Goal: Task Accomplishment & Management: Complete application form

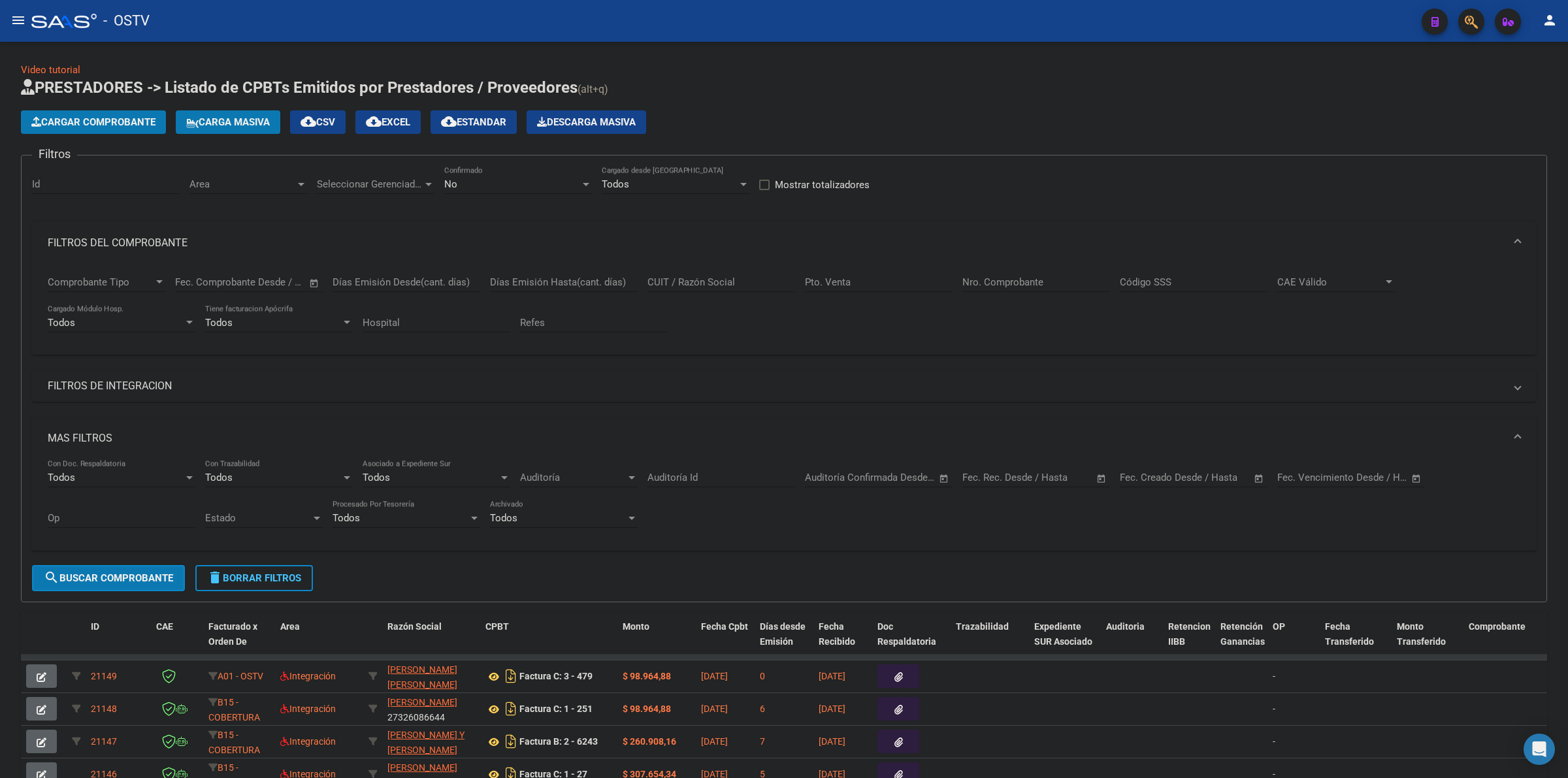
click at [853, 82] on h1 "PRESTADORES -> Listado de CPBTs Emitidos por Prestadores / Proveedores (alt+q)" at bounding box center [784, 88] width 1526 height 23
click at [724, 279] on input "CUIT / Razón Social" at bounding box center [721, 281] width 148 height 11
paste input "30 71185942 6"
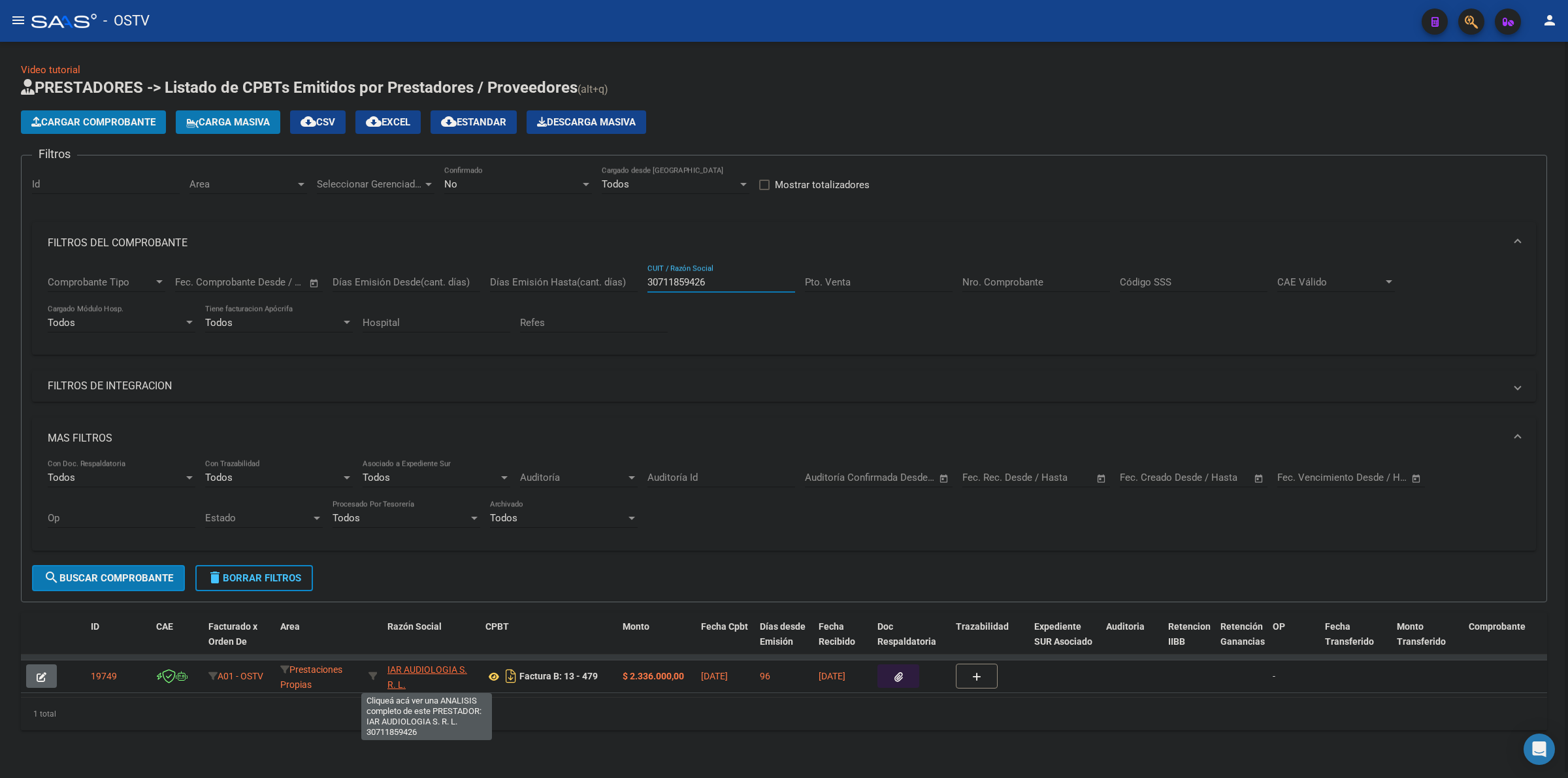
type input "30711859426"
click at [423, 667] on span "IAR AUDIOLOGIA S. R. L." at bounding box center [427, 676] width 80 height 25
type textarea "30711859426"
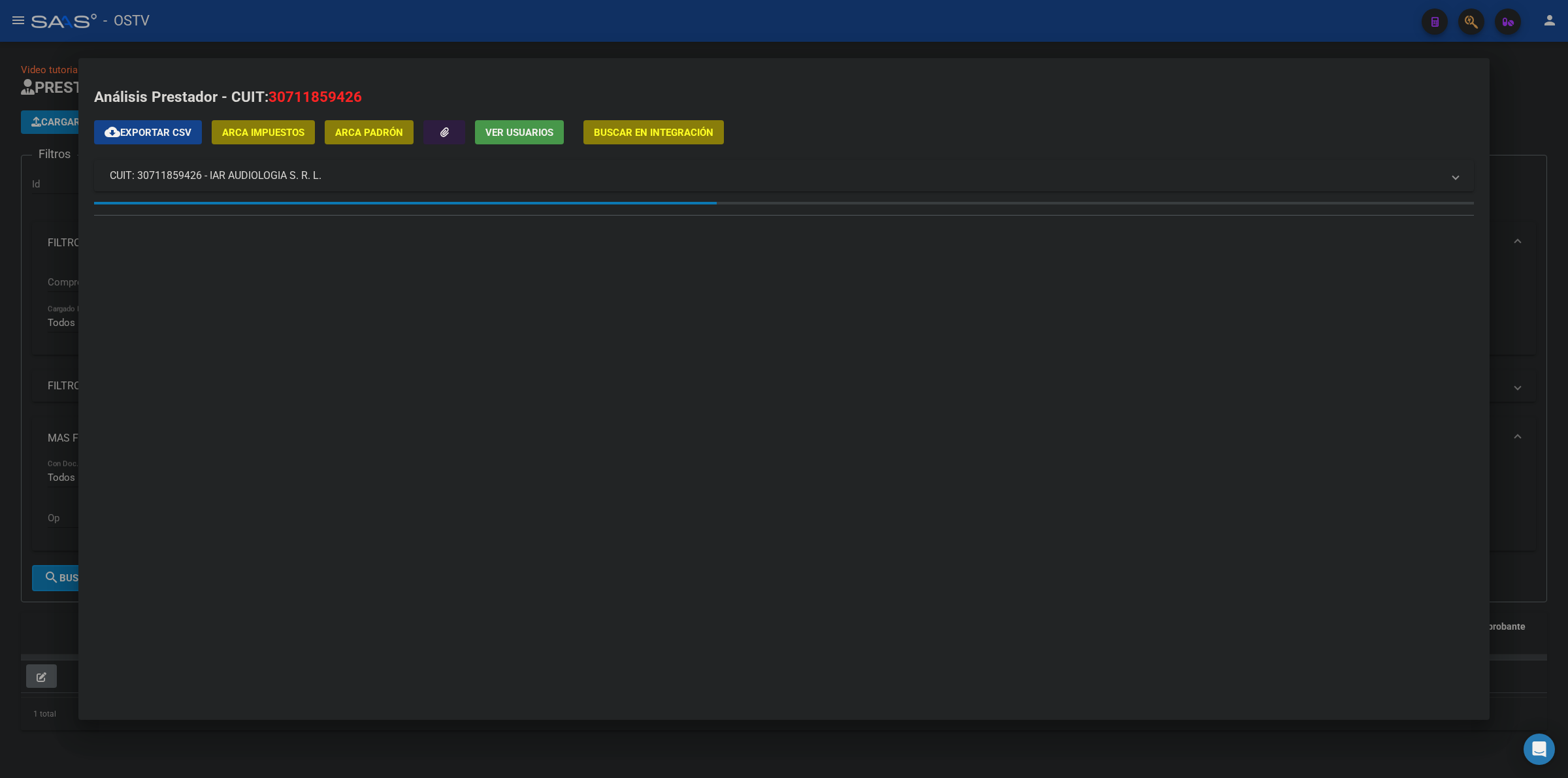
click at [762, 755] on div at bounding box center [784, 389] width 1568 height 778
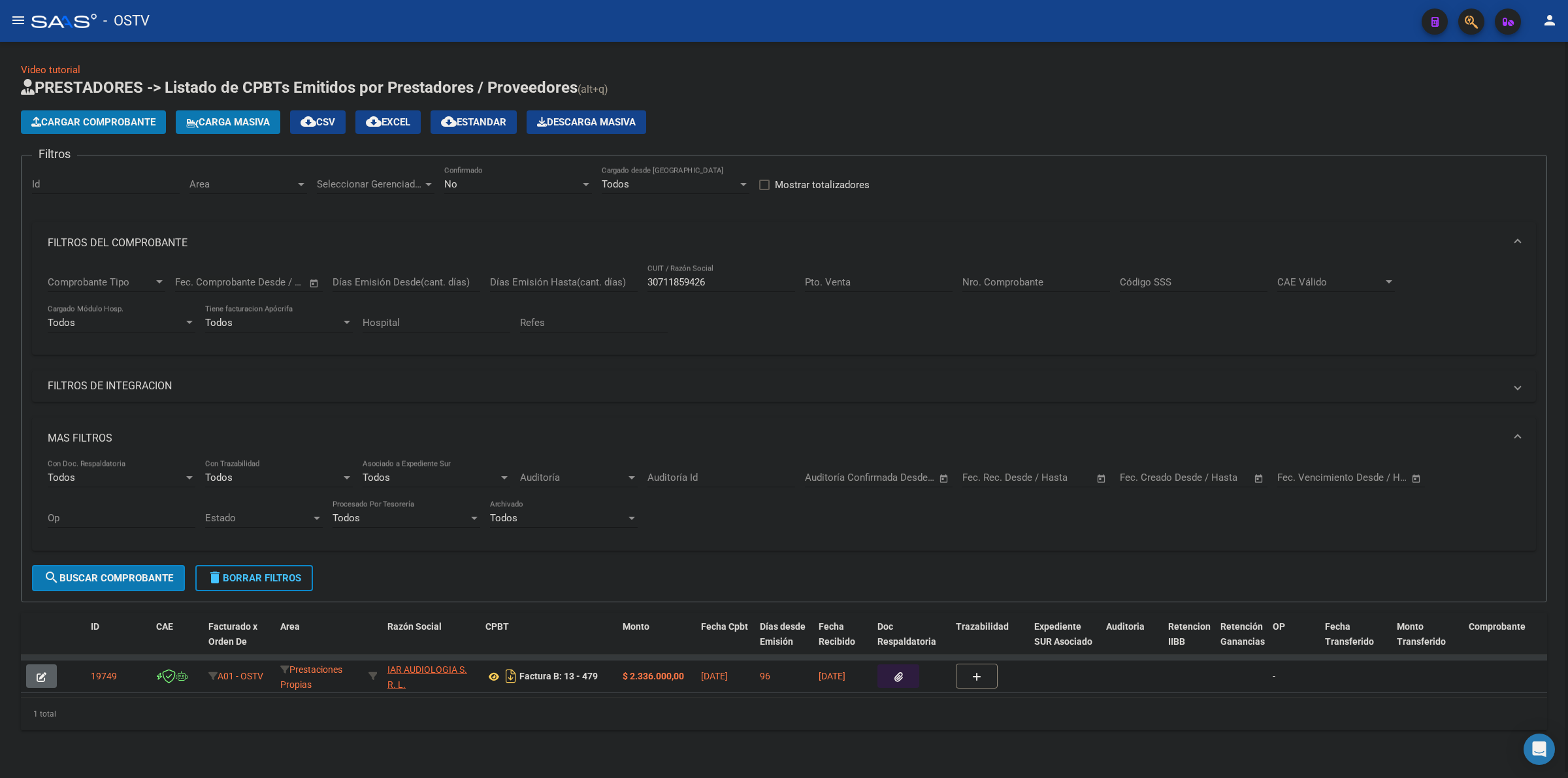
click at [46, 679] on button "button" at bounding box center [41, 675] width 30 height 24
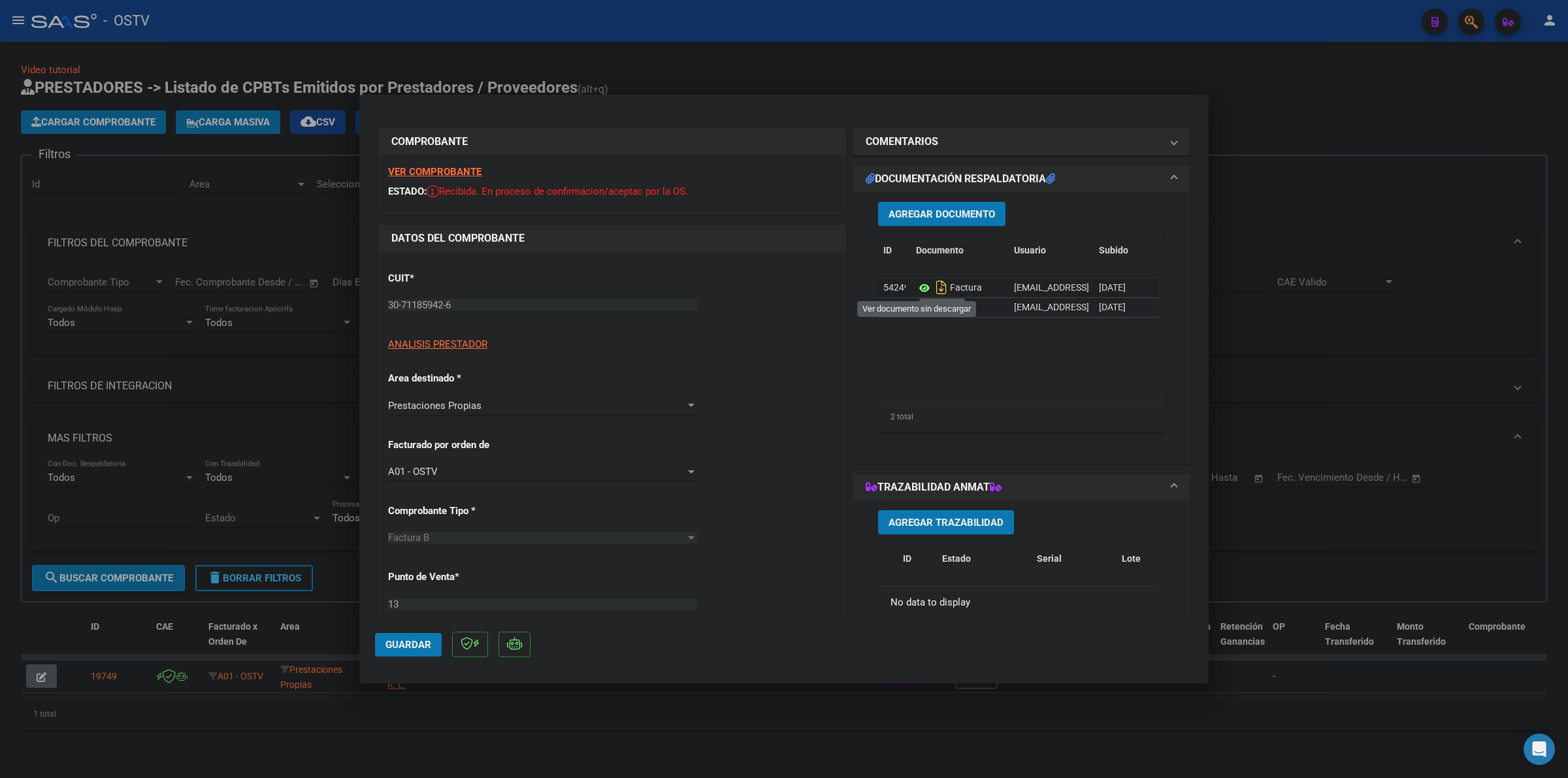
click at [918, 289] on icon at bounding box center [924, 287] width 17 height 16
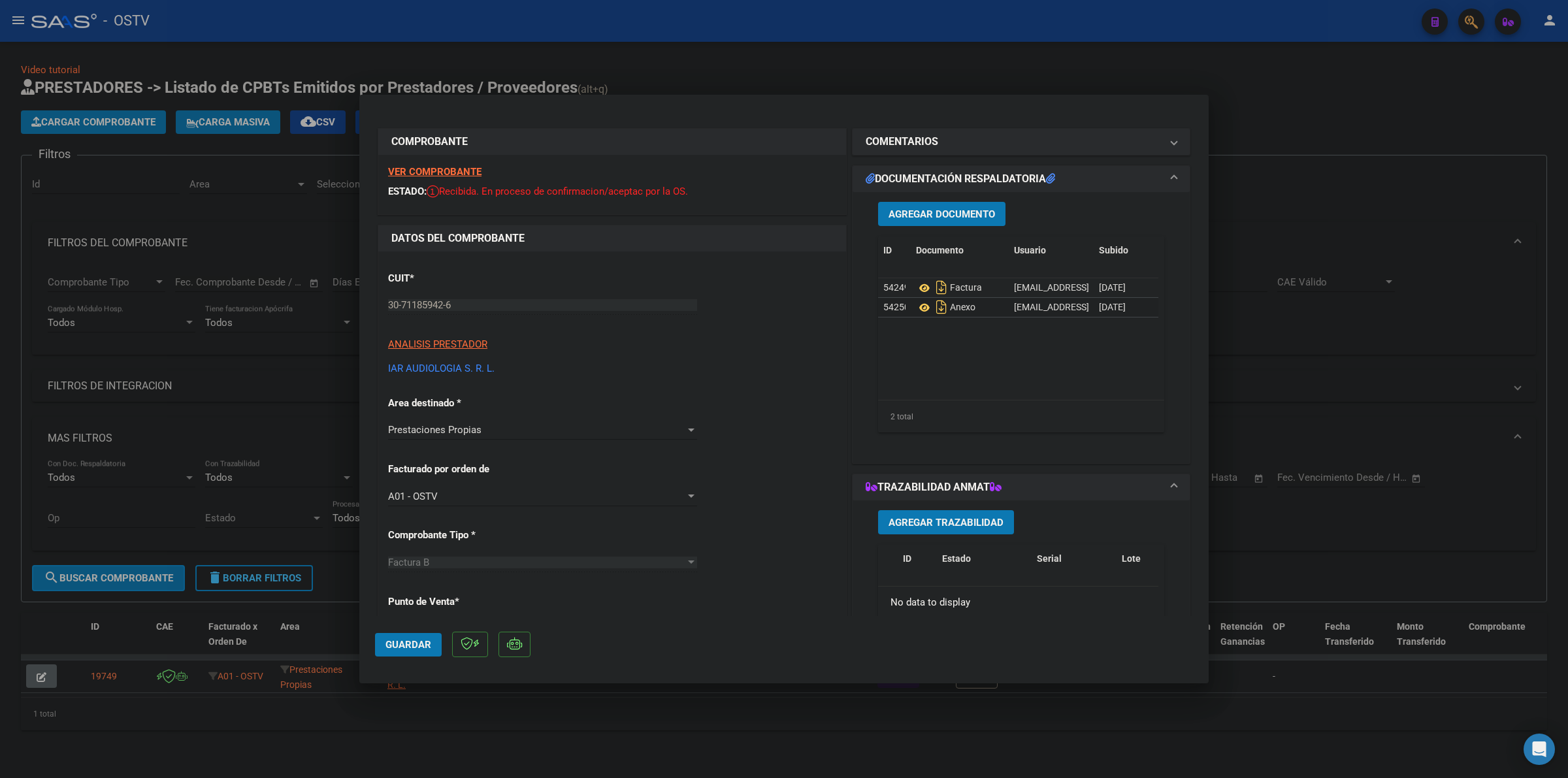
click at [949, 109] on mat-dialog-container "COMPROBANTE VER COMPROBANTE ESTADO: Recibida. En proceso de confirmacion/acepta…" at bounding box center [784, 389] width 850 height 589
click at [1169, 73] on div at bounding box center [784, 389] width 1568 height 778
type input "$ 0,00"
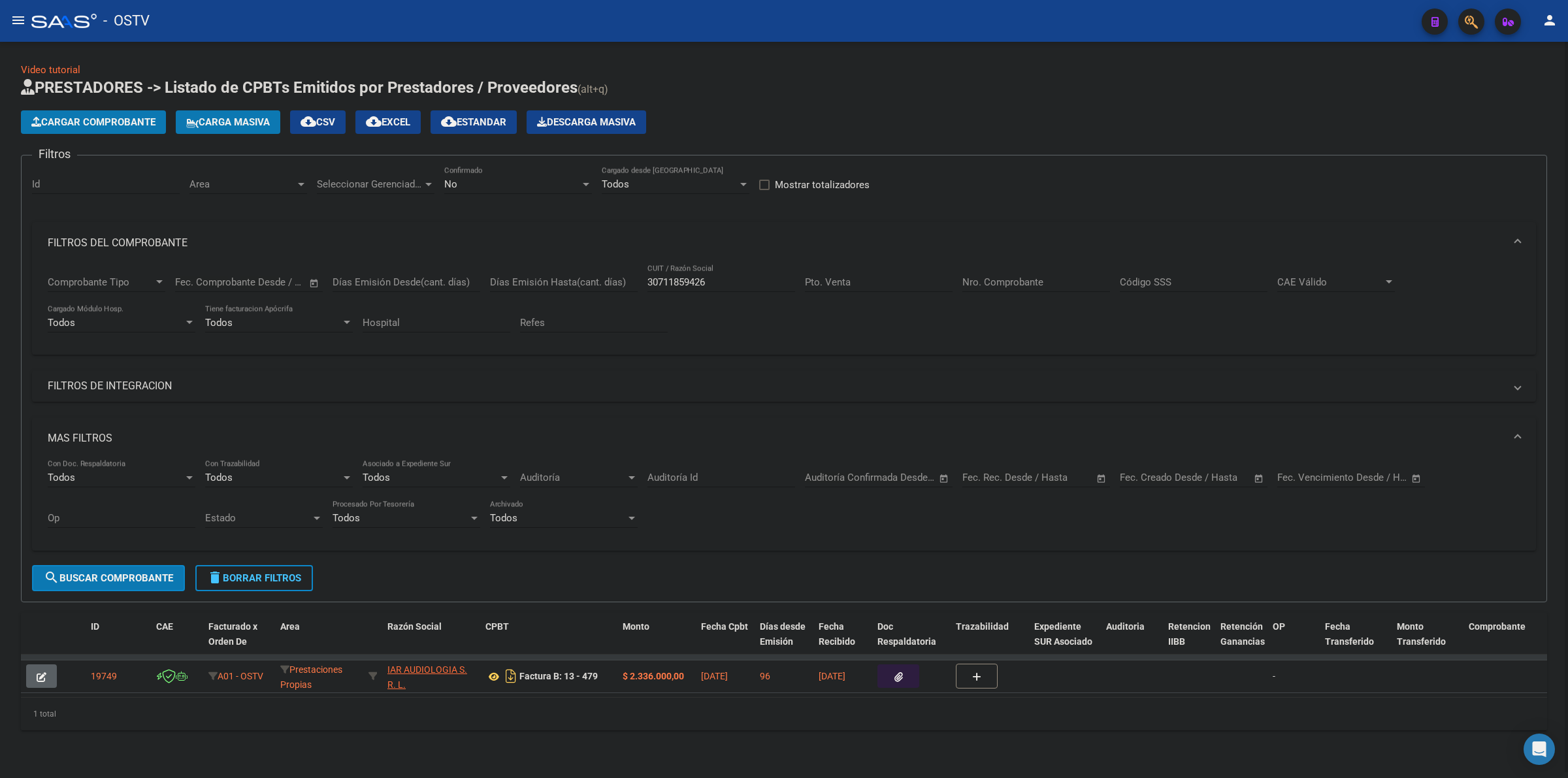
click at [1067, 751] on div "Video tutorial PRESTADORES -> Listado de CPBTs Emitidos por Prestadores / Prove…" at bounding box center [784, 407] width 1568 height 730
click at [1067, 750] on div "Video tutorial PRESTADORES -> Listado de CPBTs Emitidos por Prestadores / Prove…" at bounding box center [784, 407] width 1568 height 730
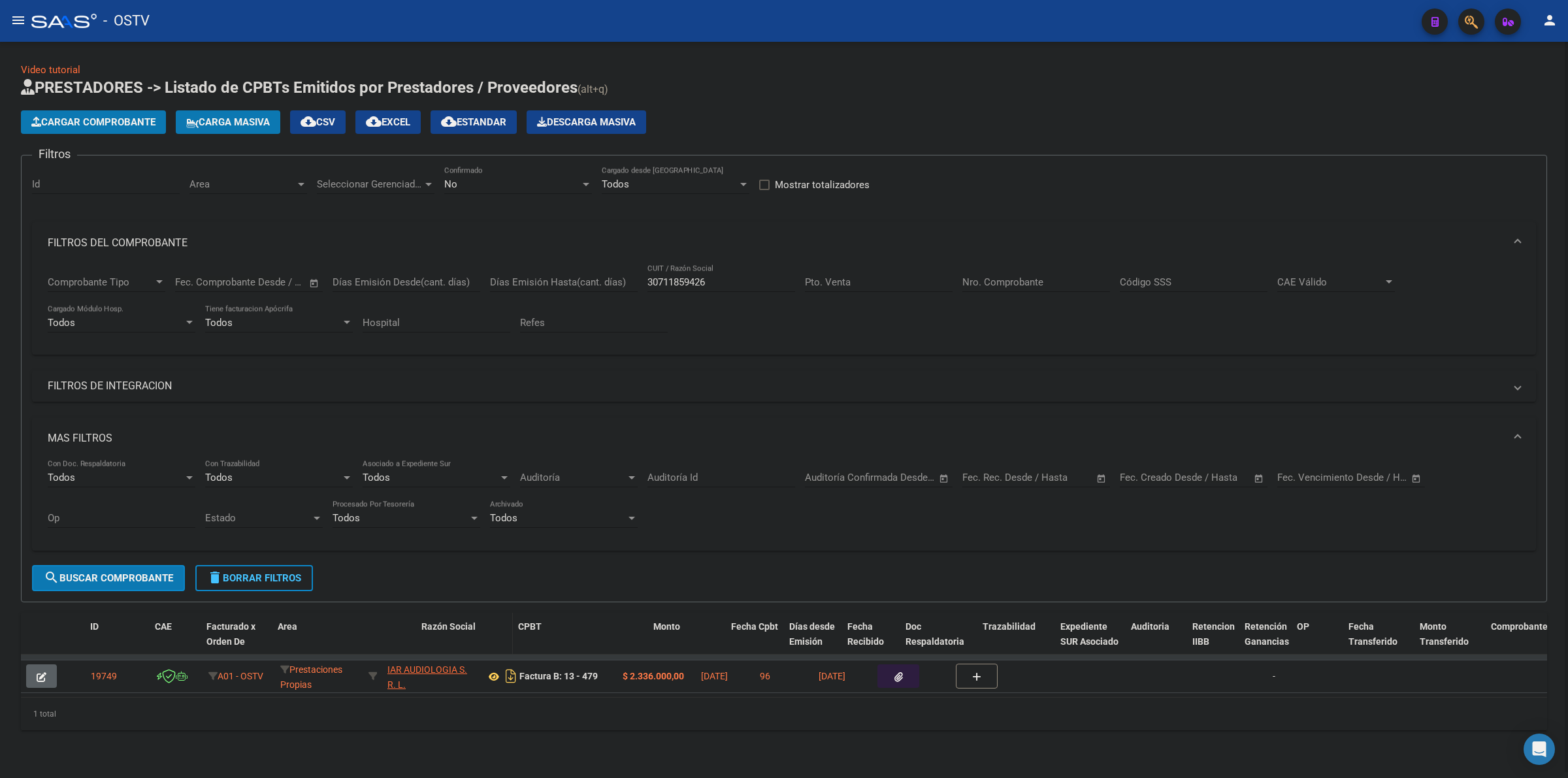
drag, startPoint x: 380, startPoint y: 627, endPoint x: 428, endPoint y: 631, distance: 48.2
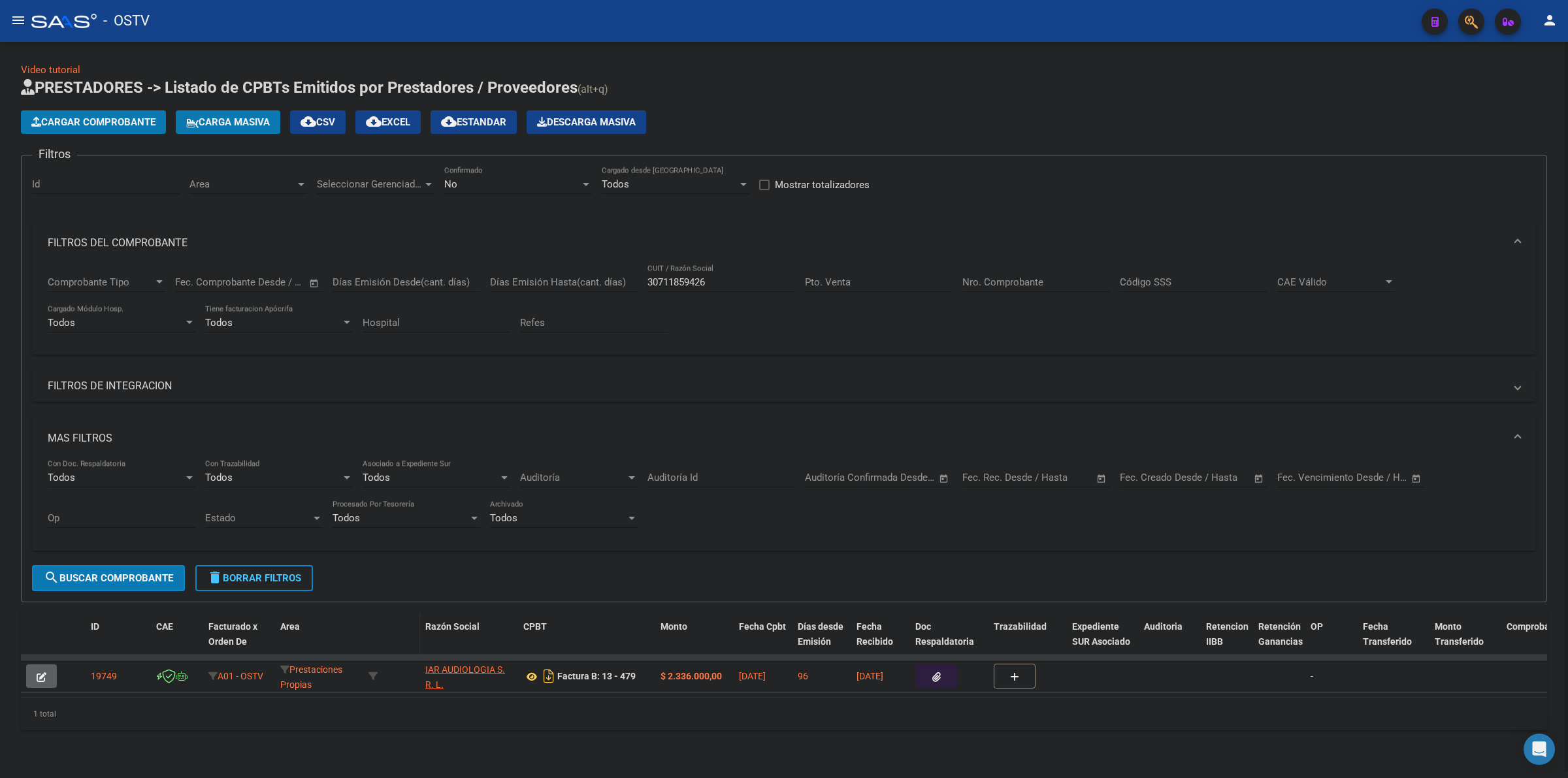
click at [419, 629] on span at bounding box center [418, 642] width 6 height 58
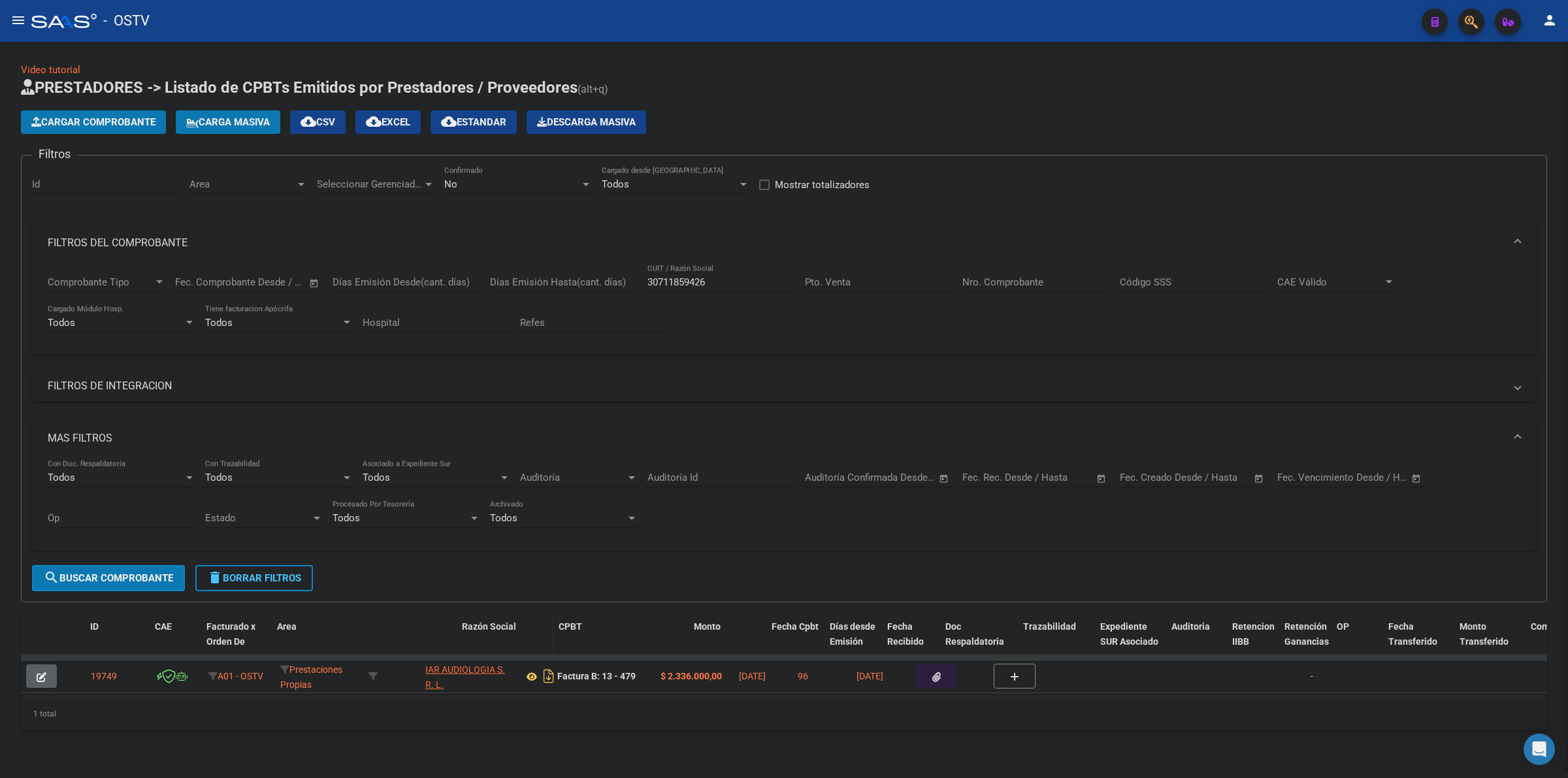
drag, startPoint x: 418, startPoint y: 621, endPoint x: 471, endPoint y: 627, distance: 53.3
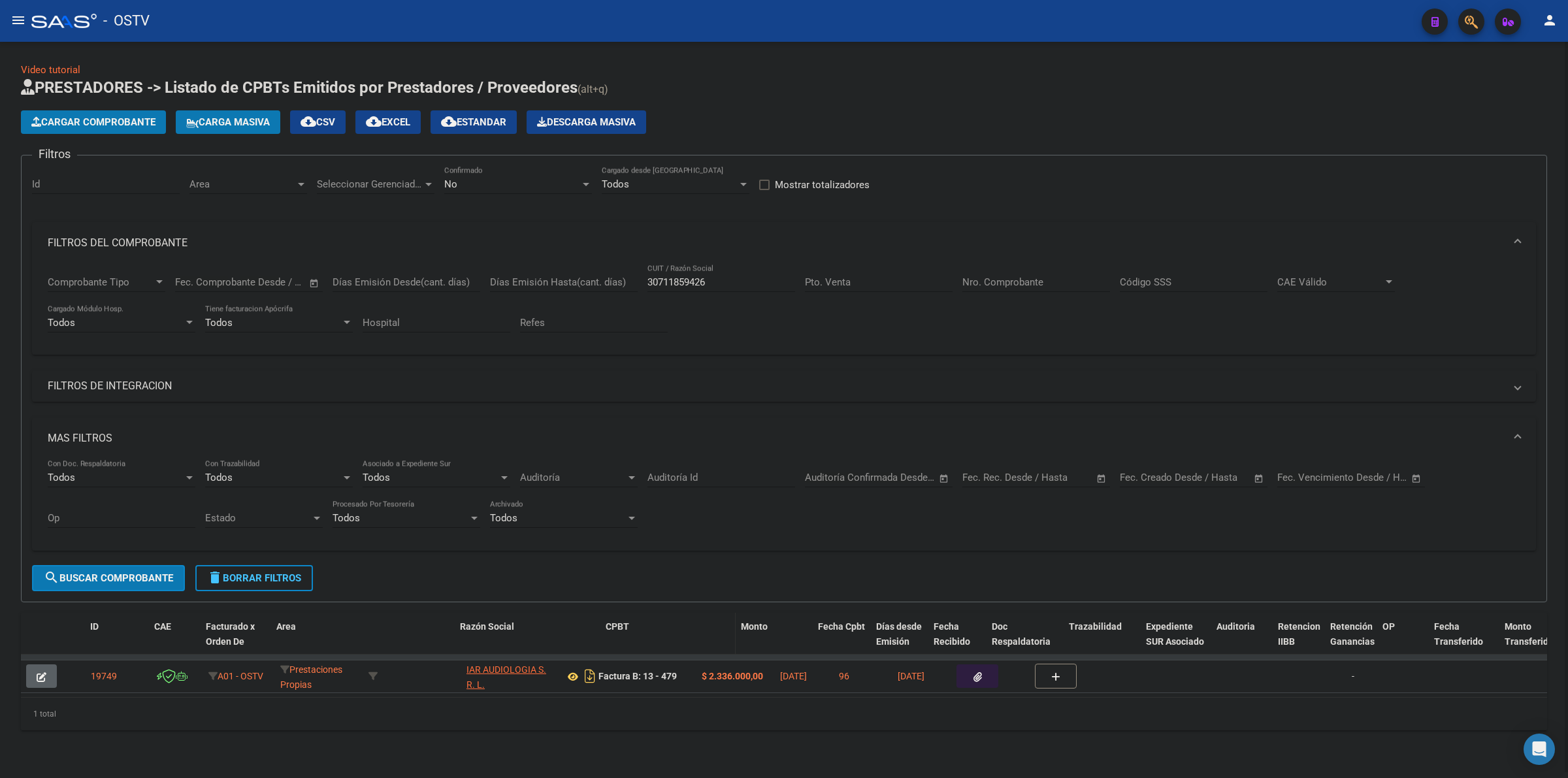
drag, startPoint x: 556, startPoint y: 623, endPoint x: 619, endPoint y: 627, distance: 63.1
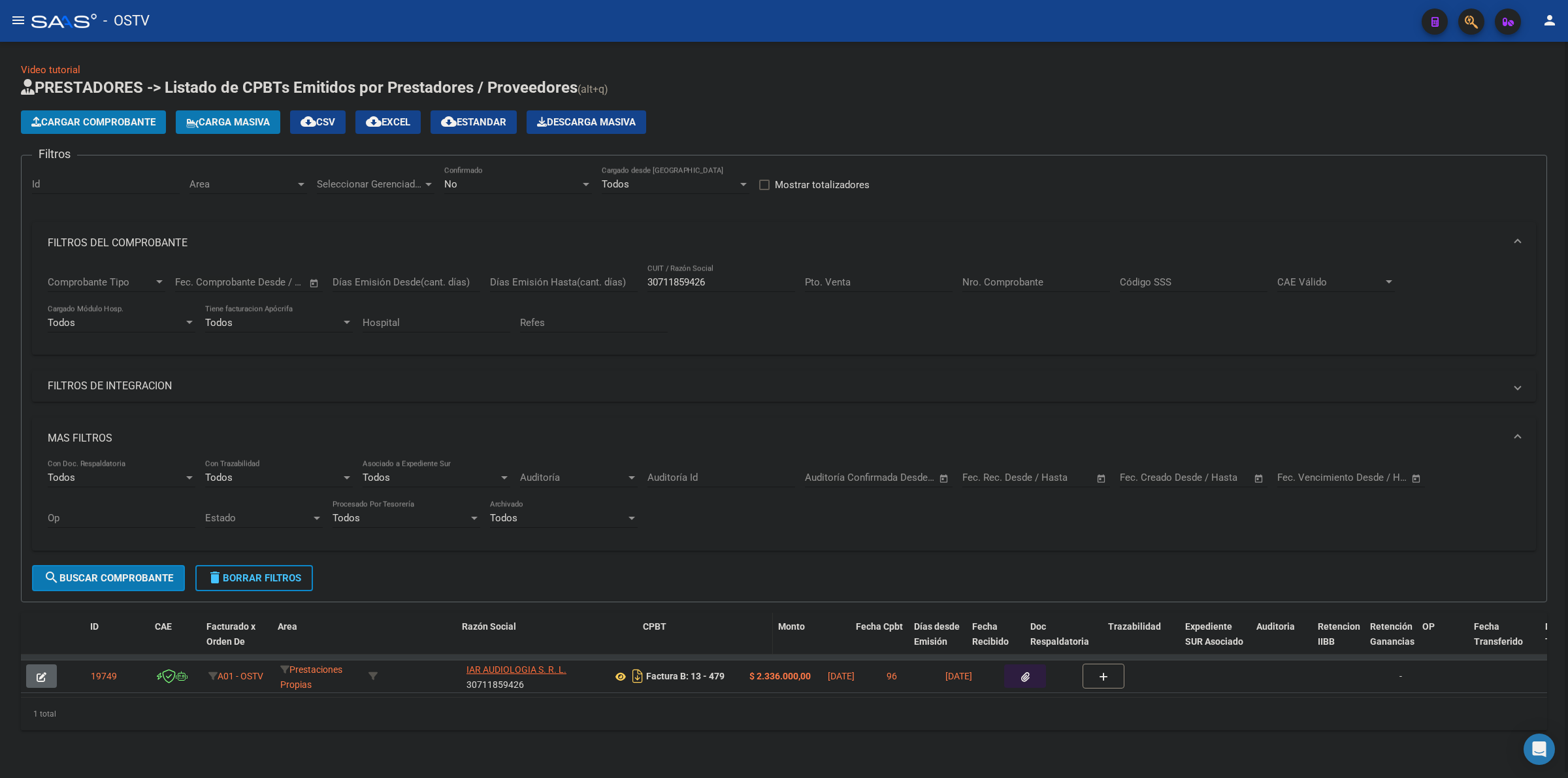
drag, startPoint x: 603, startPoint y: 627, endPoint x: 650, endPoint y: 635, distance: 47.7
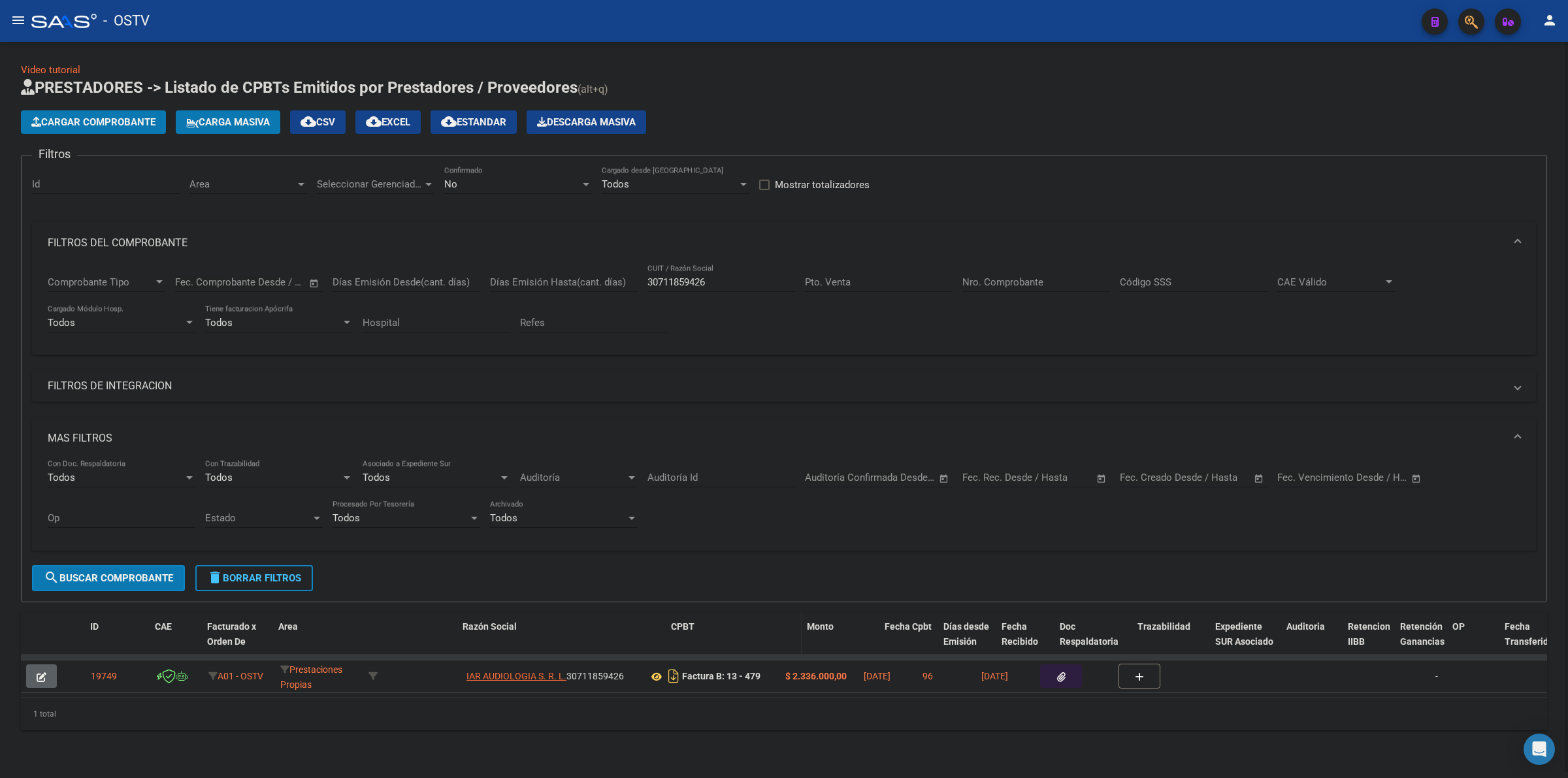
drag, startPoint x: 641, startPoint y: 627, endPoint x: 677, endPoint y: 627, distance: 36.0
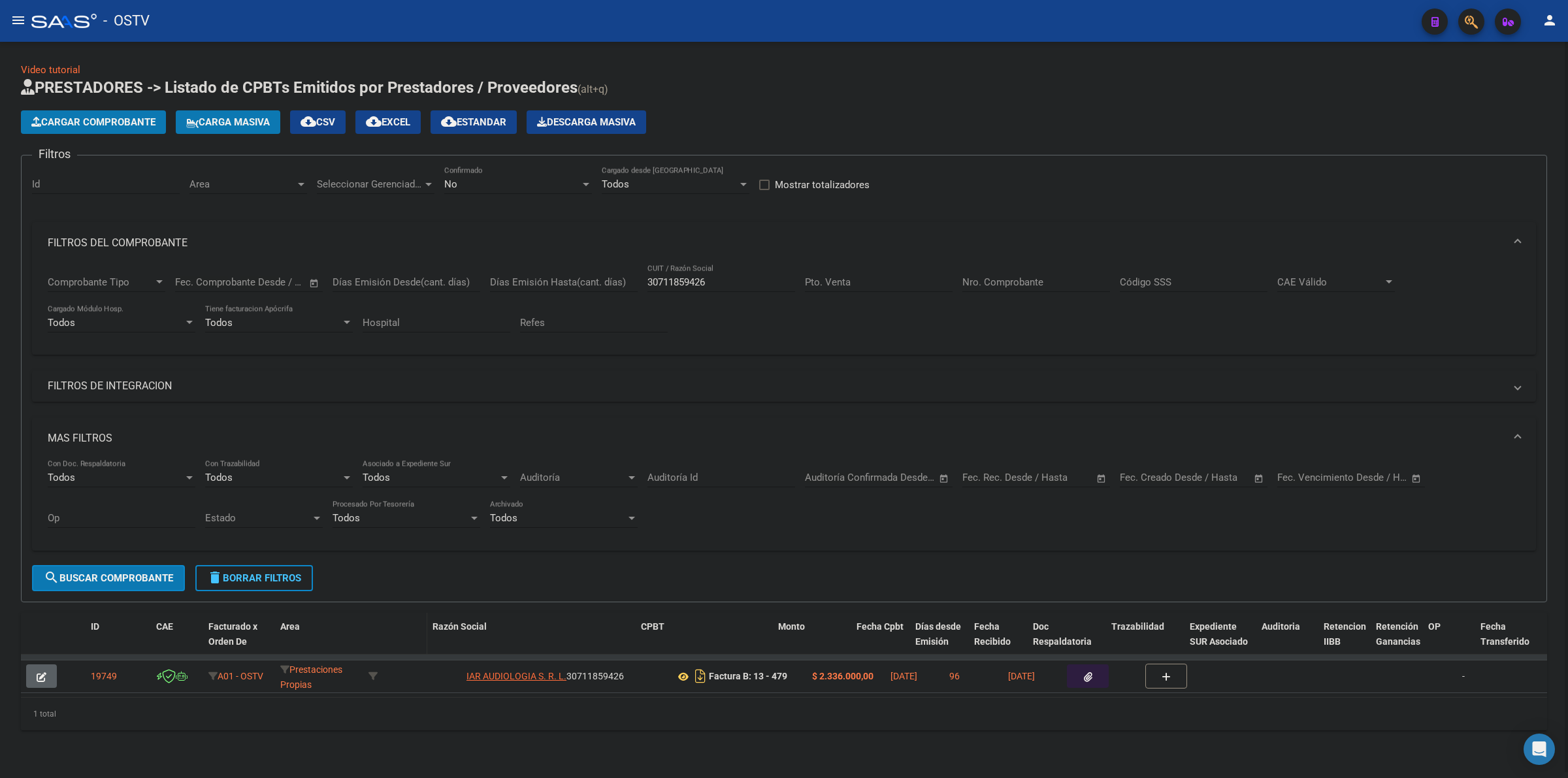
drag, startPoint x: 458, startPoint y: 629, endPoint x: 415, endPoint y: 629, distance: 43.0
click at [415, 629] on datatable-header-cell at bounding box center [396, 642] width 64 height 58
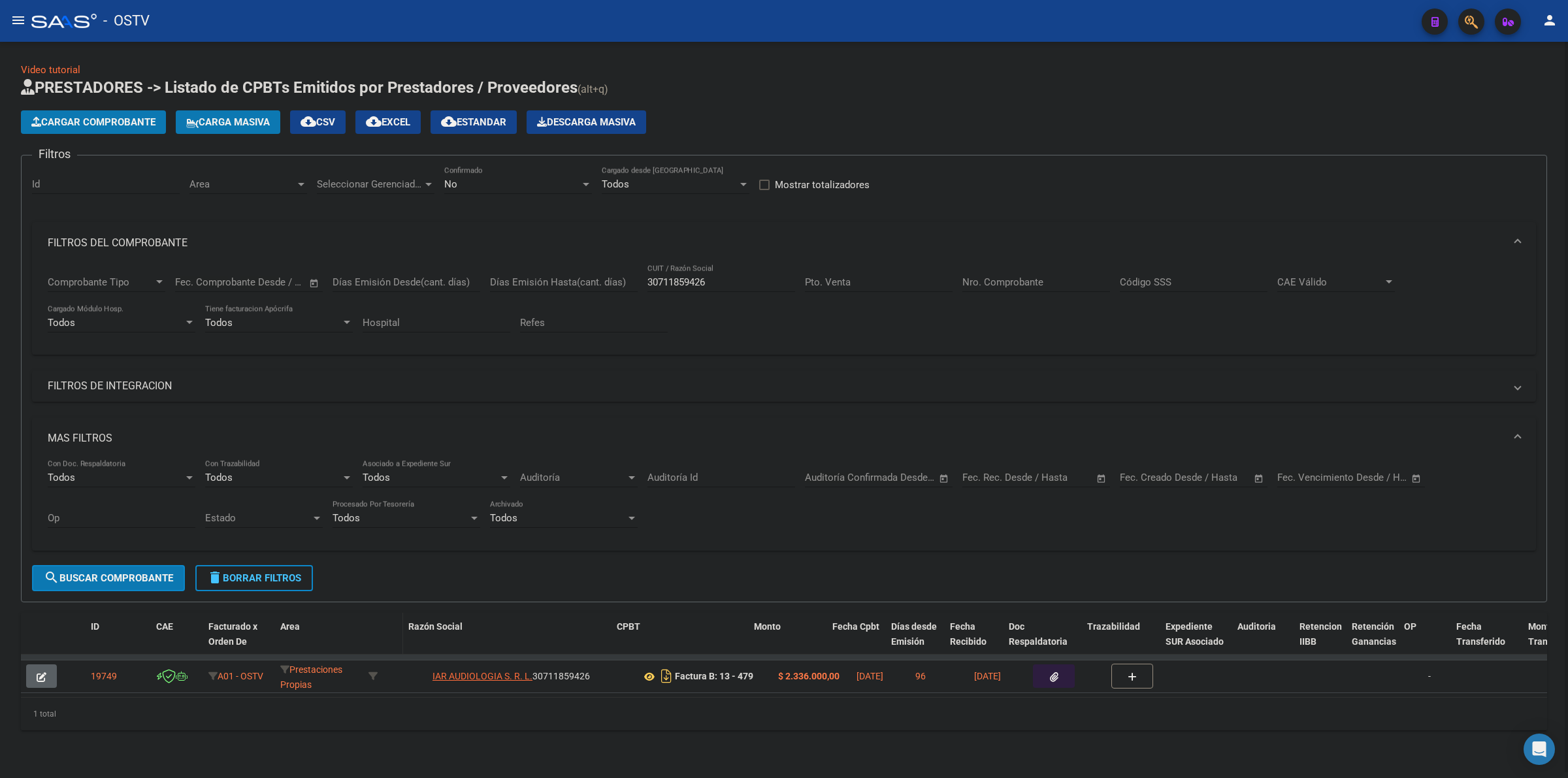
drag, startPoint x: 423, startPoint y: 629, endPoint x: 392, endPoint y: 629, distance: 31.0
click at [392, 629] on datatable-header-cell at bounding box center [383, 642] width 40 height 58
click at [502, 722] on div "1 total" at bounding box center [784, 713] width 1526 height 33
click at [500, 714] on div "1 total" at bounding box center [784, 713] width 1526 height 33
click at [644, 575] on form "Filtros Id Area Area Seleccionar Gerenciador Seleccionar Gerenciador No Confirm…" at bounding box center [784, 379] width 1526 height 447
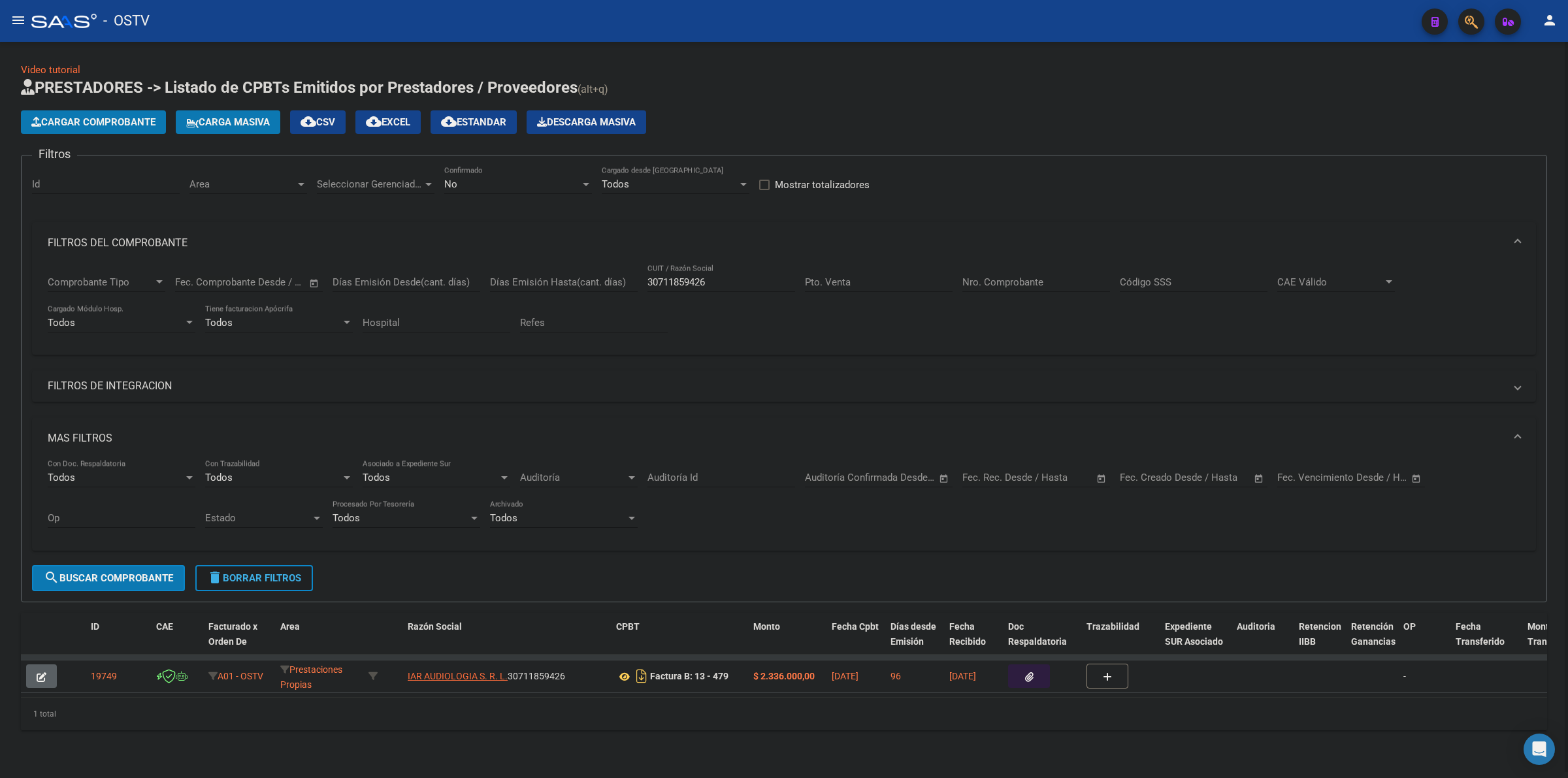
click at [260, 576] on span "delete Borrar Filtros" at bounding box center [254, 577] width 94 height 11
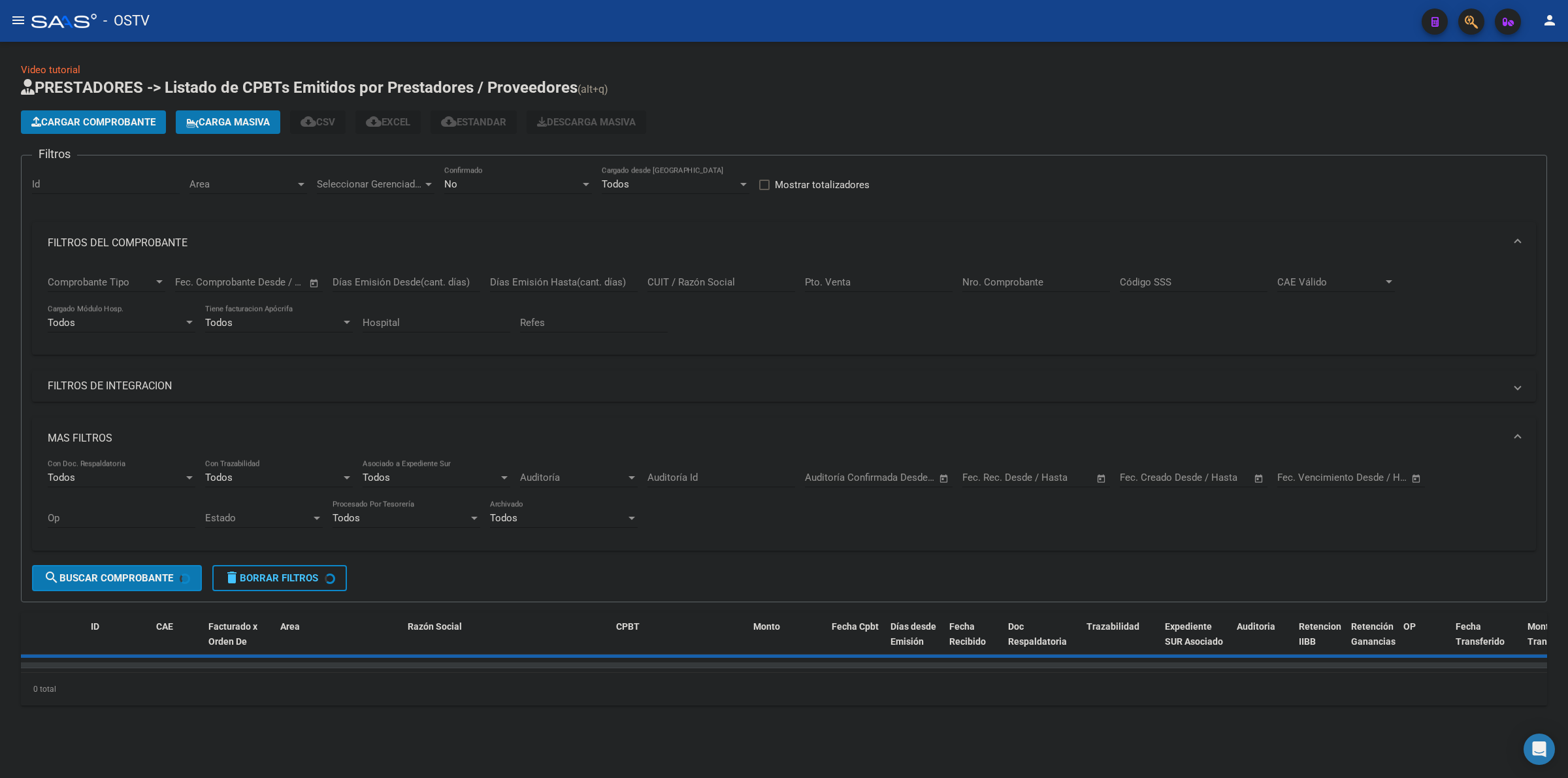
click at [469, 578] on form "Filtros Id Area Area Seleccionar Gerenciador Seleccionar Gerenciador No Confirm…" at bounding box center [784, 379] width 1526 height 447
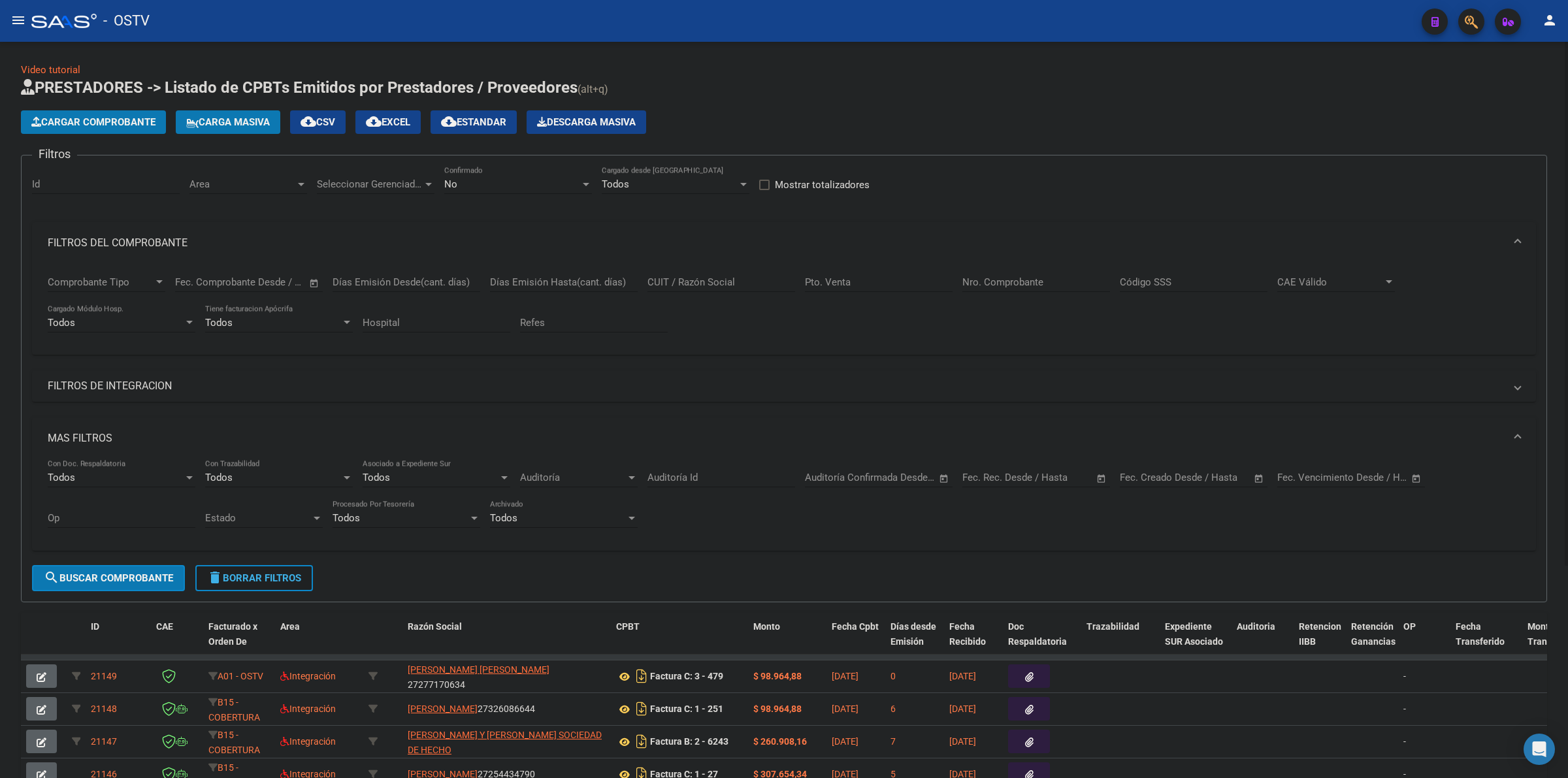
drag, startPoint x: 232, startPoint y: 575, endPoint x: 236, endPoint y: 205, distance: 370.0
click at [234, 572] on span "delete Borrar Filtros" at bounding box center [254, 577] width 94 height 11
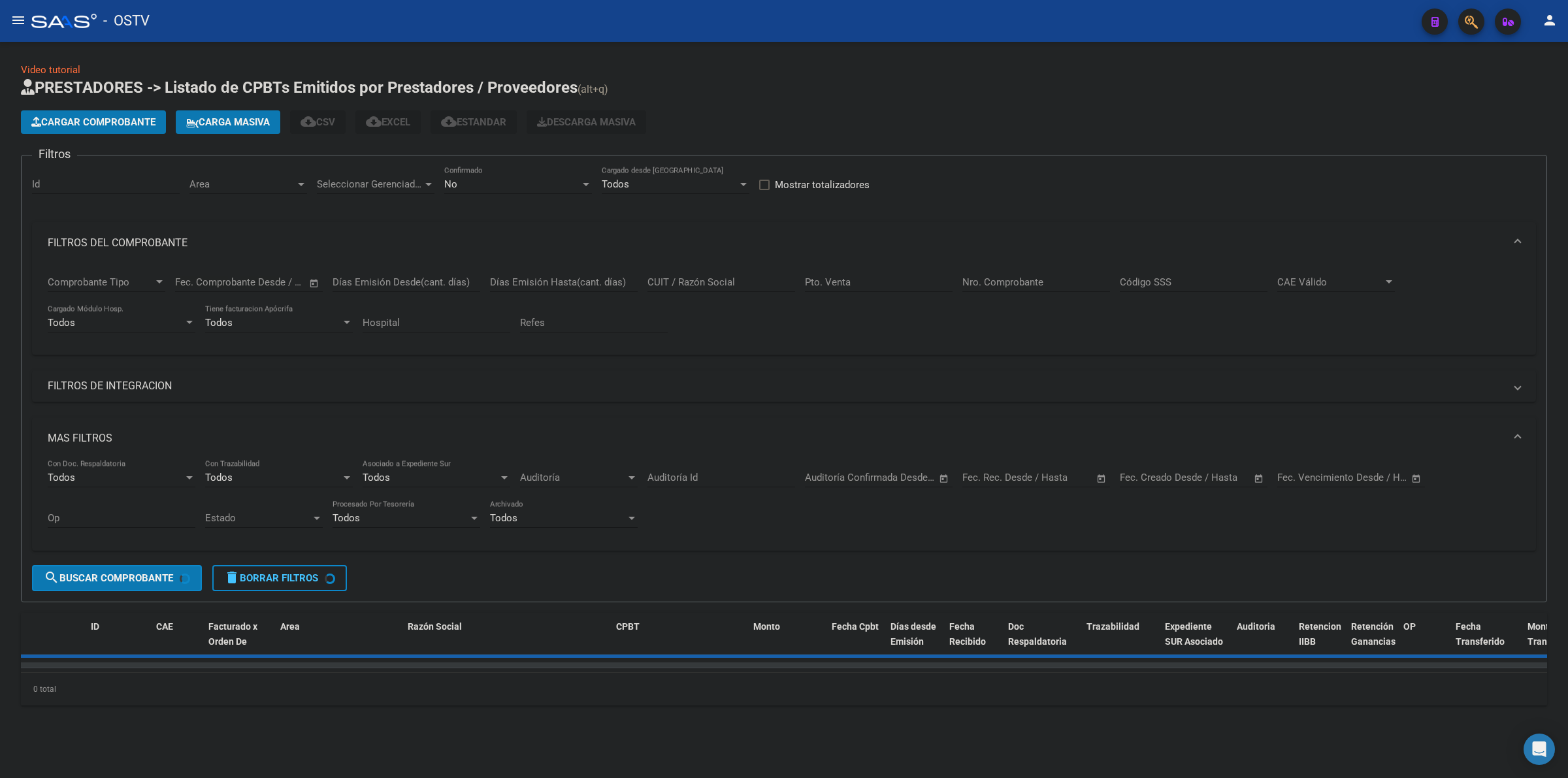
click at [122, 119] on span "Cargar Comprobante" at bounding box center [93, 122] width 124 height 11
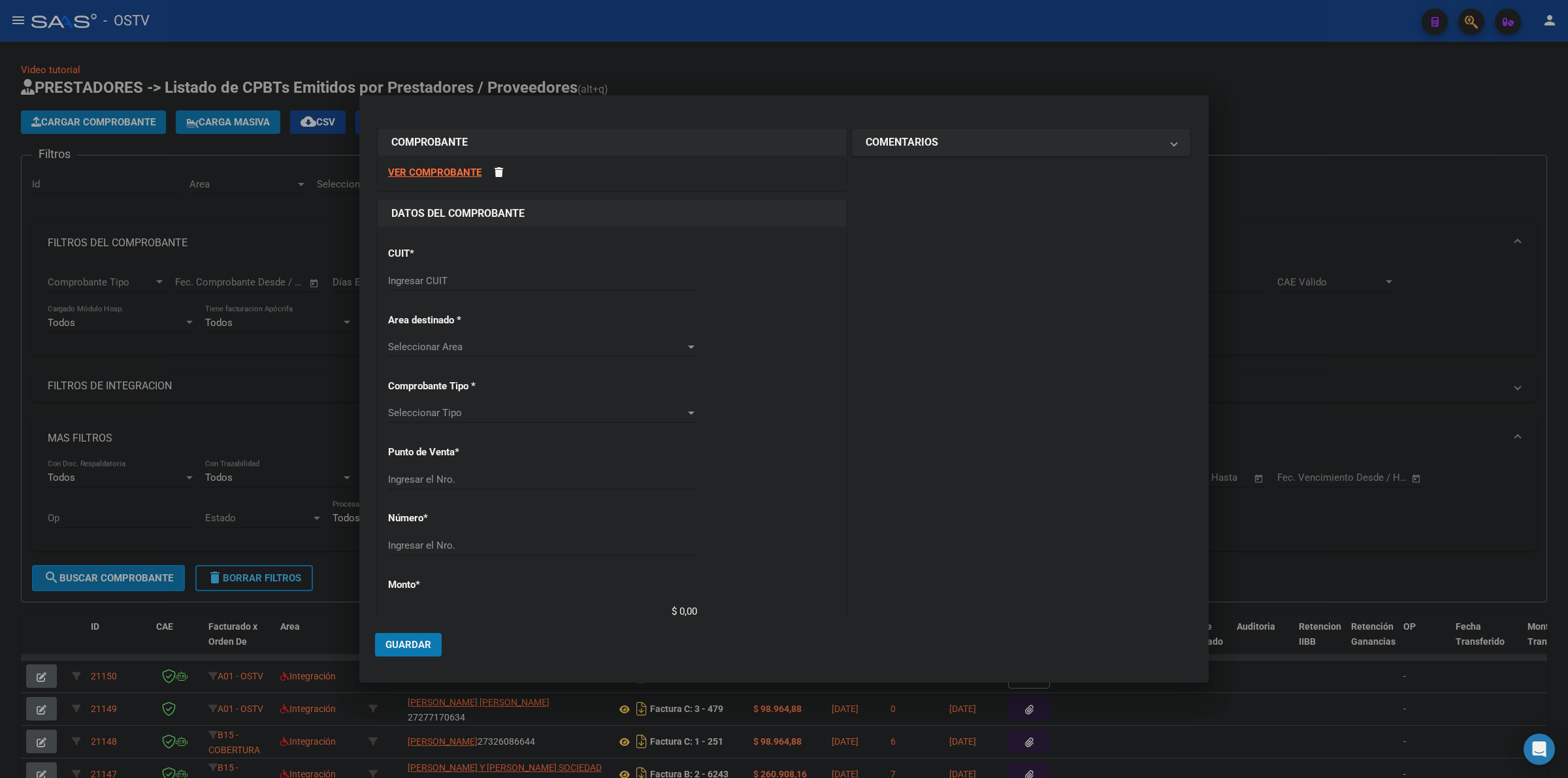
click at [475, 288] on div "Ingresar CUIT" at bounding box center [542, 281] width 309 height 20
click at [475, 281] on input "Ingresar CUIT" at bounding box center [542, 281] width 309 height 11
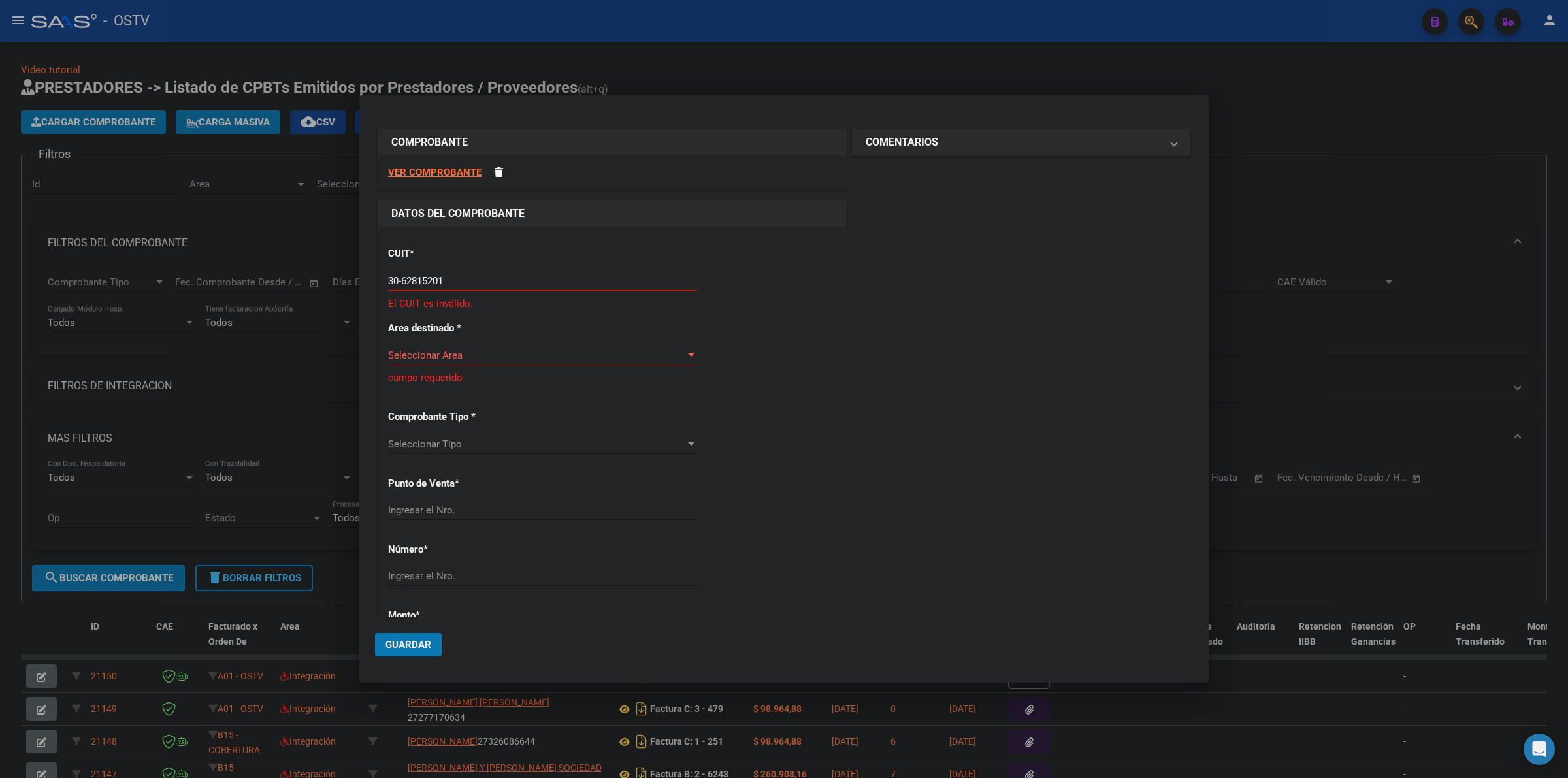
click at [475, 281] on input "30-62815201" at bounding box center [542, 281] width 309 height 11
type input "30-63581520-1"
type input "140"
drag, startPoint x: 856, startPoint y: 373, endPoint x: 665, endPoint y: 369, distance: 191.0
click at [841, 373] on div "COMPROBANTE VER COMPROBANTE DATOS DEL COMPROBANTE CUIT * 30-63581520-1 Ingresar…" at bounding box center [784, 662] width 818 height 1072
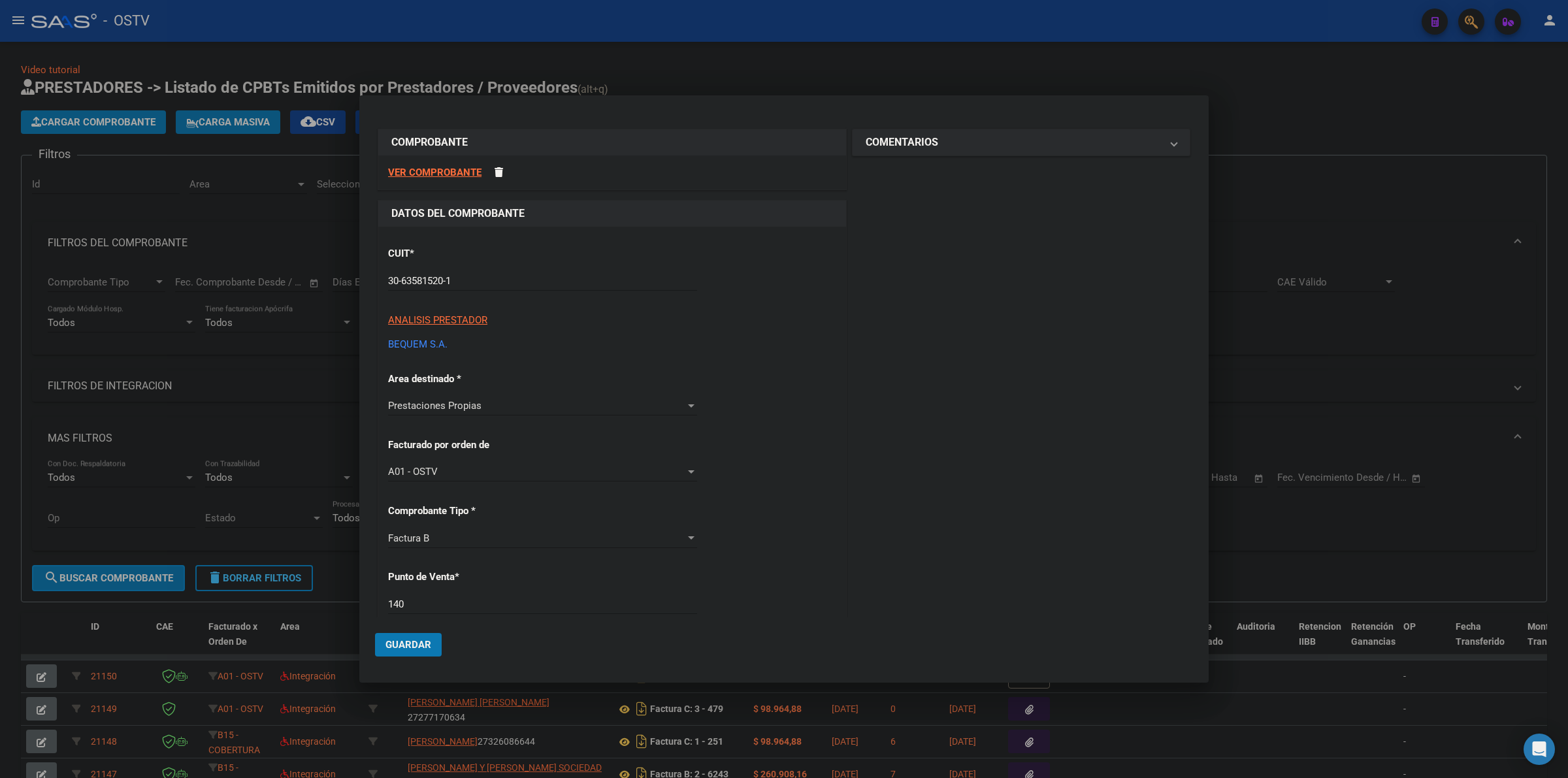
click at [863, 306] on div "COMENTARIOS Comentarios De la Obra Social: Comentarios de la Obra Social (no vi…" at bounding box center [1022, 674] width 344 height 1096
click at [568, 396] on div "Prestaciones Propias Seleccionar Area" at bounding box center [542, 405] width 309 height 20
click at [568, 396] on span "Prestaciones Propias" at bounding box center [540, 405] width 304 height 30
click at [815, 397] on div "CUIT * 30-63581520-1 Ingresar CUIT ANALISIS PRESTADOR BEQUEM S.A. ARCA Padrón A…" at bounding box center [612, 722] width 468 height 992
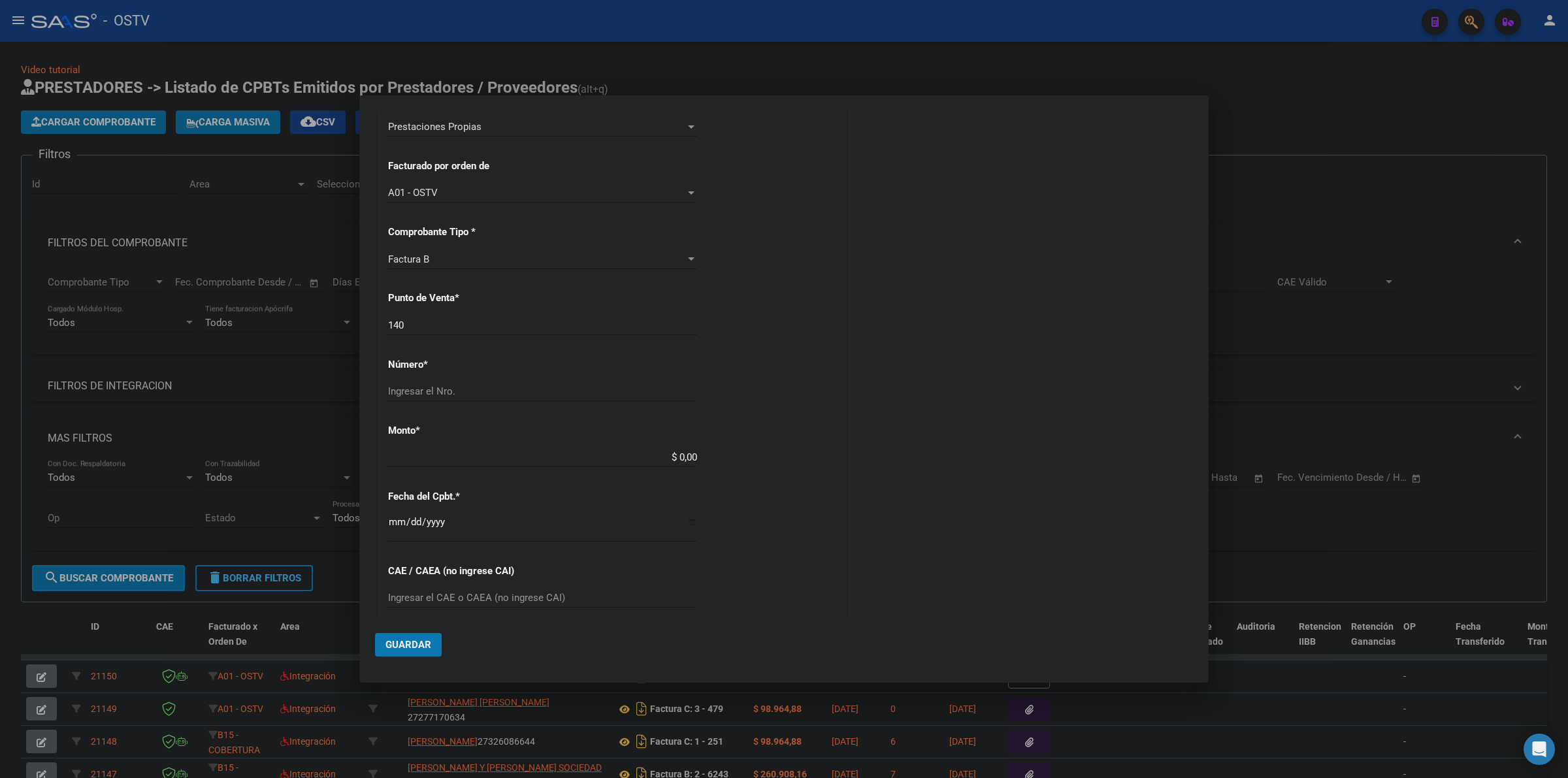
scroll to position [326, 0]
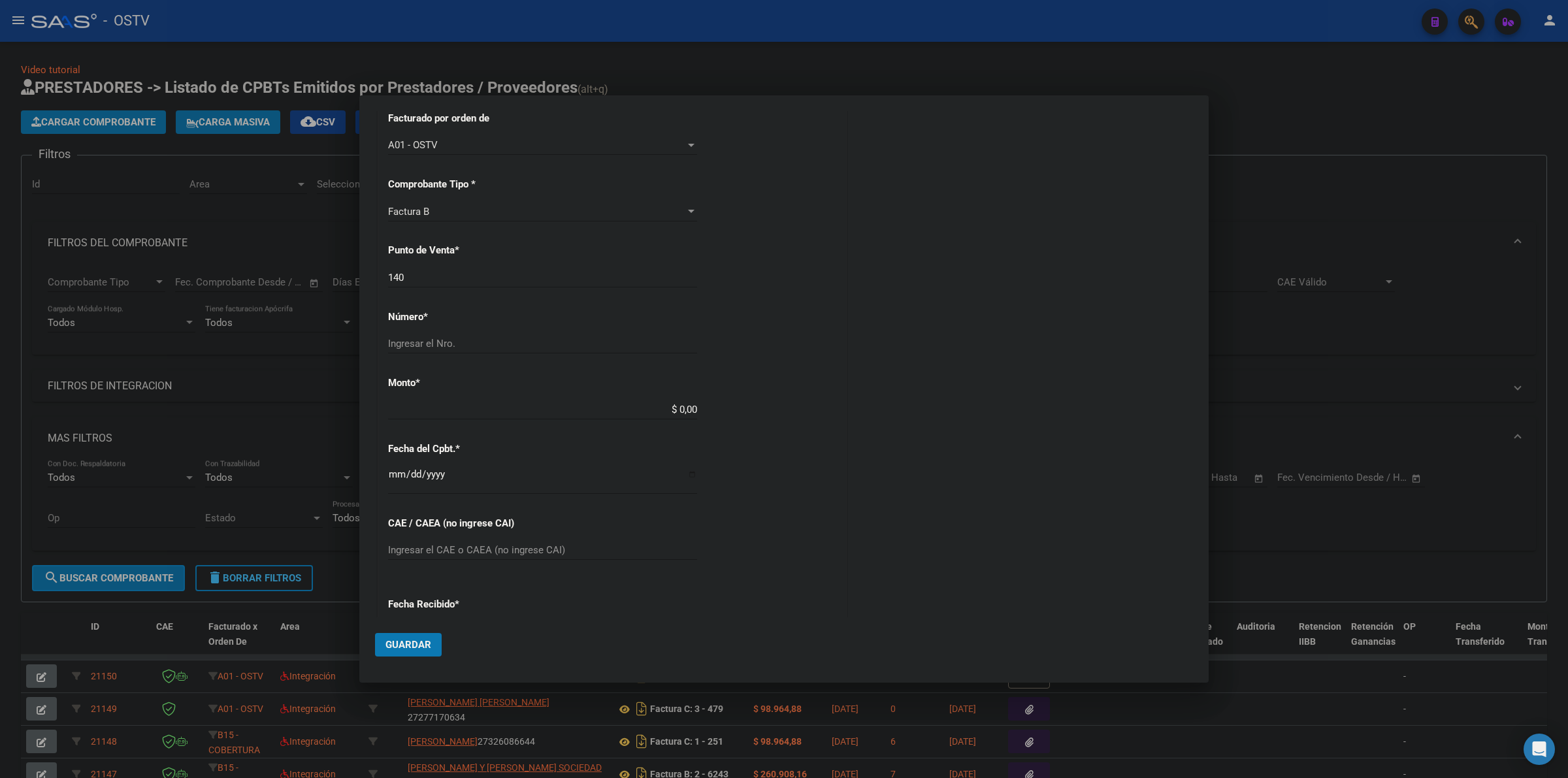
click at [429, 265] on div "CUIT * 30-63581520-1 Ingresar CUIT ANALISIS PRESTADOR BEQUEM S.A. ARCA Padrón A…" at bounding box center [612, 396] width 468 height 992
click at [428, 282] on input "140" at bounding box center [542, 277] width 309 height 11
type input "33584"
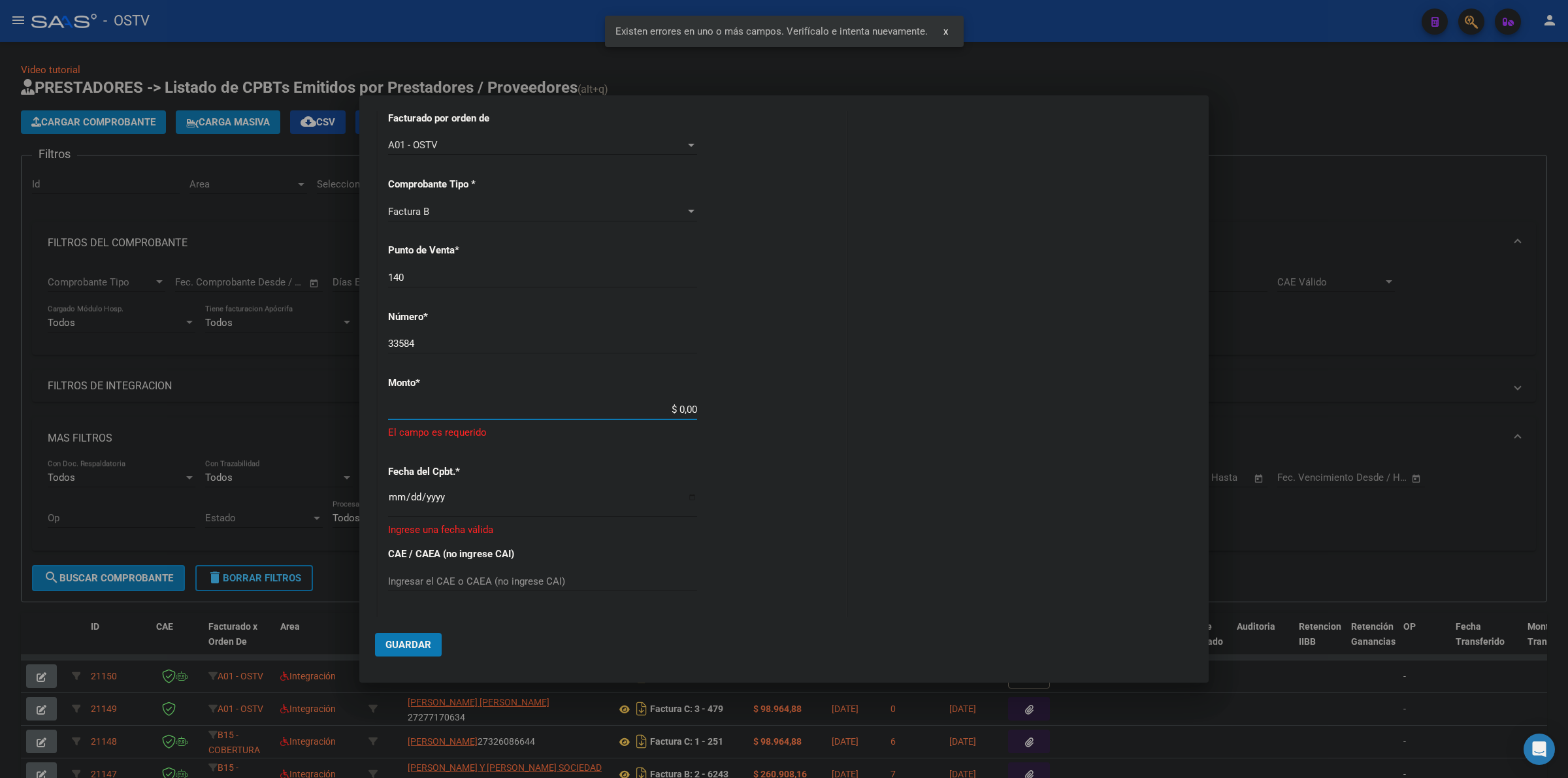
scroll to position [367, 0]
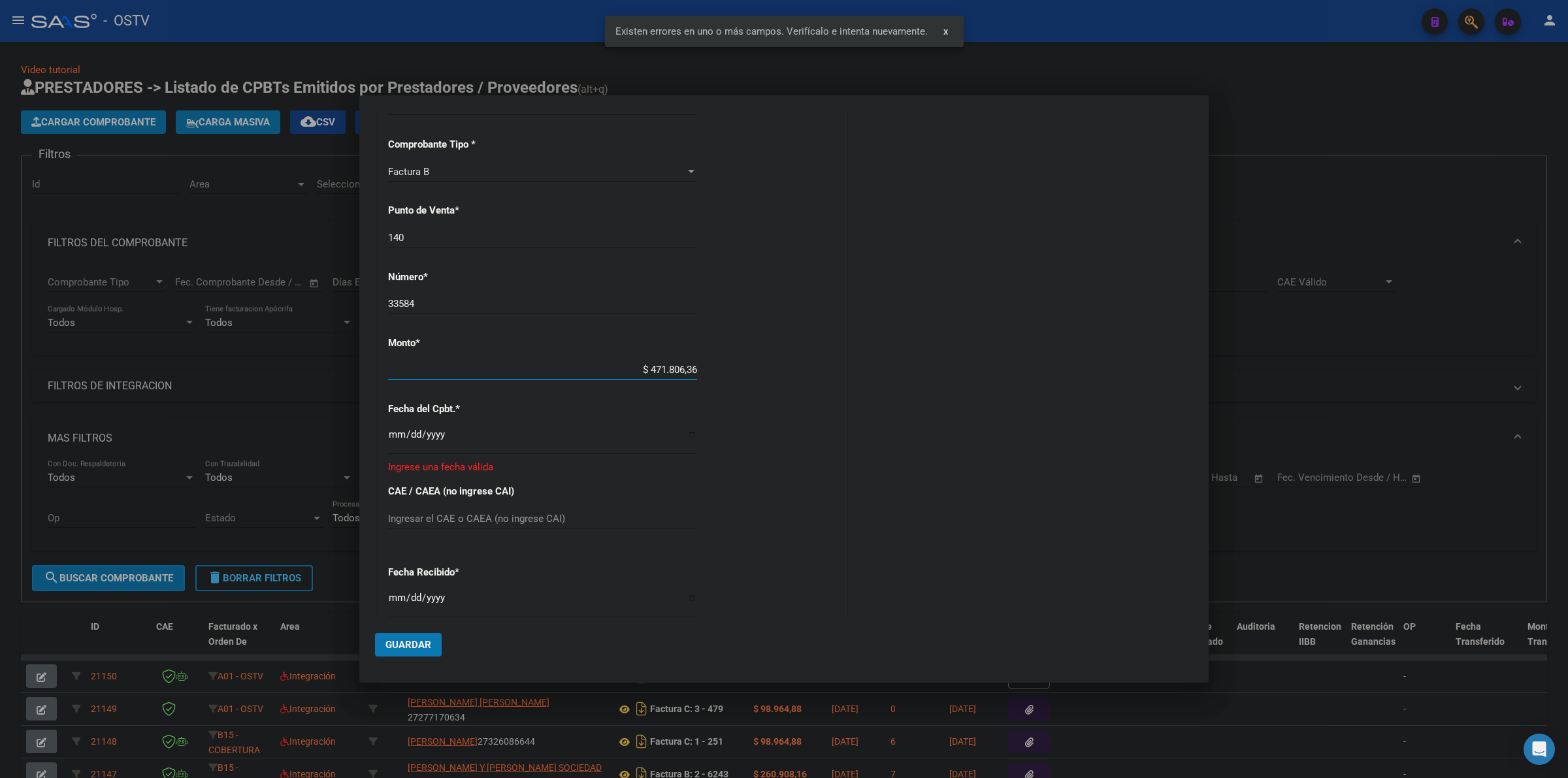
type input "$ 4.718.063,66"
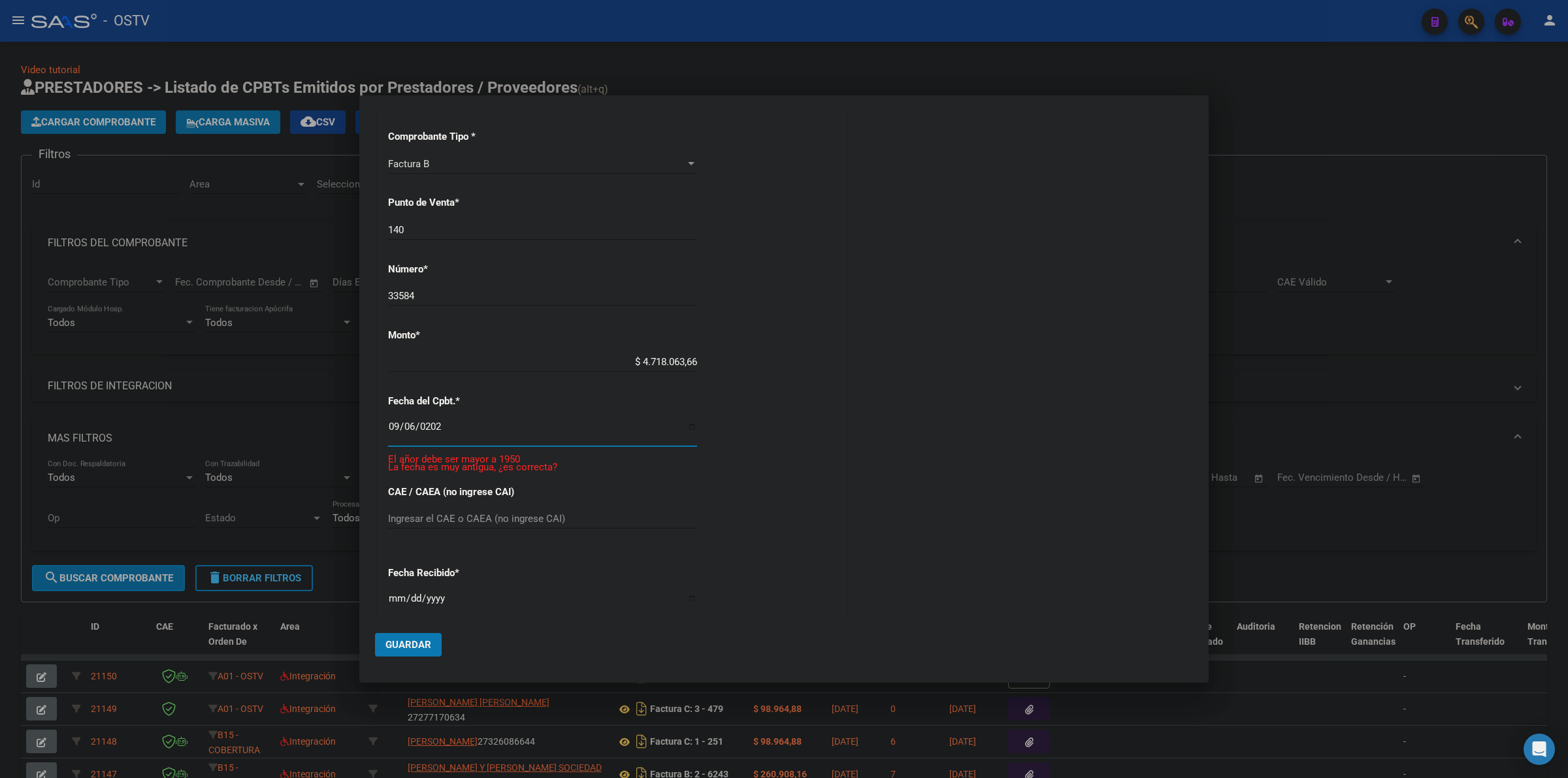
type input "2025-09-06"
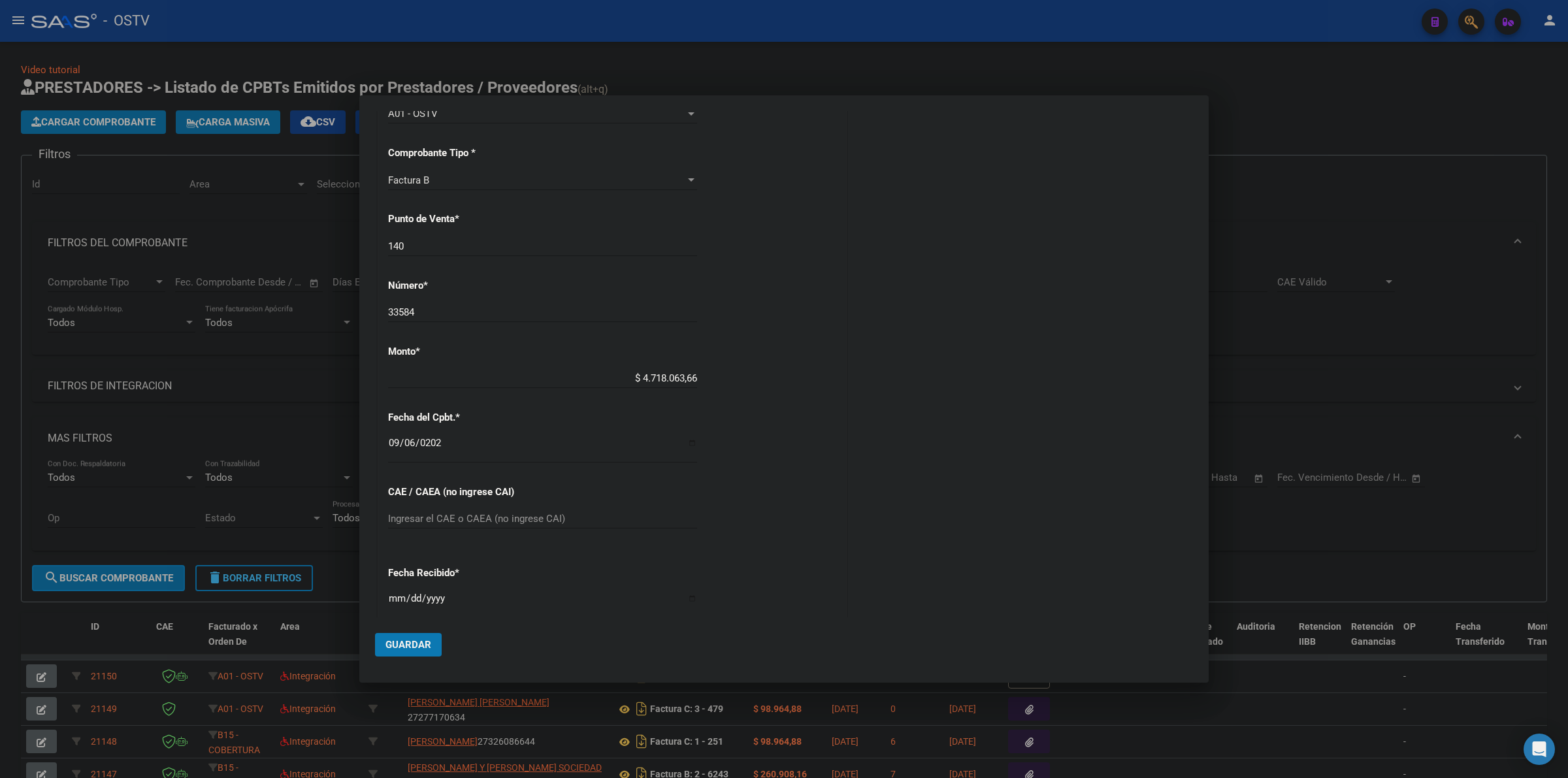
scroll to position [605, 0]
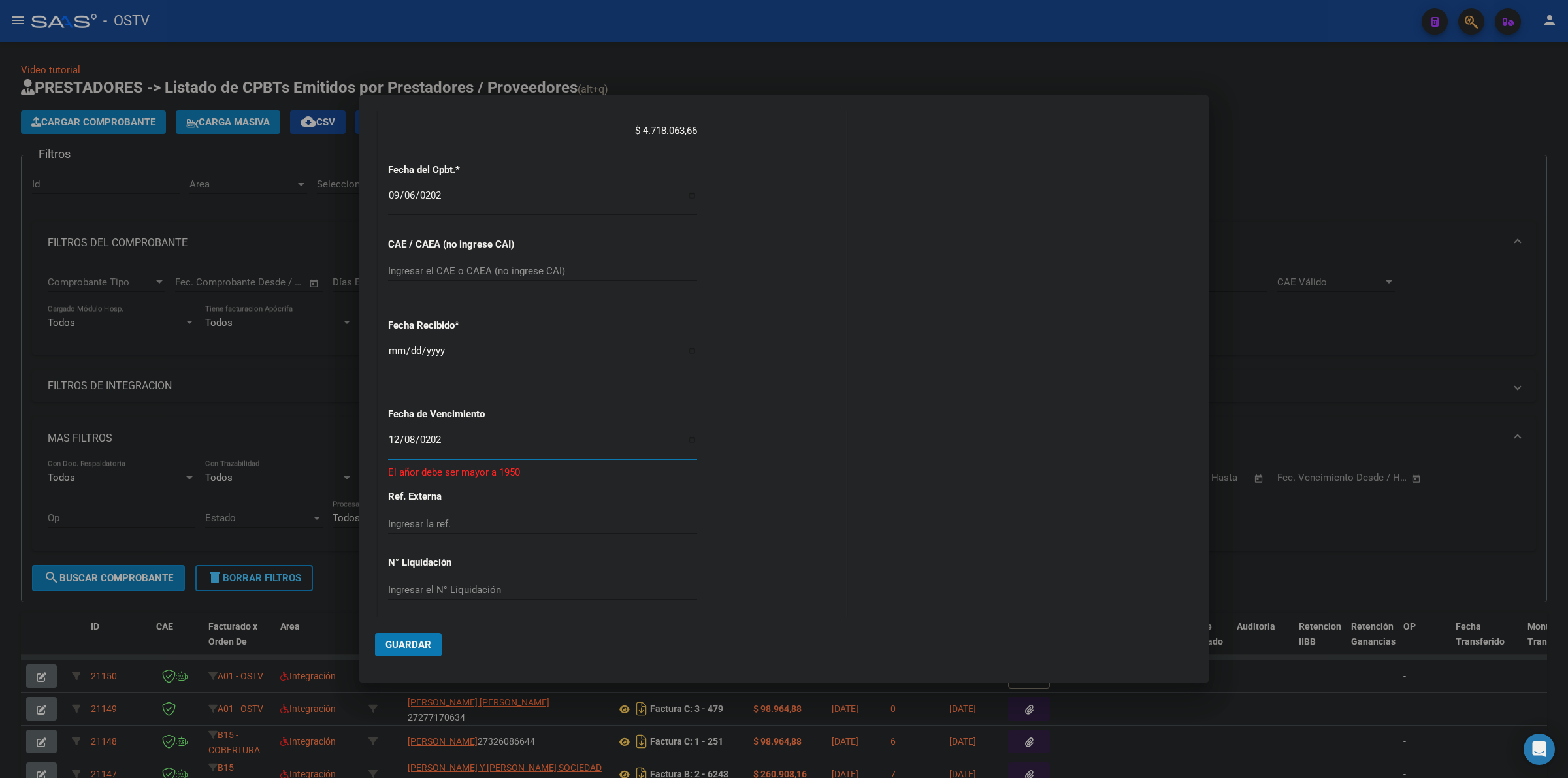
type input "[DATE]"
click at [396, 646] on span "Guardar" at bounding box center [409, 644] width 46 height 11
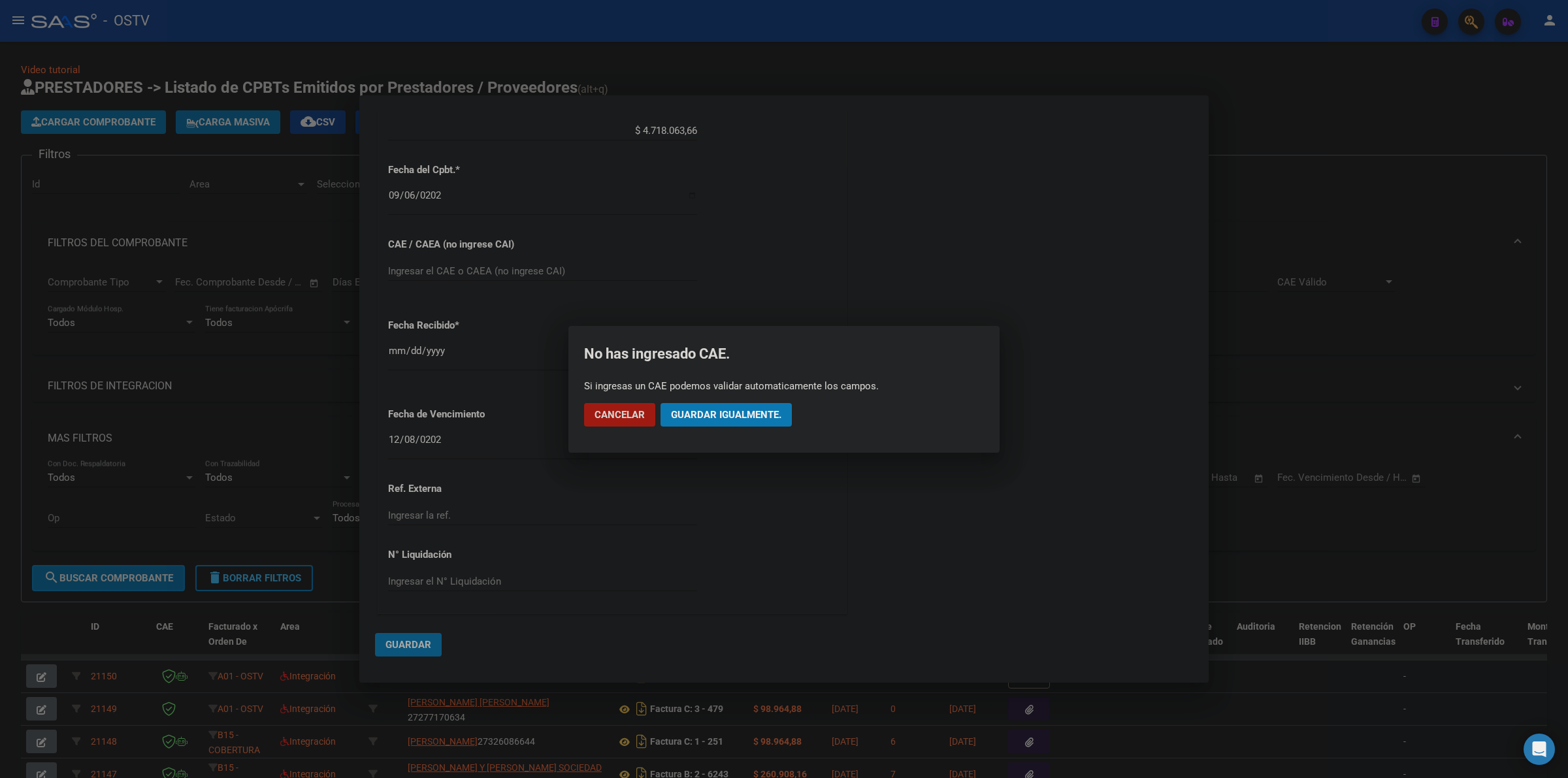
click at [725, 424] on button "Guardar igualmente." at bounding box center [726, 414] width 132 height 24
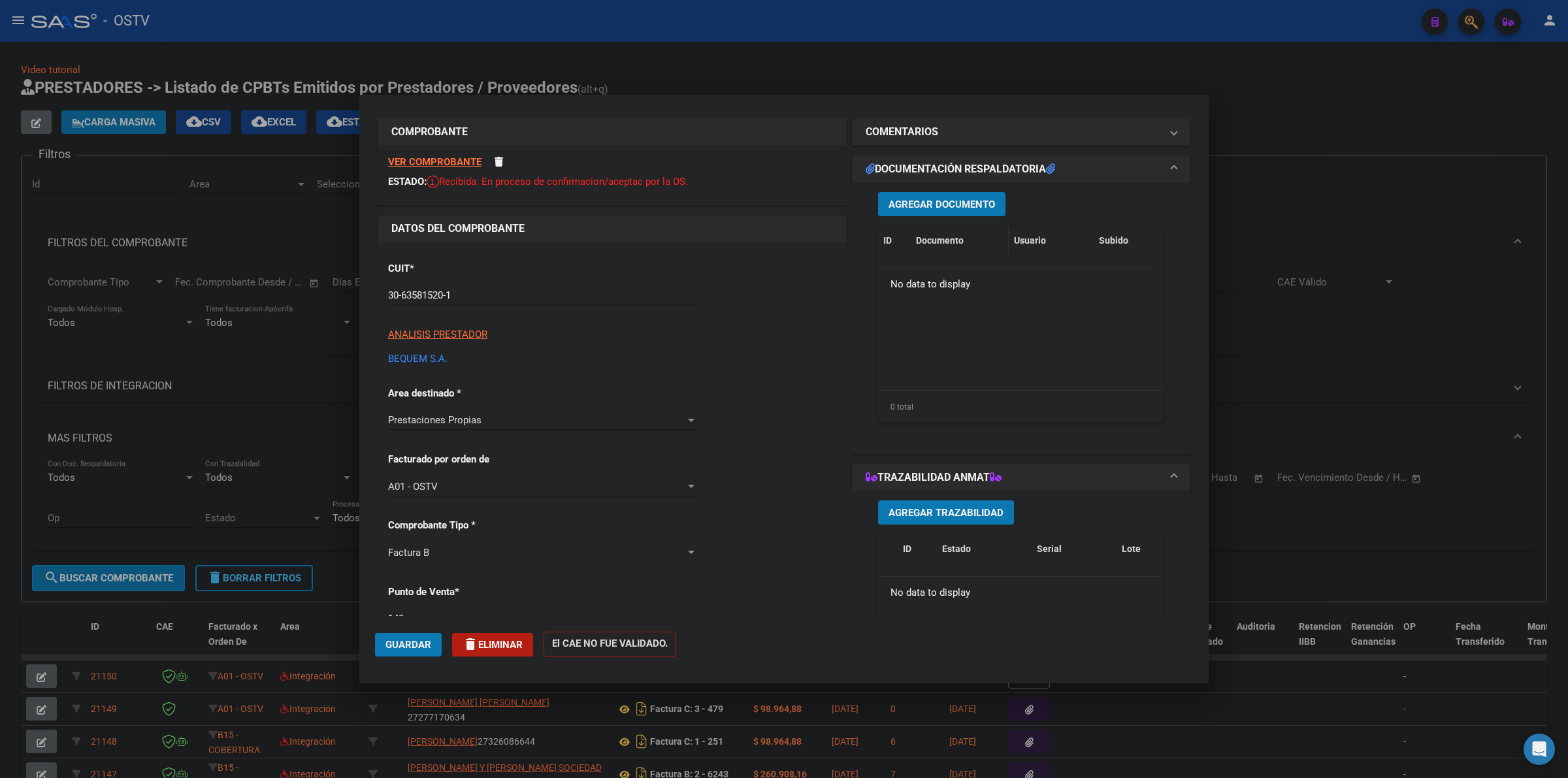
scroll to position [4, 0]
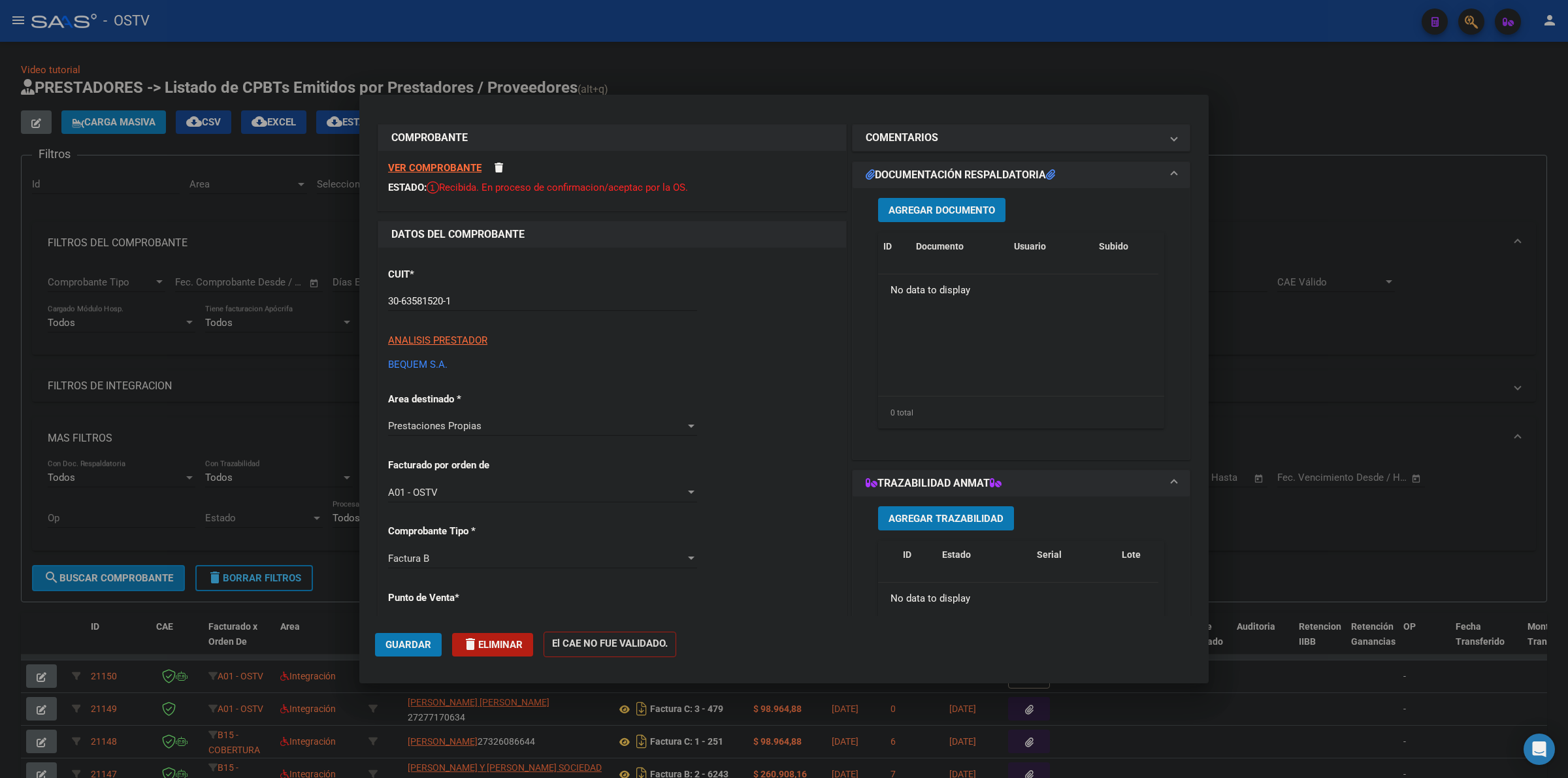
click at [956, 211] on span "Agregar Documento" at bounding box center [942, 210] width 107 height 11
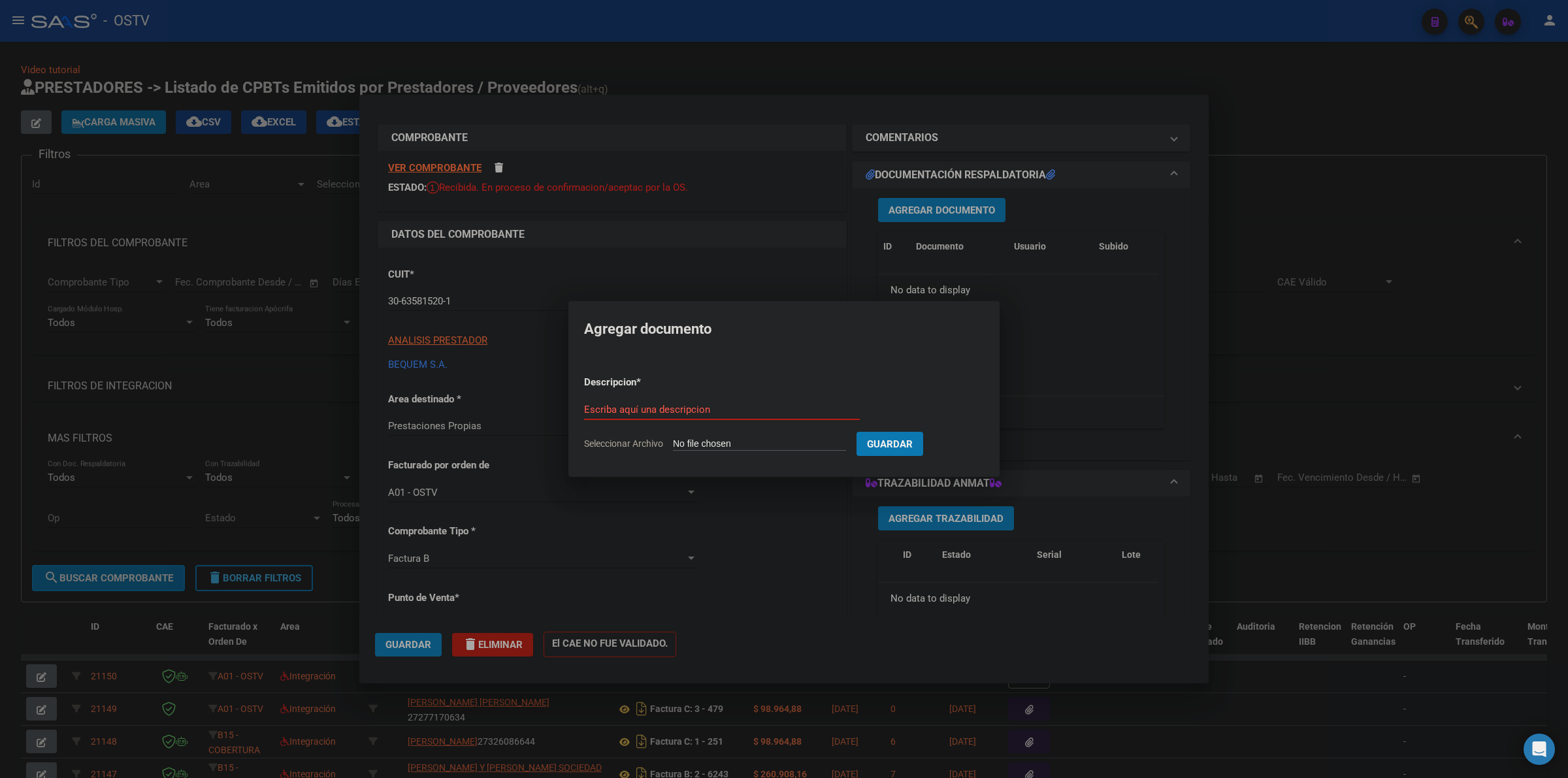
type input "C:\fakepath\FACTURA - 140 33584 - BEQUEM SA.pdf"
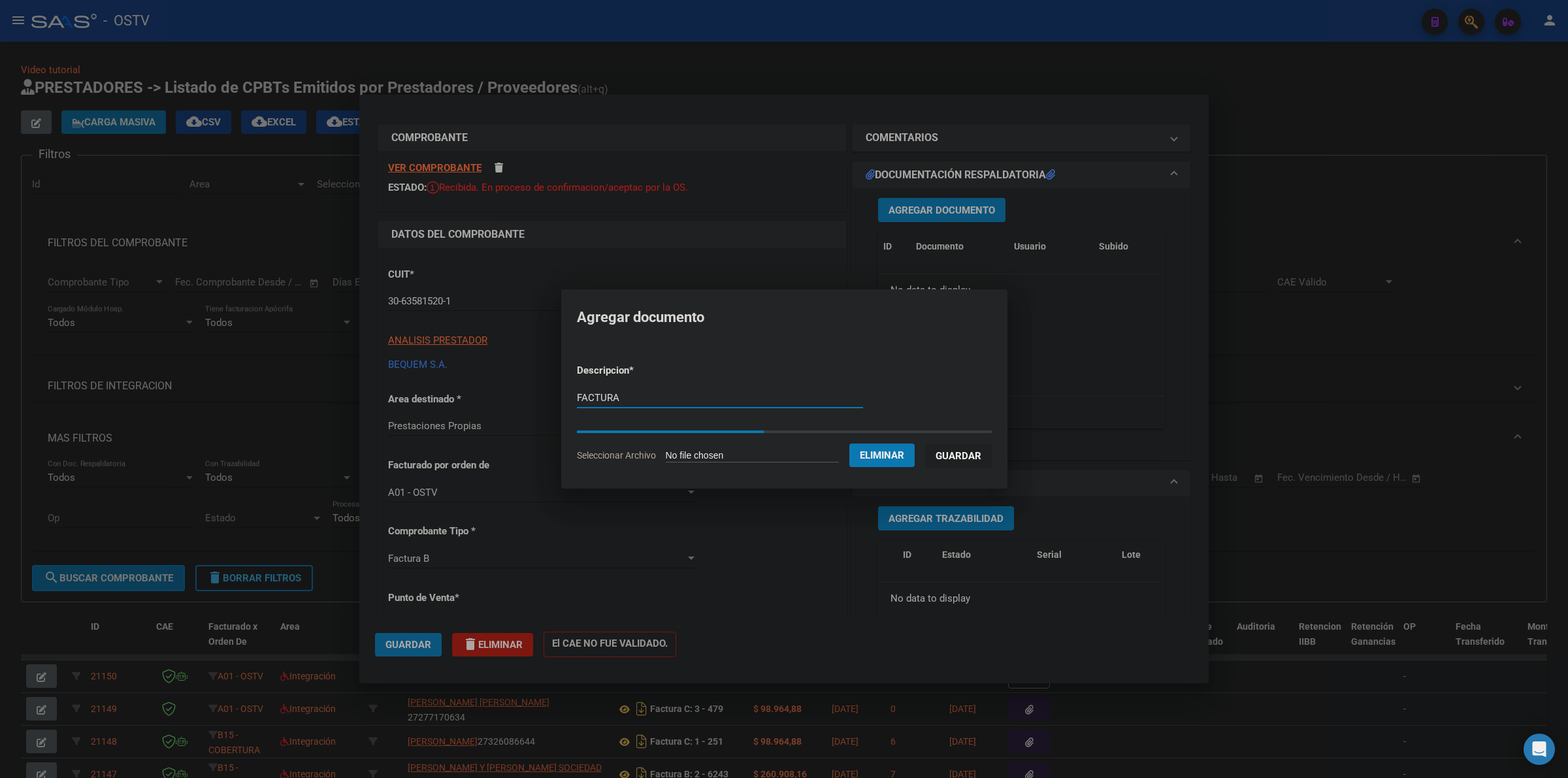
type input "FACTURA"
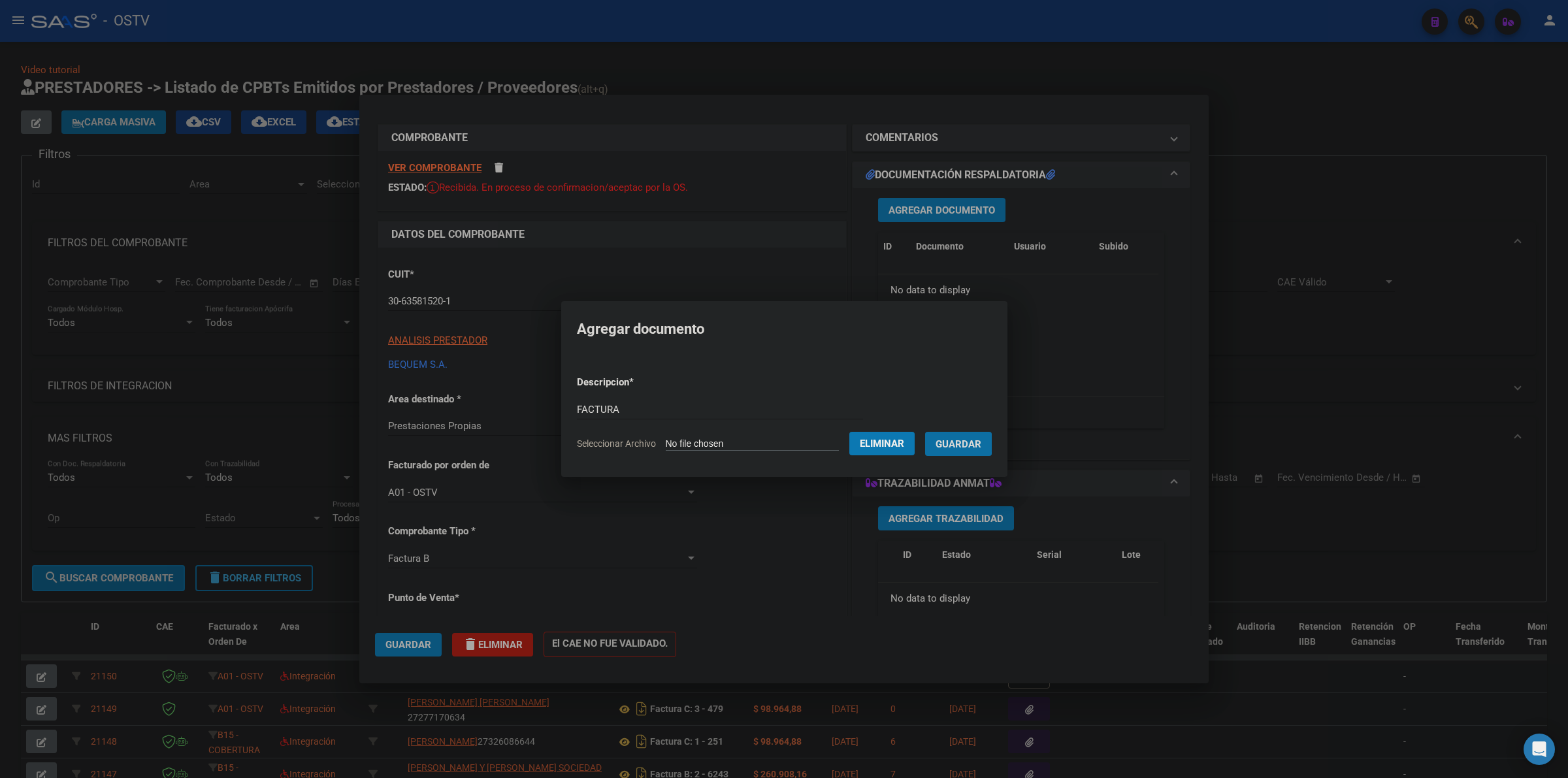
click at [961, 441] on span "Guardar" at bounding box center [959, 443] width 46 height 11
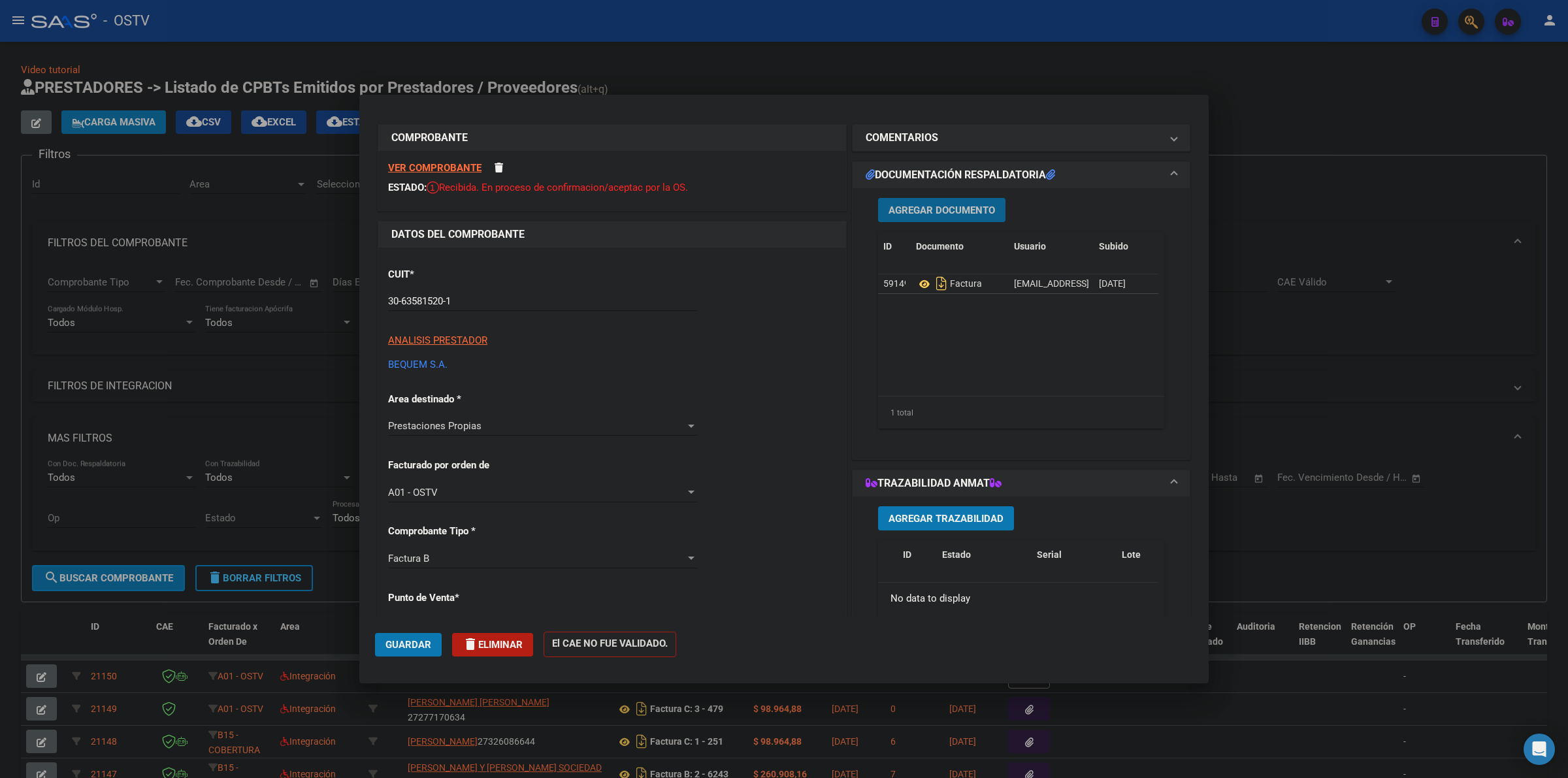
click at [932, 206] on span "Agregar Documento" at bounding box center [942, 210] width 107 height 11
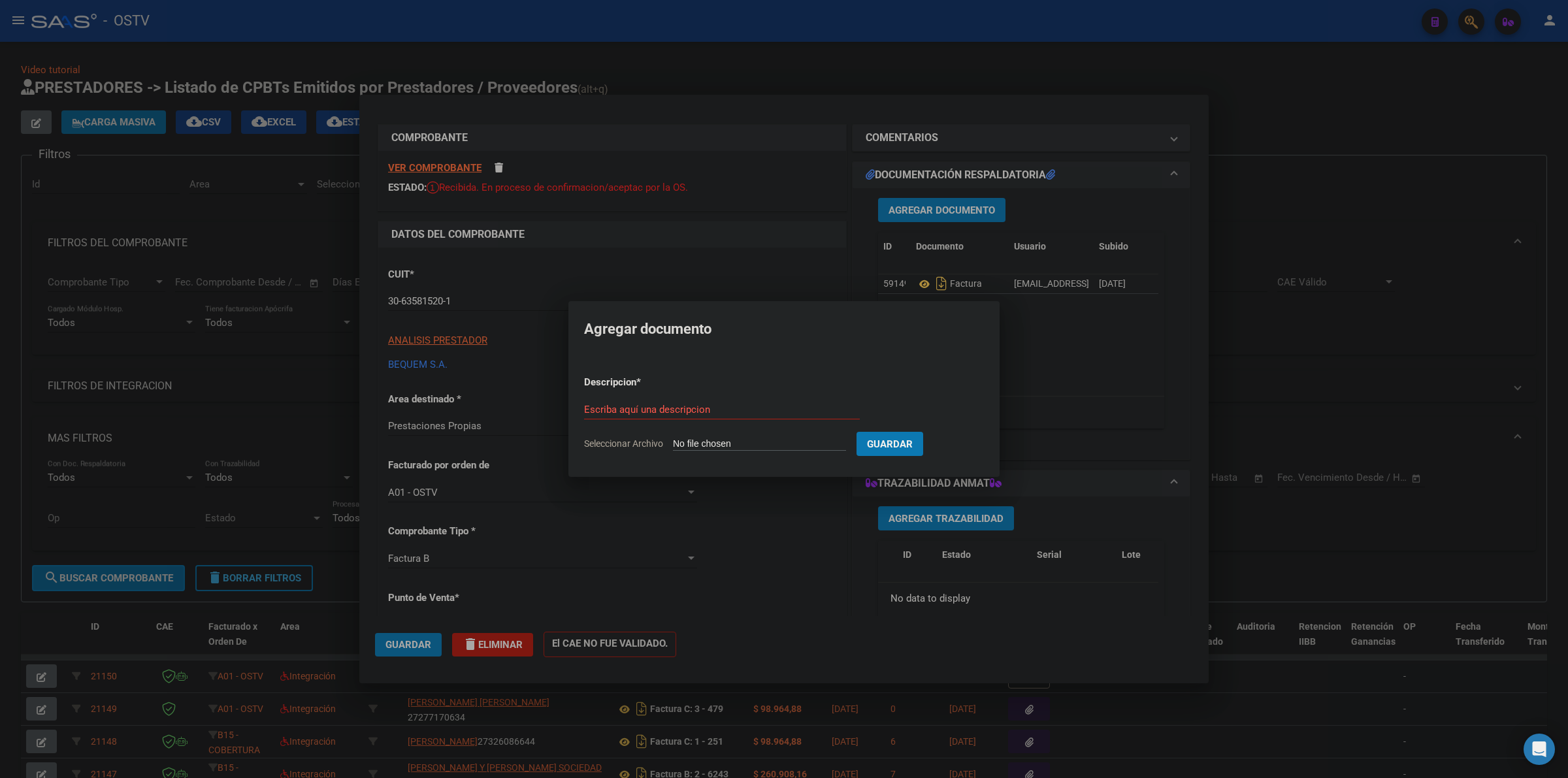
type input "C:\fakepath\ANEXO - 140 33584 - BEQUEM SA.pdf"
type input "ANEXO"
click at [970, 447] on span "Guardar" at bounding box center [959, 443] width 46 height 11
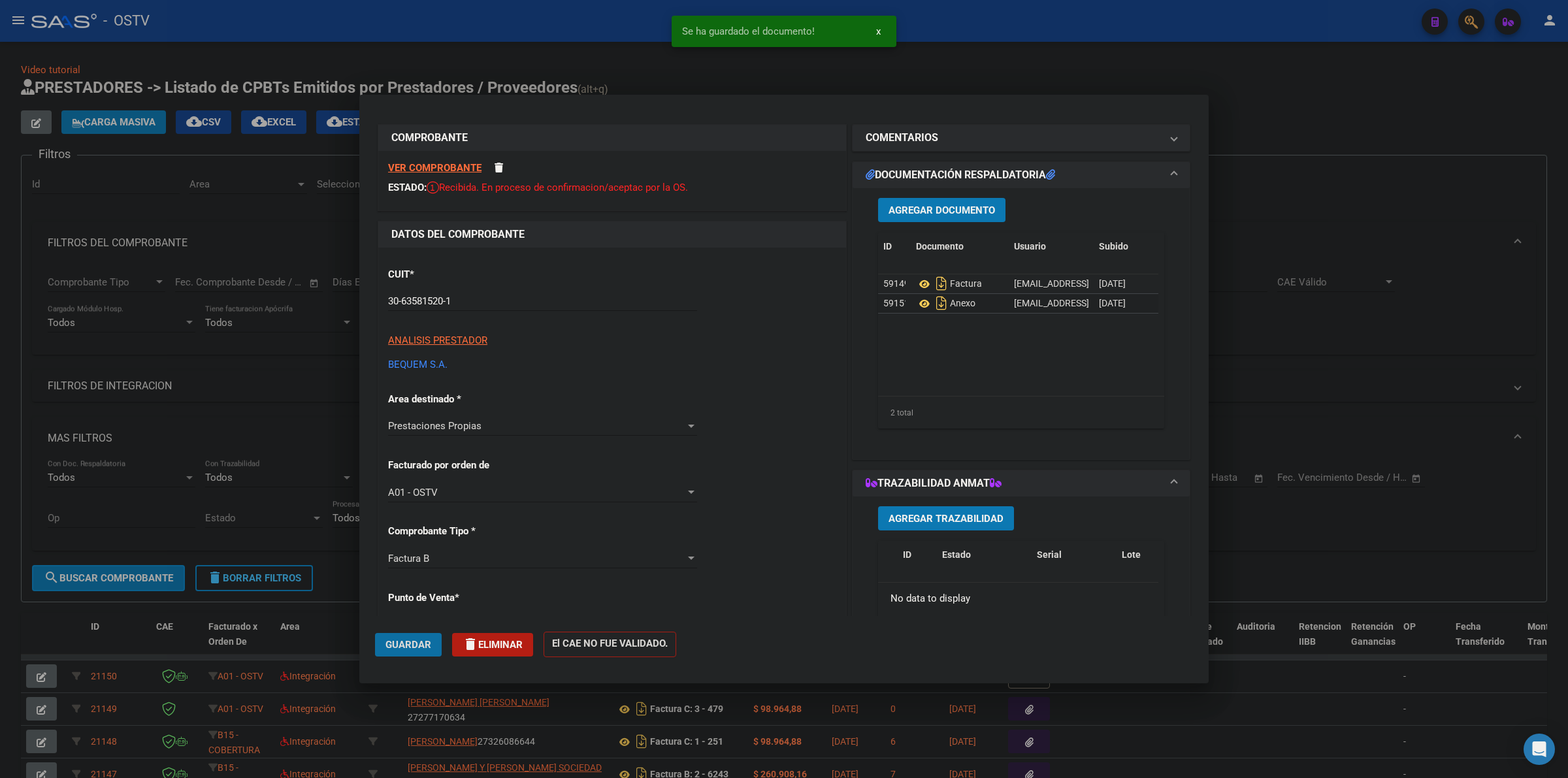
click at [417, 643] on span "Guardar" at bounding box center [409, 644] width 46 height 11
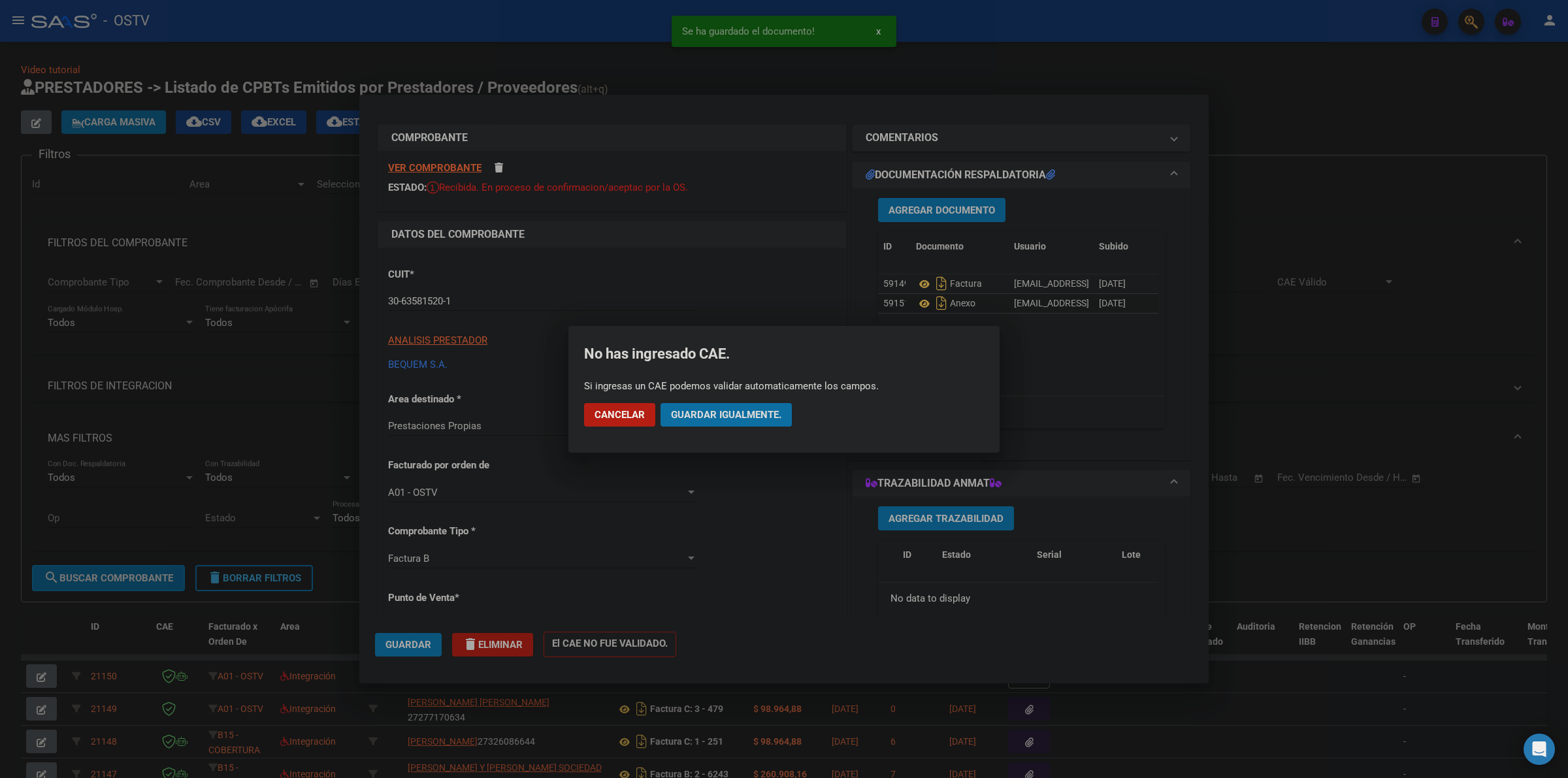
click at [772, 421] on button "Guardar igualmente." at bounding box center [726, 414] width 132 height 24
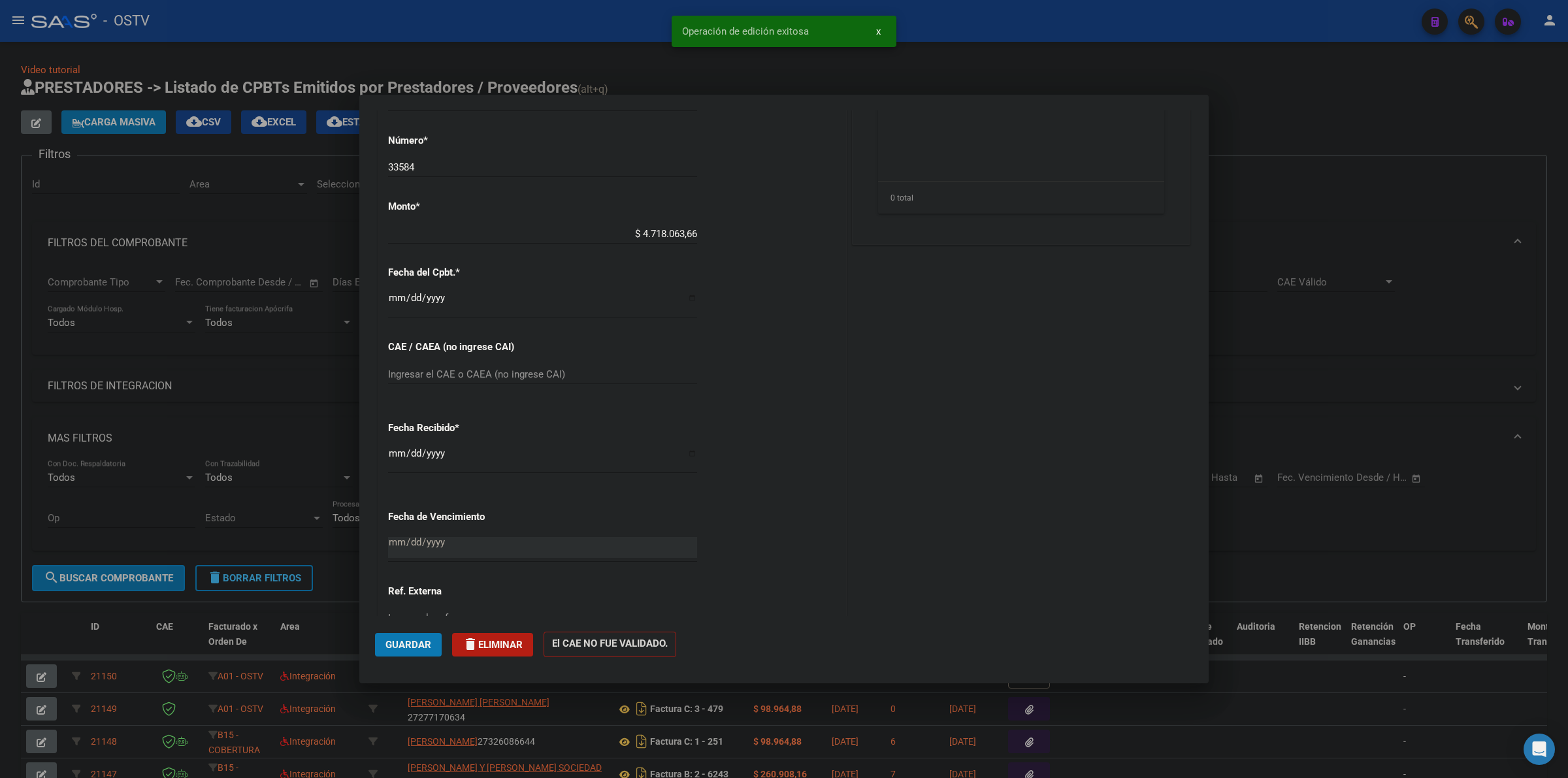
scroll to position [548, 0]
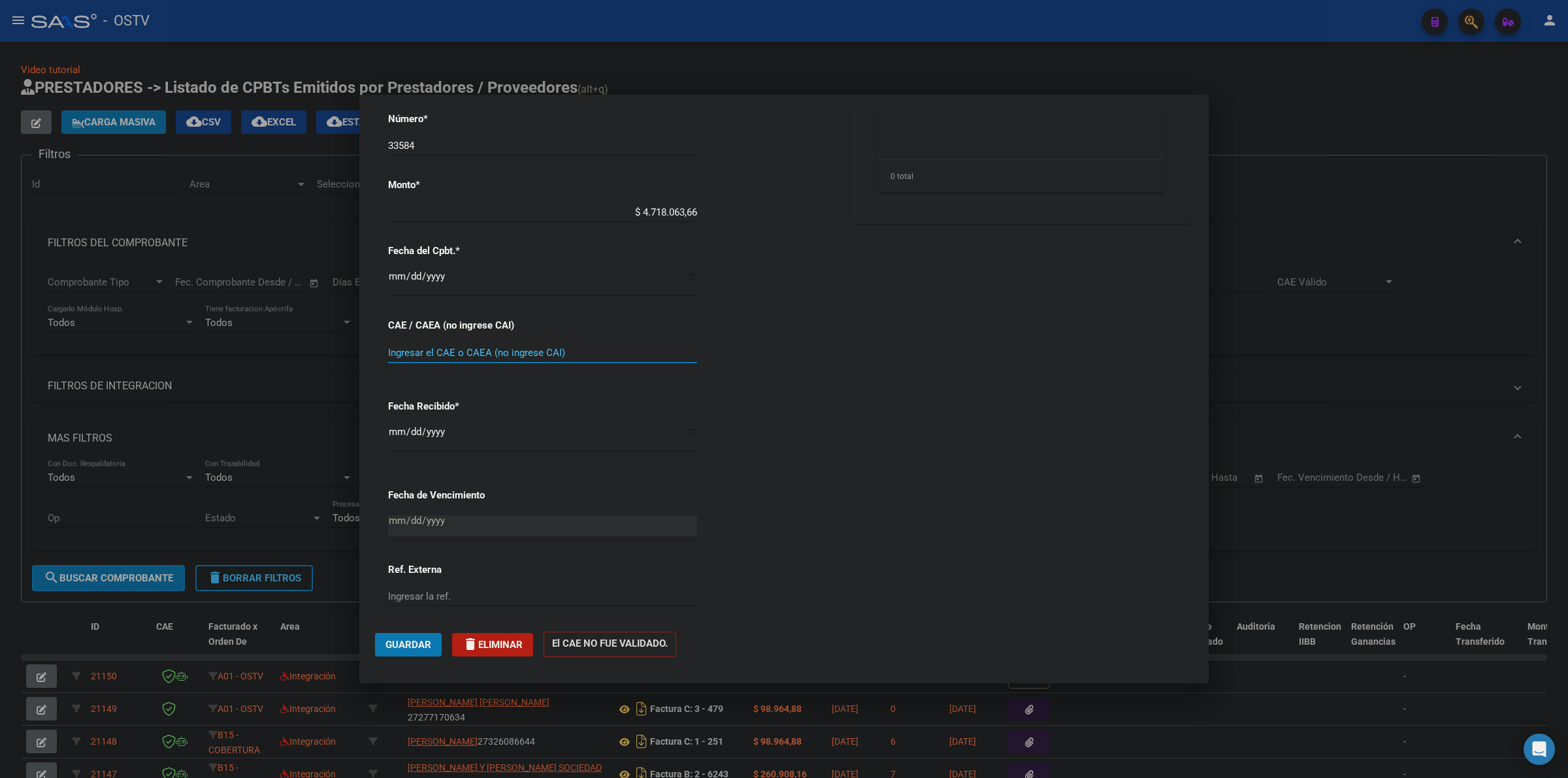
click at [434, 350] on input "Ingresar el CAE o CAEA (no ingrese CAI)" at bounding box center [542, 352] width 309 height 11
type input "75361064365181"
click at [397, 637] on button "Guardar" at bounding box center [409, 644] width 67 height 24
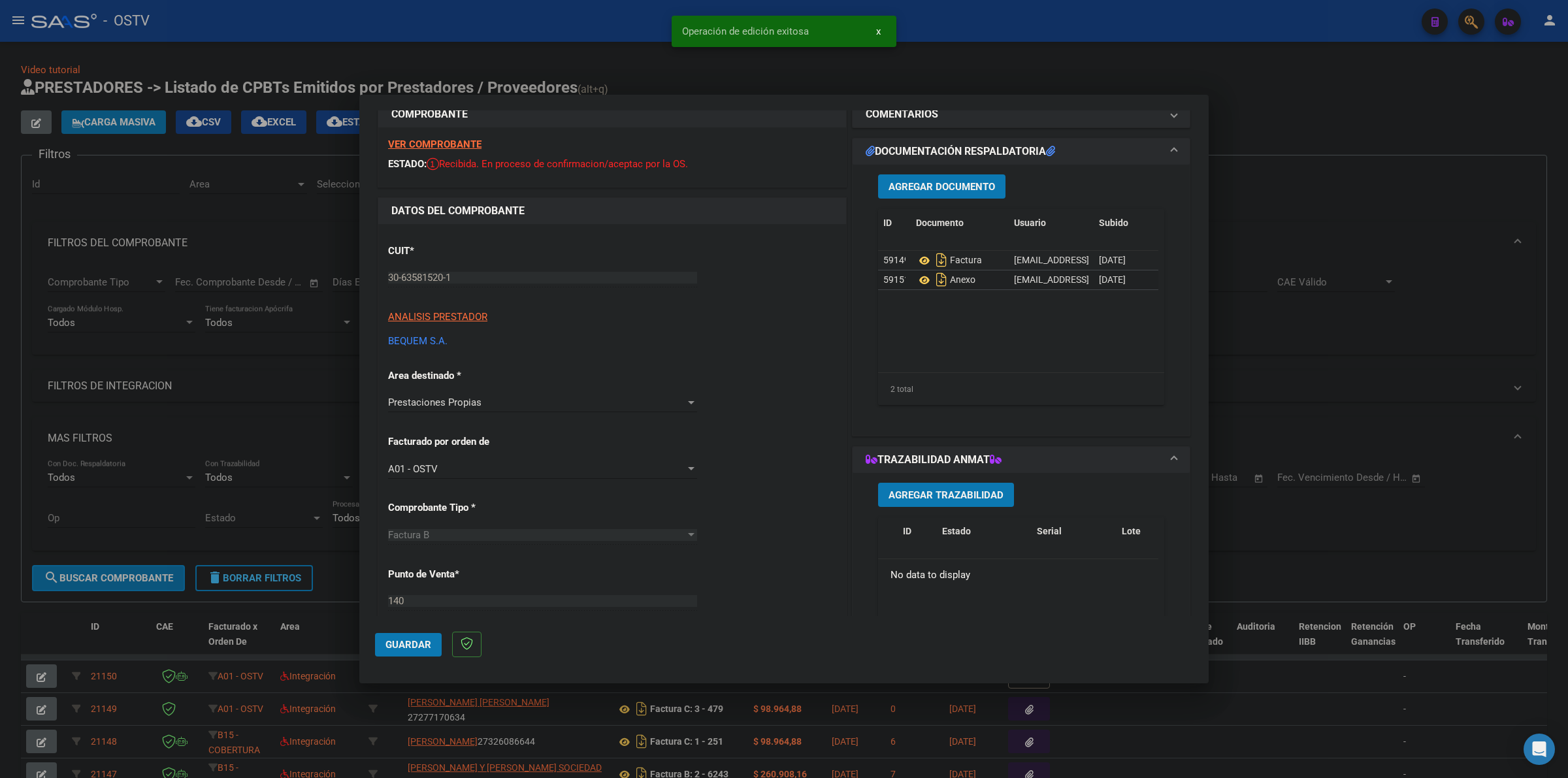
scroll to position [0, 0]
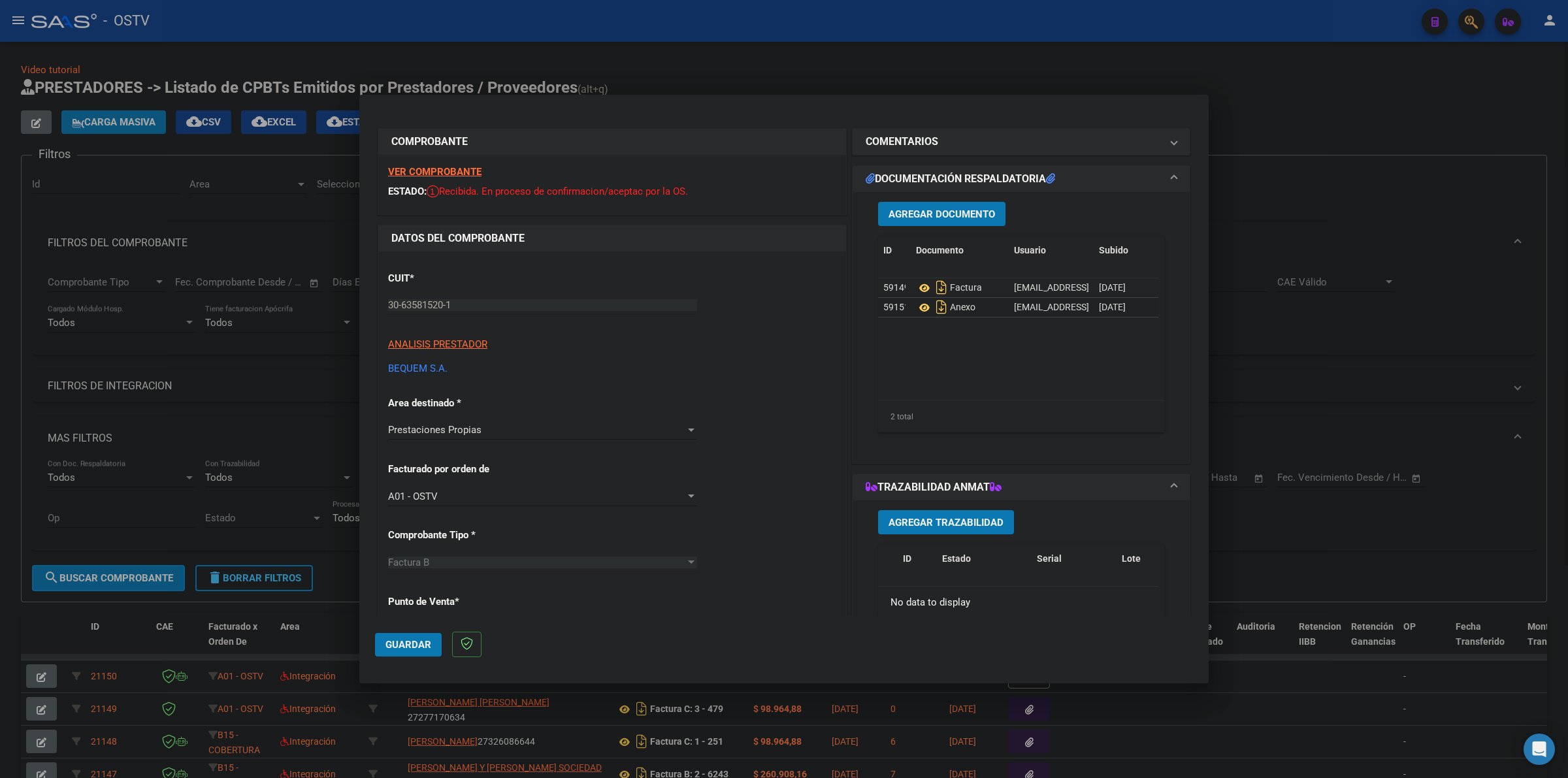
drag, startPoint x: 1307, startPoint y: 137, endPoint x: 1526, endPoint y: 183, distance: 223.8
click at [1308, 136] on div at bounding box center [784, 389] width 1568 height 778
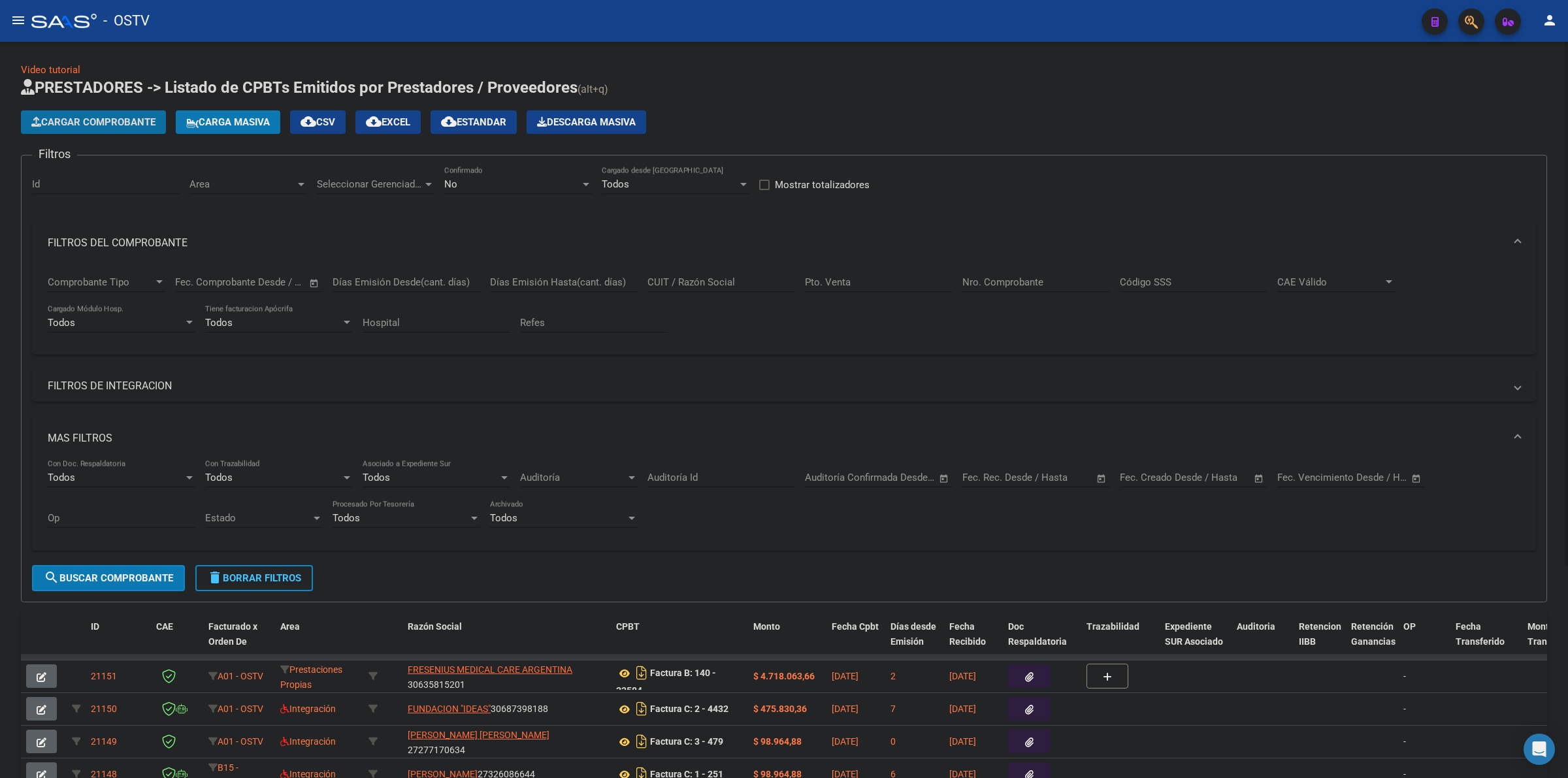
click at [136, 116] on span "Cargar Comprobante" at bounding box center [93, 122] width 124 height 11
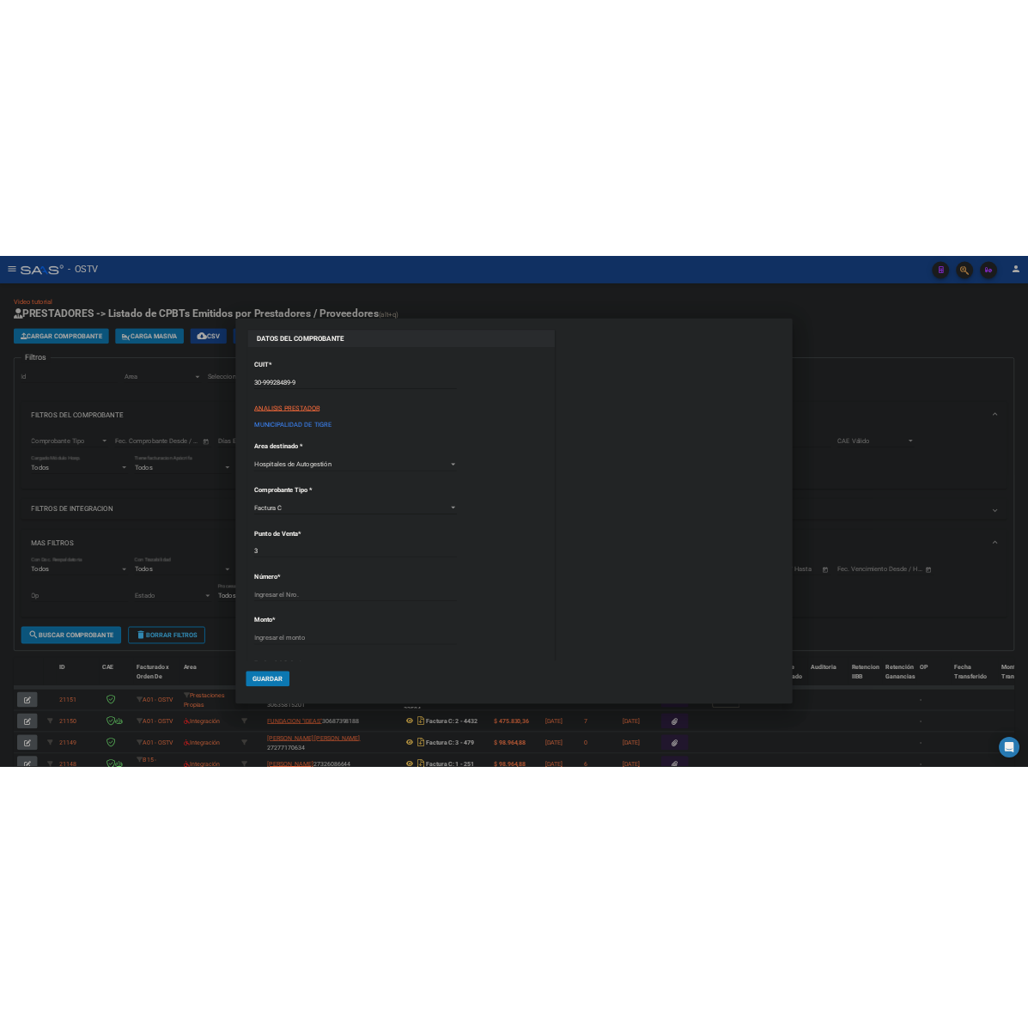
scroll to position [286, 0]
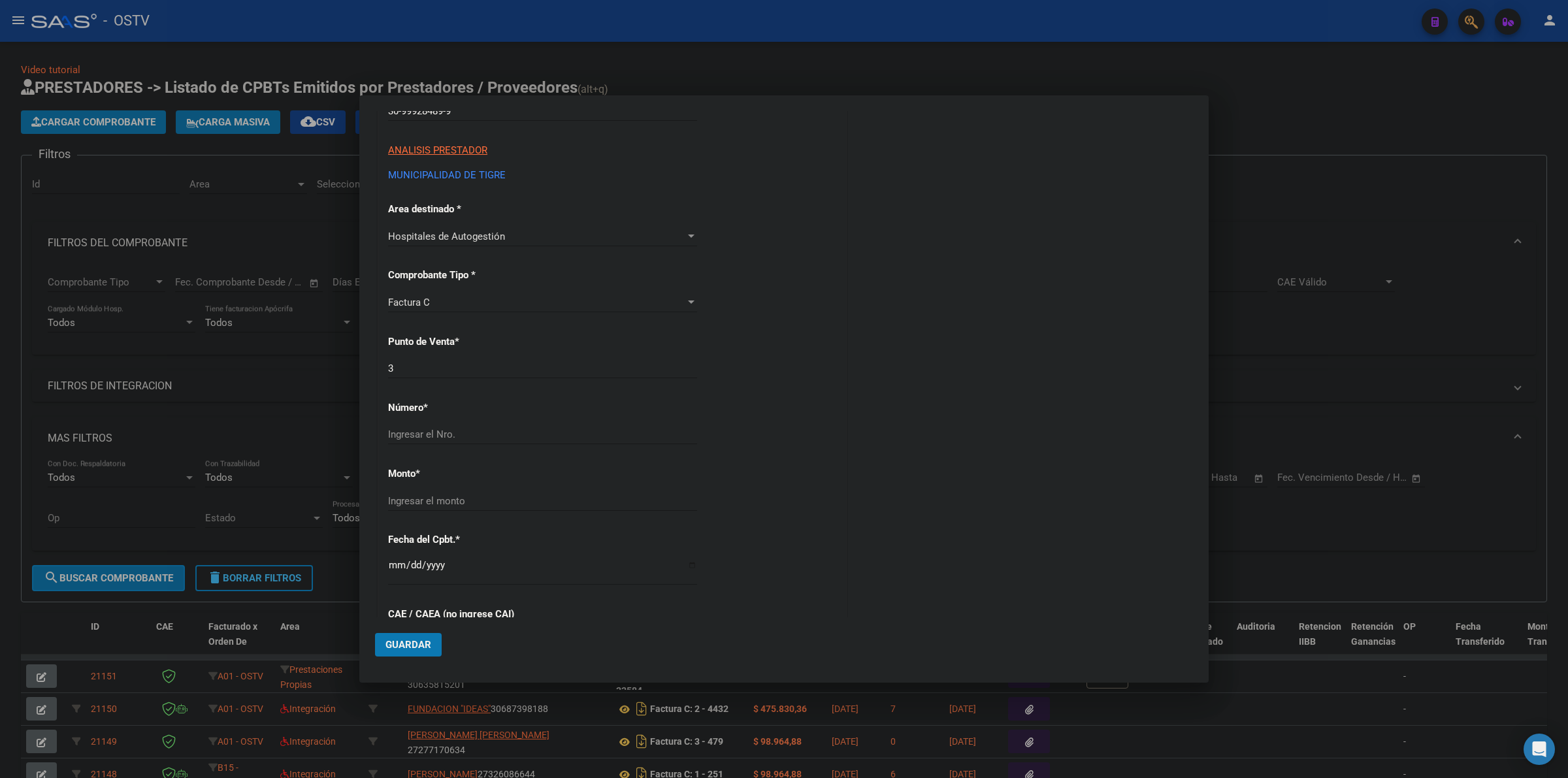
click at [431, 368] on input "3" at bounding box center [542, 368] width 309 height 11
click at [555, 370] on input "3" at bounding box center [542, 368] width 309 height 11
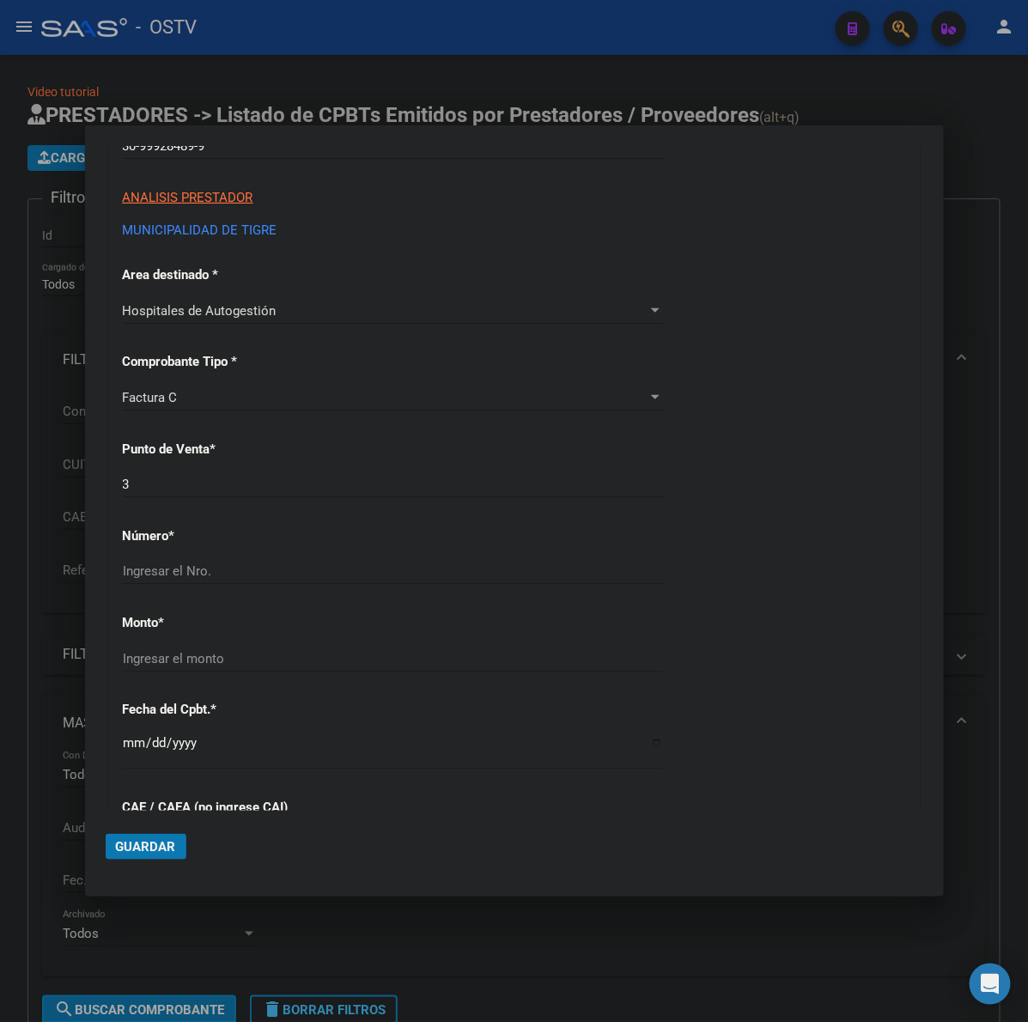
click at [179, 577] on input "Ingresar el Nro." at bounding box center [393, 570] width 540 height 15
type input "205215"
click at [179, 577] on input "205215" at bounding box center [393, 570] width 540 height 15
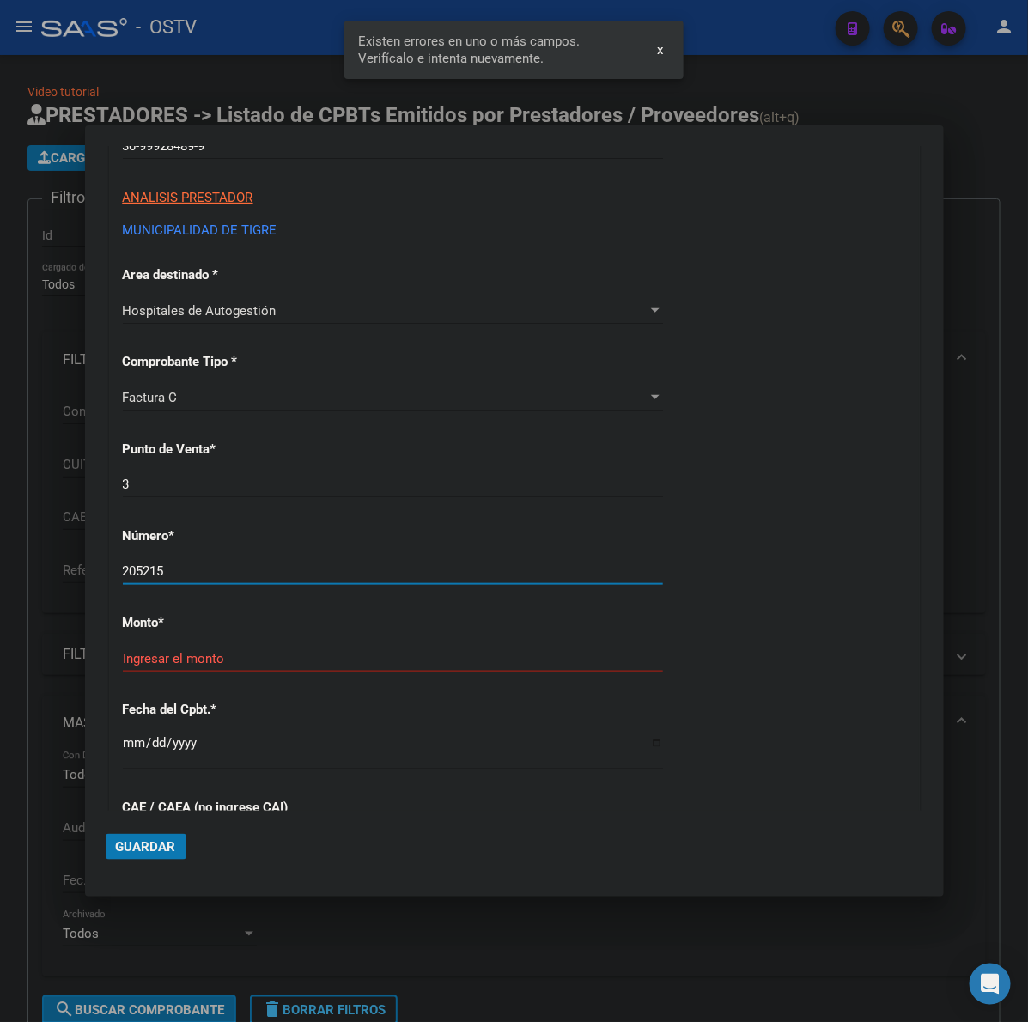
scroll to position [458, 0]
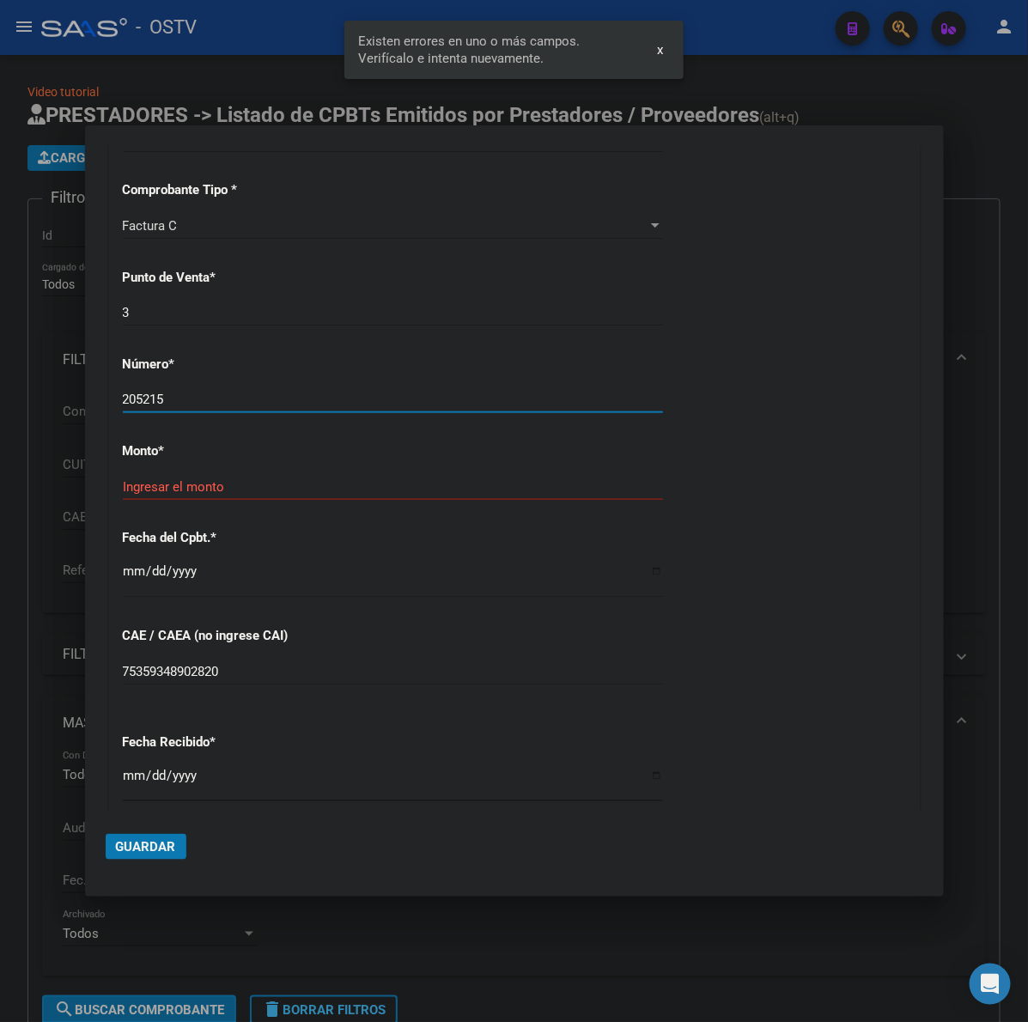
click at [229, 650] on div "CUIT * 30-99928489-9 Ingresar CUIT ANALISIS PRESTADOR MUNICIPALIDAD DE TIGRE AR…" at bounding box center [514, 513] width 809 height 1218
click at [263, 485] on input "Ingresar el monto" at bounding box center [393, 486] width 540 height 15
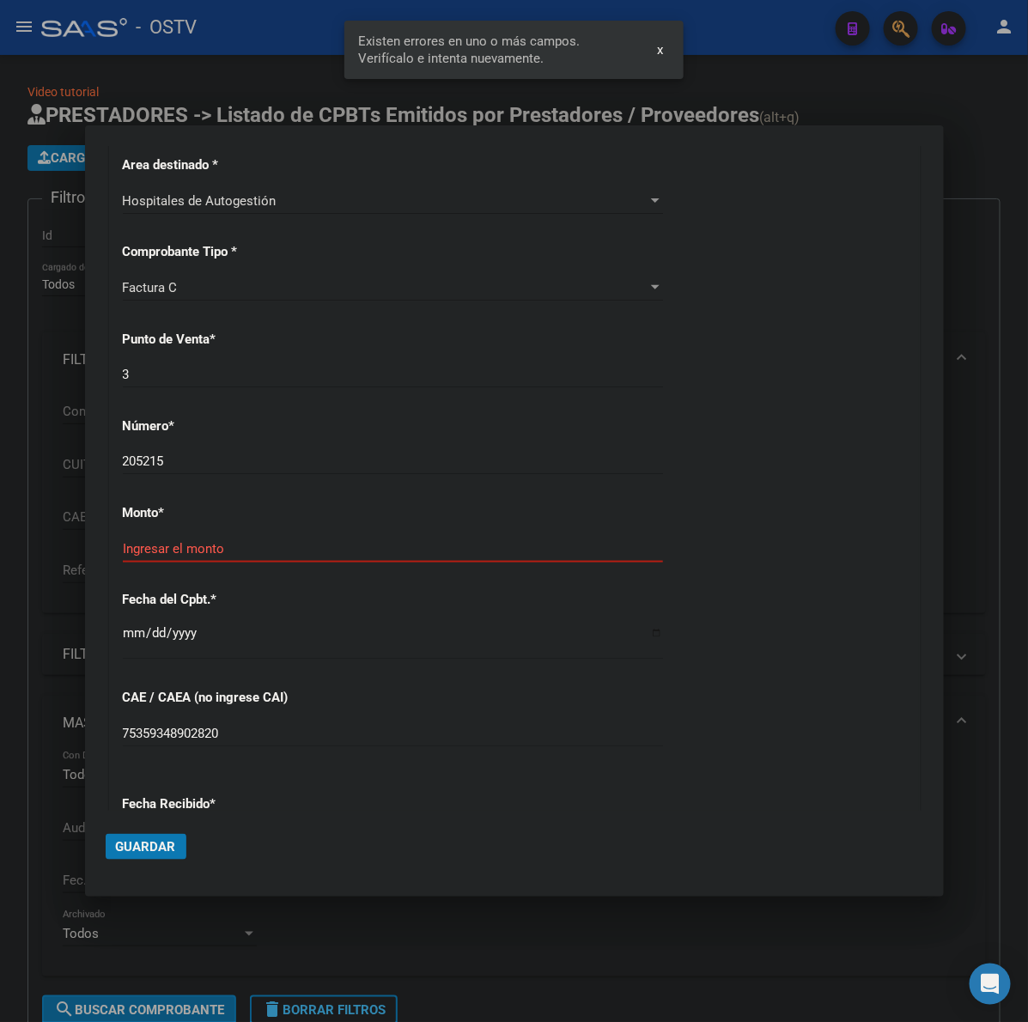
scroll to position [386, 0]
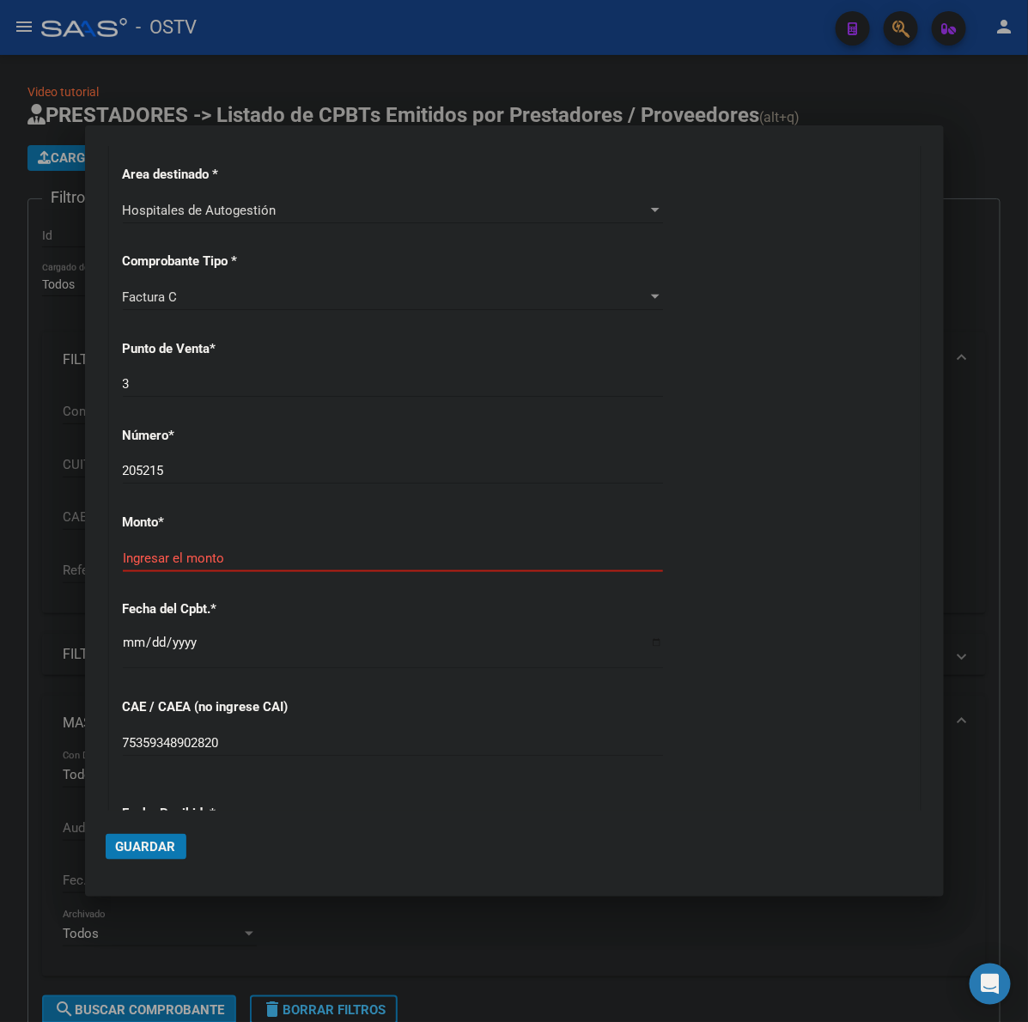
click at [196, 565] on input "Ingresar el monto" at bounding box center [393, 558] width 540 height 15
type input "$ 25.255,00"
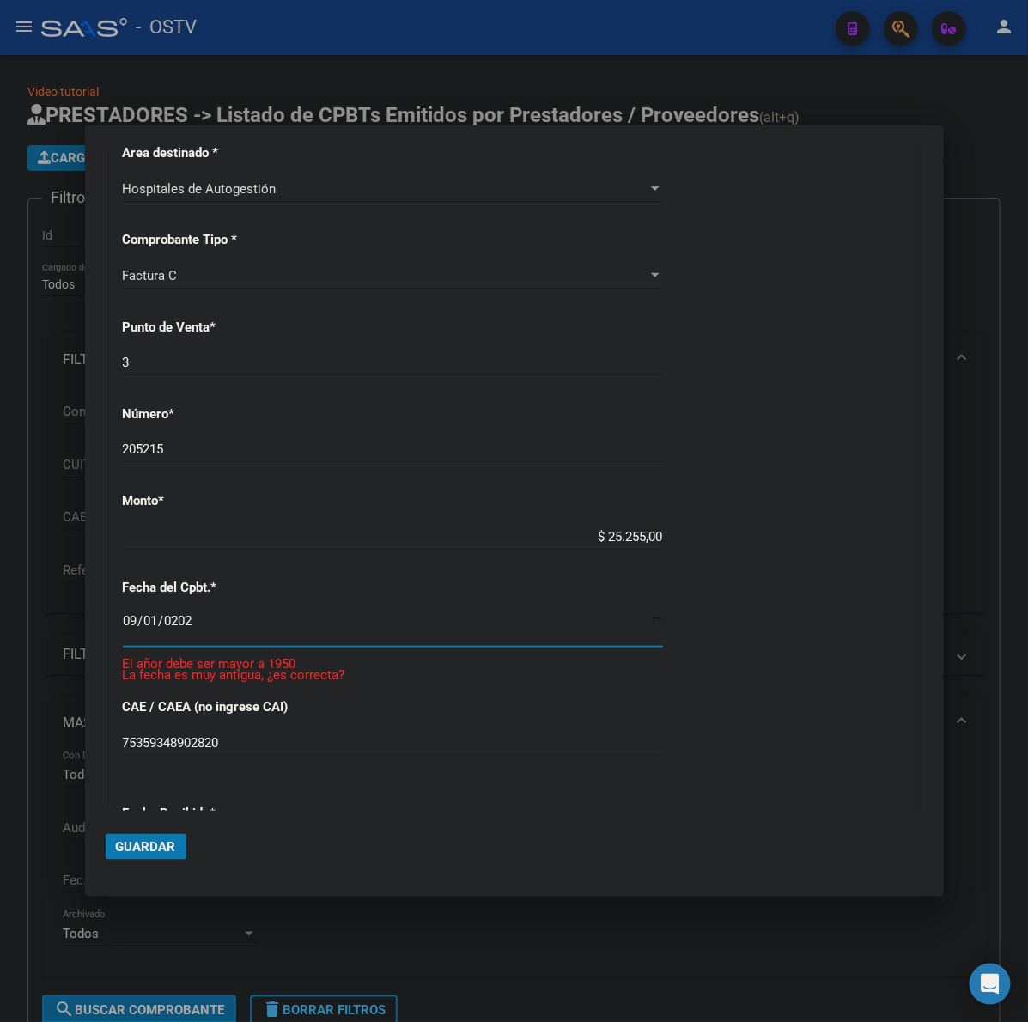
type input "[DATE]"
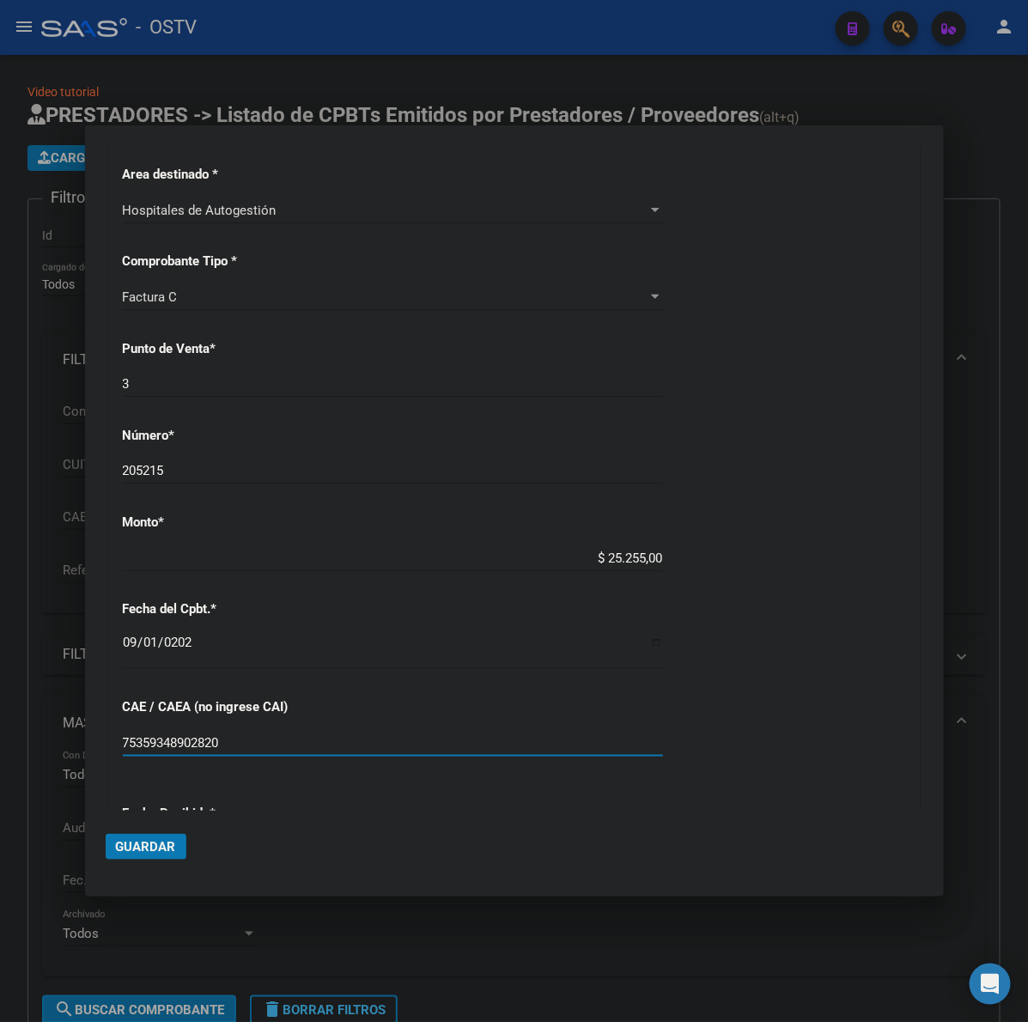
scroll to position [762, 0]
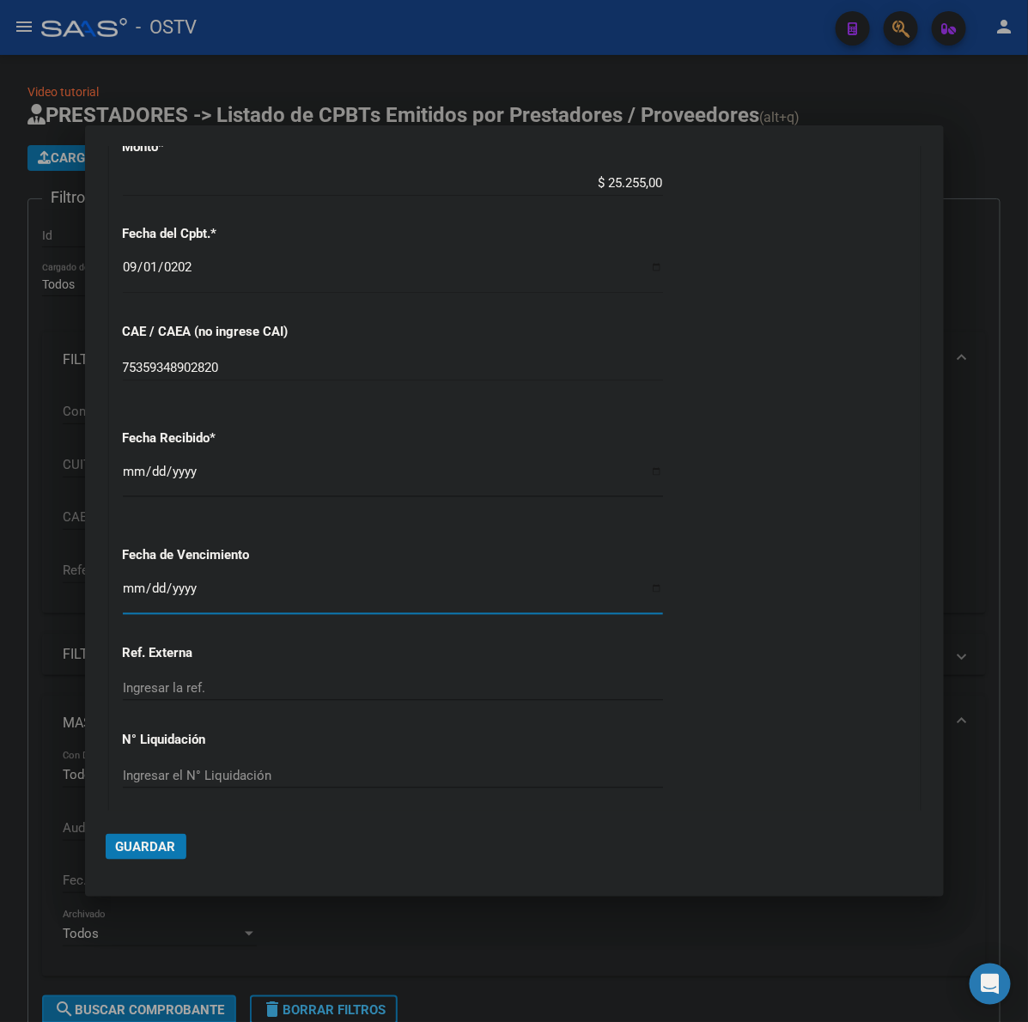
click at [125, 589] on input "Ingresar la fecha" at bounding box center [393, 594] width 540 height 27
type input "[DATE]"
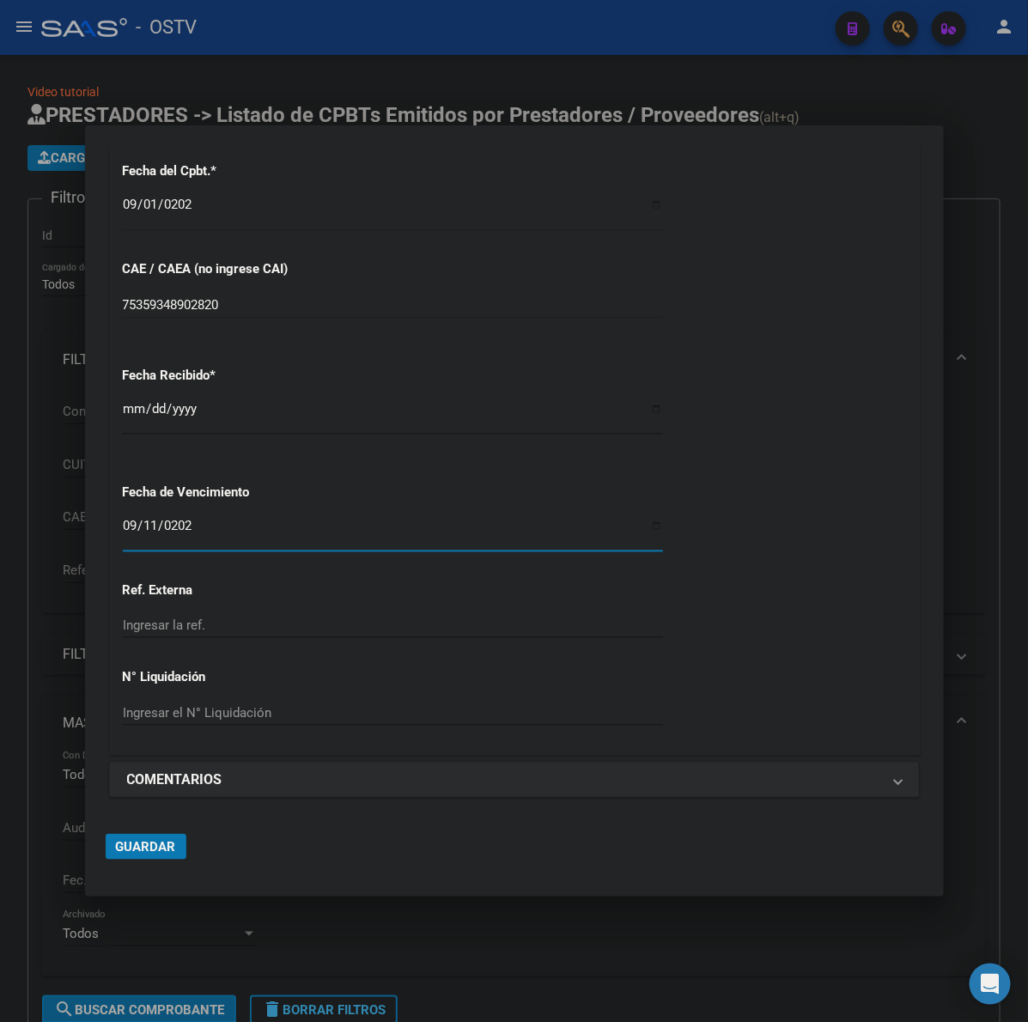
click at [155, 849] on span "Guardar" at bounding box center [146, 846] width 60 height 15
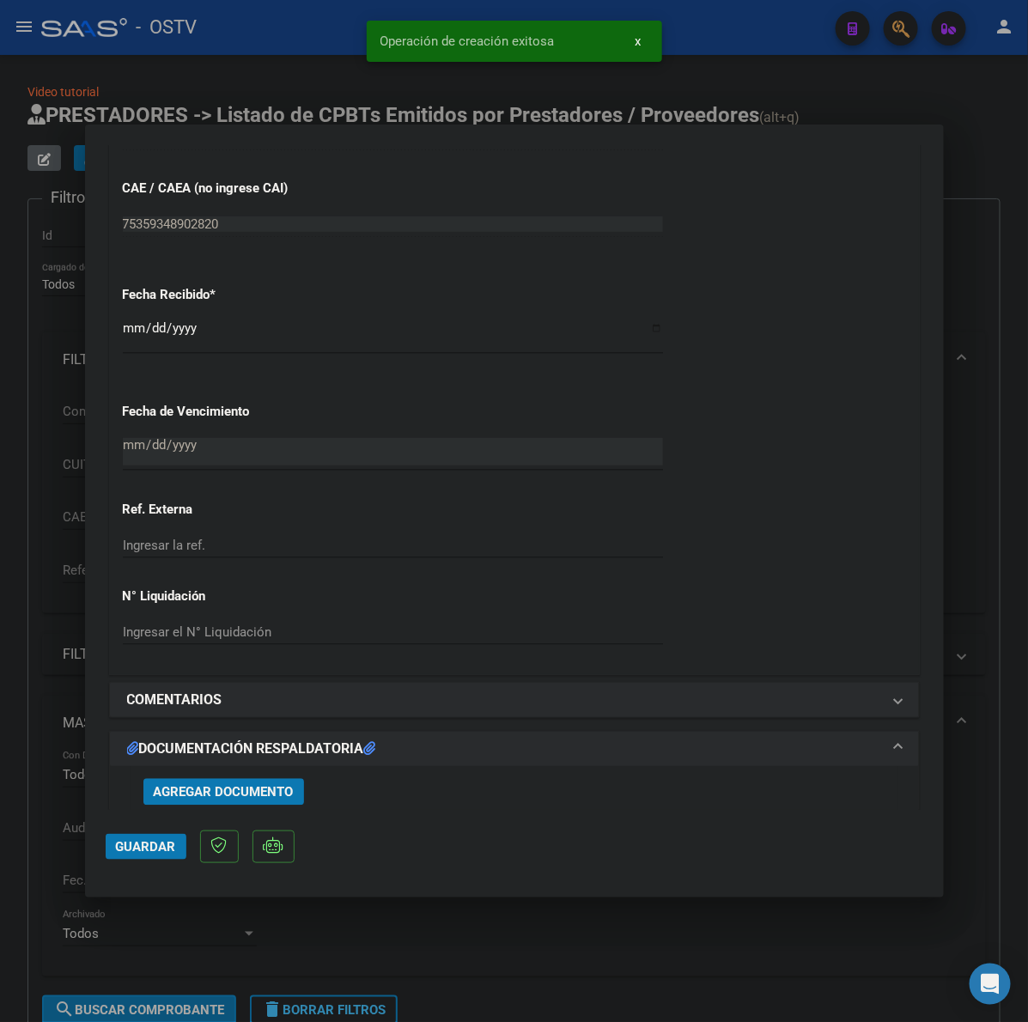
scroll to position [1001, 0]
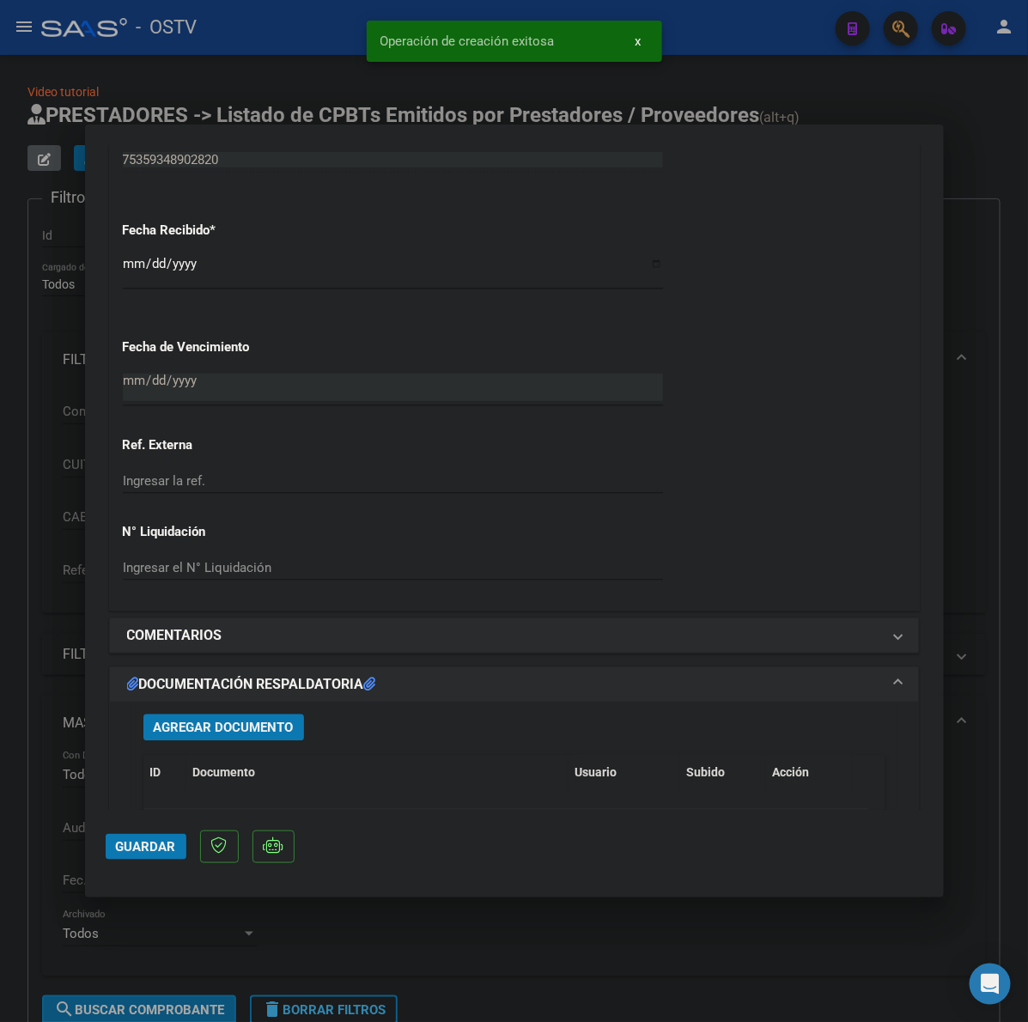
click at [269, 732] on span "Agregar Documento" at bounding box center [224, 728] width 140 height 15
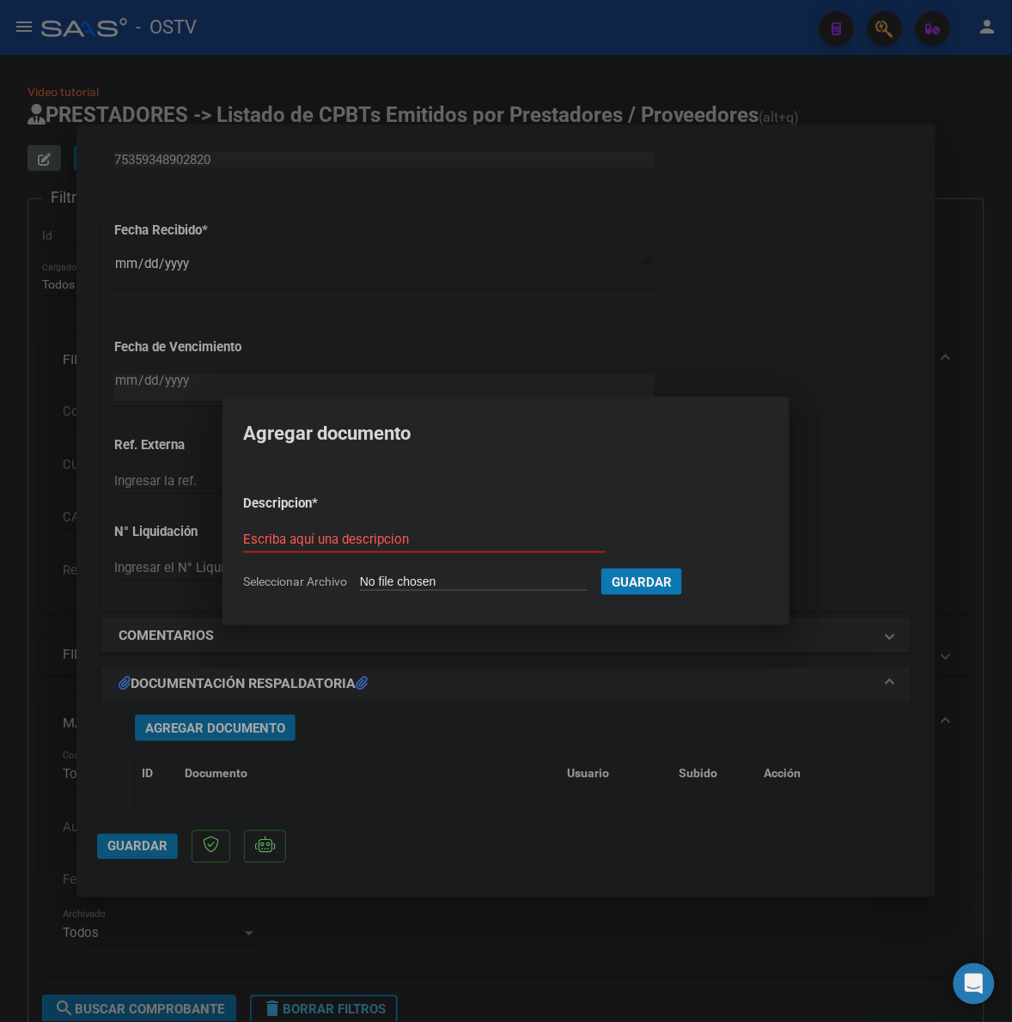
type input "C:\fakepath\FACTURA Y ANEXO - 3 205215 - MUNICIPALIDAD DE TIGRE.pdf"
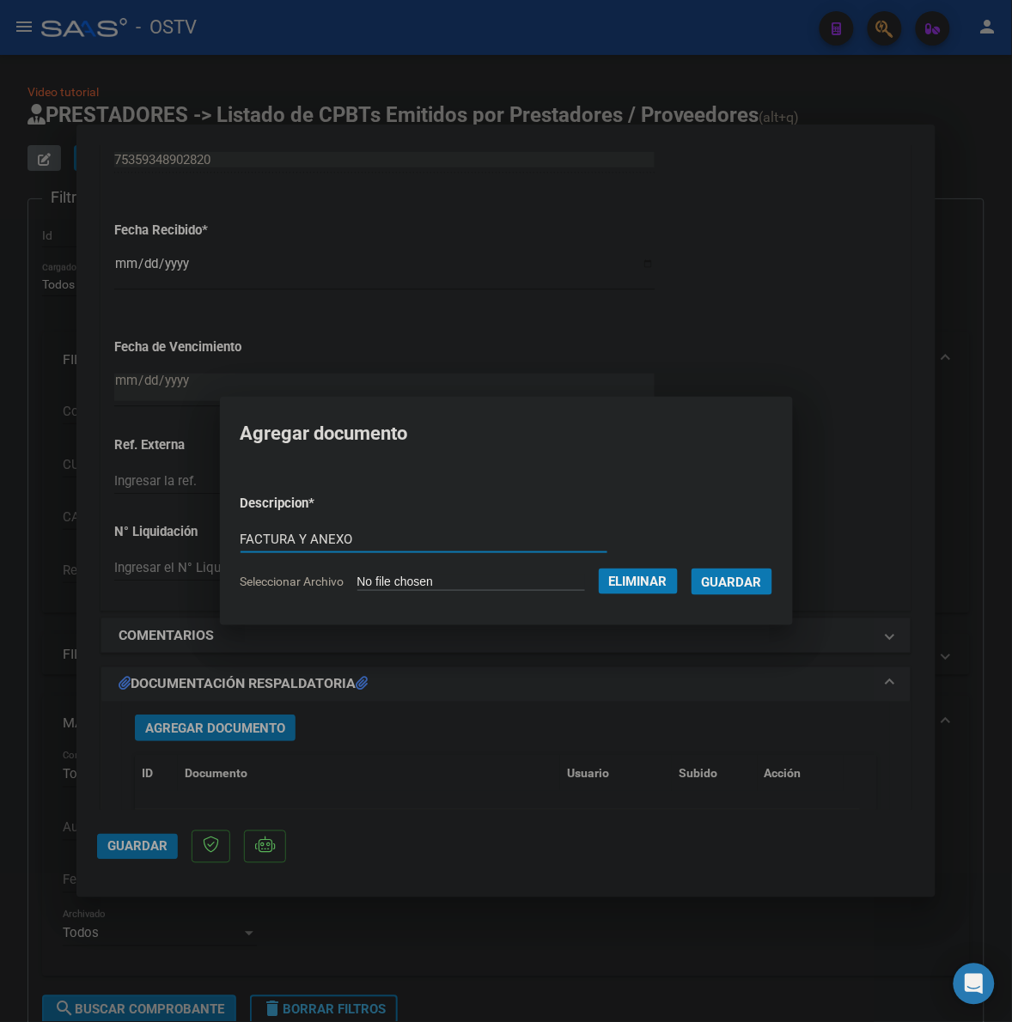
type input "FACTURA Y ANEXO"
click at [744, 581] on span "Guardar" at bounding box center [732, 582] width 60 height 15
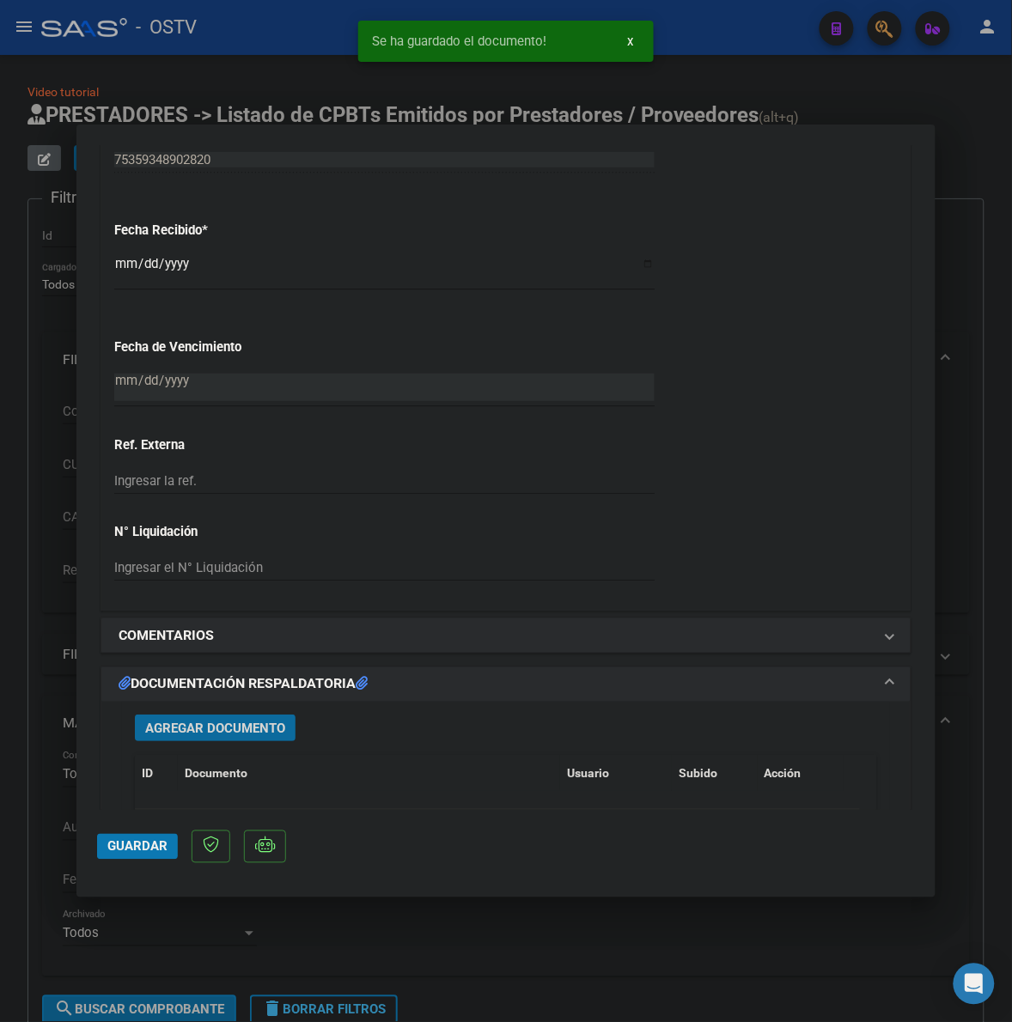
click at [113, 851] on button "Guardar" at bounding box center [137, 847] width 81 height 26
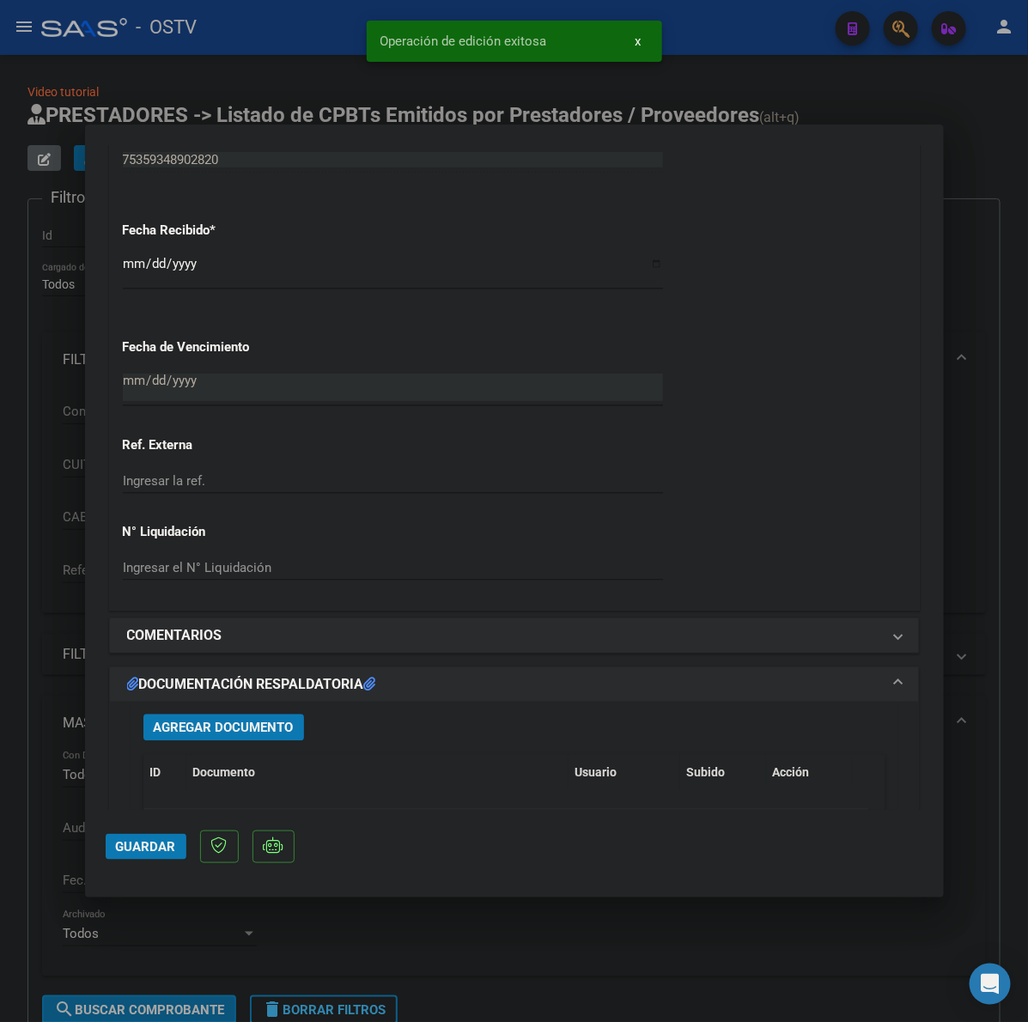
click at [965, 277] on div at bounding box center [514, 511] width 1028 height 1022
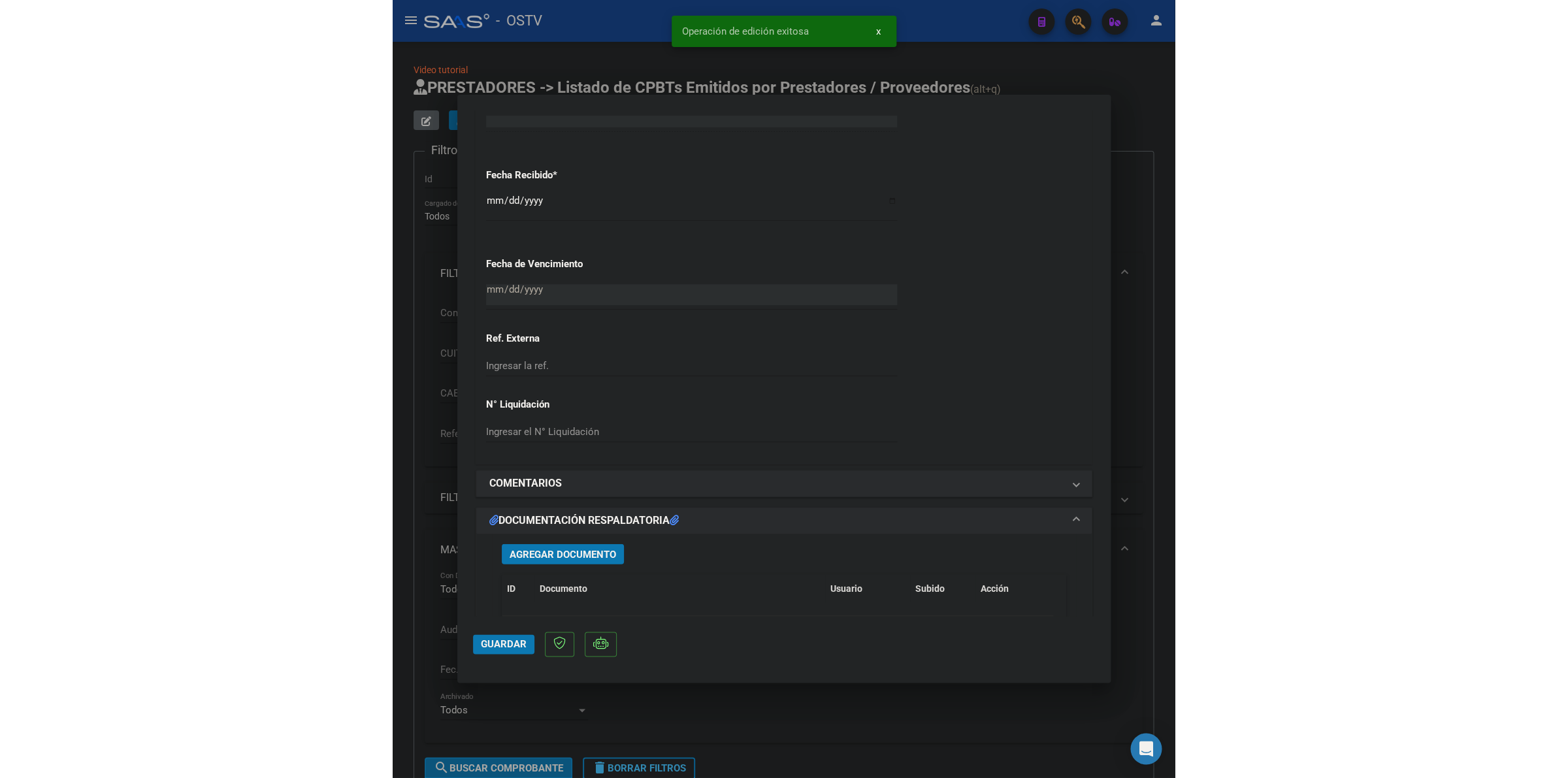
scroll to position [0, 0]
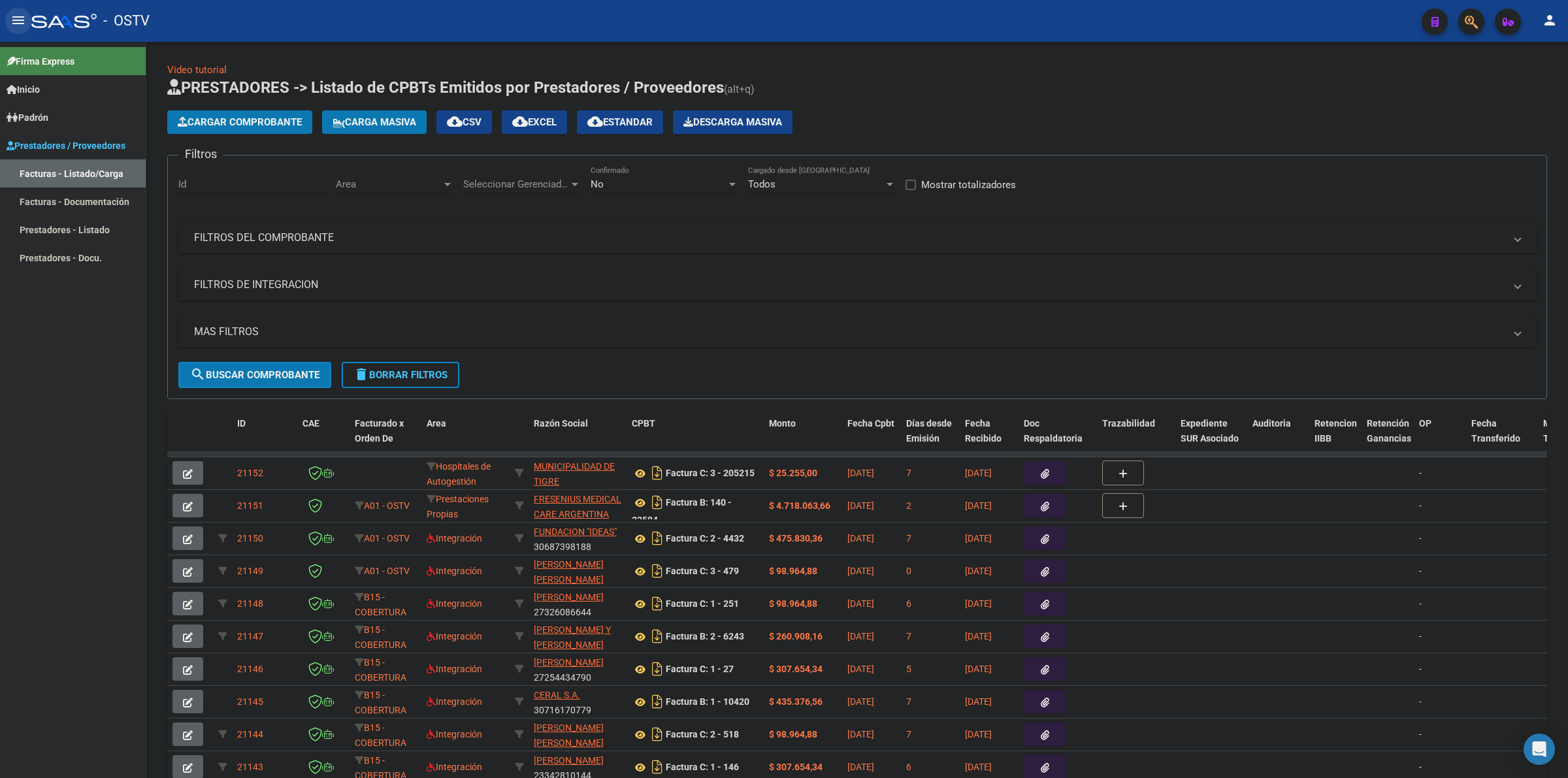
drag, startPoint x: 13, startPoint y: 25, endPoint x: 21, endPoint y: 21, distance: 8.9
click at [14, 24] on mat-icon "menu" at bounding box center [18, 20] width 16 height 16
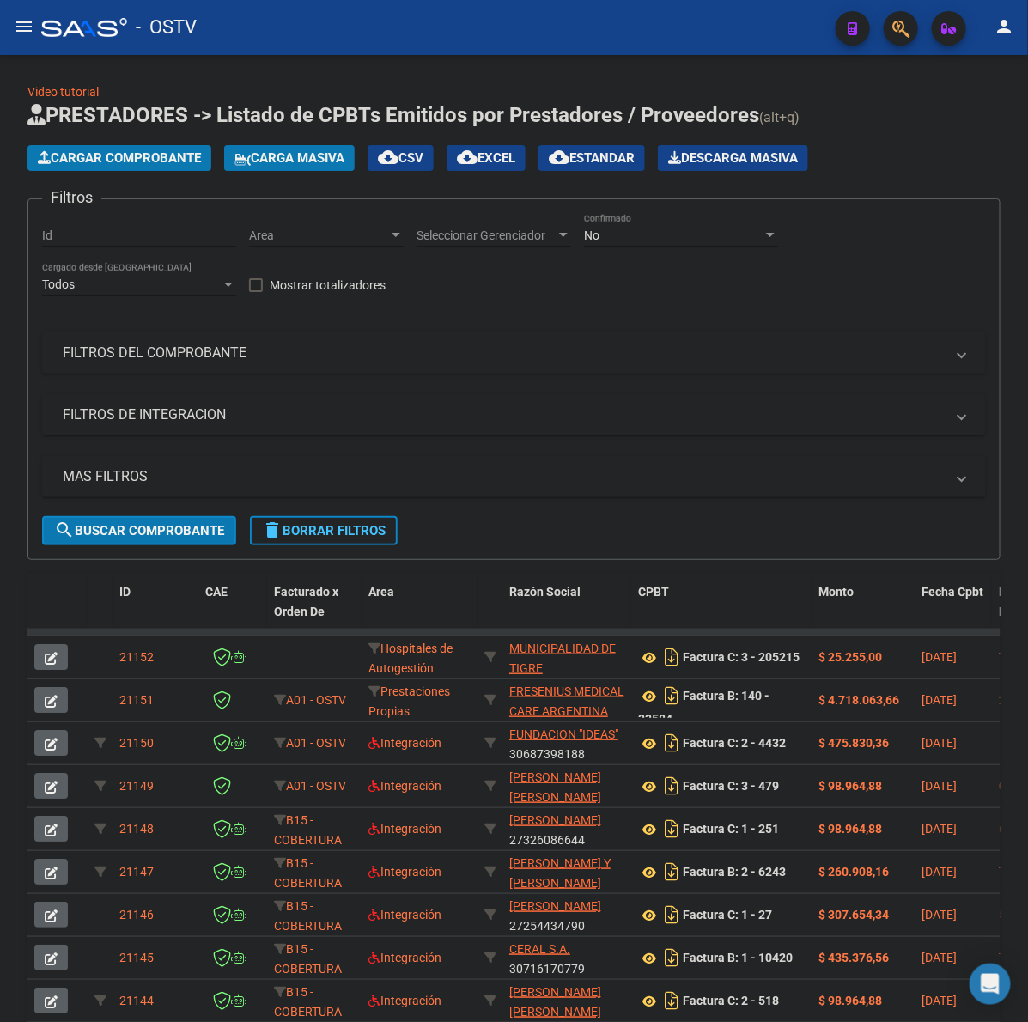
click at [707, 301] on div "Filtros Id Area Area Seleccionar Gerenciador Seleccionar Gerenciador No Confirm…" at bounding box center [514, 364] width 944 height 303
click at [955, 224] on div "Filtros Id Area Area Seleccionar Gerenciador Seleccionar Gerenciador No Confirm…" at bounding box center [514, 364] width 944 height 303
click at [122, 159] on span "Cargar Comprobante" at bounding box center [119, 157] width 163 height 15
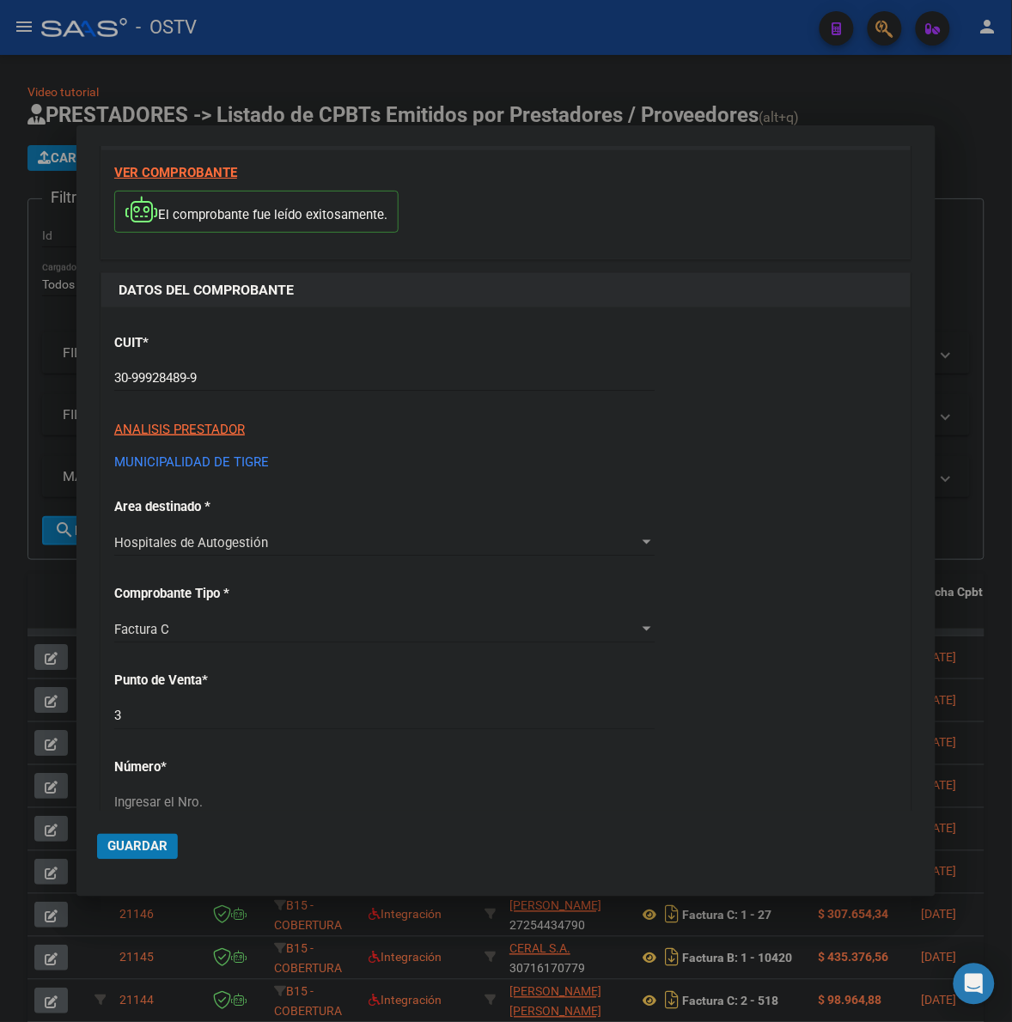
scroll to position [215, 0]
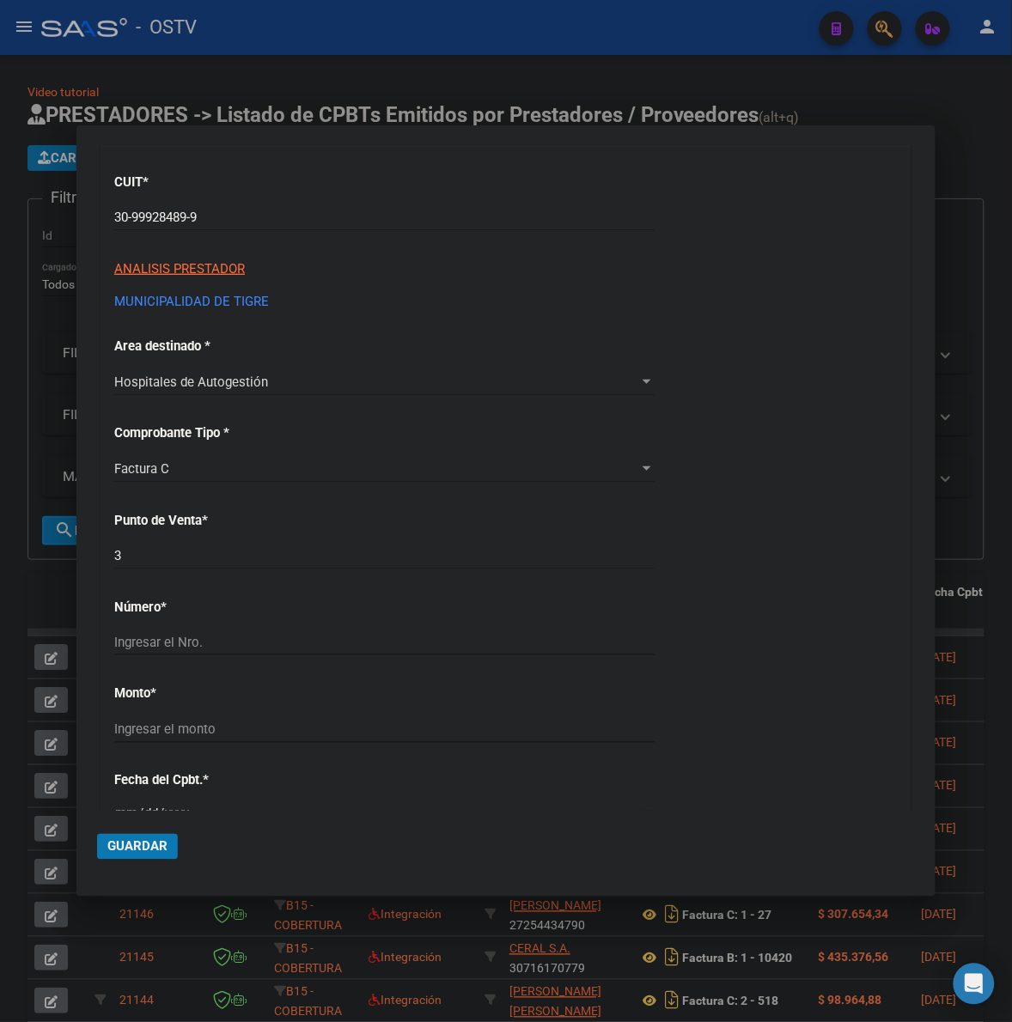
click at [185, 651] on div "Ingresar el Nro." at bounding box center [384, 643] width 540 height 26
click at [190, 646] on input "Ingresar el Nro." at bounding box center [384, 642] width 540 height 15
type input "205218"
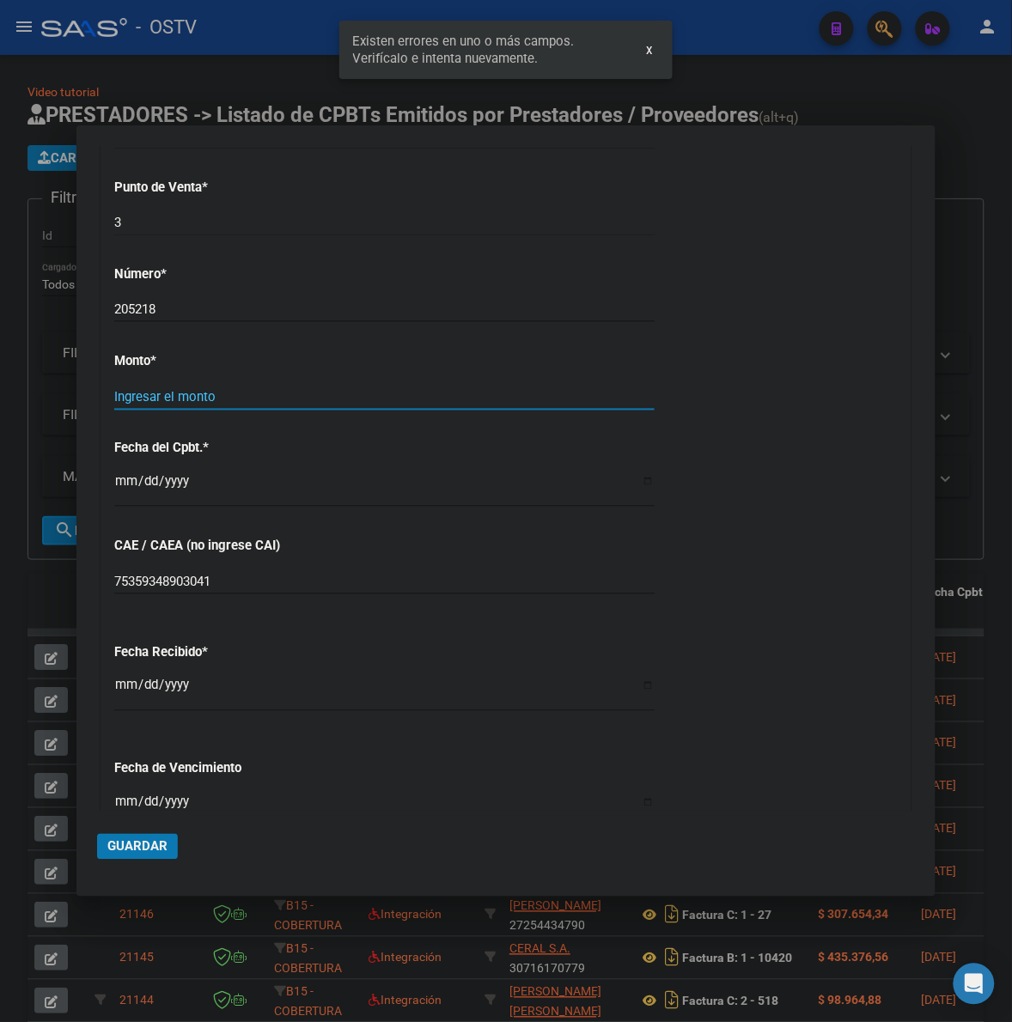
scroll to position [565, 0]
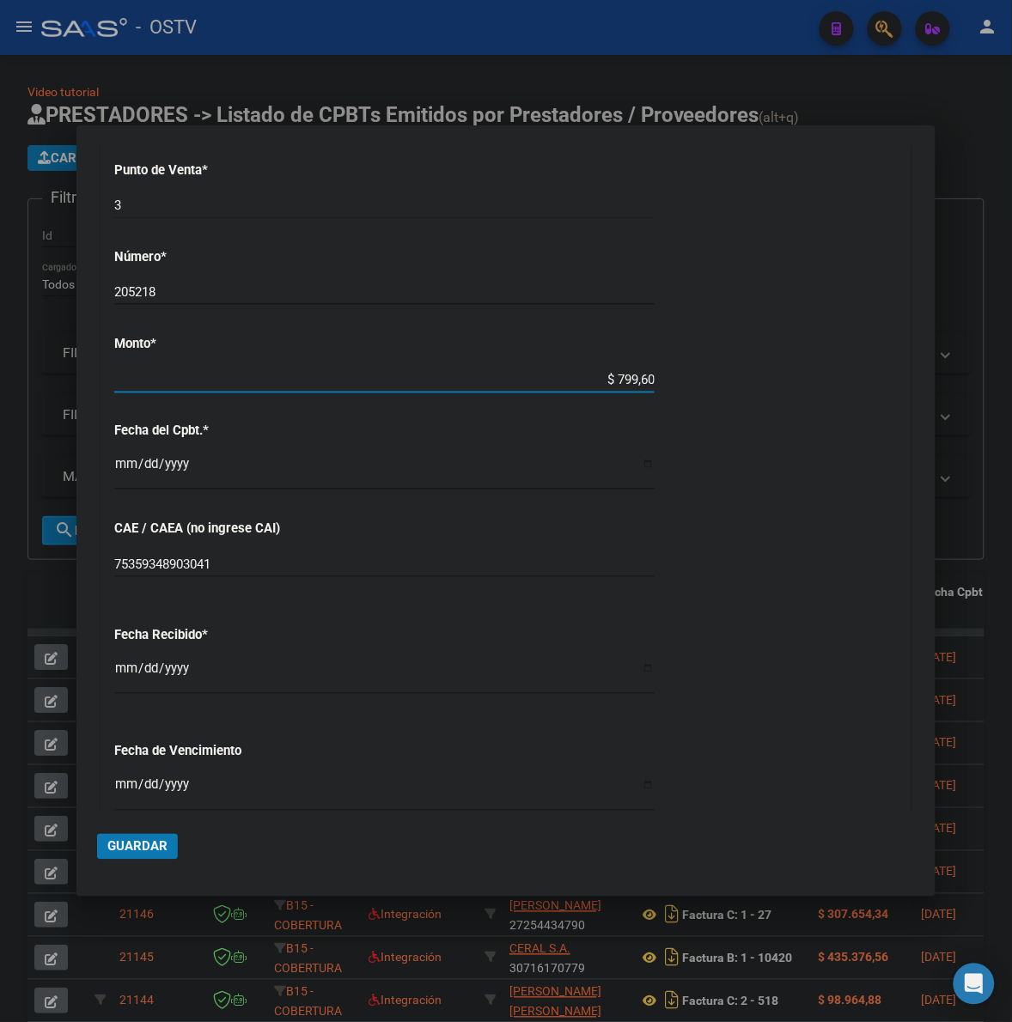
type input "$ 7.996,00"
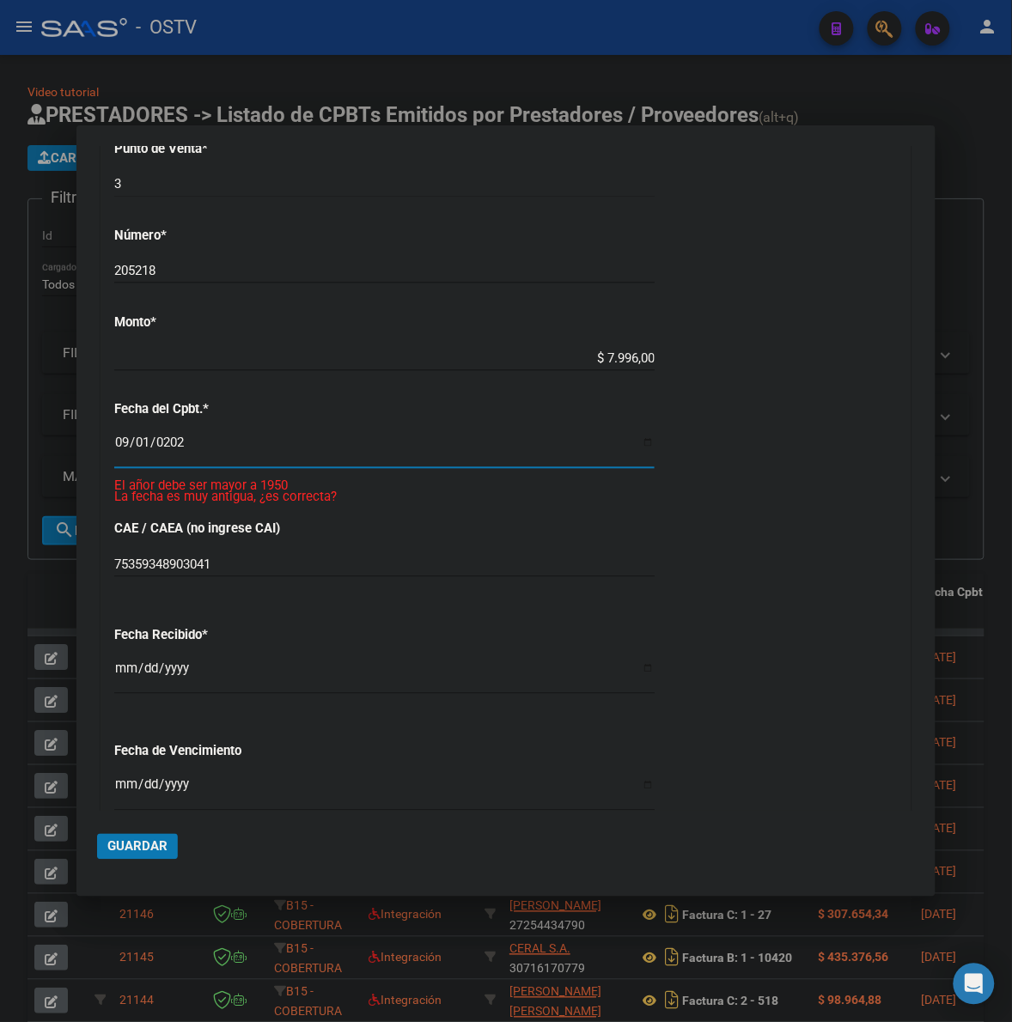
type input "[DATE]"
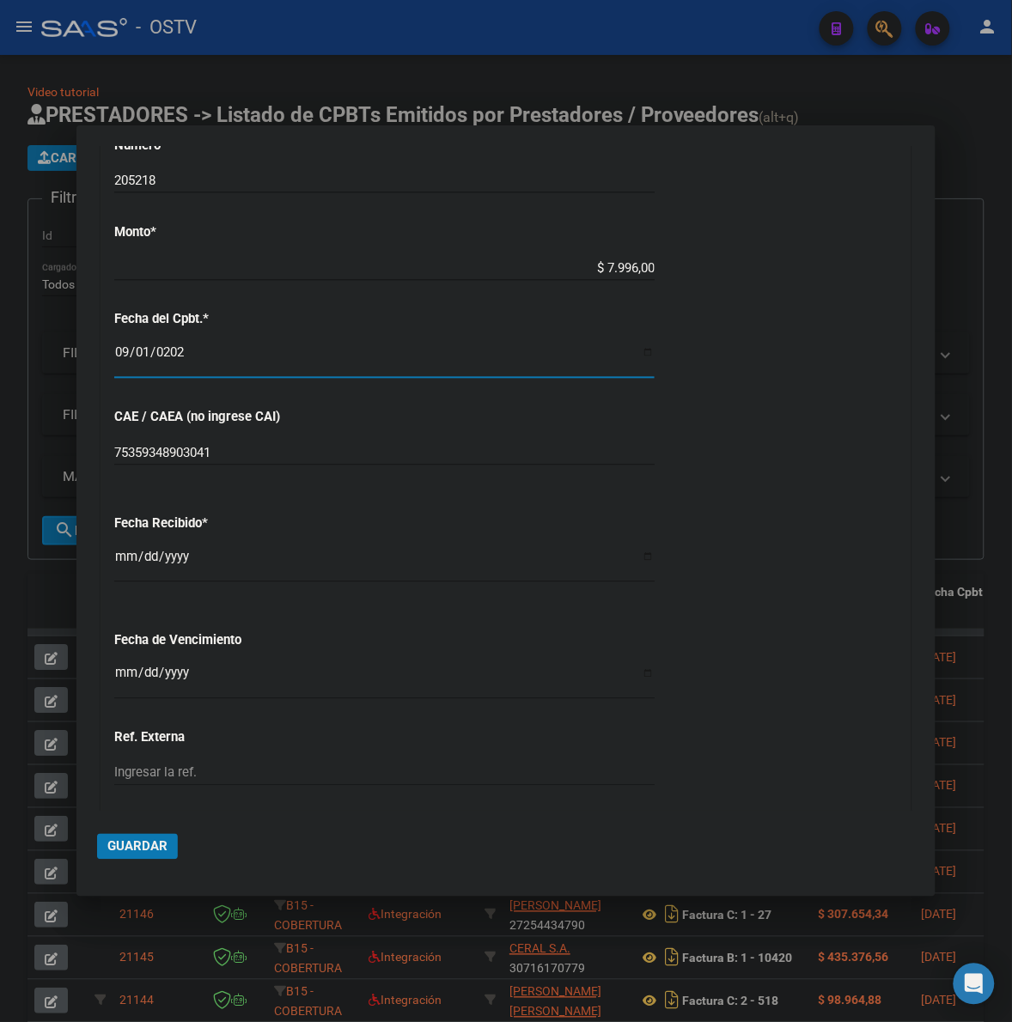
scroll to position [709, 0]
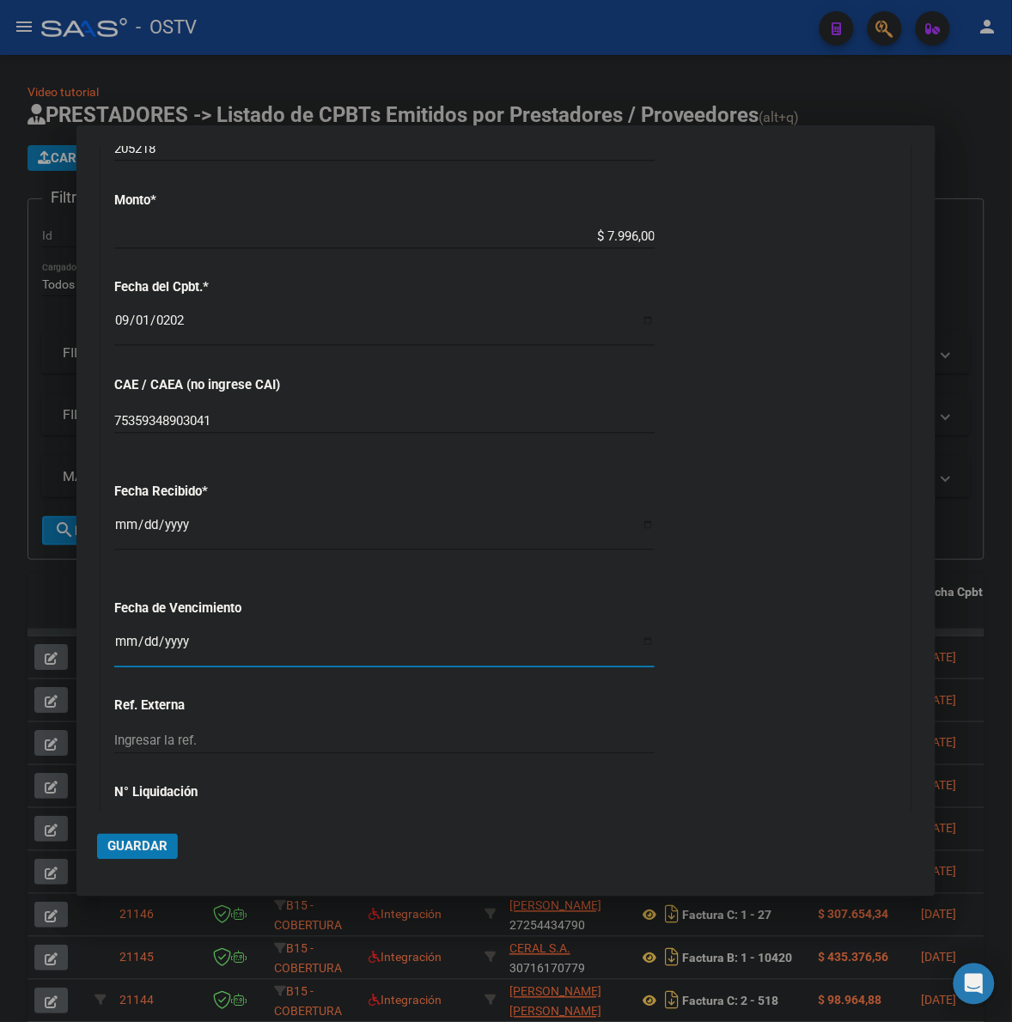
click at [121, 644] on input "Ingresar la fecha" at bounding box center [384, 648] width 540 height 27
type input "[DATE]"
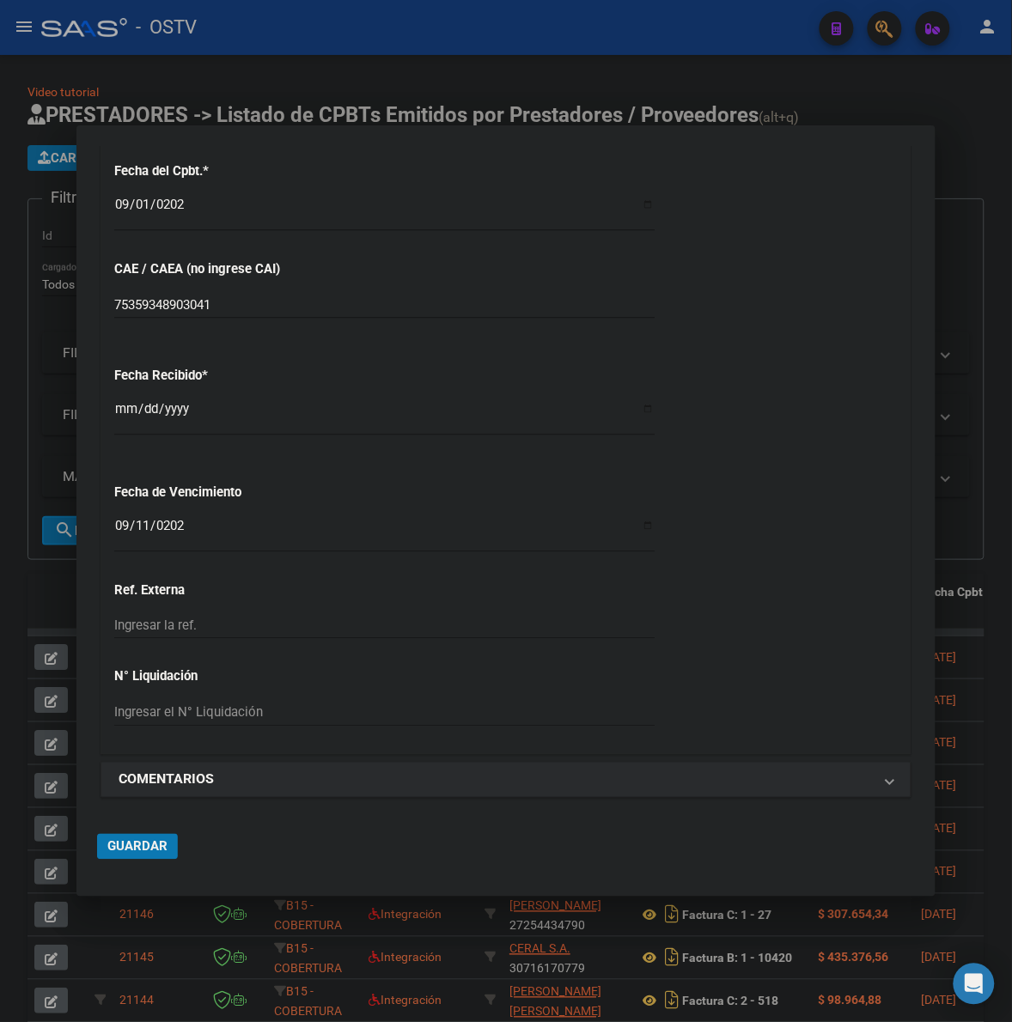
click at [138, 846] on span "Guardar" at bounding box center [137, 846] width 60 height 15
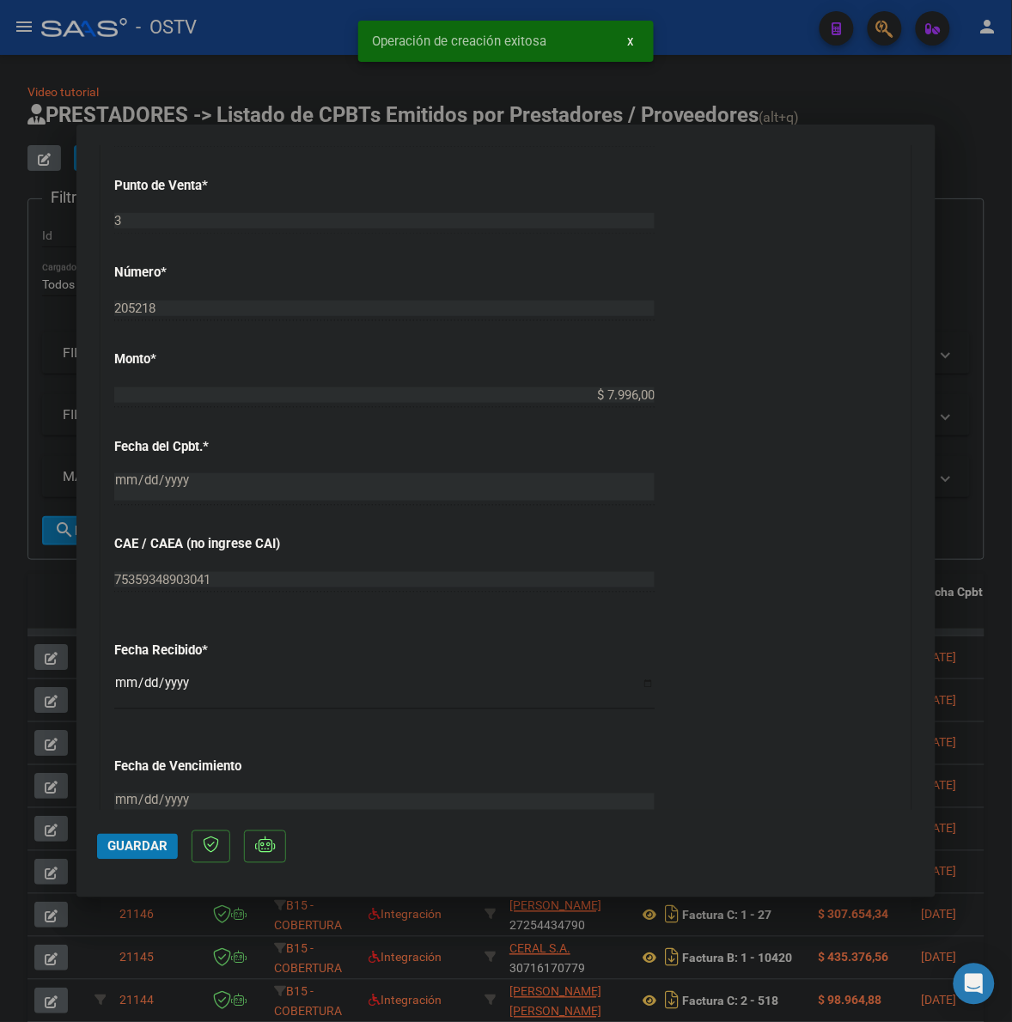
scroll to position [1162, 0]
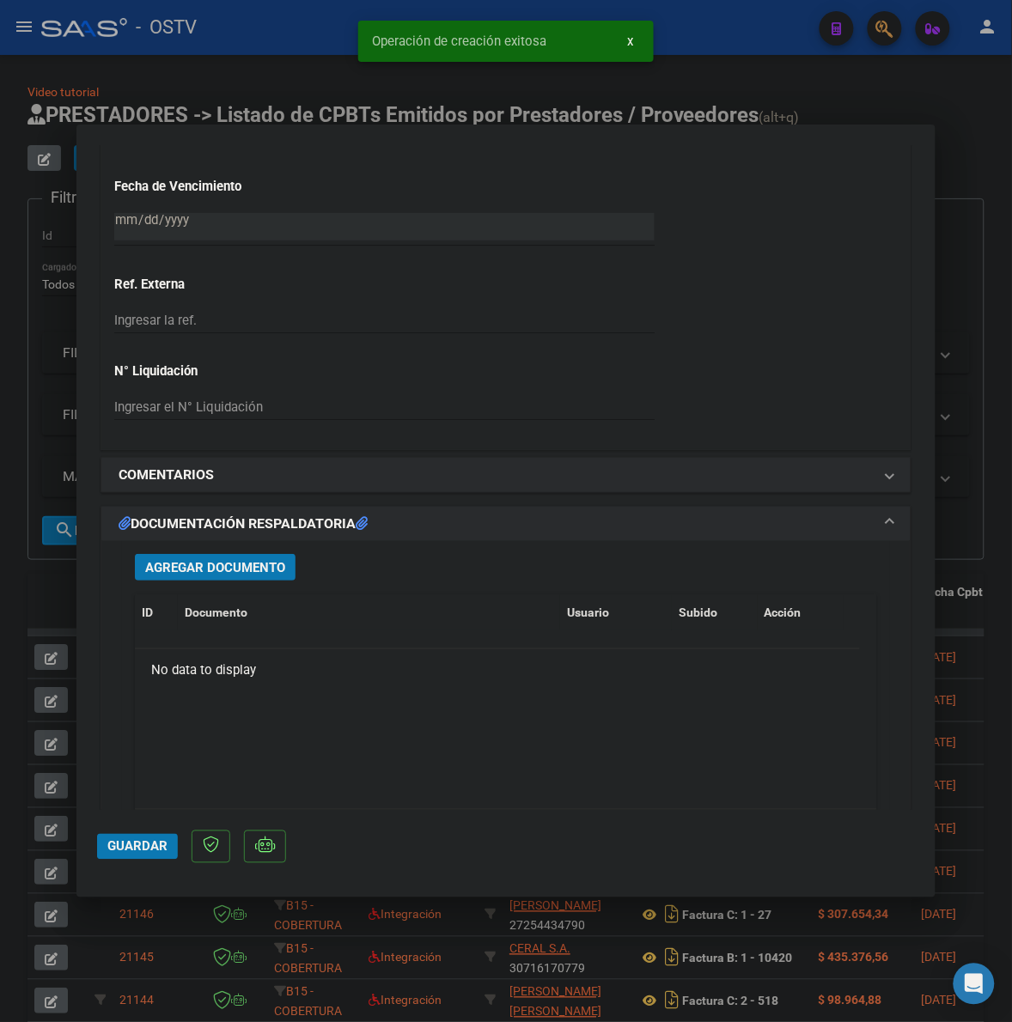
click at [259, 563] on span "Agregar Documento" at bounding box center [215, 567] width 140 height 15
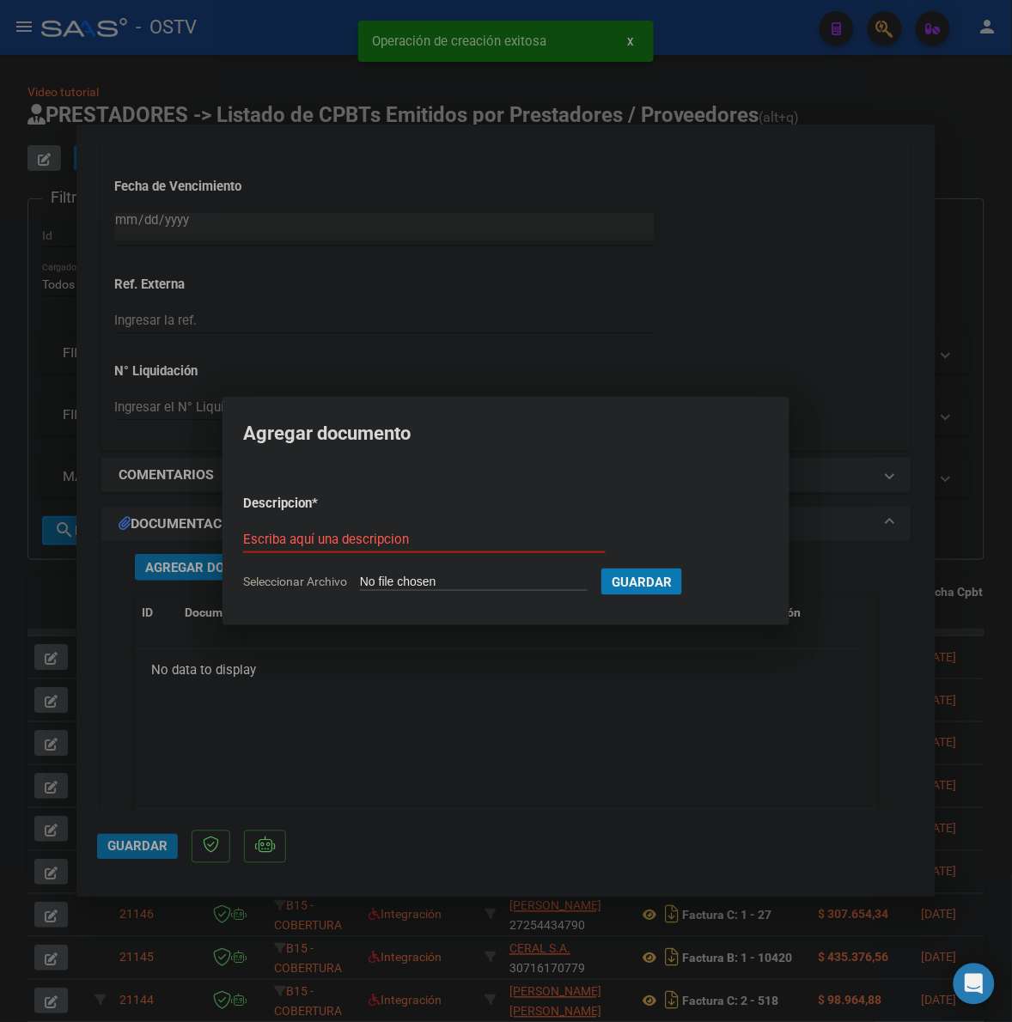
type input "C:\fakepath\FACTURA Y ANEXO - 3 205218 - MUNICIPALIDAD DE TIGRE.pdf"
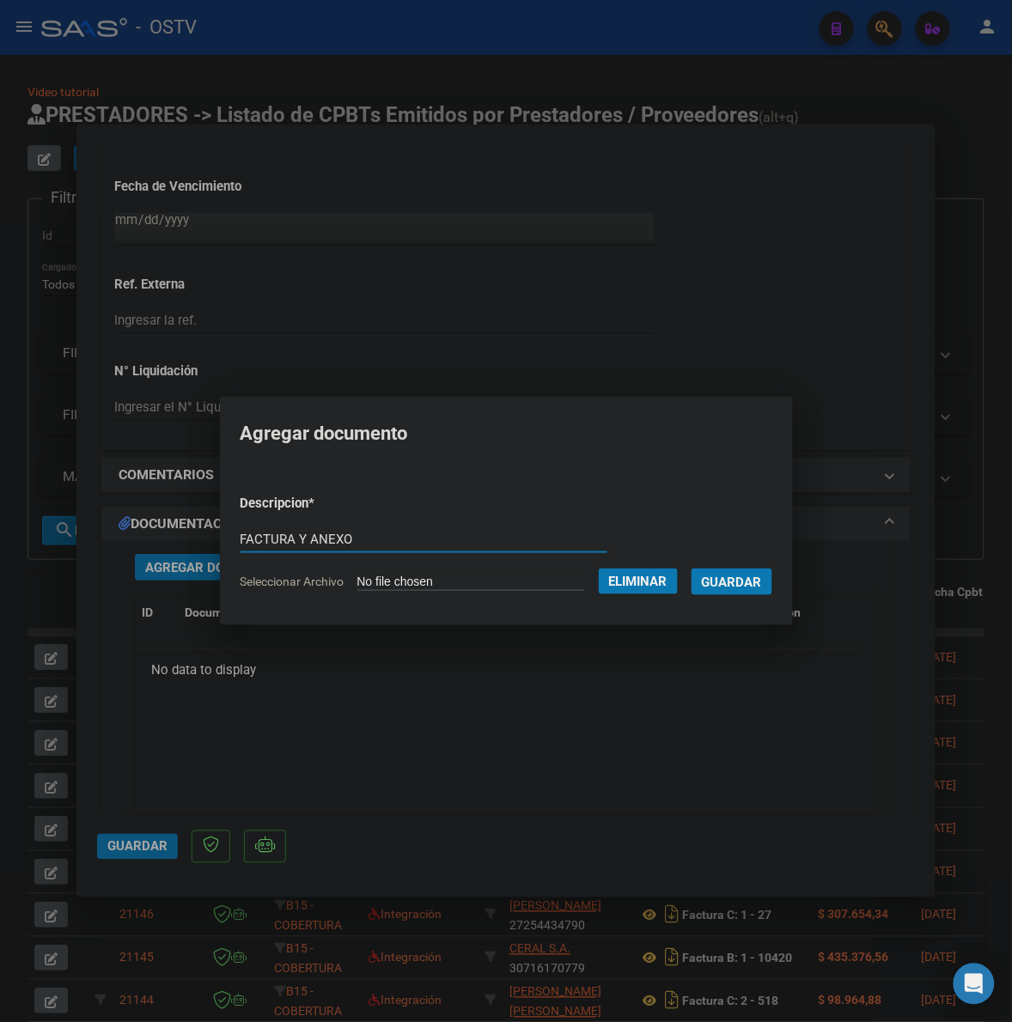
type input "FACTURA Y ANEXO"
click at [761, 589] on button "Guardar" at bounding box center [731, 582] width 81 height 27
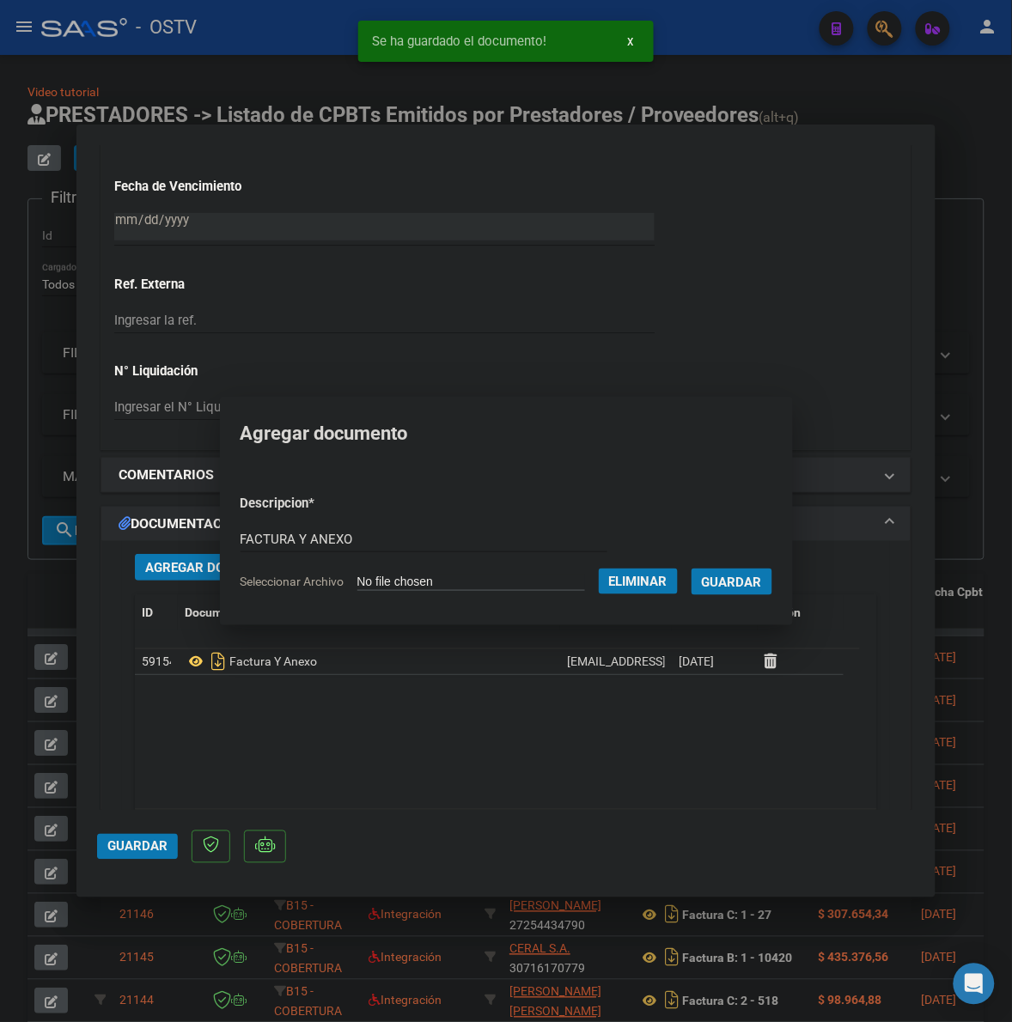
click at [131, 848] on span "Guardar" at bounding box center [137, 846] width 60 height 15
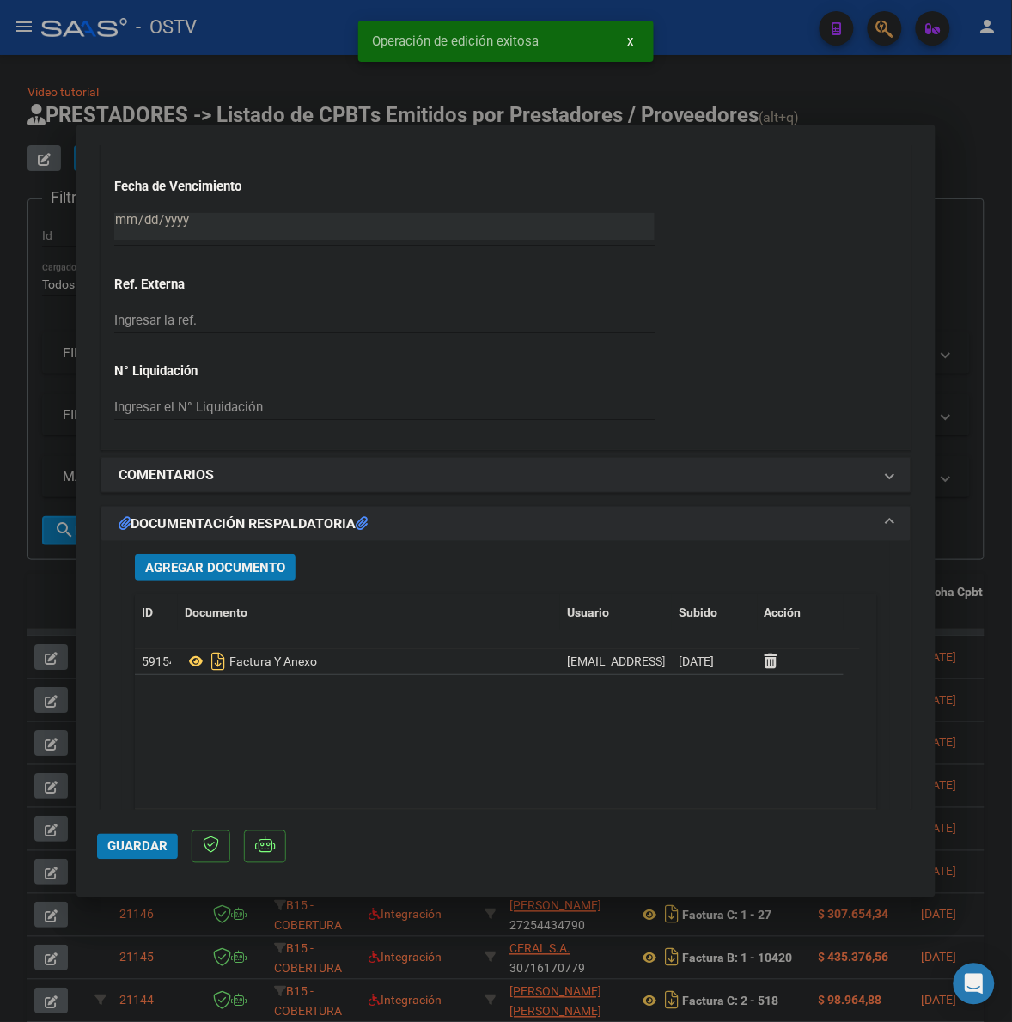
click at [56, 608] on div at bounding box center [506, 511] width 1012 height 1022
type input "$ 0,00"
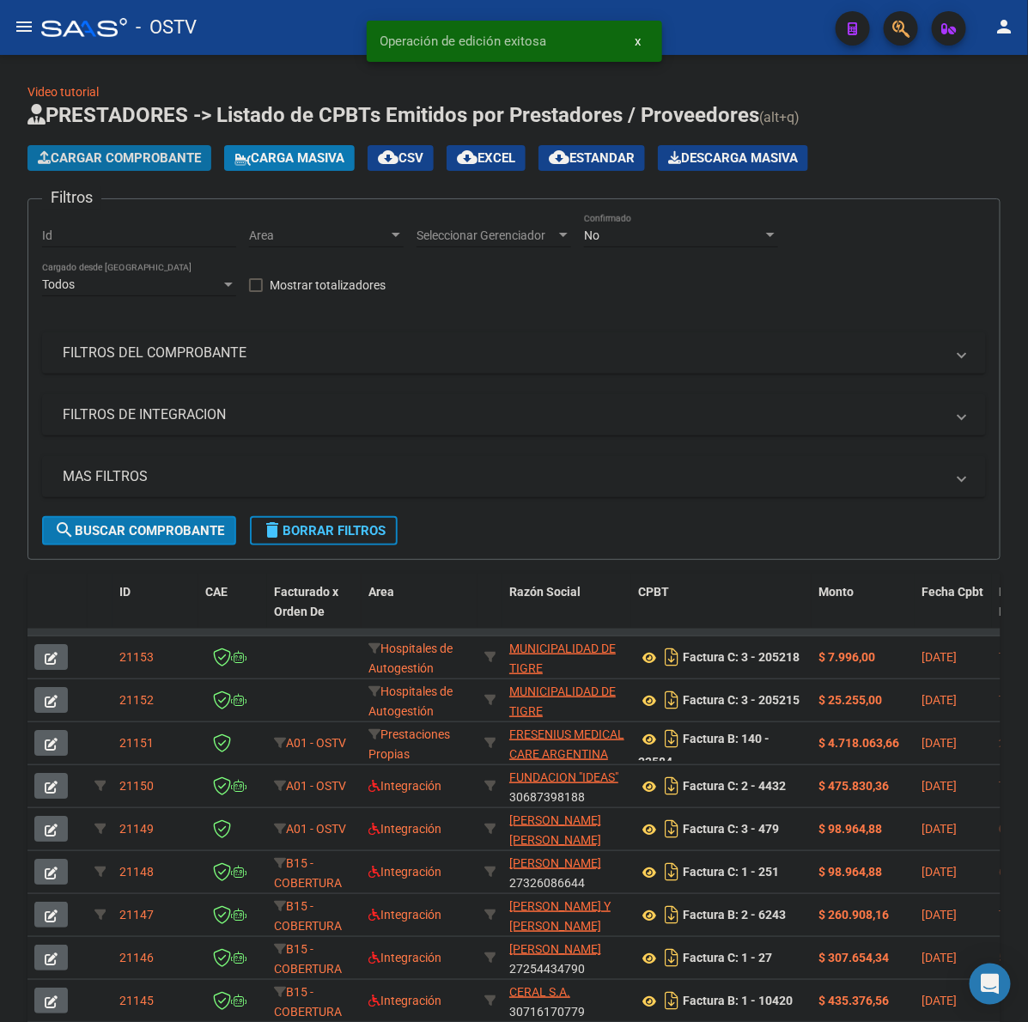
click at [110, 155] on span "Cargar Comprobante" at bounding box center [119, 157] width 163 height 15
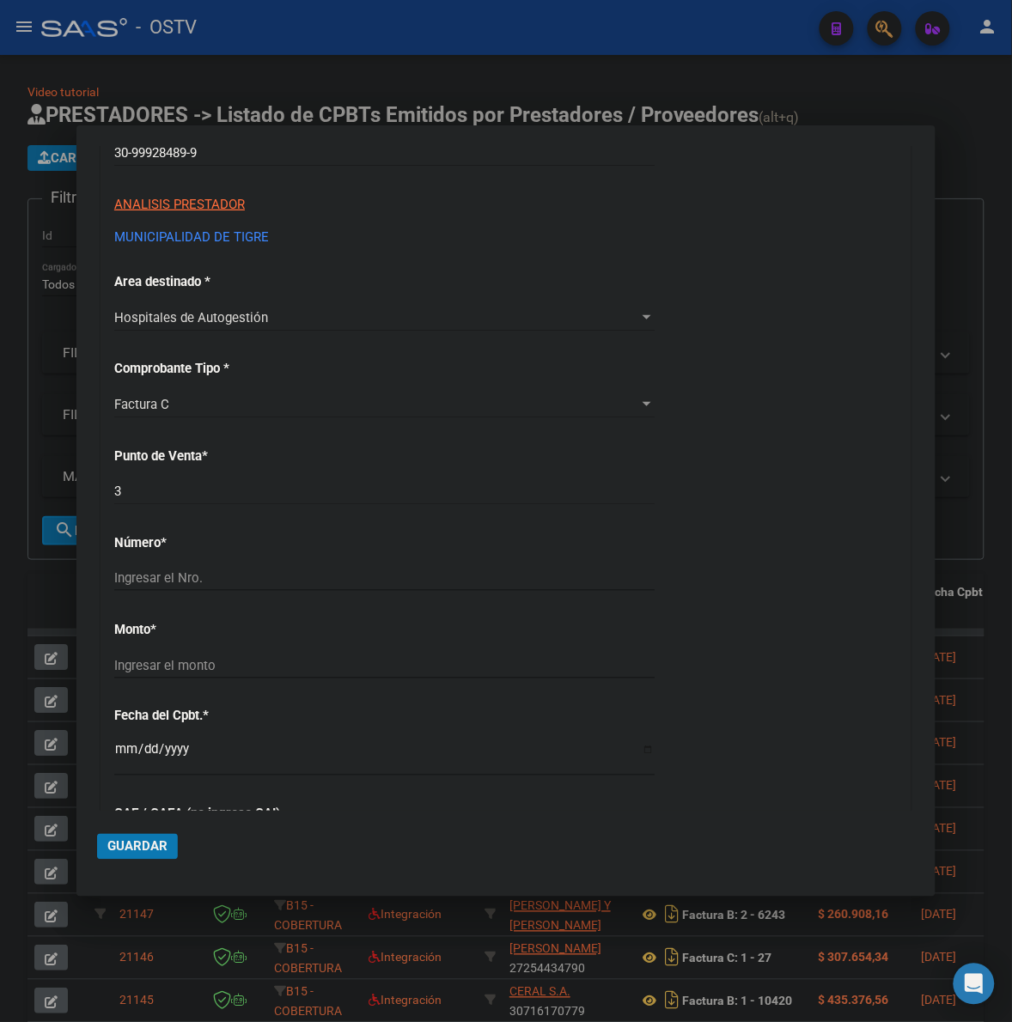
scroll to position [286, 0]
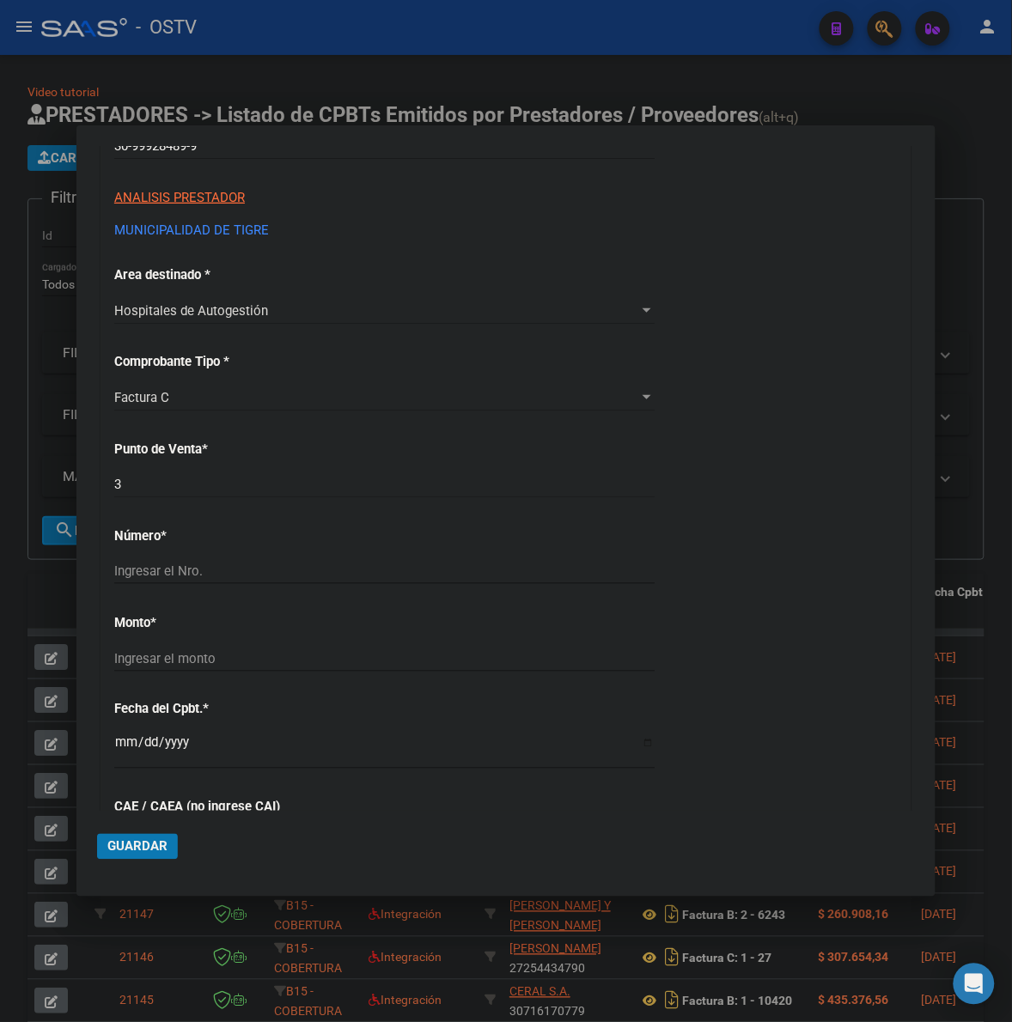
click at [174, 573] on input "Ingresar el Nro." at bounding box center [384, 570] width 540 height 15
type input "205220"
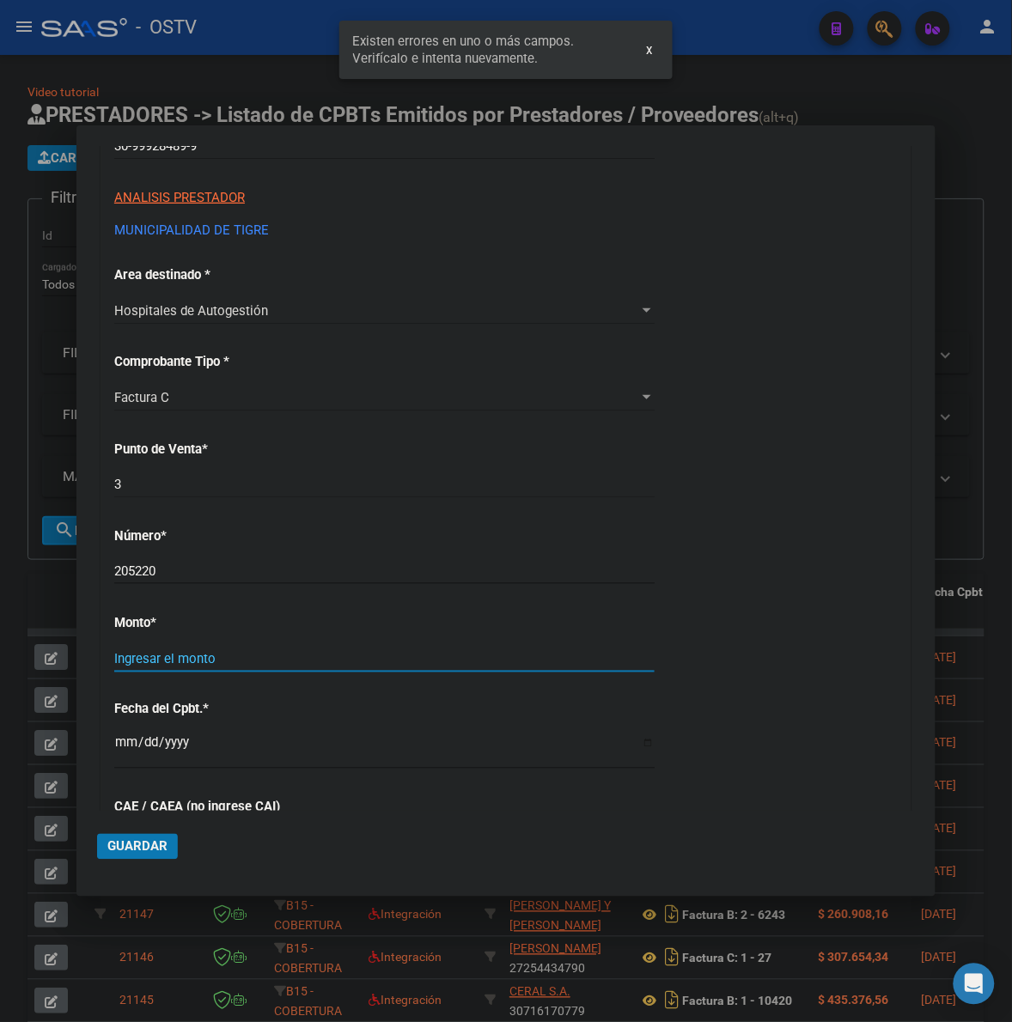
scroll to position [458, 0]
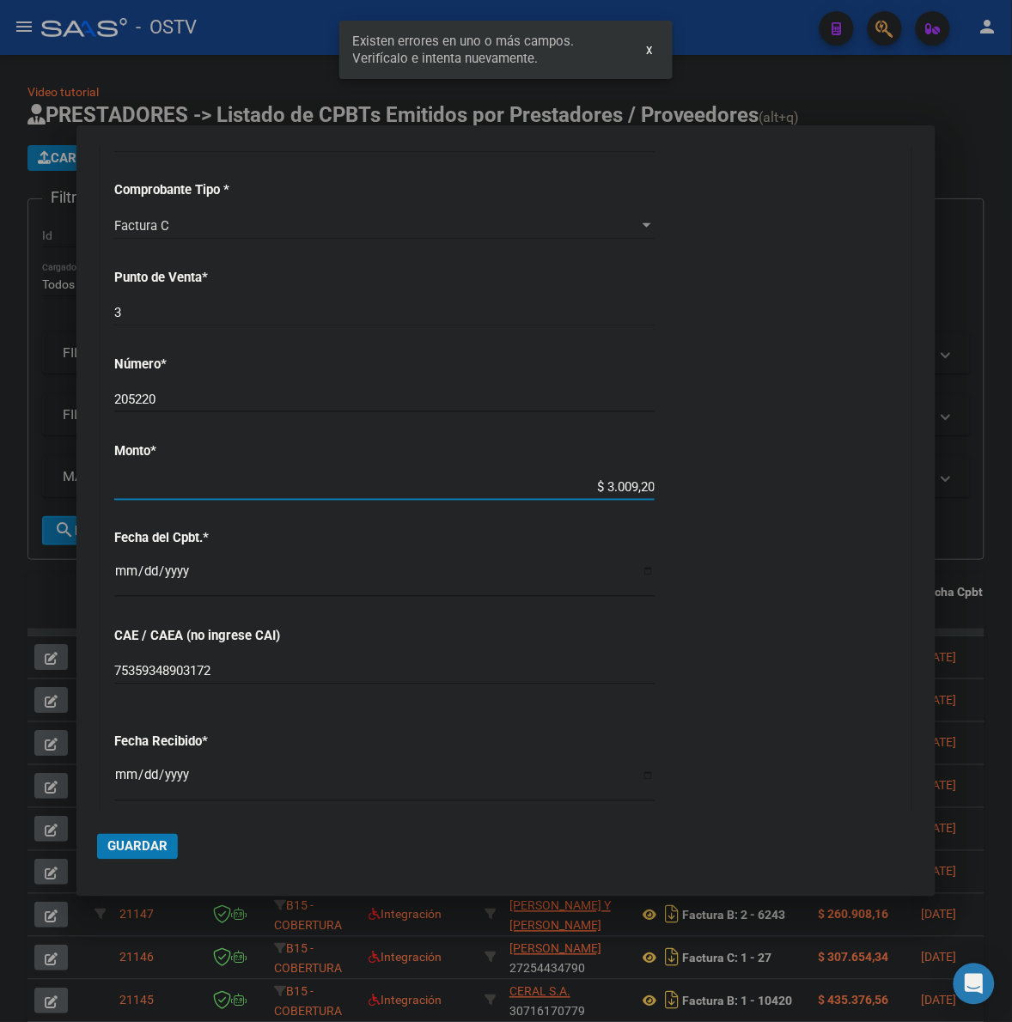
type input "$ 30.092,00"
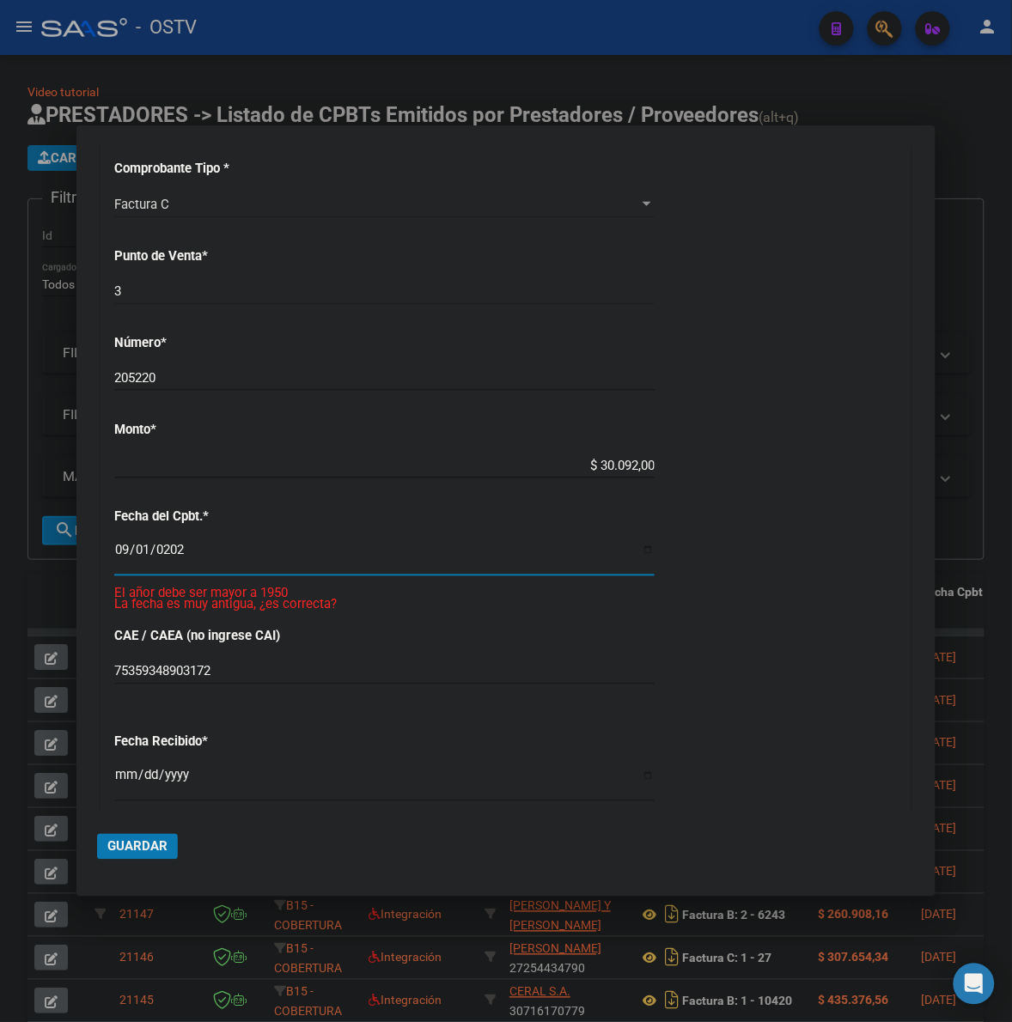
type input "[DATE]"
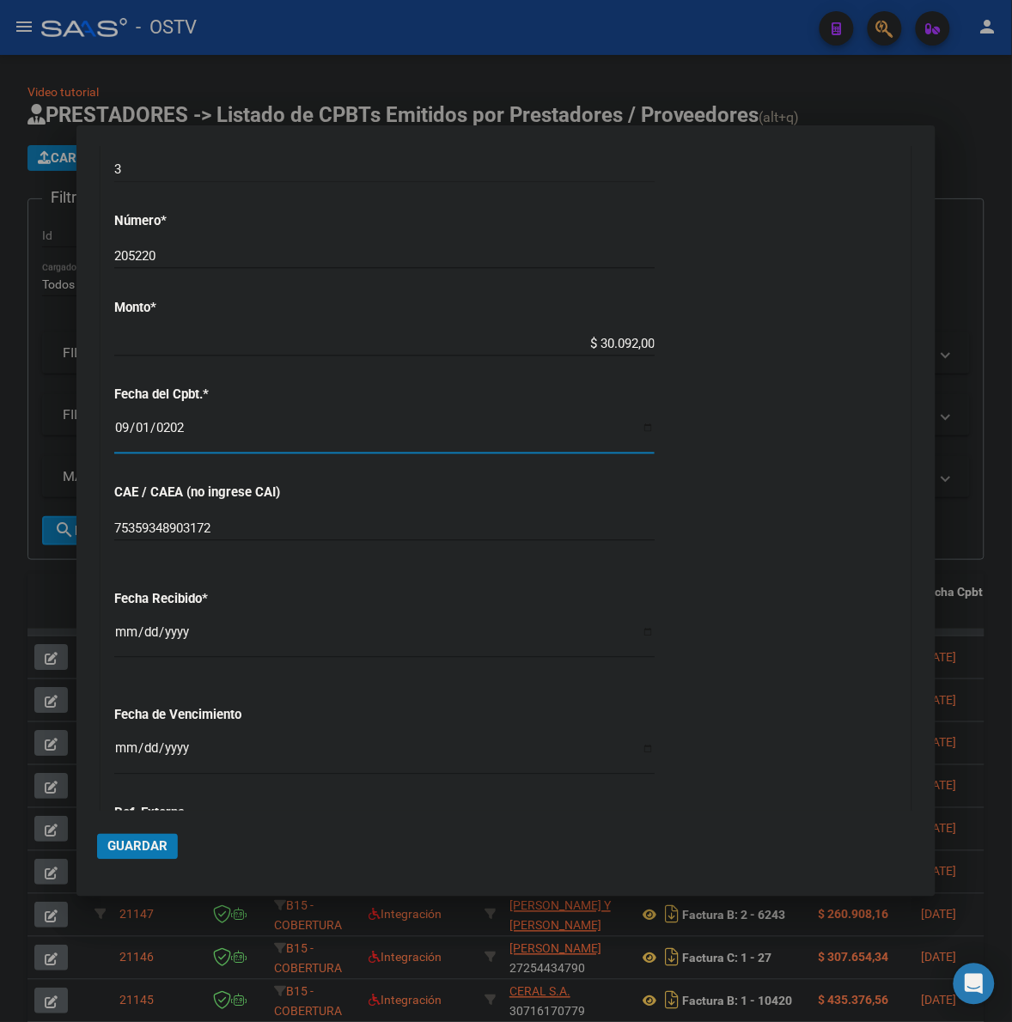
scroll to position [636, 0]
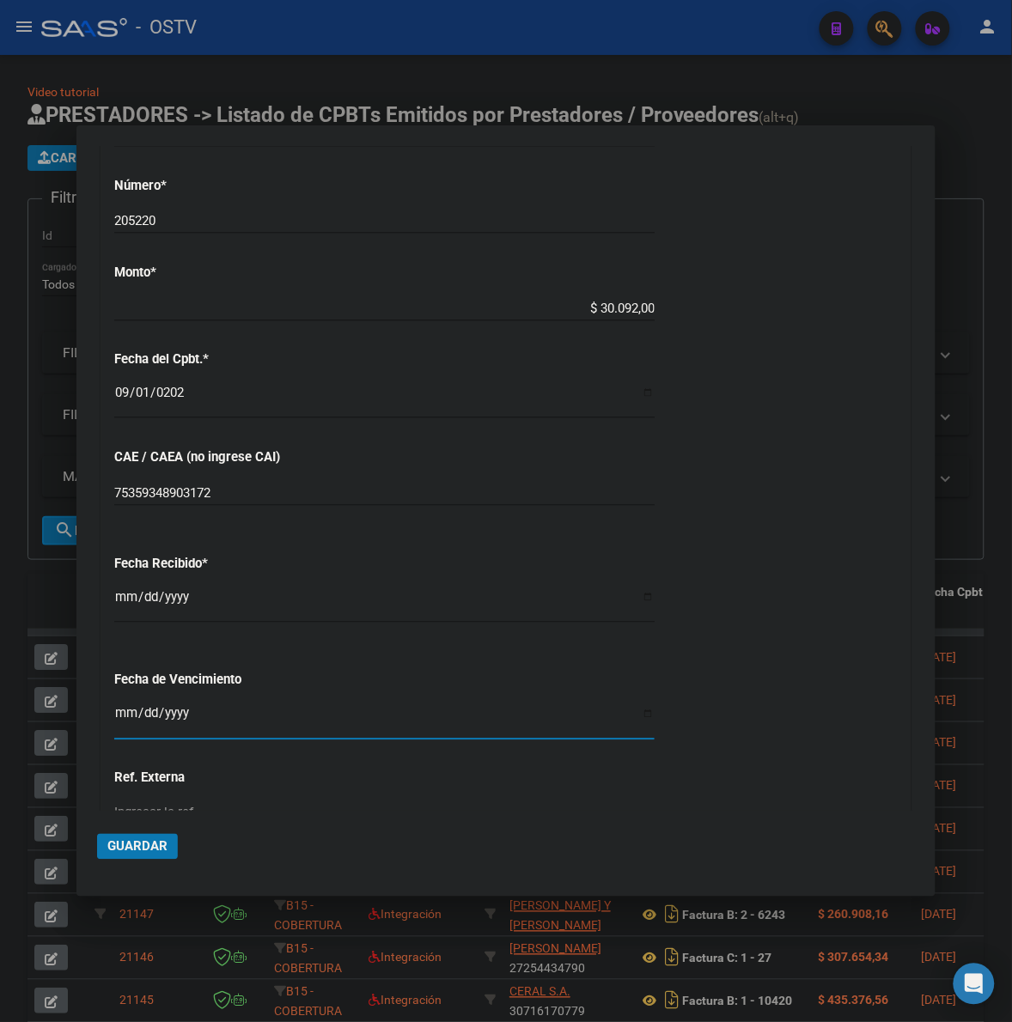
click at [121, 707] on input "Ingresar la fecha" at bounding box center [384, 720] width 540 height 27
type input "[DATE]"
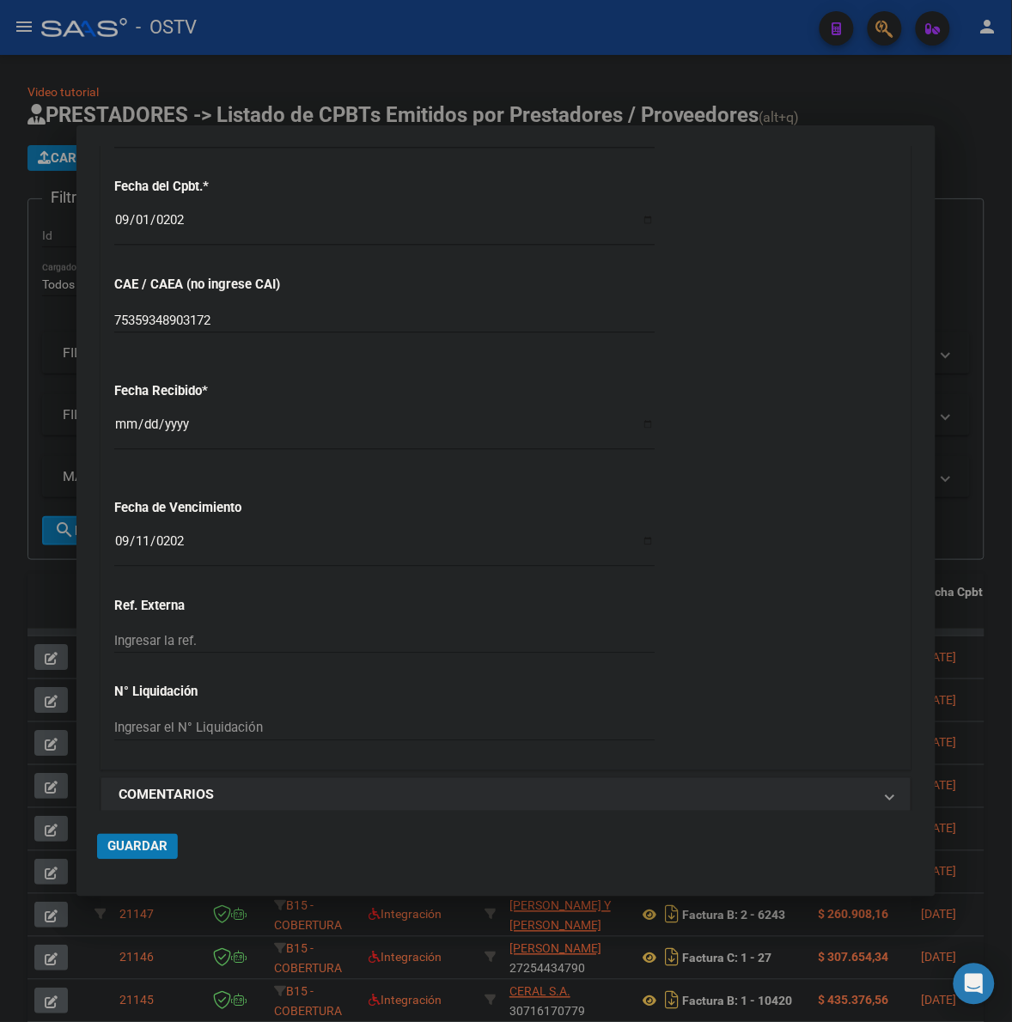
scroll to position [826, 0]
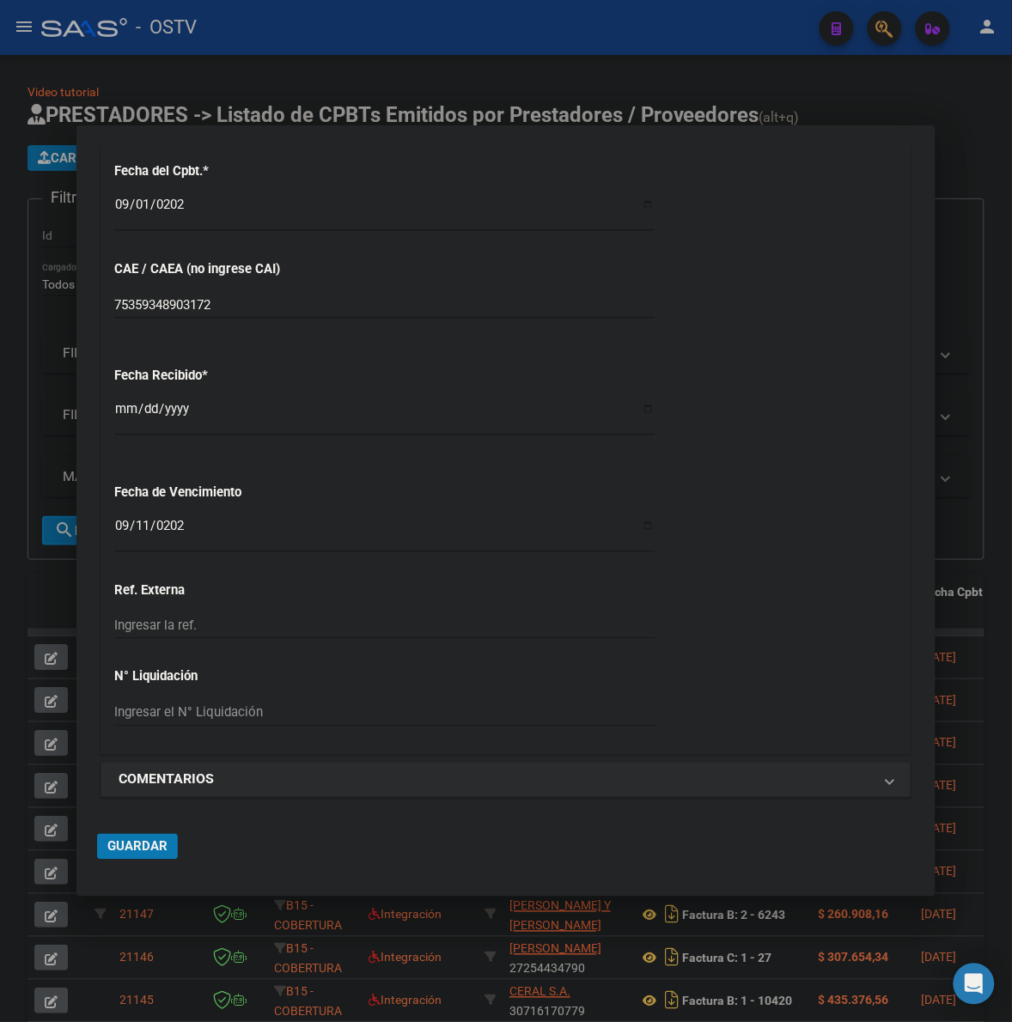
drag, startPoint x: 150, startPoint y: 839, endPoint x: 166, endPoint y: 834, distance: 16.3
click at [149, 839] on span "Guardar" at bounding box center [137, 846] width 60 height 15
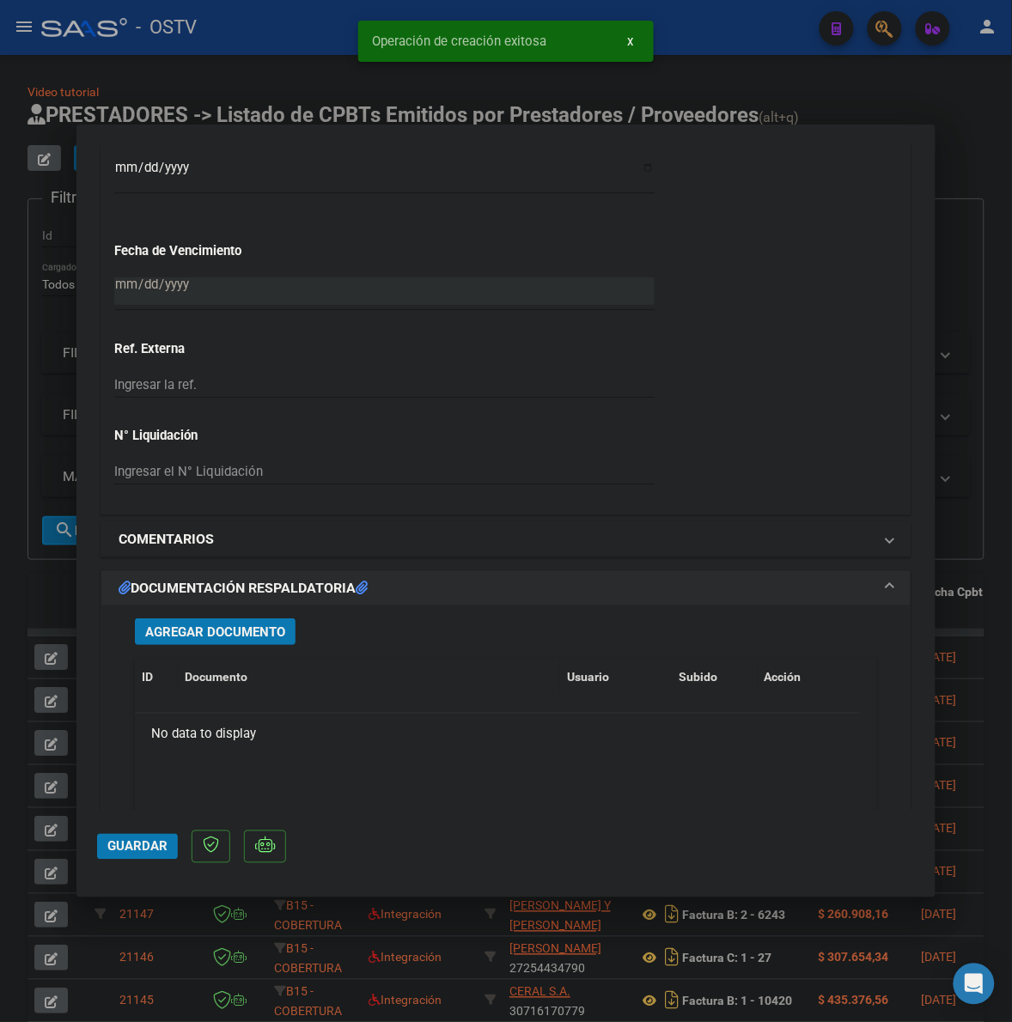
scroll to position [1109, 0]
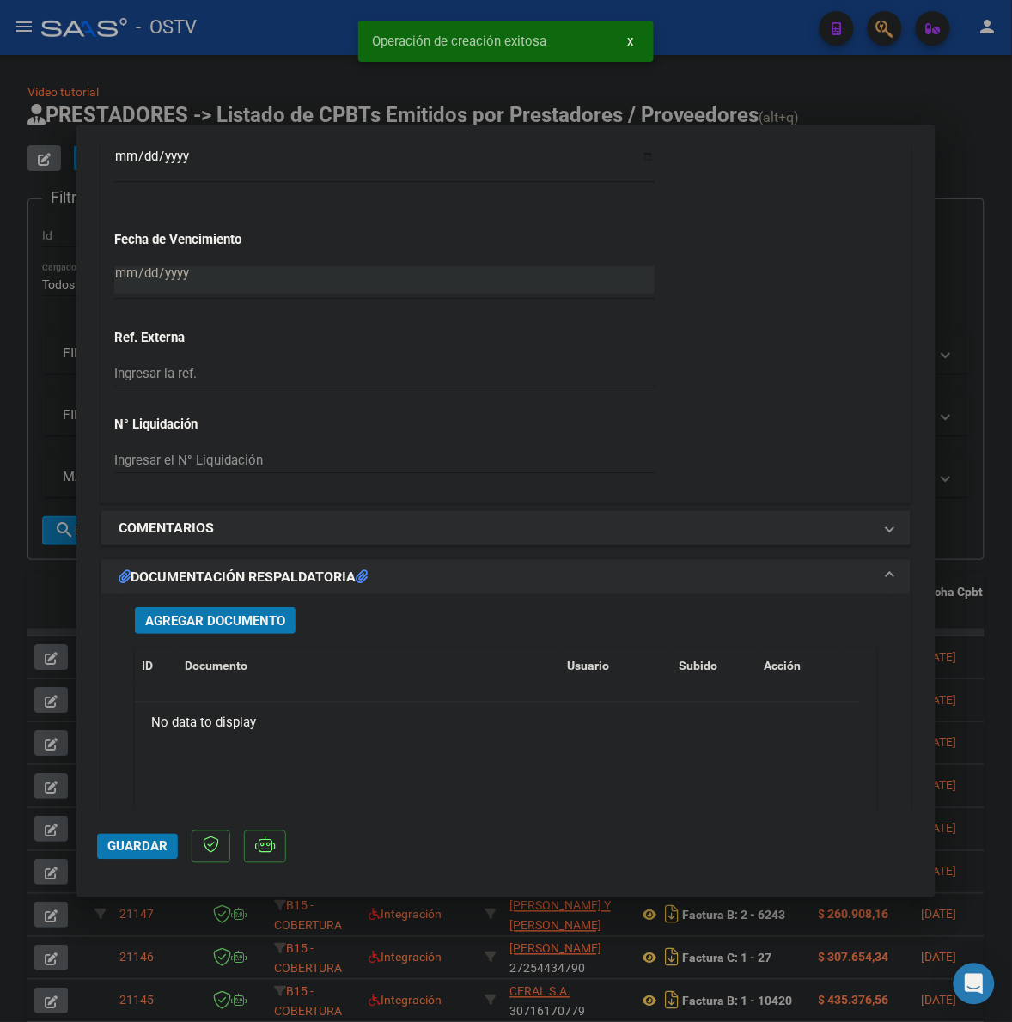
click at [267, 619] on span "Agregar Documento" at bounding box center [215, 620] width 140 height 15
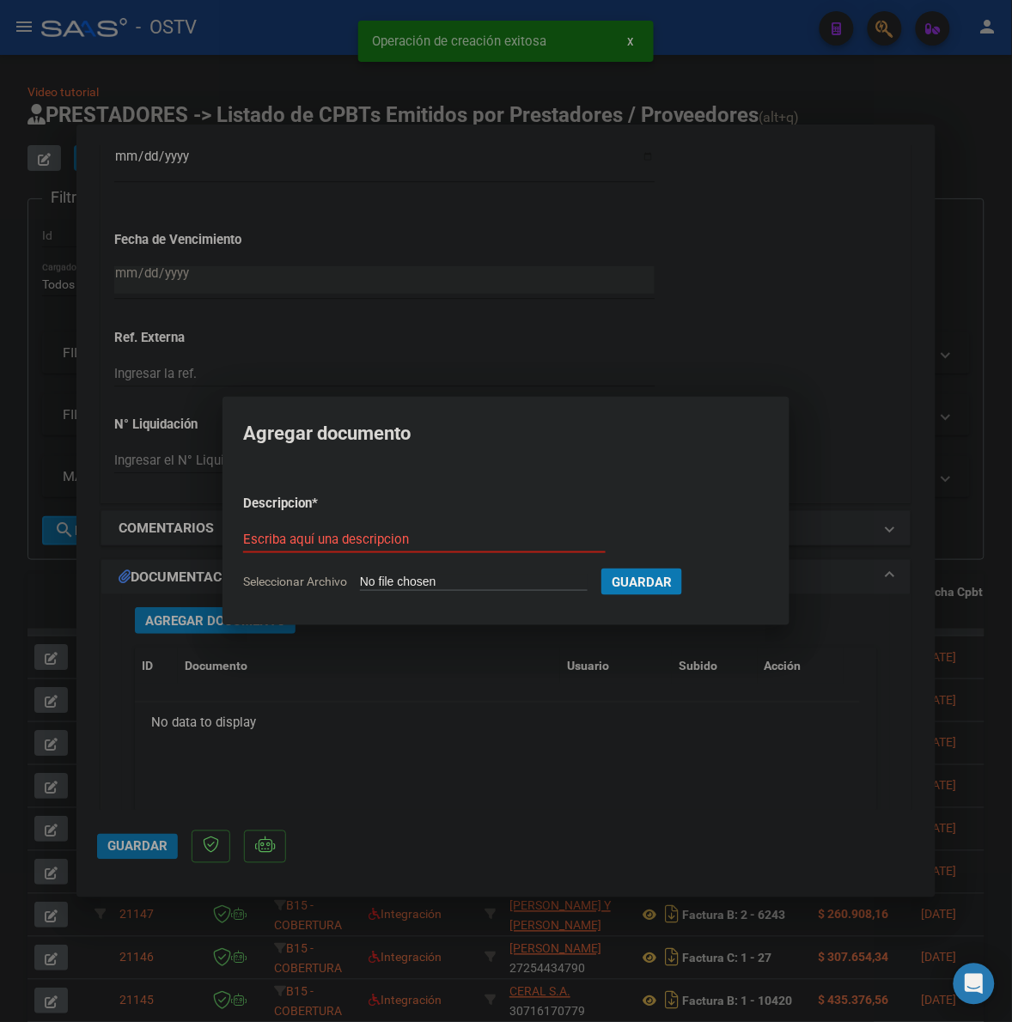
type input "C:\fakepath\FACTURA Y ANEXO - 3 205220 - MUNICIPALIDAD DE TIGRE.pdf"
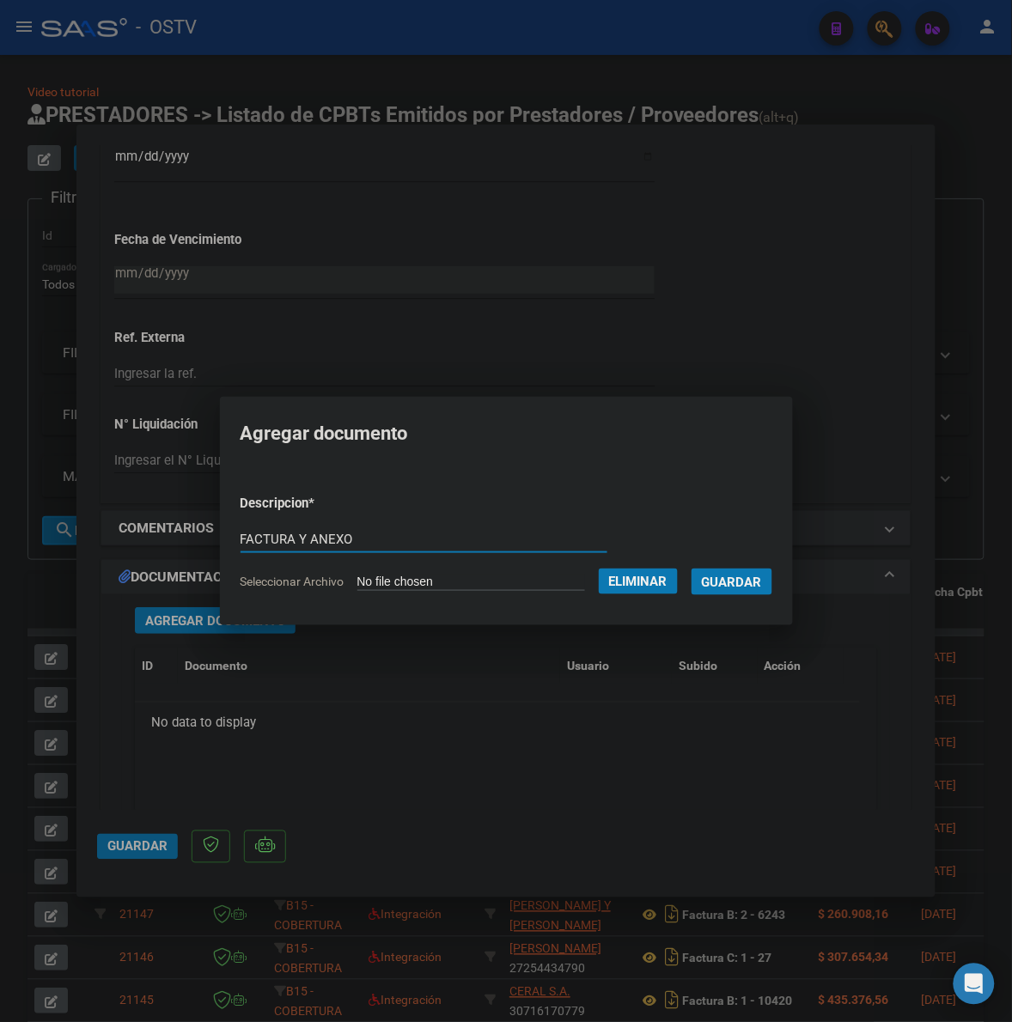
type input "FACTURA Y ANEXO"
click at [744, 588] on span "Guardar" at bounding box center [732, 582] width 60 height 15
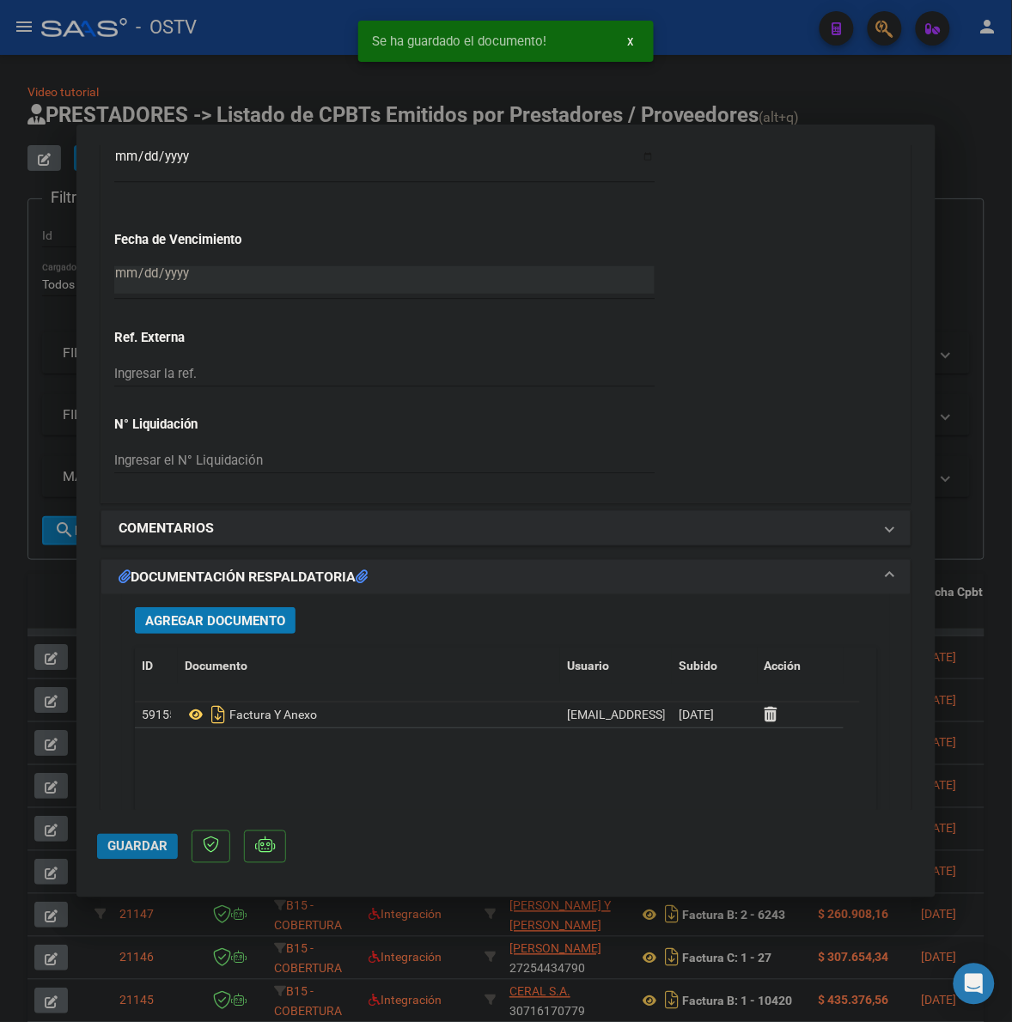
click at [149, 843] on span "Guardar" at bounding box center [137, 846] width 60 height 15
drag, startPoint x: 984, startPoint y: 276, endPoint x: 649, endPoint y: 219, distance: 339.7
click at [982, 276] on div at bounding box center [506, 511] width 1012 height 1022
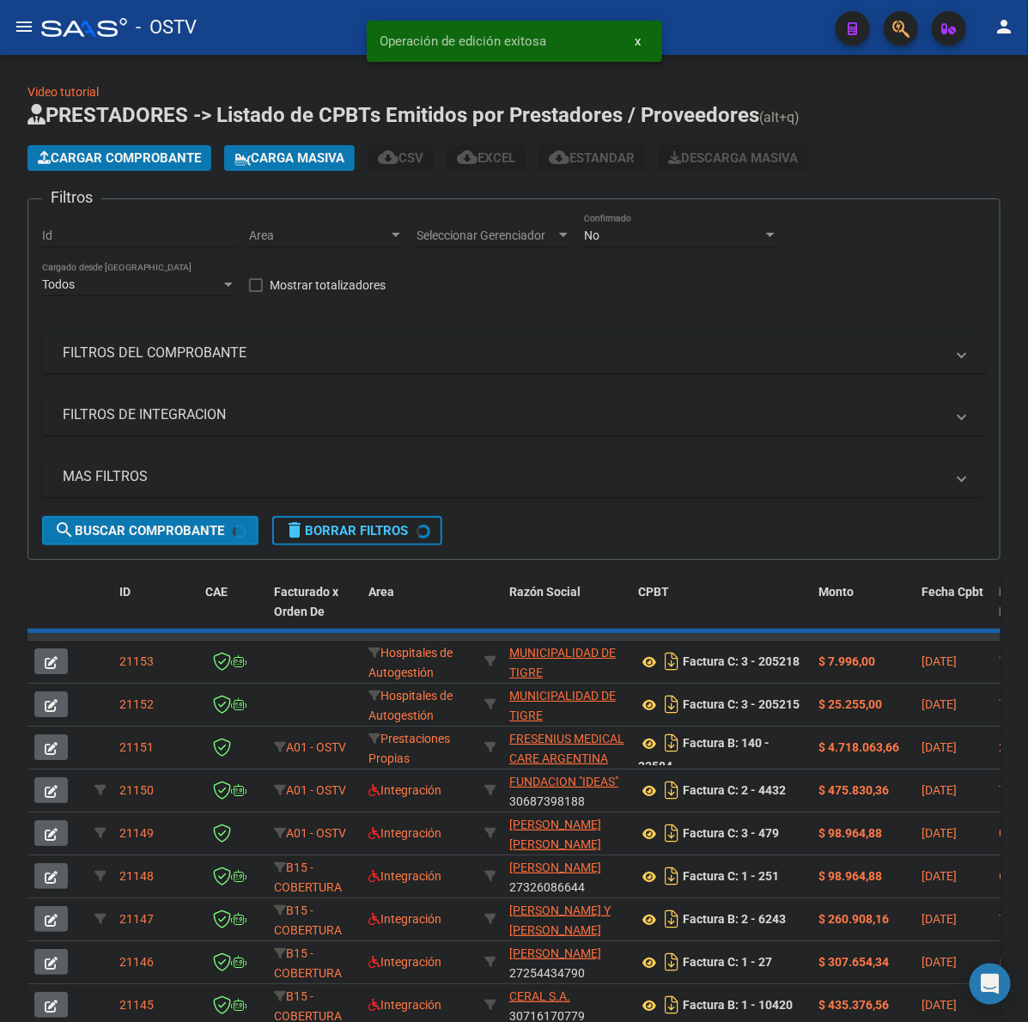
click at [136, 156] on span "Cargar Comprobante" at bounding box center [119, 157] width 163 height 15
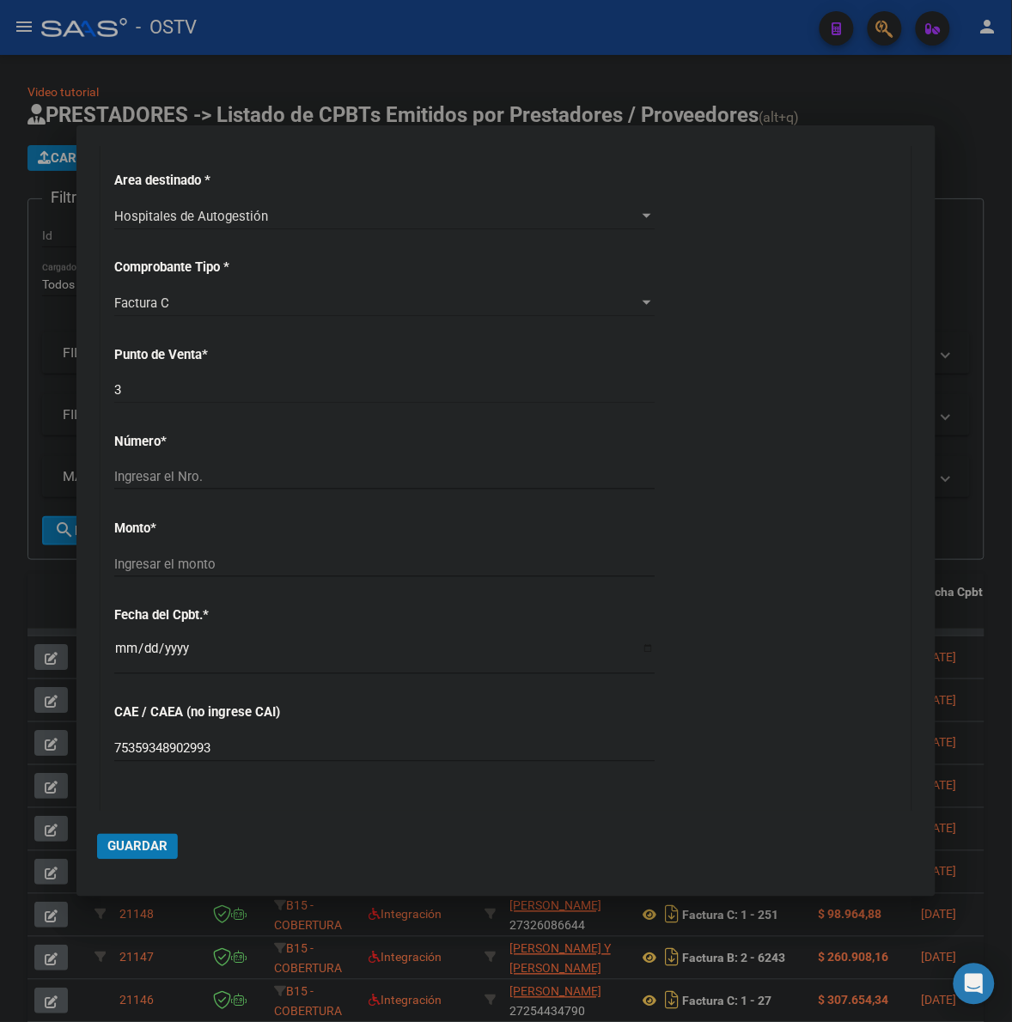
scroll to position [393, 0]
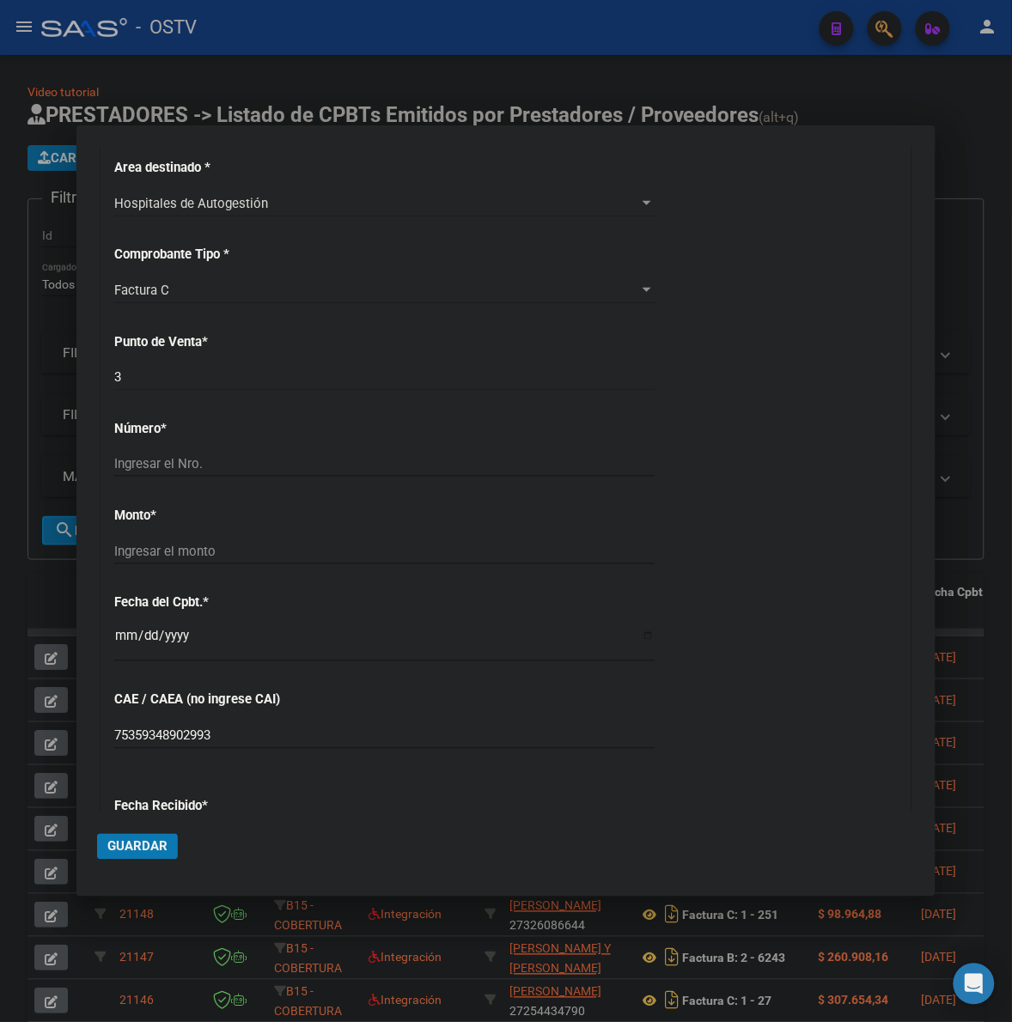
click at [238, 475] on div "Ingresar el Nro." at bounding box center [384, 464] width 540 height 26
click at [241, 470] on input "Ingresar el Nro." at bounding box center [384, 463] width 540 height 15
type input "205217"
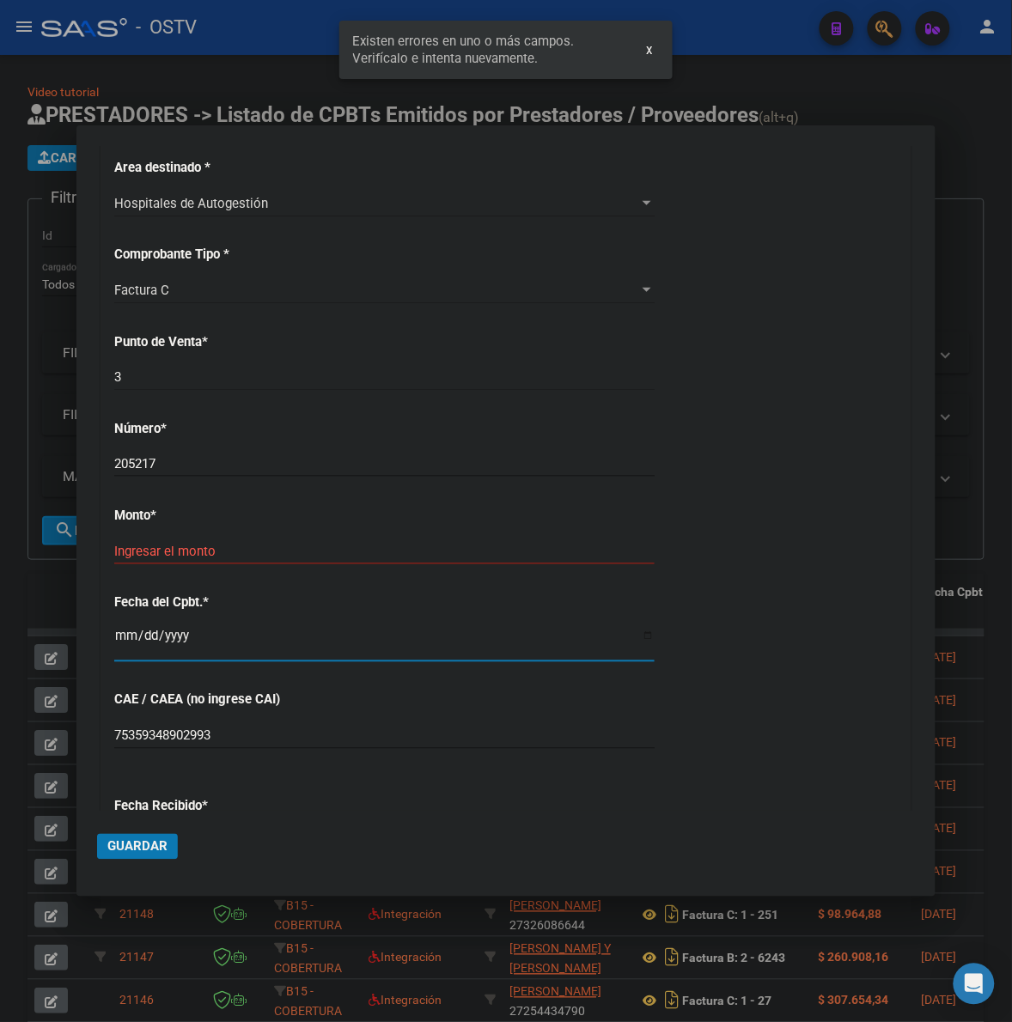
scroll to position [458, 0]
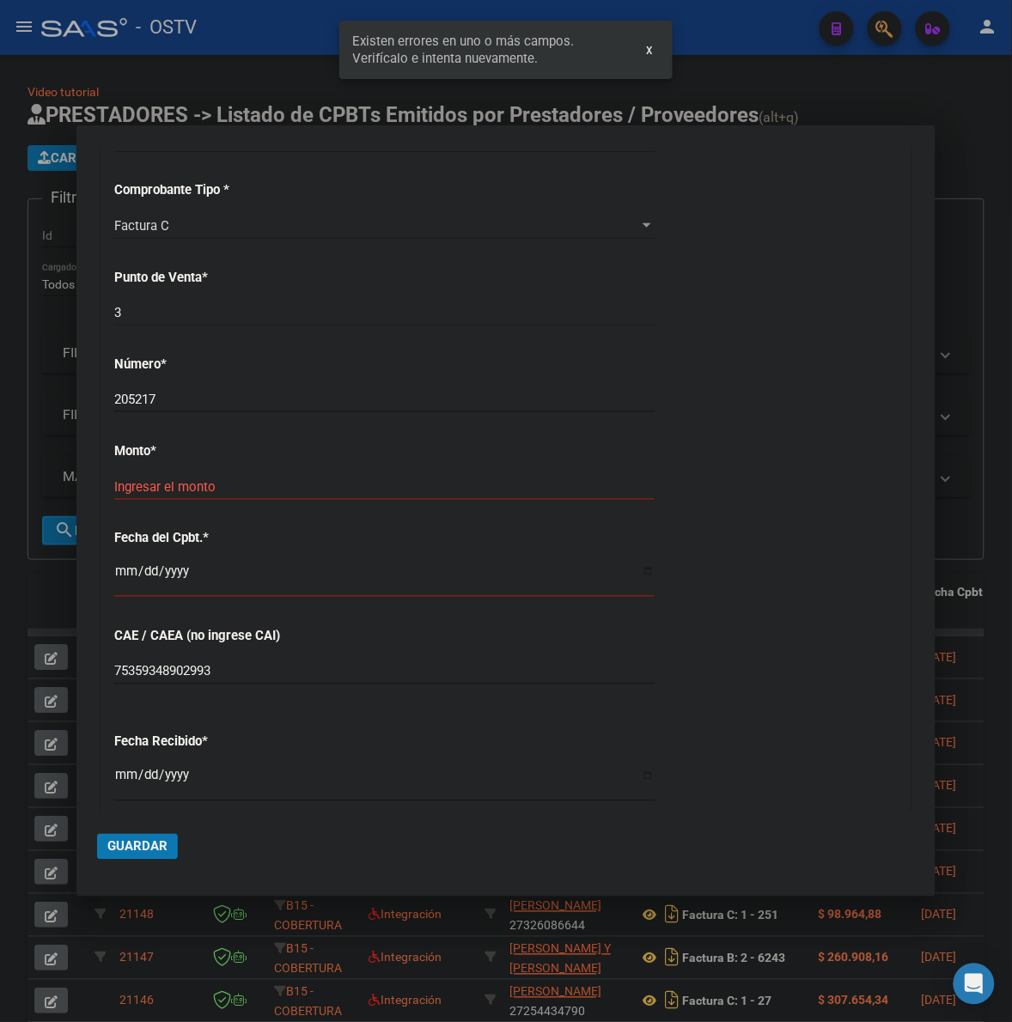
click at [271, 474] on div "Ingresar el monto" at bounding box center [384, 487] width 540 height 26
click at [271, 484] on input "Ingresar el monto" at bounding box center [384, 486] width 540 height 15
type input "$ 29.239,00"
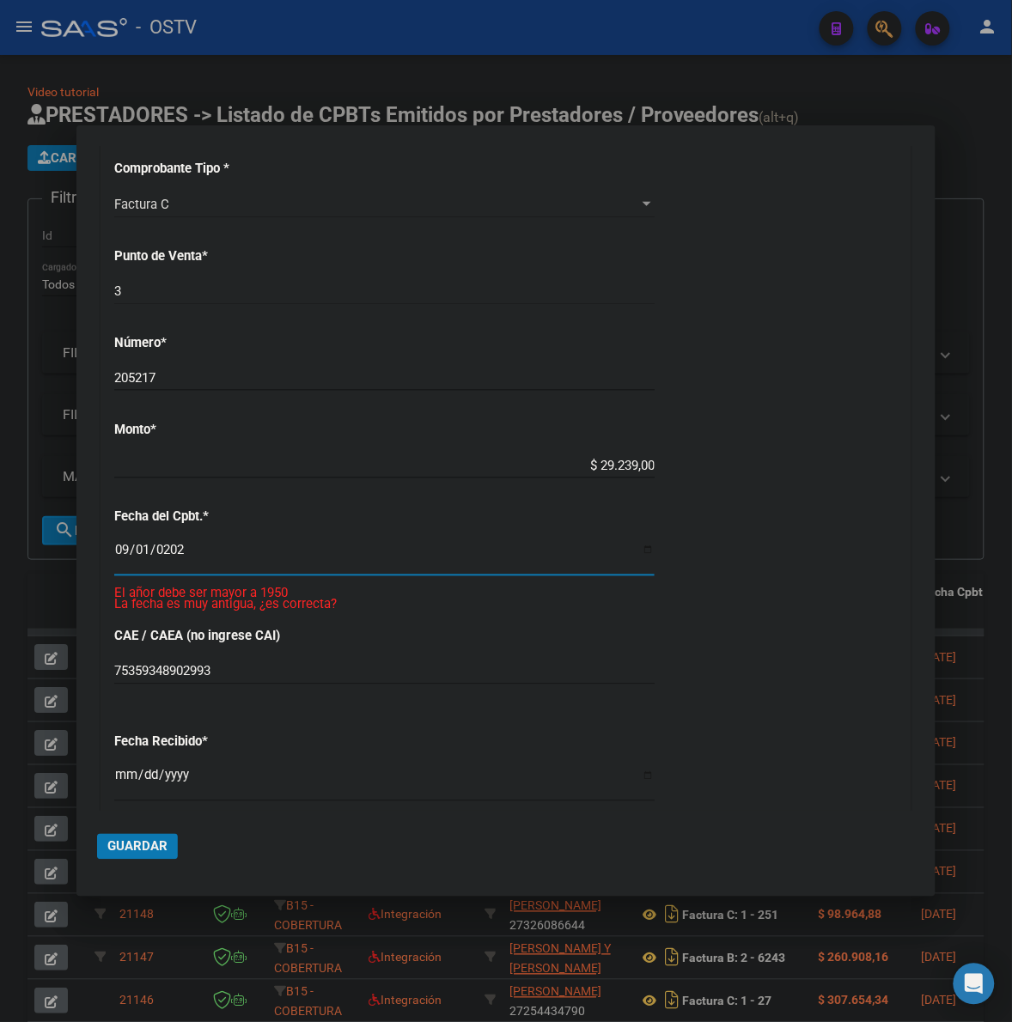
type input "[DATE]"
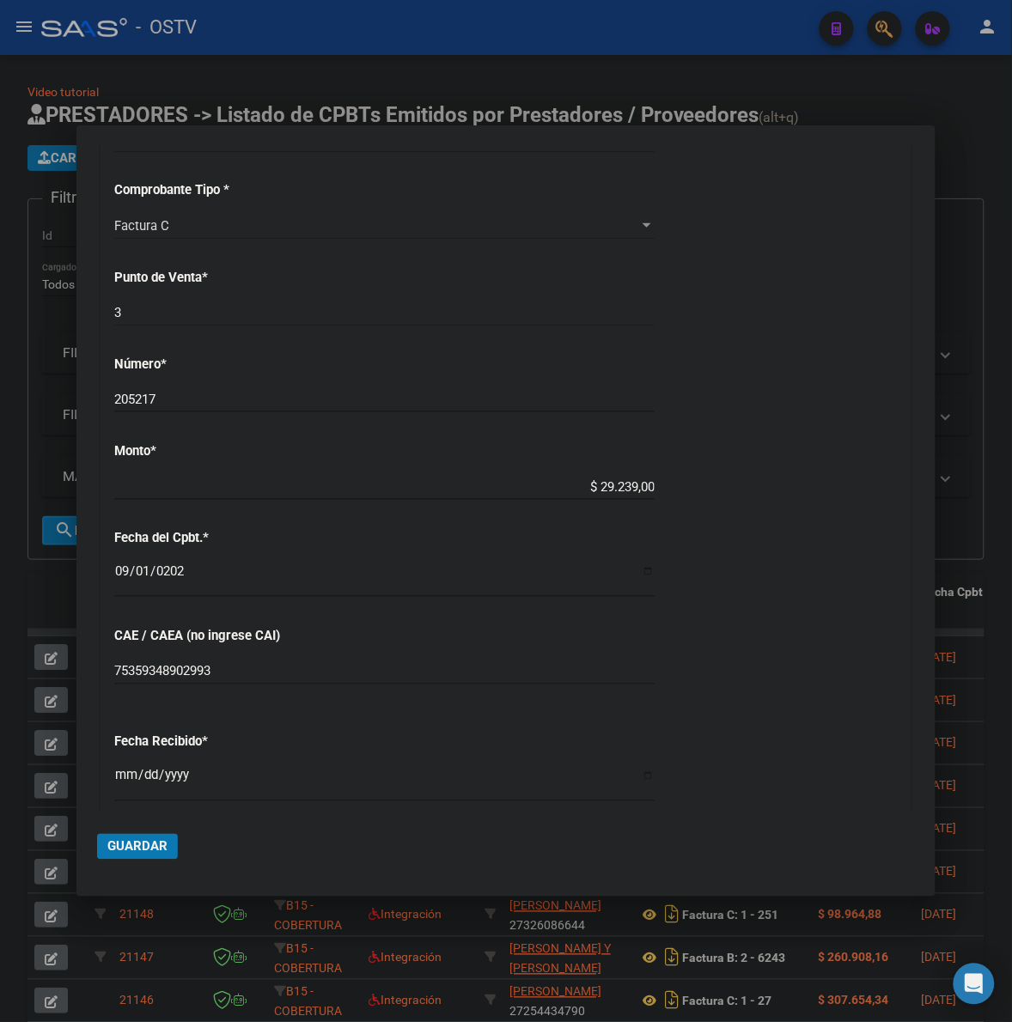
scroll to position [826, 0]
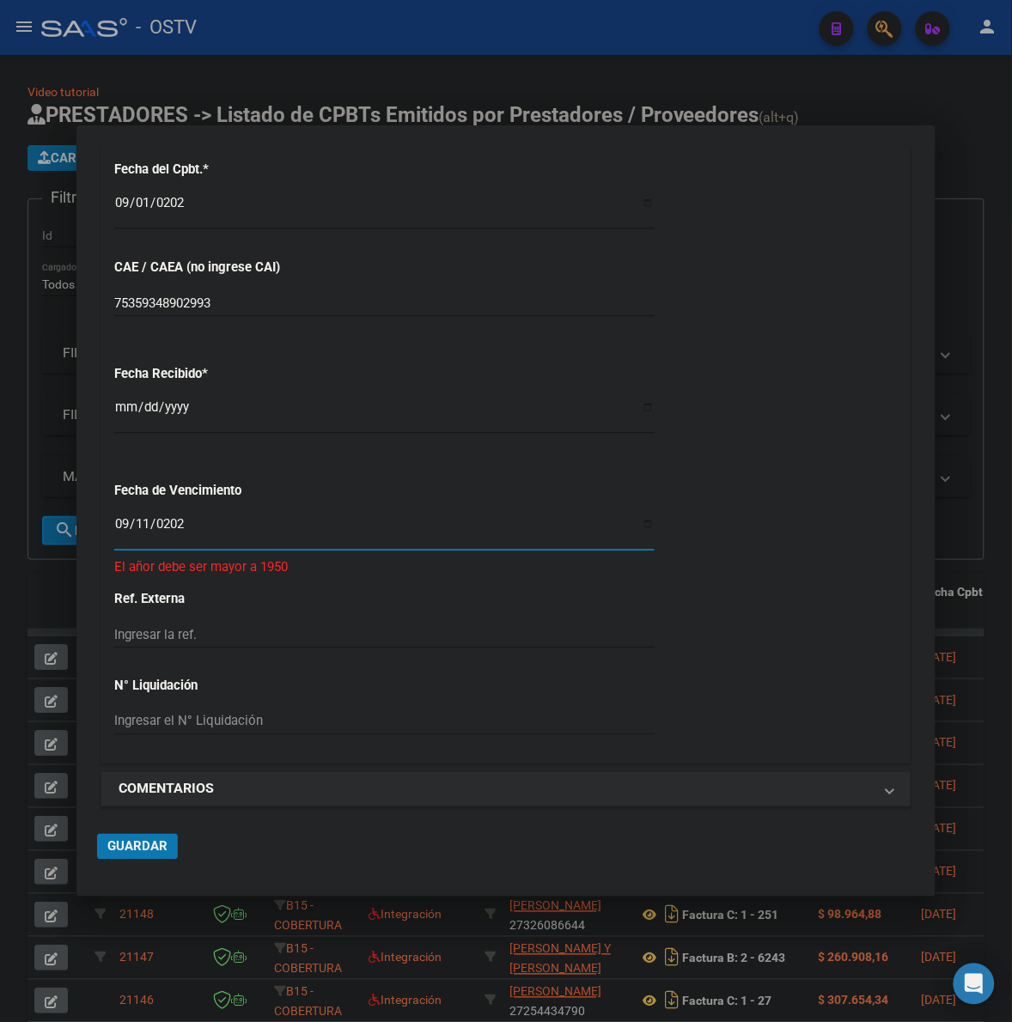
type input "[DATE]"
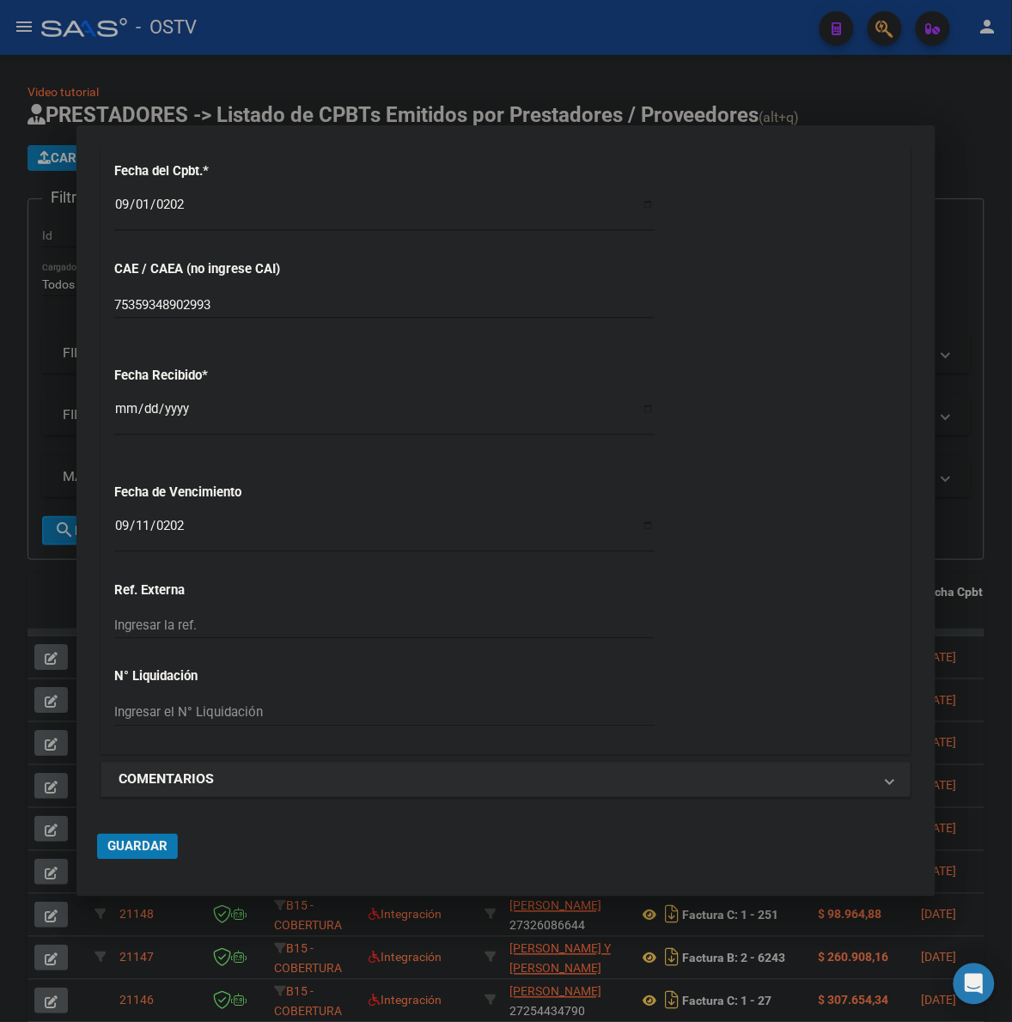
click at [178, 829] on mat-dialog-actions "Guardar" at bounding box center [506, 843] width 818 height 65
click at [159, 838] on button "Guardar" at bounding box center [137, 847] width 81 height 26
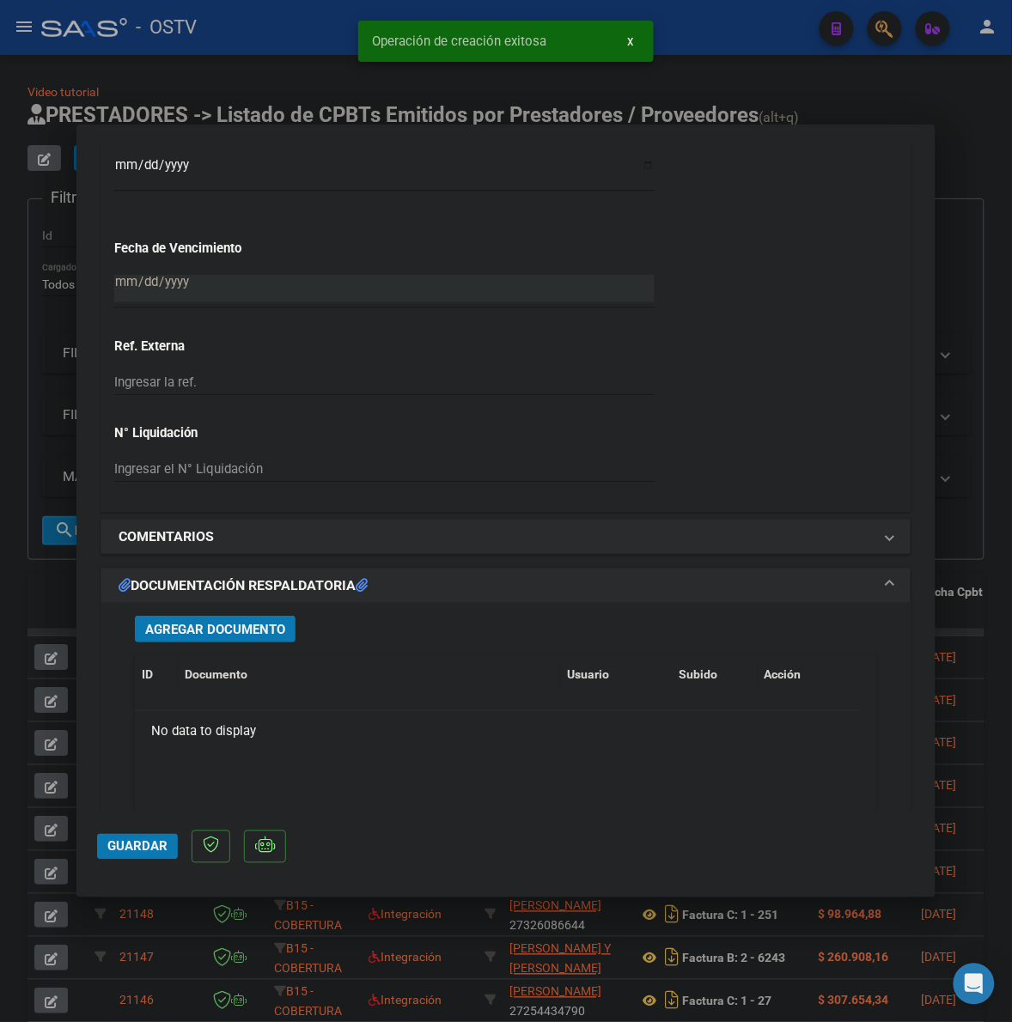
scroll to position [1109, 0]
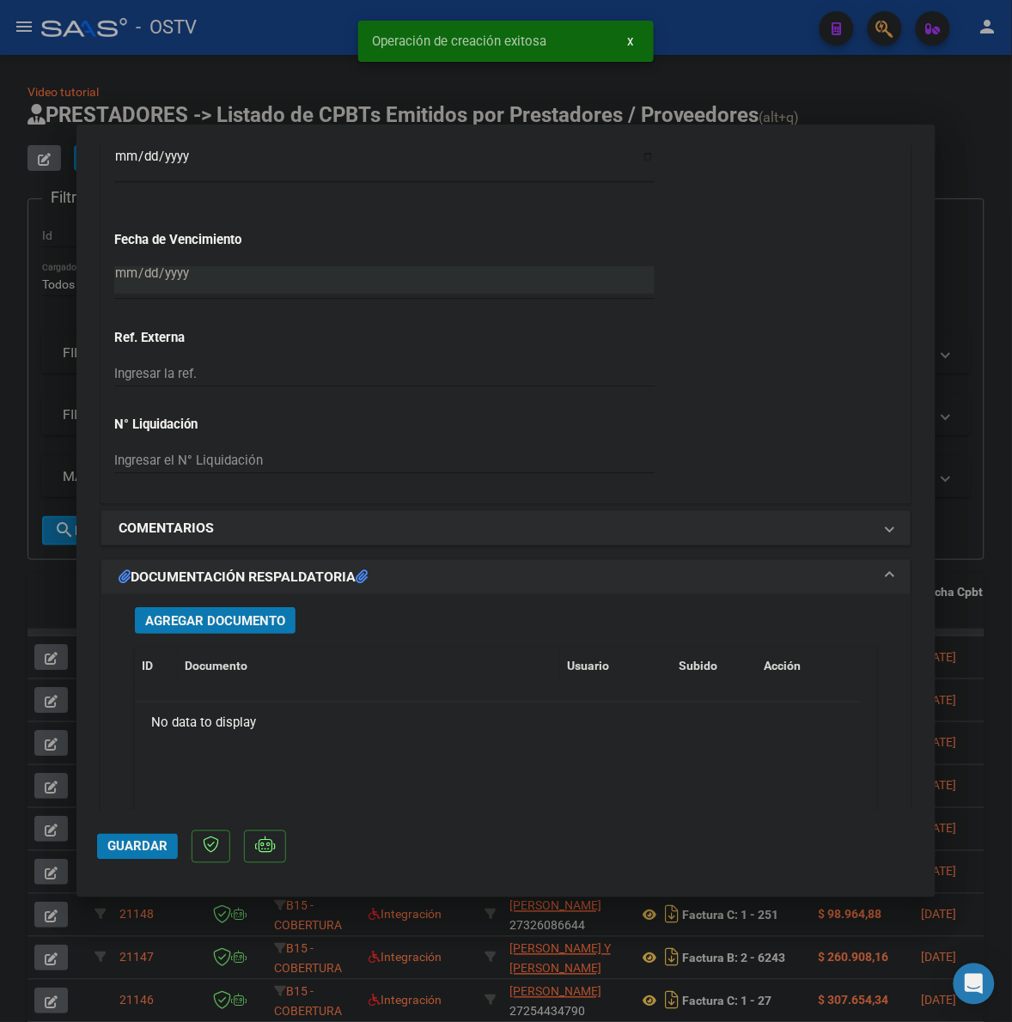
click at [208, 612] on button "Agregar Documento" at bounding box center [215, 620] width 161 height 27
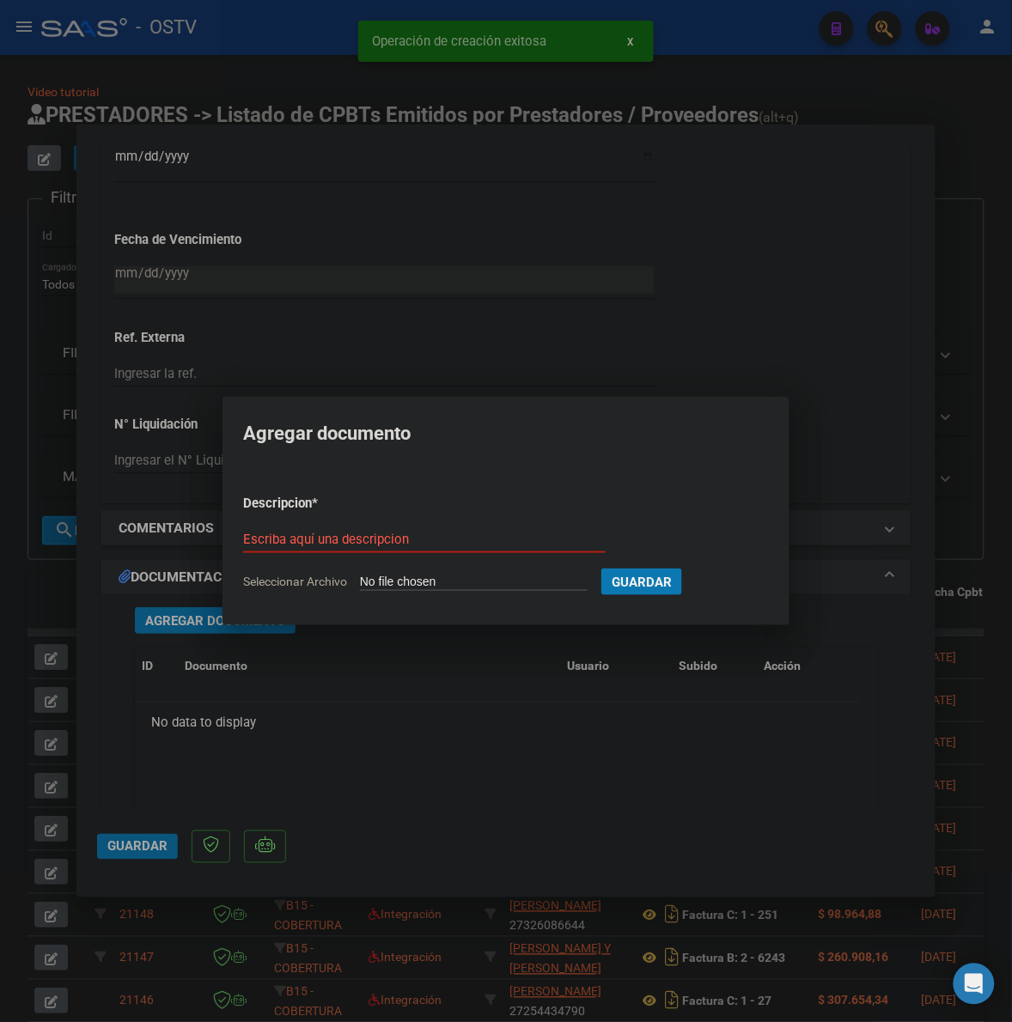
type input "C:\fakepath\FACTURA Y ANEXO - 3 205217 - MUNICIPALIDAD DE TIGRE.pdf"
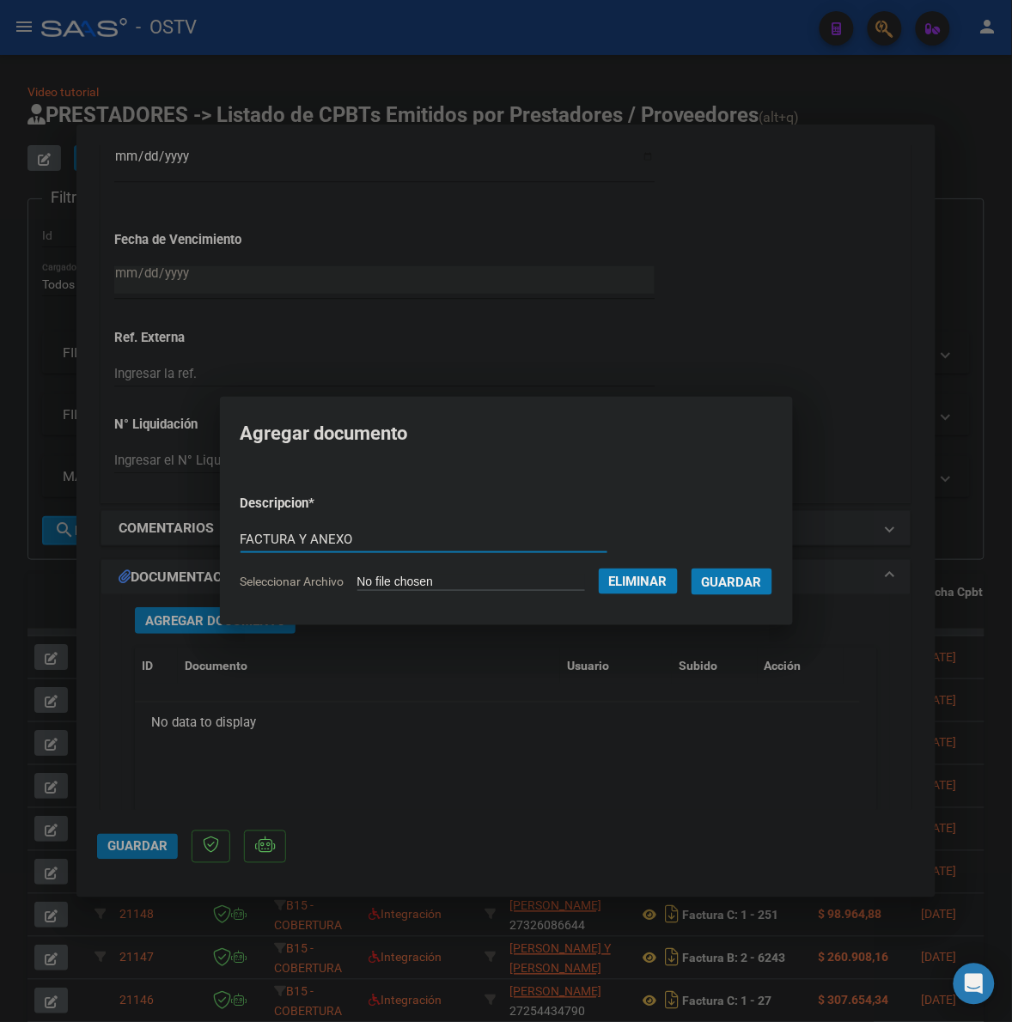
type input "FACTURA Y ANEXO"
click at [691, 569] on button "Guardar" at bounding box center [731, 582] width 81 height 27
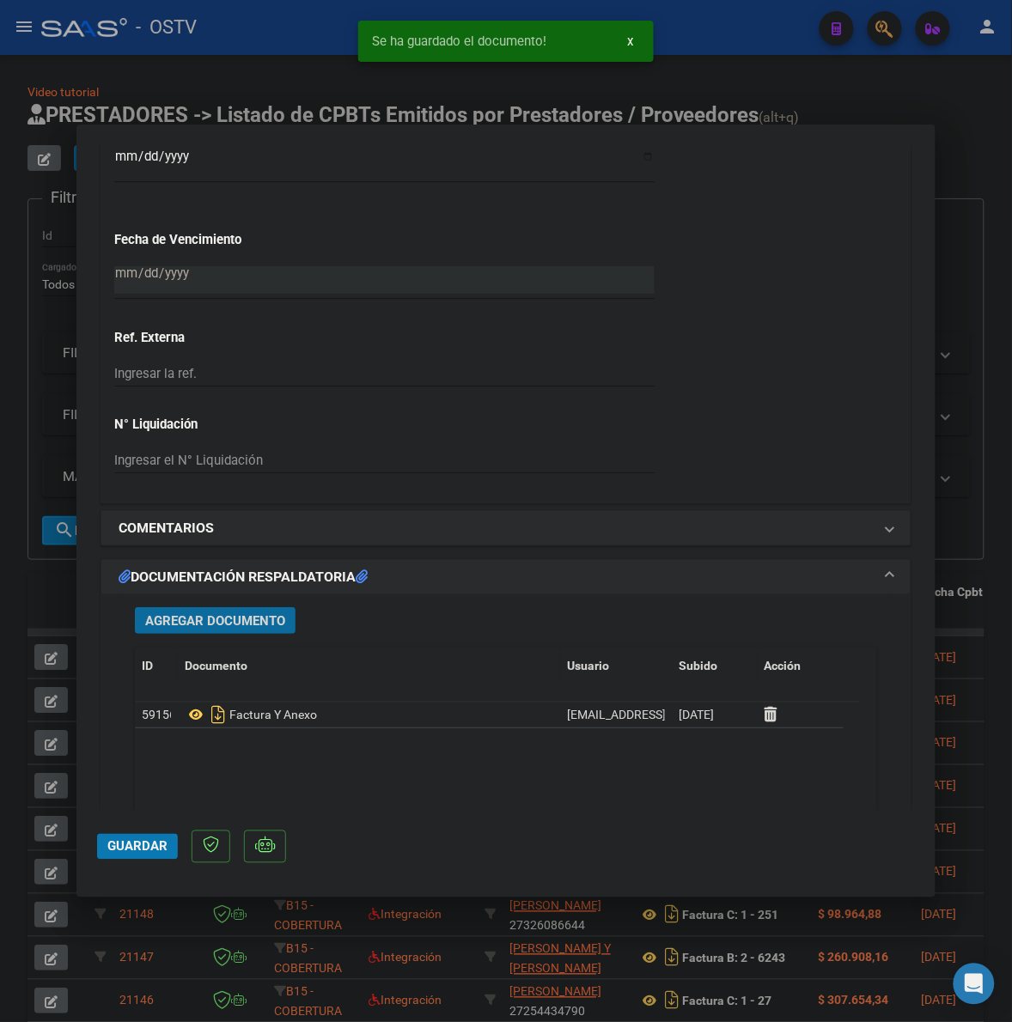
click at [113, 852] on span "Guardar" at bounding box center [137, 846] width 60 height 15
click at [975, 393] on div at bounding box center [506, 511] width 1012 height 1022
type input "$ 0,00"
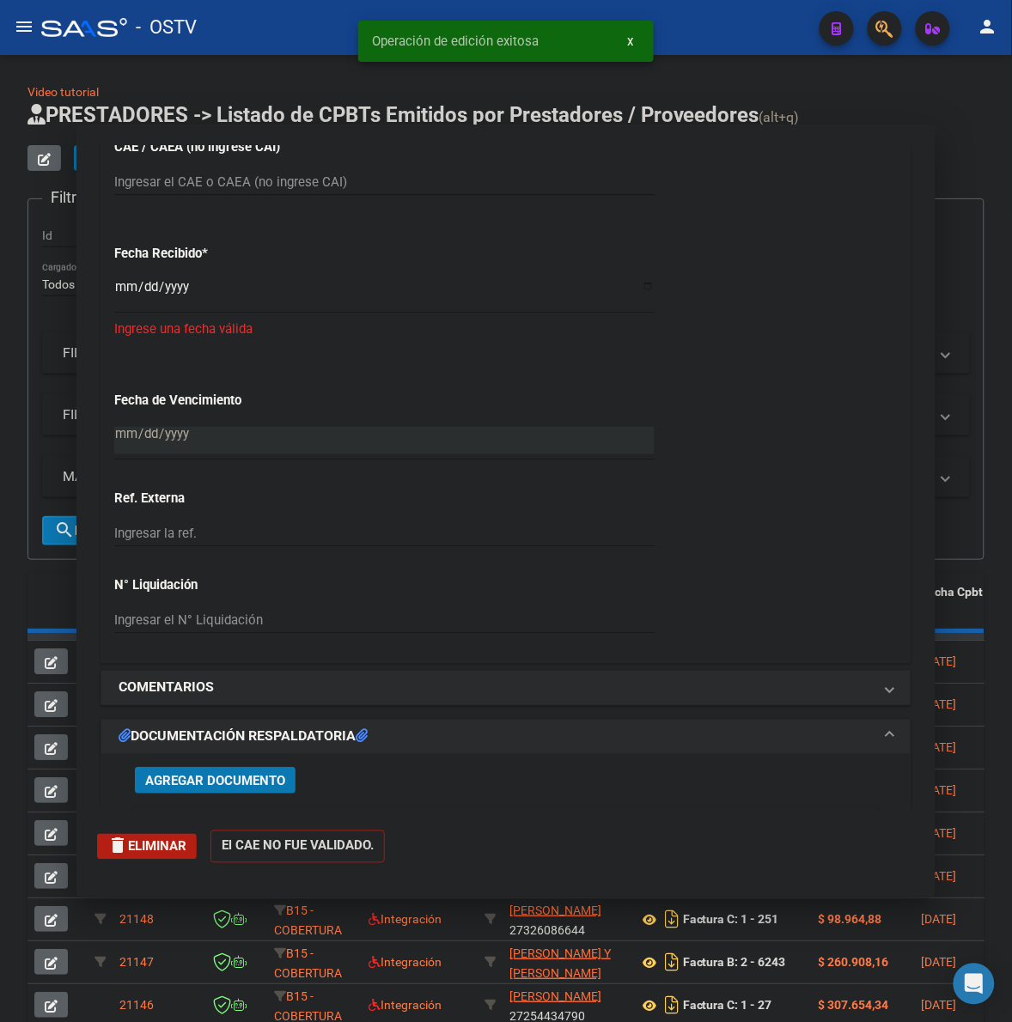
scroll to position [1239, 0]
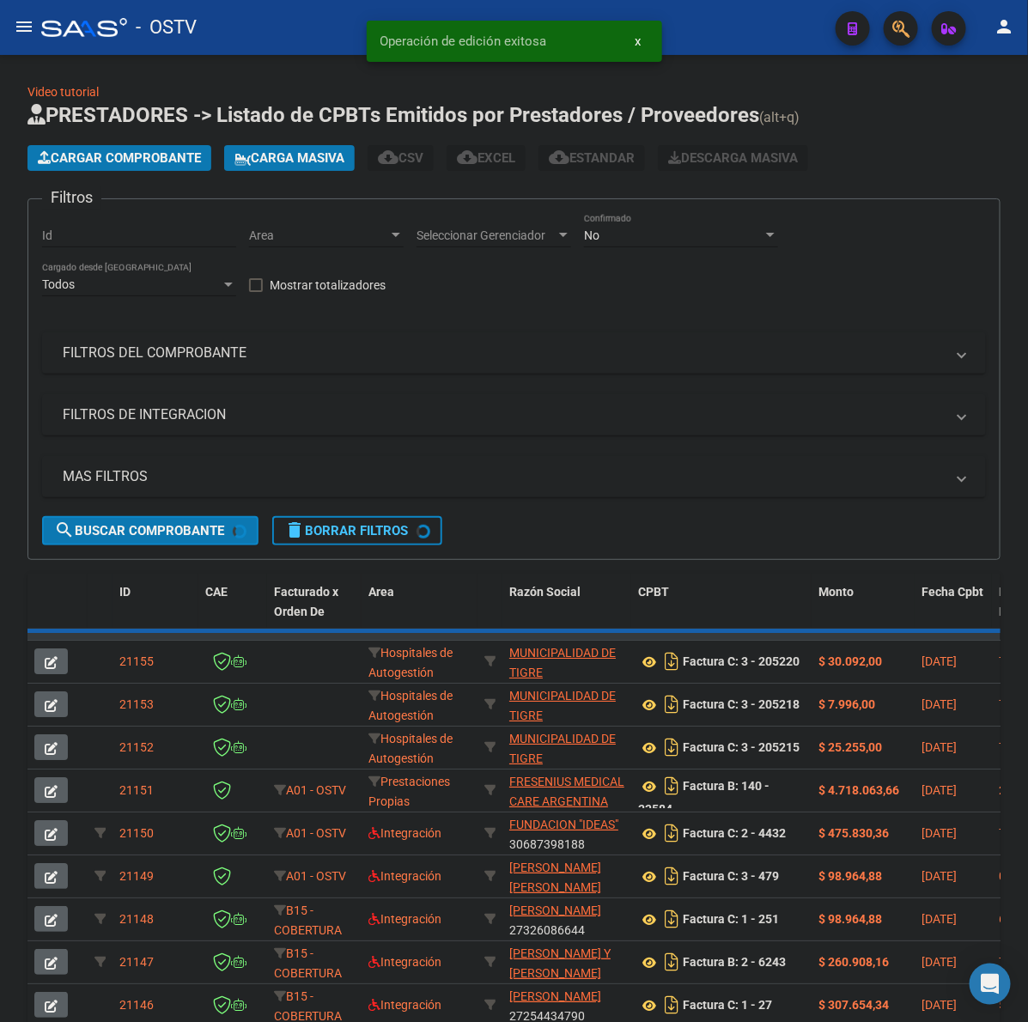
click at [121, 150] on span "Cargar Comprobante" at bounding box center [119, 157] width 163 height 15
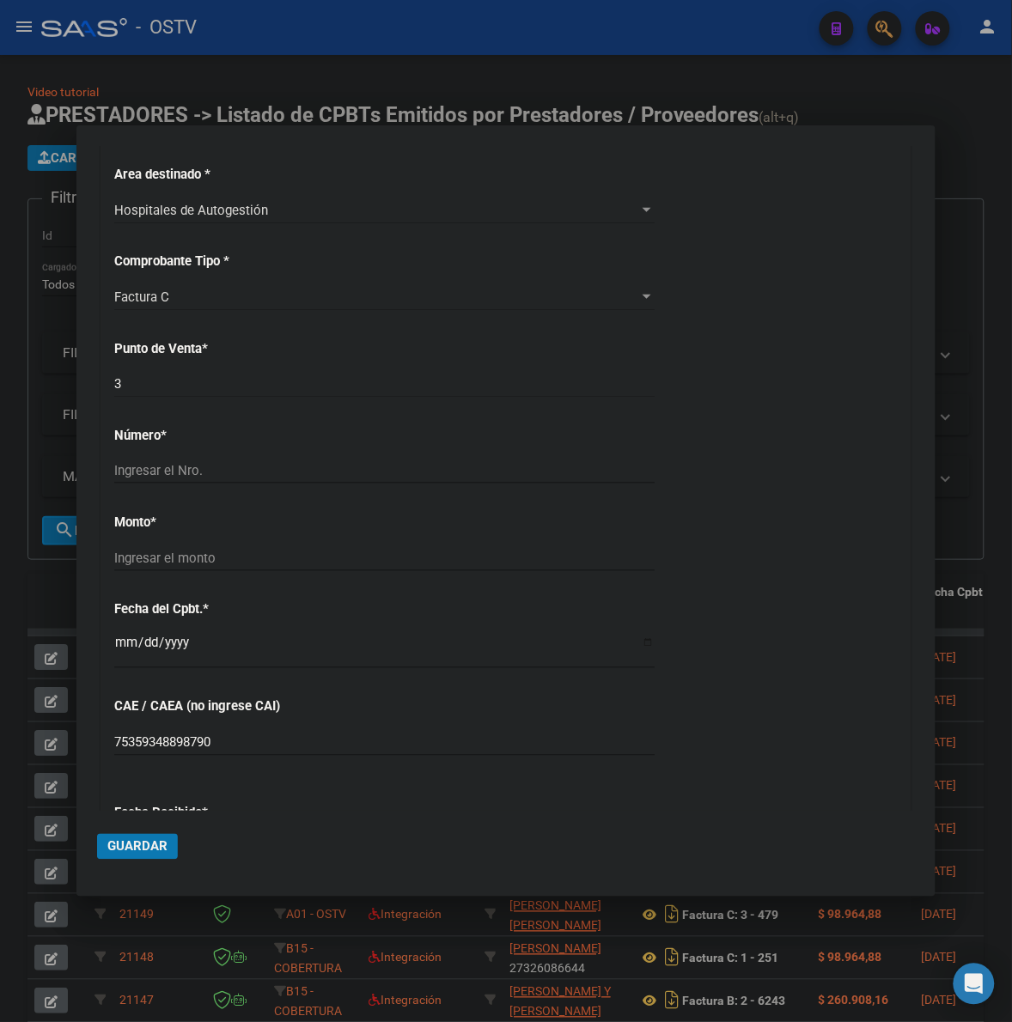
scroll to position [393, 0]
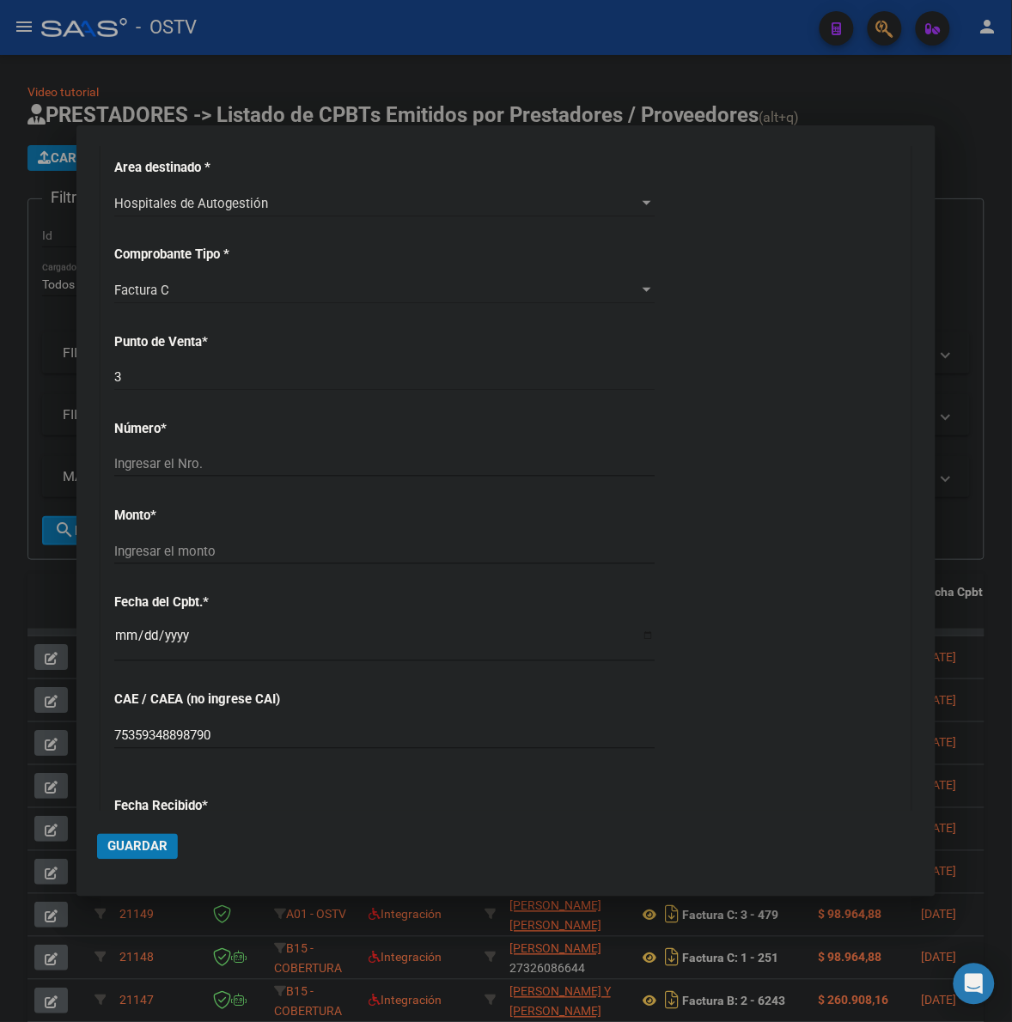
click at [180, 478] on div "Ingresar el Nro." at bounding box center [384, 472] width 540 height 42
click at [194, 464] on input "Ingresar el Nro." at bounding box center [384, 463] width 540 height 15
type input "205197"
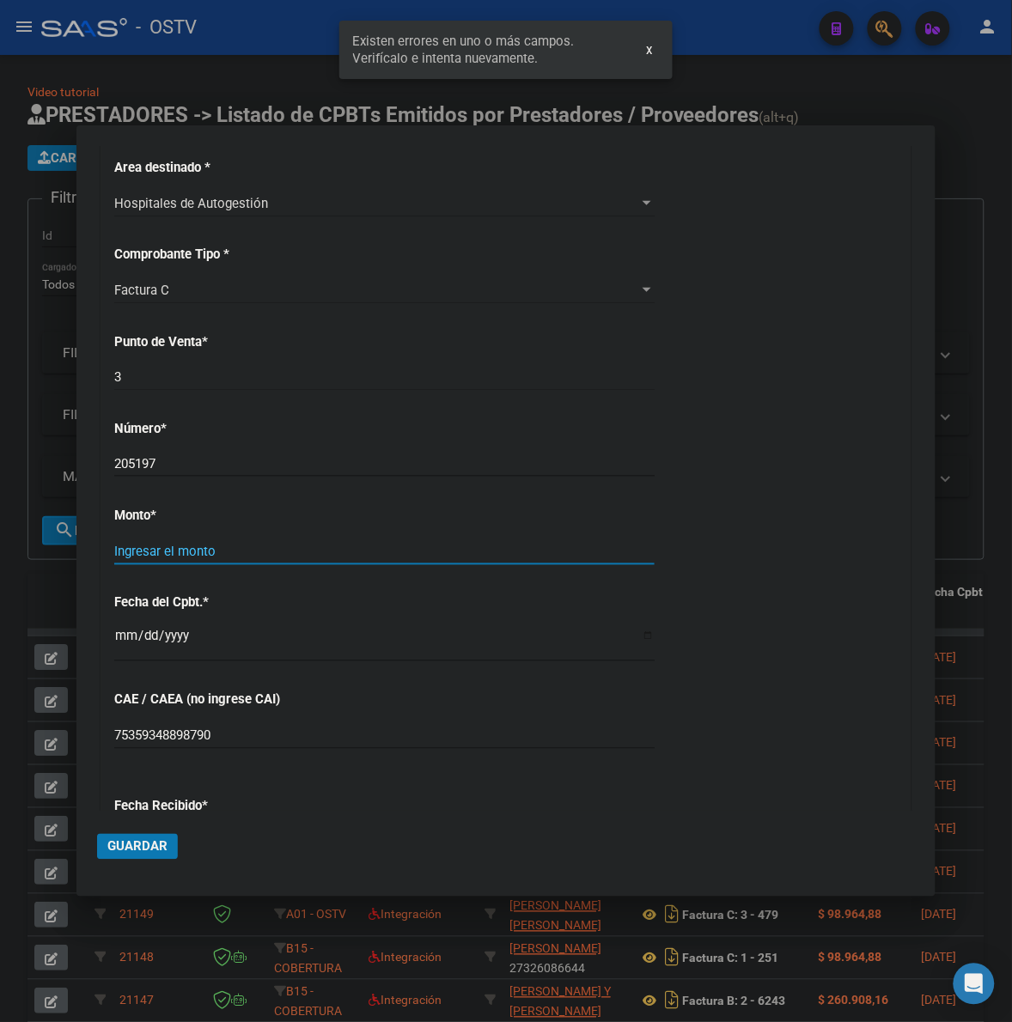
scroll to position [458, 0]
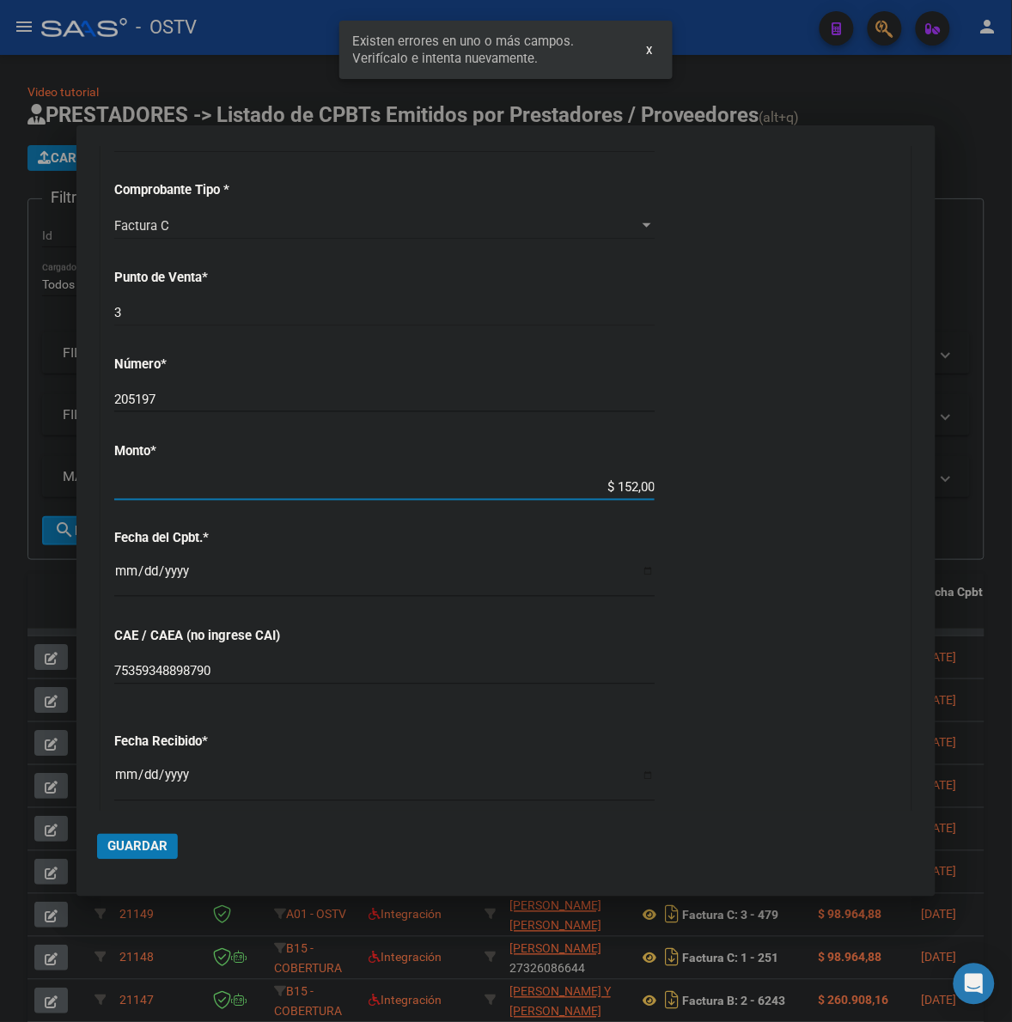
type input "$ 1.520,00"
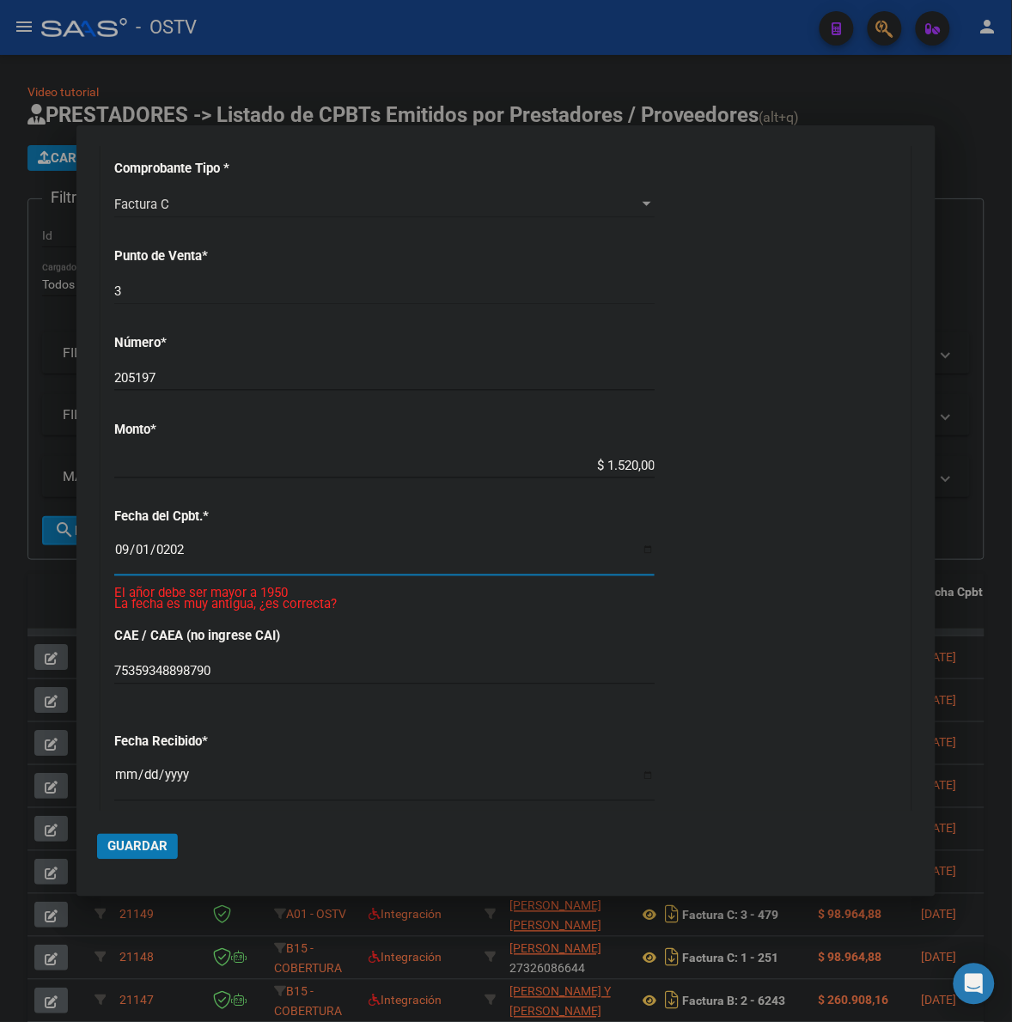
type input "[DATE]"
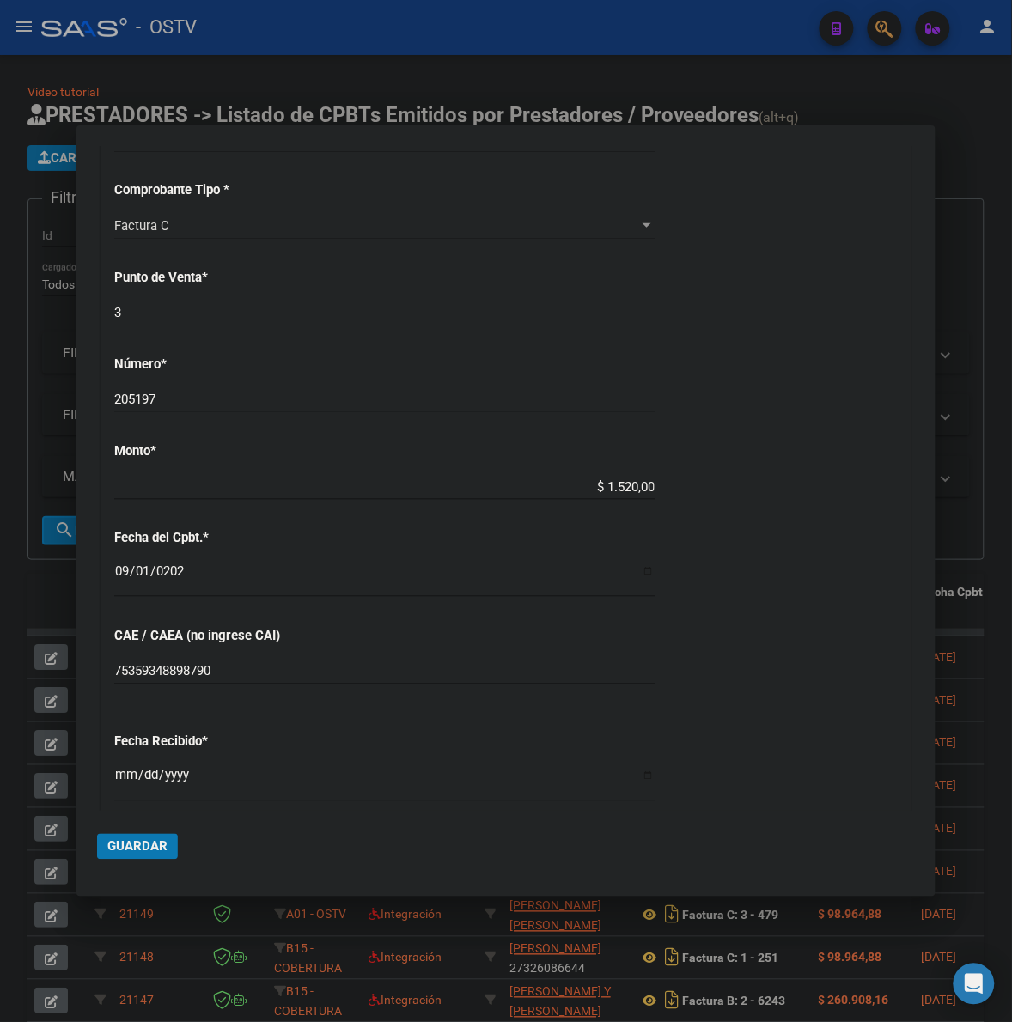
scroll to position [826, 0]
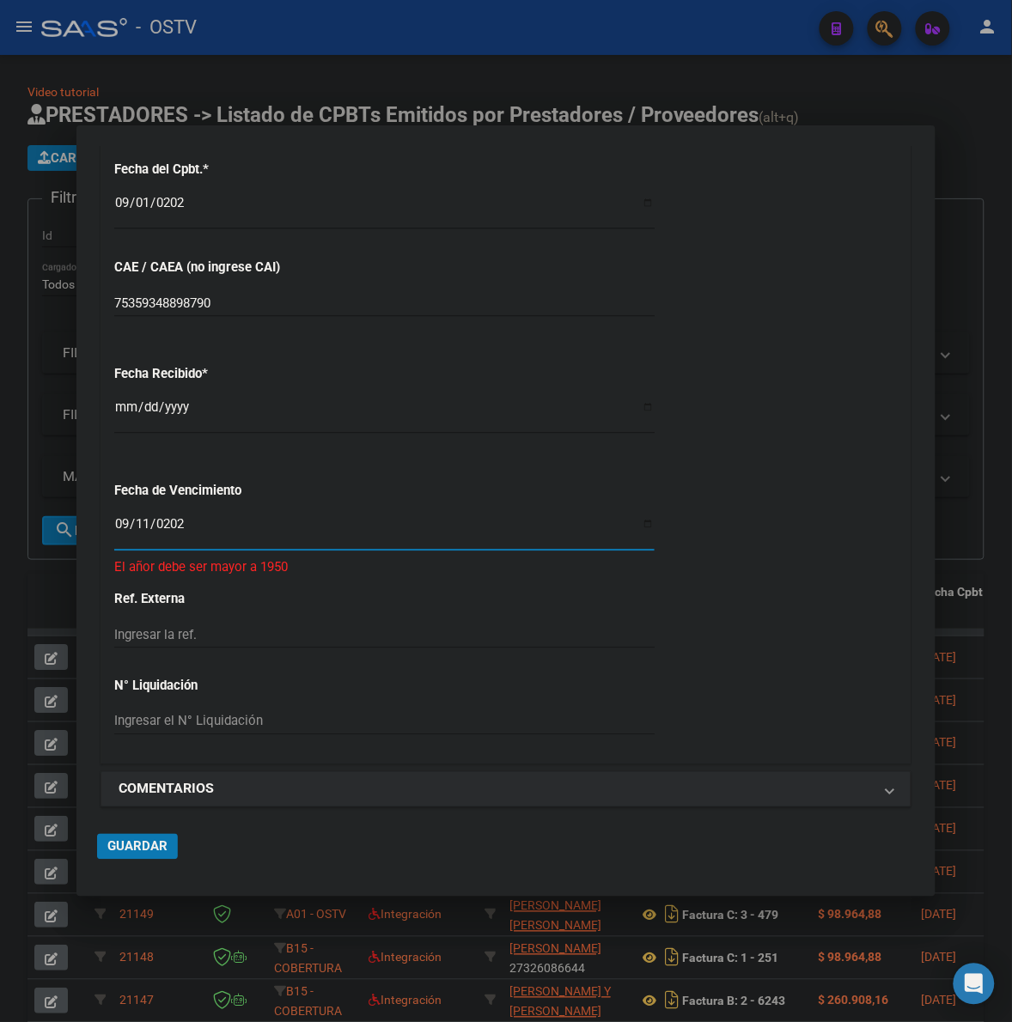
type input "[DATE]"
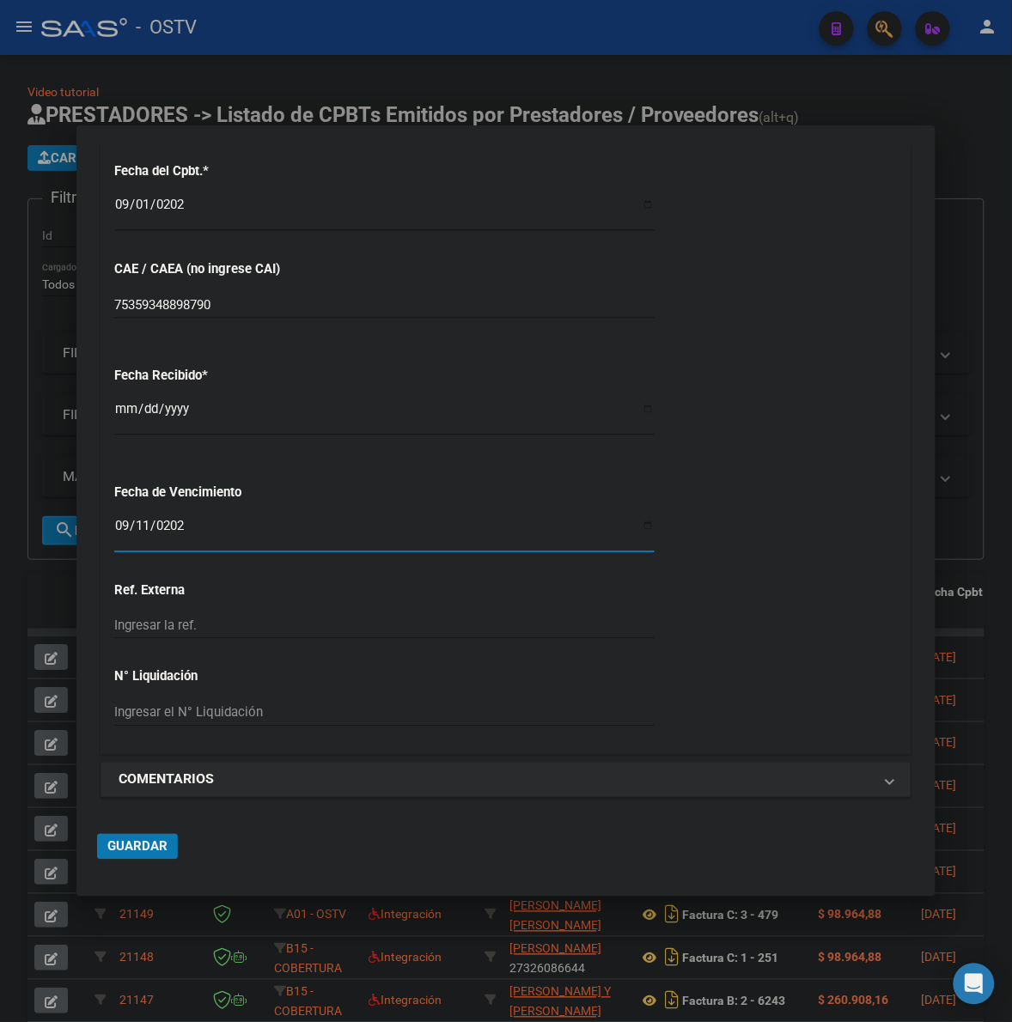
drag, startPoint x: 119, startPoint y: 835, endPoint x: 173, endPoint y: 823, distance: 56.3
click at [120, 835] on button "Guardar" at bounding box center [137, 847] width 81 height 26
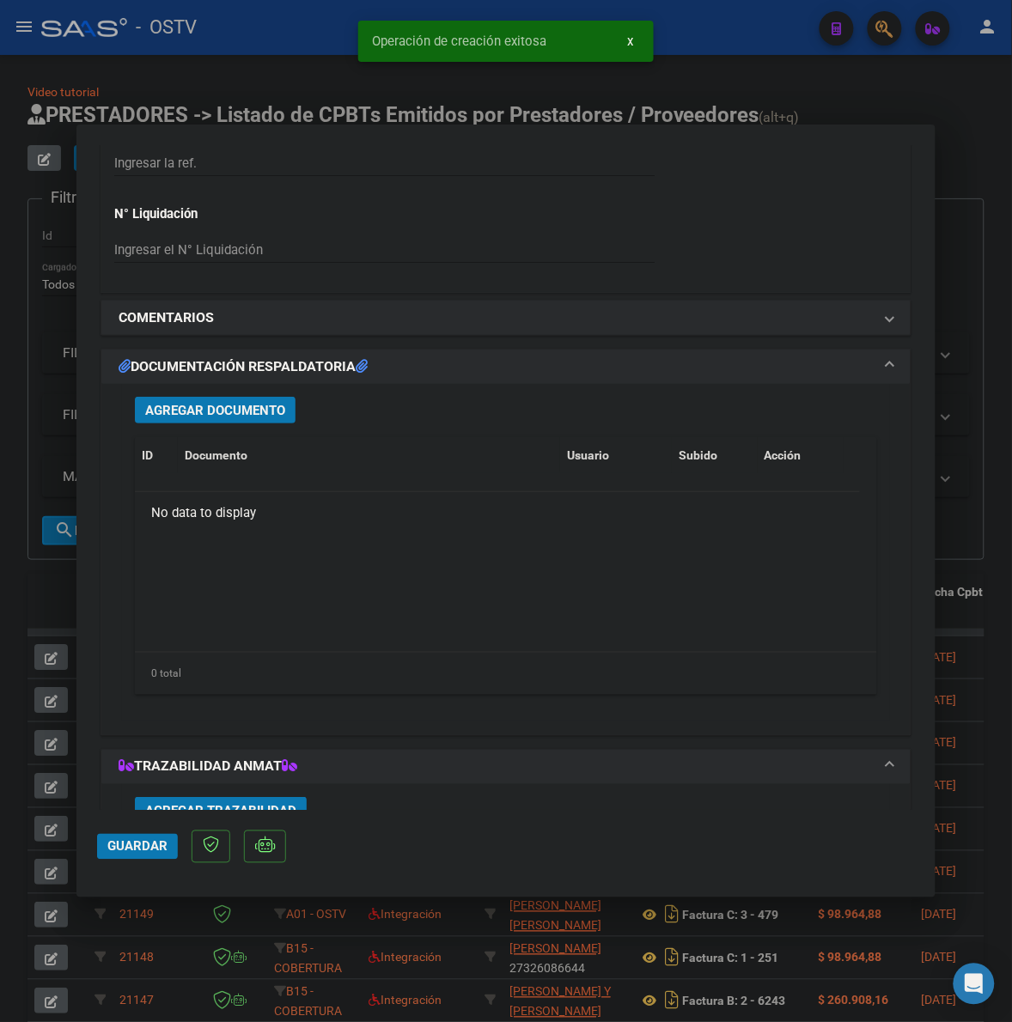
scroll to position [1503, 0]
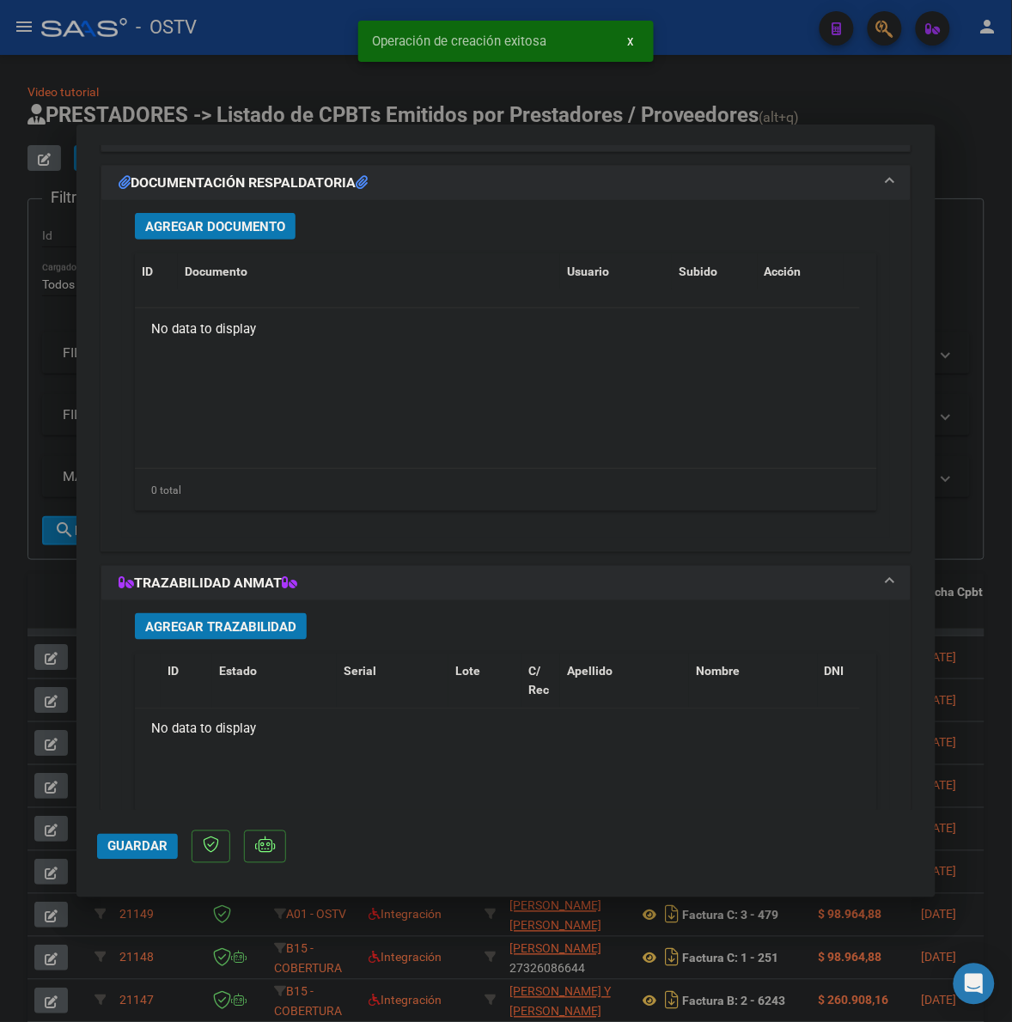
click at [264, 216] on button "Agregar Documento" at bounding box center [215, 226] width 161 height 27
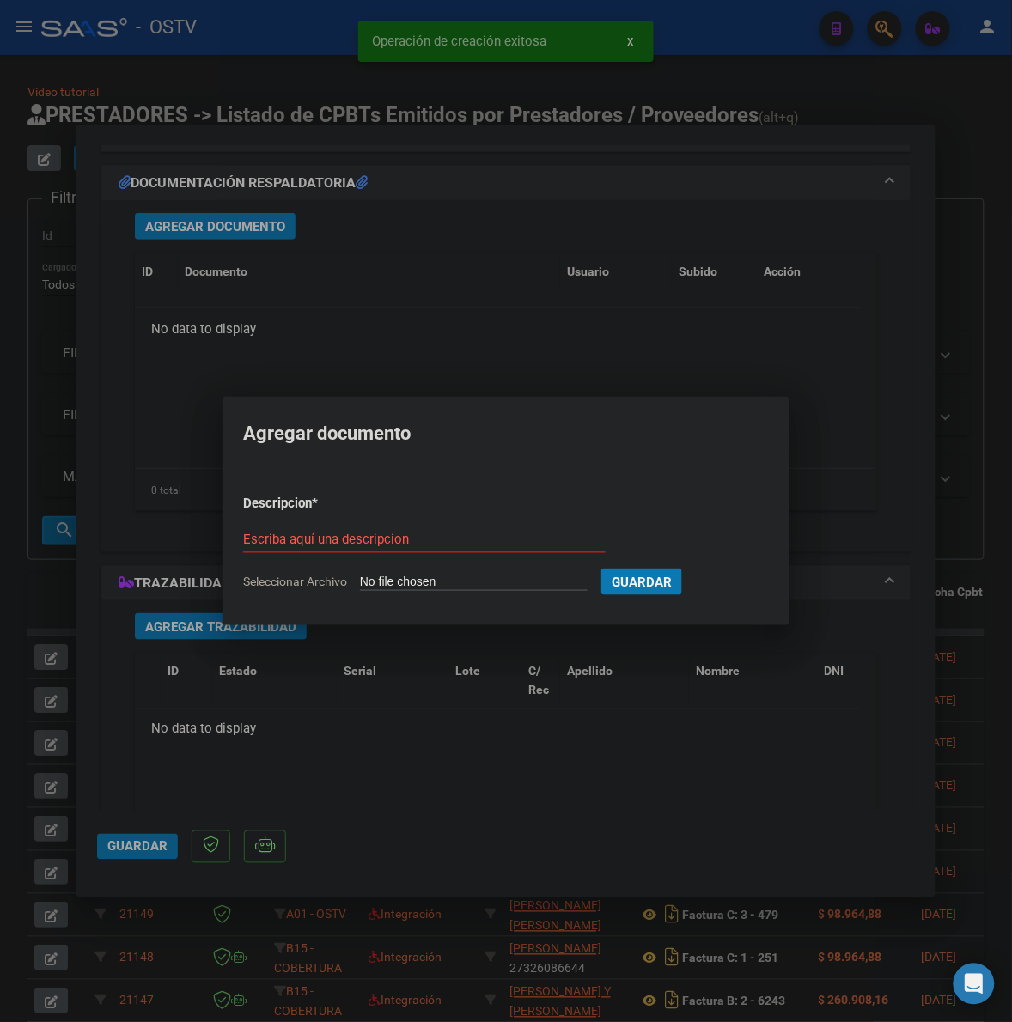
type input "C:\fakepath\FACTURA Y ANEXO - 3 205197 - MUNICIPALIDAD DE TIGRE.pdf"
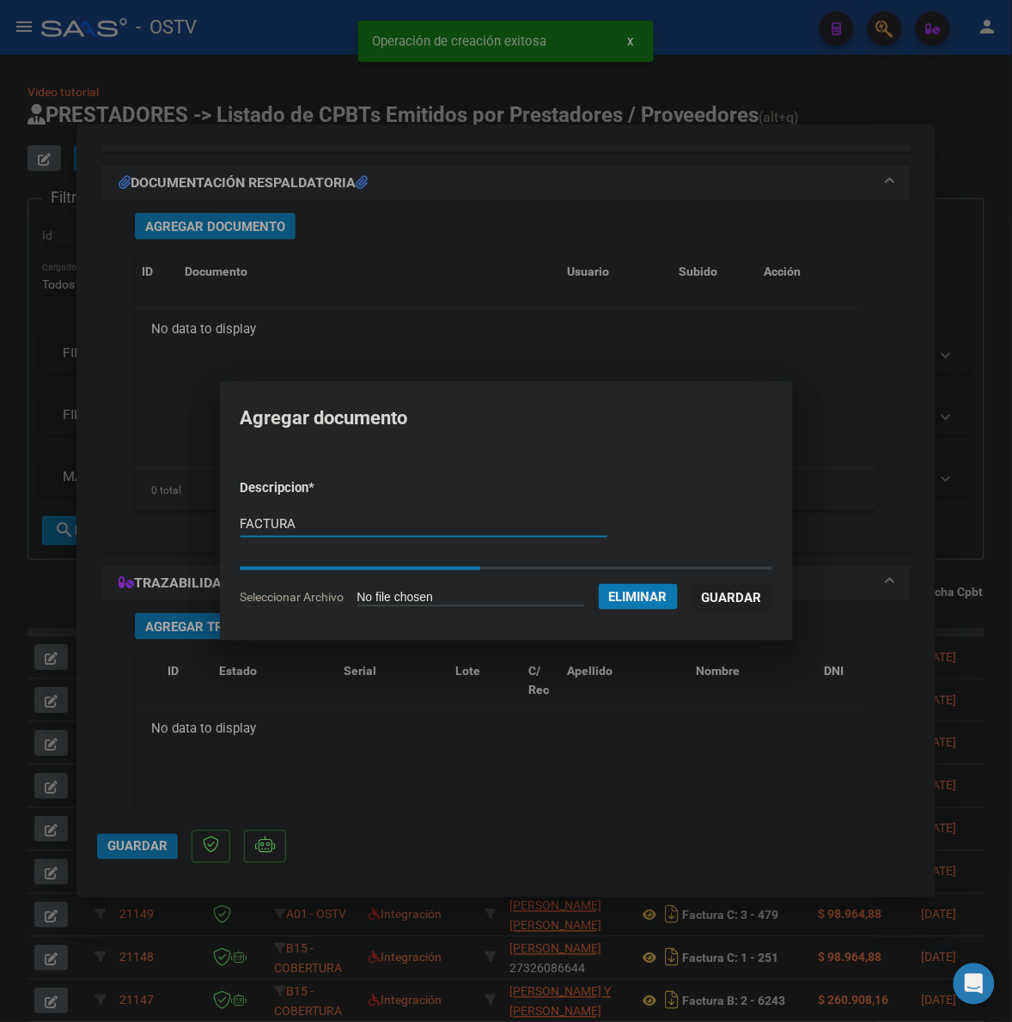
type input "FACTURA"
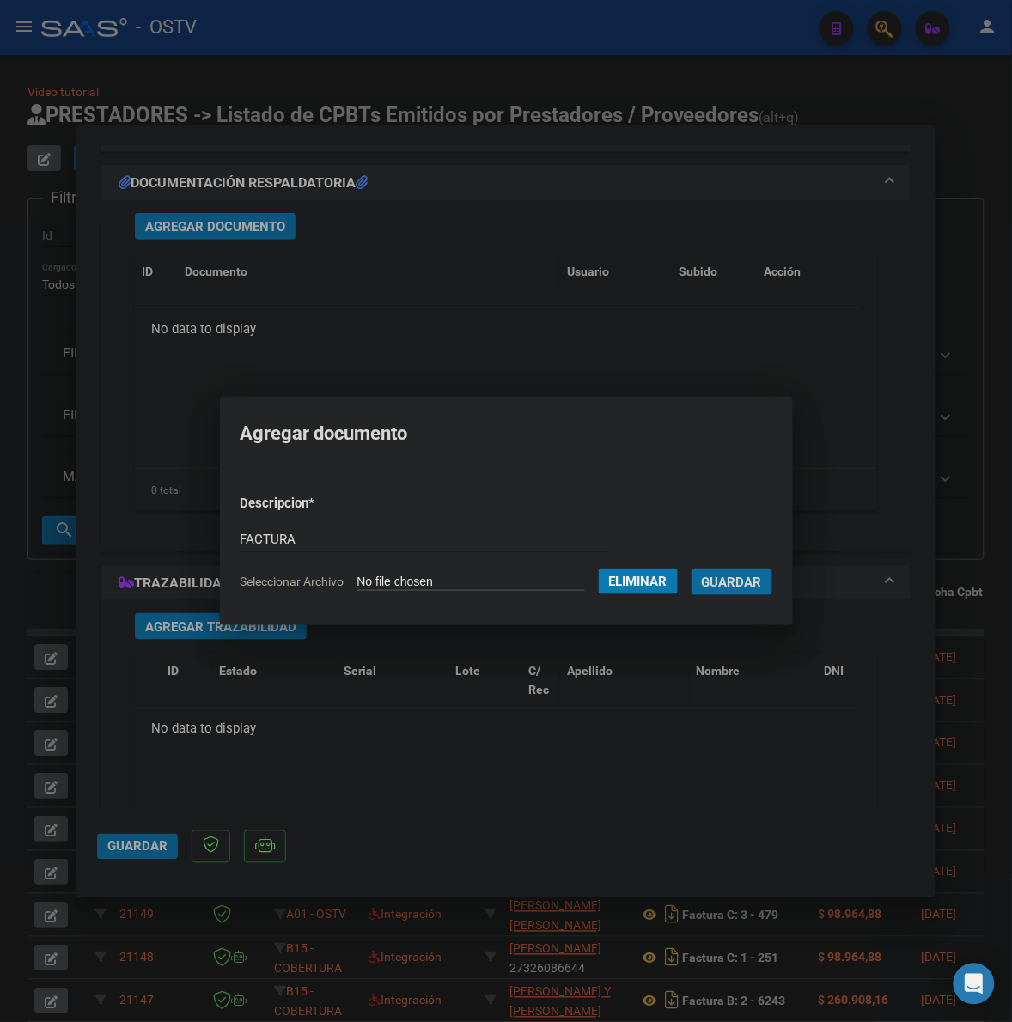
click at [691, 569] on button "Guardar" at bounding box center [731, 582] width 81 height 27
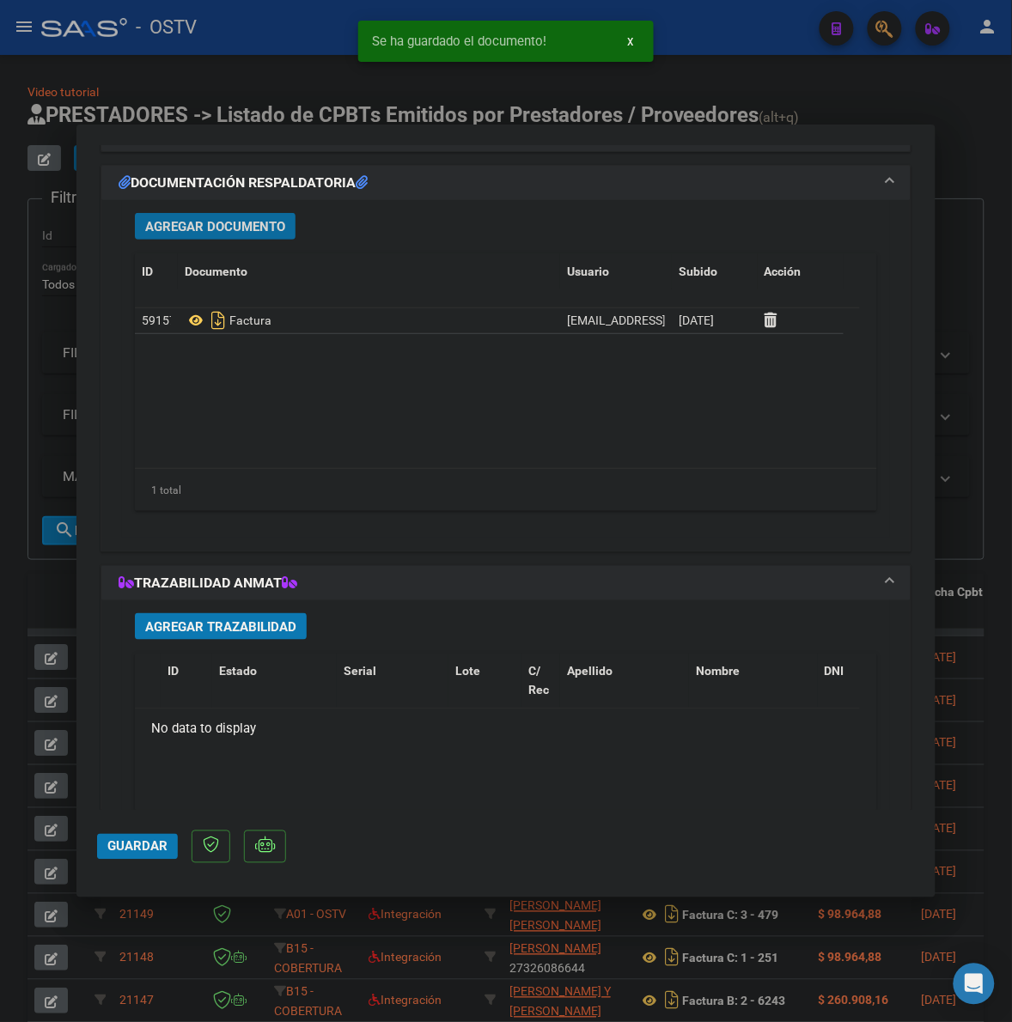
click at [241, 203] on div "Agregar Documento ID Documento Usuario Subido Acción 59157 Factura [EMAIL_ADDRE…" at bounding box center [506, 369] width 768 height 338
click at [234, 221] on span "Agregar Documento" at bounding box center [215, 226] width 140 height 15
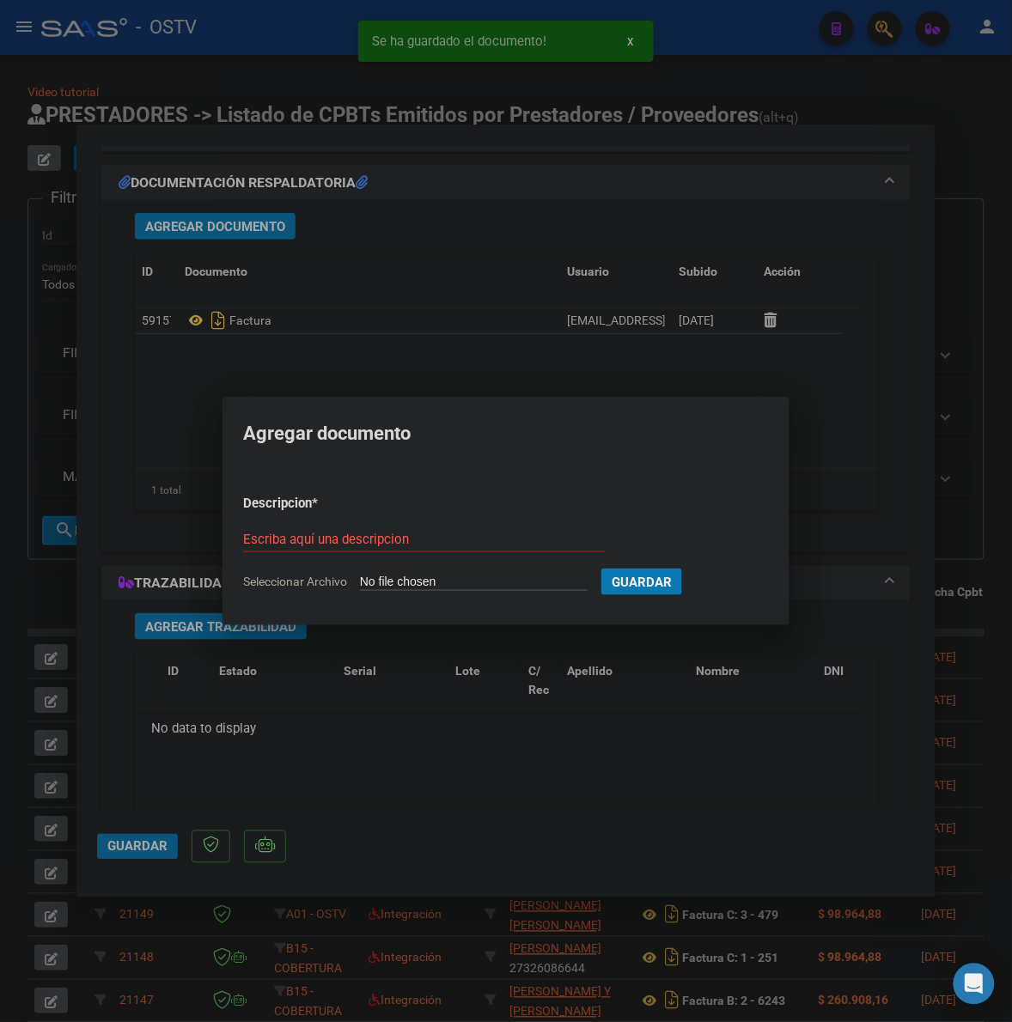
type input "C:\fakepath\FACTURA Y ANEXO - 3 205198 - MUNICIPALIDAD DE TIGRE.pdf"
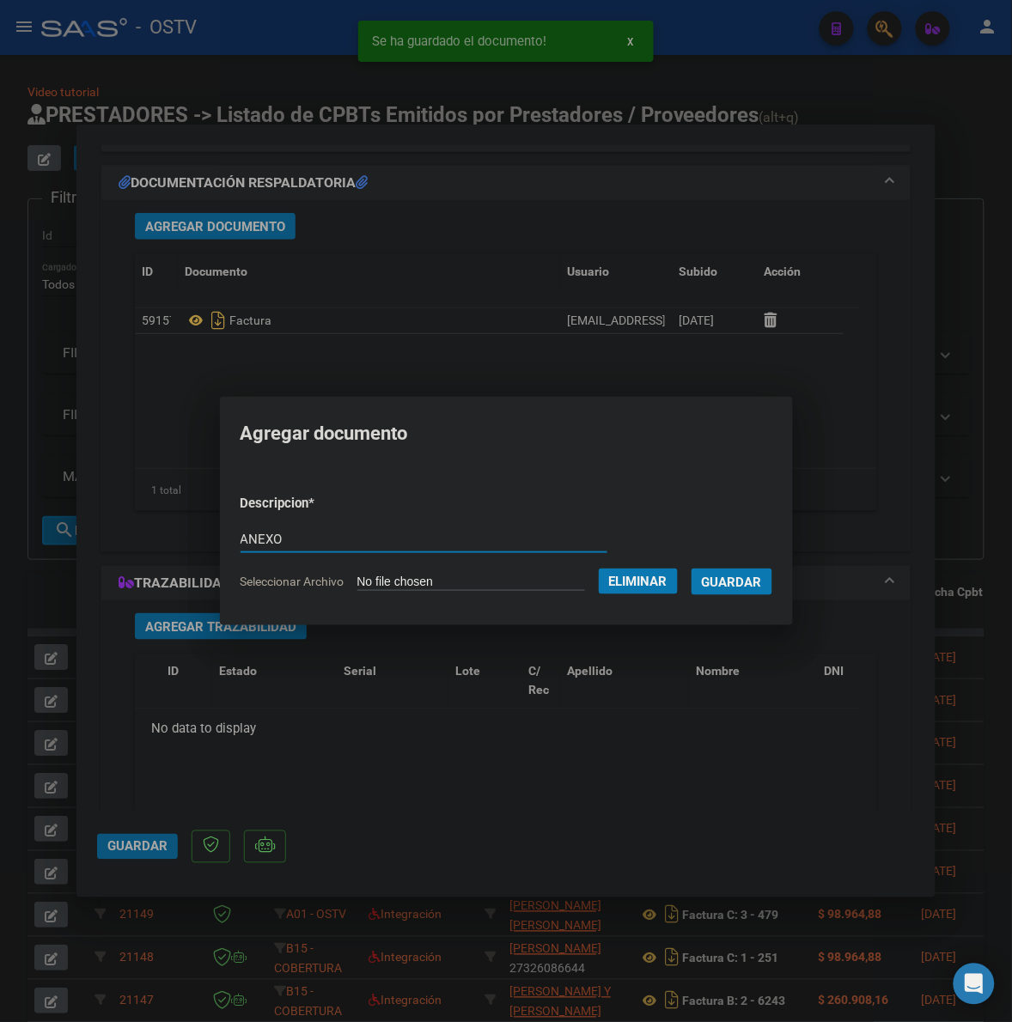
type input "ANEXO"
click at [647, 586] on span "Eliminar" at bounding box center [638, 581] width 58 height 15
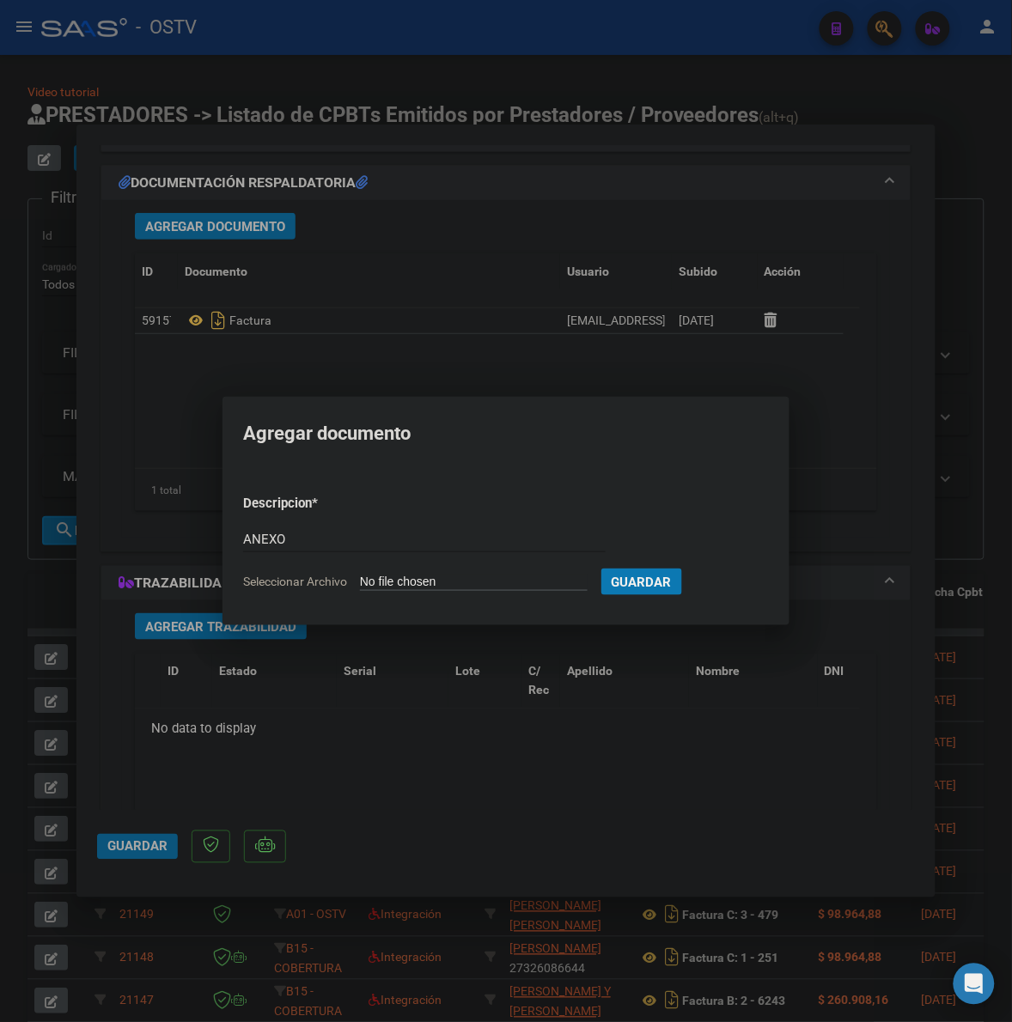
drag, startPoint x: 677, startPoint y: 513, endPoint x: 715, endPoint y: 577, distance: 75.1
click at [677, 516] on form "Descripcion * ANEXO Escriba aquí una descripcion Seleccionar Archivo Guardar" at bounding box center [506, 542] width 526 height 123
drag, startPoint x: 874, startPoint y: 509, endPoint x: 839, endPoint y: 325, distance: 188.0
click at [873, 507] on div at bounding box center [506, 511] width 1012 height 1022
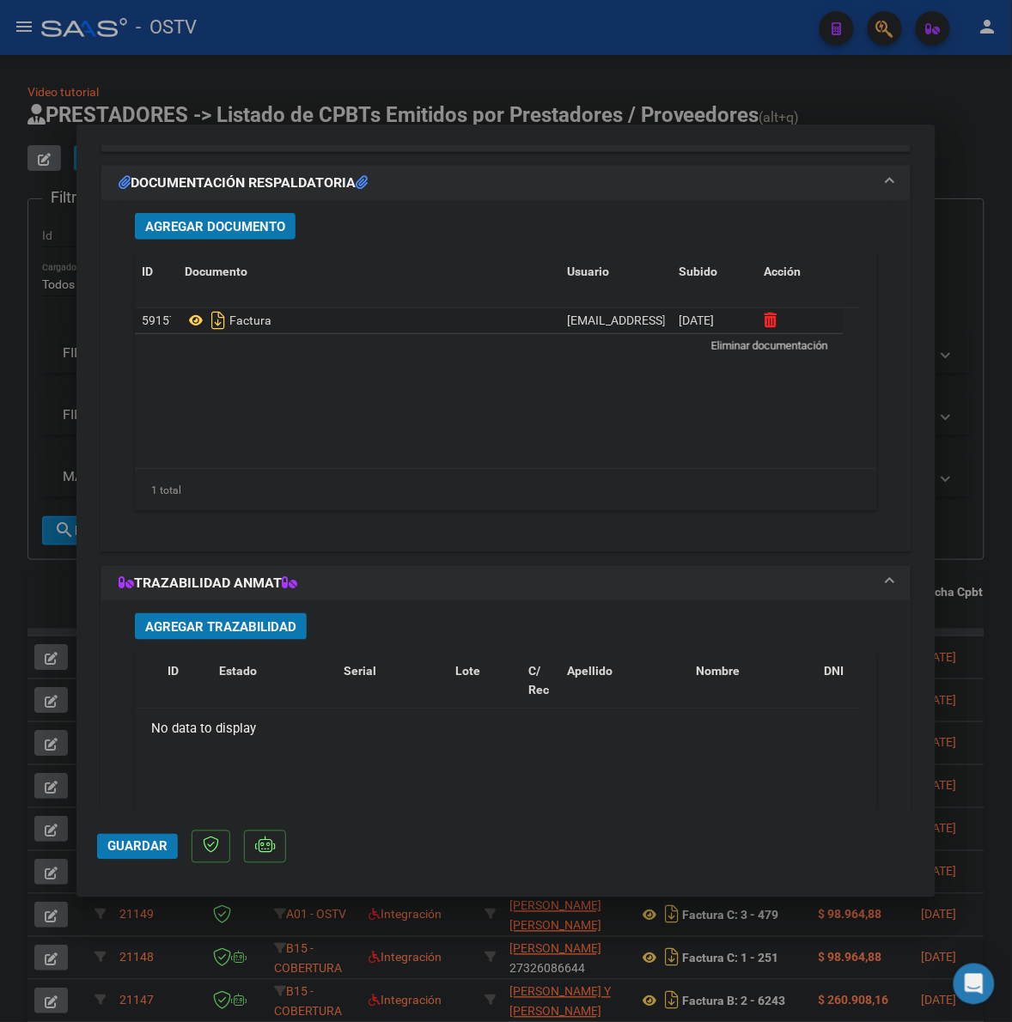
click at [767, 326] on icon at bounding box center [770, 320] width 13 height 16
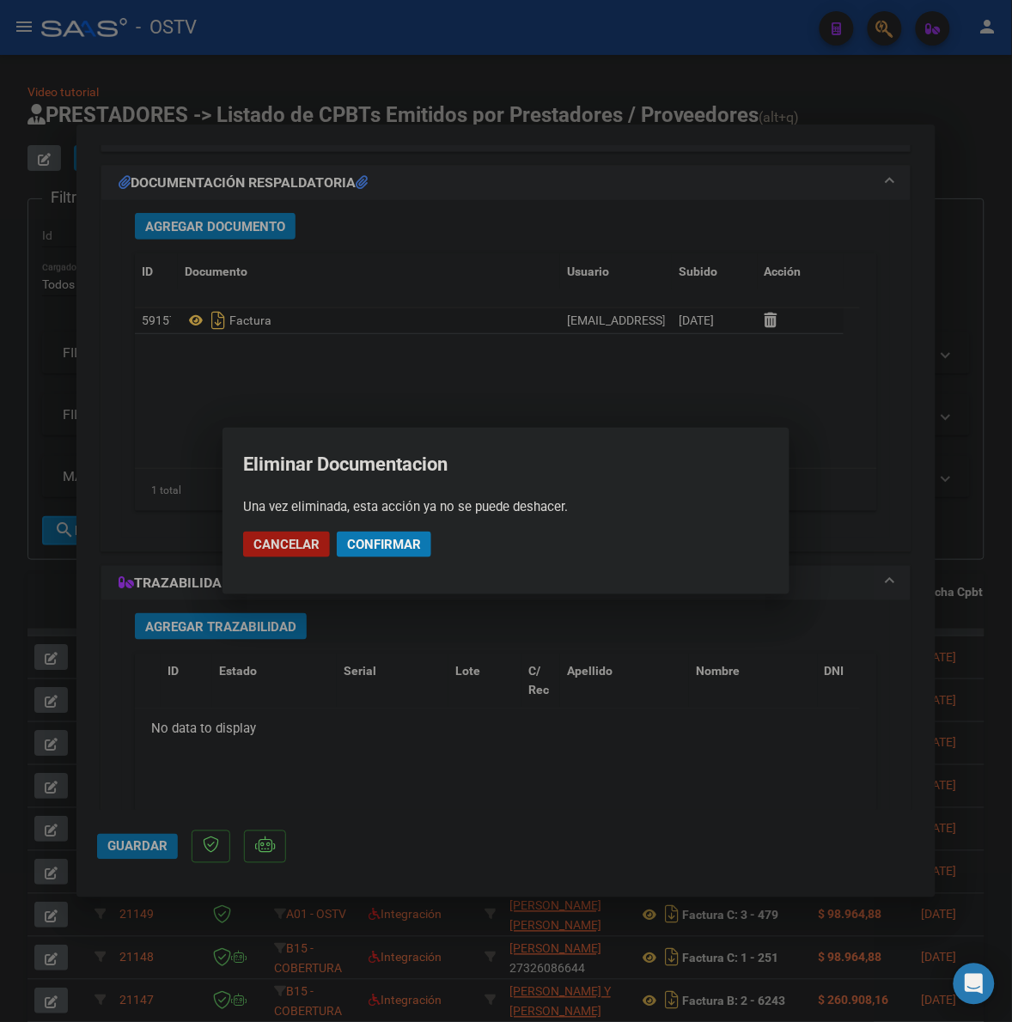
drag, startPoint x: 362, startPoint y: 542, endPoint x: 332, endPoint y: 322, distance: 221.9
click at [362, 541] on span "Confirmar" at bounding box center [384, 544] width 74 height 15
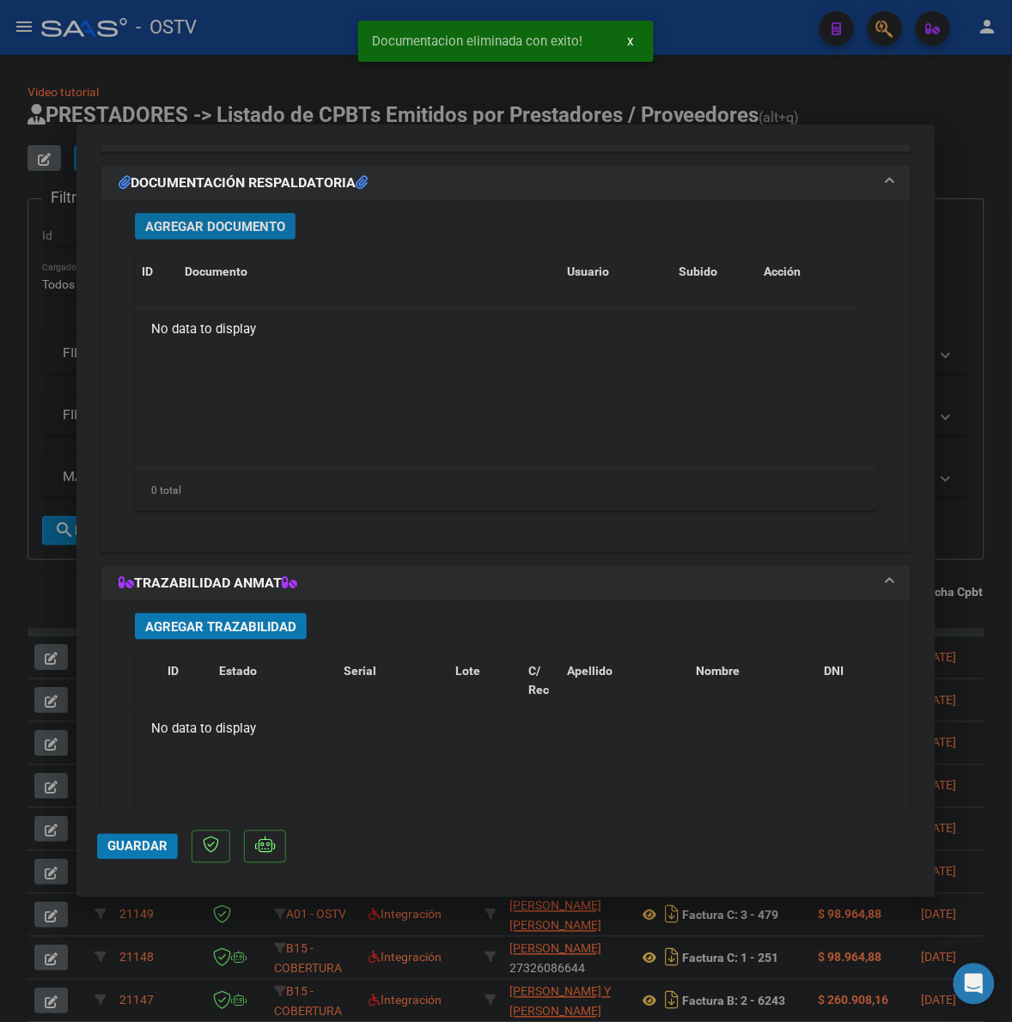
click at [190, 228] on span "Agregar Documento" at bounding box center [215, 226] width 140 height 15
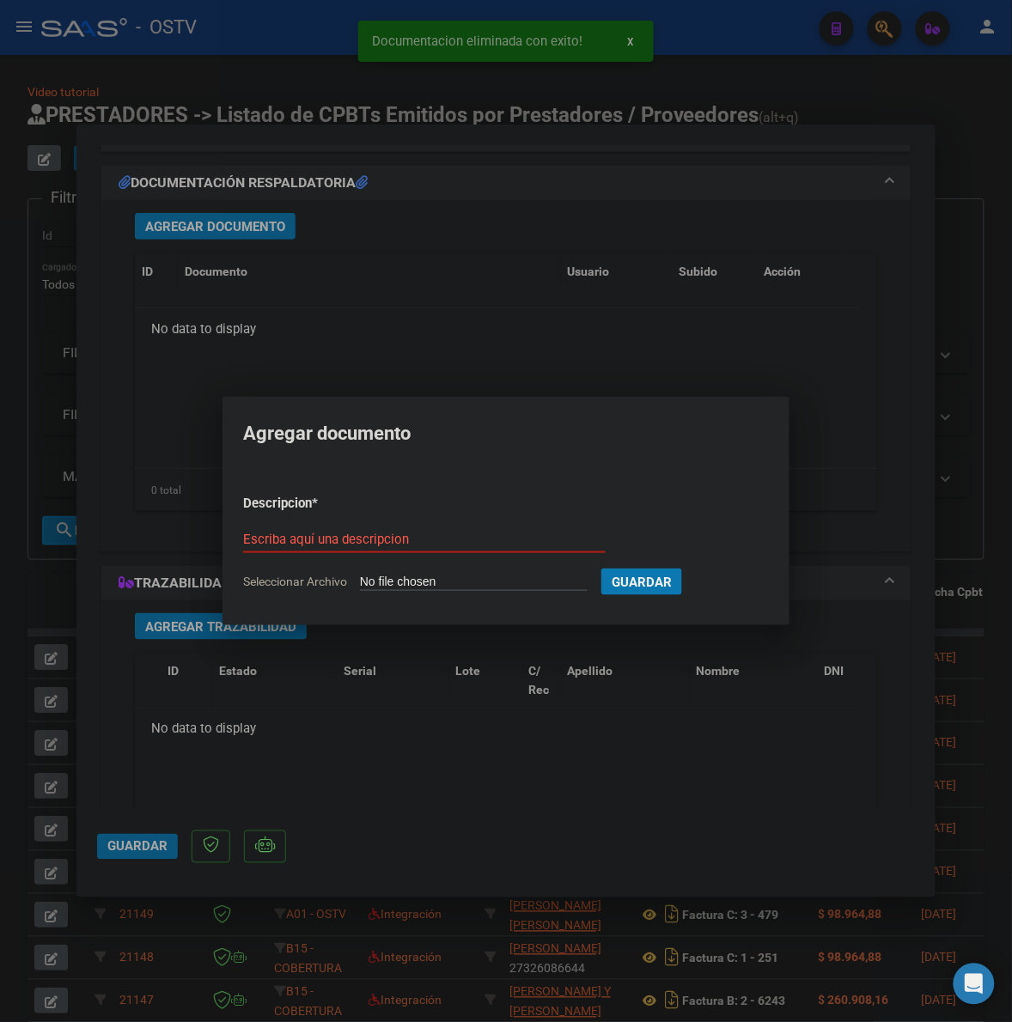
type input "C:\fakepath\FACTURA Y ANEXO - 3 205197 - MUNICIPALIDAD DE TIGRE.pdf"
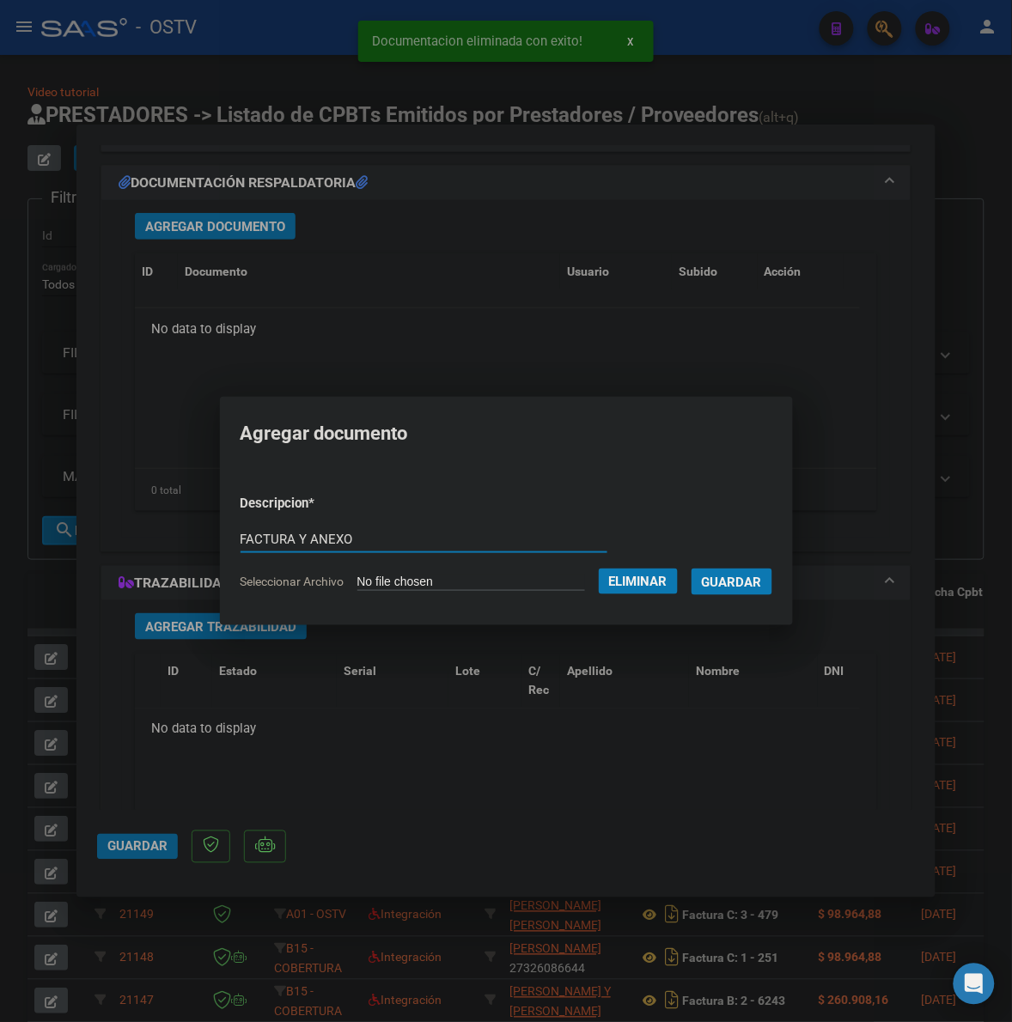
type input "FACTURA Y ANEXO"
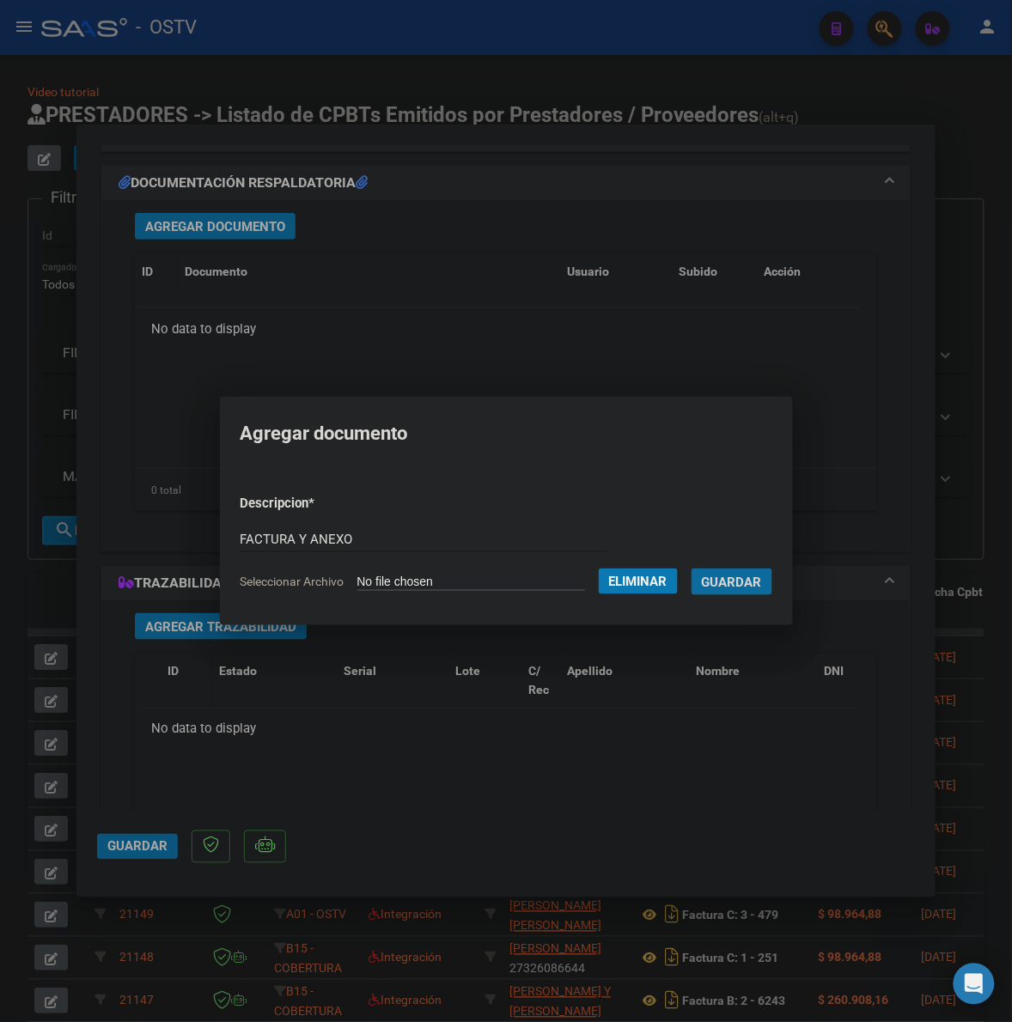
click at [691, 569] on button "Guardar" at bounding box center [731, 582] width 81 height 27
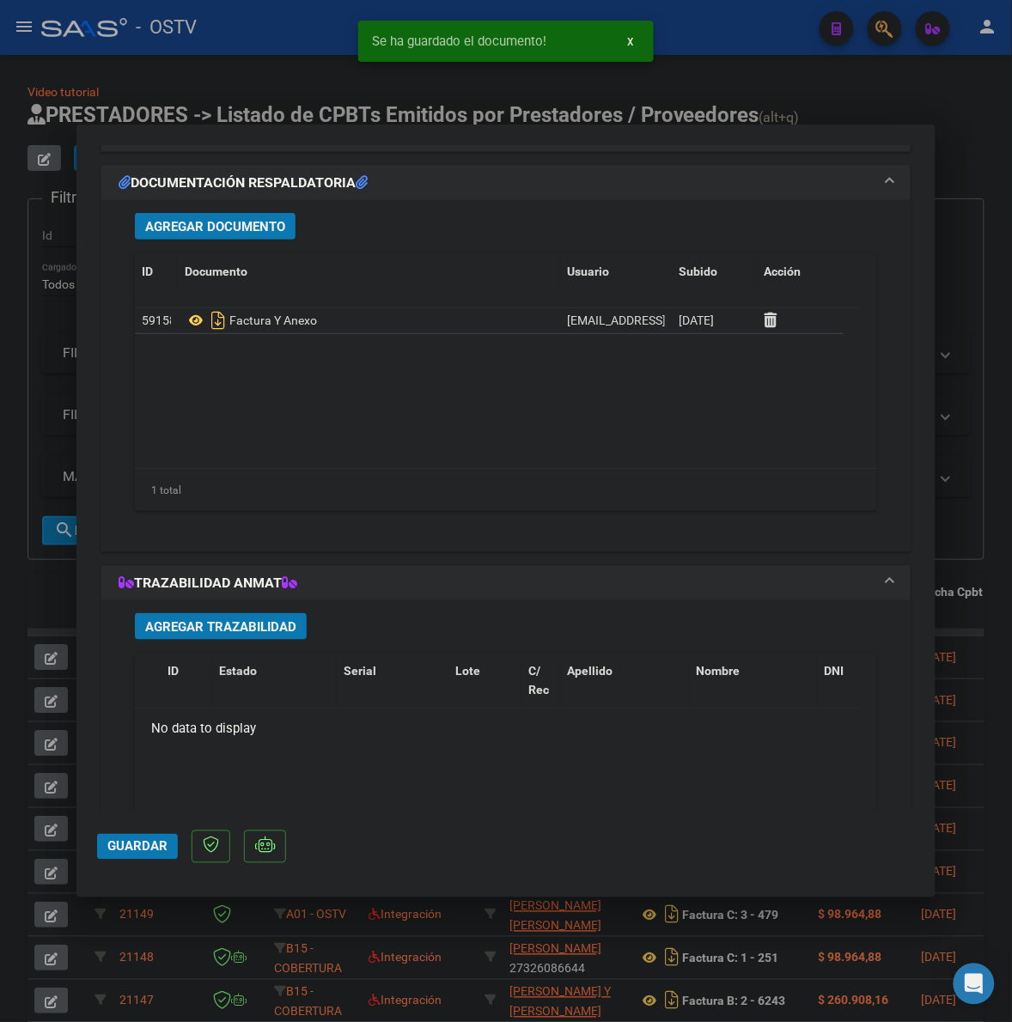
click at [113, 860] on mat-dialog-actions "Guardar" at bounding box center [506, 844] width 818 height 68
click at [150, 836] on button "Guardar" at bounding box center [137, 847] width 81 height 26
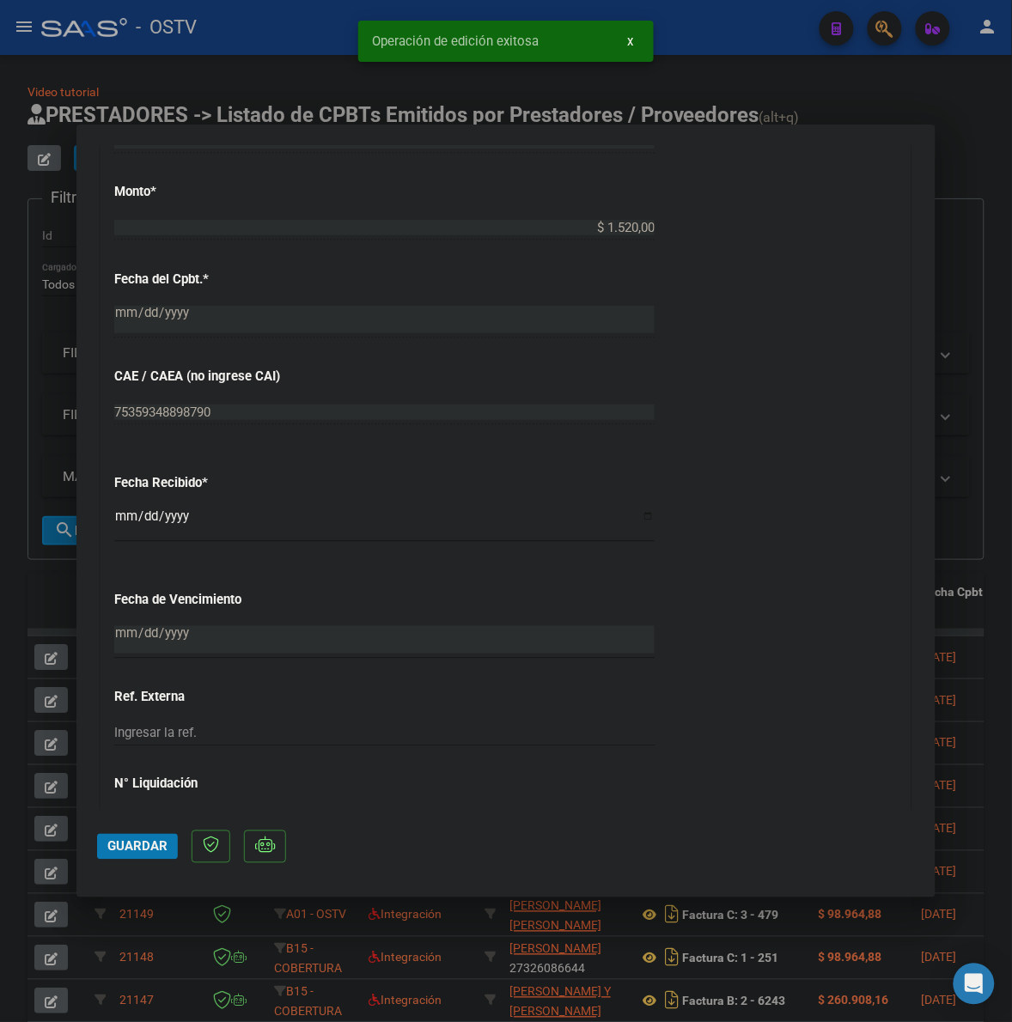
scroll to position [572, 0]
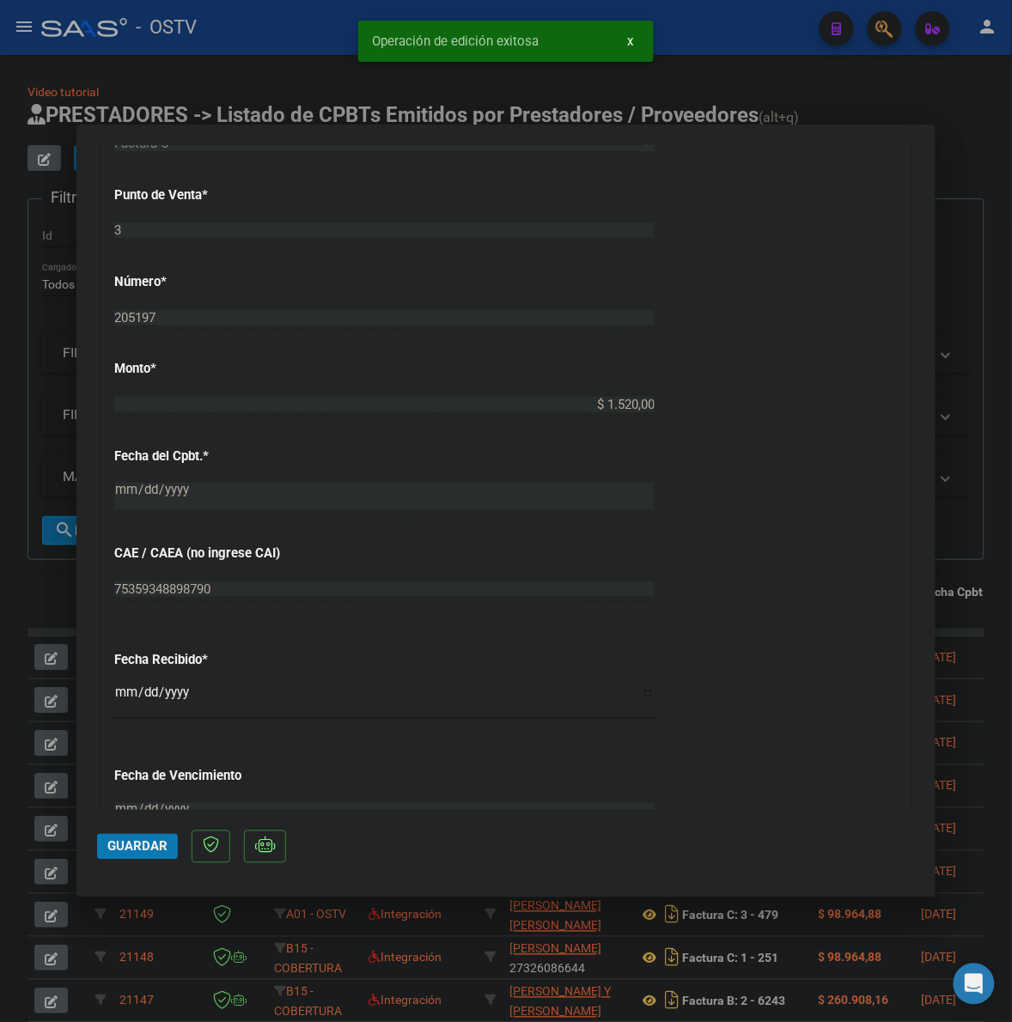
click at [996, 481] on div at bounding box center [506, 511] width 1012 height 1022
type input "$ 0,00"
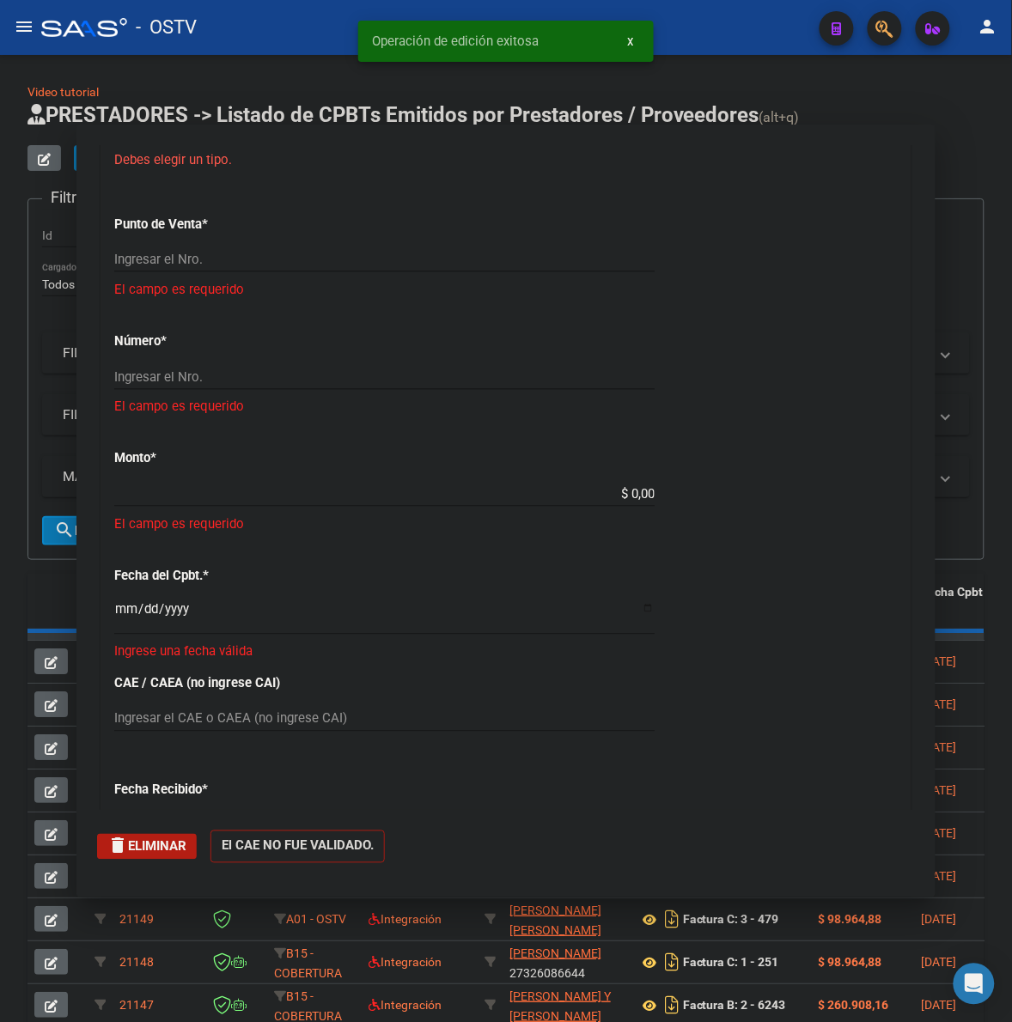
scroll to position [702, 0]
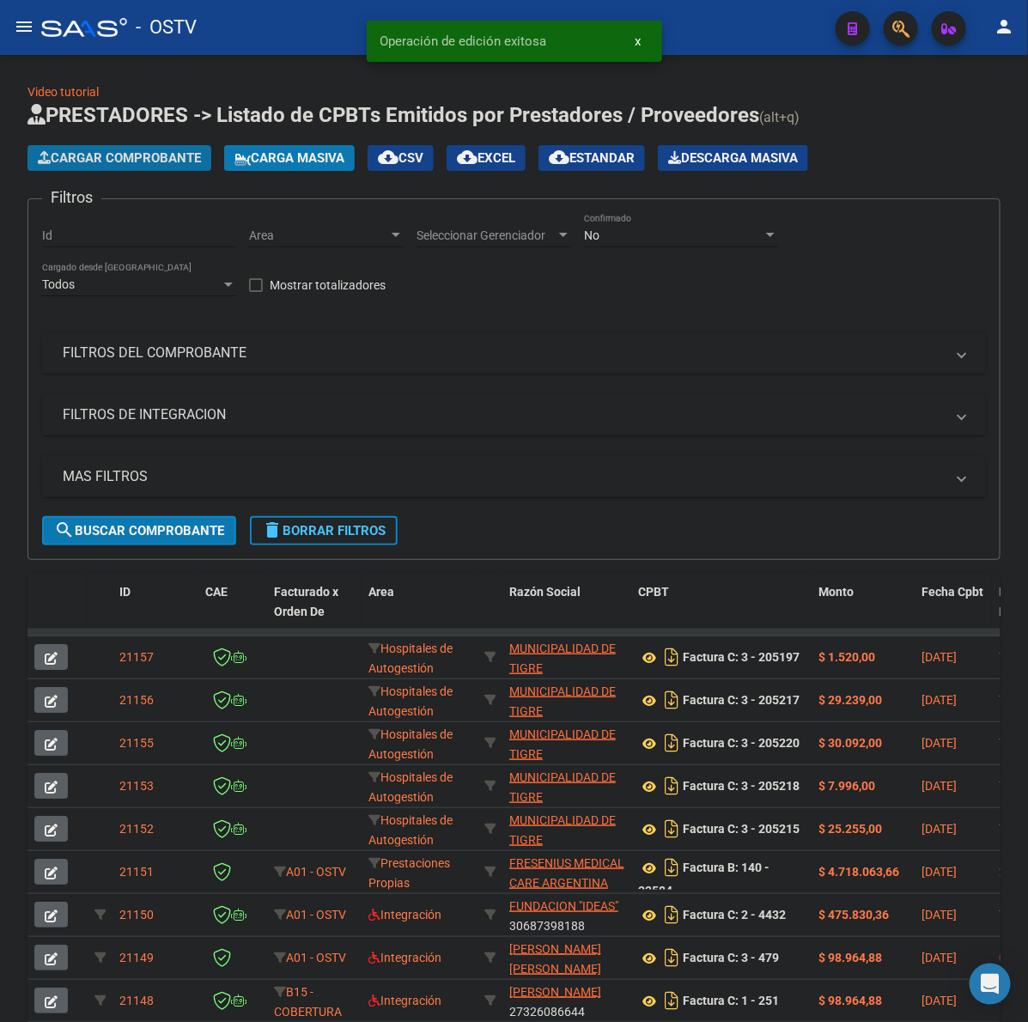
drag, startPoint x: 165, startPoint y: 150, endPoint x: 1025, endPoint y: 155, distance: 859.8
click at [177, 151] on span "Cargar Comprobante" at bounding box center [119, 157] width 163 height 15
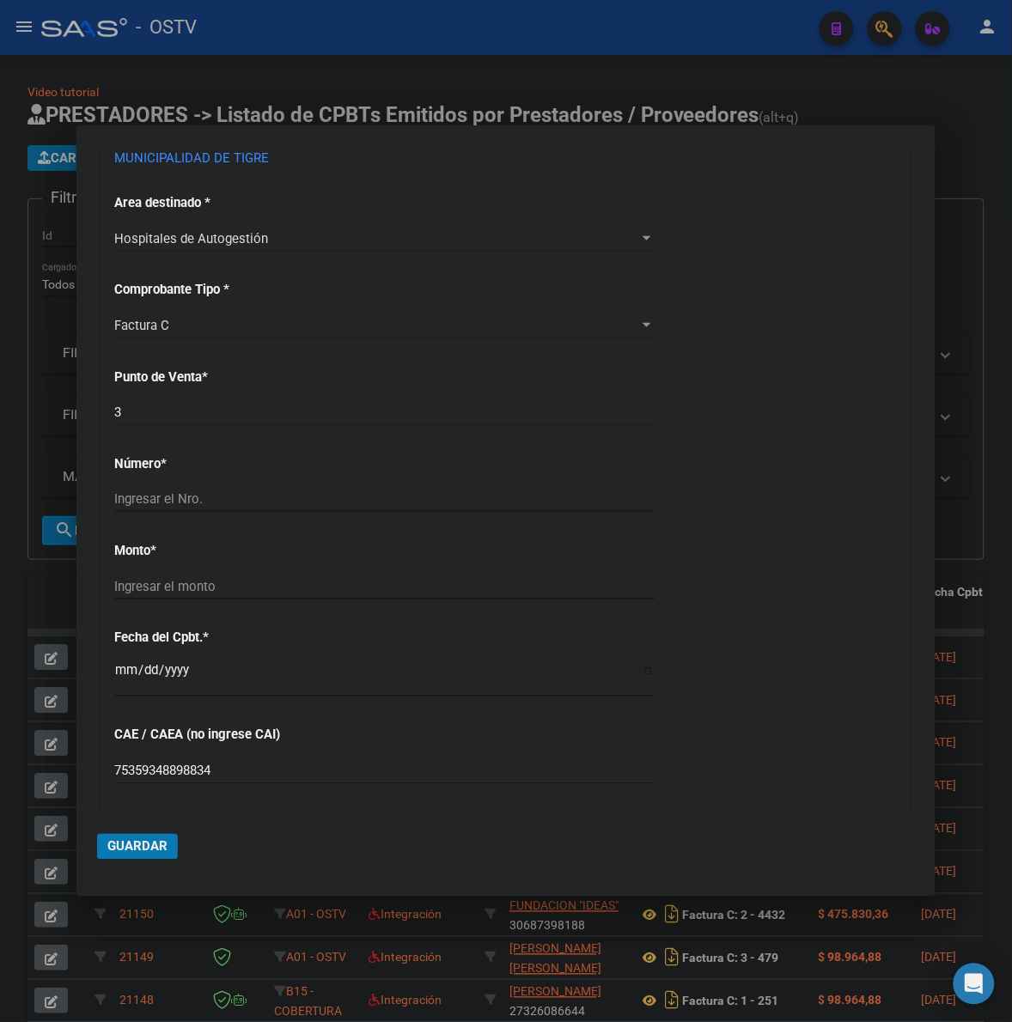
scroll to position [393, 0]
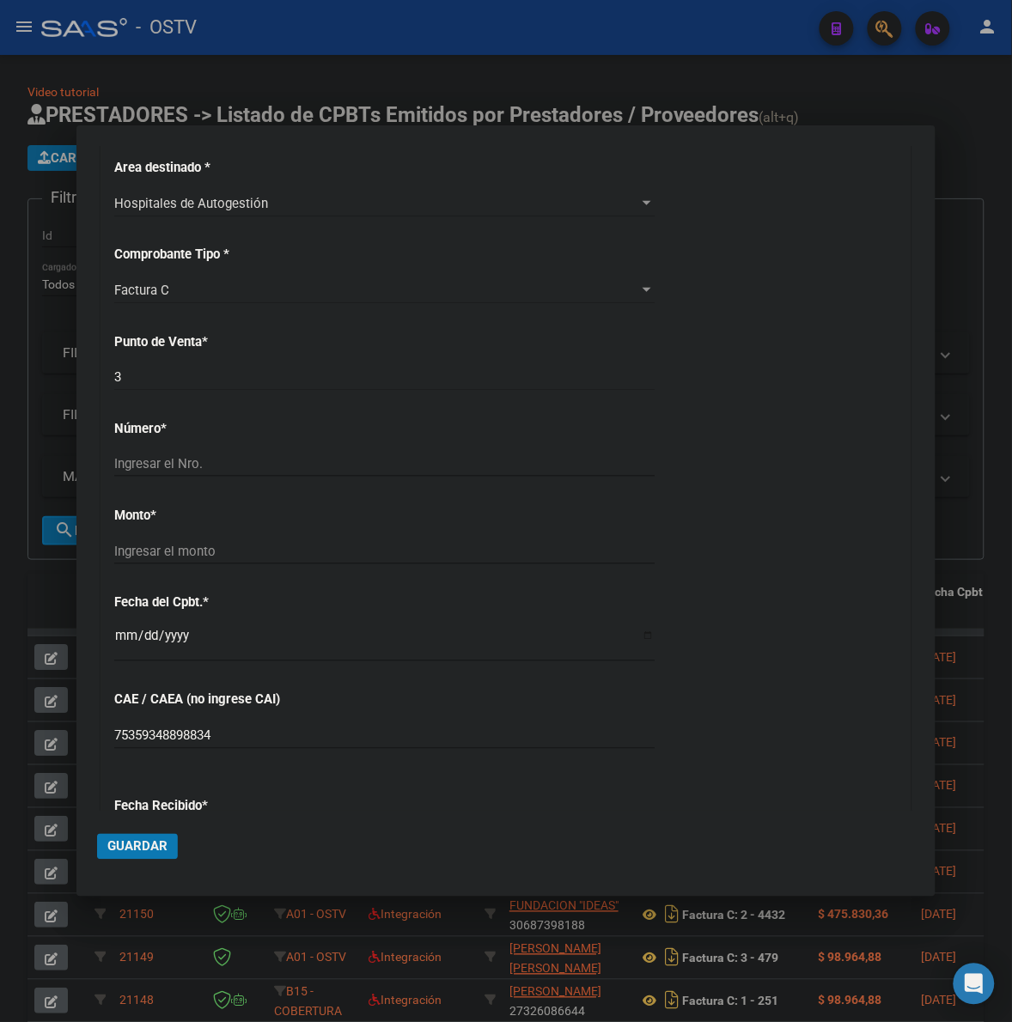
click at [202, 471] on input "Ingresar el Nro." at bounding box center [384, 463] width 540 height 15
type input "205198"
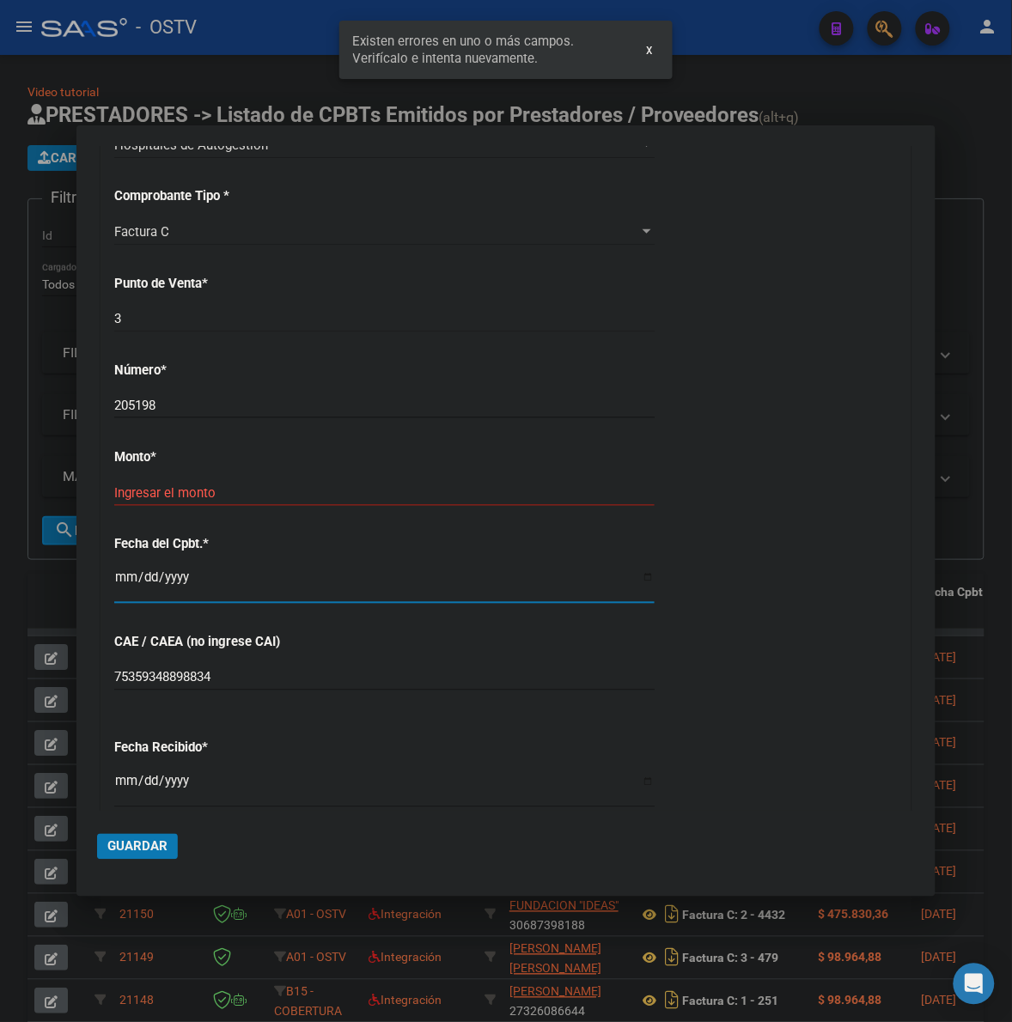
scroll to position [458, 0]
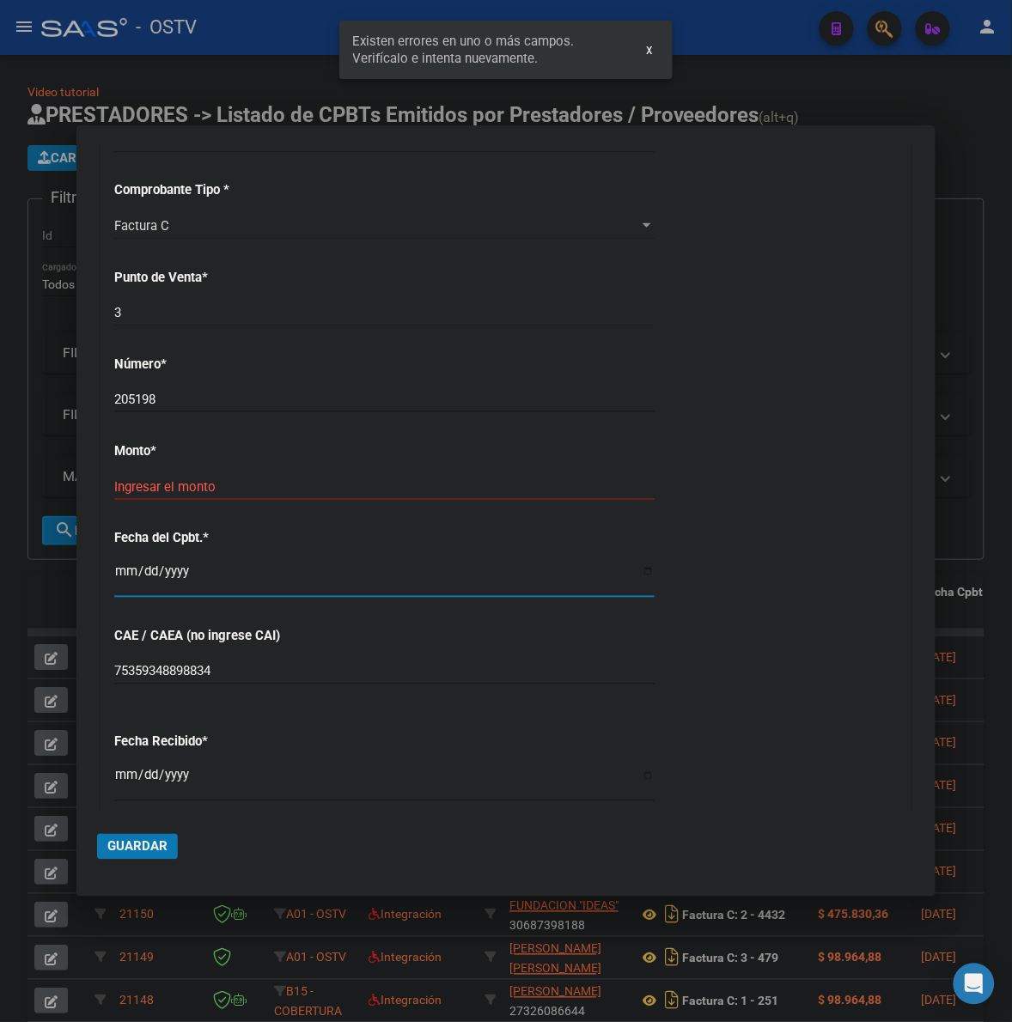
click at [271, 491] on input "Ingresar el monto" at bounding box center [384, 486] width 540 height 15
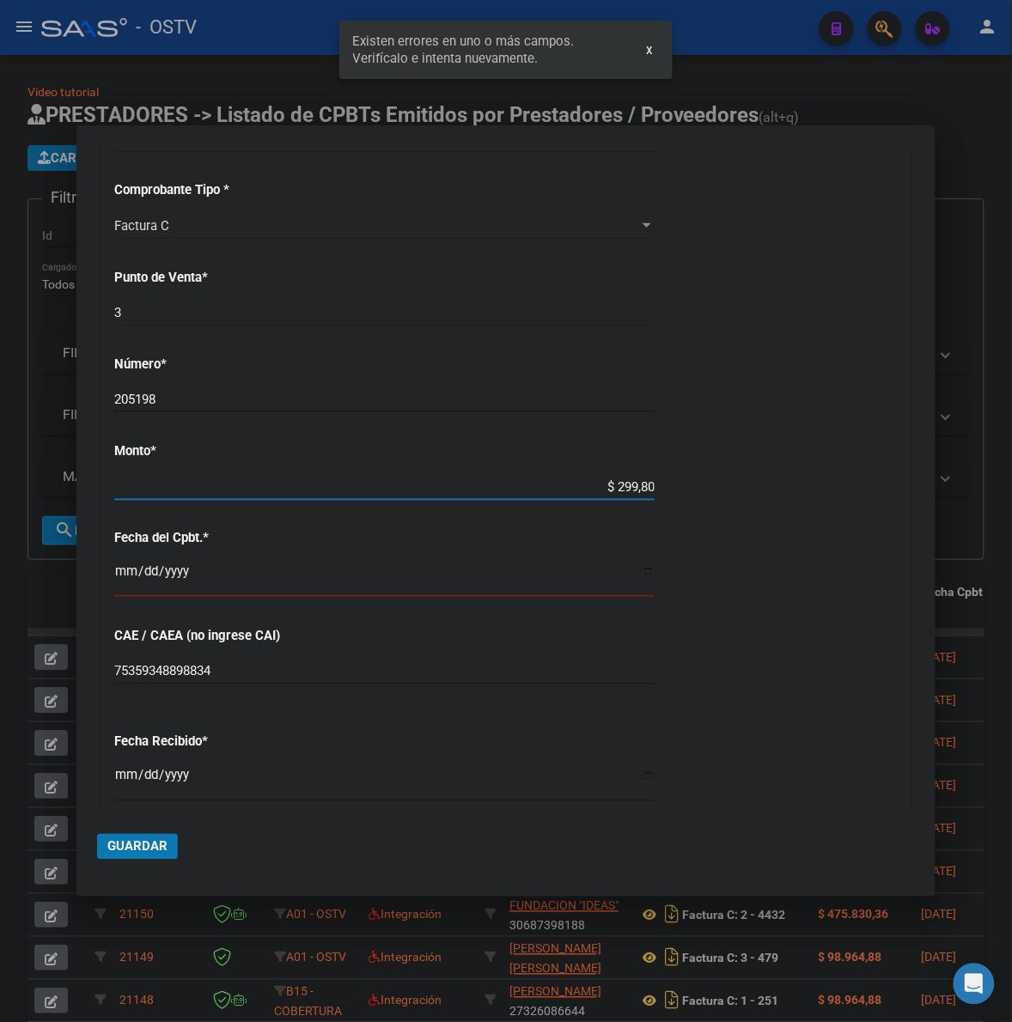
type input "$ 2.998,00"
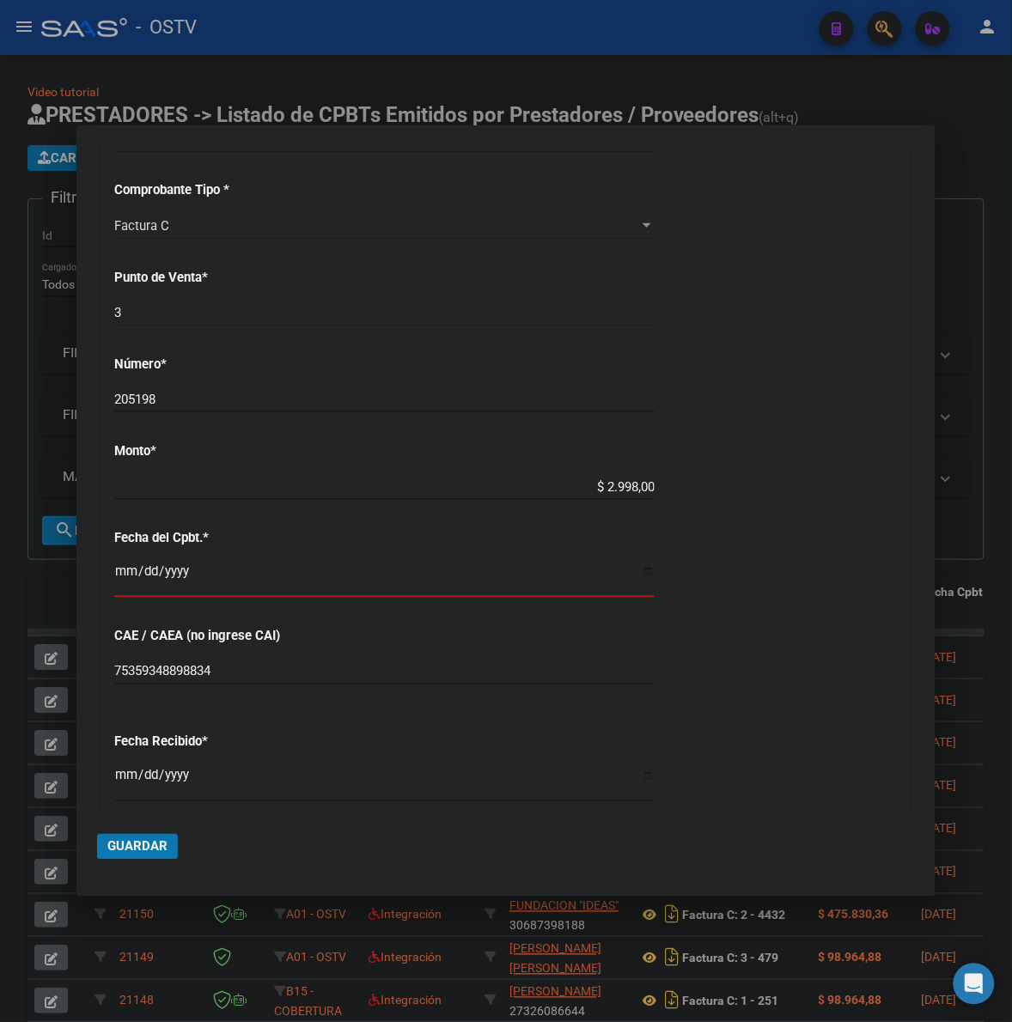
click at [182, 575] on input "Ingresar la fecha" at bounding box center [384, 577] width 540 height 27
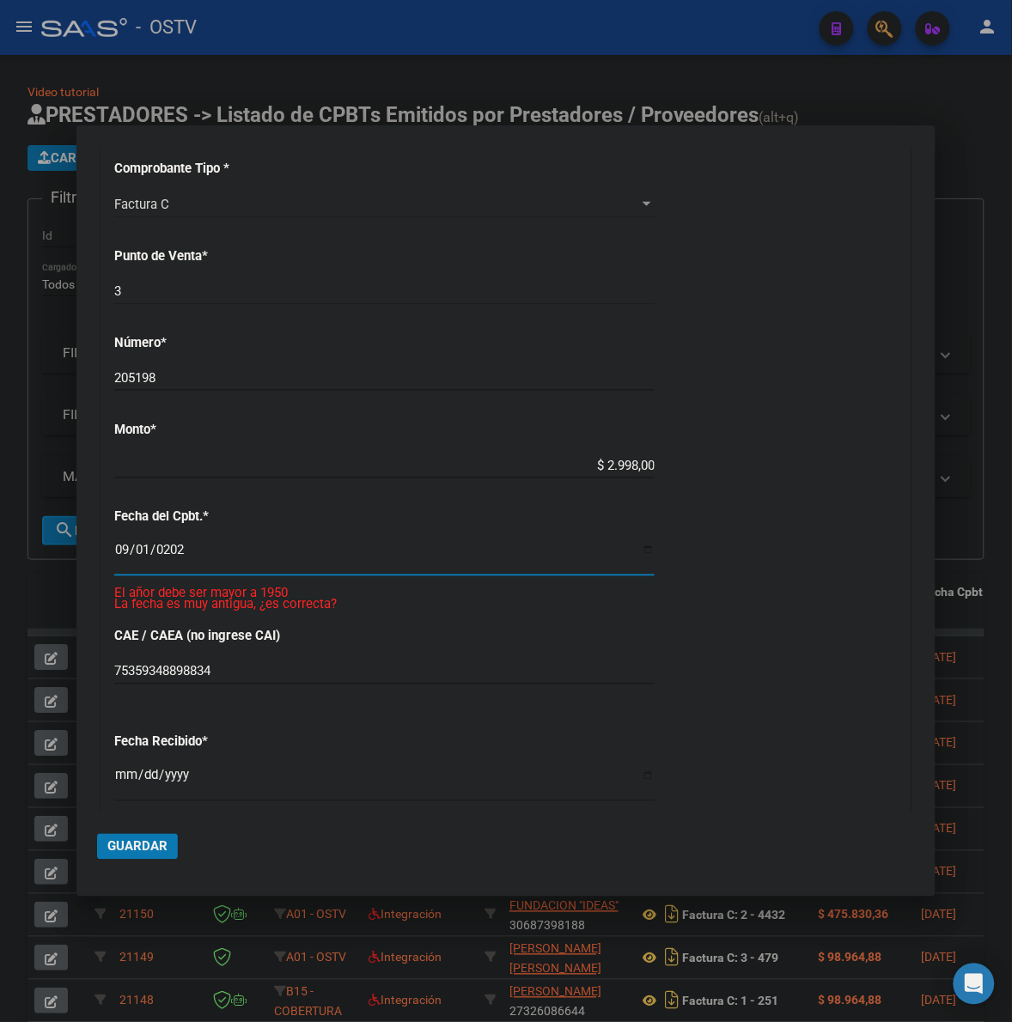
type input "[DATE]"
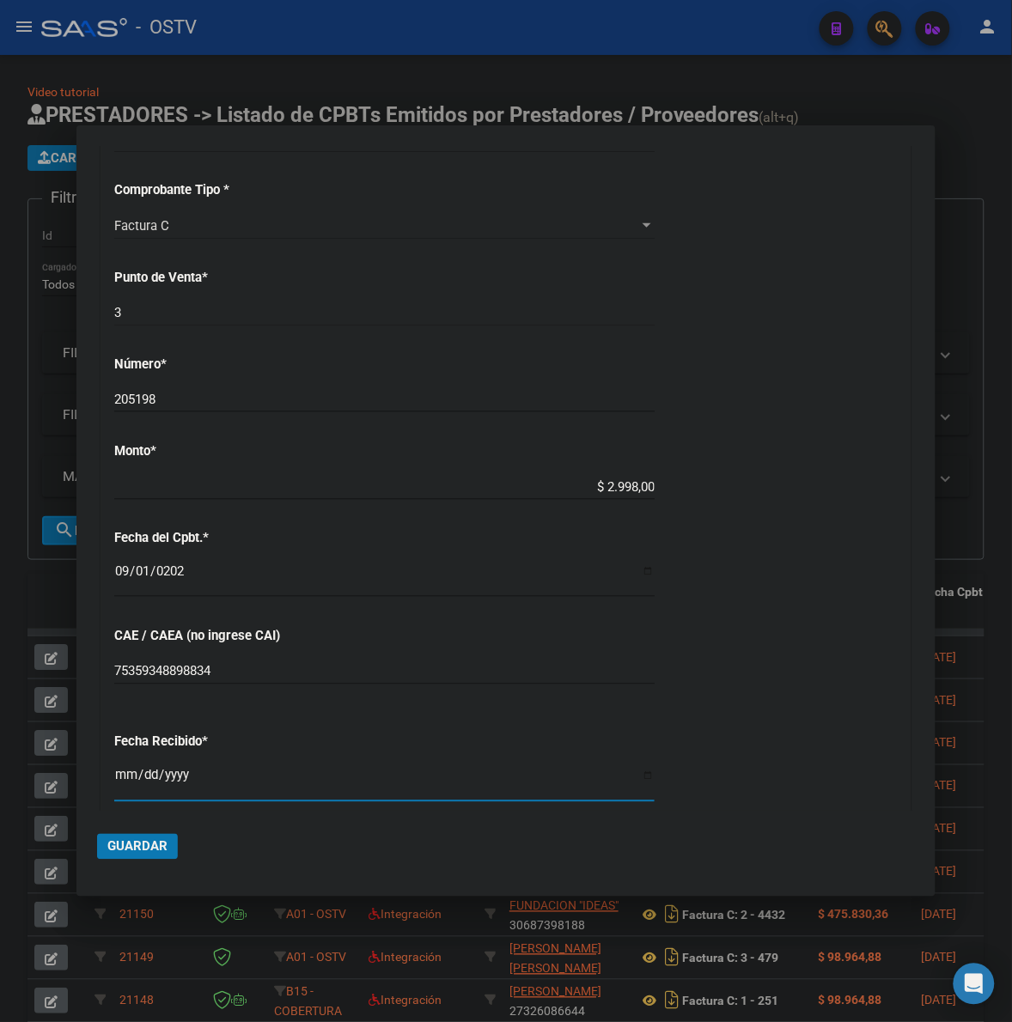
scroll to position [826, 0]
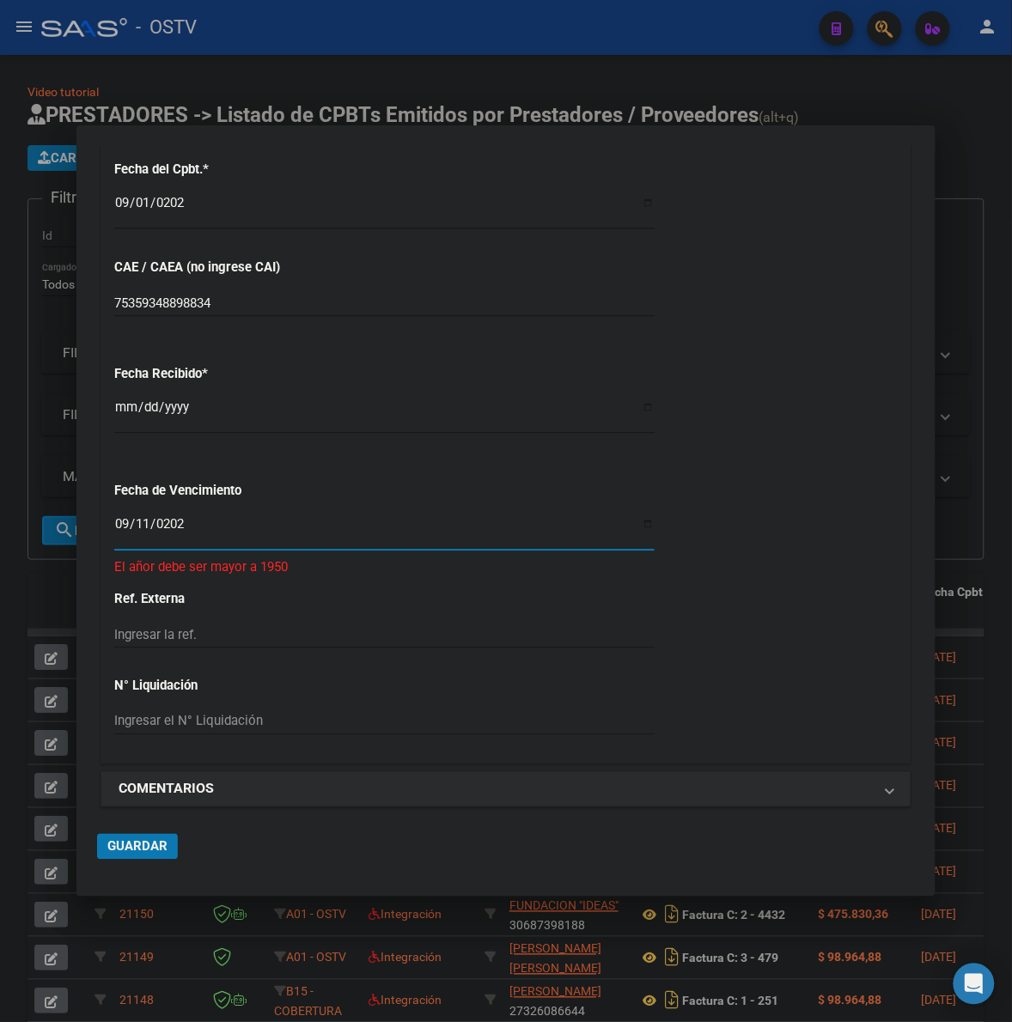
type input "[DATE]"
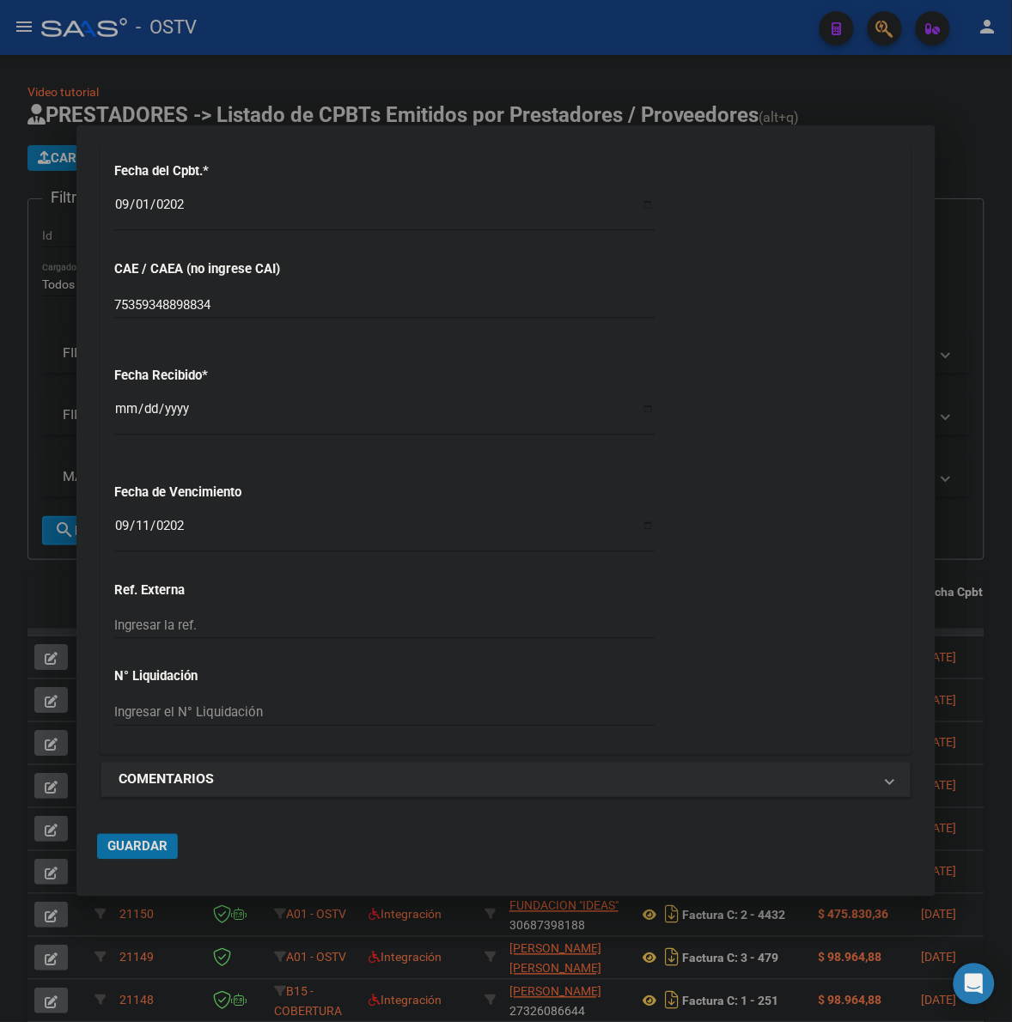
click at [151, 846] on span "Guardar" at bounding box center [137, 846] width 60 height 15
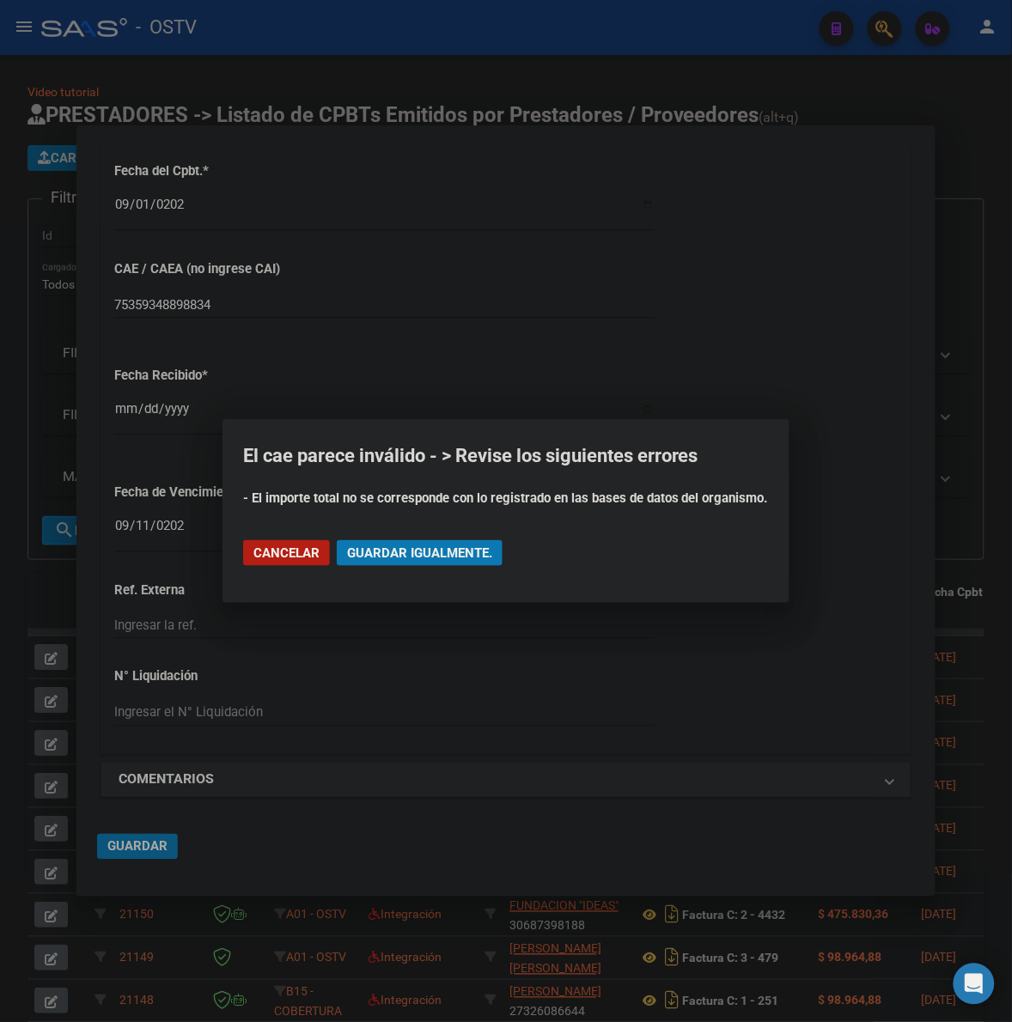
click at [469, 568] on mat-dialog-actions "Cancelar Guardar igualmente." at bounding box center [506, 553] width 526 height 58
click at [468, 556] on span "Guardar igualmente." at bounding box center [419, 552] width 145 height 15
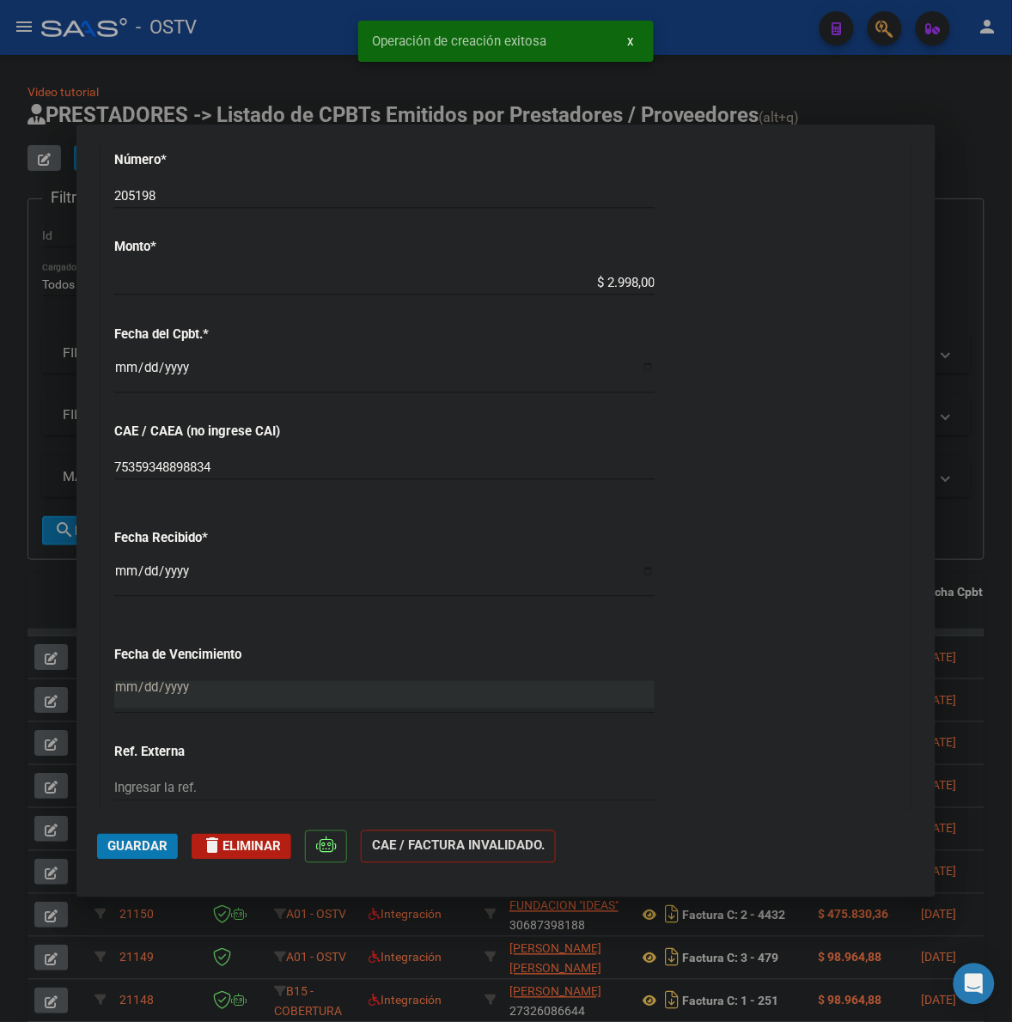
scroll to position [679, 0]
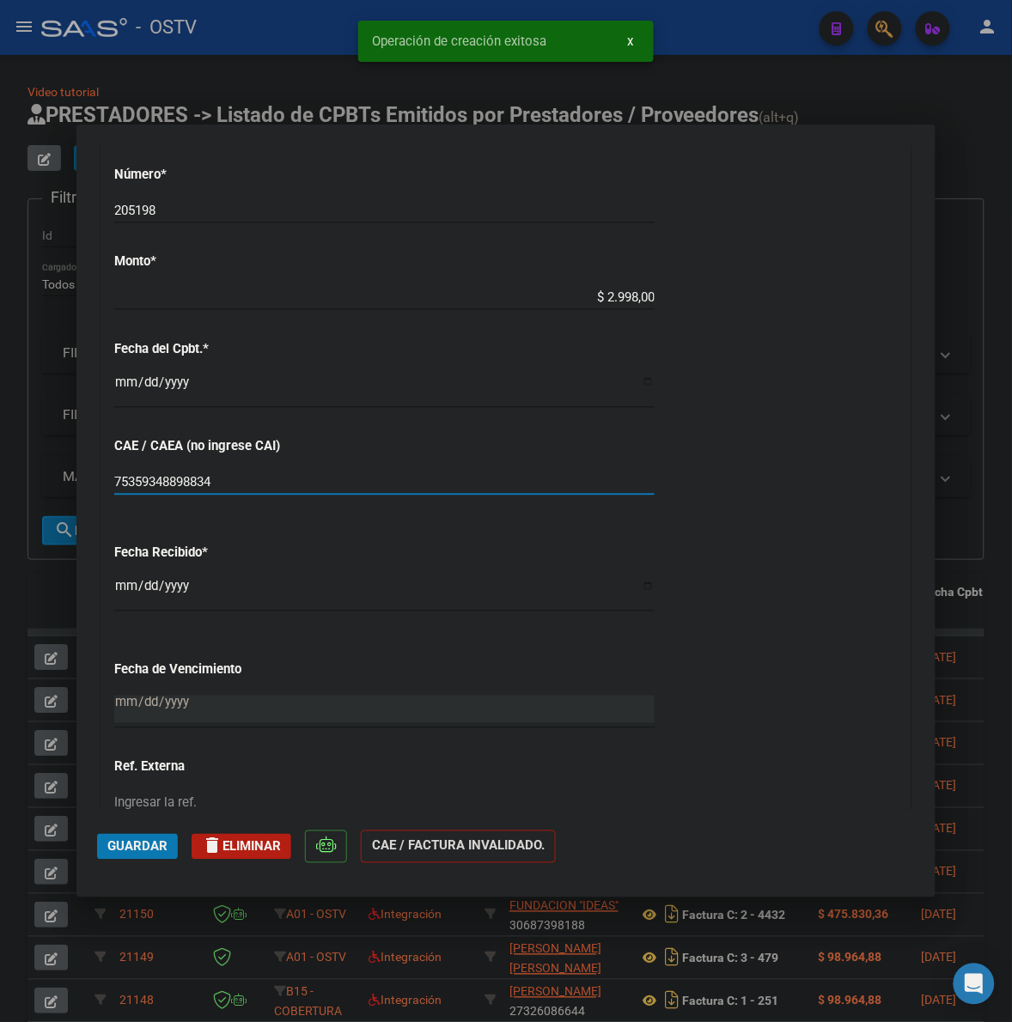
drag, startPoint x: 253, startPoint y: 477, endPoint x: -2, endPoint y: 507, distance: 256.9
click at [0, 507] on html "menu - OSTV person Firma Express Inicio Instructivos Contacto OS Padrón Padrón …" at bounding box center [506, 511] width 1012 height 1022
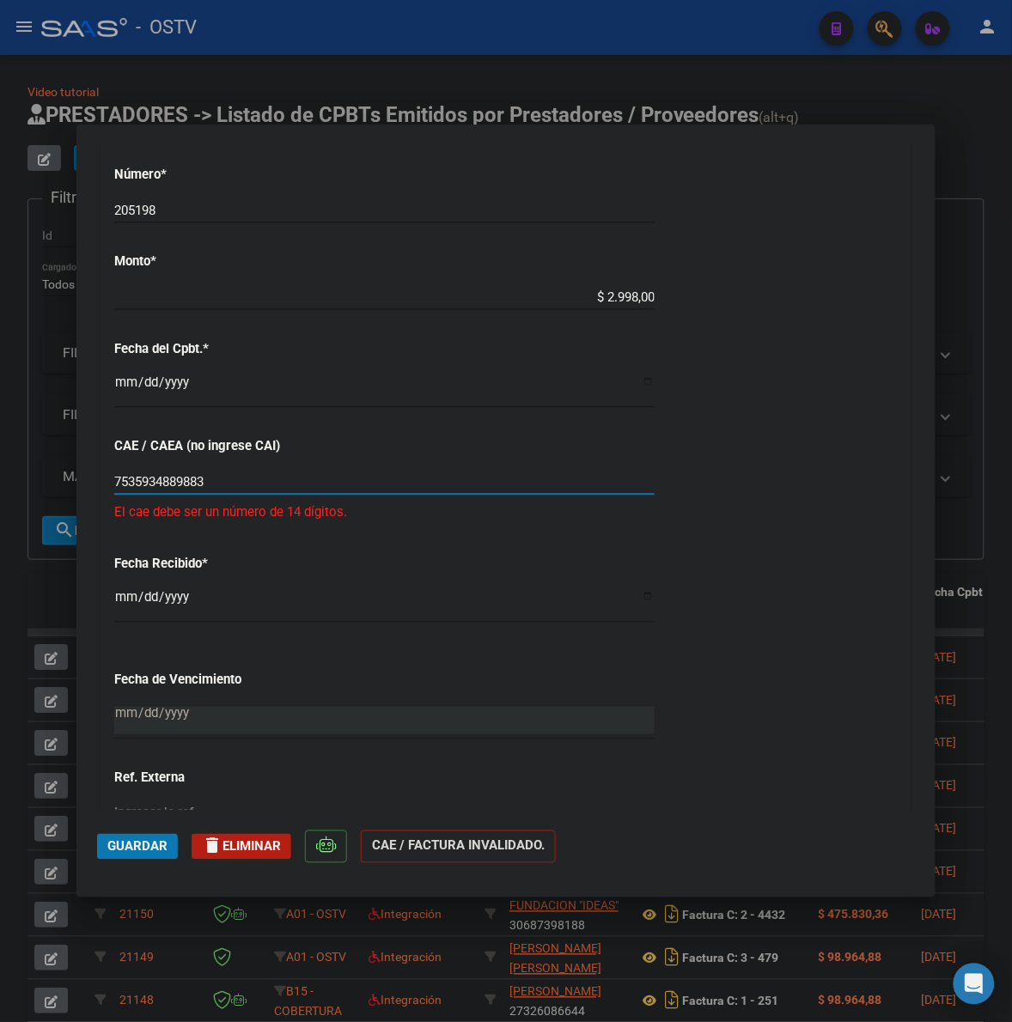
type input "75359348898834"
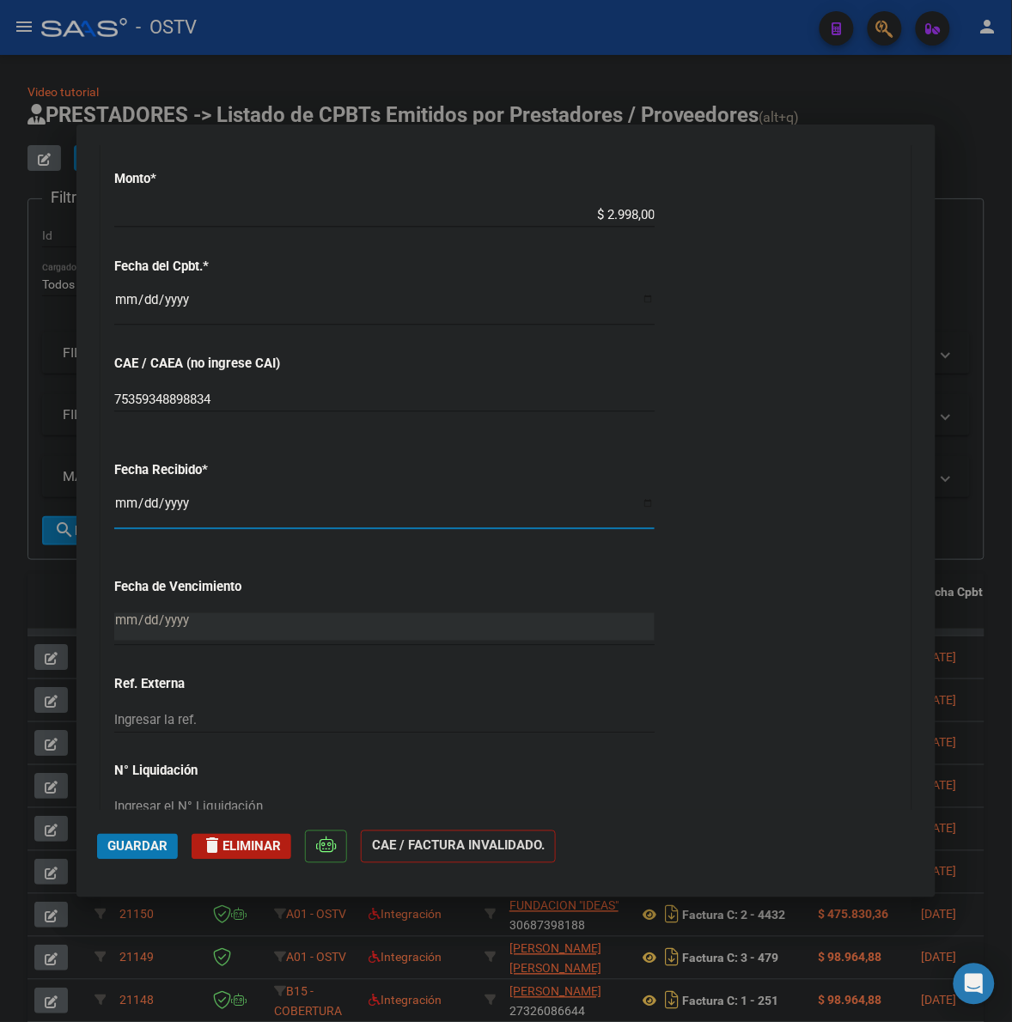
scroll to position [787, 0]
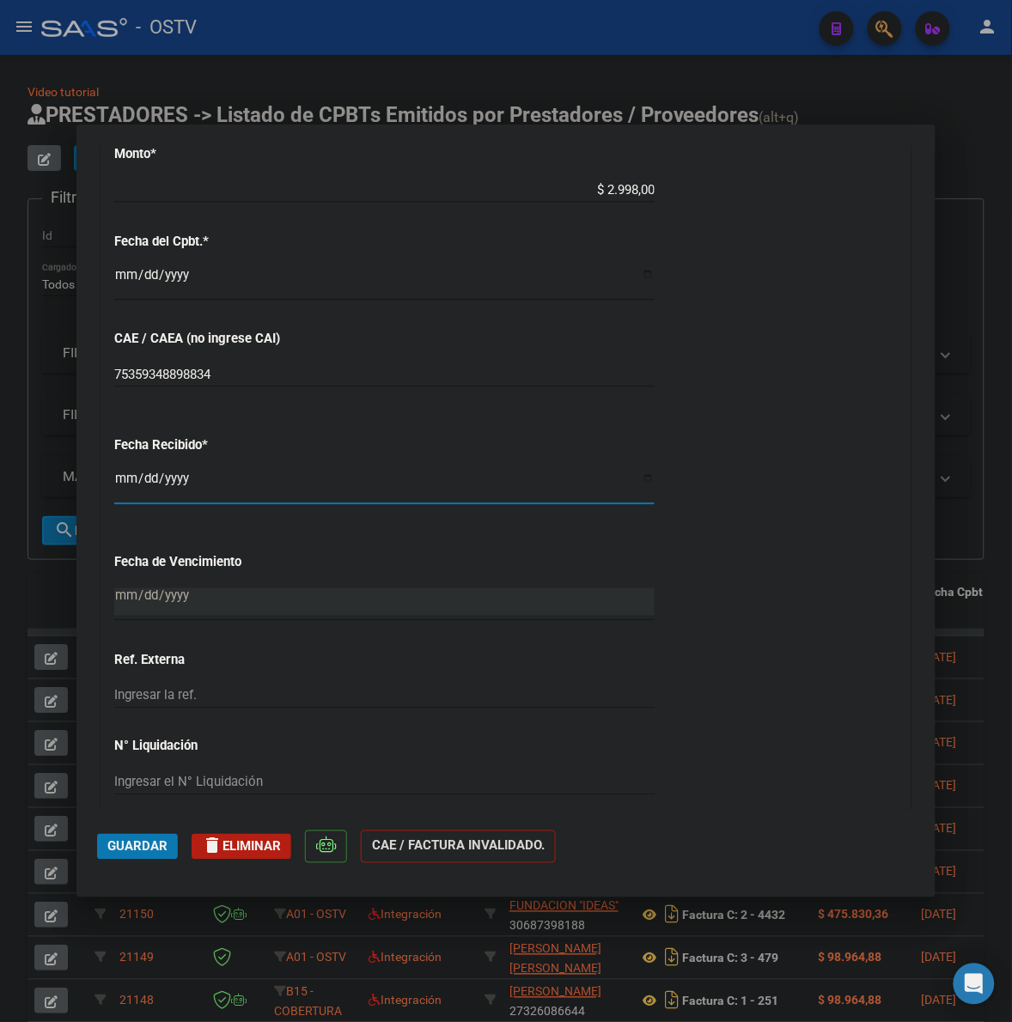
click at [136, 860] on mat-dialog-actions "Guardar delete Eliminar CAE / FACTURA INVALIDADO." at bounding box center [506, 844] width 818 height 68
drag, startPoint x: 143, startPoint y: 850, endPoint x: 149, endPoint y: 843, distance: 9.3
click at [143, 847] on span "Guardar" at bounding box center [137, 846] width 60 height 15
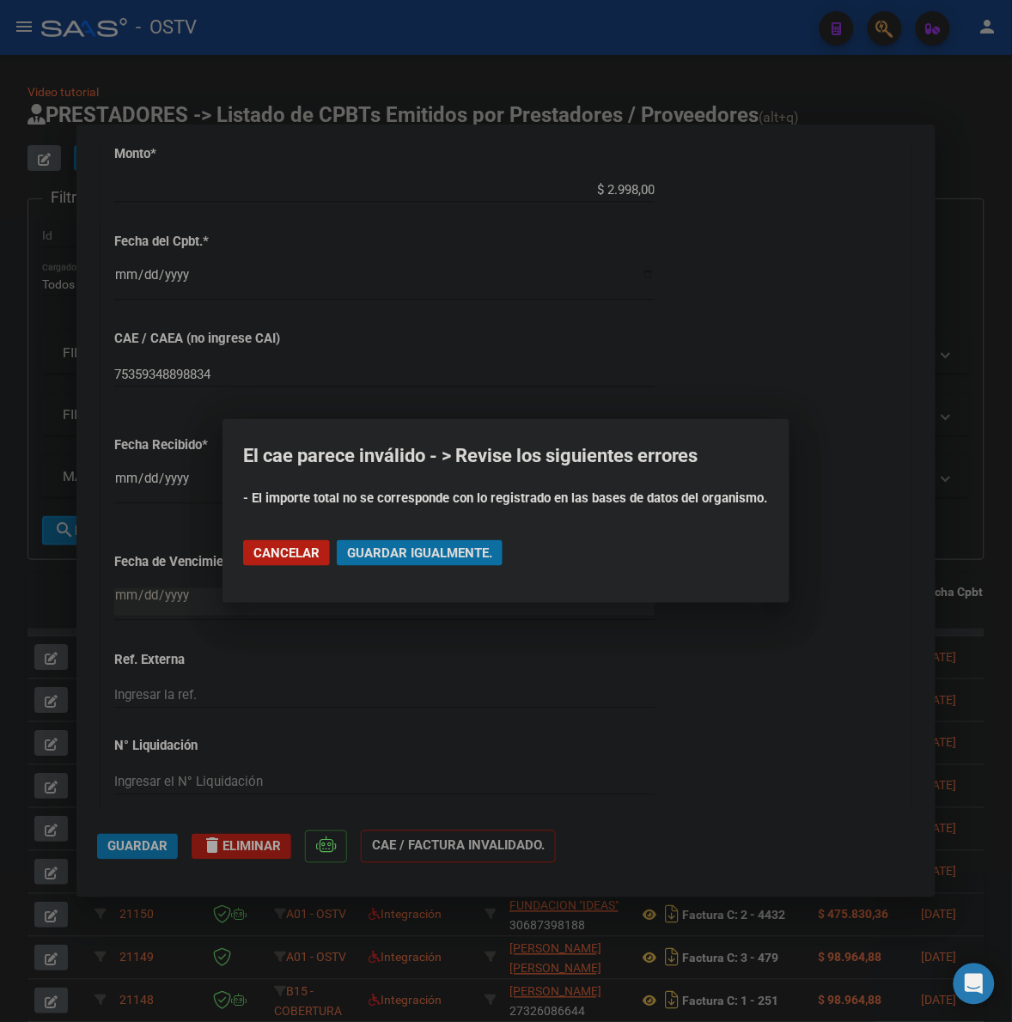
click at [442, 552] on span "Guardar igualmente." at bounding box center [419, 552] width 145 height 15
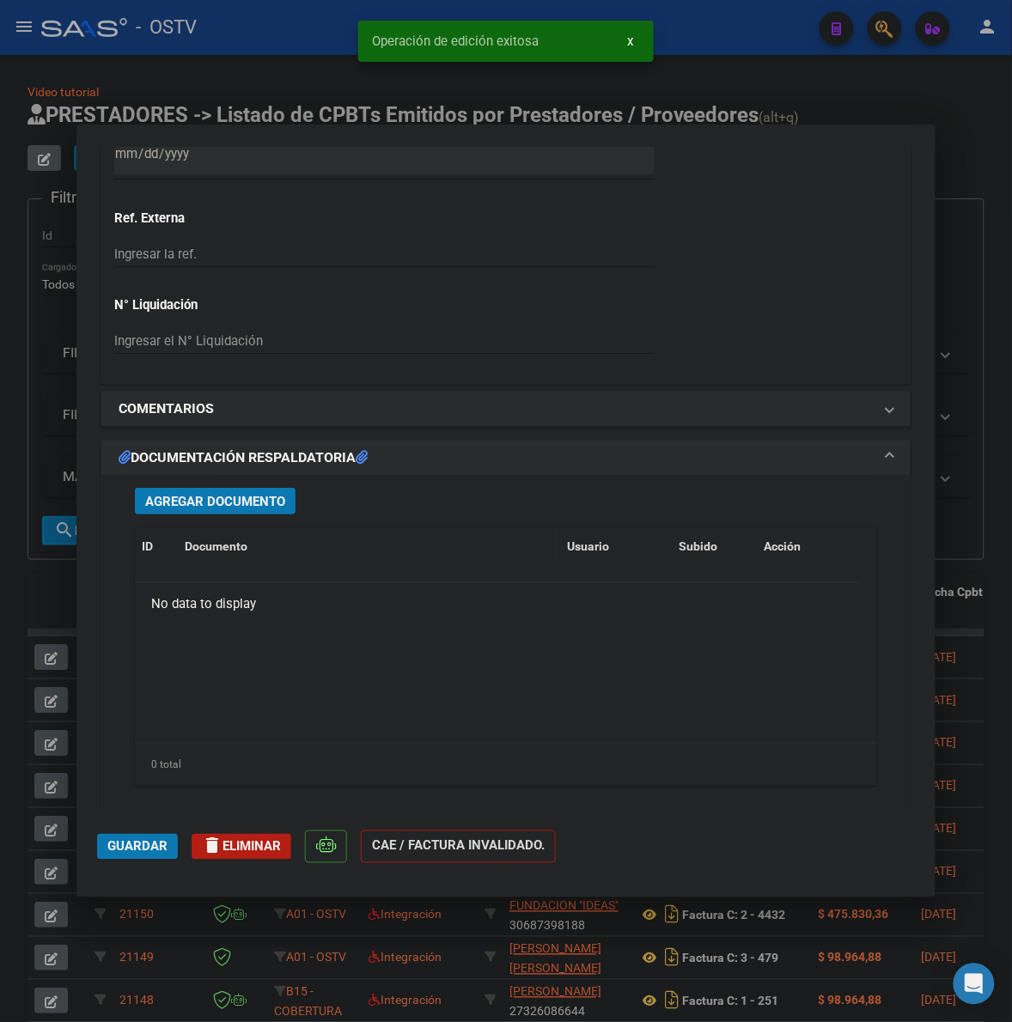
scroll to position [1252, 0]
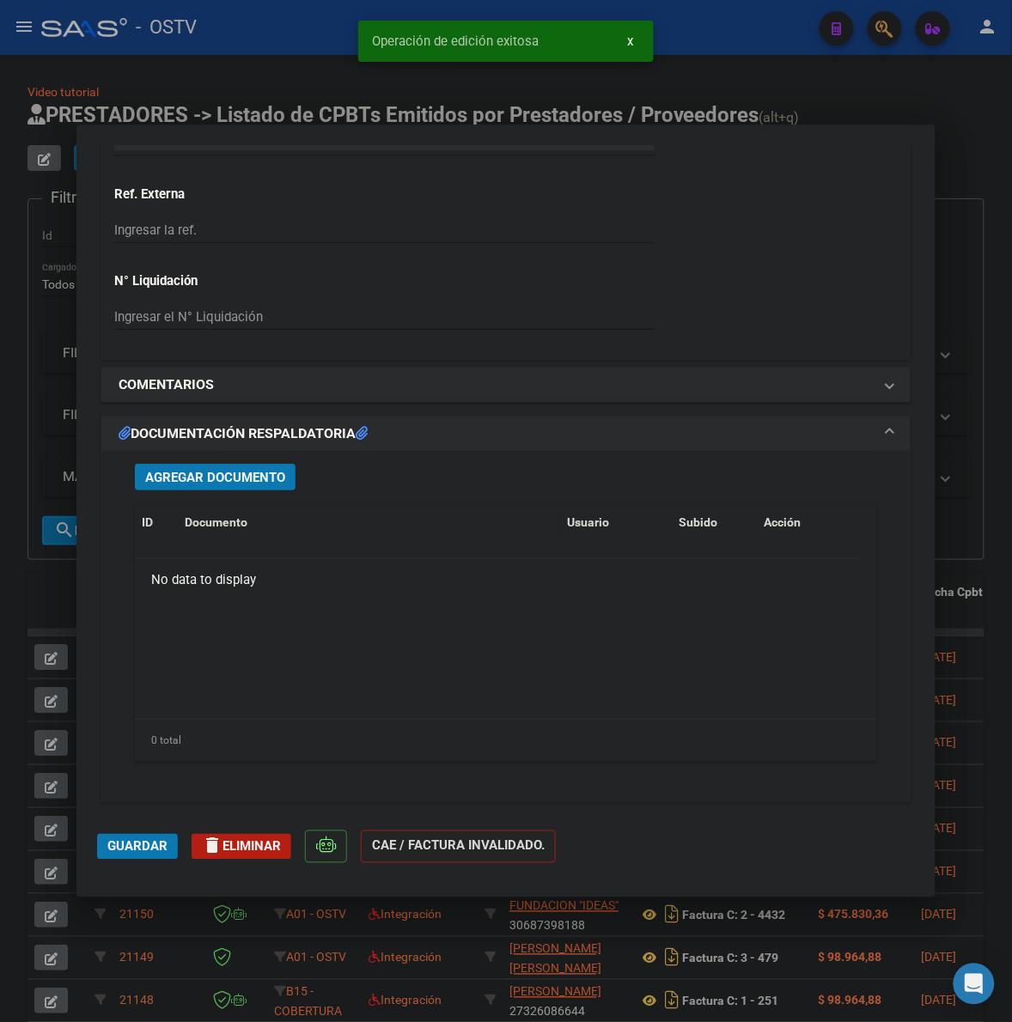
drag, startPoint x: 259, startPoint y: 473, endPoint x: 293, endPoint y: 468, distance: 34.7
click at [293, 468] on button "Agregar Documento" at bounding box center [215, 477] width 161 height 27
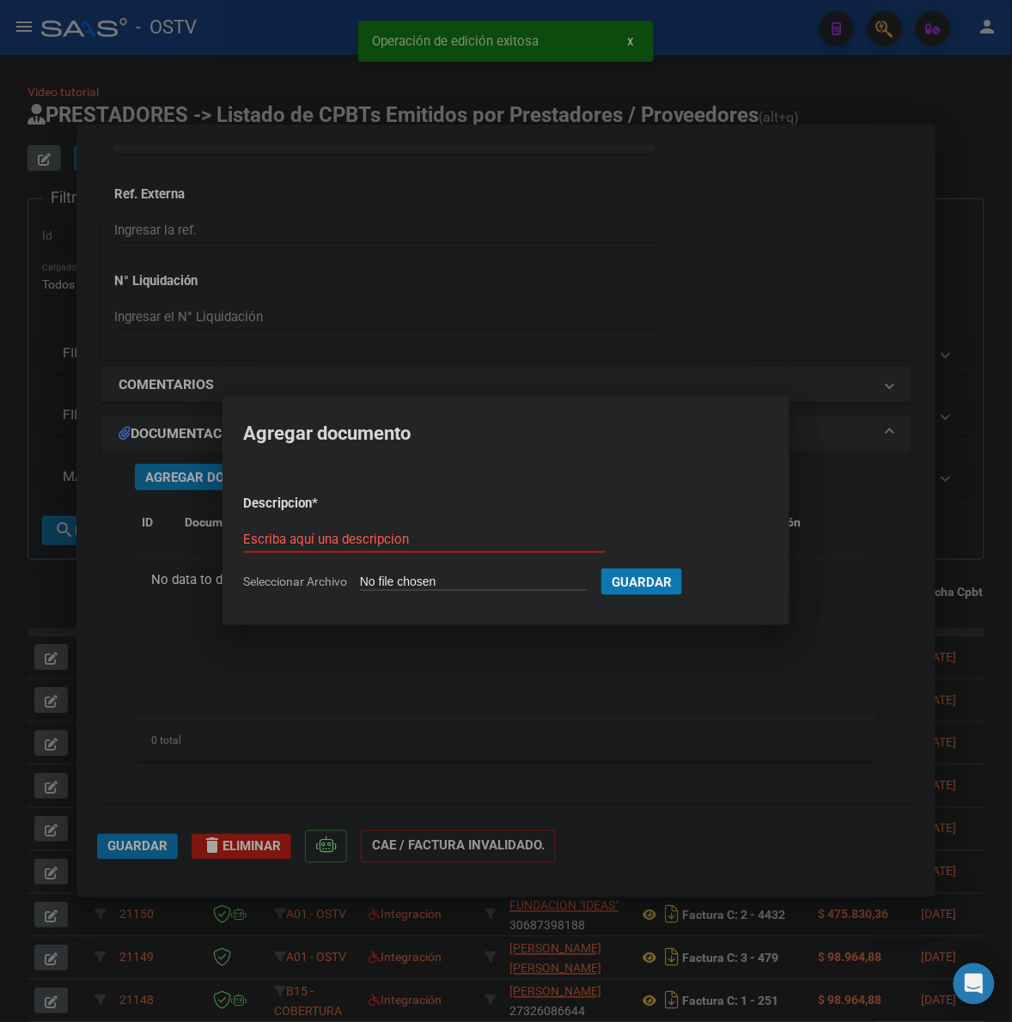
type input "C:\fakepath\FACTURA Y ANEXO - 3 205198 - MUNICIPALIDAD DE TIGRE.pdf"
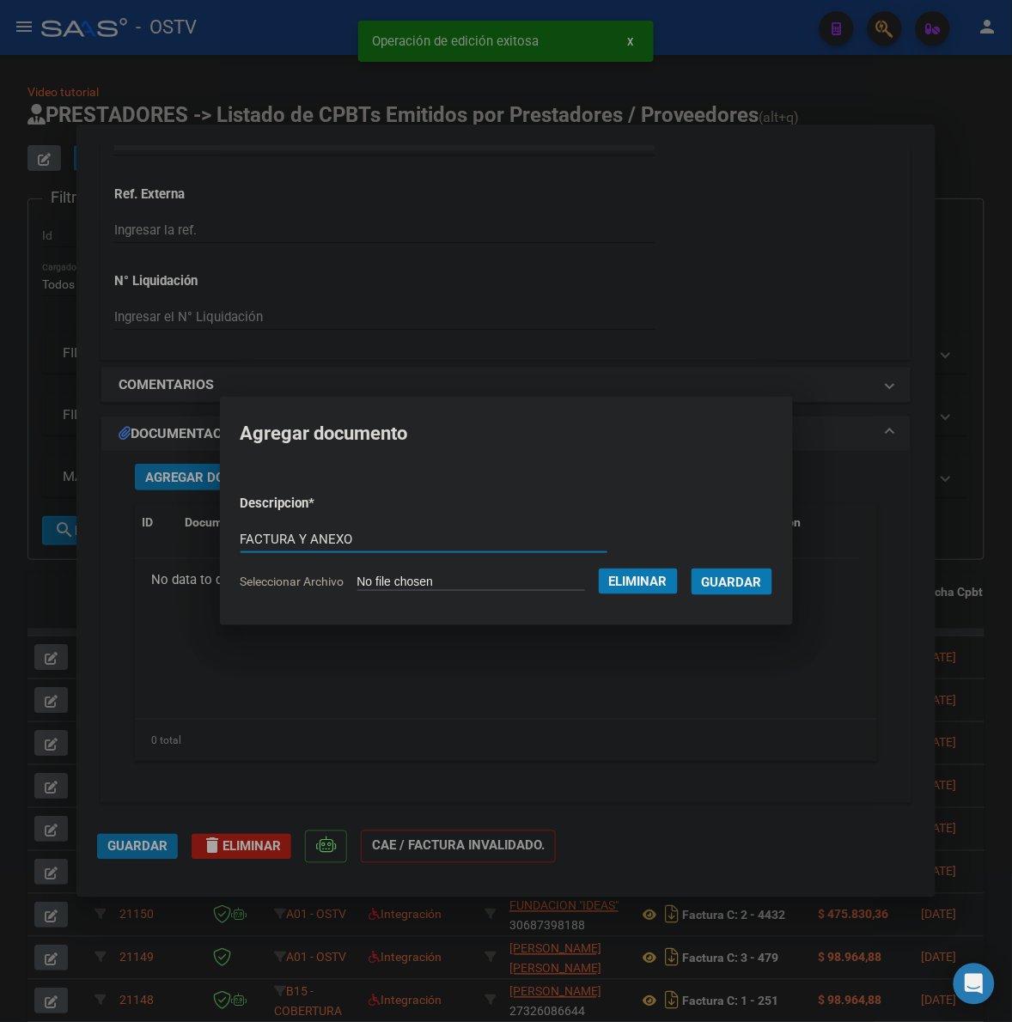
type input "FACTURA Y ANEXO"
click at [691, 569] on button "Guardar" at bounding box center [731, 582] width 81 height 27
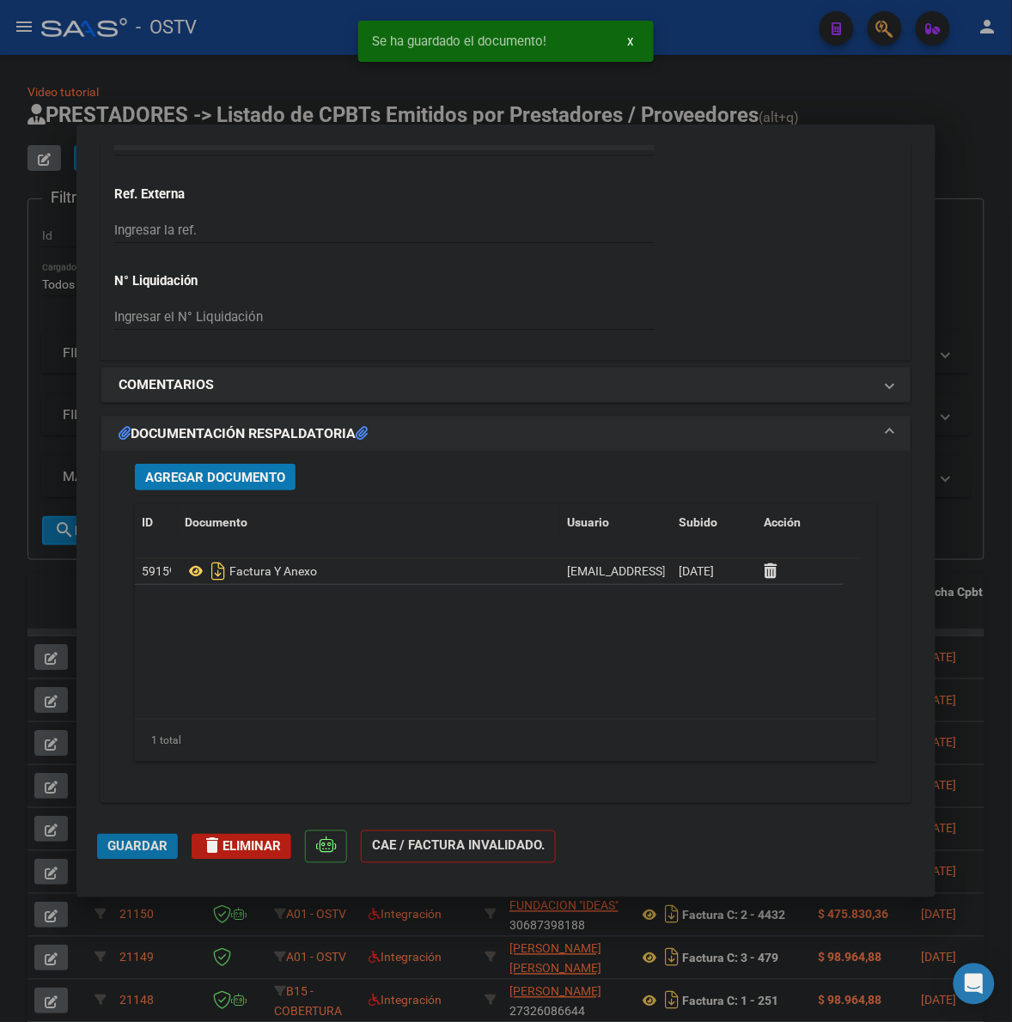
click at [123, 853] on span "Guardar" at bounding box center [137, 846] width 60 height 15
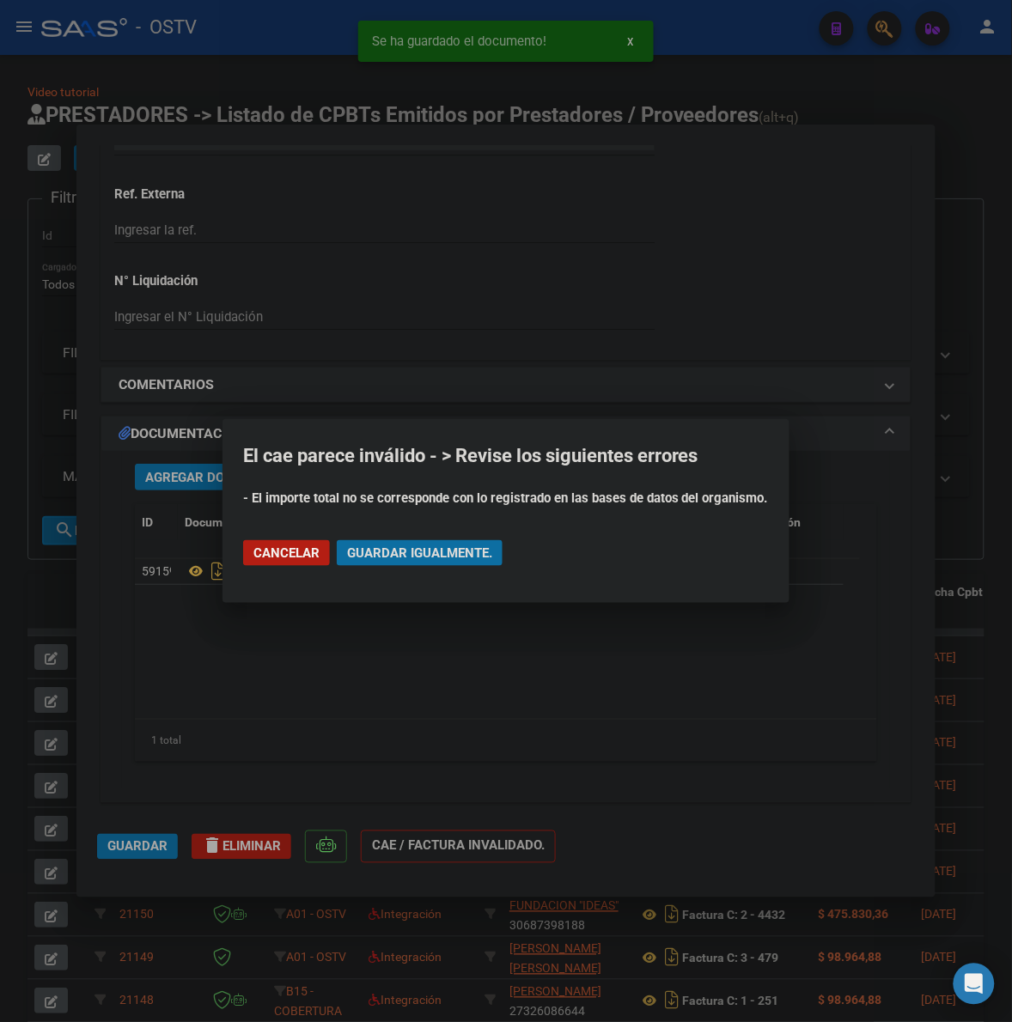
click at [422, 551] on span "Guardar igualmente." at bounding box center [419, 552] width 145 height 15
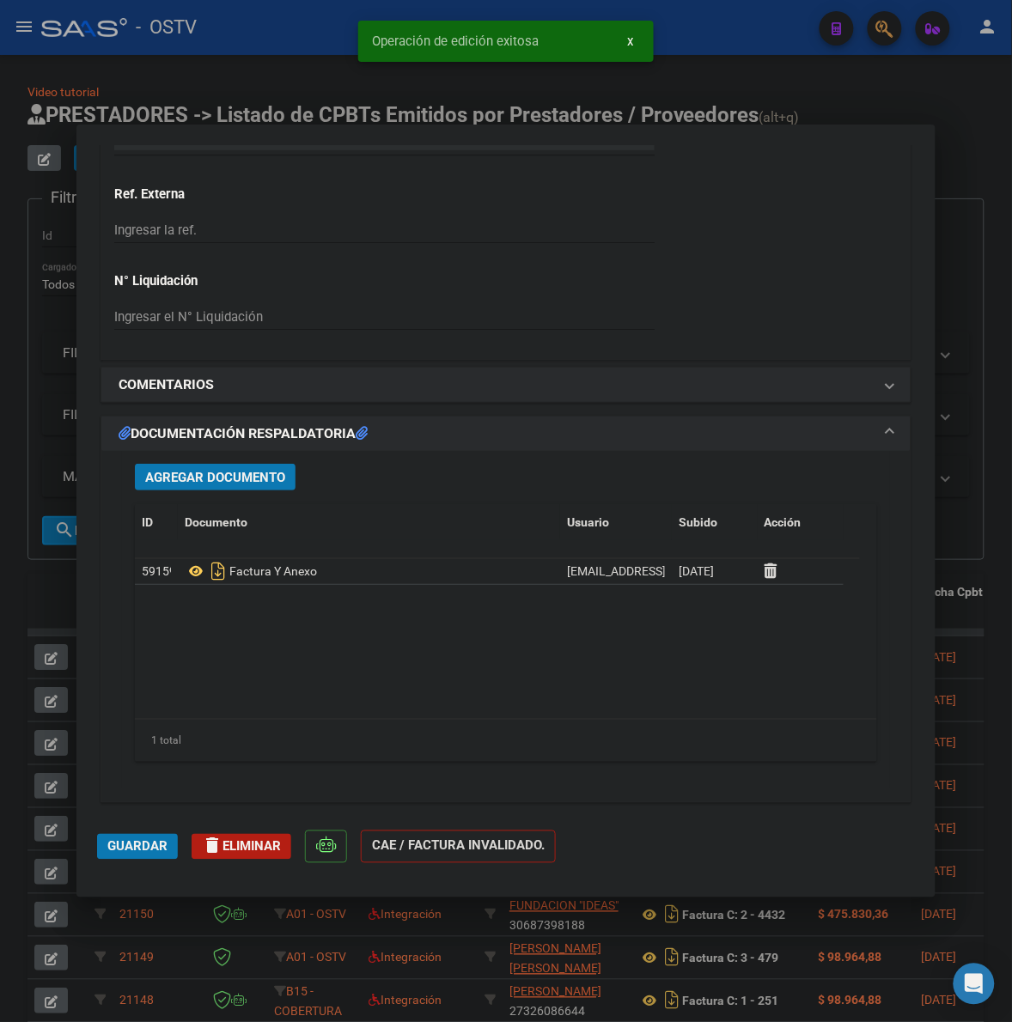
click at [984, 546] on div at bounding box center [506, 511] width 1012 height 1022
type input "$ 0,00"
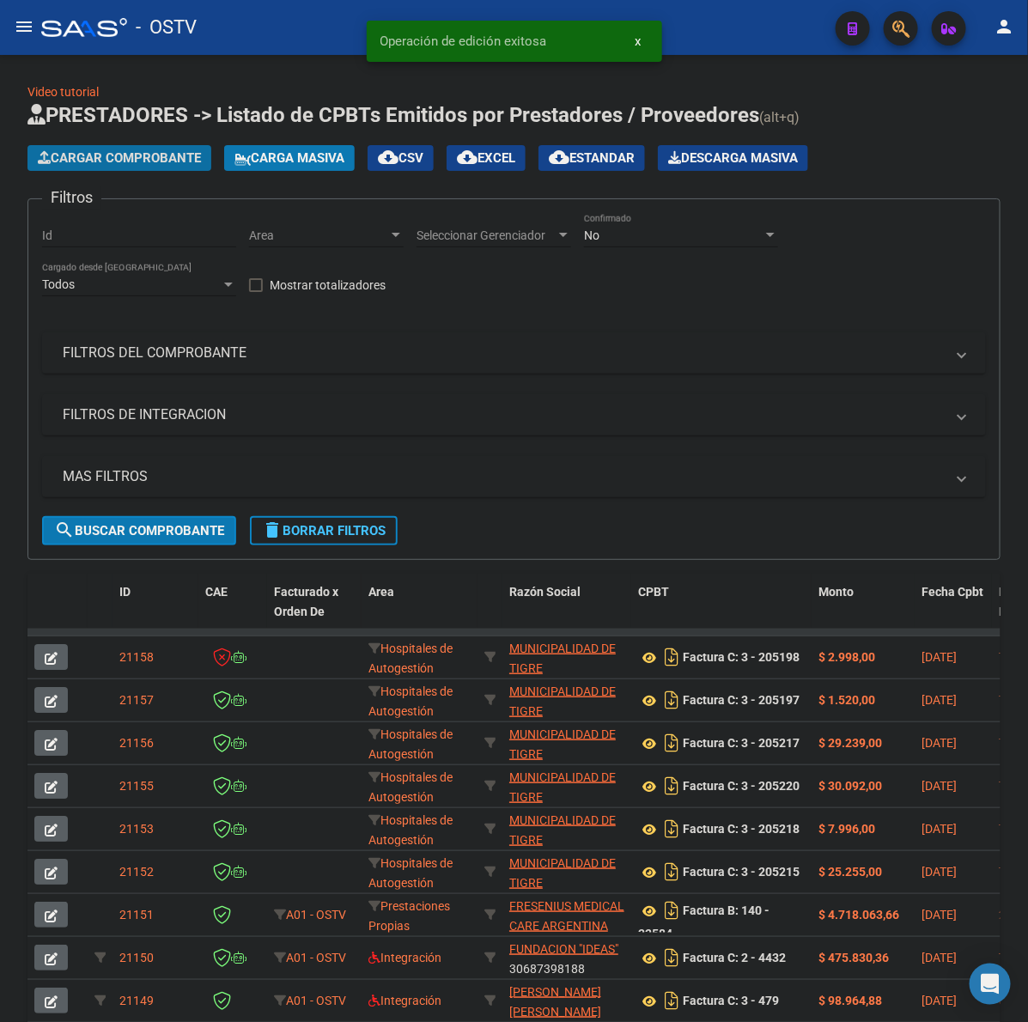
drag, startPoint x: 135, startPoint y: 166, endPoint x: 144, endPoint y: 161, distance: 10.4
click at [144, 161] on button "Cargar Comprobante" at bounding box center [119, 158] width 184 height 26
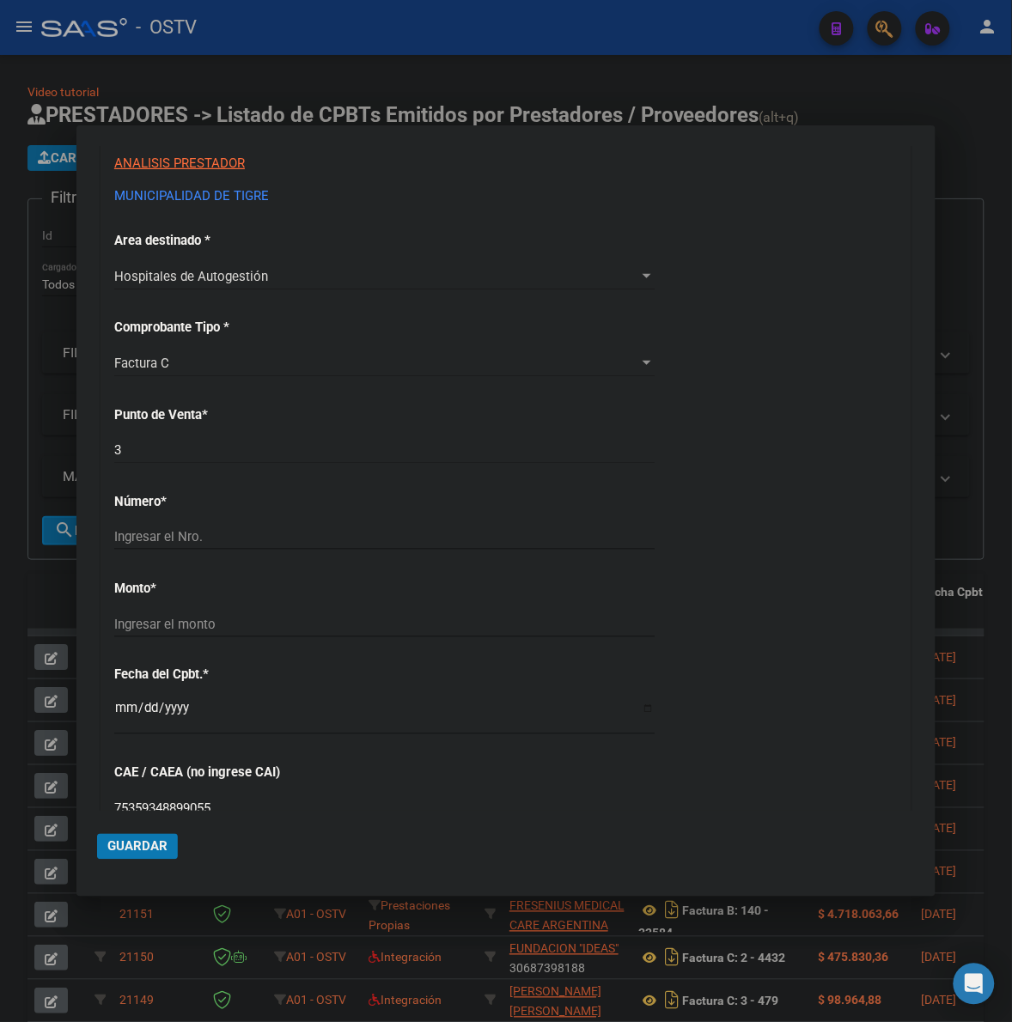
scroll to position [322, 0]
click at [191, 530] on input "Ingresar el Nro." at bounding box center [384, 534] width 540 height 15
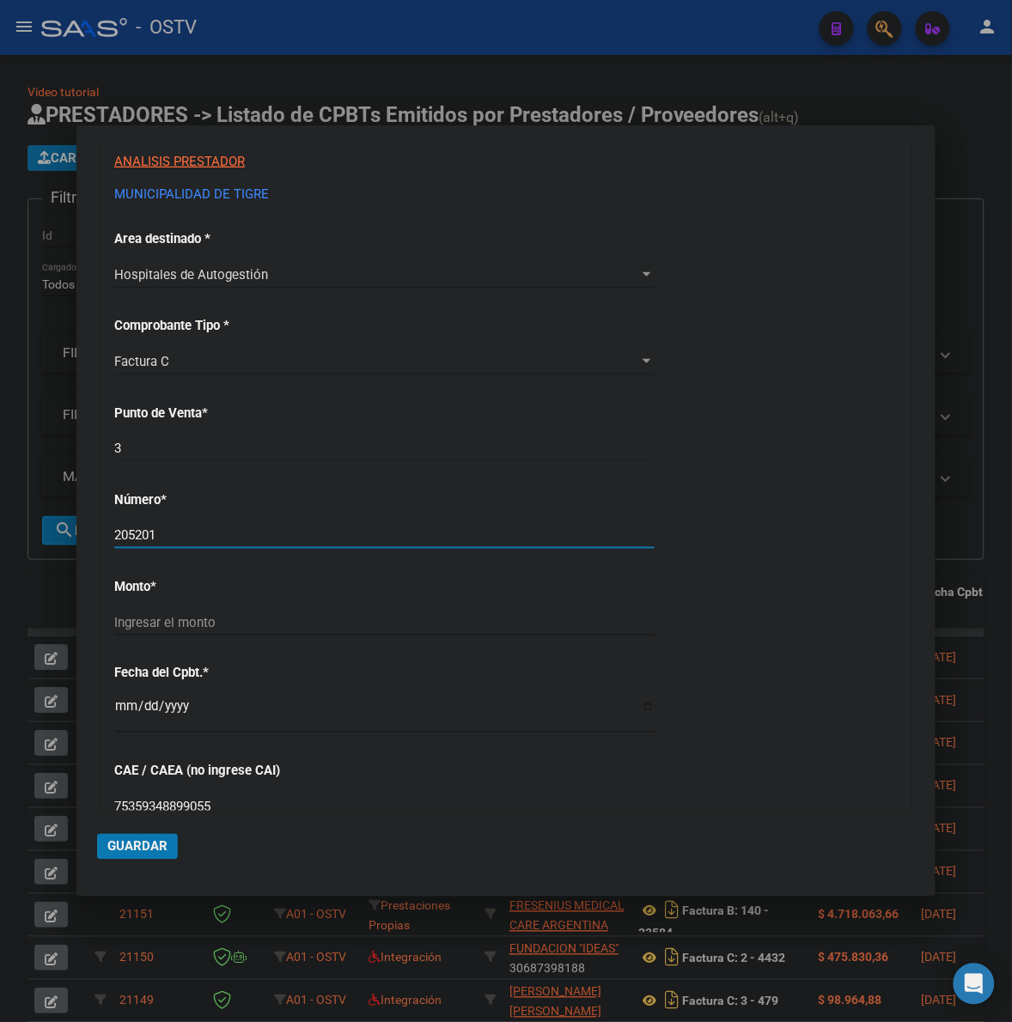
type input "205201"
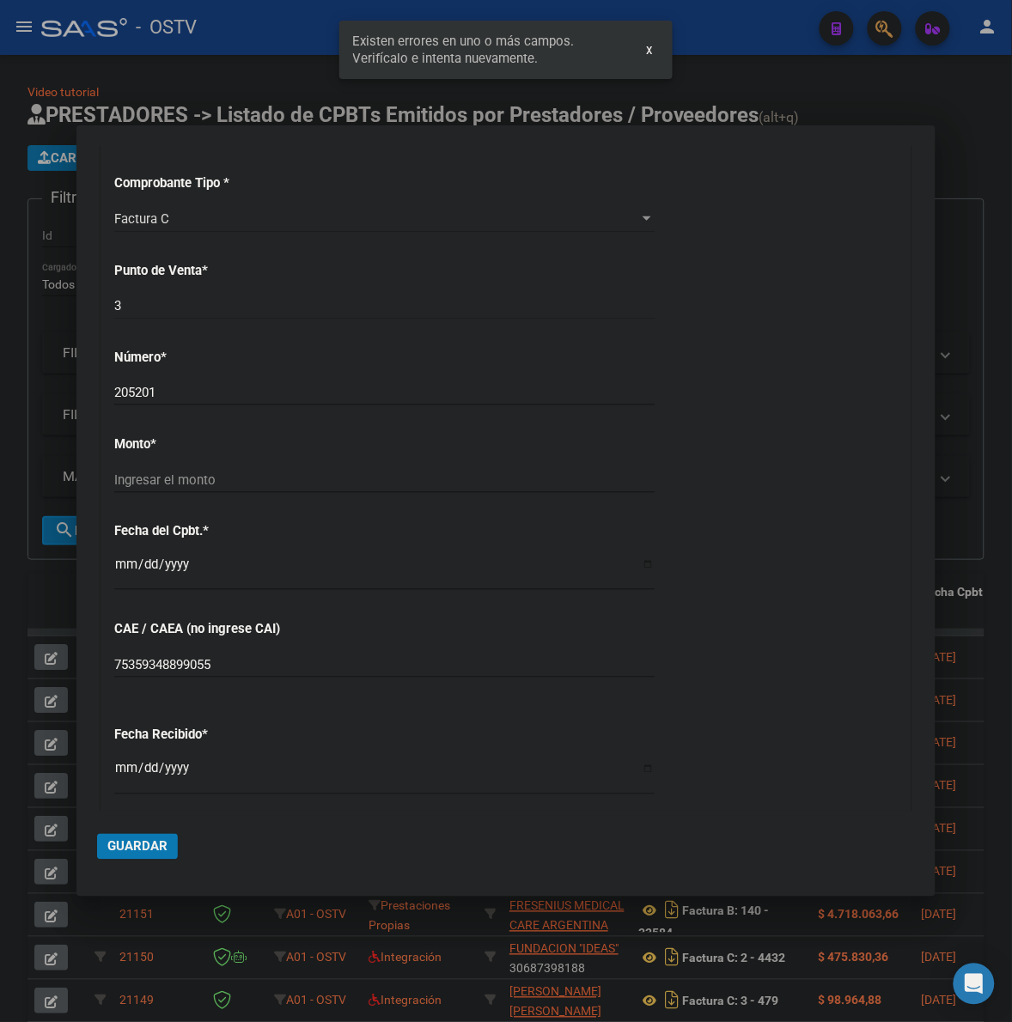
scroll to position [458, 0]
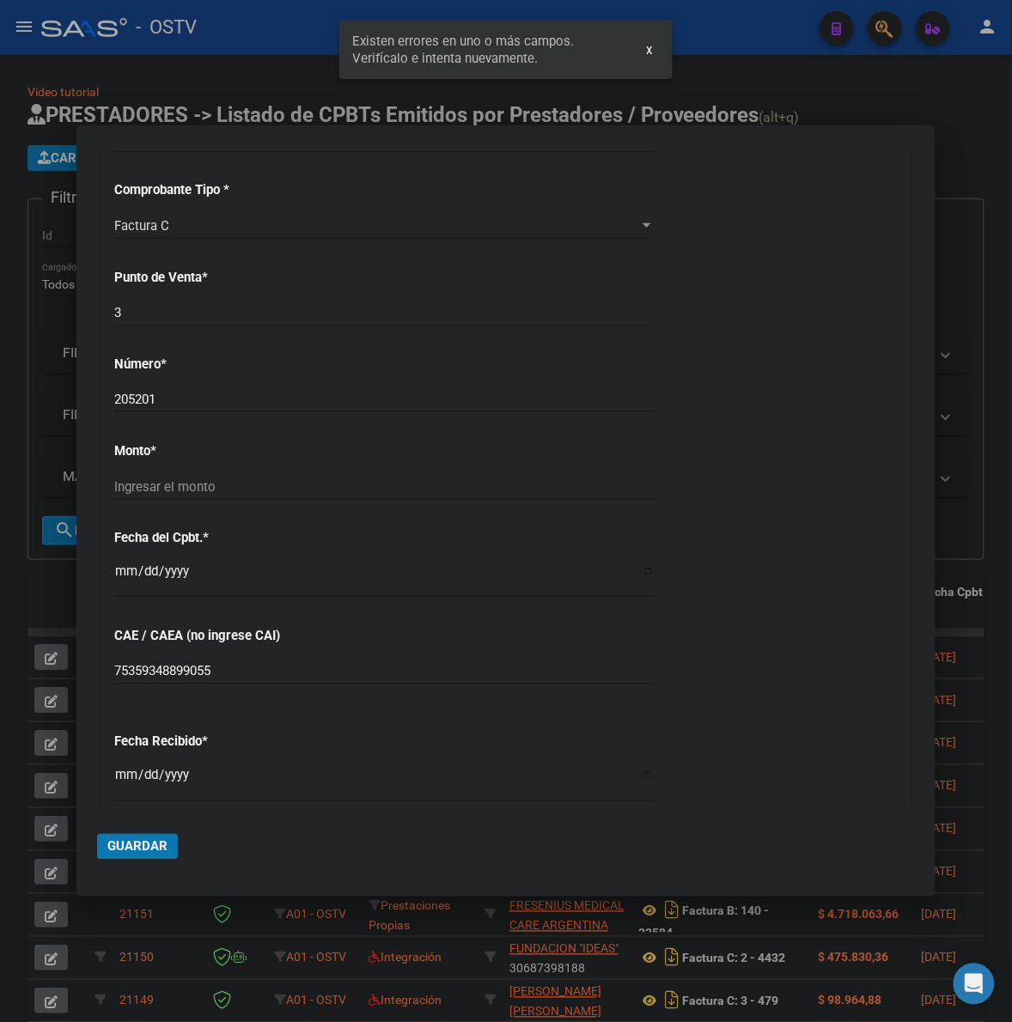
click at [271, 473] on div "CUIT * 30-99928489-9 Ingresar CUIT ANALISIS PRESTADOR MUNICIPALIDAD DE TIGRE AR…" at bounding box center [505, 513] width 809 height 1218
click at [256, 488] on input "Ingresar el monto" at bounding box center [384, 486] width 540 height 15
type input "$ 1.520,00"
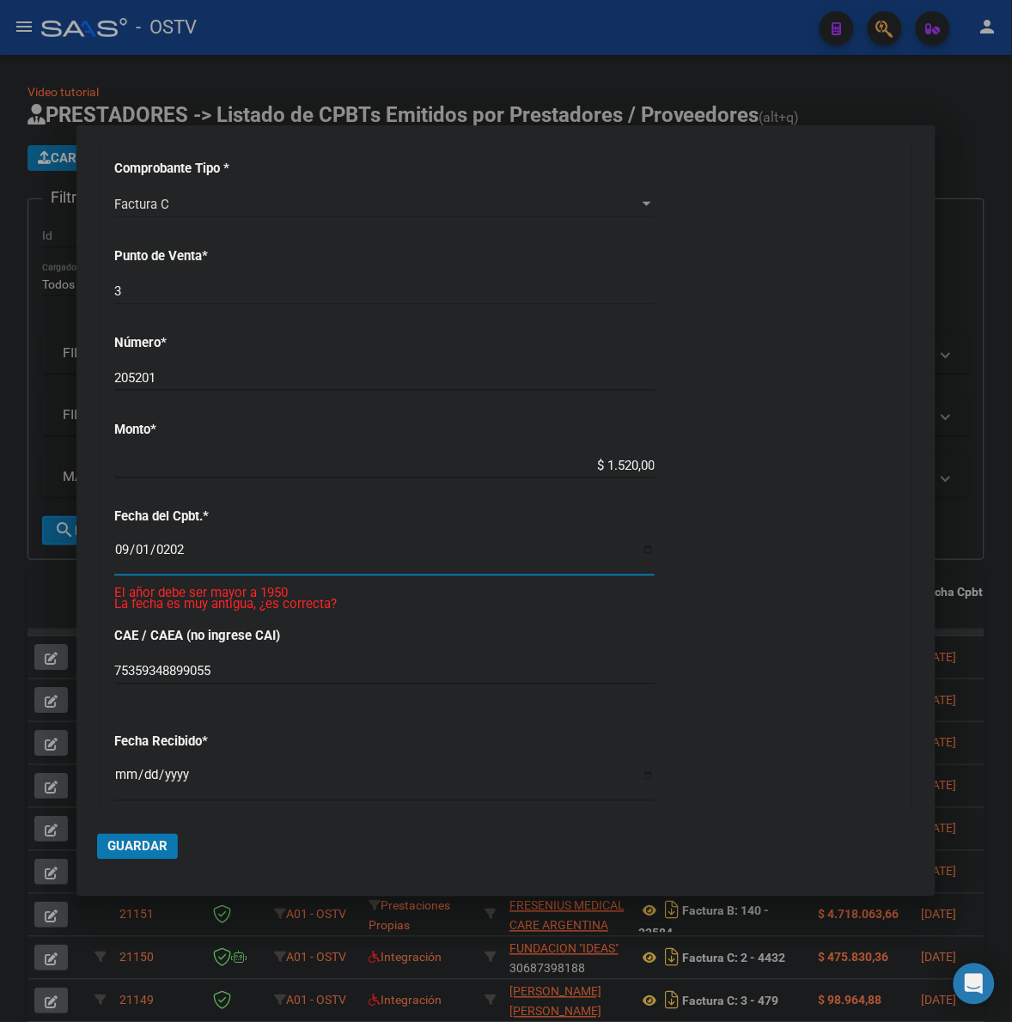
type input "[DATE]"
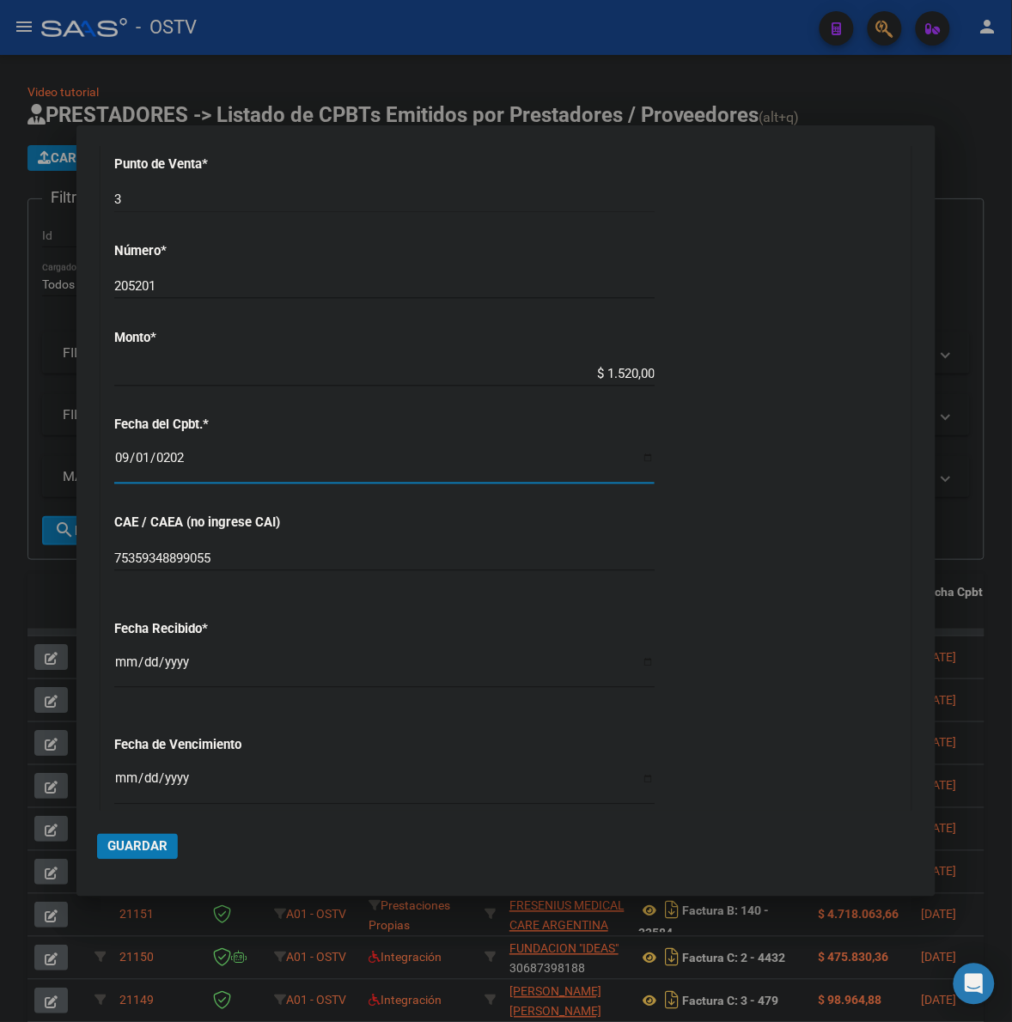
scroll to position [602, 0]
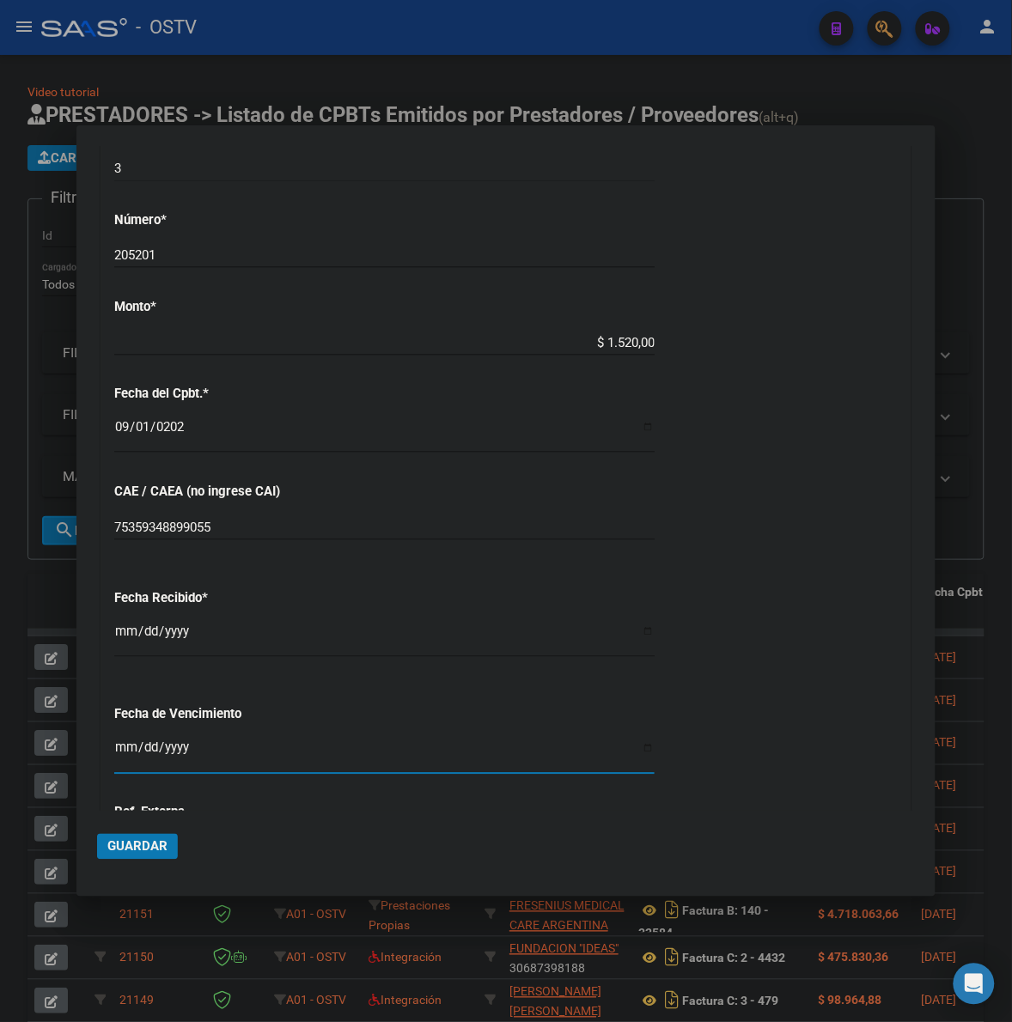
click at [119, 741] on input "Ingresar la fecha" at bounding box center [384, 754] width 540 height 27
type input "[DATE]"
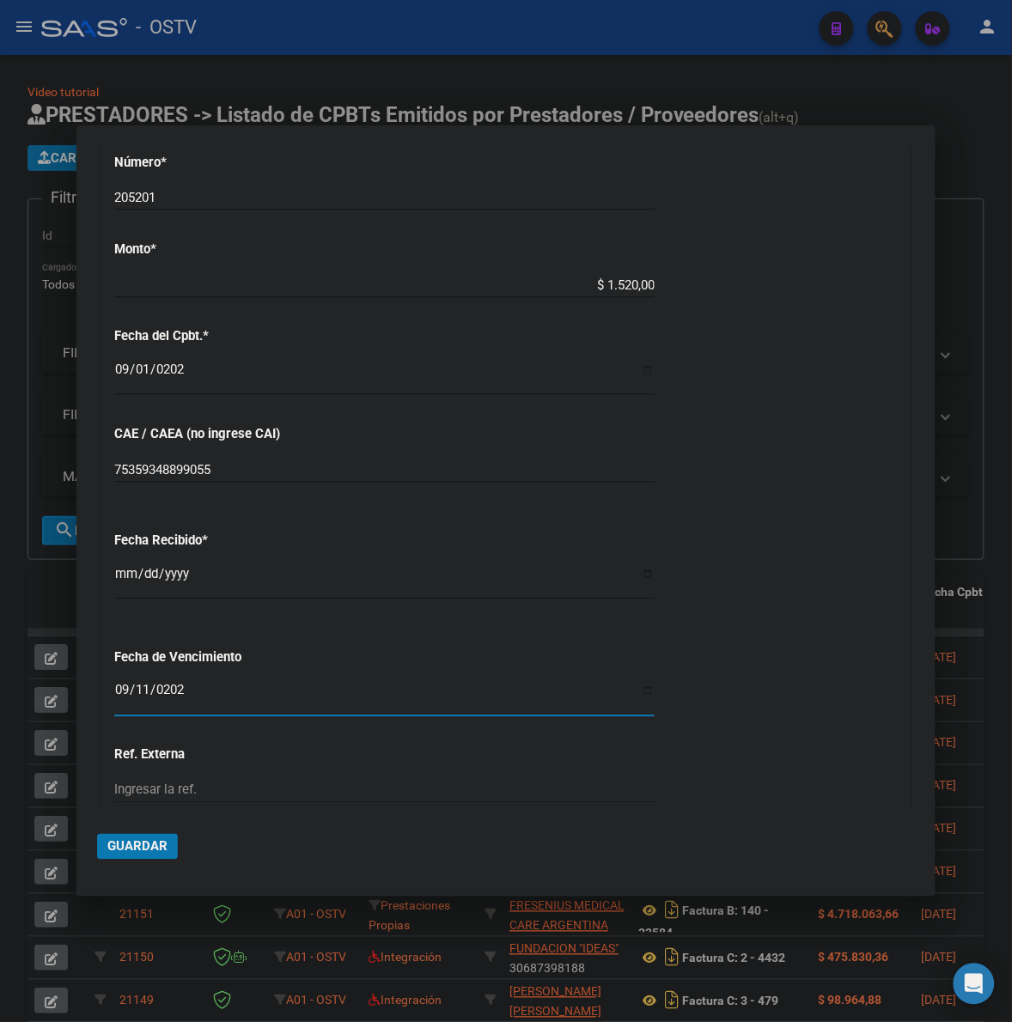
scroll to position [826, 0]
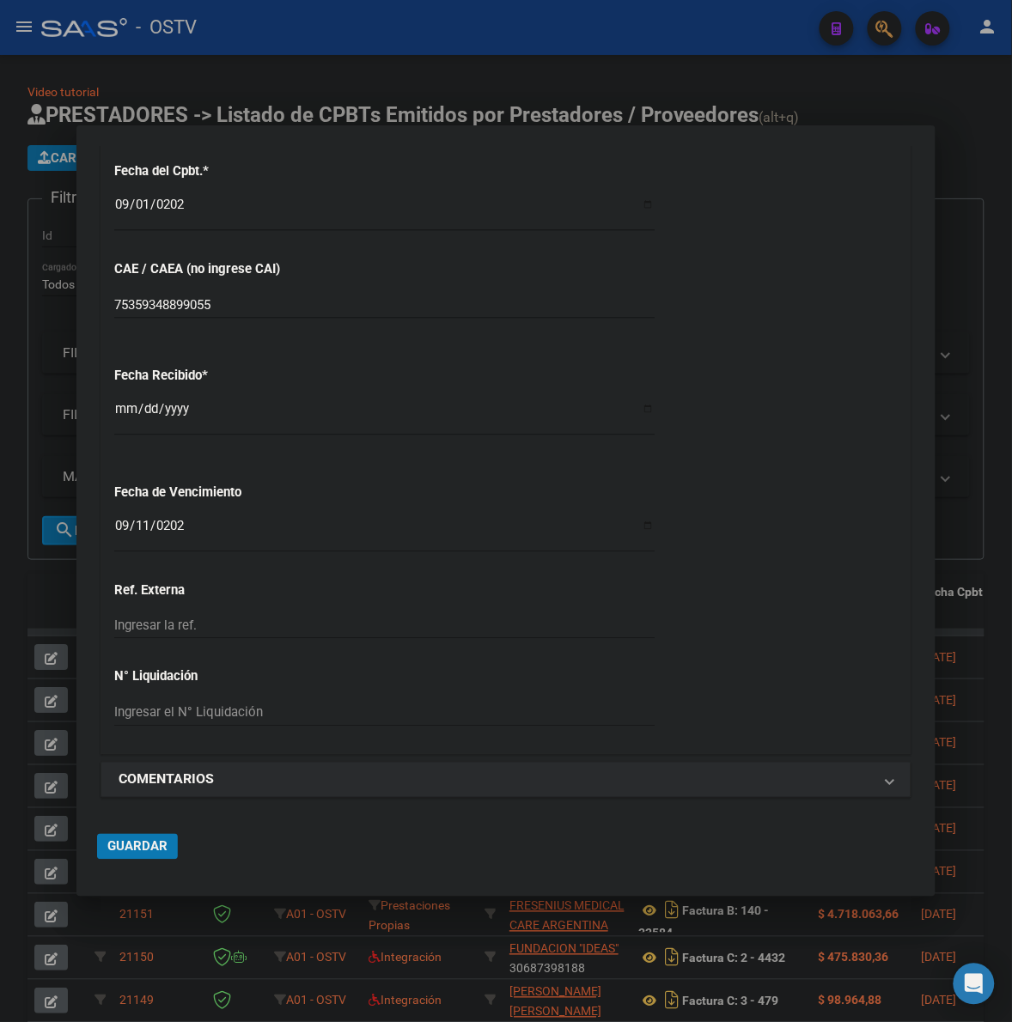
click at [138, 829] on mat-dialog-actions "Guardar" at bounding box center [506, 843] width 818 height 65
drag, startPoint x: 152, startPoint y: 844, endPoint x: 385, endPoint y: 778, distance: 242.0
click at [153, 844] on span "Guardar" at bounding box center [137, 846] width 60 height 15
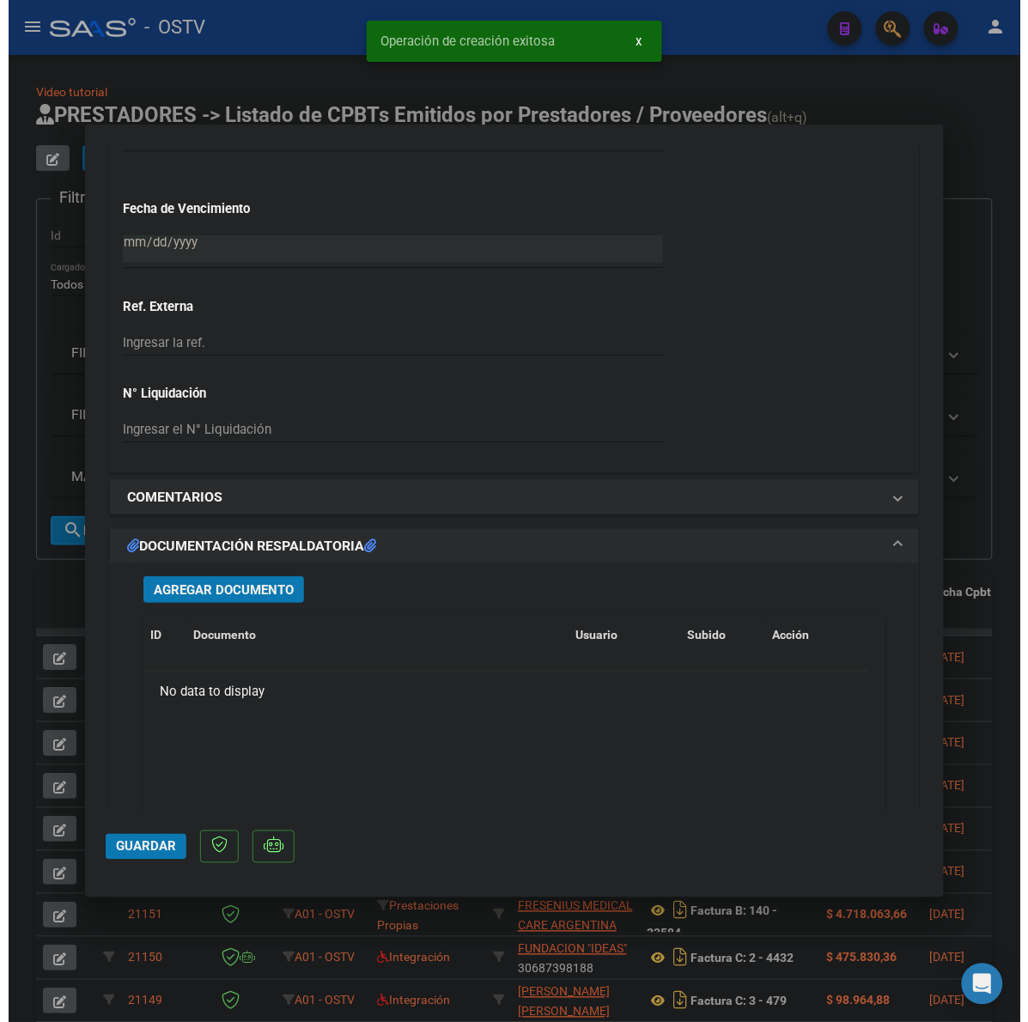
scroll to position [1252, 0]
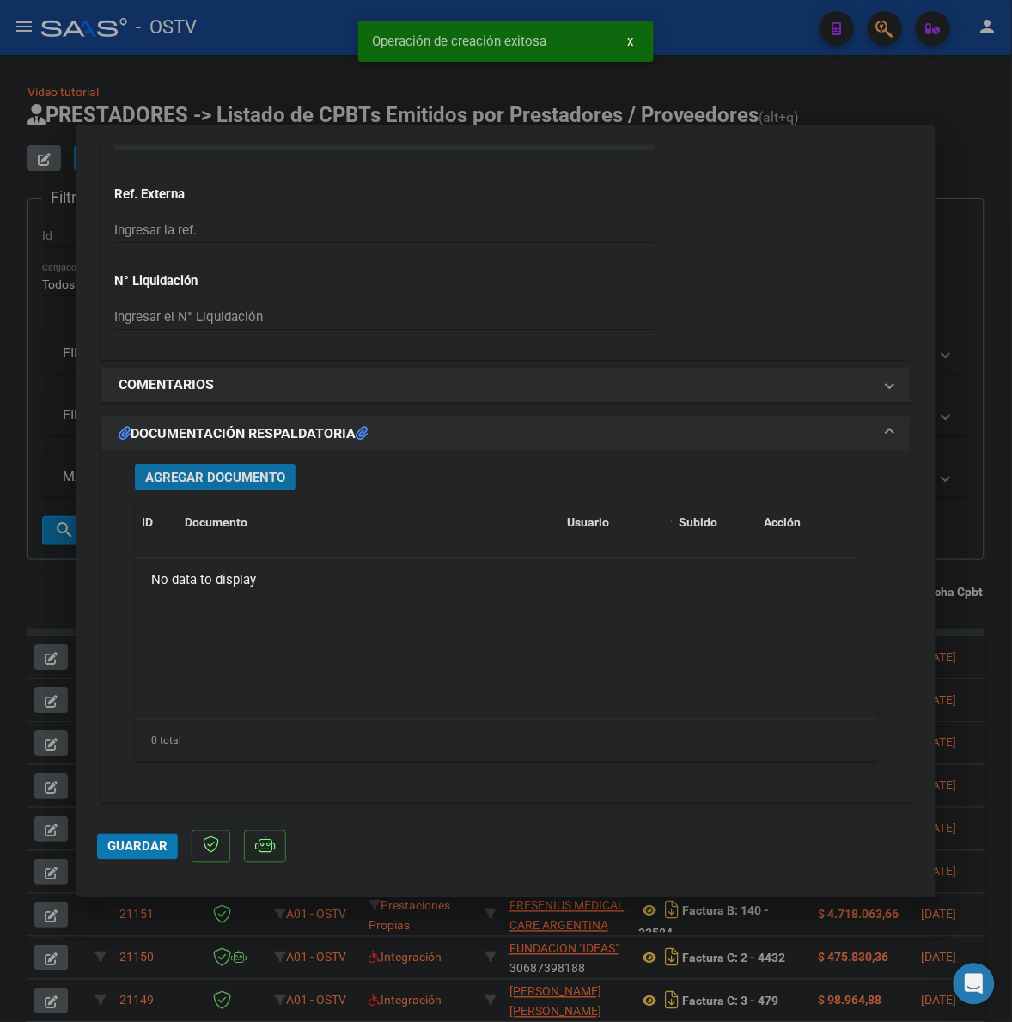
click at [241, 466] on button "Agregar Documento" at bounding box center [215, 477] width 161 height 27
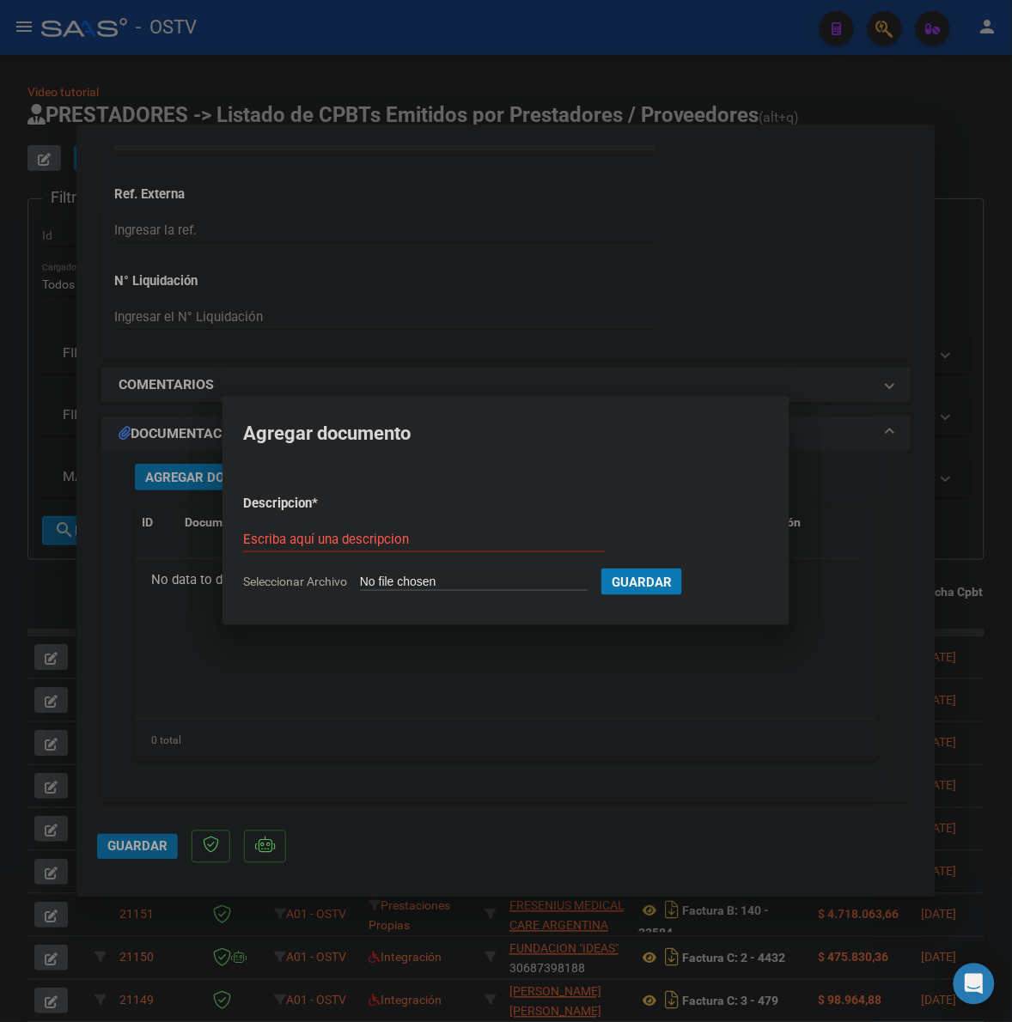
type input "C:\fakepath\FACTURA Y ANEXO - 3 205201 - MUNICIPALIDAD DE TIGRE.pdf"
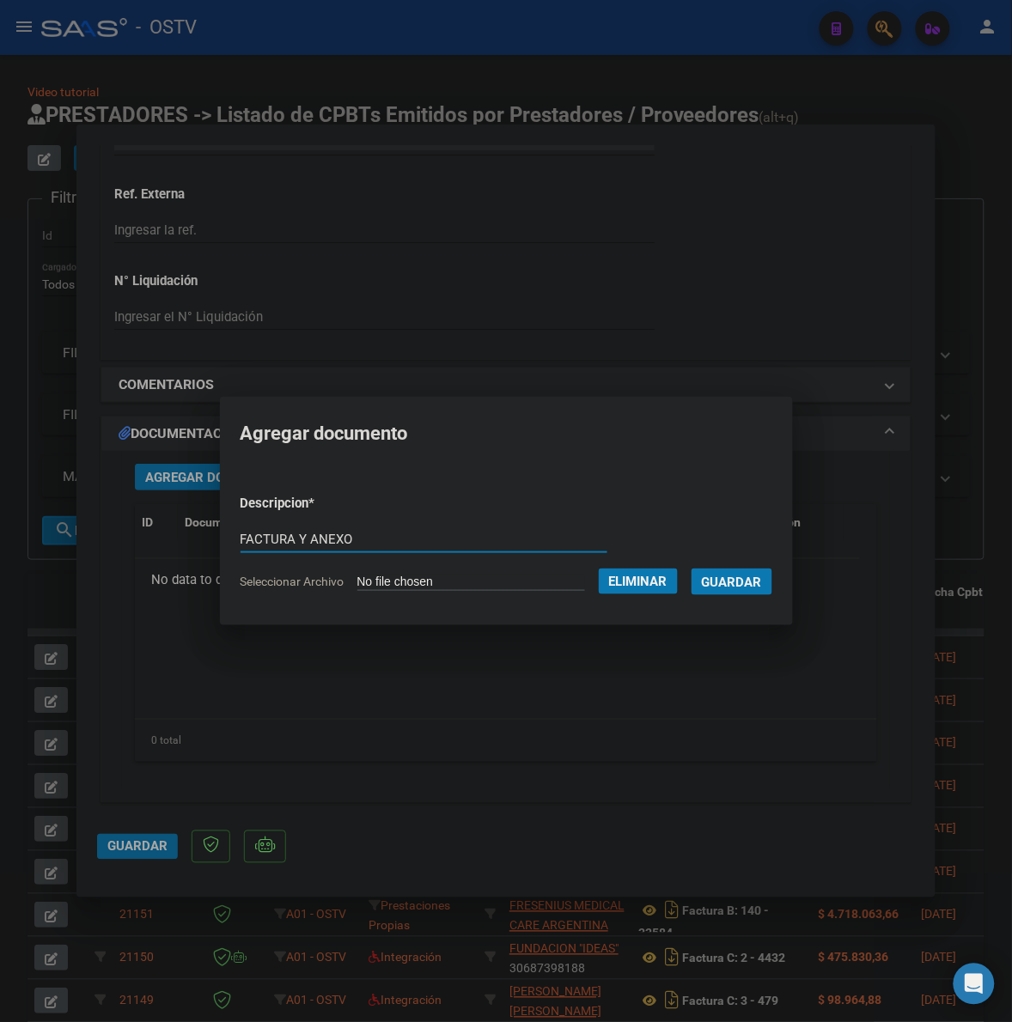
type input "FACTURA Y ANEXO"
click at [691, 569] on button "Guardar" at bounding box center [731, 582] width 81 height 27
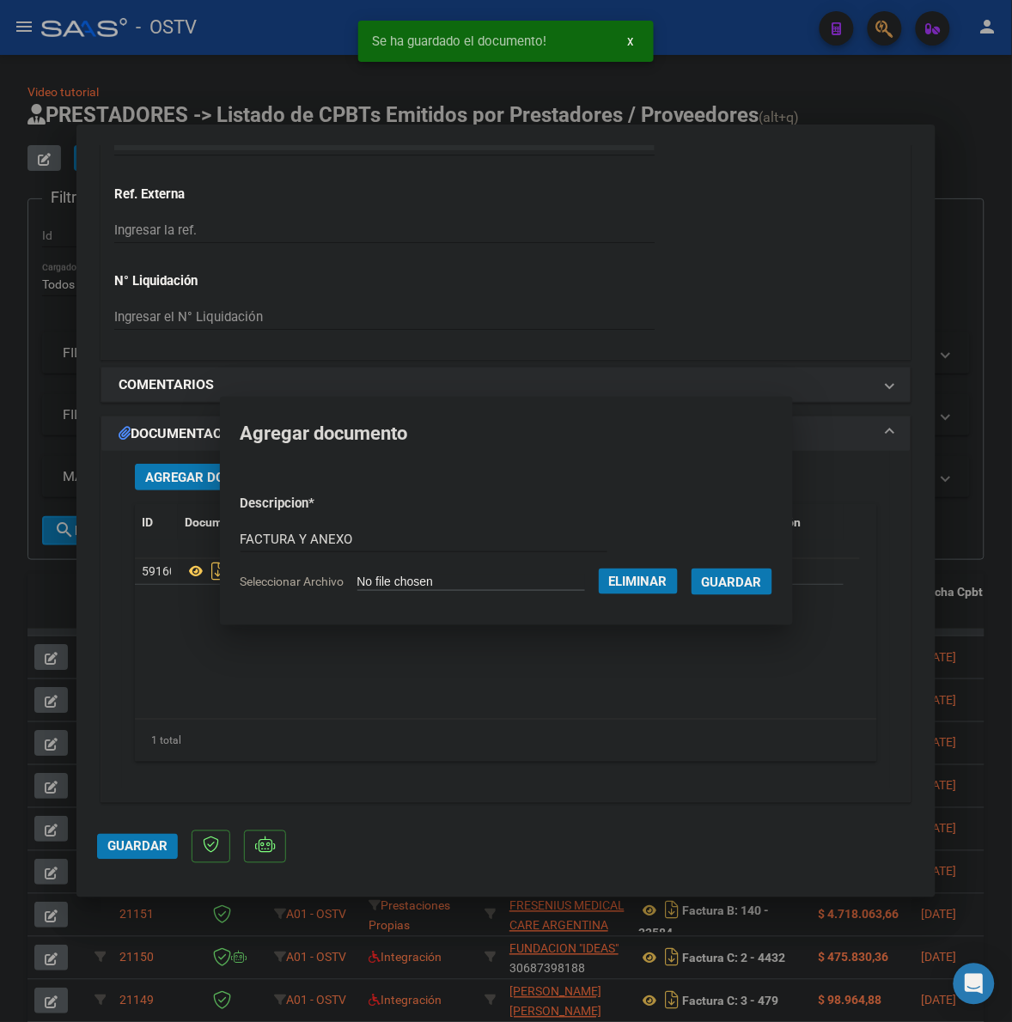
click at [143, 855] on button "Guardar" at bounding box center [137, 847] width 81 height 26
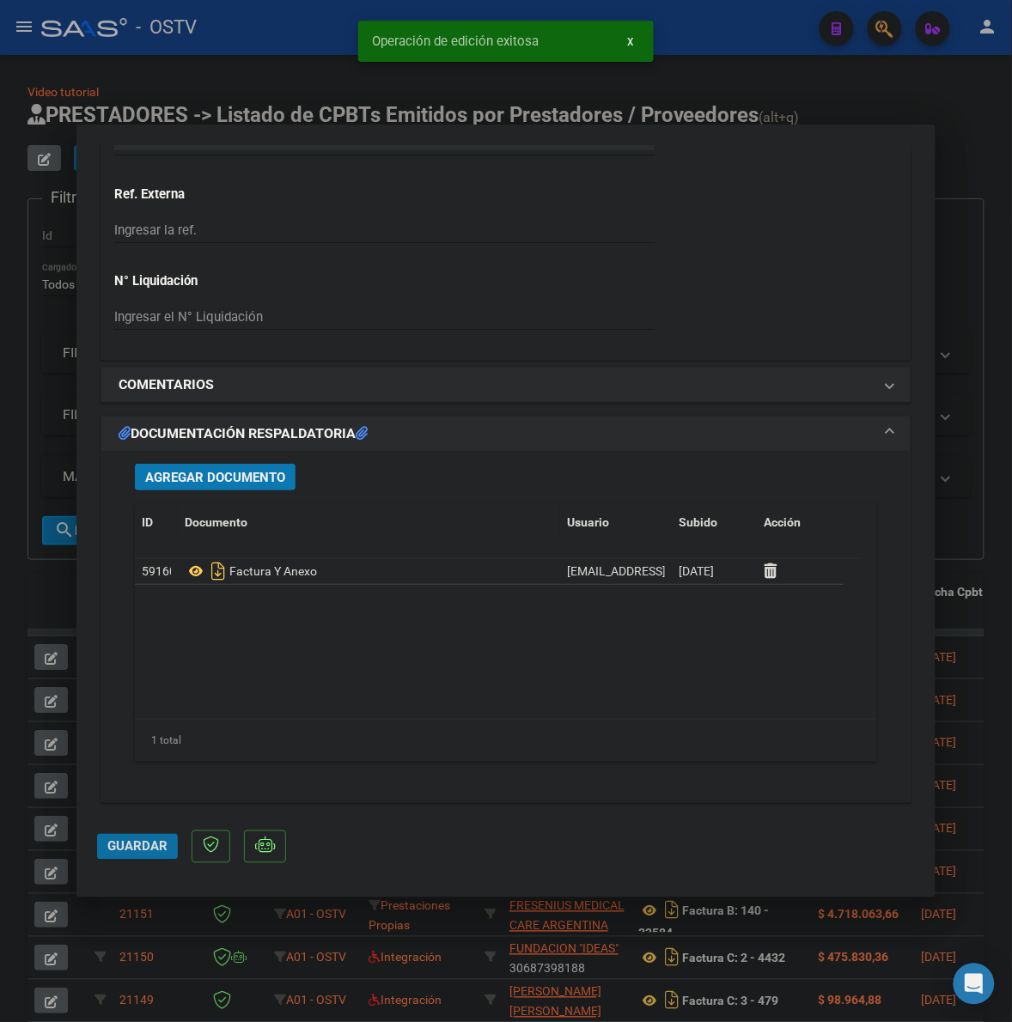
drag, startPoint x: 149, startPoint y: 839, endPoint x: 113, endPoint y: 717, distance: 127.2
click at [148, 839] on span "Guardar" at bounding box center [137, 846] width 60 height 15
drag, startPoint x: 56, startPoint y: 610, endPoint x: 65, endPoint y: 518, distance: 92.4
click at [56, 607] on div at bounding box center [506, 511] width 1012 height 1022
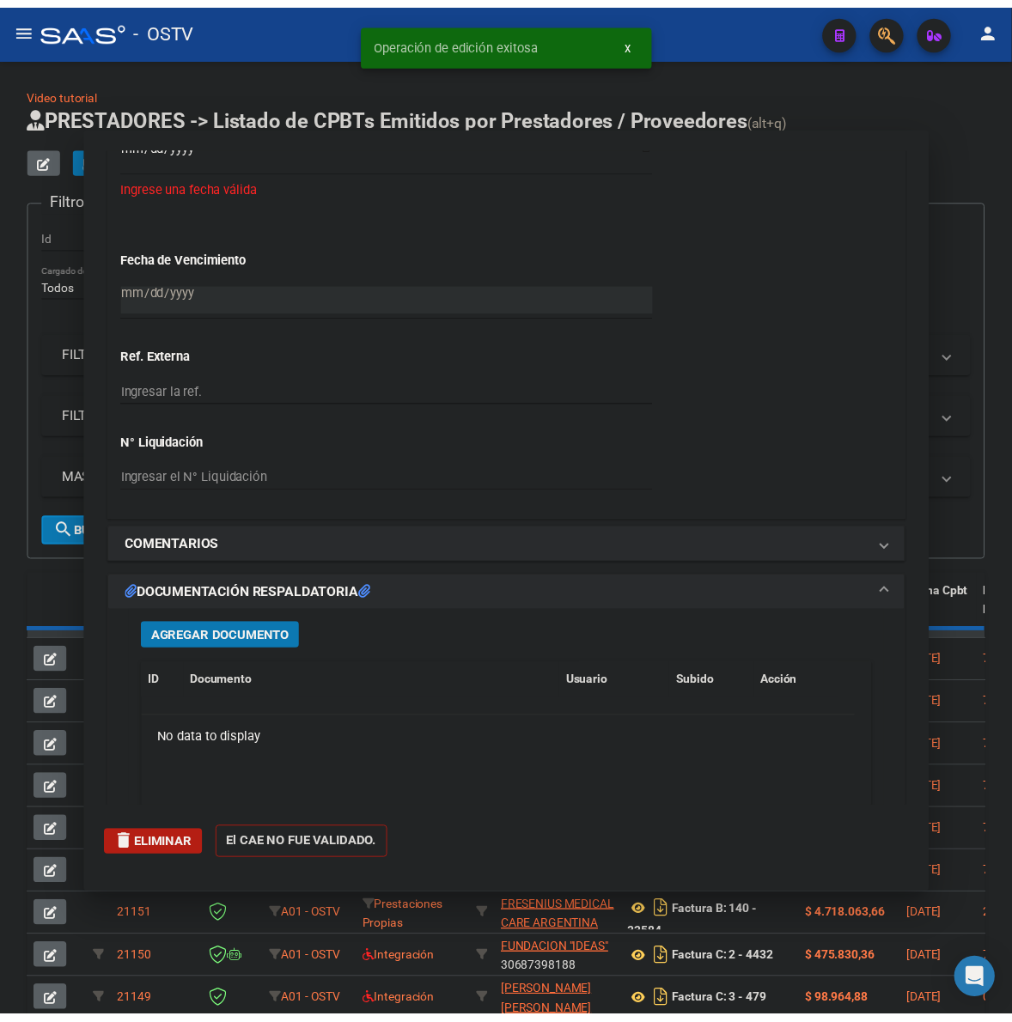
scroll to position [0, 0]
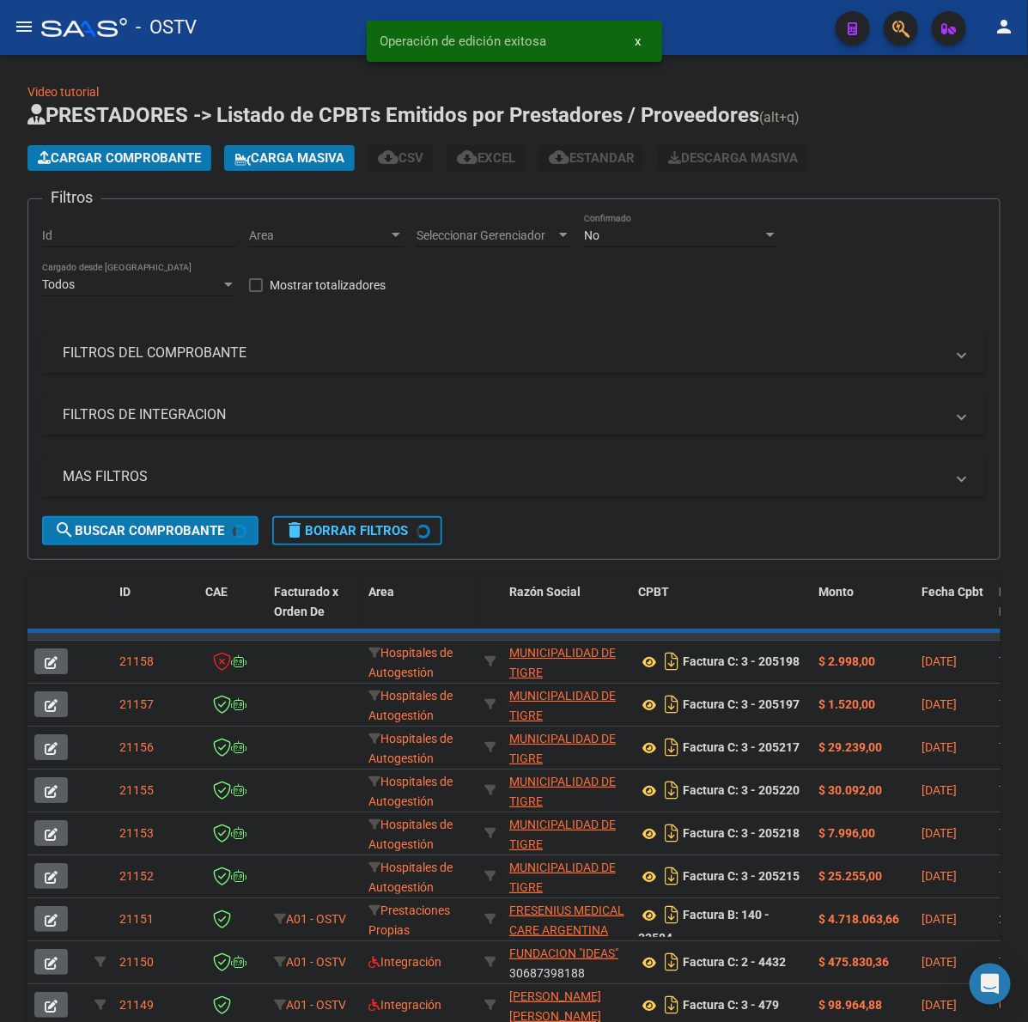
click at [180, 151] on span "Cargar Comprobante" at bounding box center [119, 157] width 163 height 15
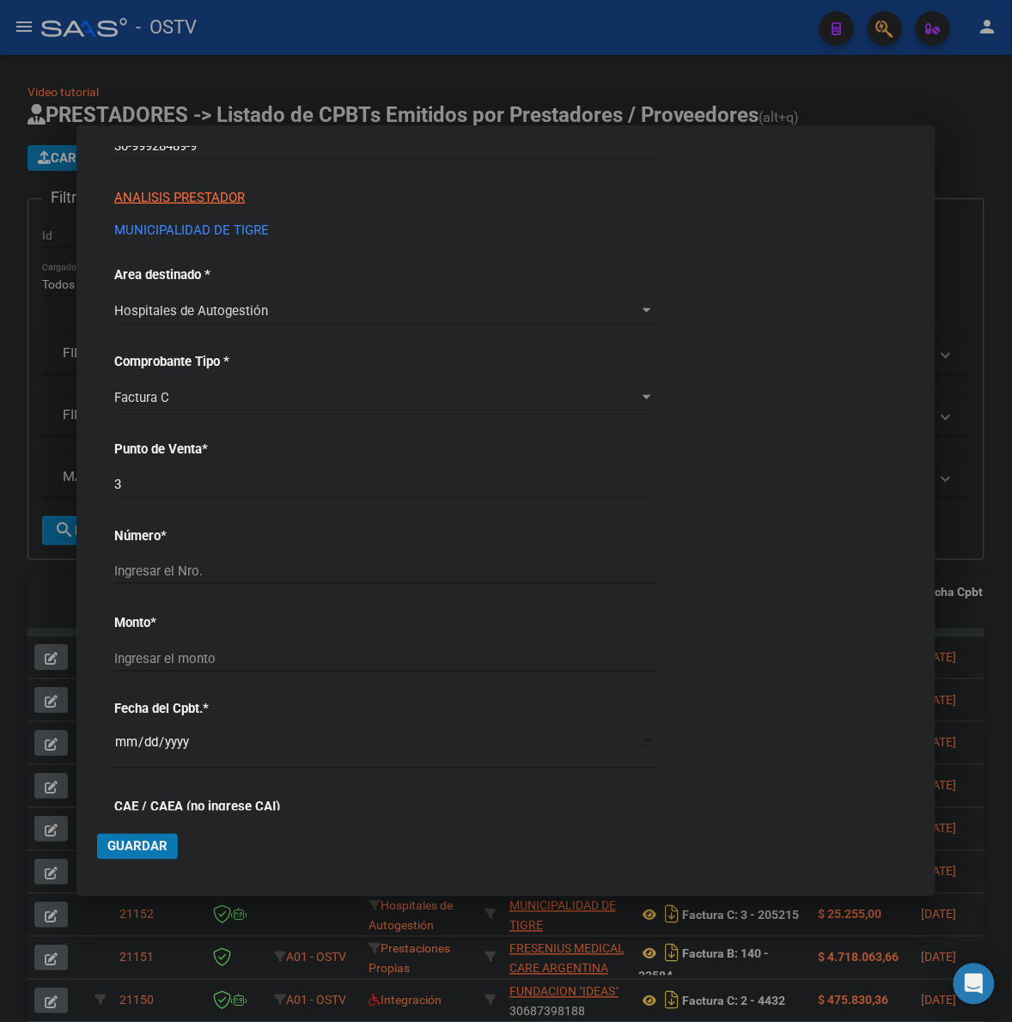
scroll to position [357, 0]
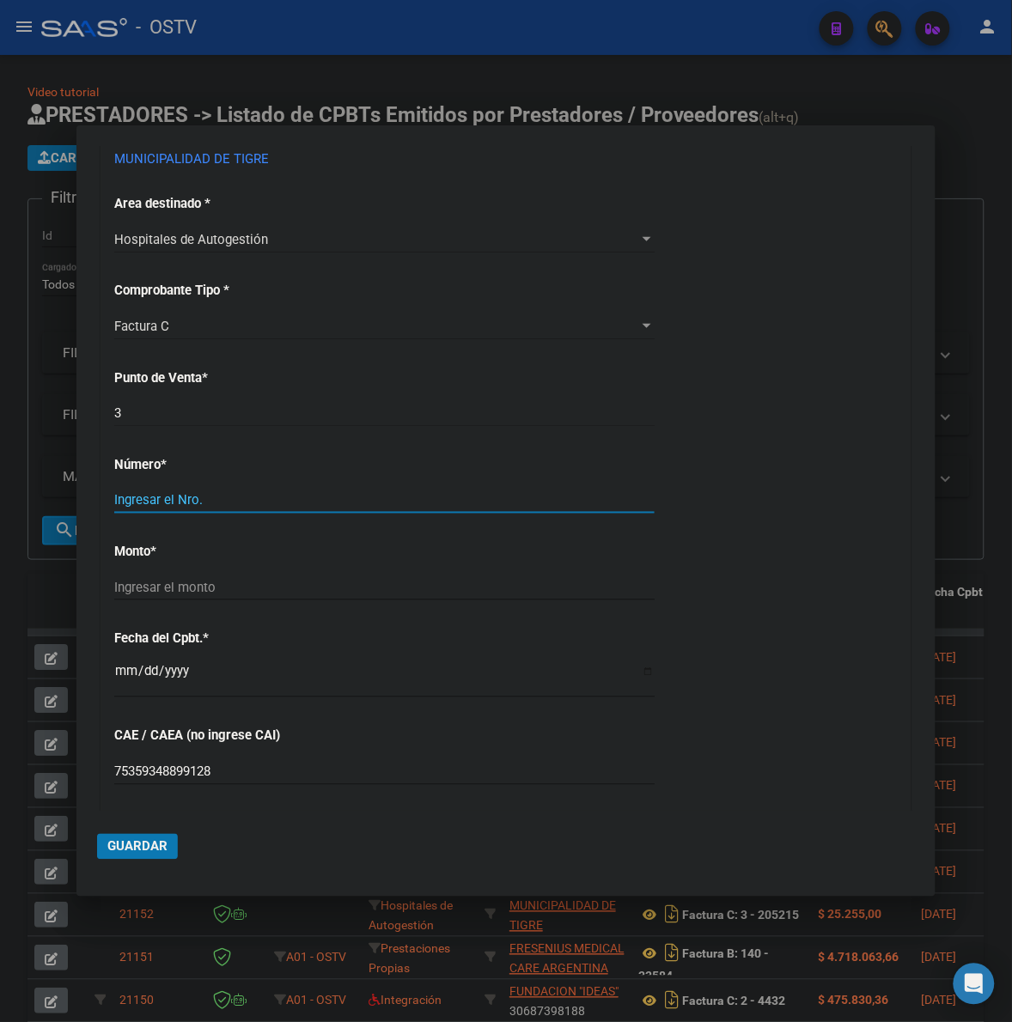
click at [179, 501] on input "Ingresar el Nro." at bounding box center [384, 499] width 540 height 15
type input "205202"
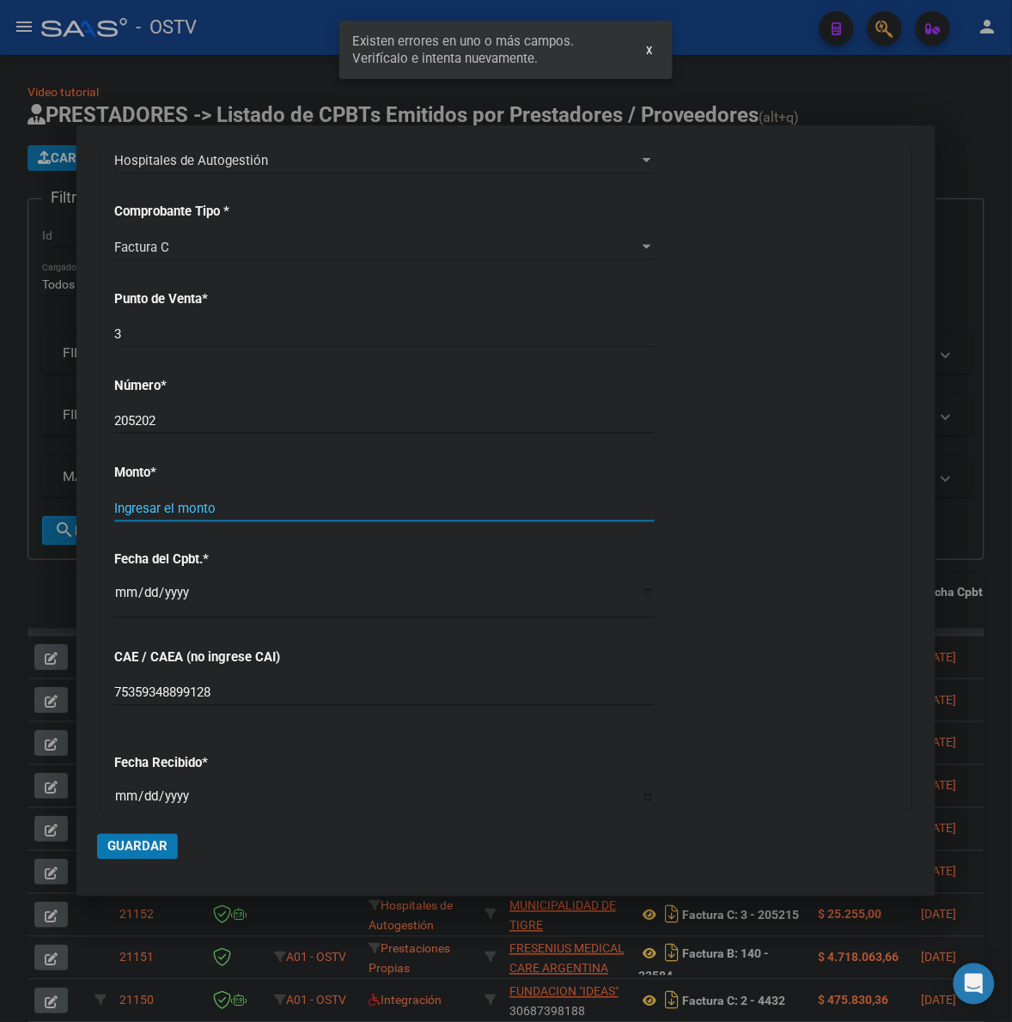
scroll to position [458, 0]
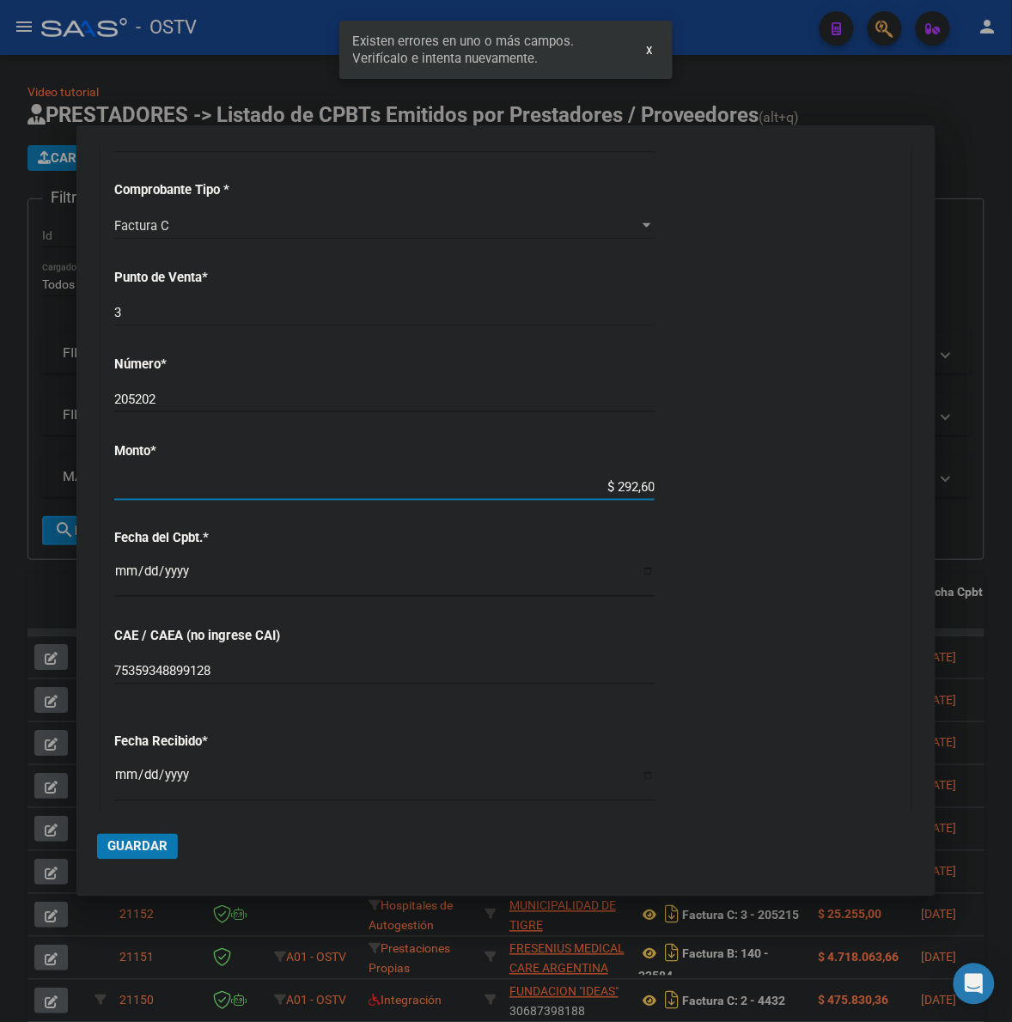
type input "$ 2.926,00"
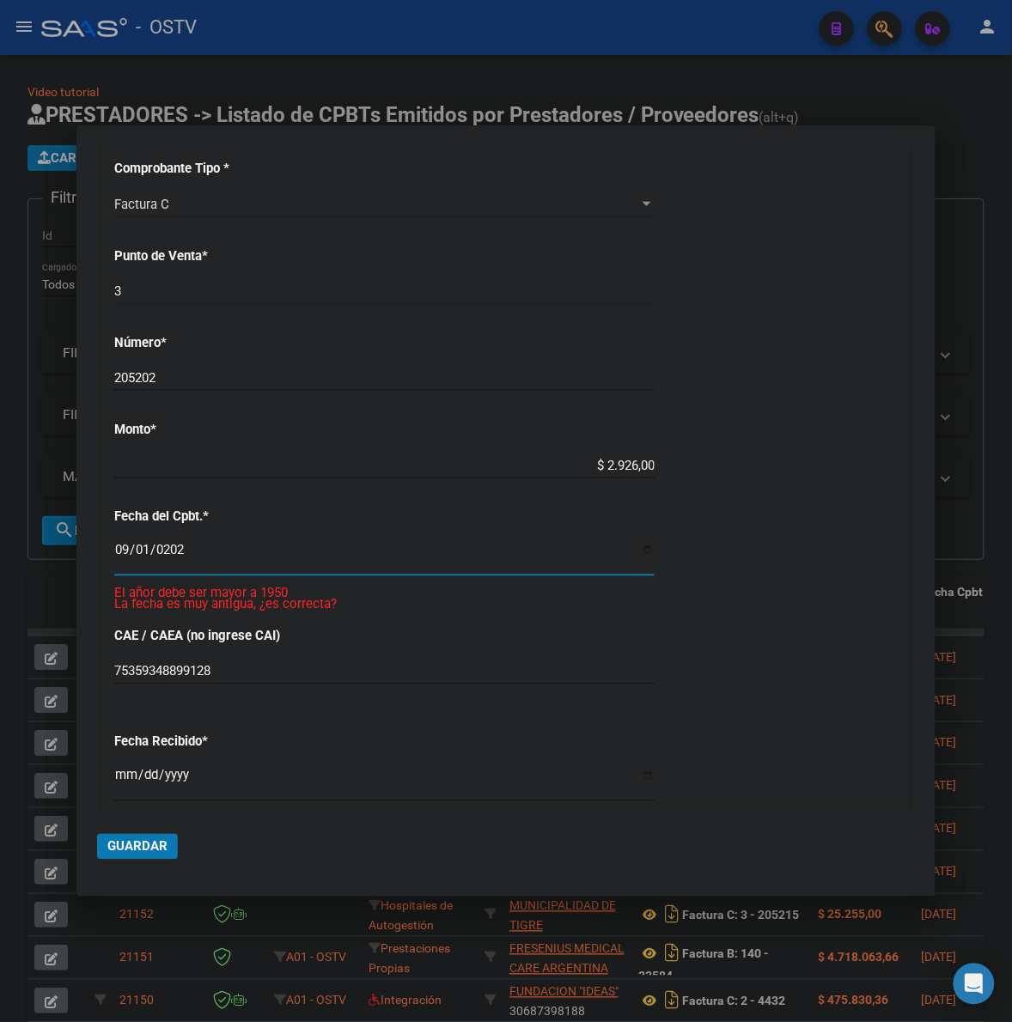
type input "[DATE]"
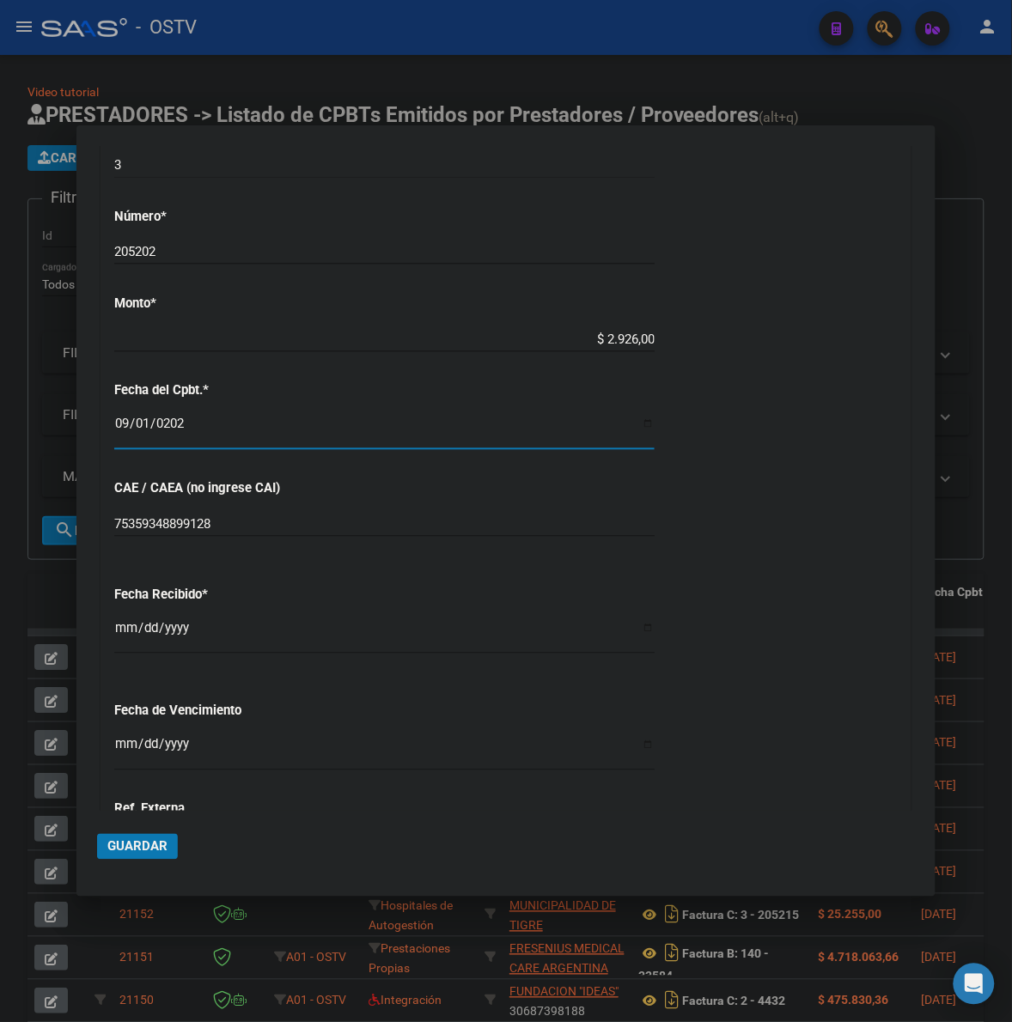
scroll to position [673, 0]
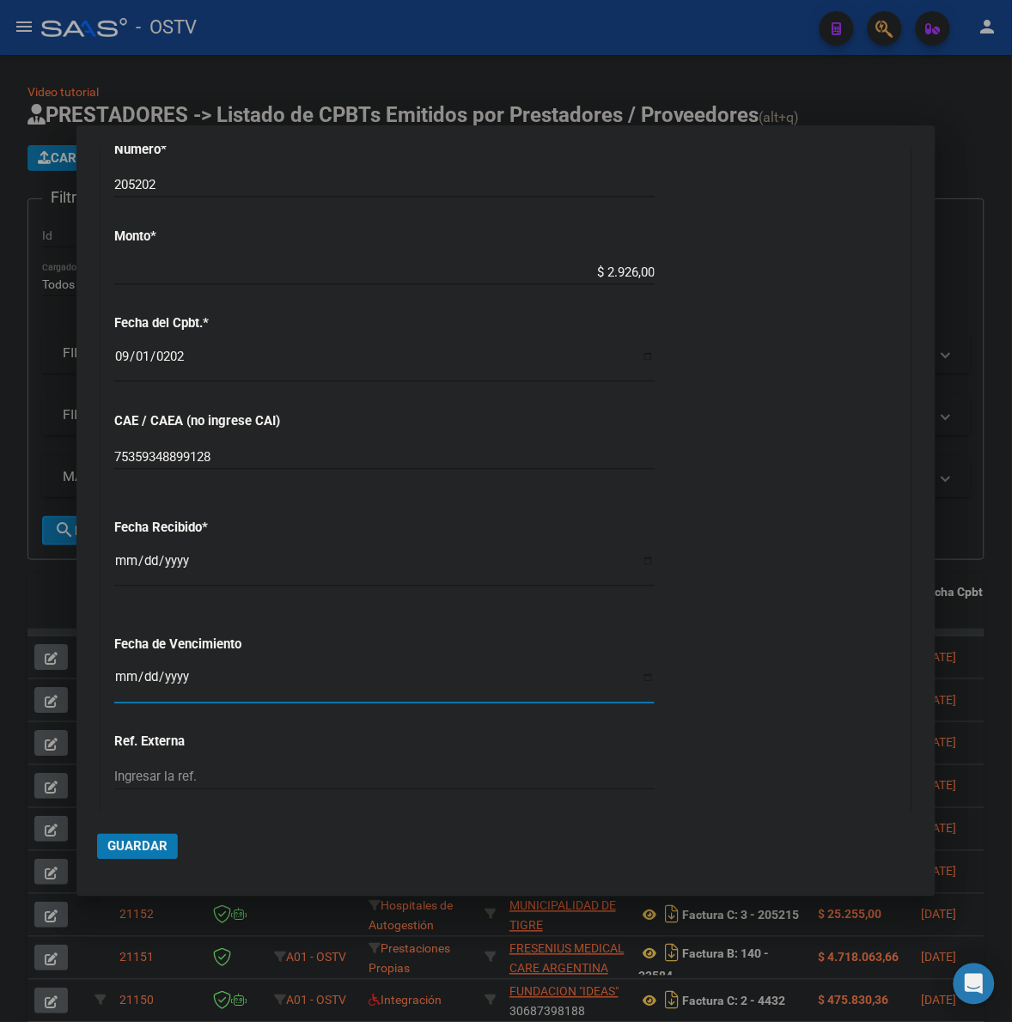
click at [119, 674] on input "Ingresar la fecha" at bounding box center [384, 684] width 540 height 27
type input "[DATE]"
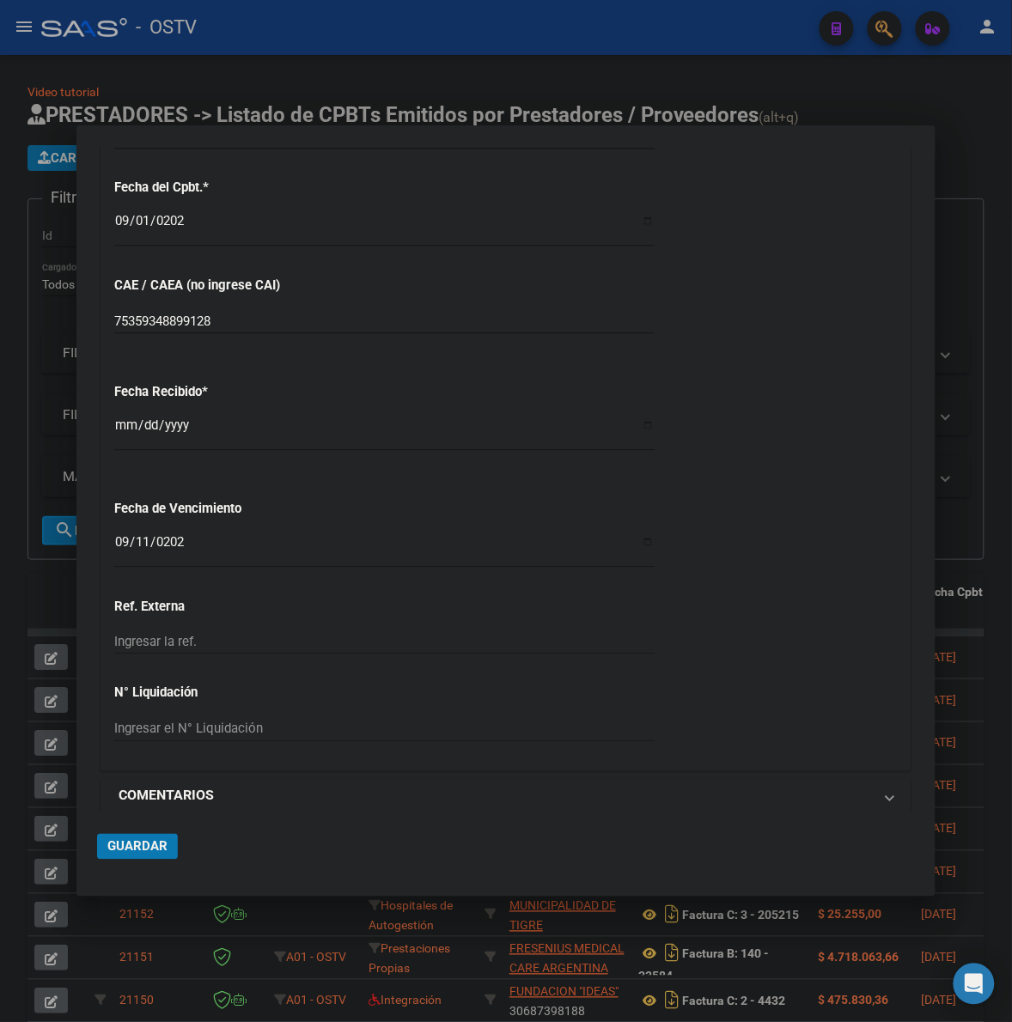
scroll to position [826, 0]
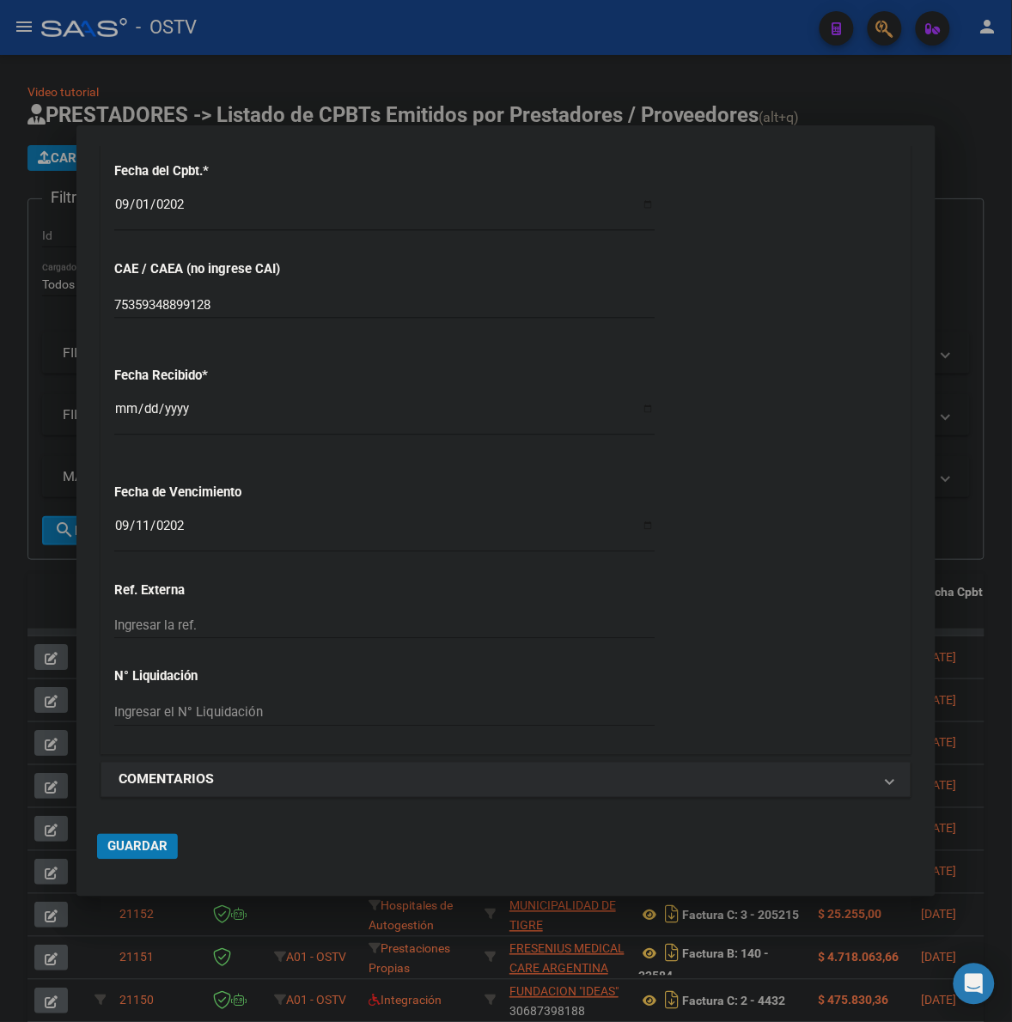
click at [146, 827] on mat-dialog-actions "Guardar" at bounding box center [506, 843] width 818 height 65
click at [143, 849] on span "Guardar" at bounding box center [137, 846] width 60 height 15
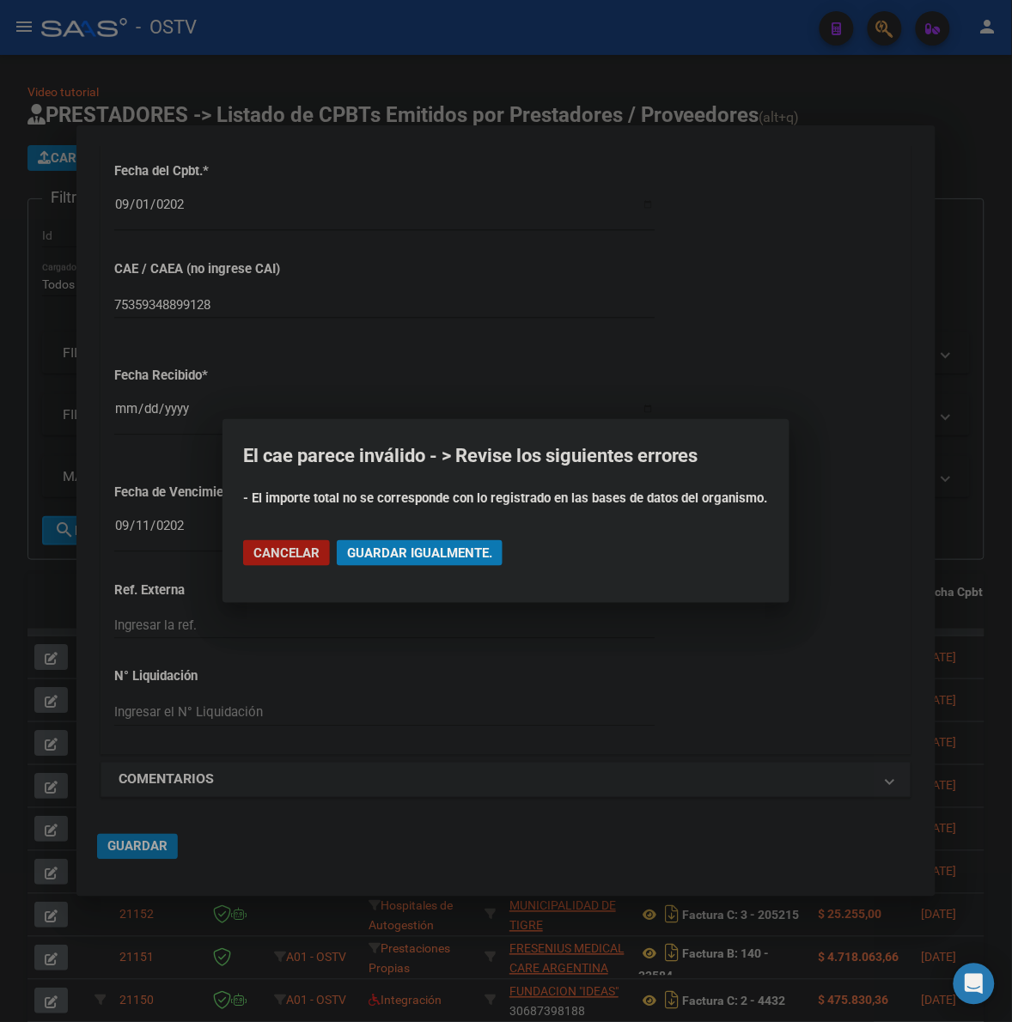
click at [426, 563] on button "Guardar igualmente." at bounding box center [420, 553] width 166 height 26
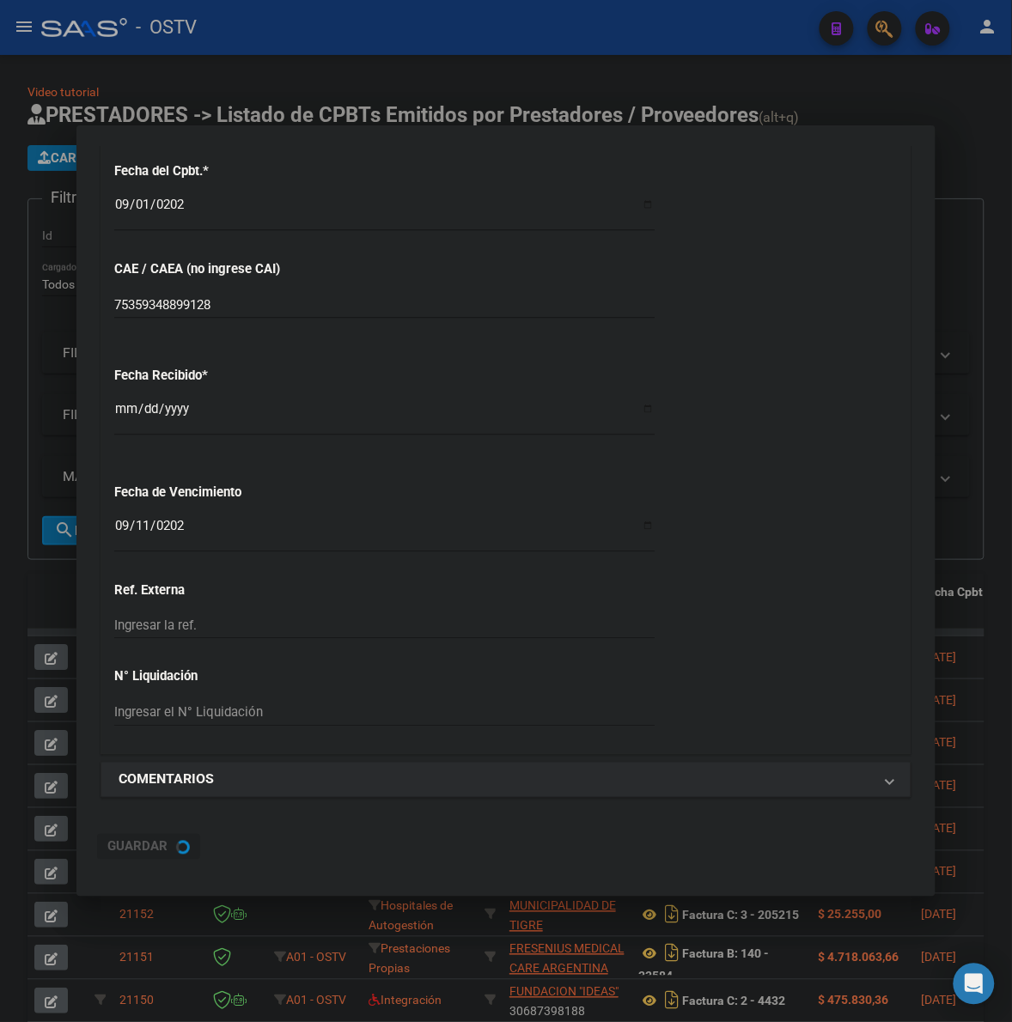
scroll to position [0, 0]
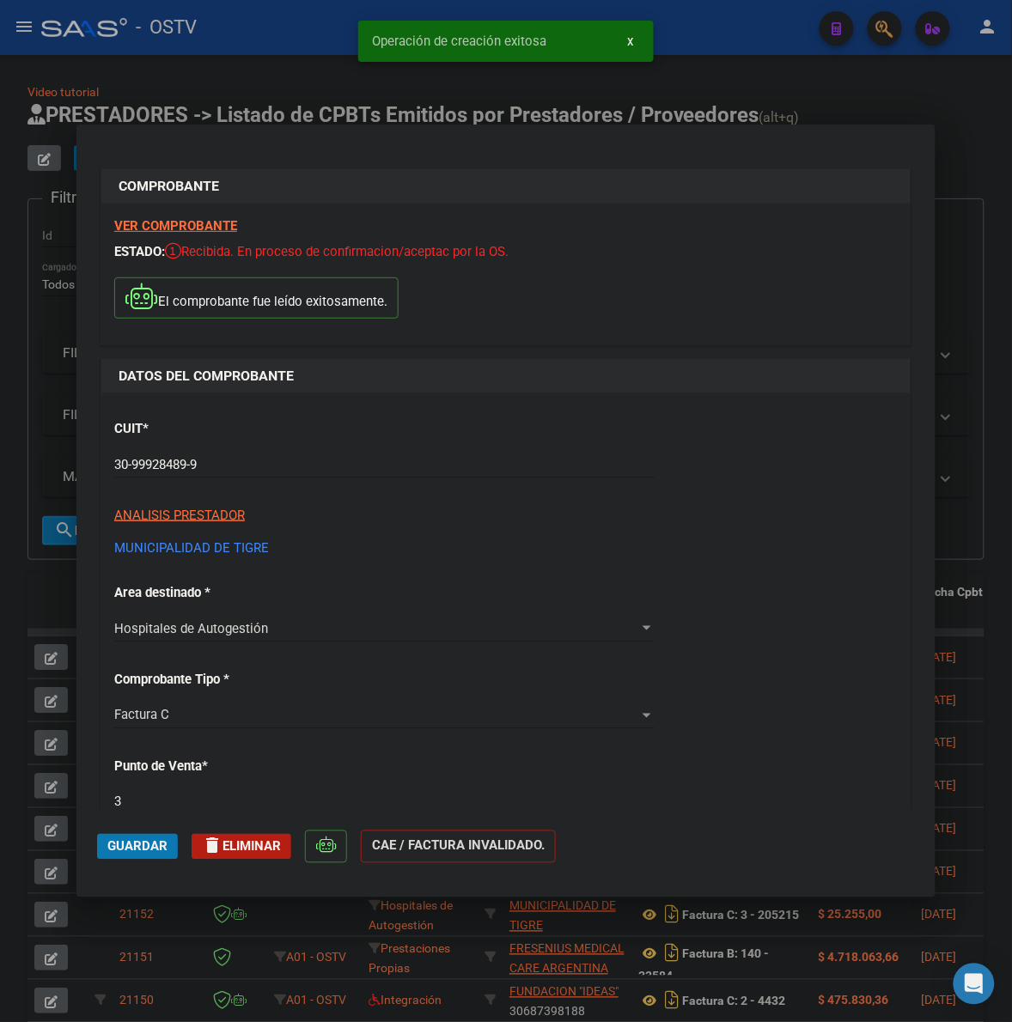
drag, startPoint x: 934, startPoint y: 242, endPoint x: 928, endPoint y: 325, distance: 82.7
click at [938, 558] on div "COMPROBANTE VER COMPROBANTE ESTADO: Recibida. En proceso de confirmacion/acepta…" at bounding box center [506, 511] width 1012 height 1022
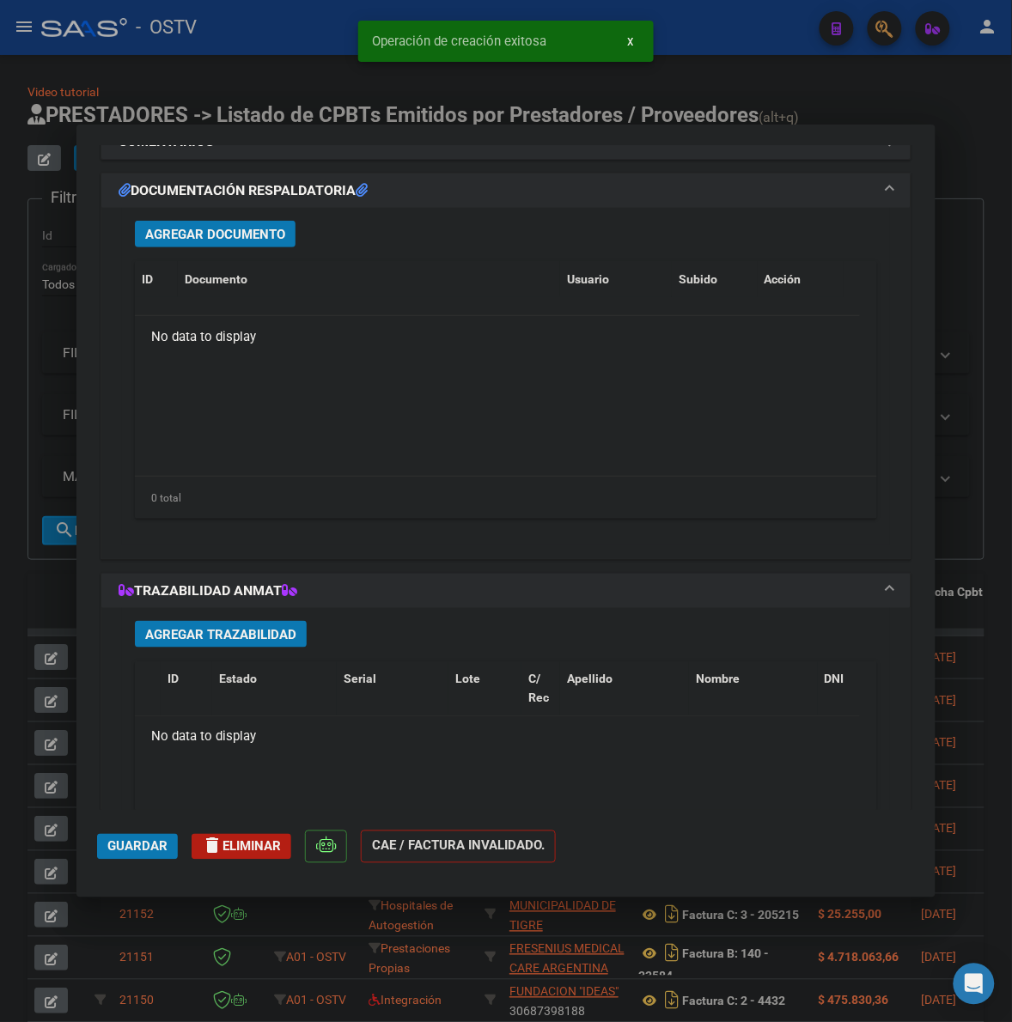
scroll to position [1530, 0]
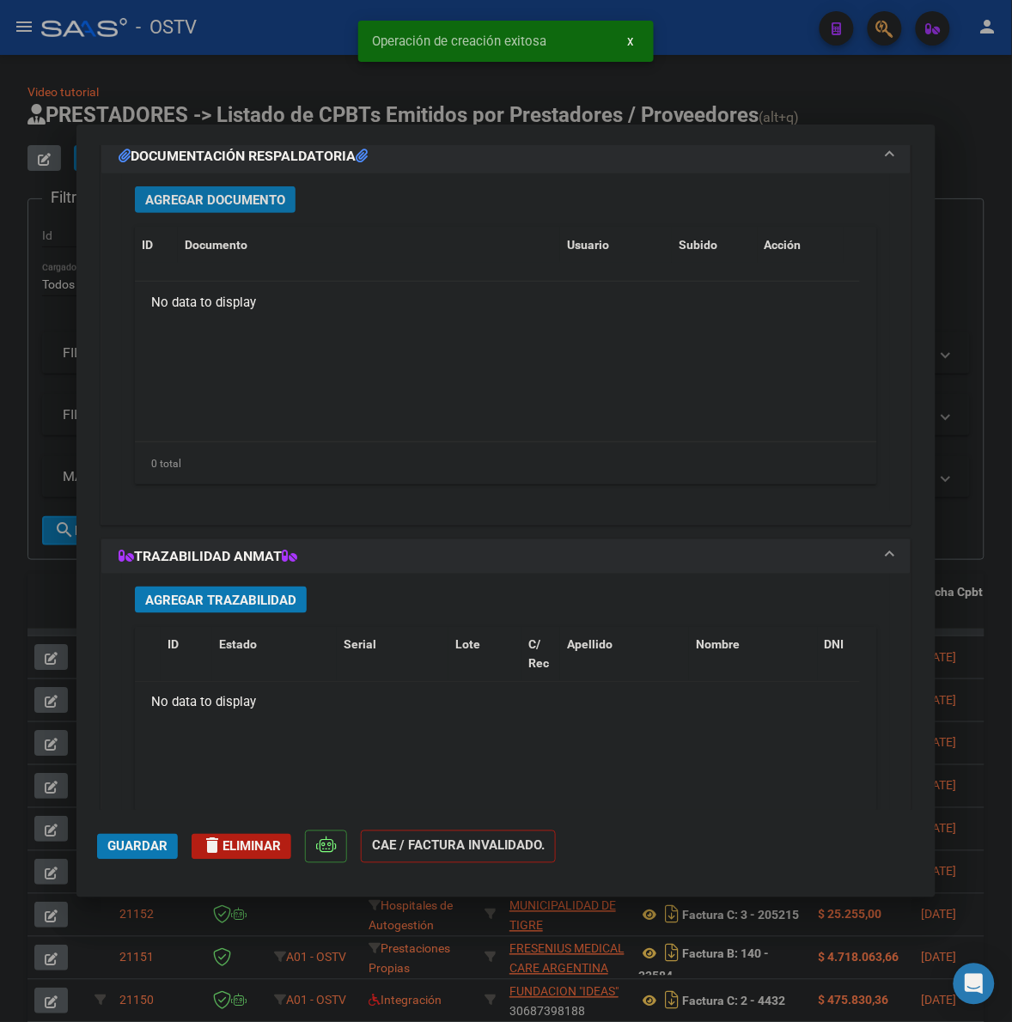
click at [233, 195] on span "Agregar Documento" at bounding box center [215, 199] width 140 height 15
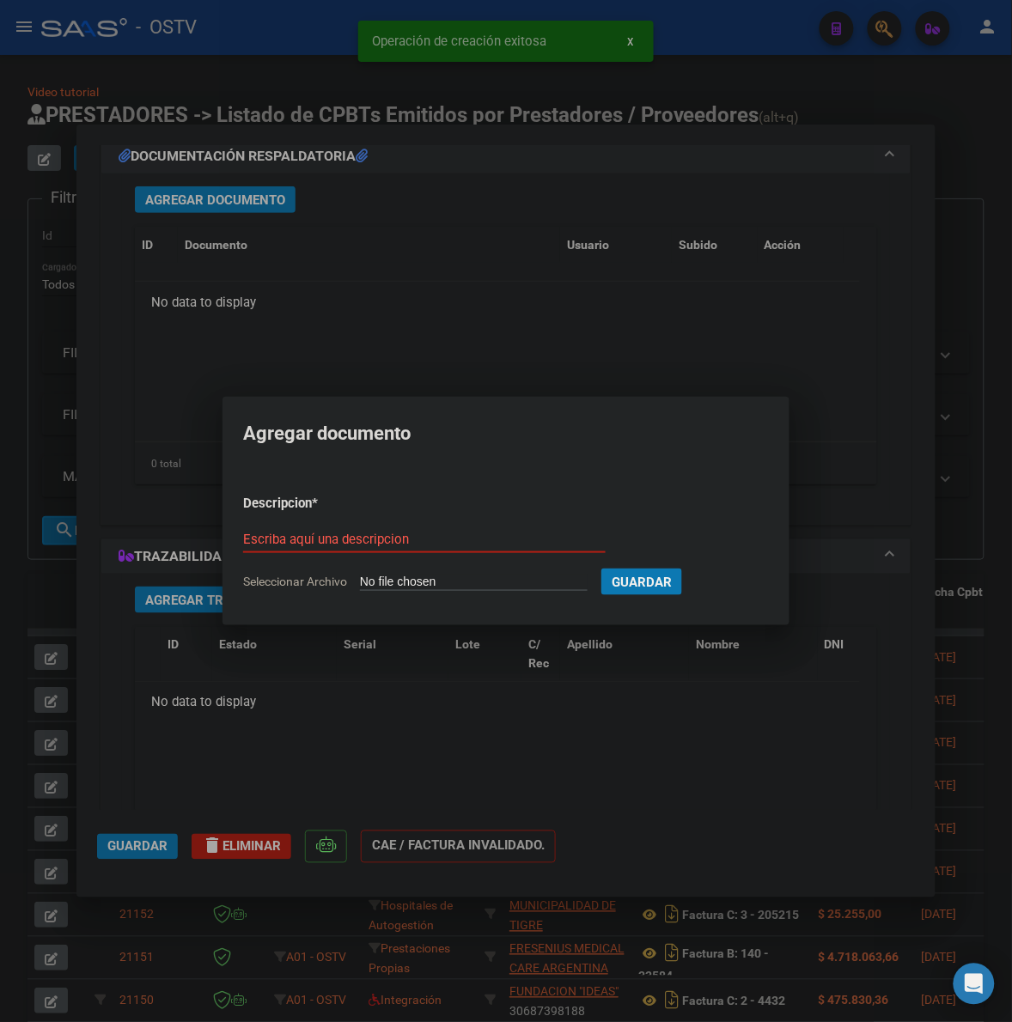
type input "C:\fakepath\FACTURA Y ANEXO - 3 205202 - MUNICIPALIDAD DE TIGRE.pdf"
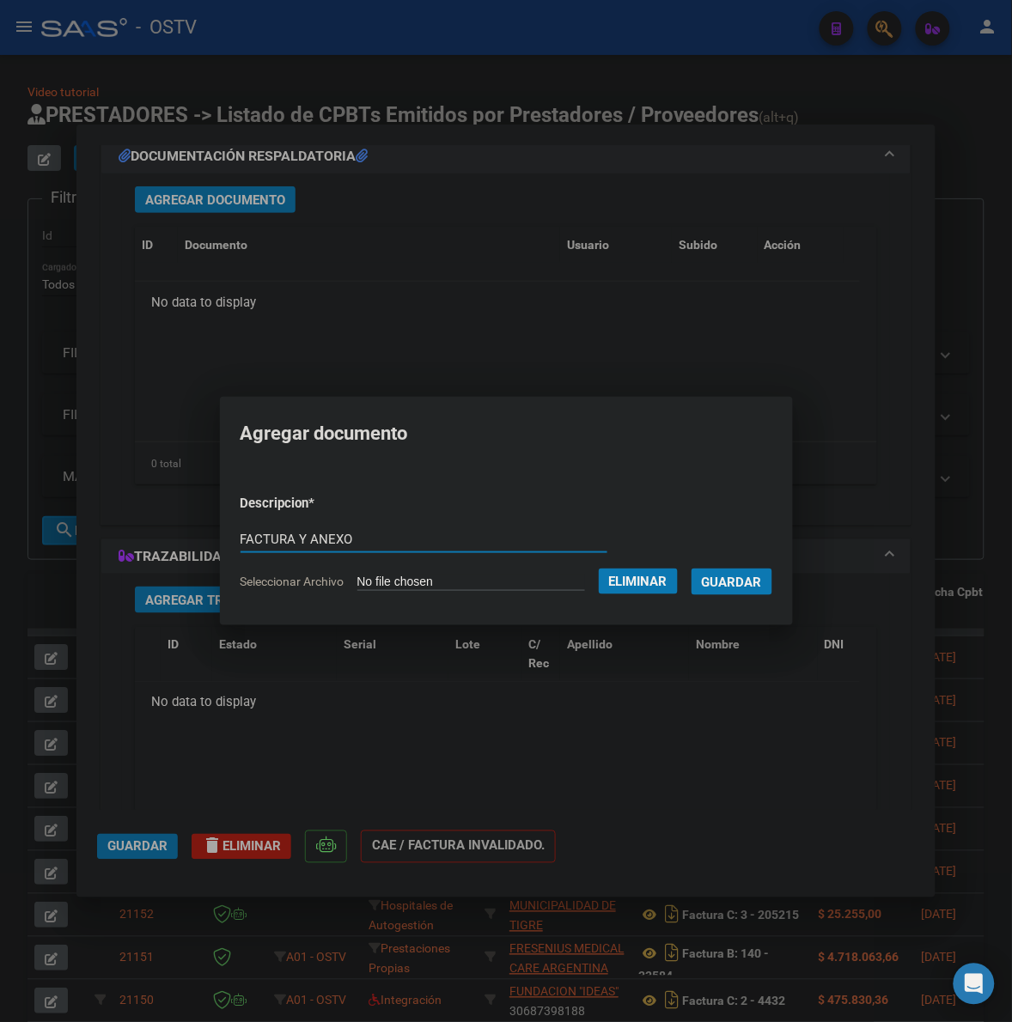
type input "FACTURA Y ANEXO"
click at [691, 569] on button "Guardar" at bounding box center [731, 582] width 81 height 27
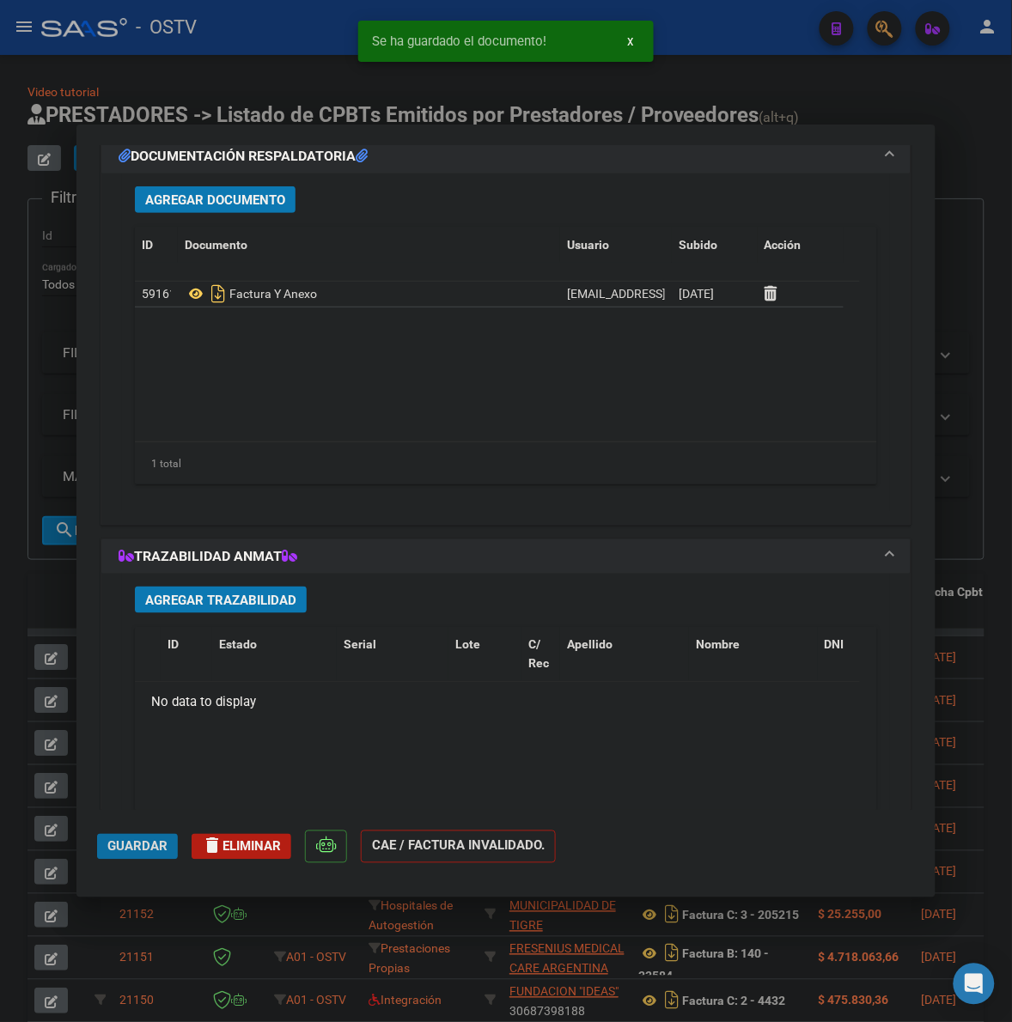
drag, startPoint x: 125, startPoint y: 855, endPoint x: 988, endPoint y: 401, distance: 974.3
click at [126, 855] on button "Guardar" at bounding box center [137, 847] width 81 height 26
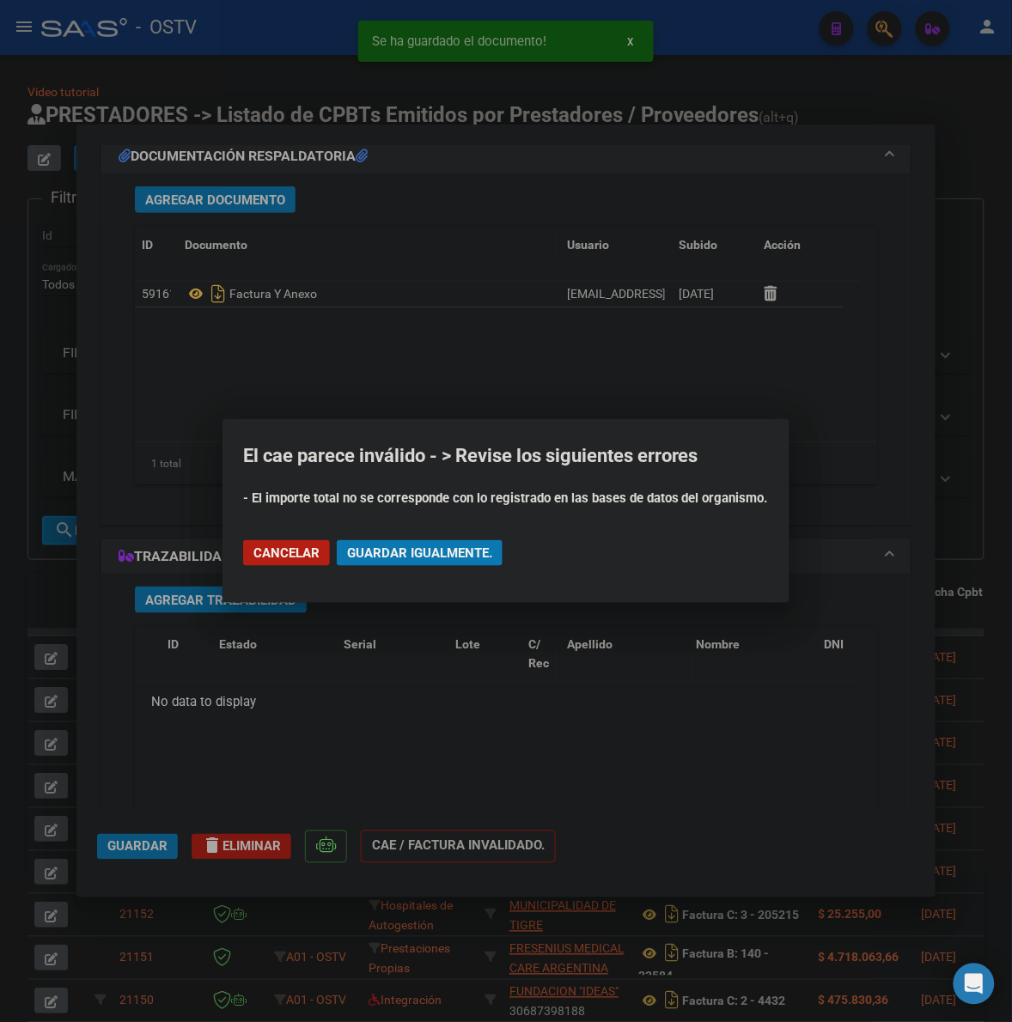
drag, startPoint x: 442, startPoint y: 546, endPoint x: 924, endPoint y: 481, distance: 486.2
click at [447, 545] on span "Guardar igualmente." at bounding box center [419, 552] width 145 height 15
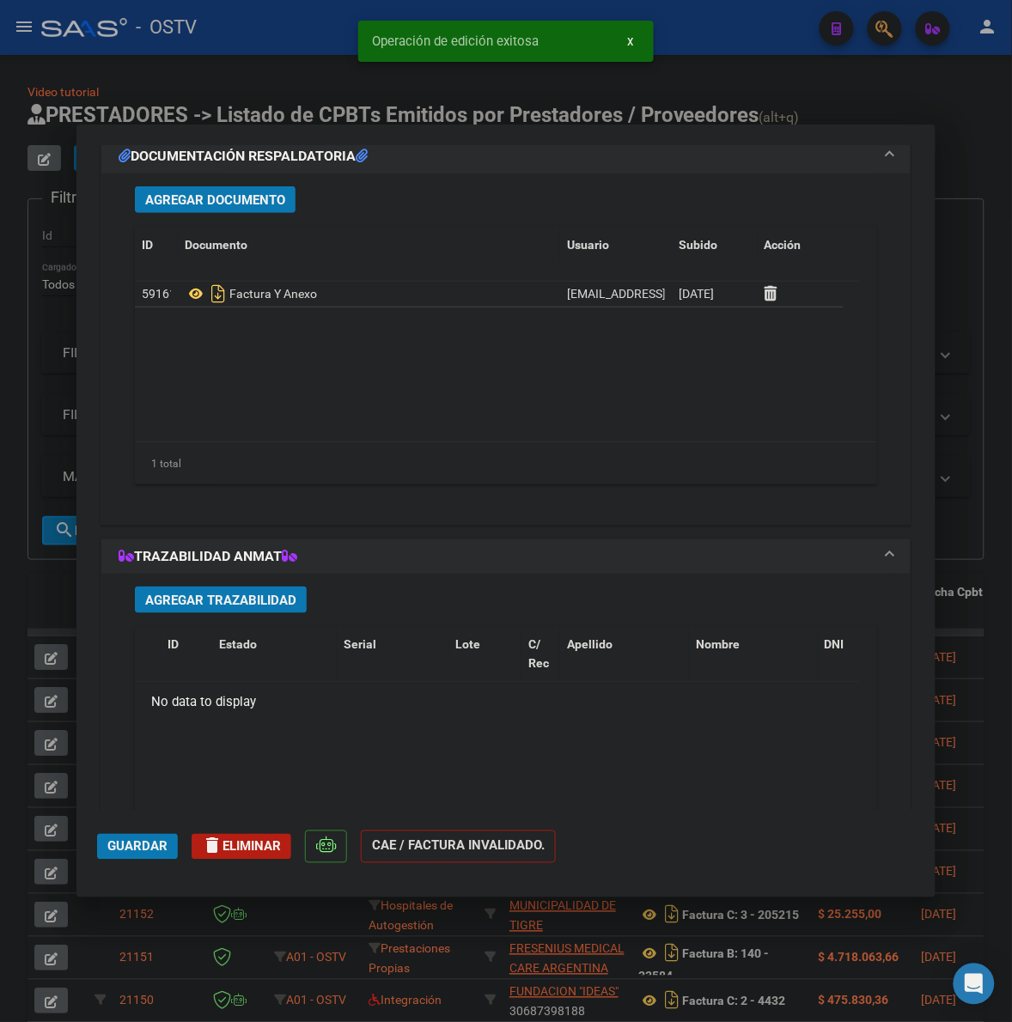
drag, startPoint x: 985, startPoint y: 442, endPoint x: 195, endPoint y: 140, distance: 846.0
click at [985, 441] on div at bounding box center [506, 511] width 1012 height 1022
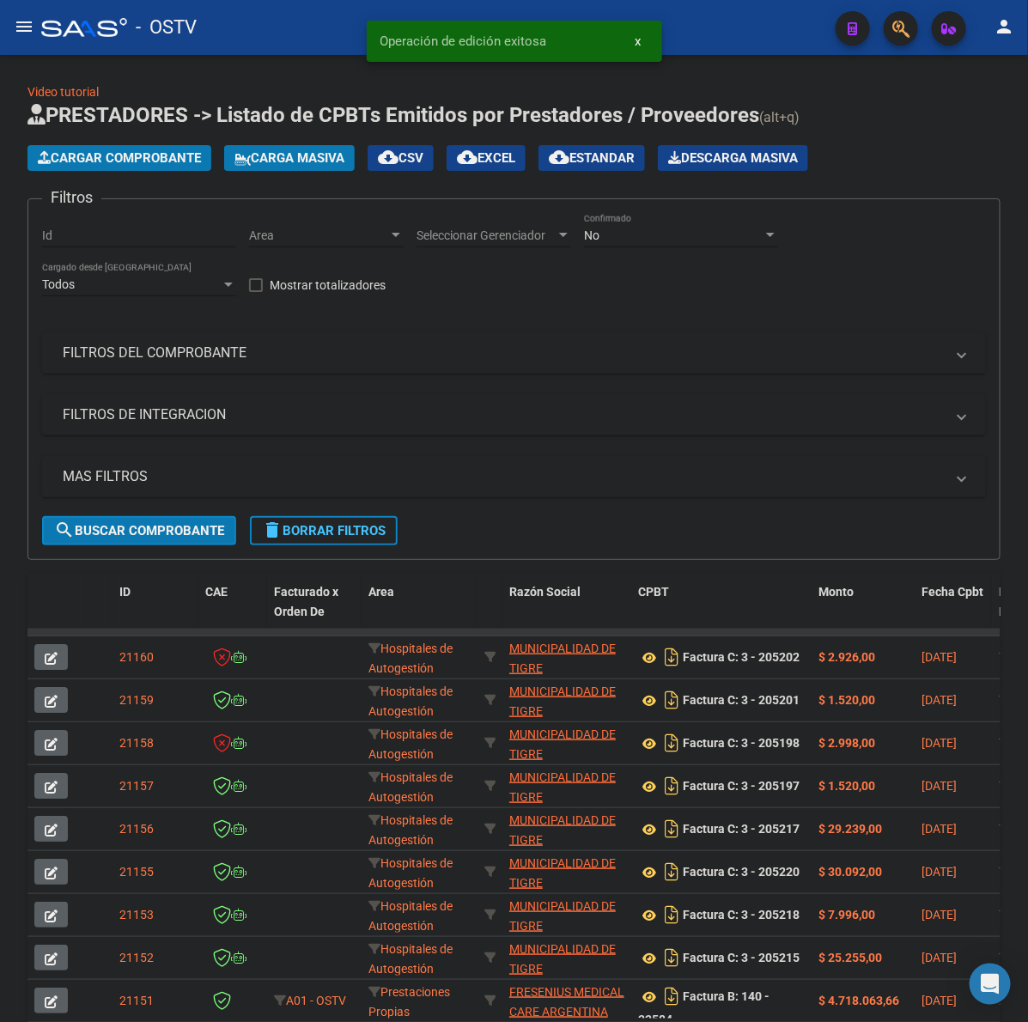
click at [80, 155] on span "Cargar Comprobante" at bounding box center [119, 157] width 163 height 15
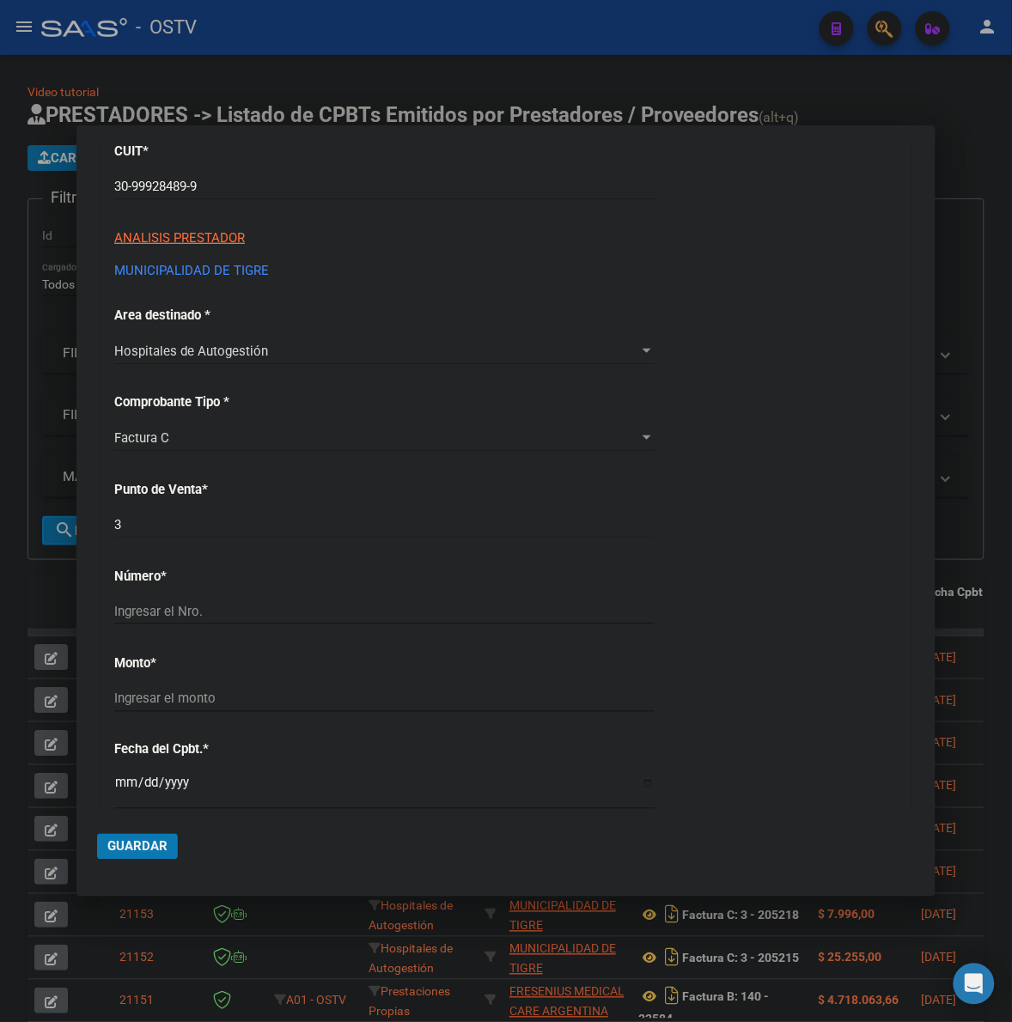
scroll to position [250, 0]
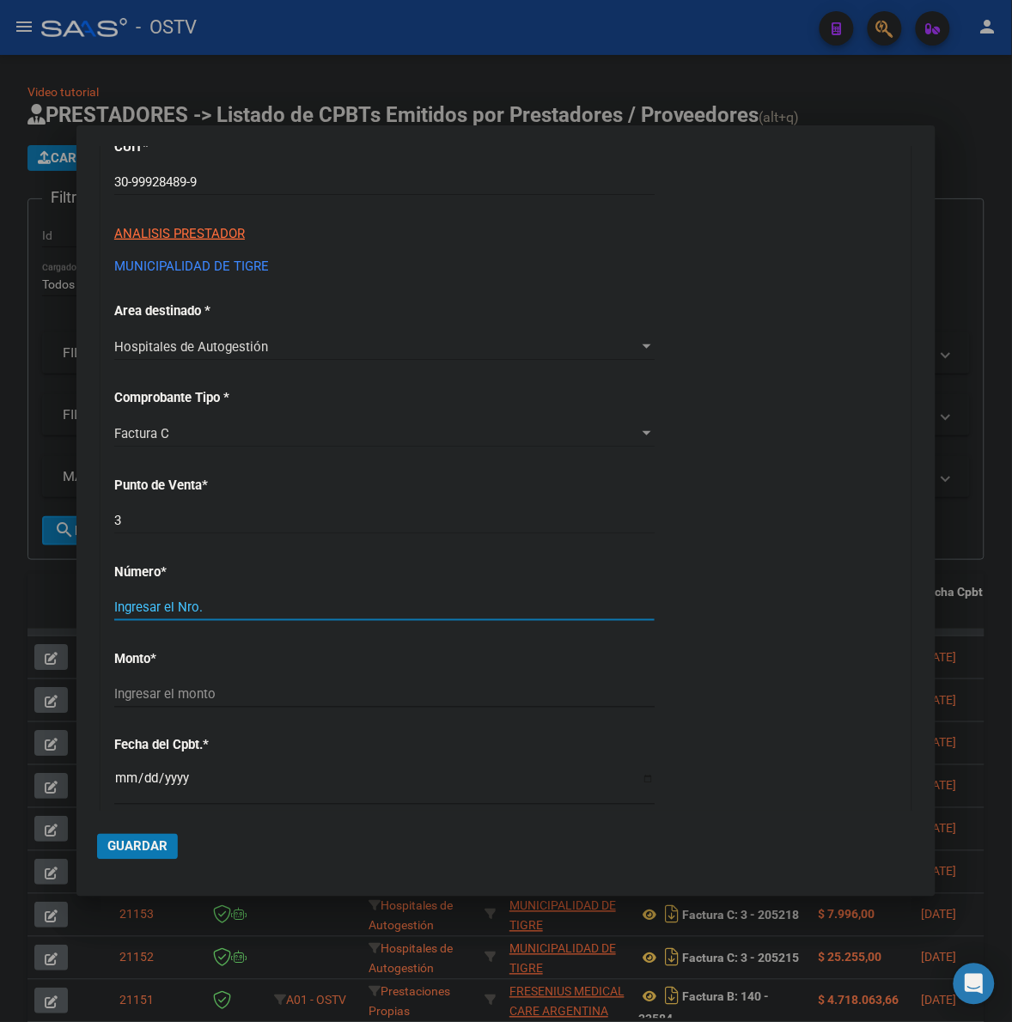
click at [185, 616] on div "Ingresar el Nro." at bounding box center [384, 607] width 540 height 26
type input "205203"
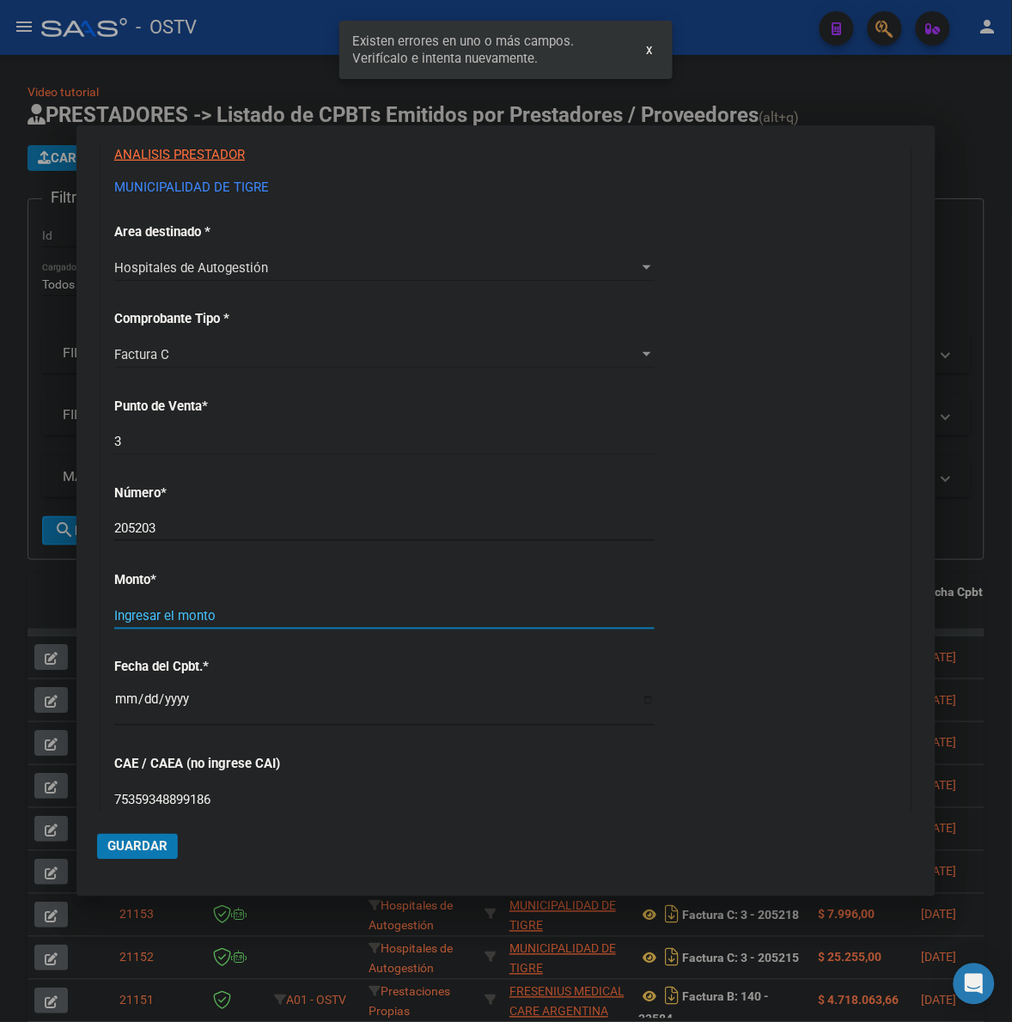
scroll to position [458, 0]
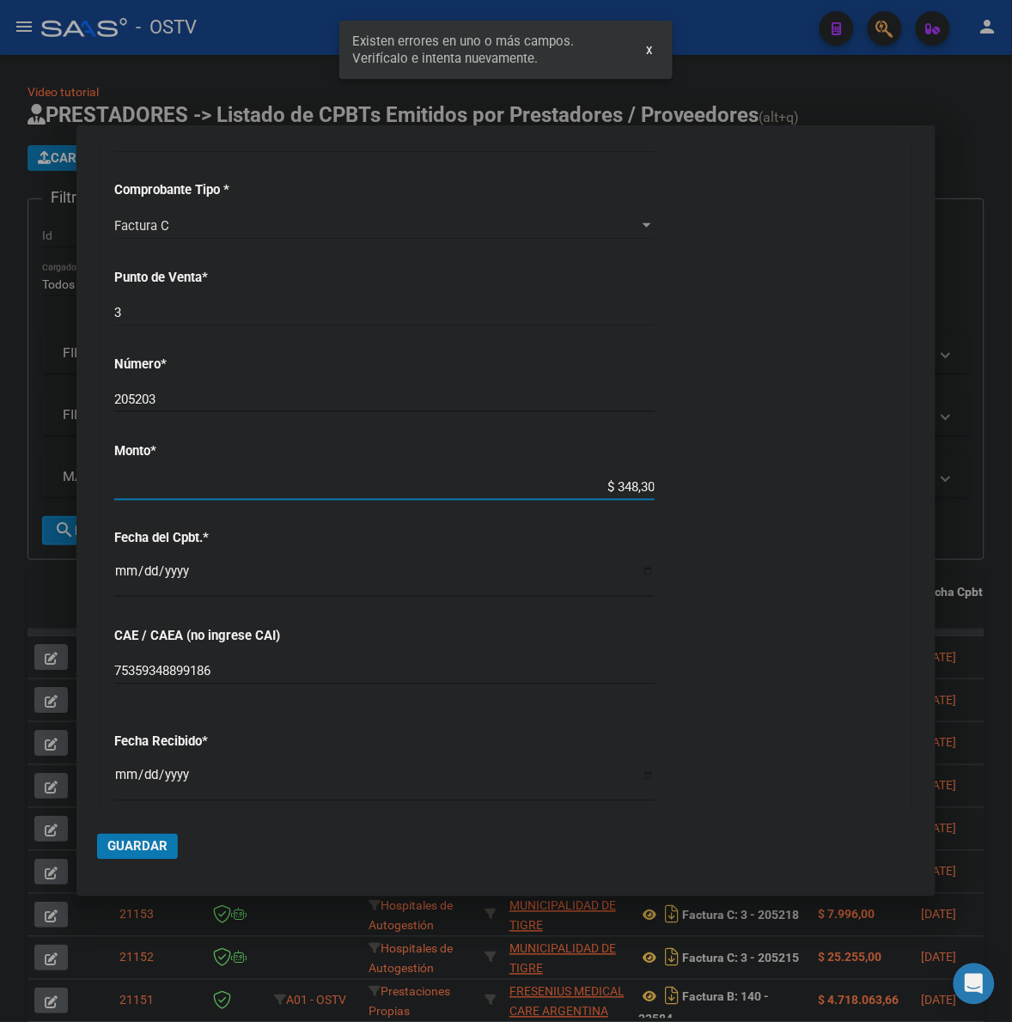
type input "$ 3.483,00"
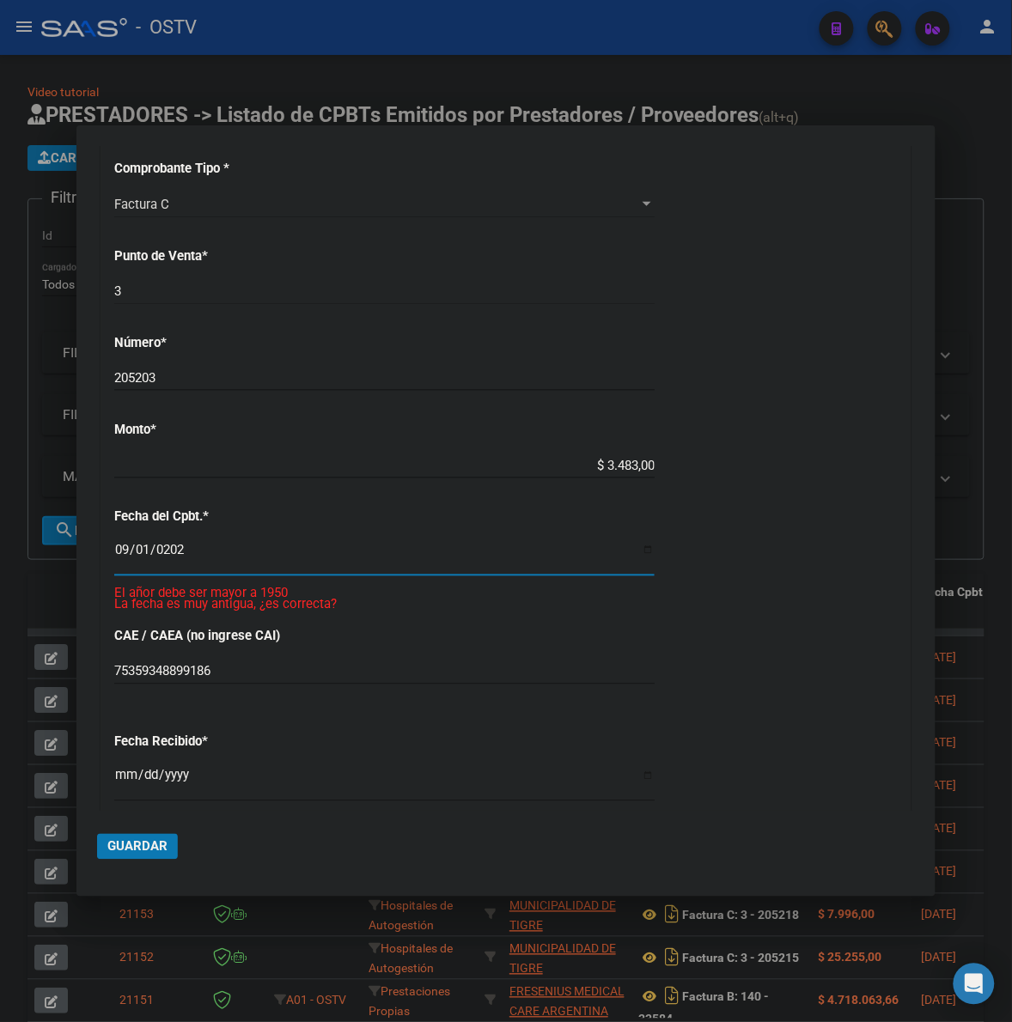
type input "[DATE]"
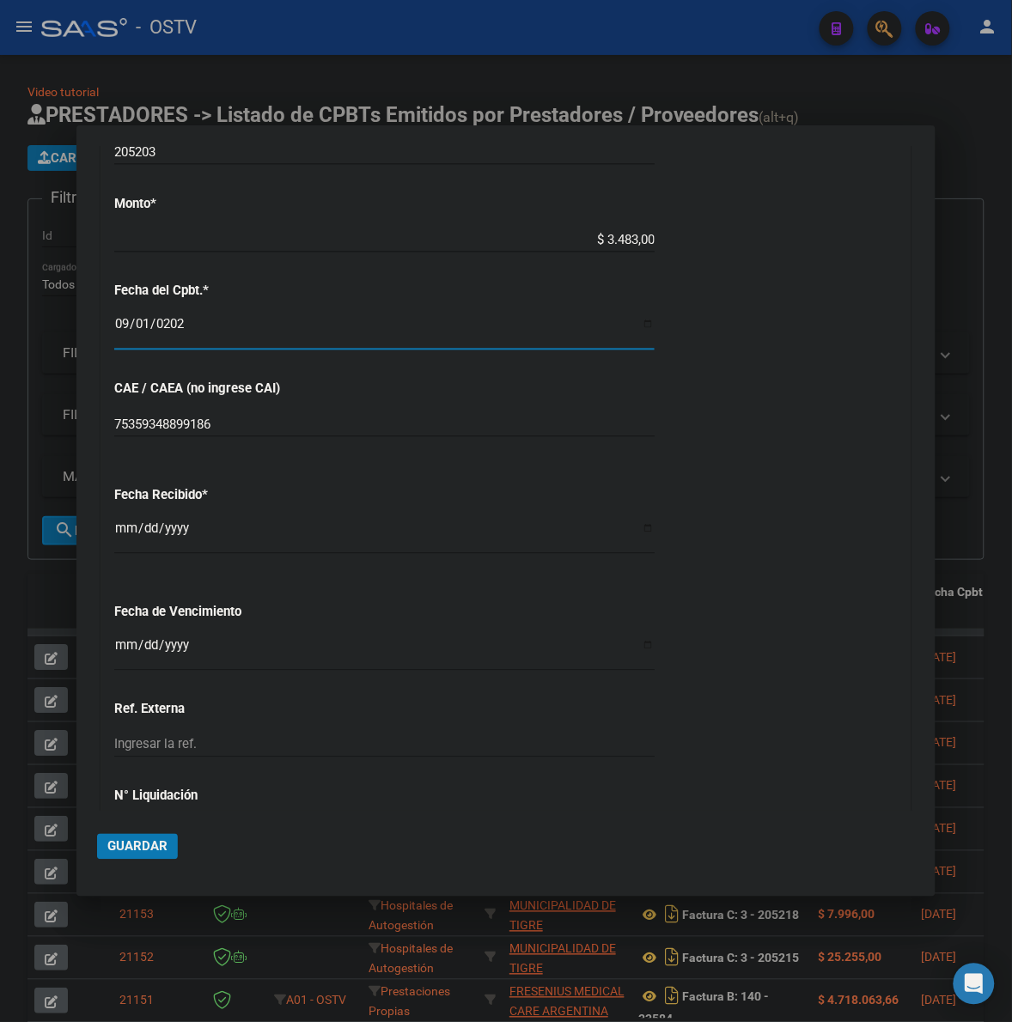
scroll to position [745, 0]
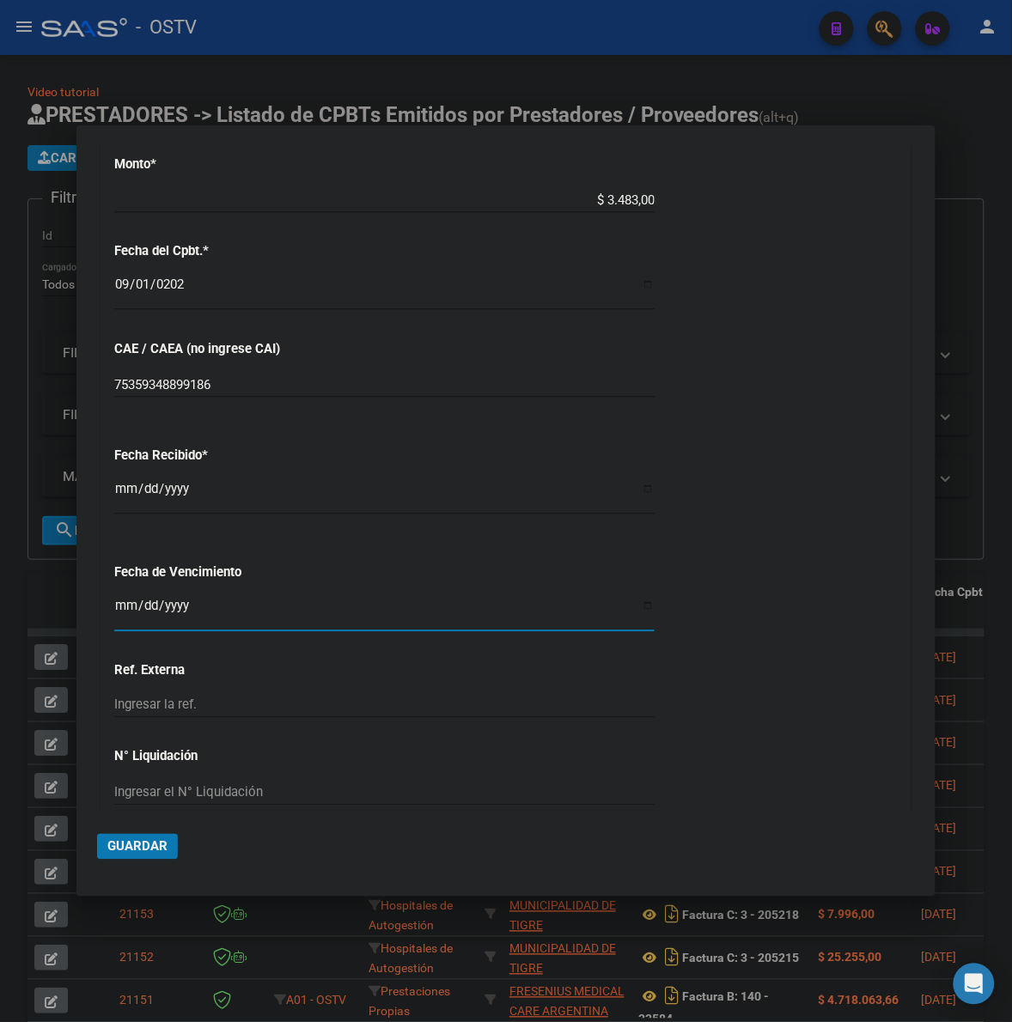
click at [133, 607] on input "Ingresar la fecha" at bounding box center [384, 612] width 540 height 27
type input "[DATE]"
click at [419, 379] on input "75359348899186" at bounding box center [384, 384] width 540 height 15
click at [127, 842] on span "Guardar" at bounding box center [137, 846] width 60 height 15
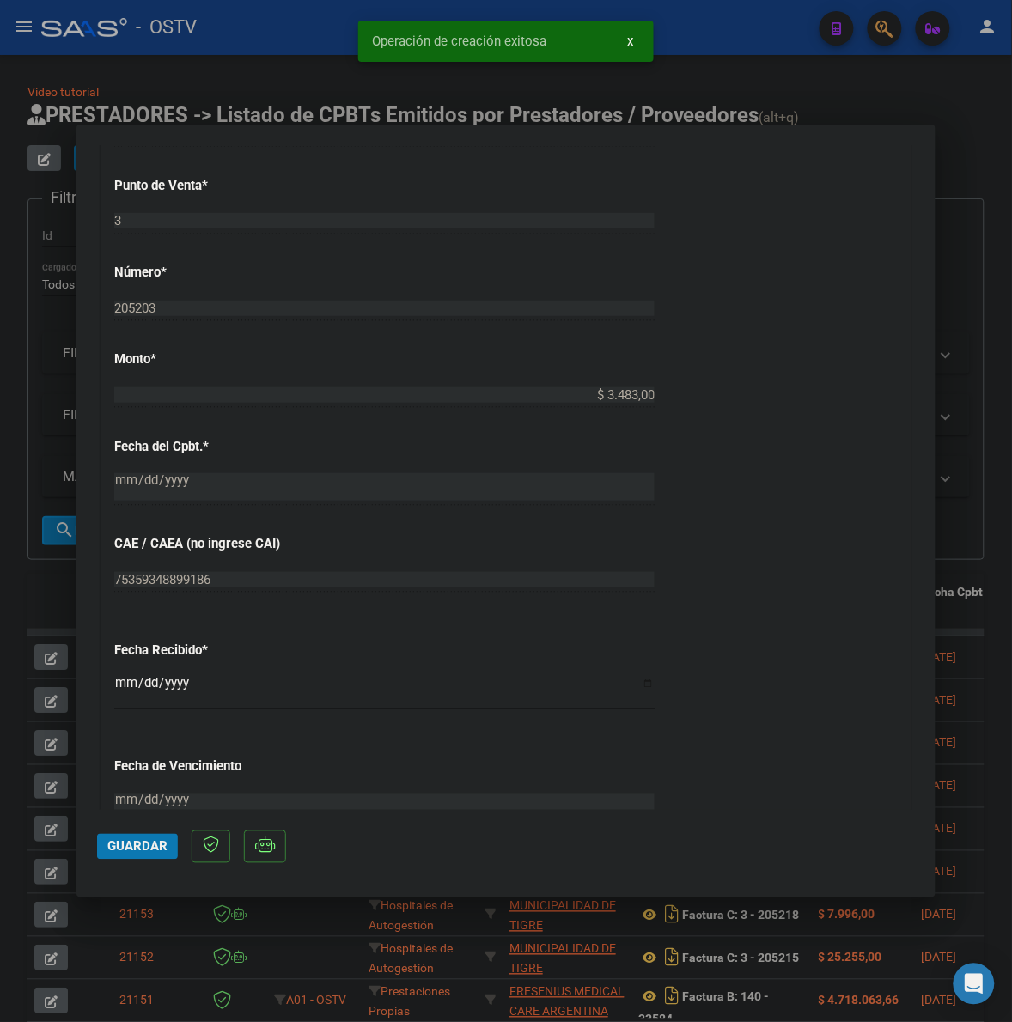
scroll to position [1162, 0]
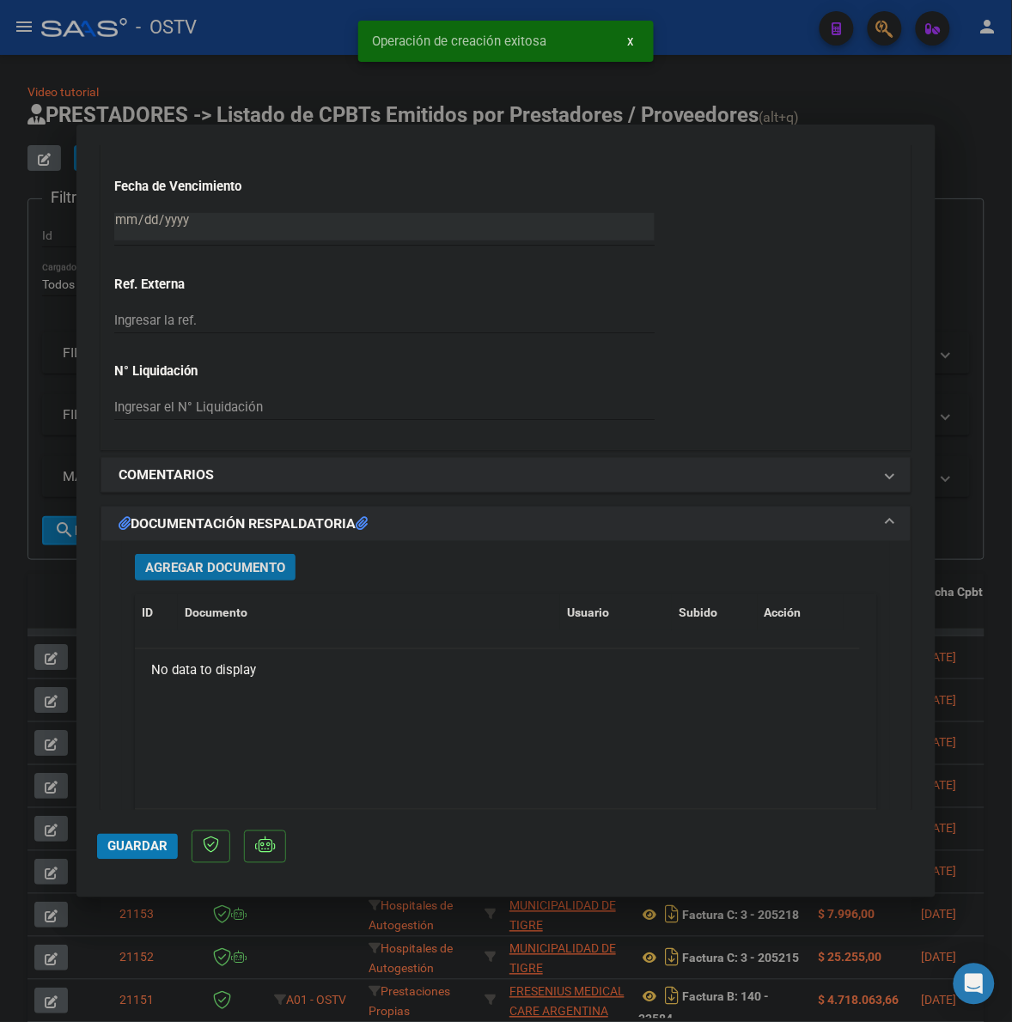
click at [222, 559] on span "Agregar Documento" at bounding box center [215, 566] width 140 height 15
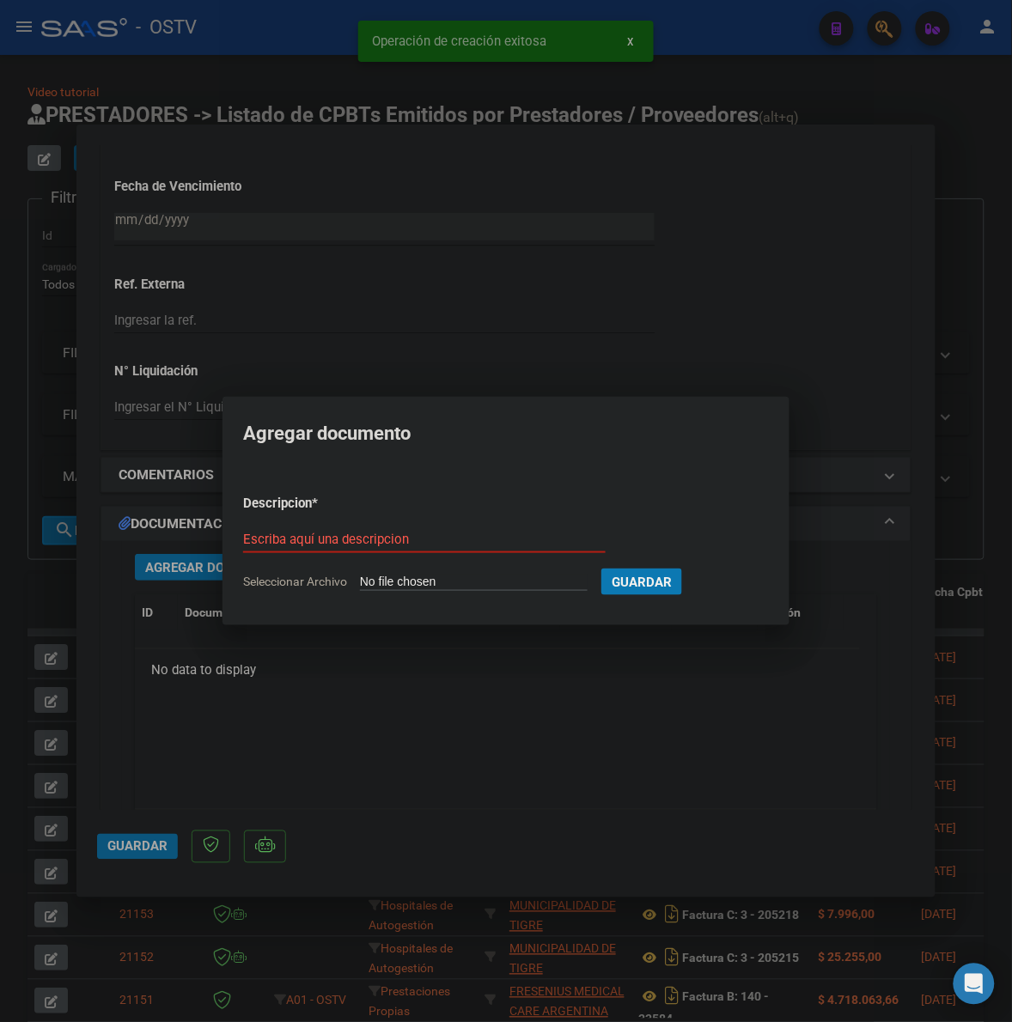
type input "C:\fakepath\FACTURA Y ANEXO - 3 205203 - MUNICIPALIDAD DE TIGRE.pdf"
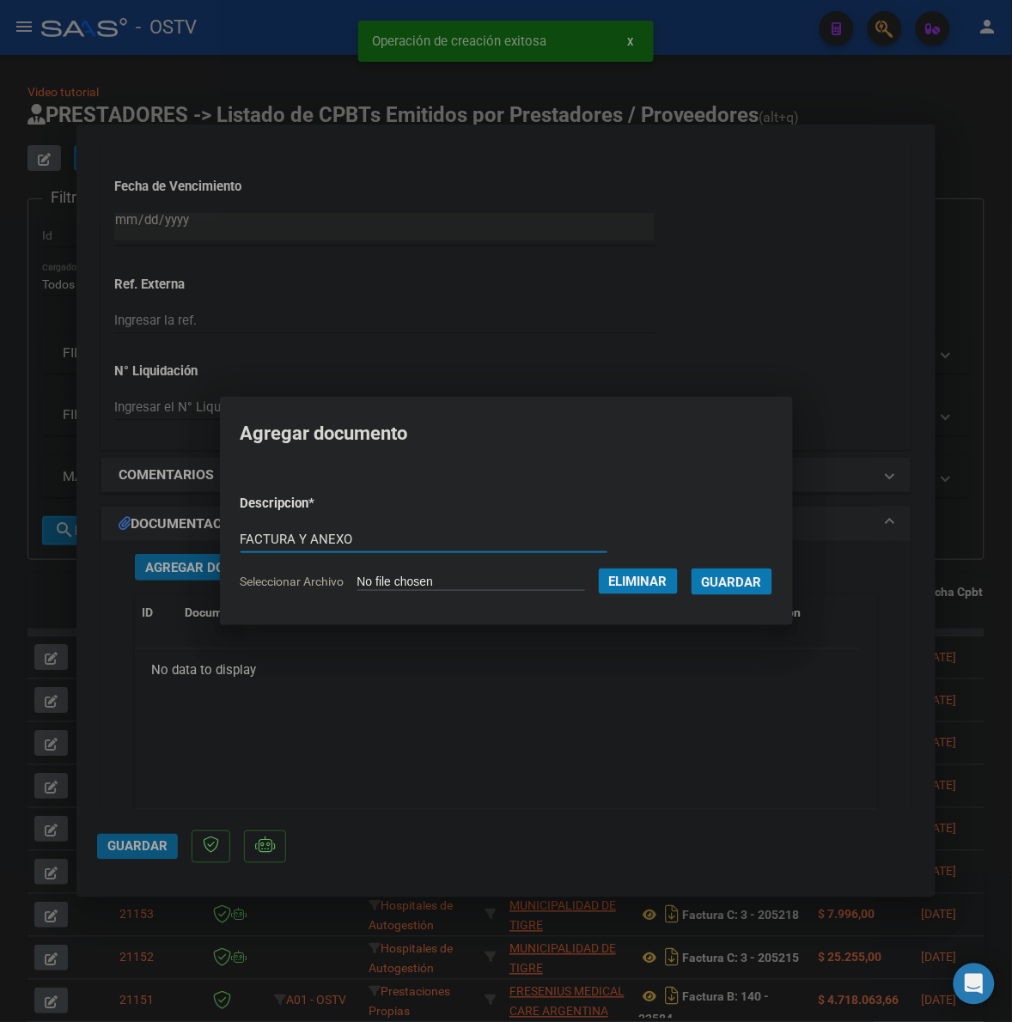
type input "FACTURA Y ANEXO"
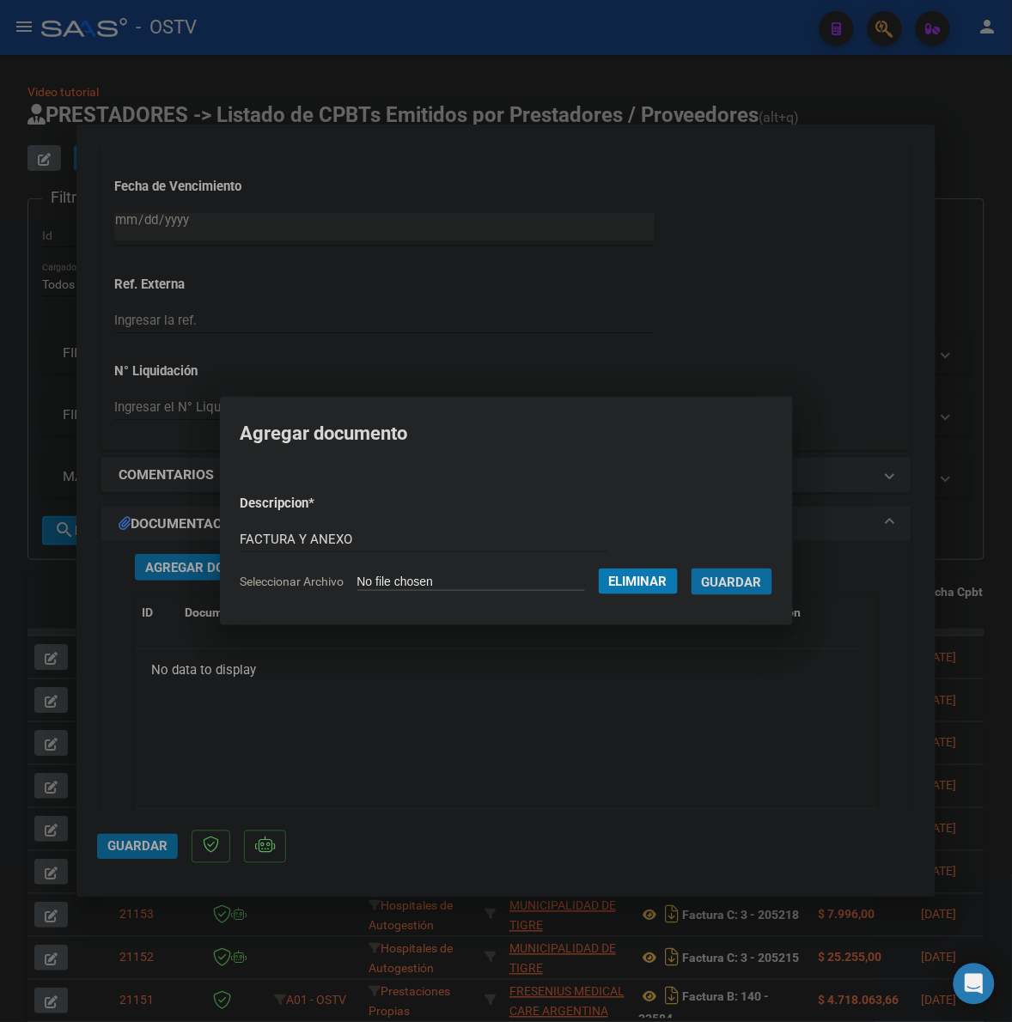
click at [691, 569] on button "Guardar" at bounding box center [731, 582] width 81 height 27
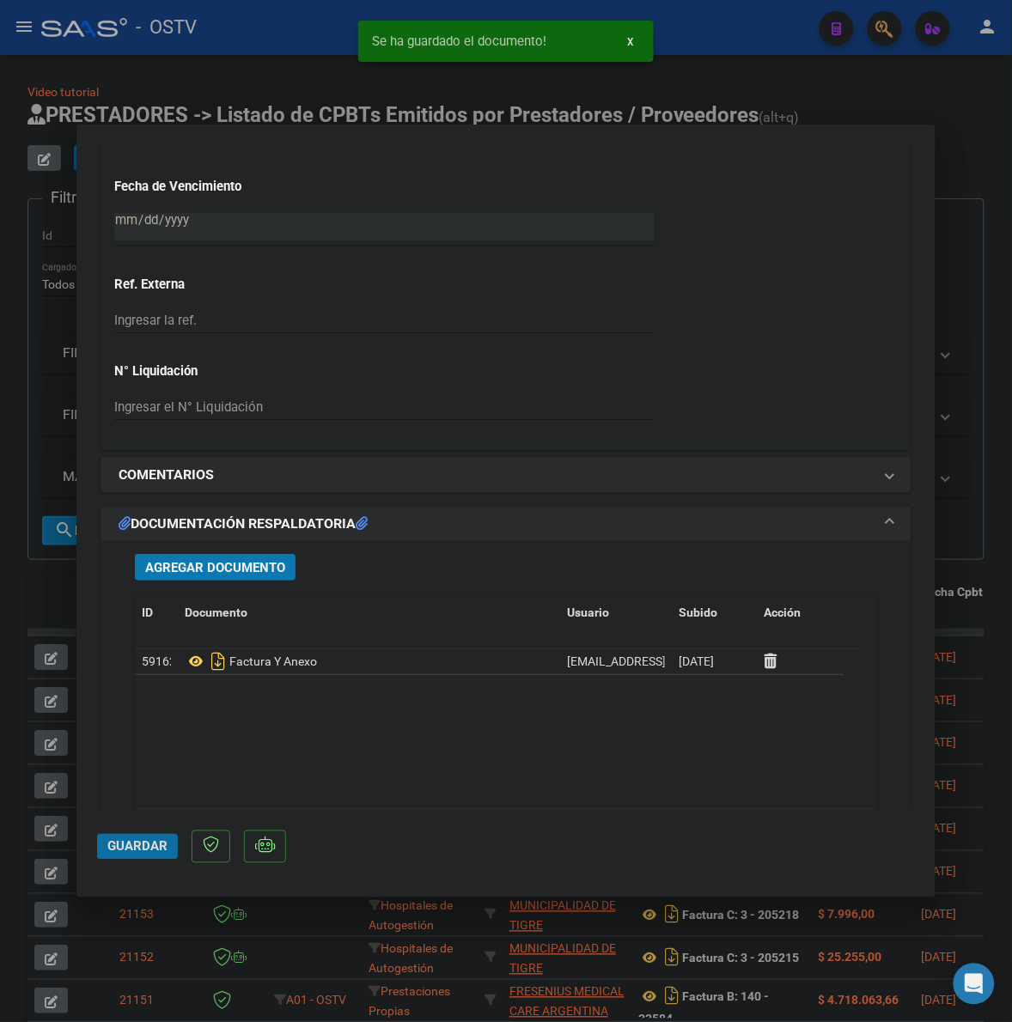
click at [135, 849] on span "Guardar" at bounding box center [137, 846] width 60 height 15
click at [50, 588] on div at bounding box center [506, 511] width 1012 height 1022
type input "$ 0,00"
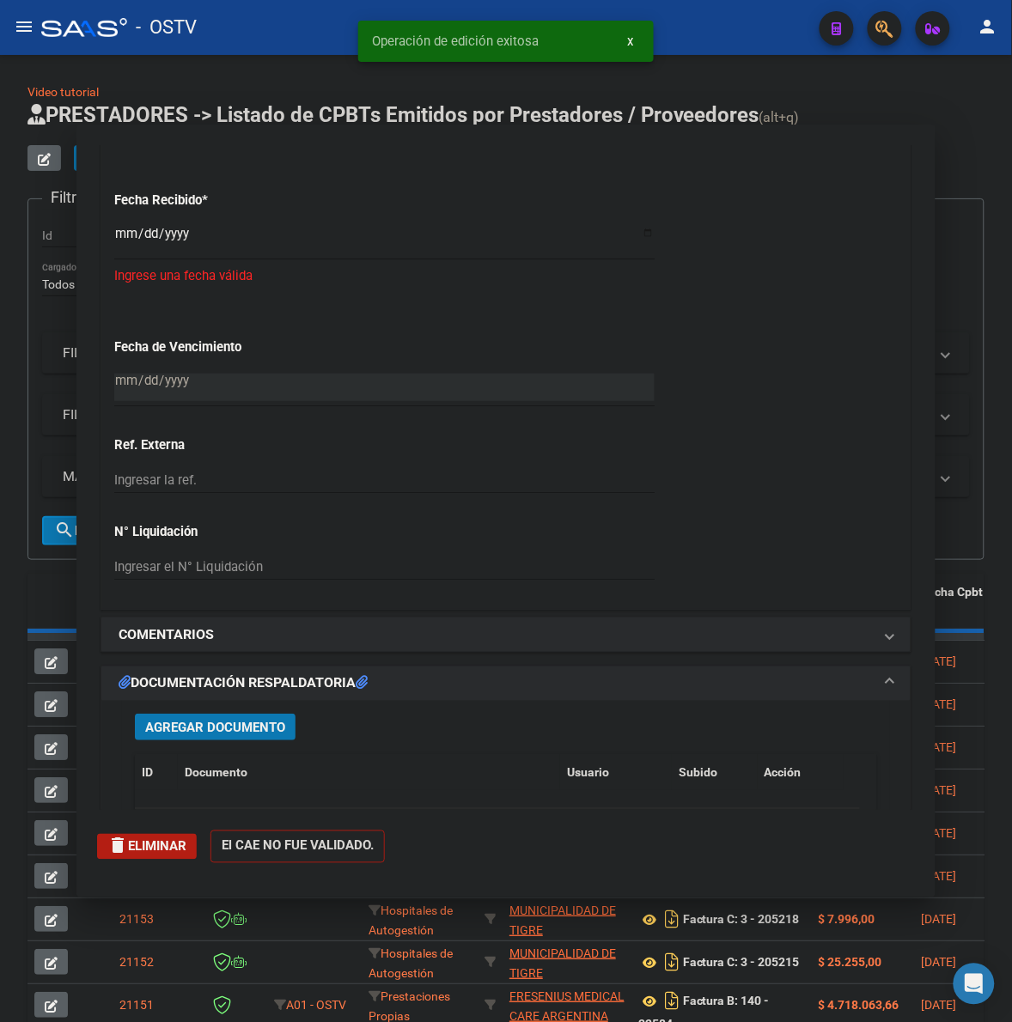
scroll to position [1323, 0]
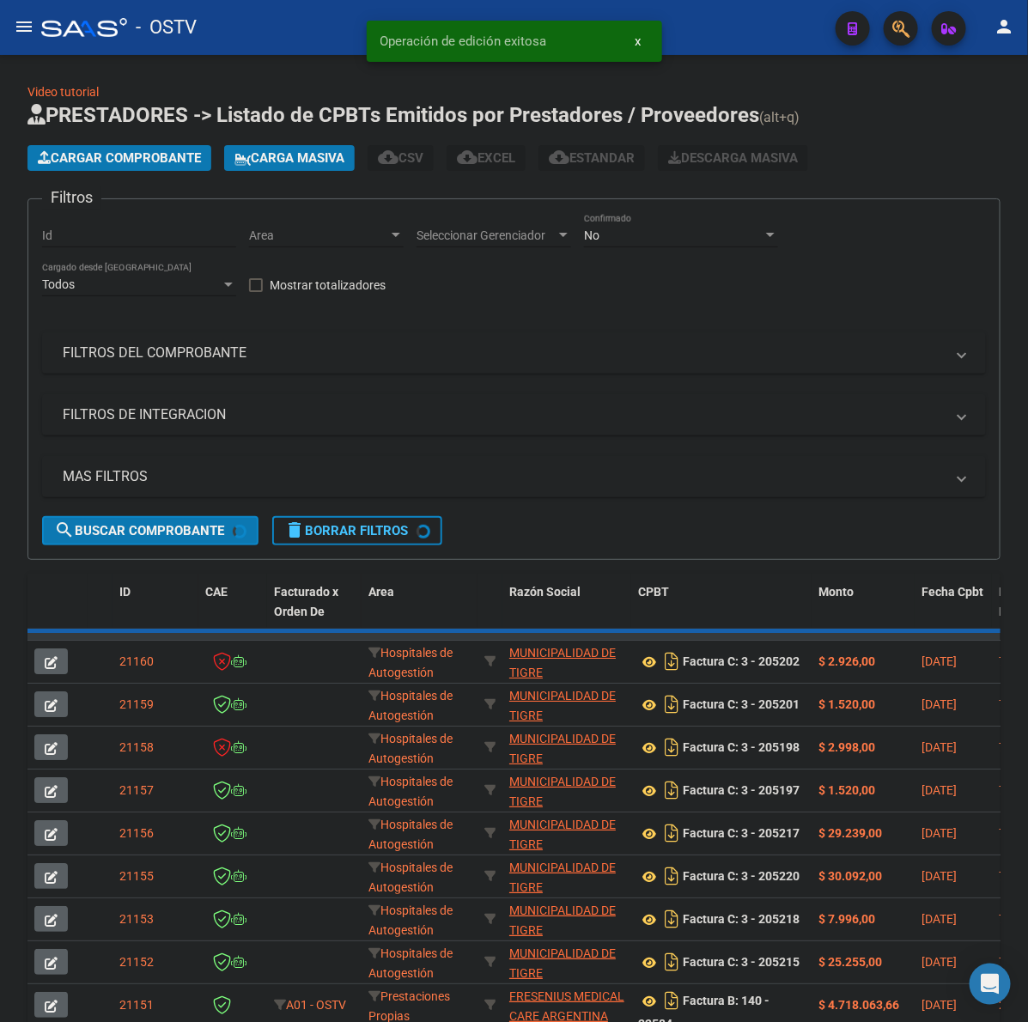
click at [142, 167] on button "Cargar Comprobante" at bounding box center [119, 158] width 184 height 26
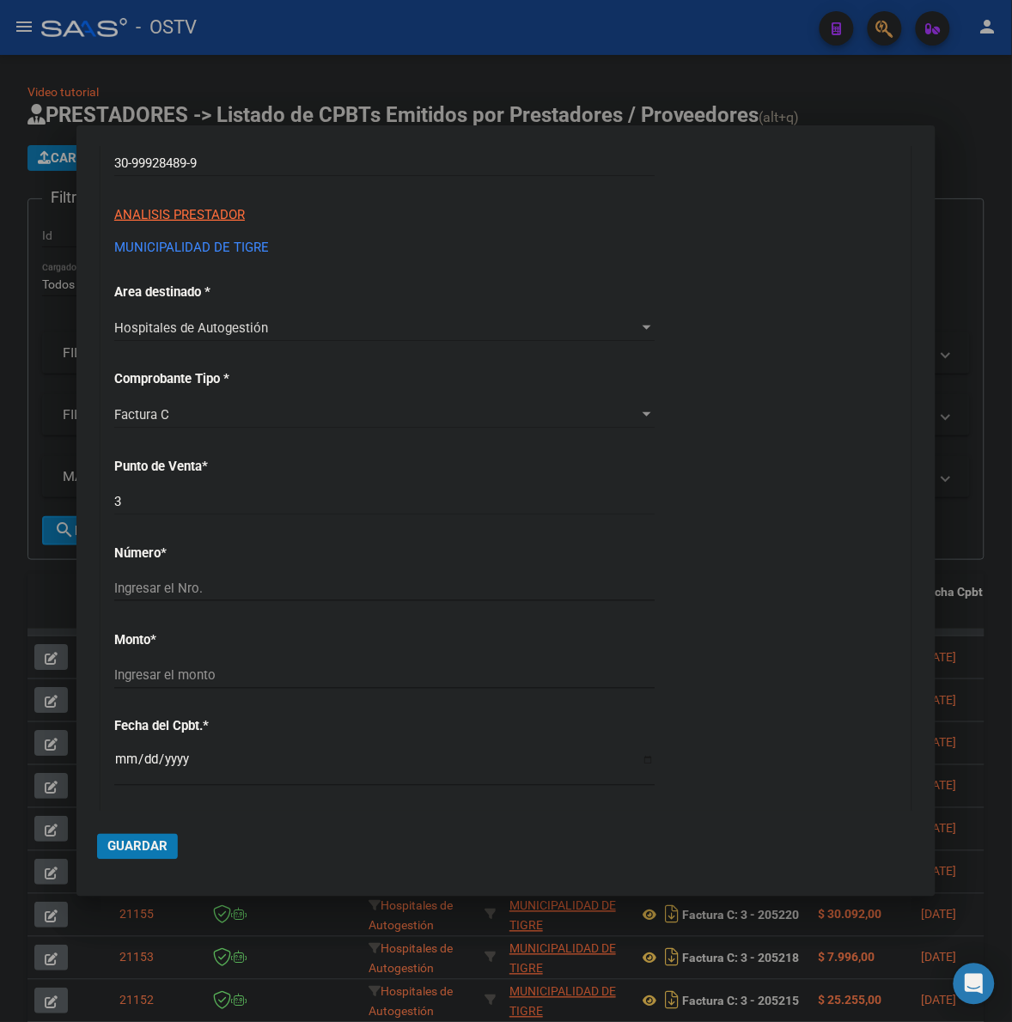
scroll to position [286, 0]
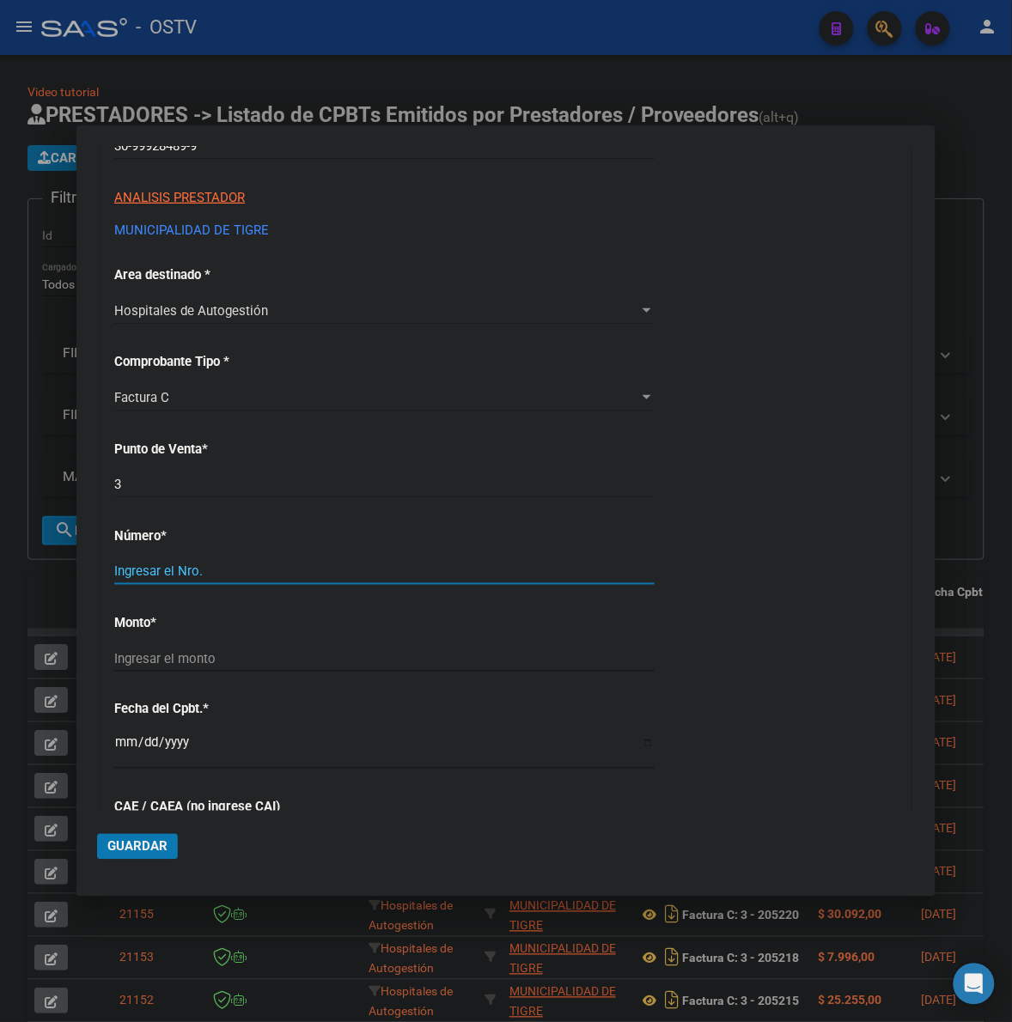
click at [135, 577] on input "Ingresar el Nro." at bounding box center [384, 570] width 540 height 15
type input "205207"
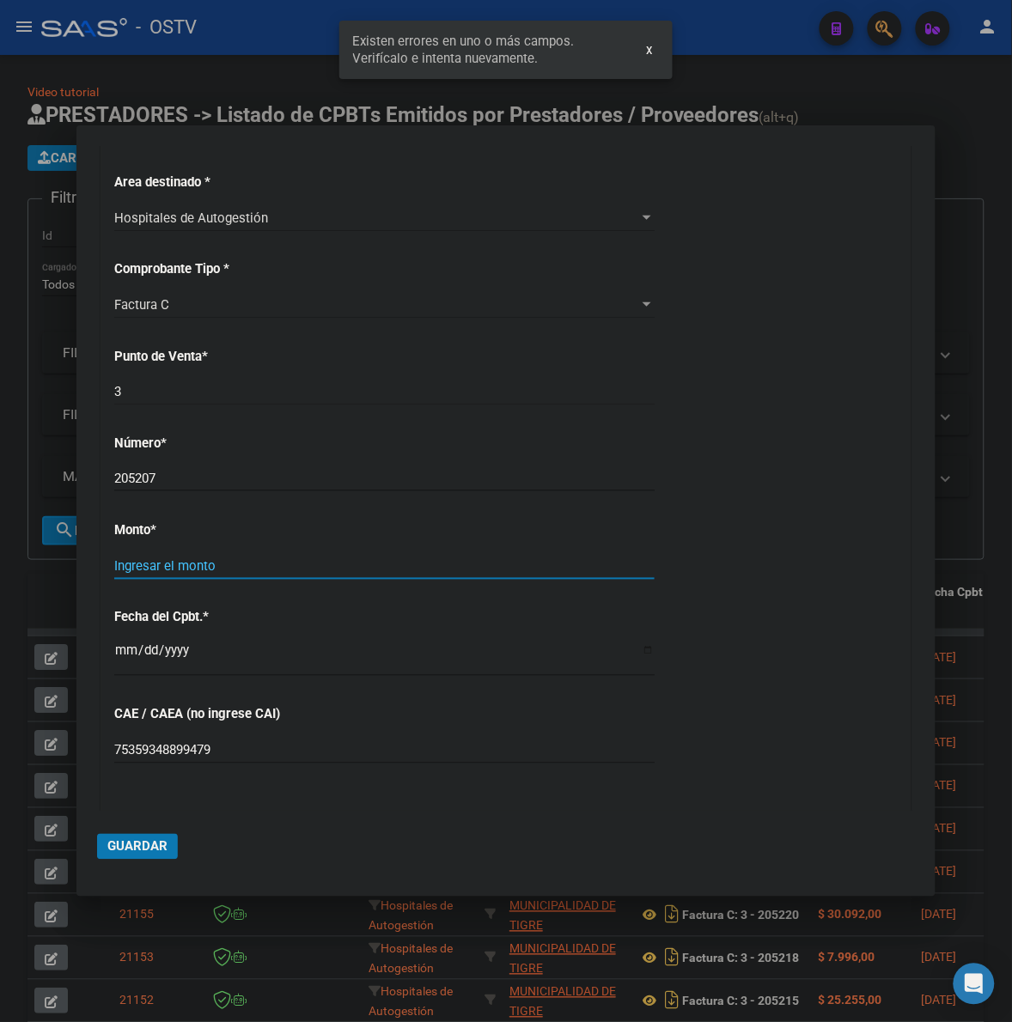
scroll to position [458, 0]
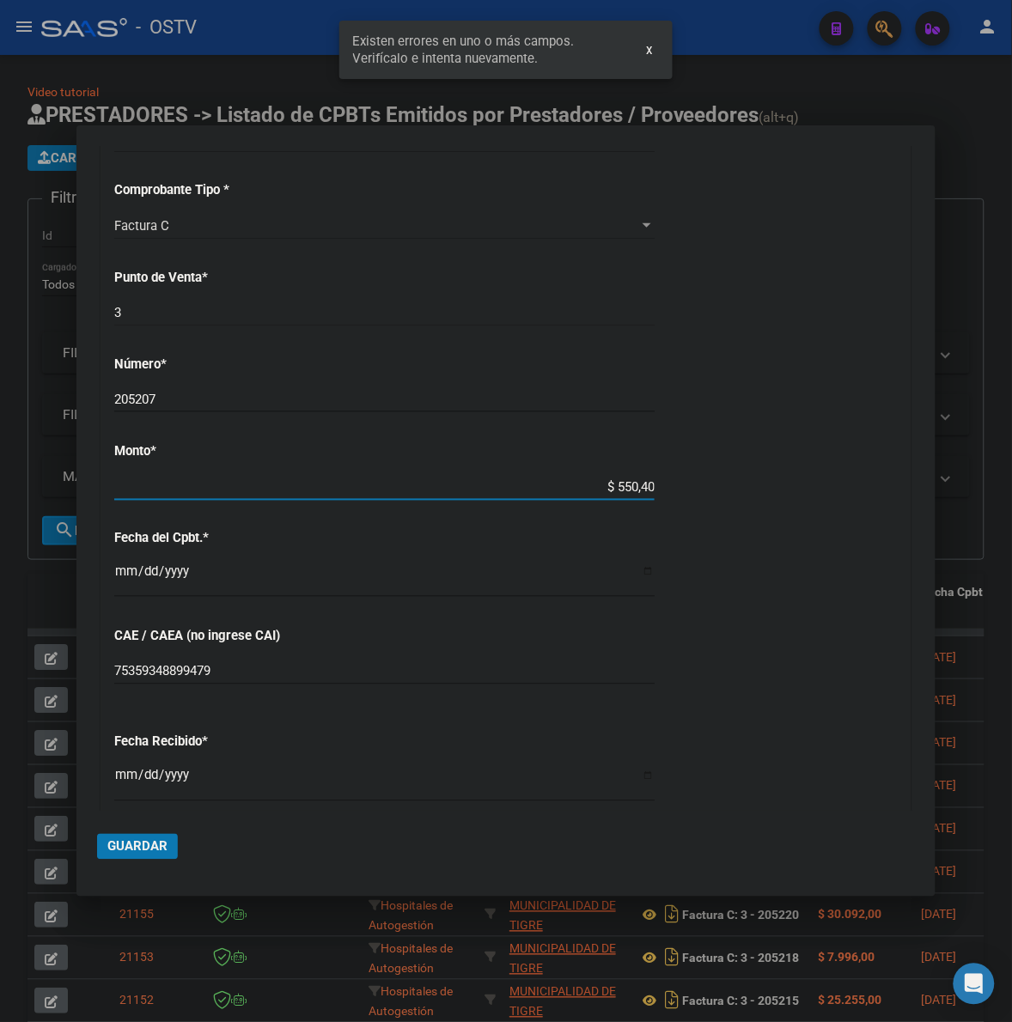
type input "$ 5.504,00"
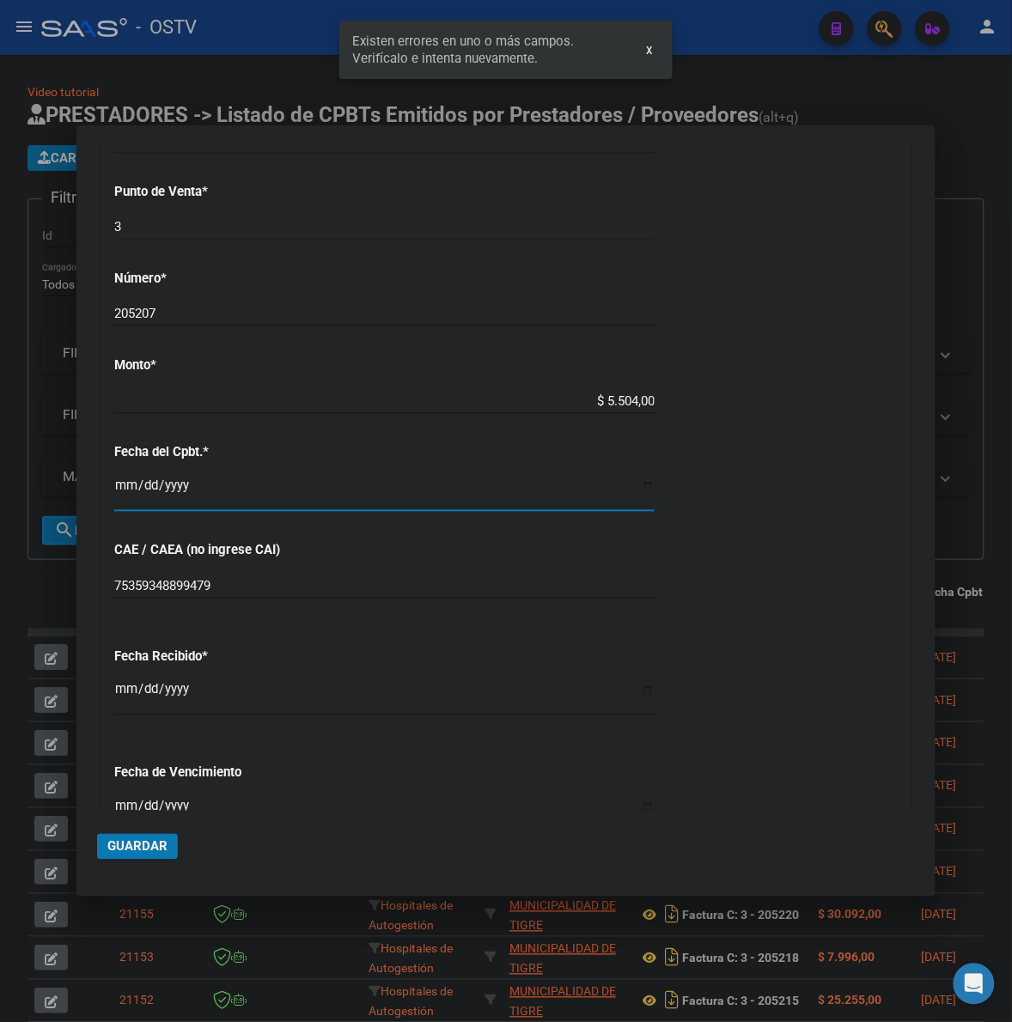
scroll to position [565, 0]
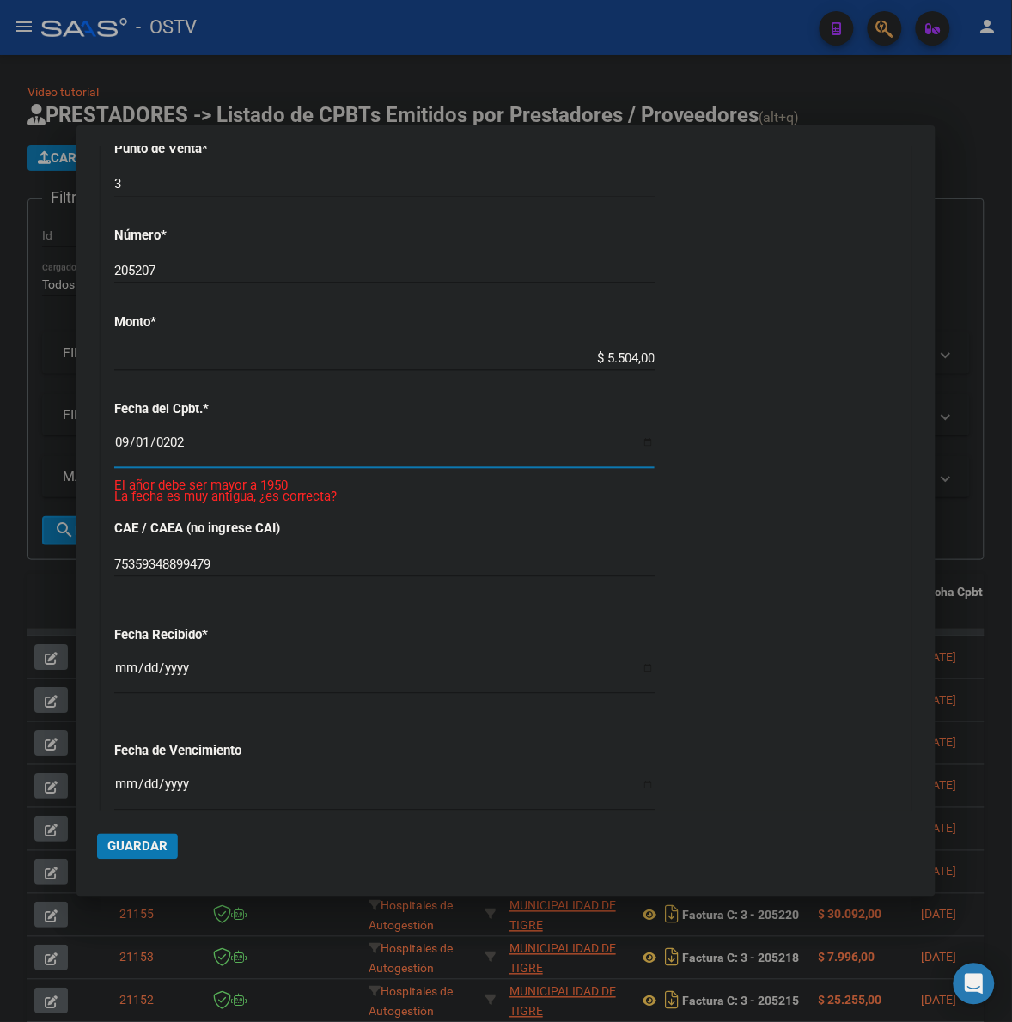
type input "[DATE]"
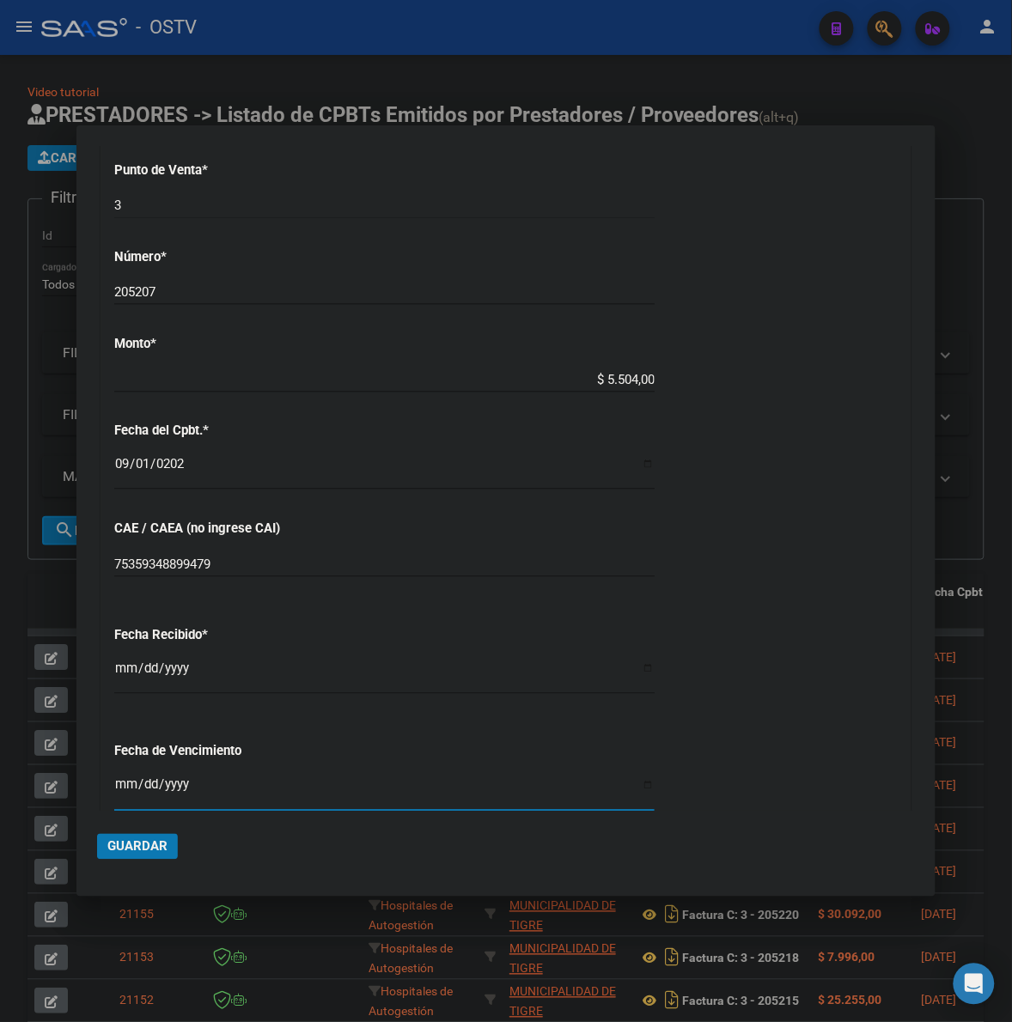
click at [125, 782] on input "Ingresar la fecha" at bounding box center [384, 791] width 540 height 27
type input "[DATE]"
click at [139, 837] on button "Guardar" at bounding box center [137, 847] width 81 height 26
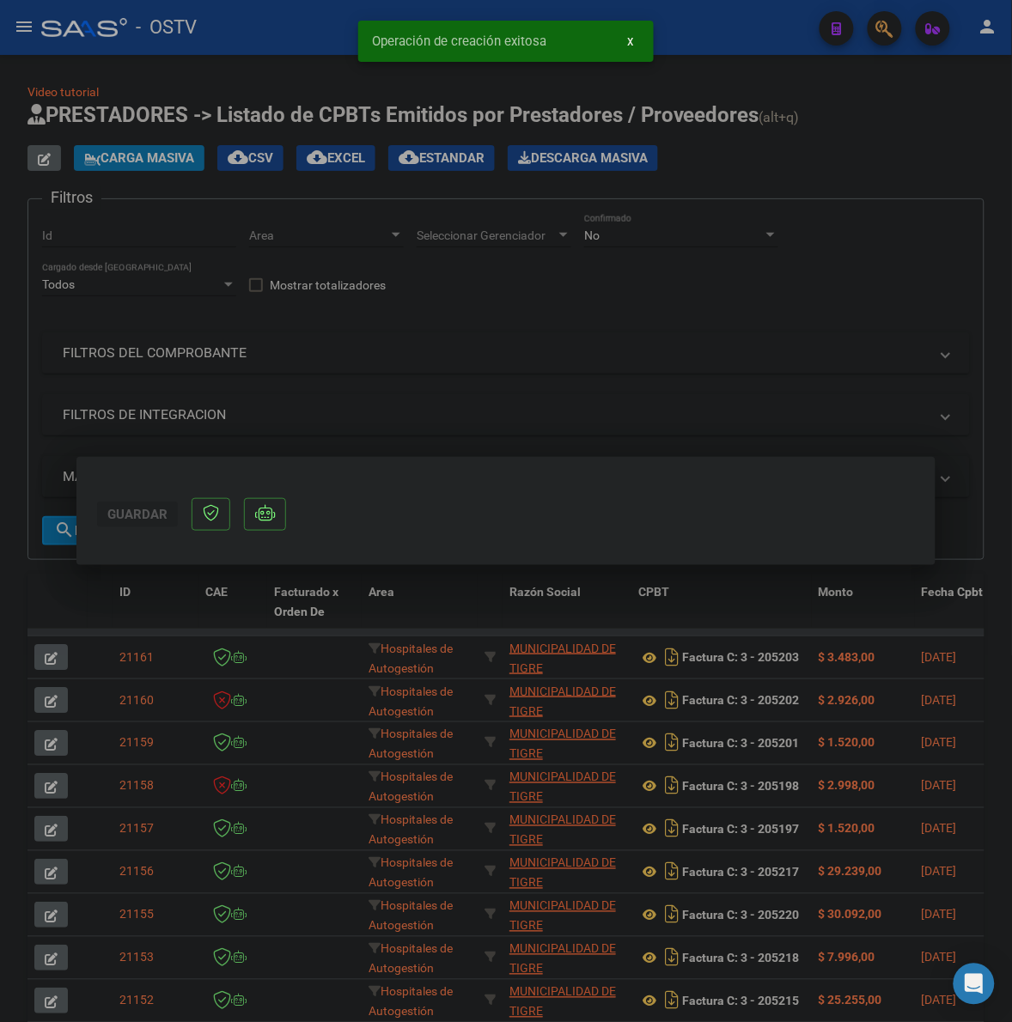
scroll to position [0, 0]
click at [925, 629] on div "Guardar Operación de creación exitosa x" at bounding box center [506, 511] width 1012 height 1022
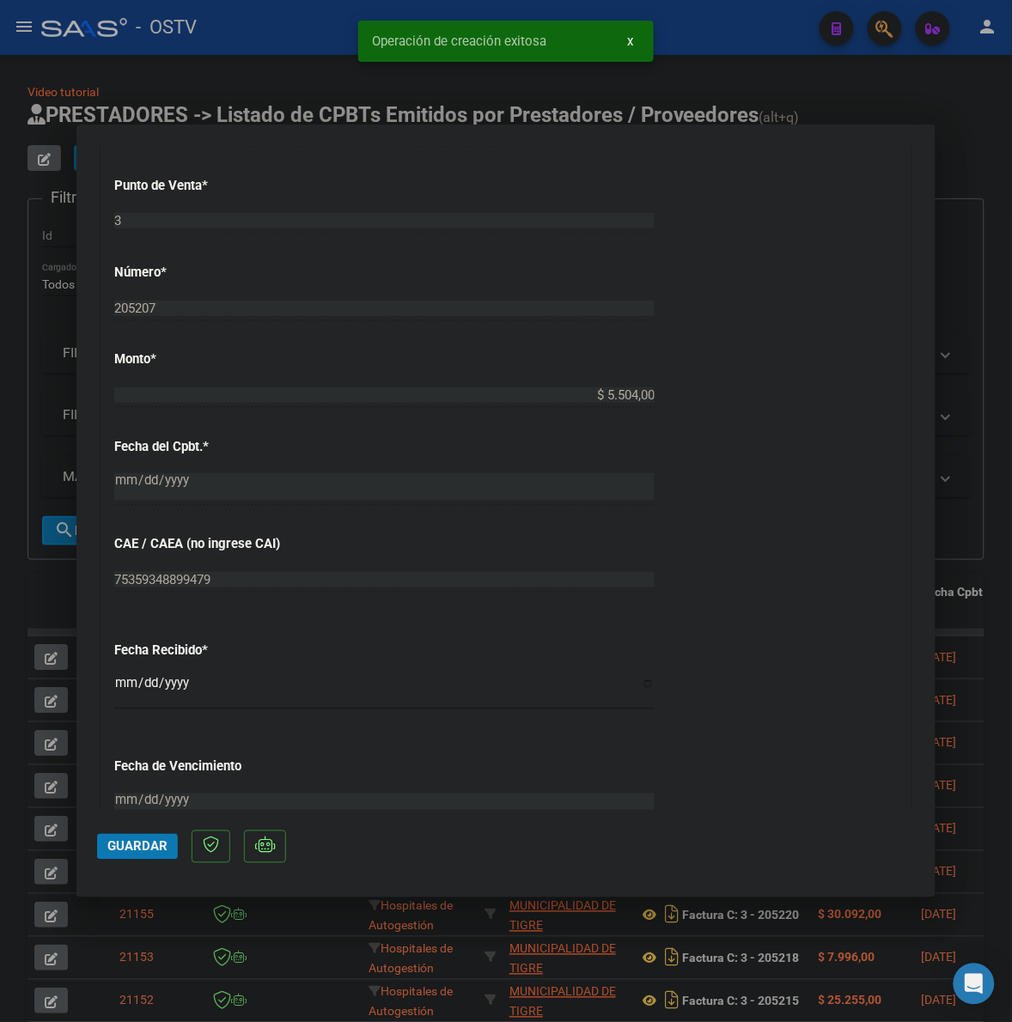
scroll to position [1162, 0]
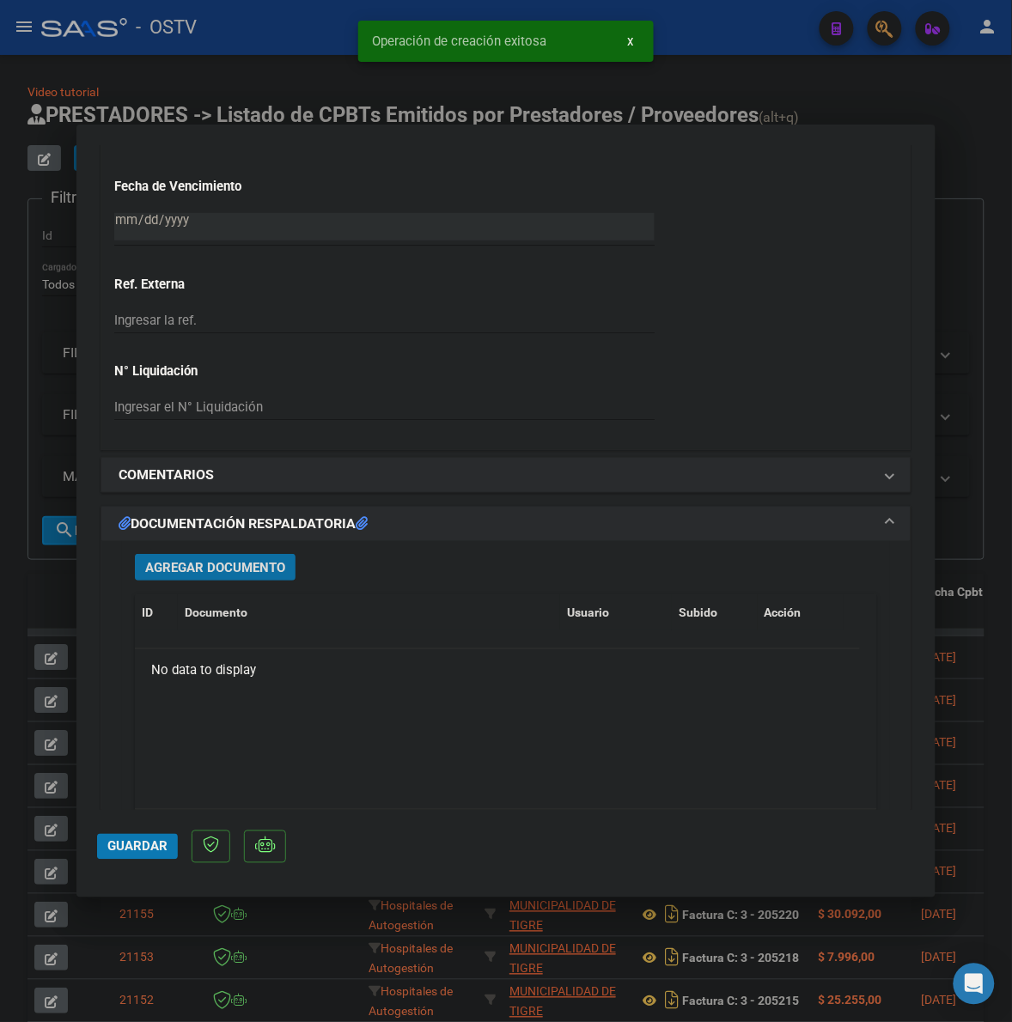
click at [272, 561] on span "Agregar Documento" at bounding box center [215, 567] width 140 height 15
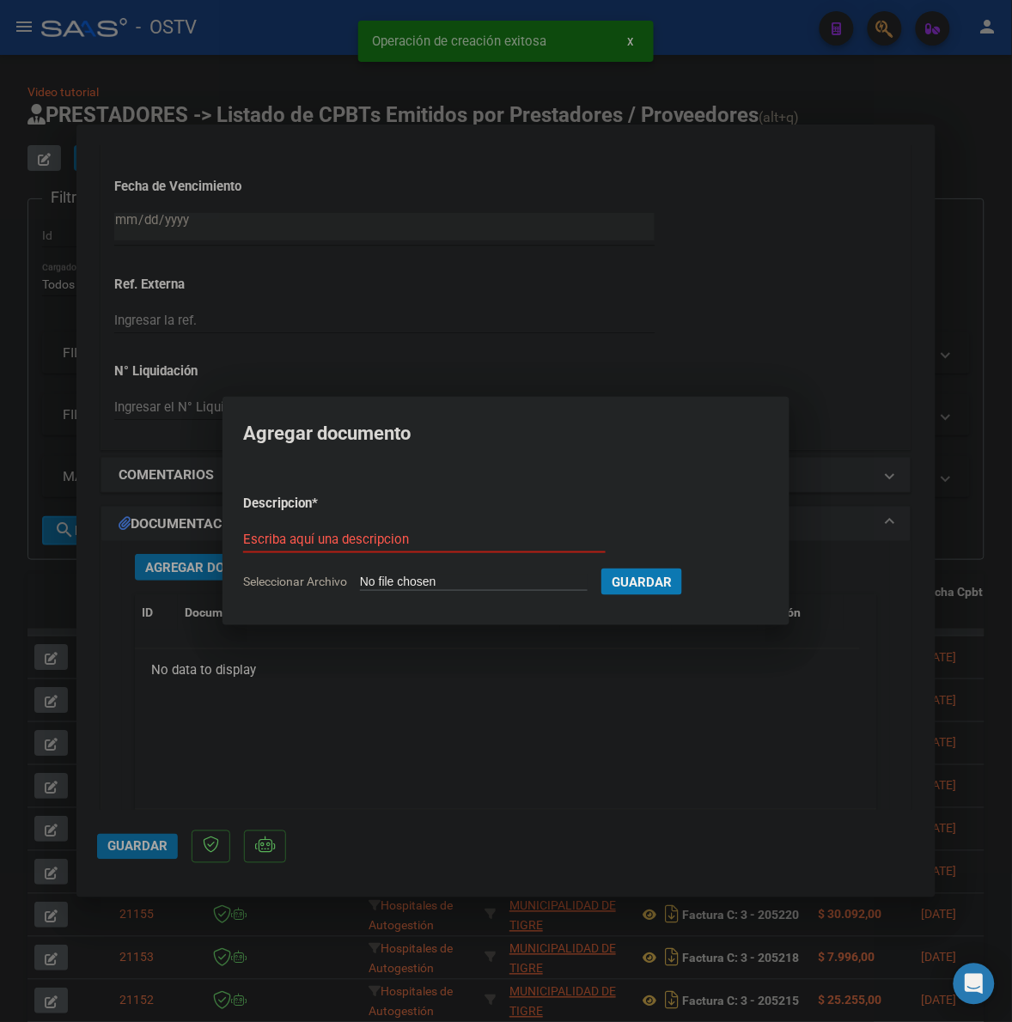
type input "C:\fakepath\FACTURA Y ANEXO - 3 205207 - MUNICIPALIDAD DE TIGRE.pdf"
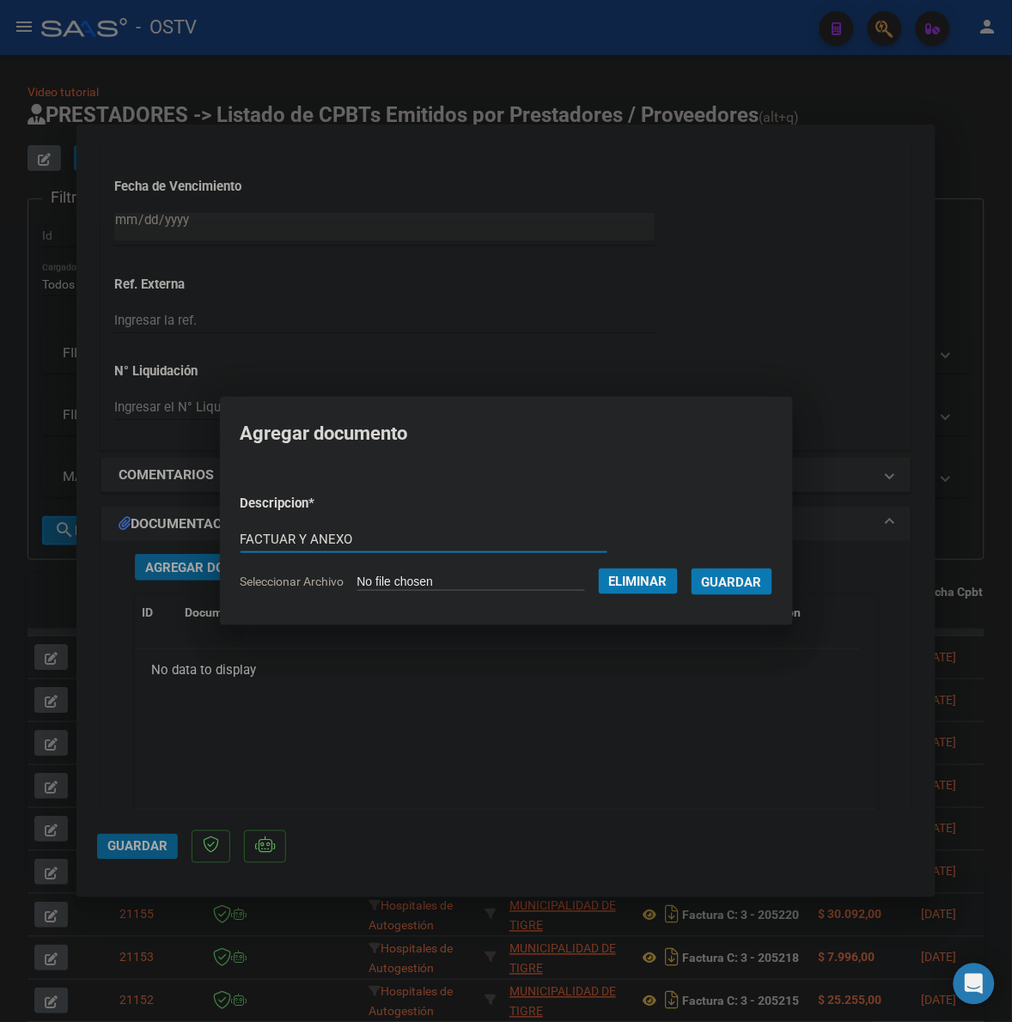
type input "FACTUAR Y ANEXO"
click at [762, 580] on span "Guardar" at bounding box center [732, 582] width 60 height 15
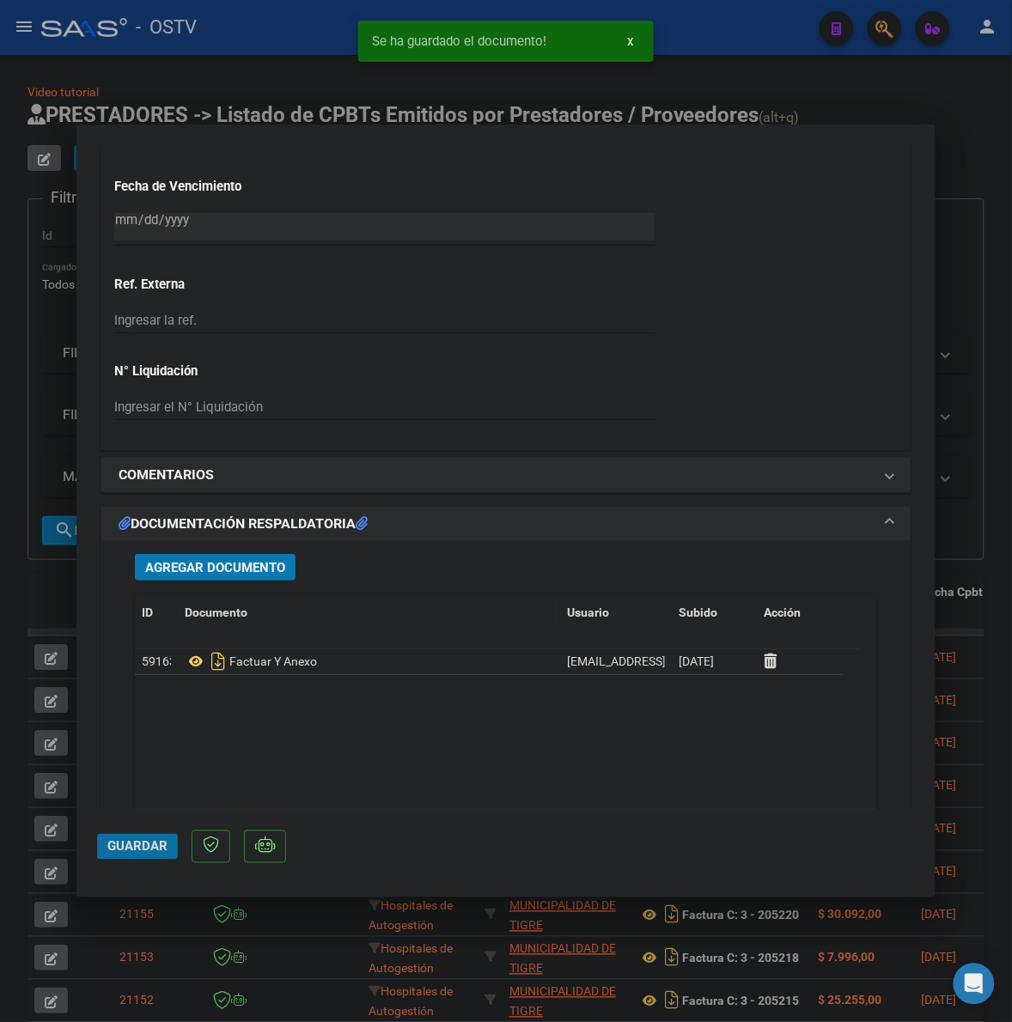
click at [146, 848] on span "Guardar" at bounding box center [137, 846] width 60 height 15
drag, startPoint x: 971, startPoint y: 365, endPoint x: 140, endPoint y: 271, distance: 835.9
click at [969, 365] on div at bounding box center [506, 511] width 1012 height 1022
type input "$ 0,00"
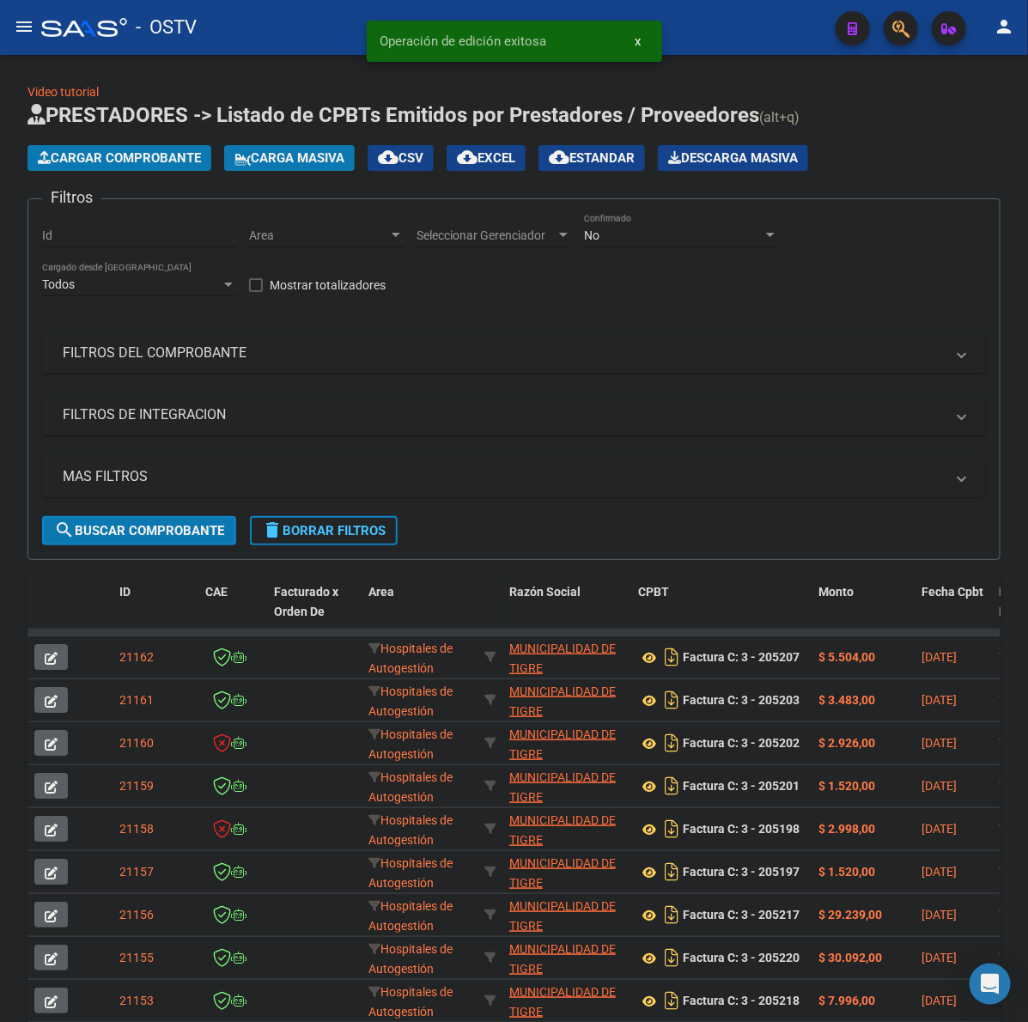
click at [125, 163] on span "Cargar Comprobante" at bounding box center [119, 157] width 163 height 15
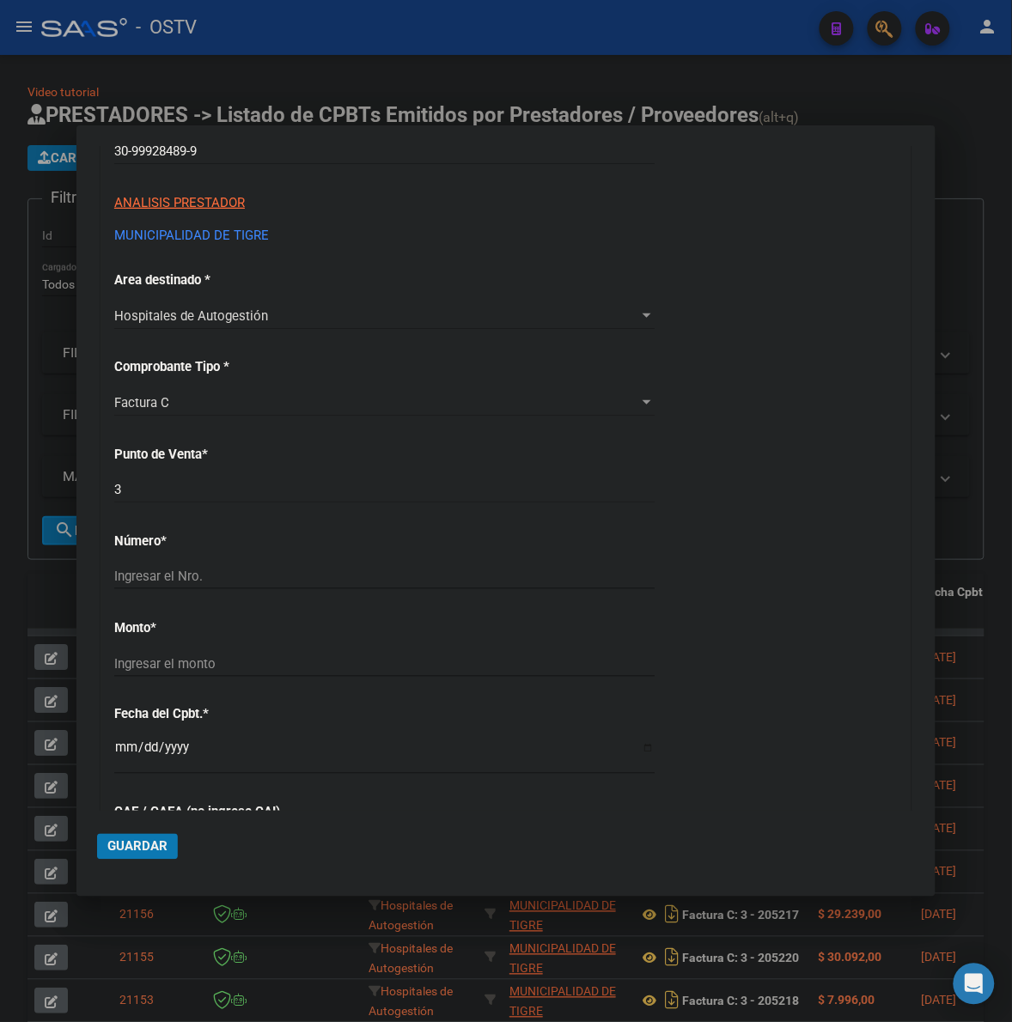
scroll to position [286, 0]
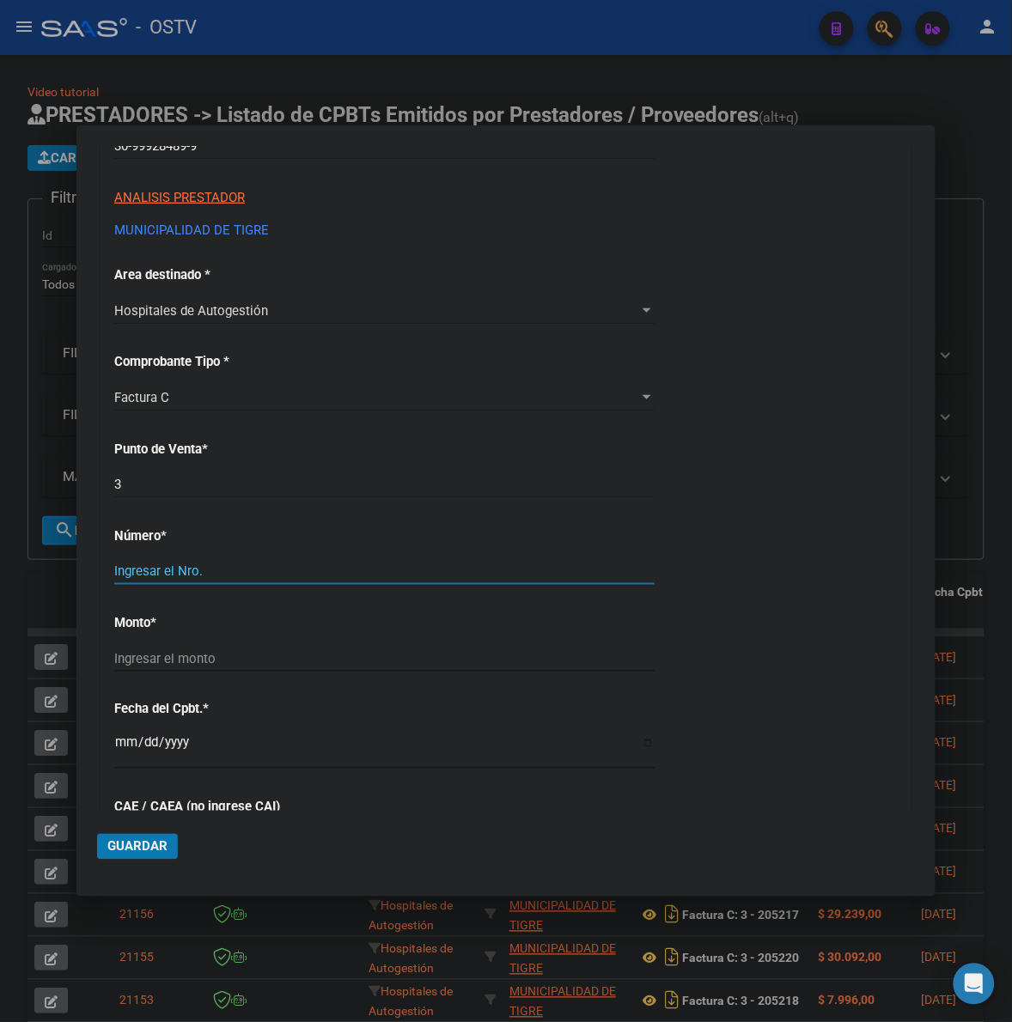
click at [204, 564] on input "Ingresar el Nro." at bounding box center [384, 570] width 540 height 15
type input "205209"
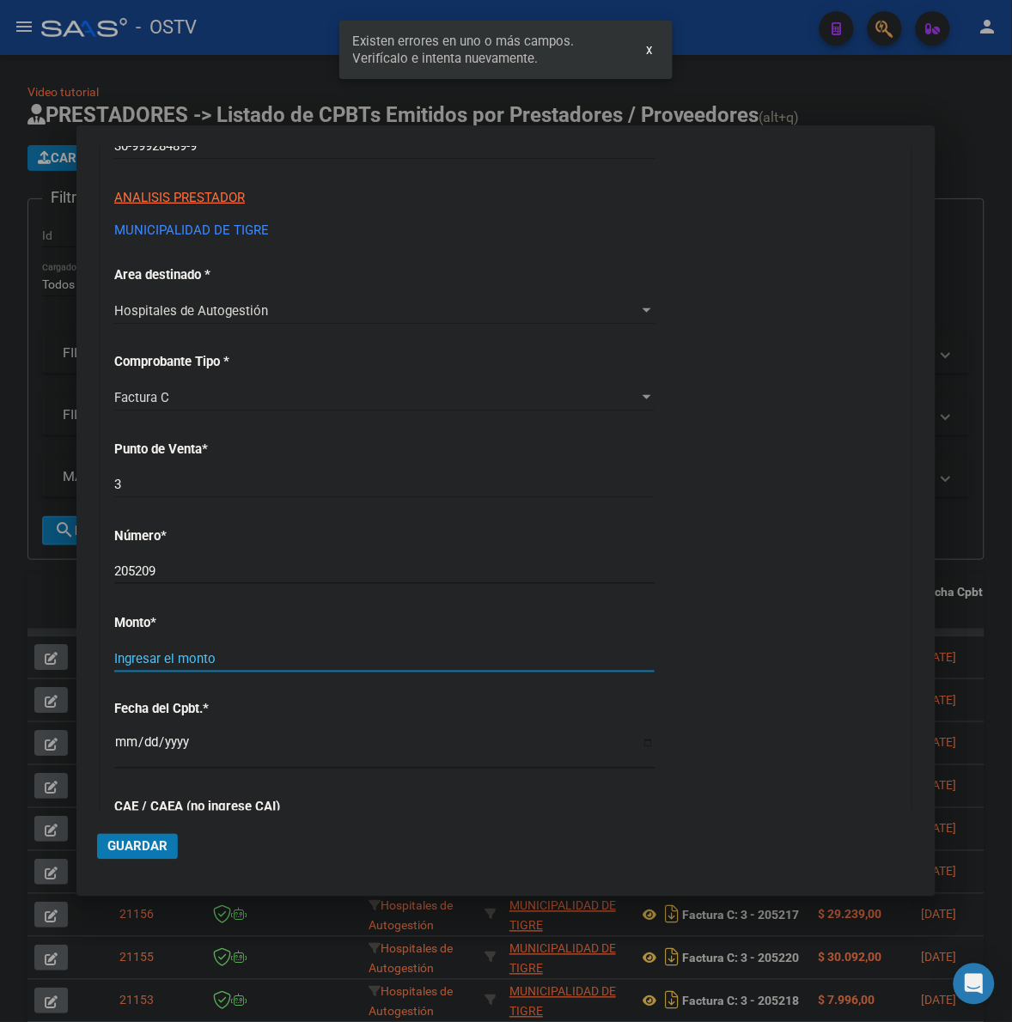
scroll to position [458, 0]
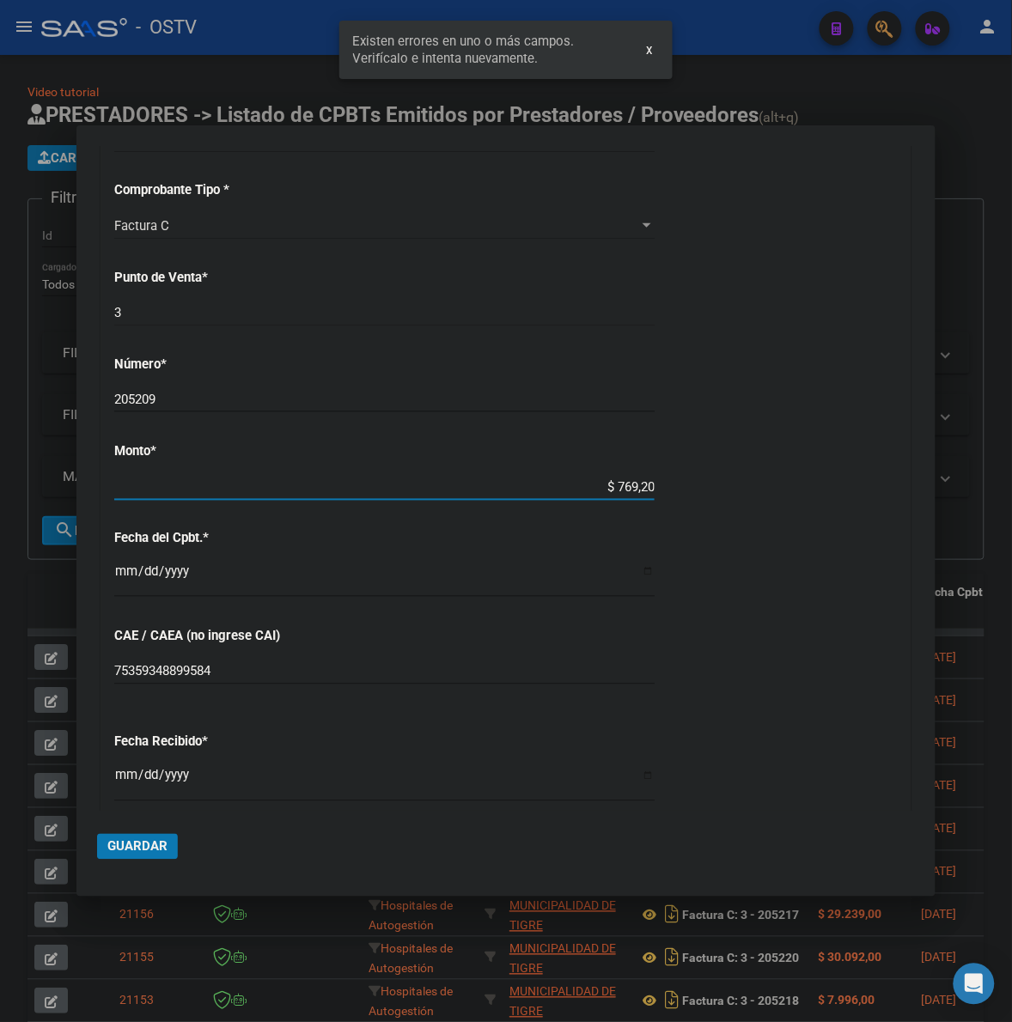
type input "$ 7.692,00"
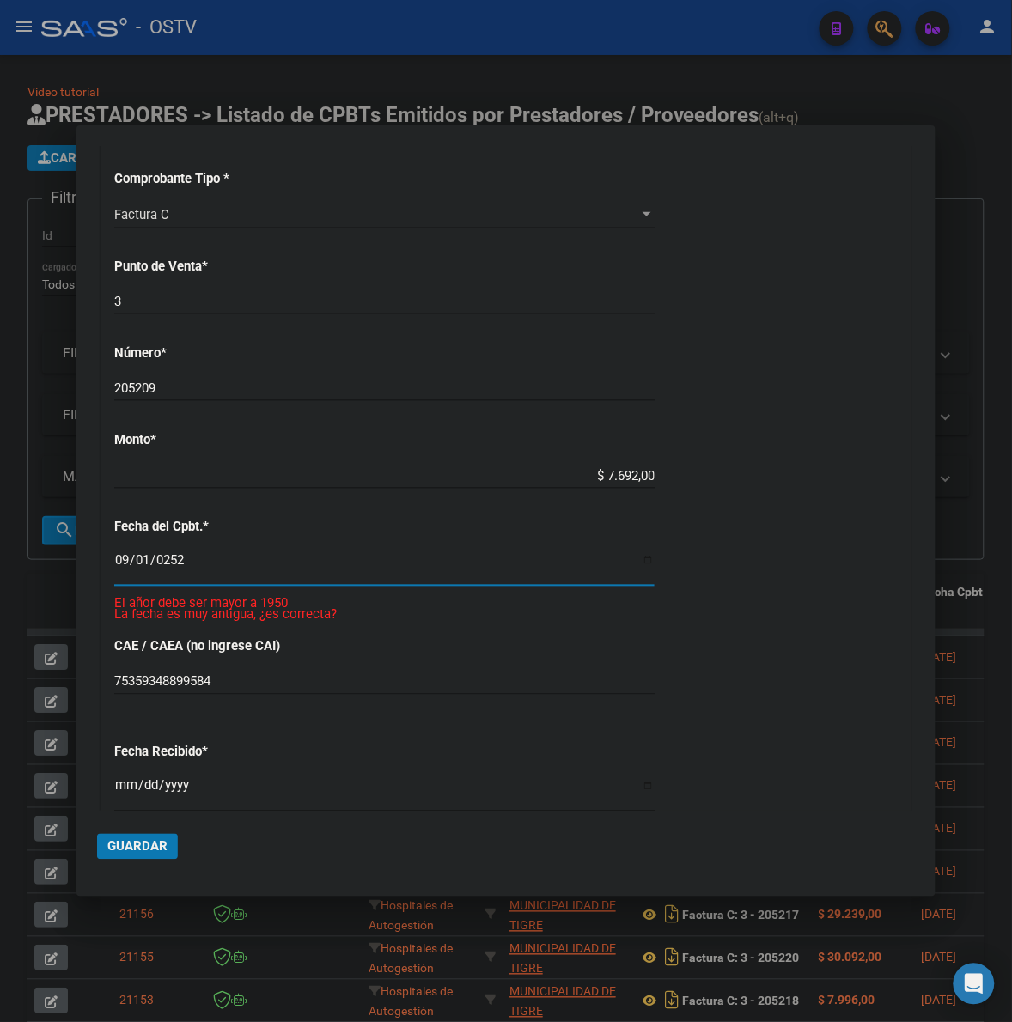
scroll to position [479, 0]
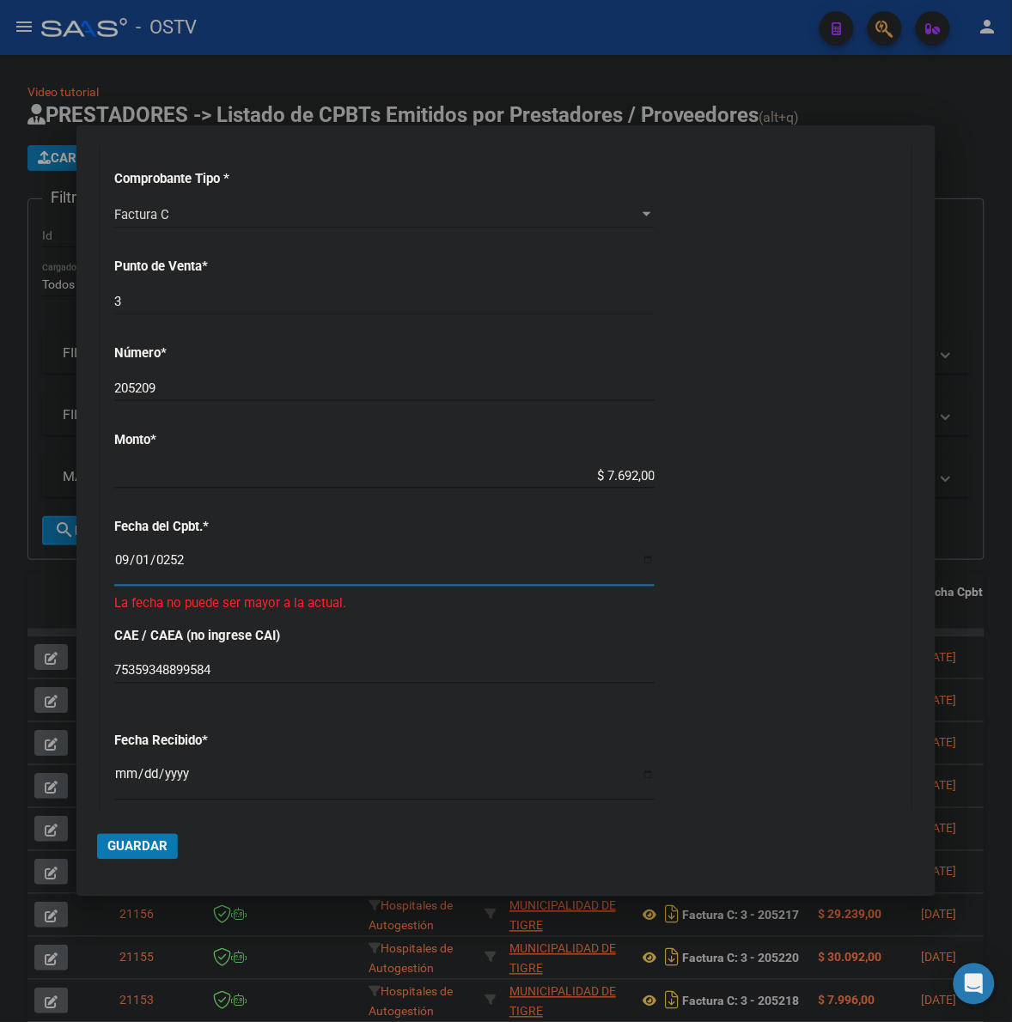
type input "[DATE]"
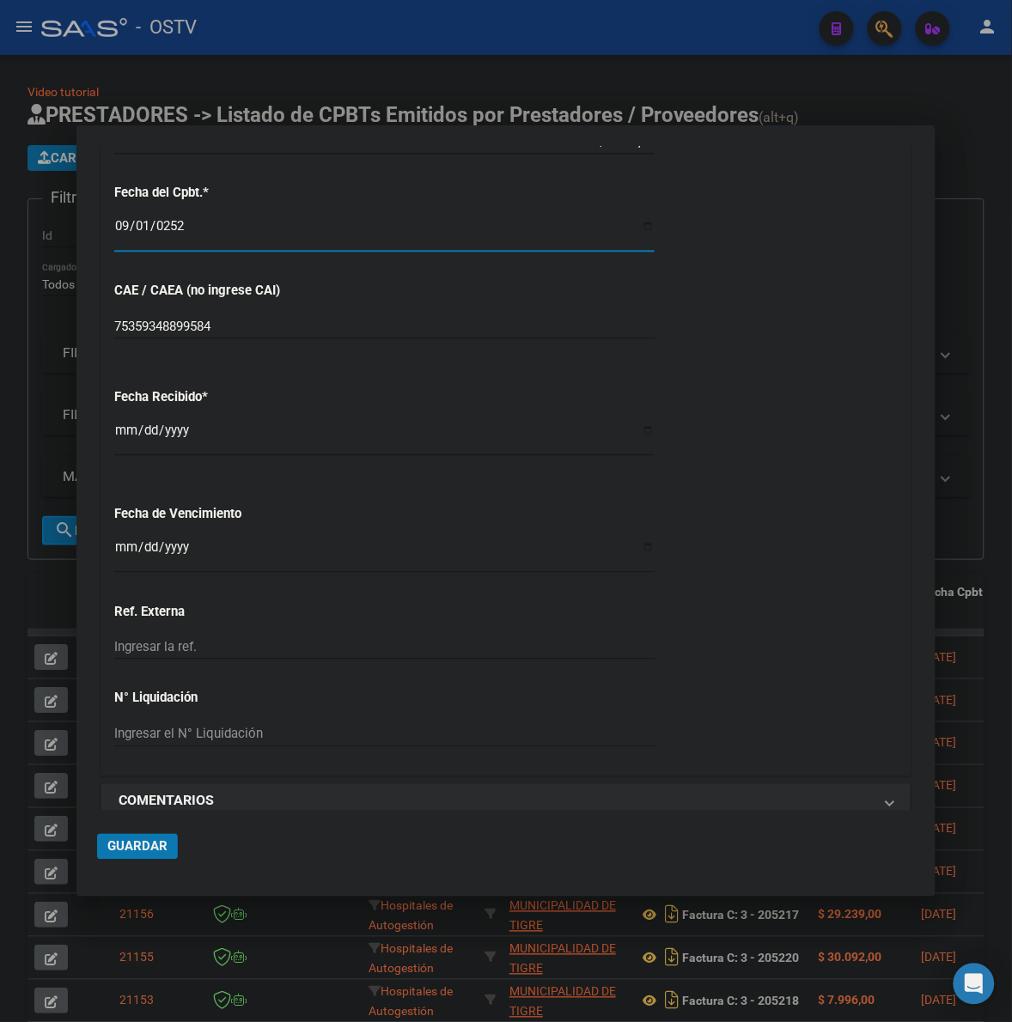
scroll to position [816, 0]
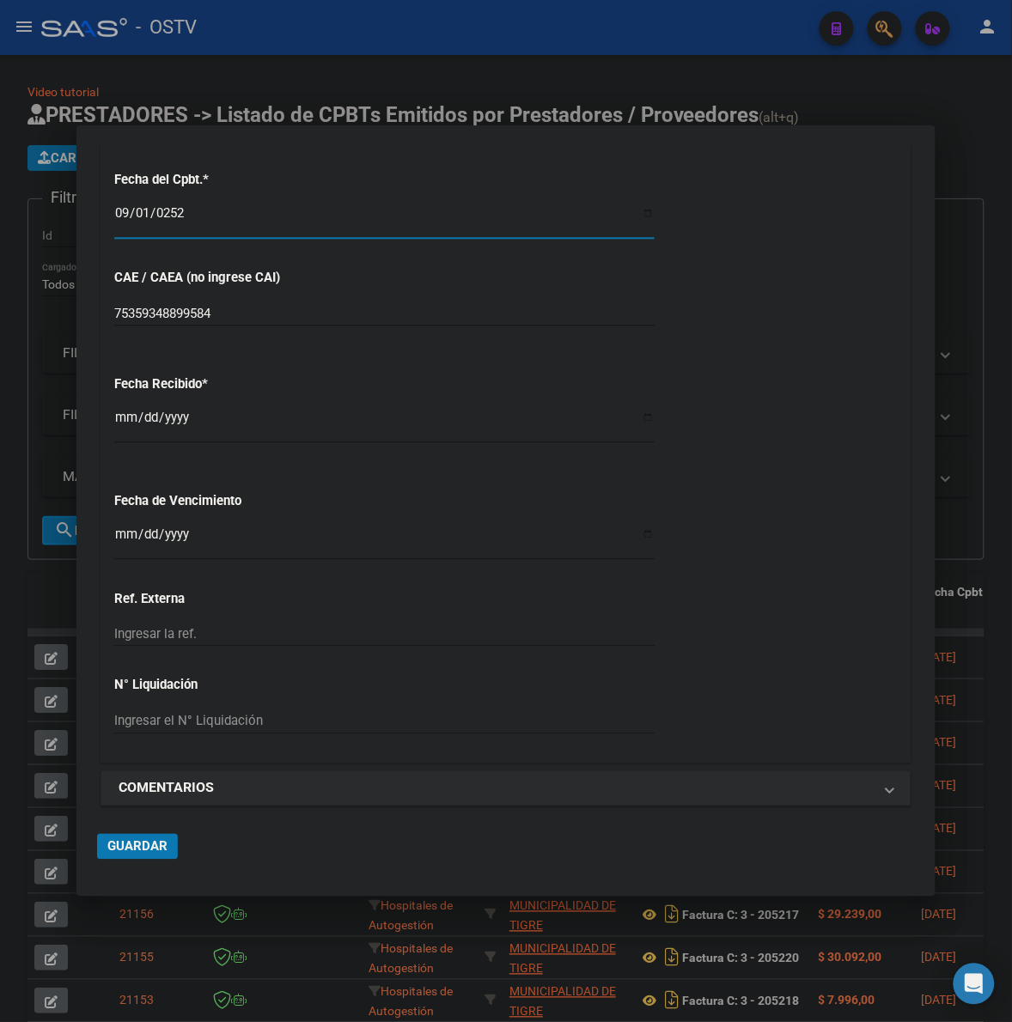
drag, startPoint x: 129, startPoint y: 531, endPoint x: 125, endPoint y: 539, distance: 8.8
click at [125, 538] on input "Ingresar la fecha" at bounding box center [384, 540] width 540 height 27
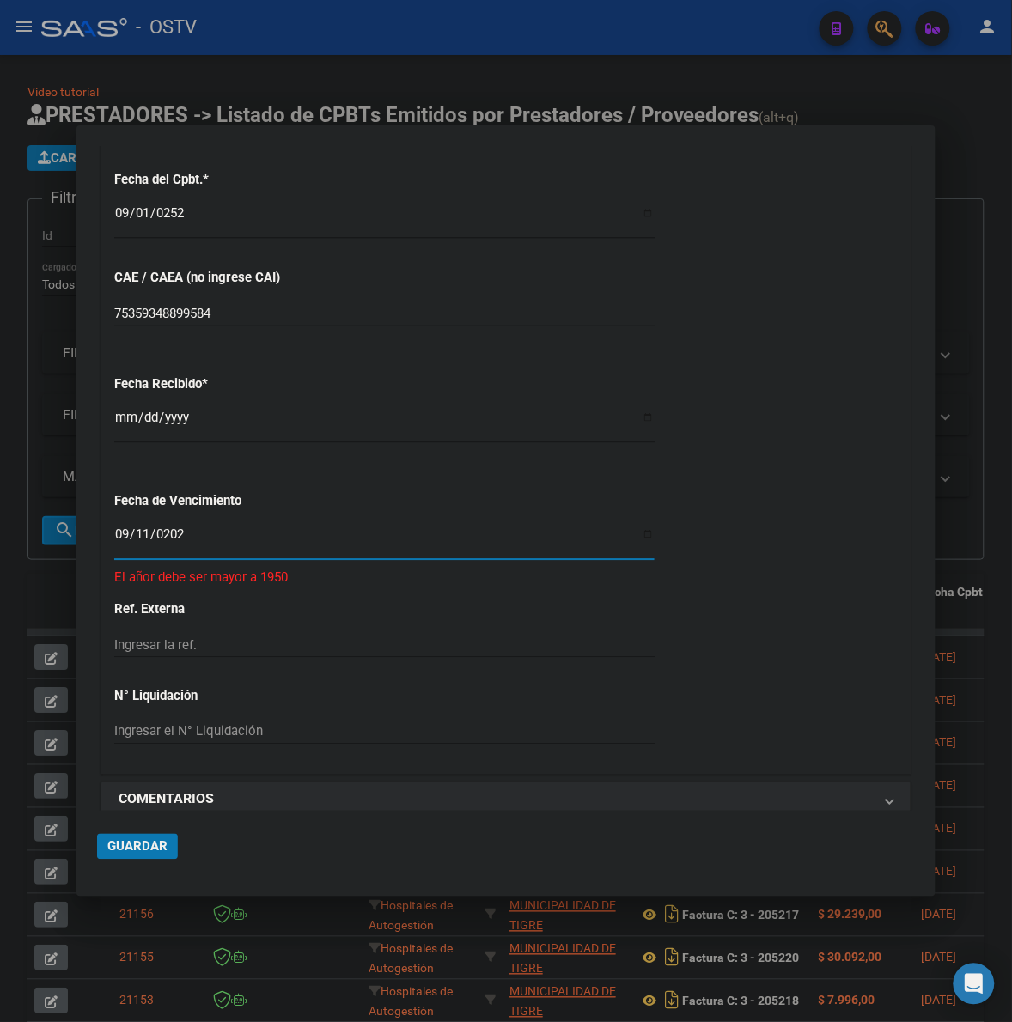
type input "[DATE]"
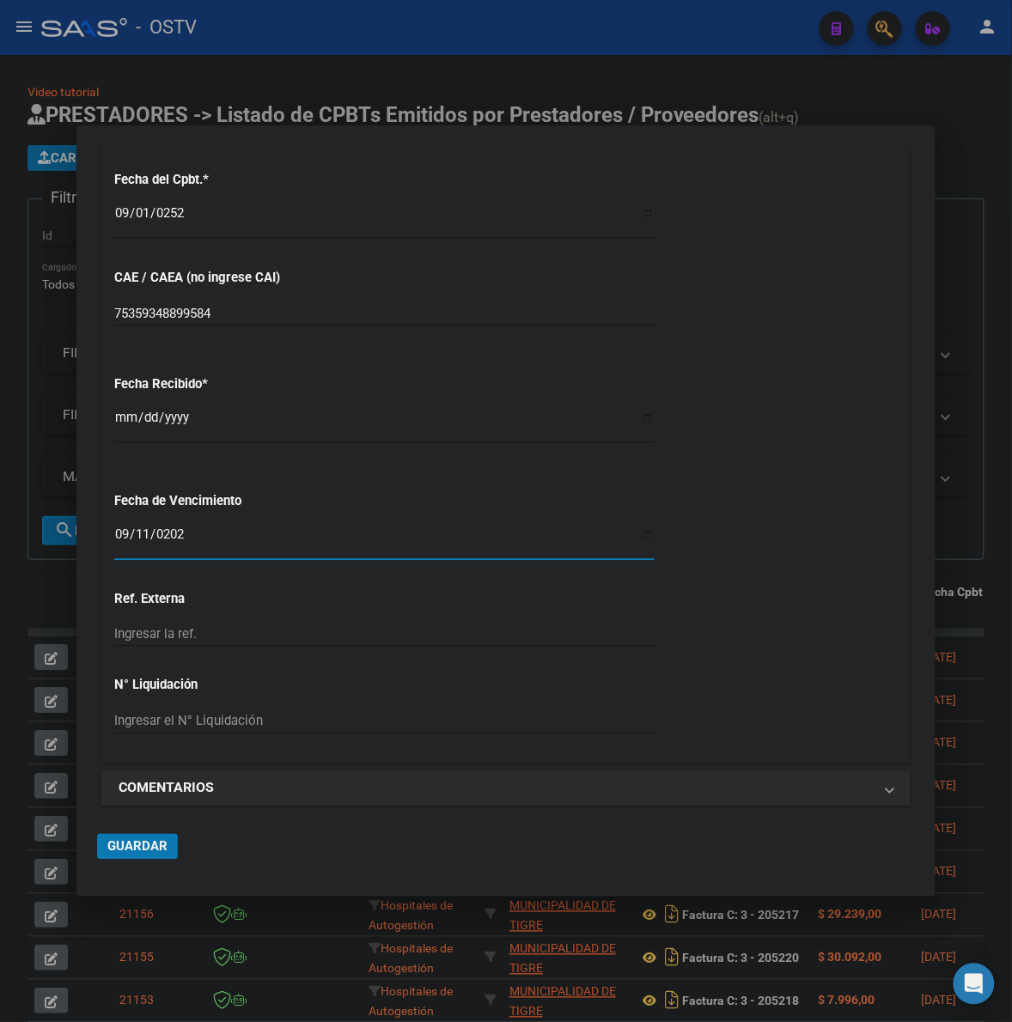
click at [108, 837] on button "Guardar" at bounding box center [137, 847] width 81 height 26
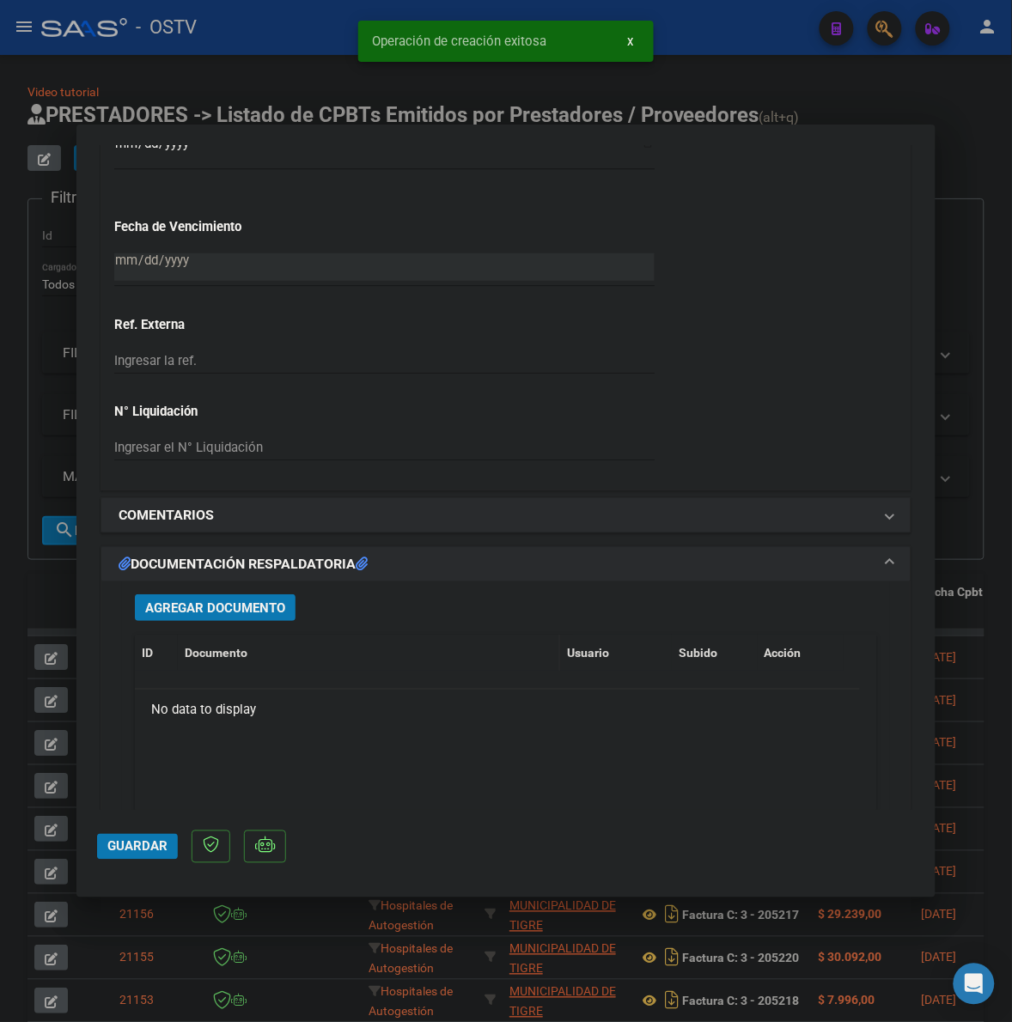
scroll to position [1145, 0]
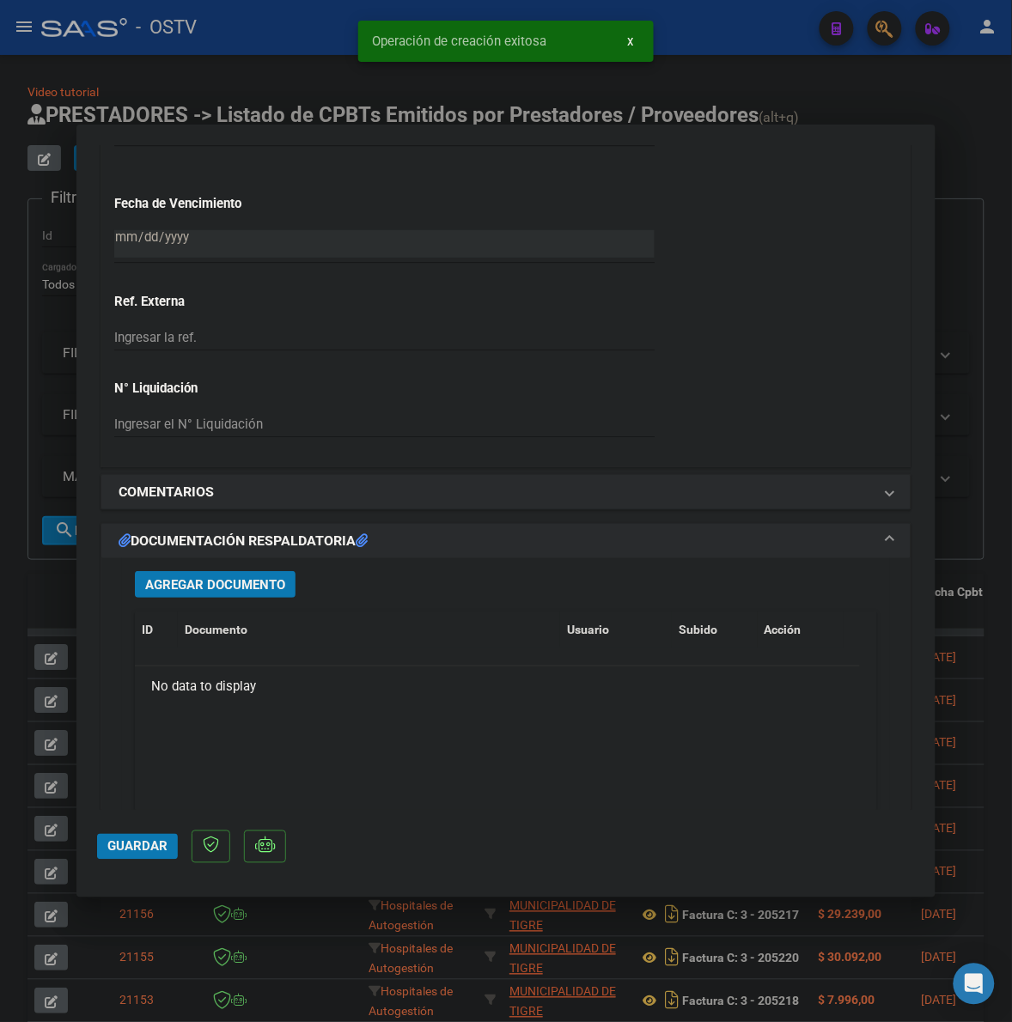
click at [266, 580] on span "Agregar Documento" at bounding box center [215, 584] width 140 height 15
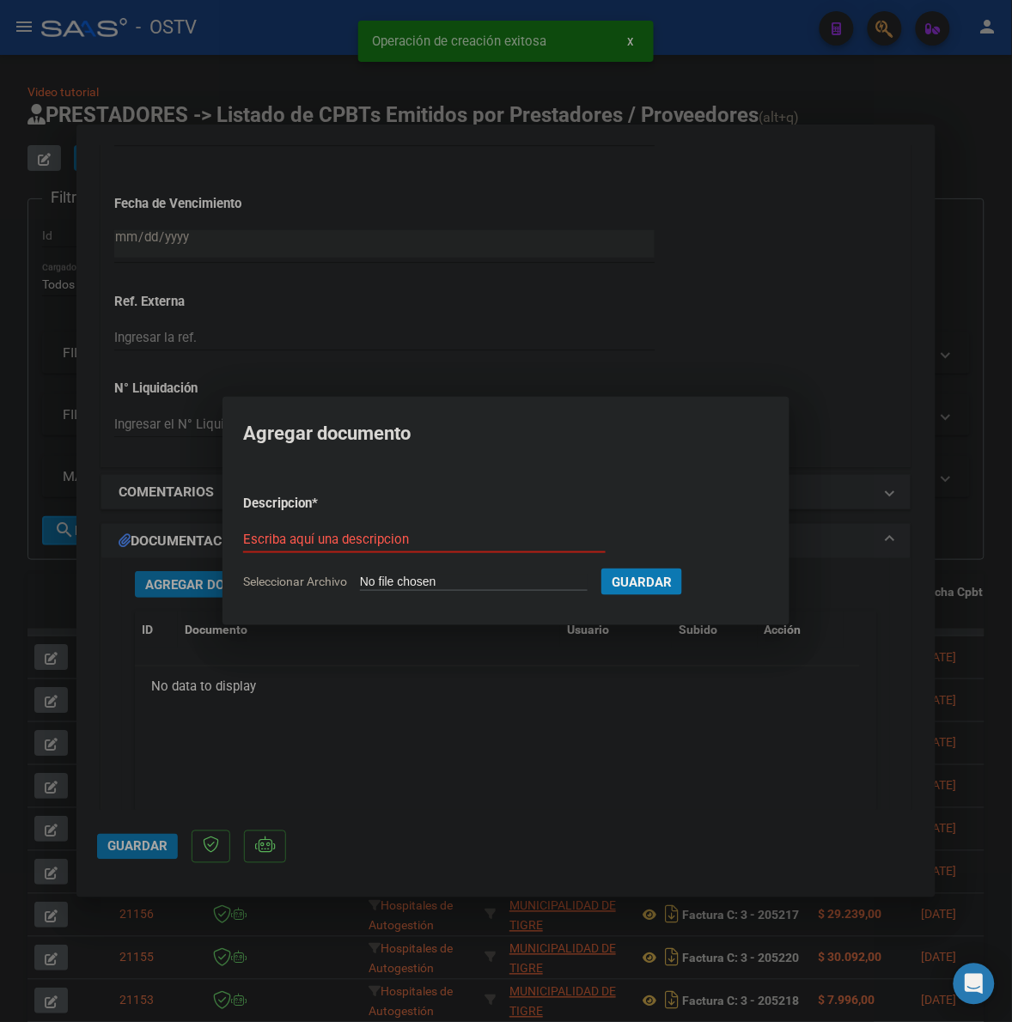
type input "C:\fakepath\FACTURA Y ANEXO - 3 205209 - MUNICIPALIDAD DE TIGRE.pdf"
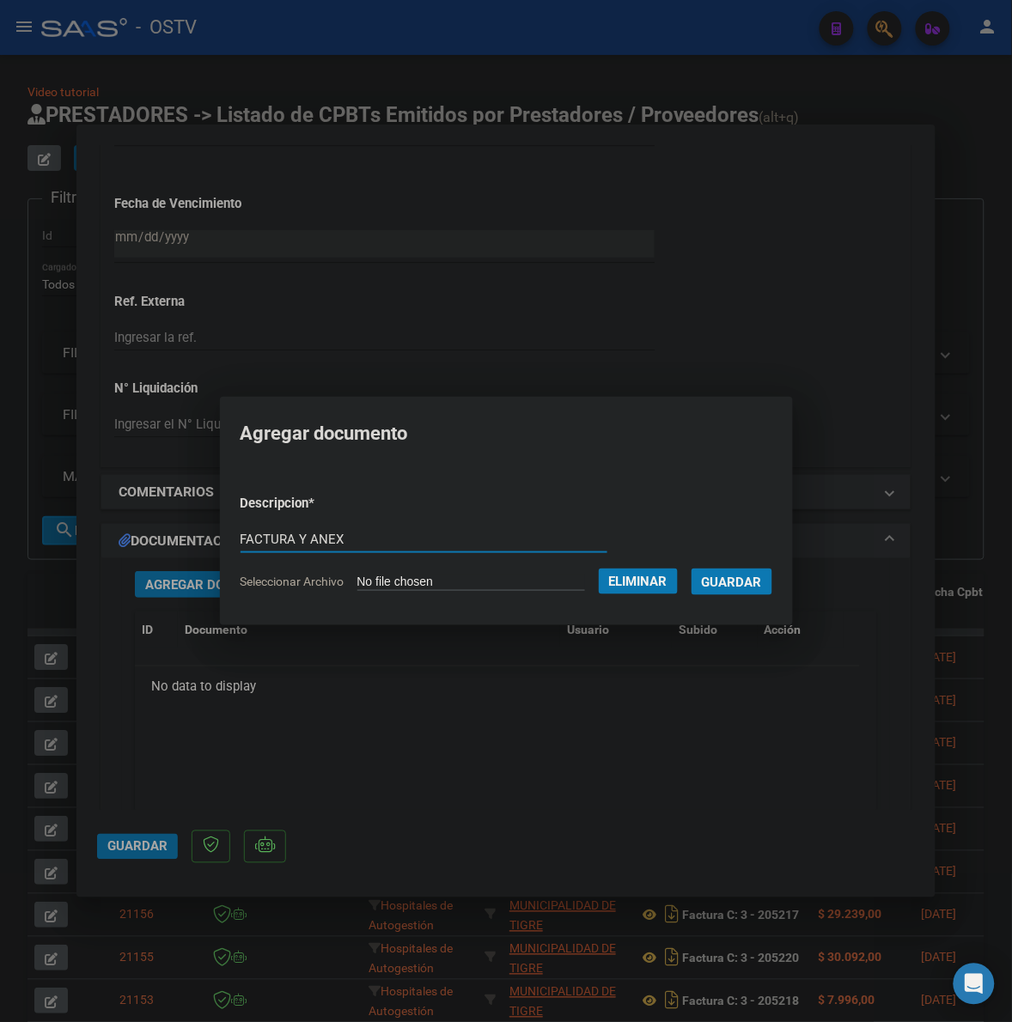
paste input "AR Y ANEXO"
type input "FACTUAR Y ANEXO"
click at [762, 586] on span "Guardar" at bounding box center [732, 582] width 60 height 15
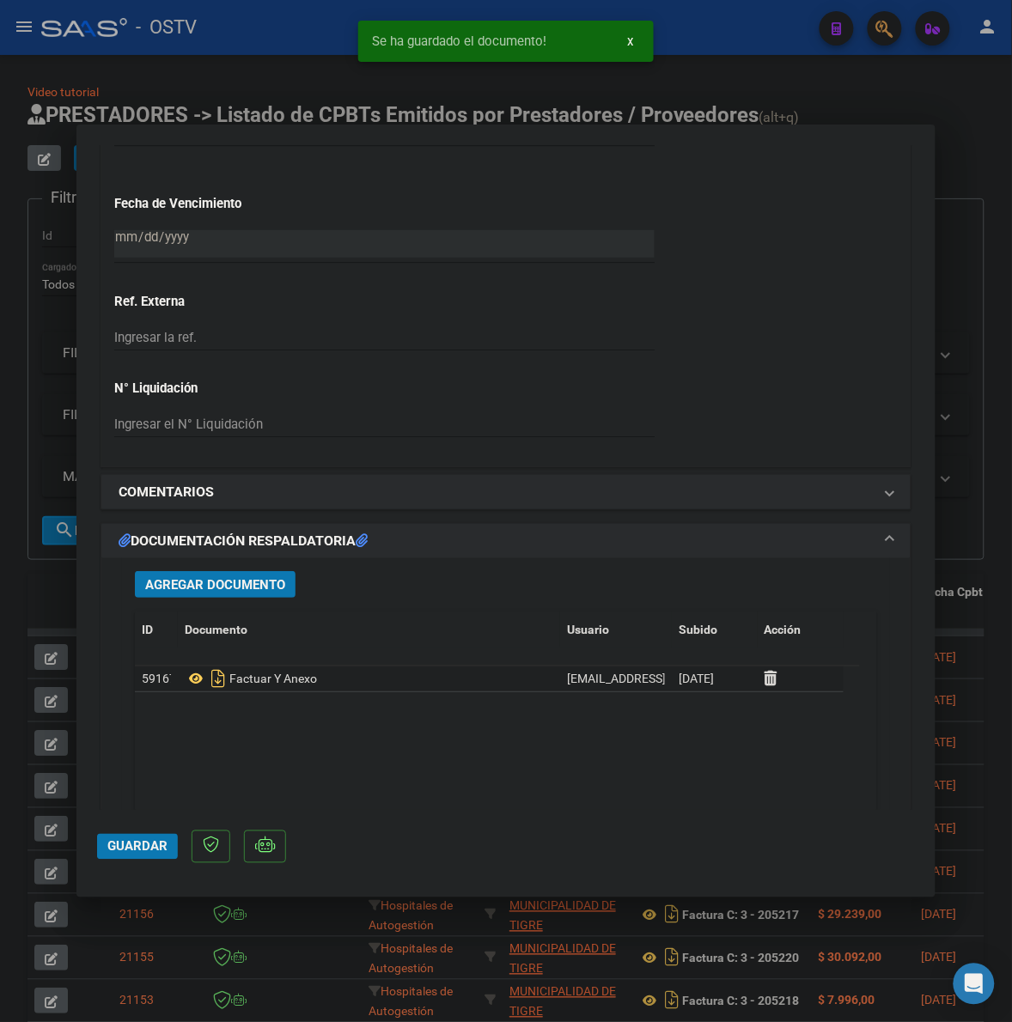
click at [783, 676] on div at bounding box center [800, 679] width 72 height 20
click at [776, 679] on icon at bounding box center [770, 678] width 13 height 16
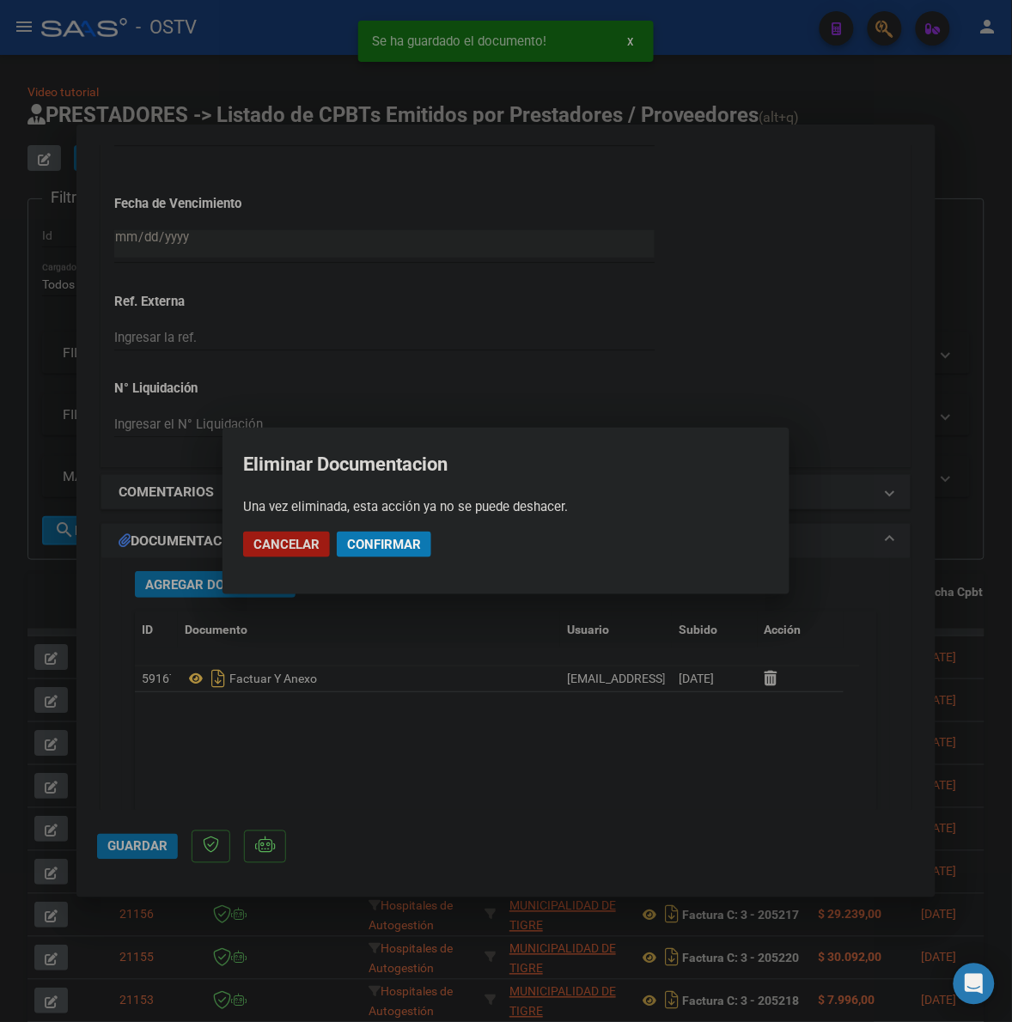
click at [400, 551] on span "Confirmar" at bounding box center [384, 544] width 74 height 15
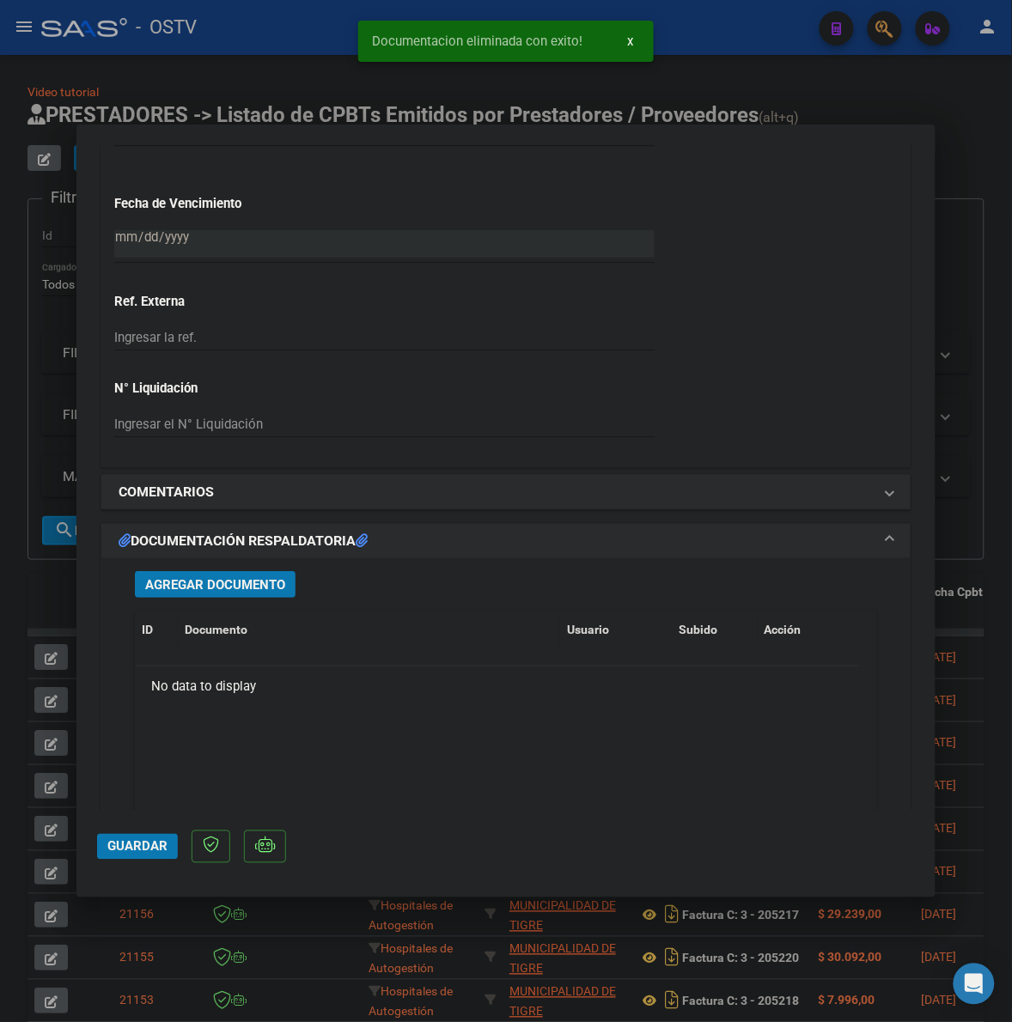
click at [256, 581] on span "Agregar Documento" at bounding box center [215, 584] width 140 height 15
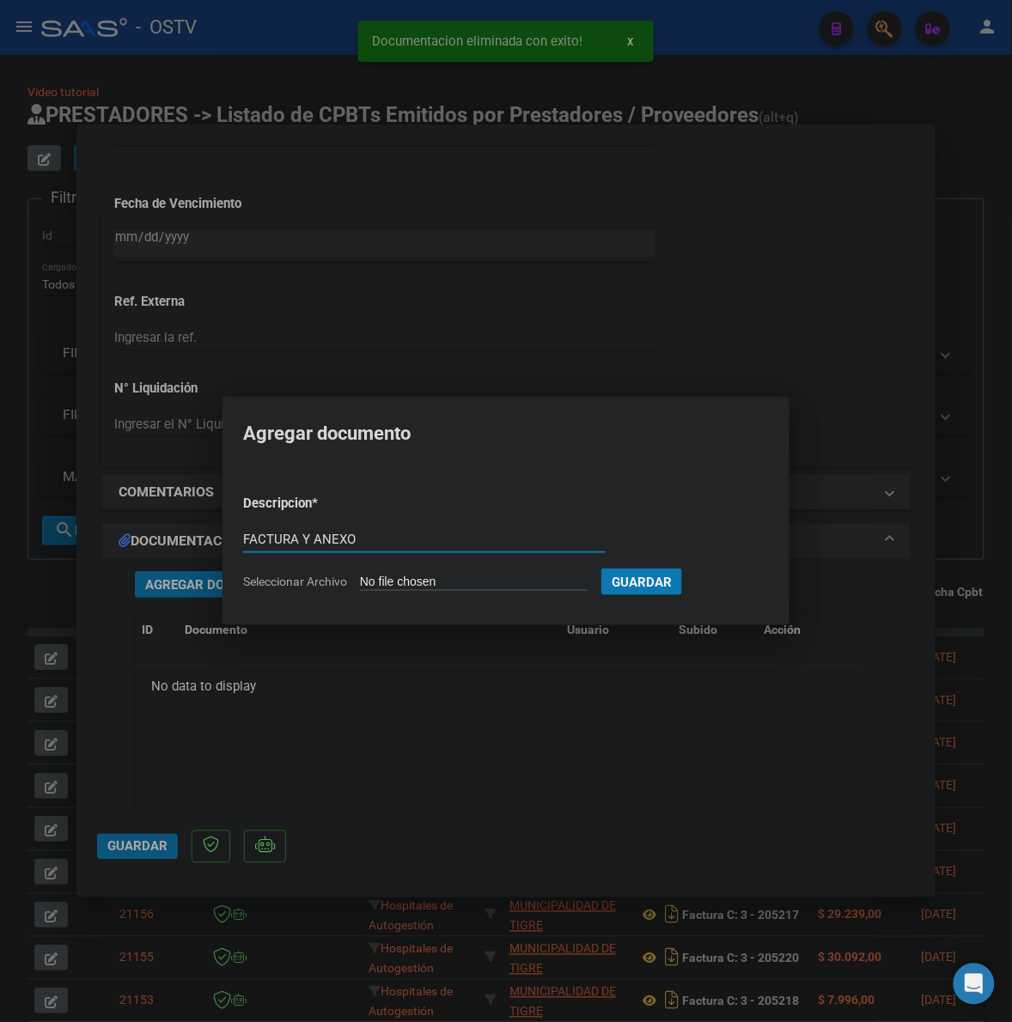
type input "FACTURA Y ANEXO"
type input "C:\fakepath\FACTURA Y ANEXO - 3 205209 - MUNICIPALIDAD DE TIGRE.pdf"
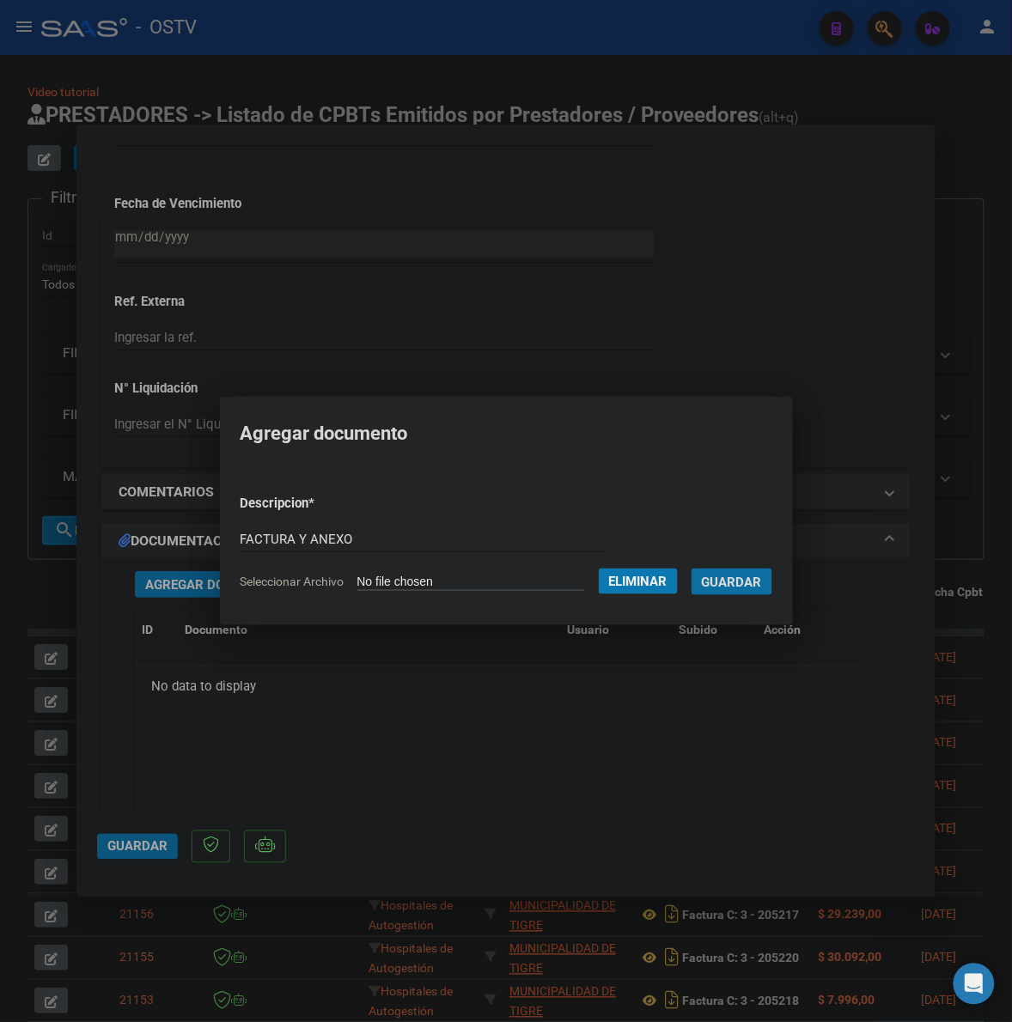
click at [748, 582] on span "Guardar" at bounding box center [732, 582] width 60 height 15
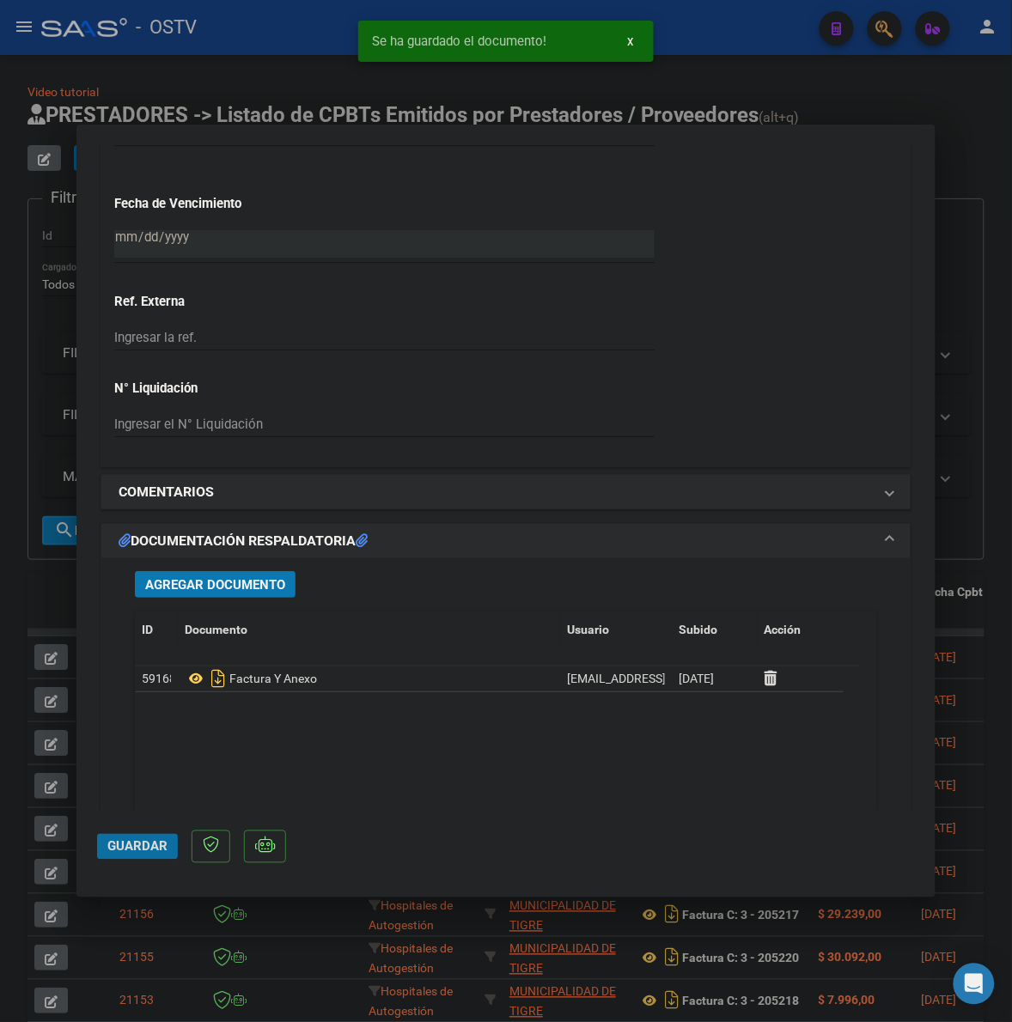
click at [138, 851] on span "Guardar" at bounding box center [137, 846] width 60 height 15
drag, startPoint x: 54, startPoint y: 593, endPoint x: 967, endPoint y: 392, distance: 935.0
click at [57, 591] on div at bounding box center [506, 511] width 1012 height 1022
type input "$ 0,00"
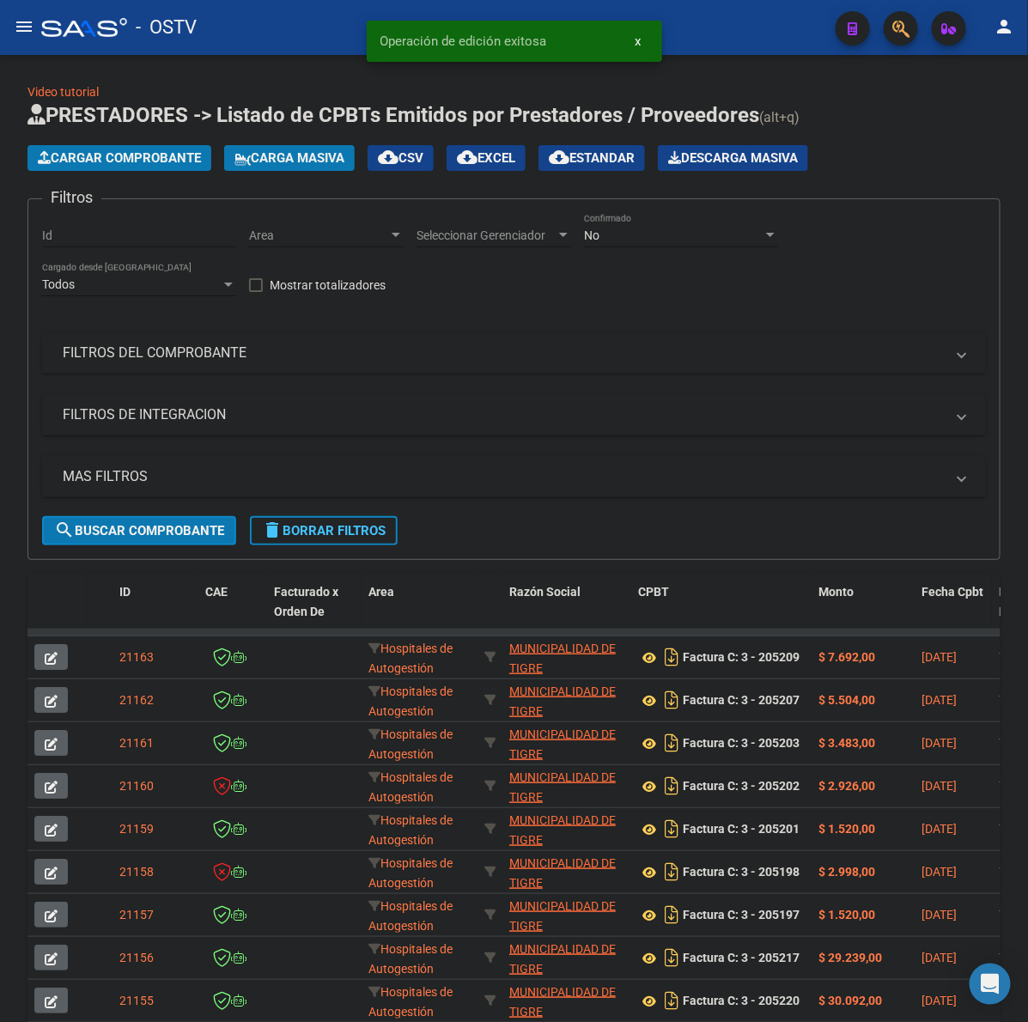
click at [165, 160] on span "Cargar Comprobante" at bounding box center [119, 157] width 163 height 15
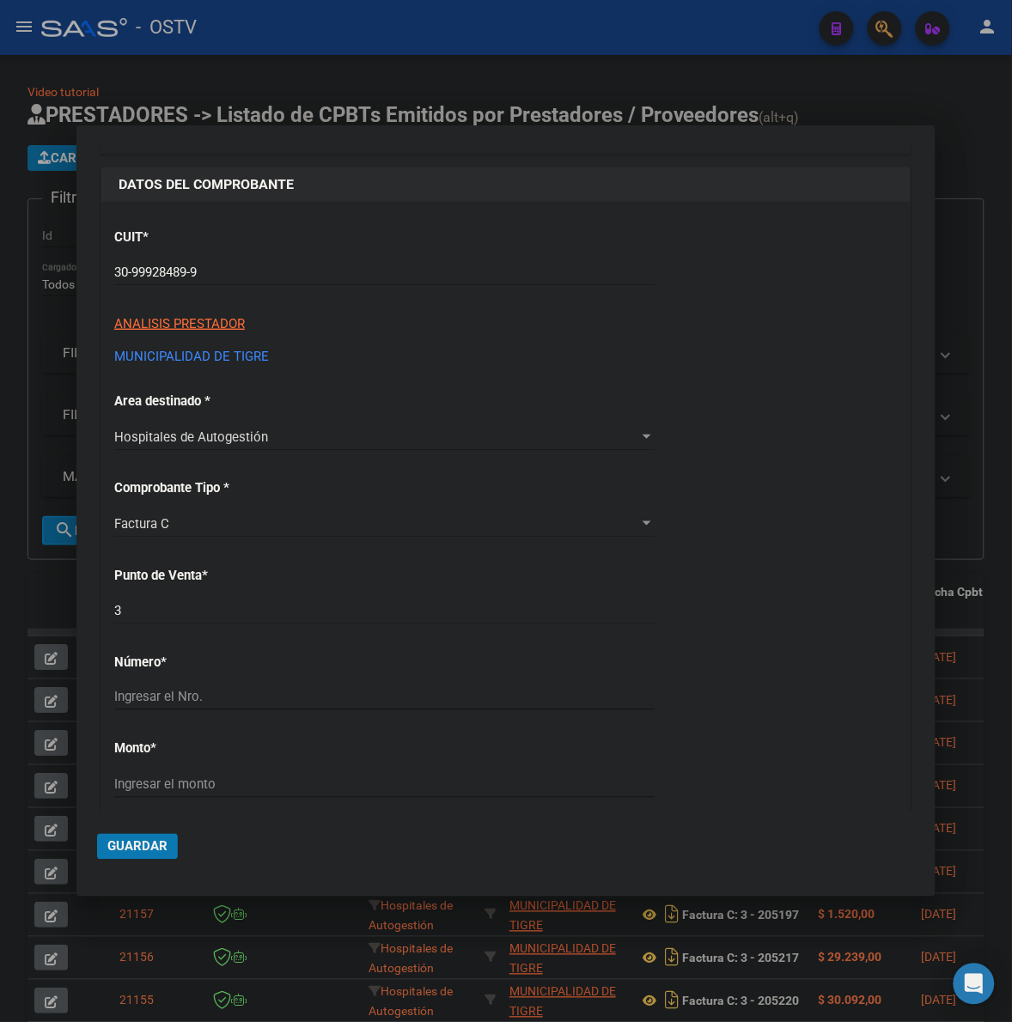
scroll to position [215, 0]
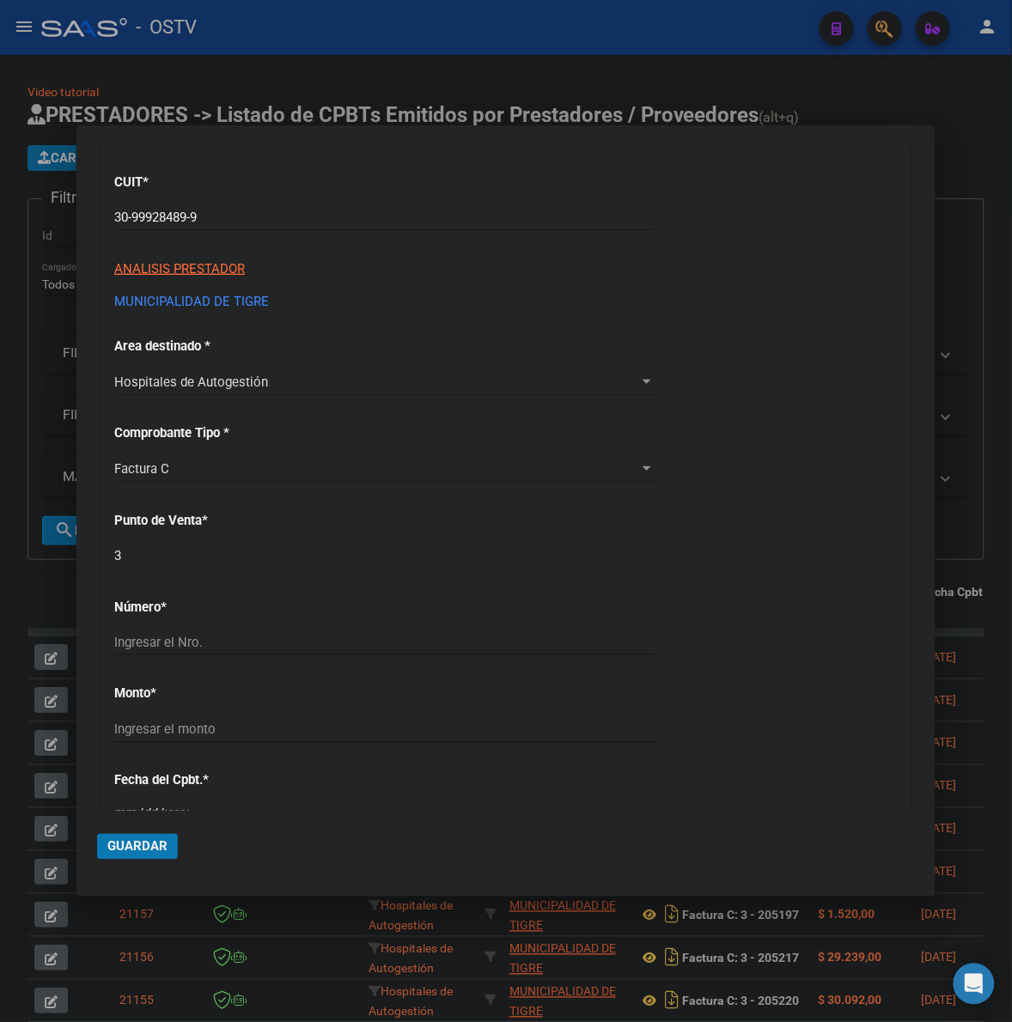
click at [190, 650] on input "Ingresar el Nro." at bounding box center [384, 642] width 540 height 15
type input "205211"
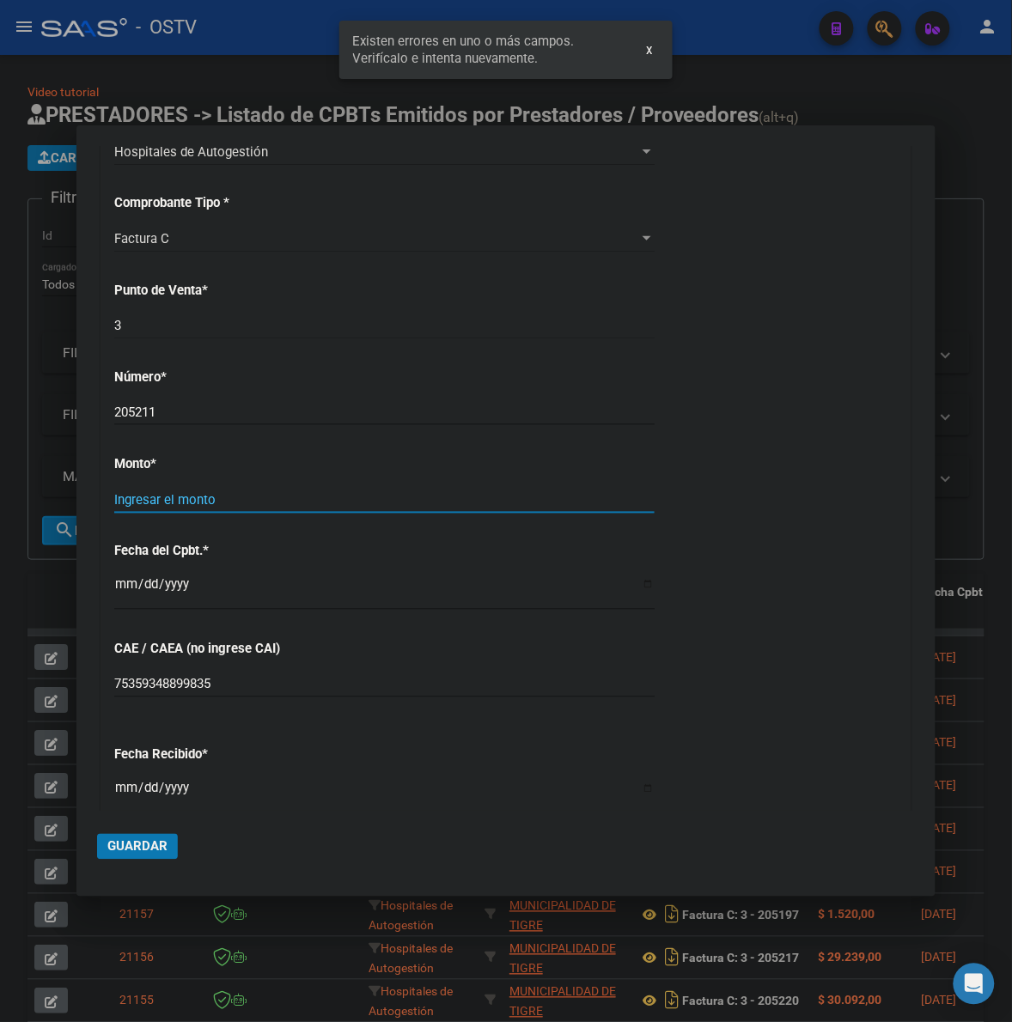
scroll to position [458, 0]
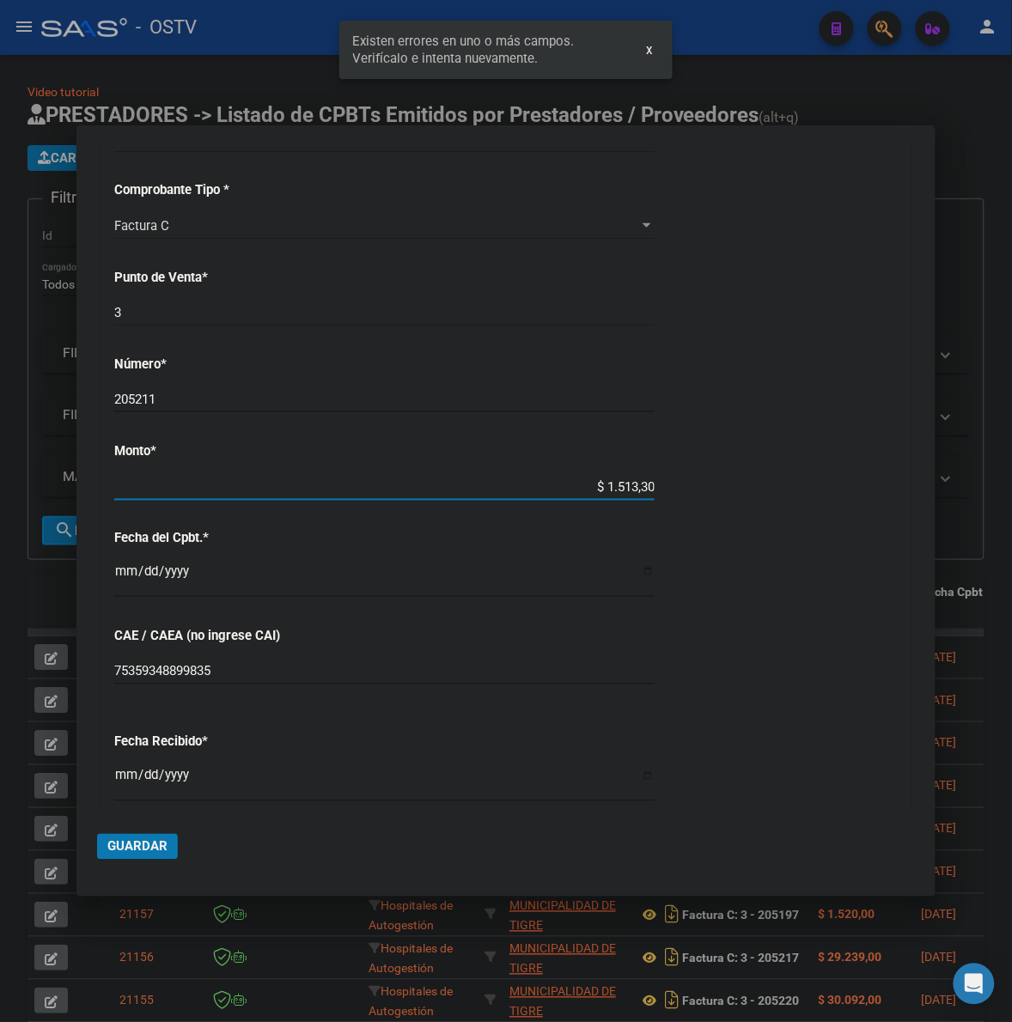
type input "$ 15.133,00"
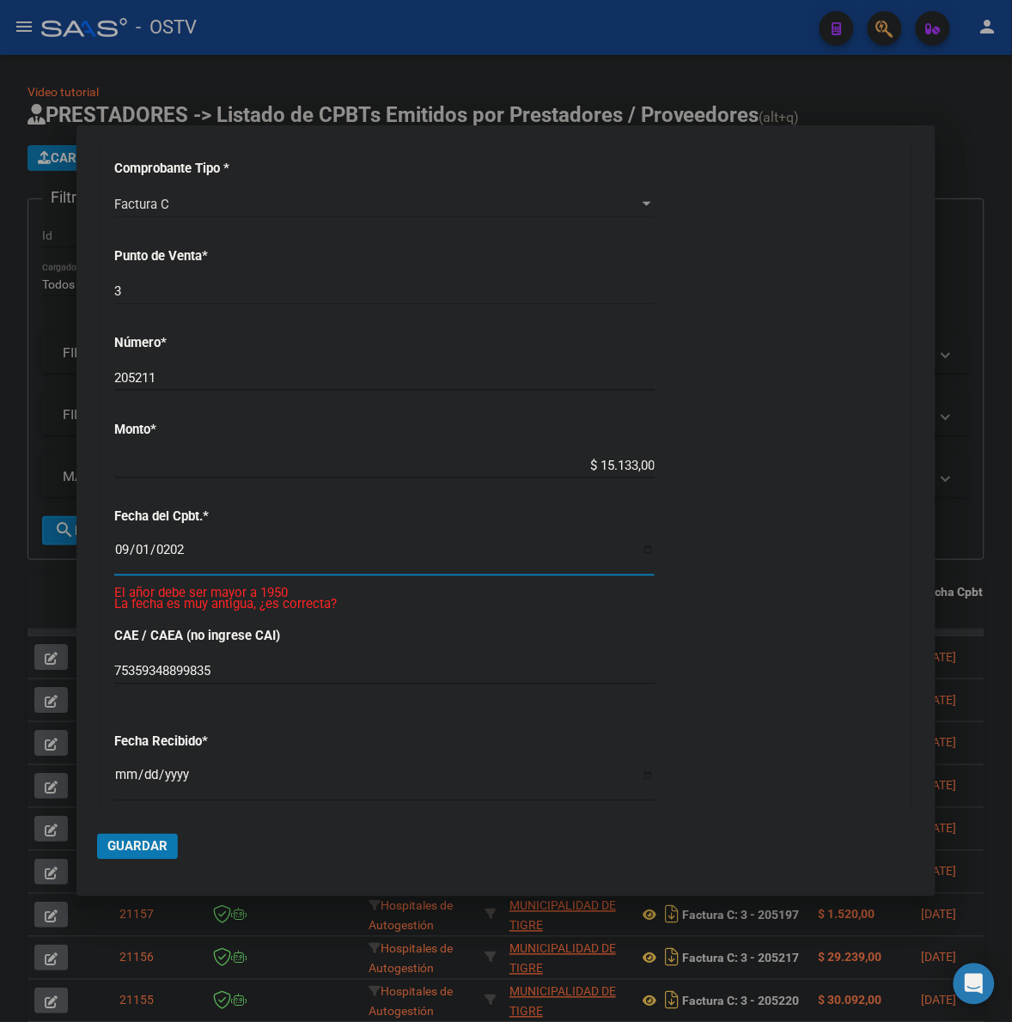
type input "[DATE]"
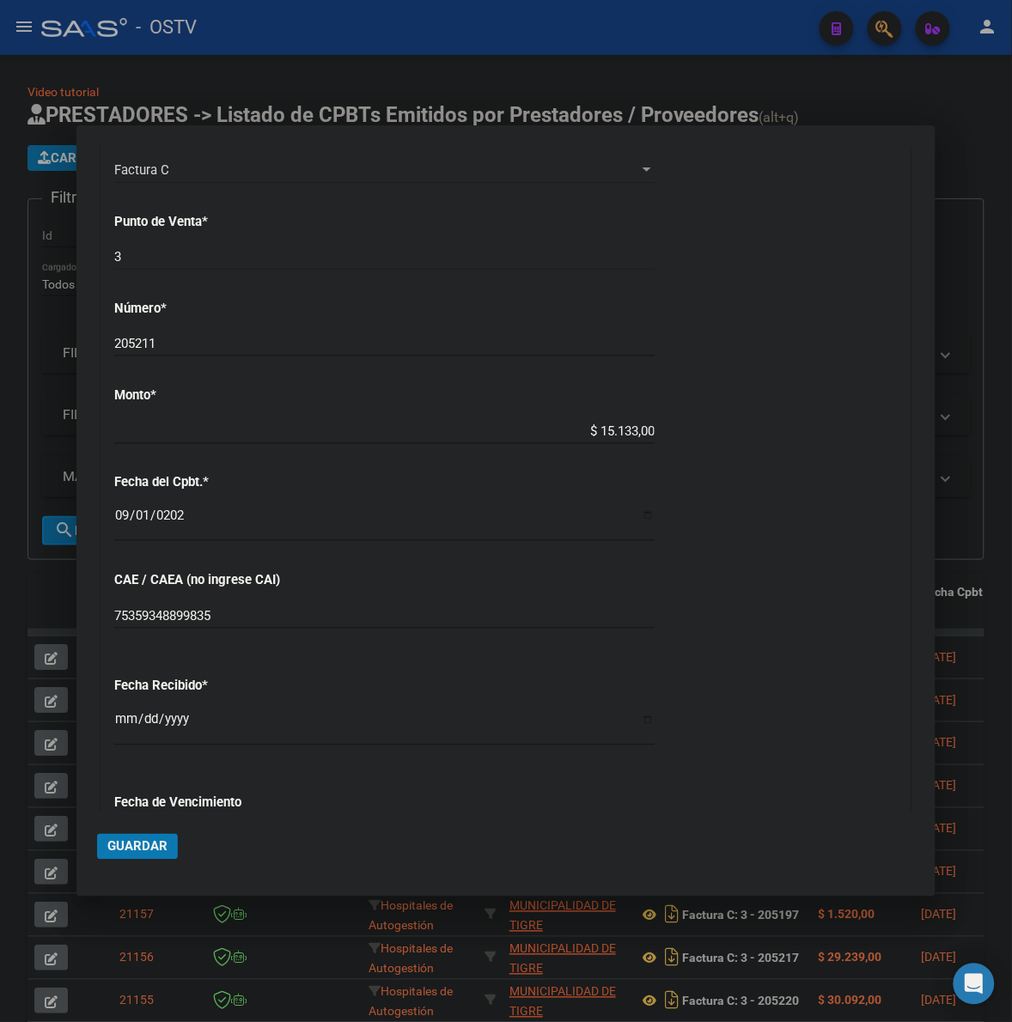
scroll to position [709, 0]
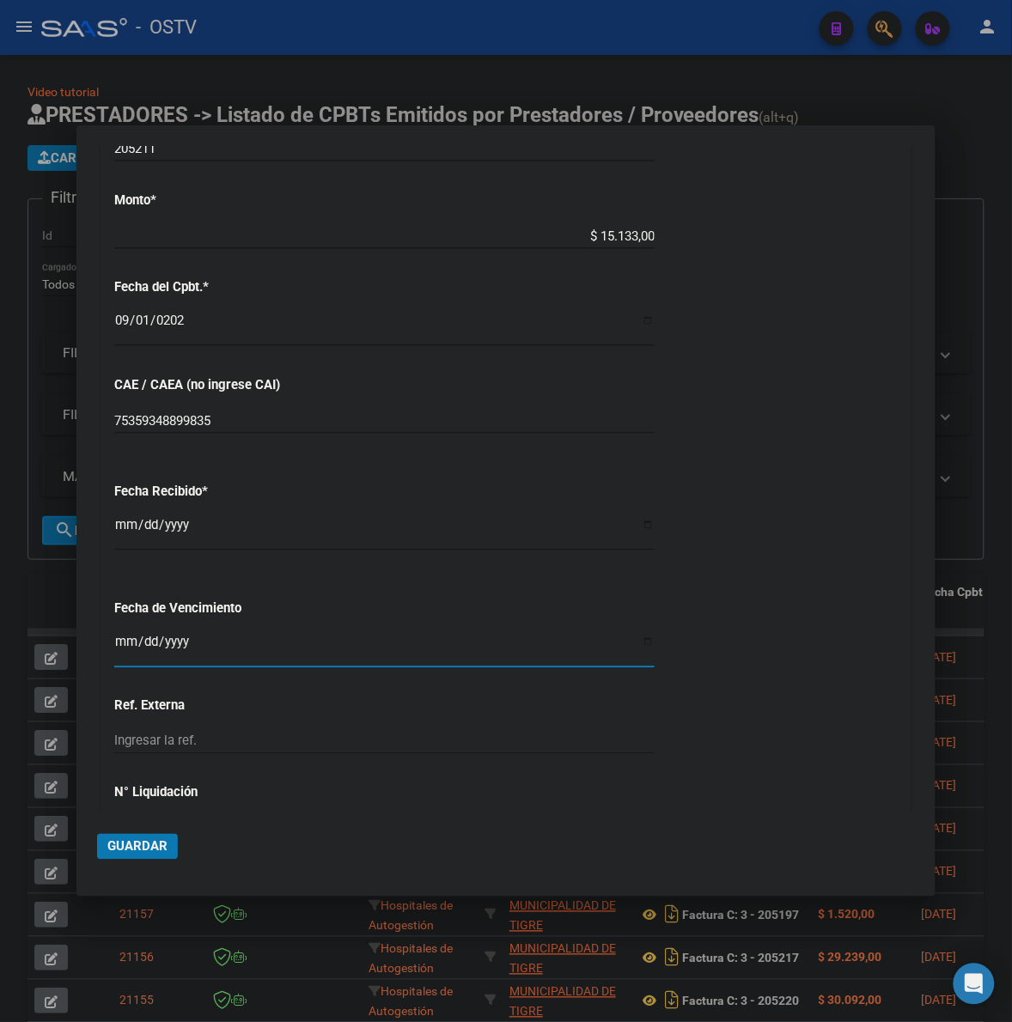
click at [137, 649] on input "Ingresar la fecha" at bounding box center [384, 648] width 540 height 27
click at [126, 647] on input "Ingresar la fecha" at bounding box center [384, 648] width 540 height 27
type input "[DATE]"
click at [168, 840] on button "Guardar" at bounding box center [137, 847] width 81 height 26
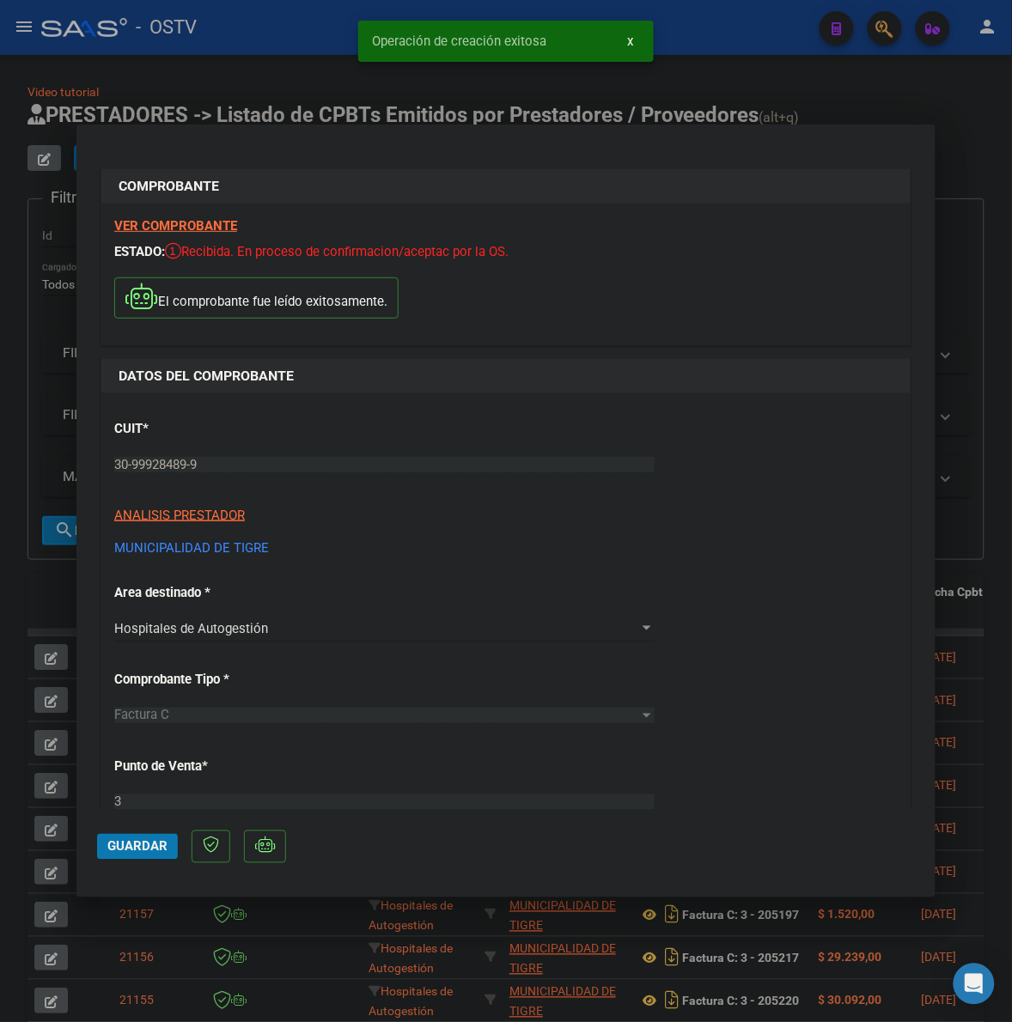
scroll to position [1162, 0]
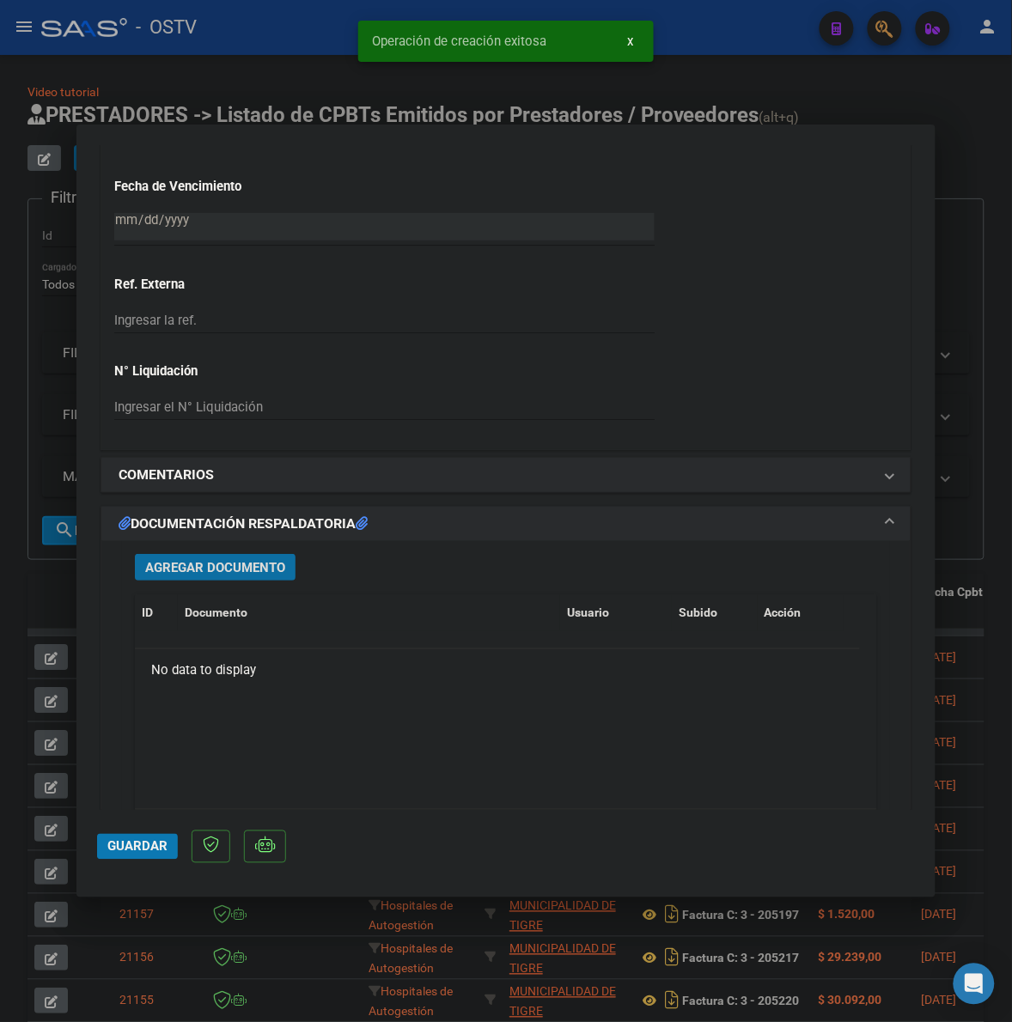
click at [283, 571] on span "Agregar Documento" at bounding box center [215, 567] width 140 height 15
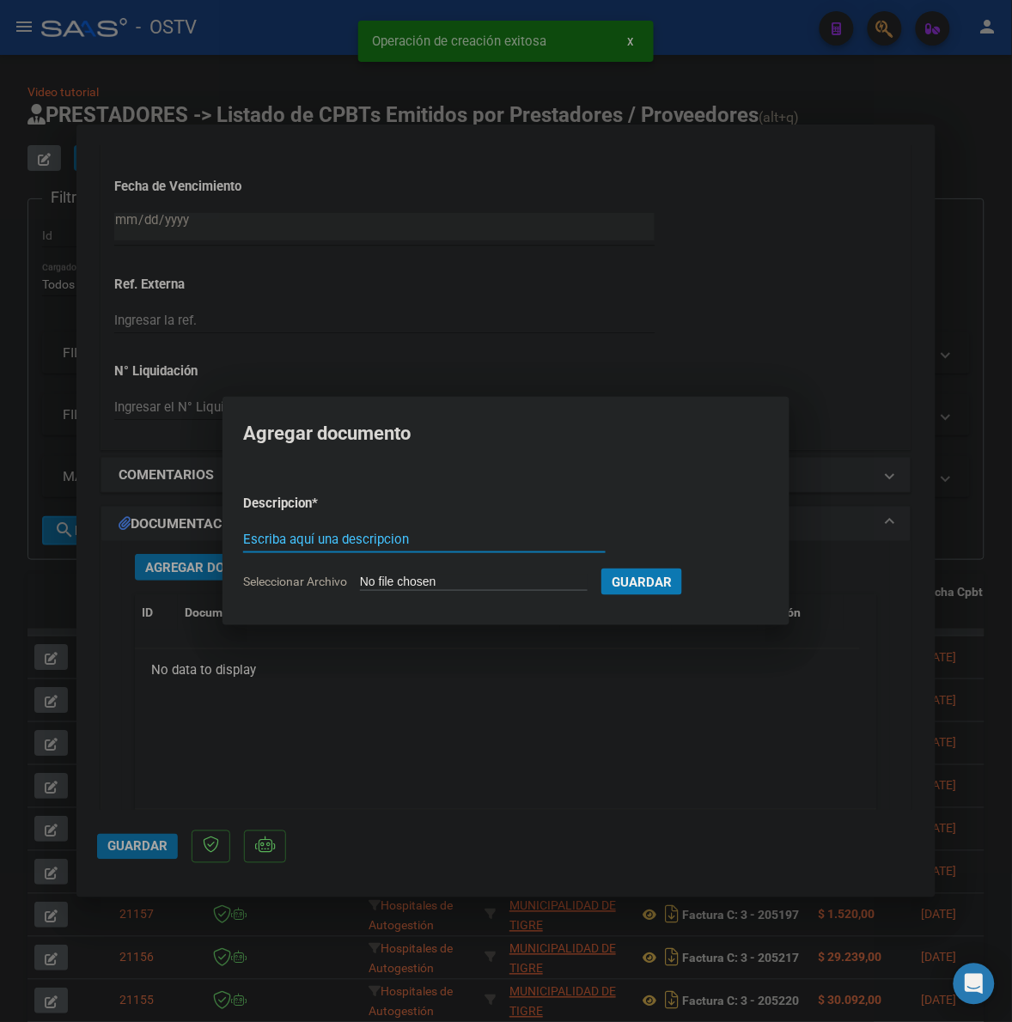
paste input "FACTURA Y ANEXO"
type input "FACTURA Y ANEXO"
type input "C:\fakepath\FACTURA Y ANEXO - 3 205211 - MUNICIPALIDAD DE TIGRE.pdf"
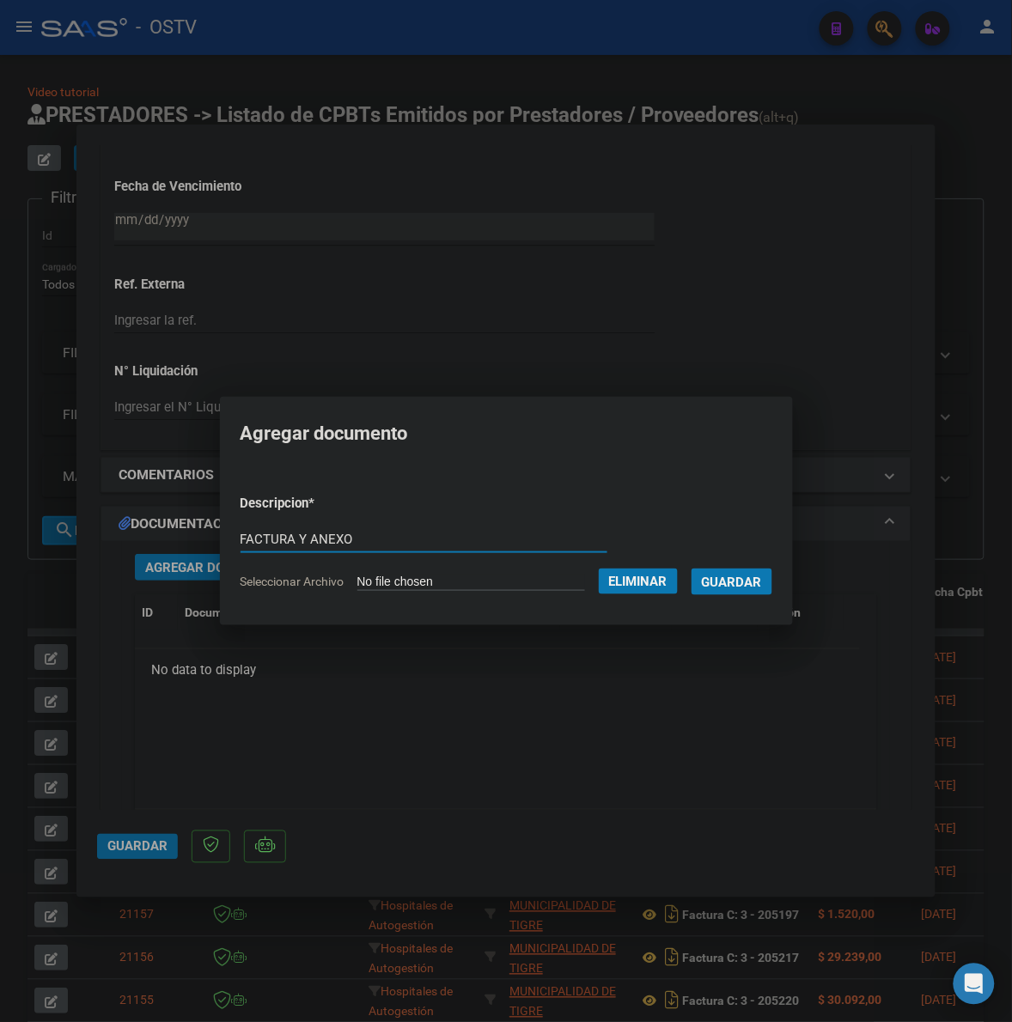
click at [747, 587] on span "Guardar" at bounding box center [732, 582] width 60 height 15
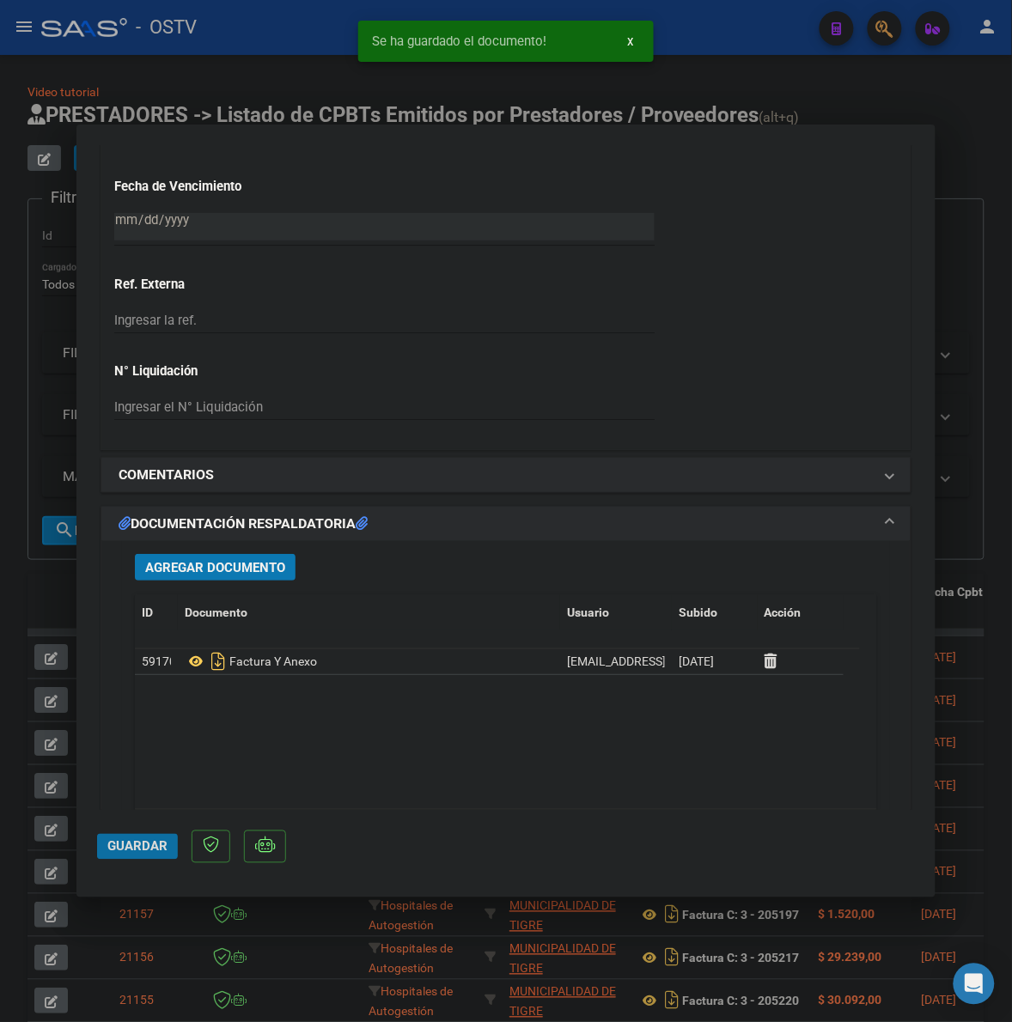
click at [163, 837] on button "Guardar" at bounding box center [137, 847] width 81 height 26
drag, startPoint x: 34, startPoint y: 590, endPoint x: 990, endPoint y: 307, distance: 996.8
click at [35, 590] on div at bounding box center [506, 511] width 1012 height 1022
type input "$ 0,00"
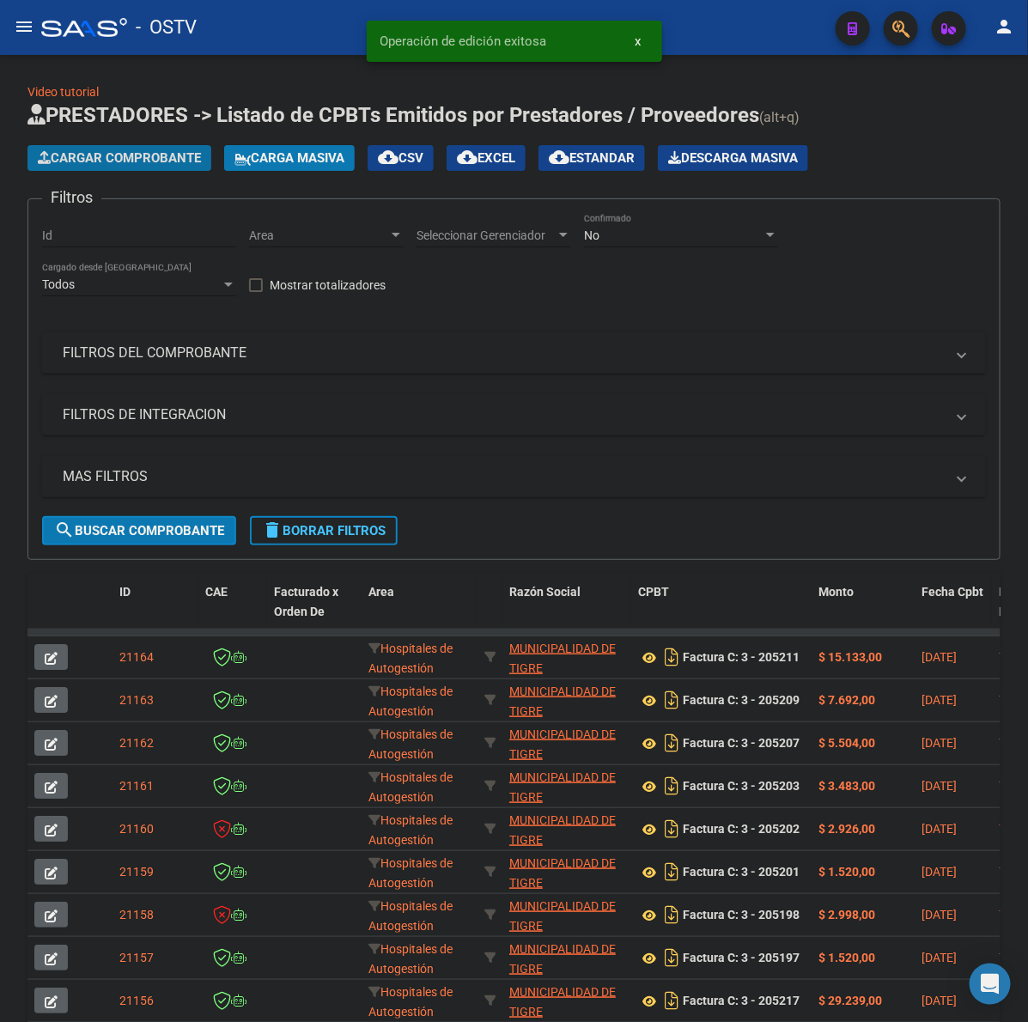
click at [143, 145] on button "Cargar Comprobante" at bounding box center [119, 158] width 184 height 26
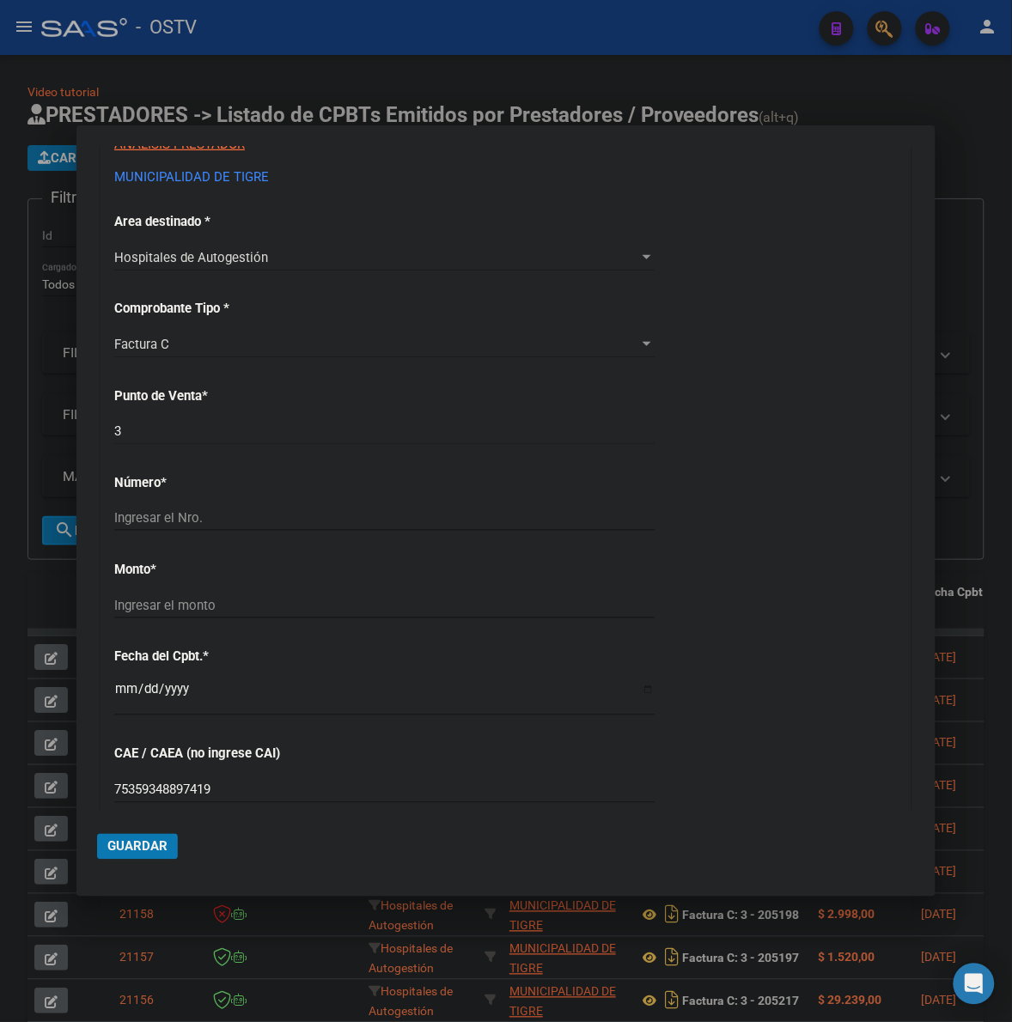
scroll to position [357, 0]
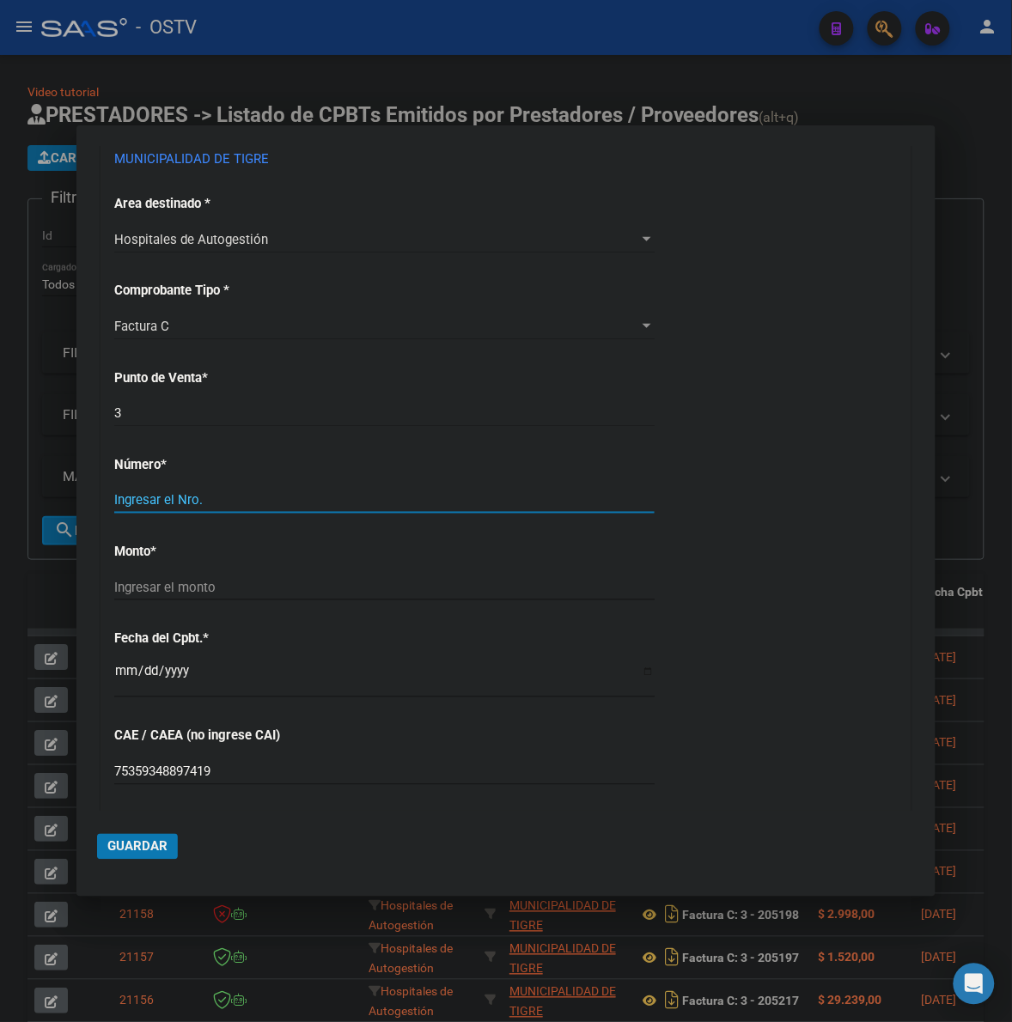
click at [219, 502] on input "Ingresar el Nro." at bounding box center [384, 499] width 540 height 15
type input "2058178"
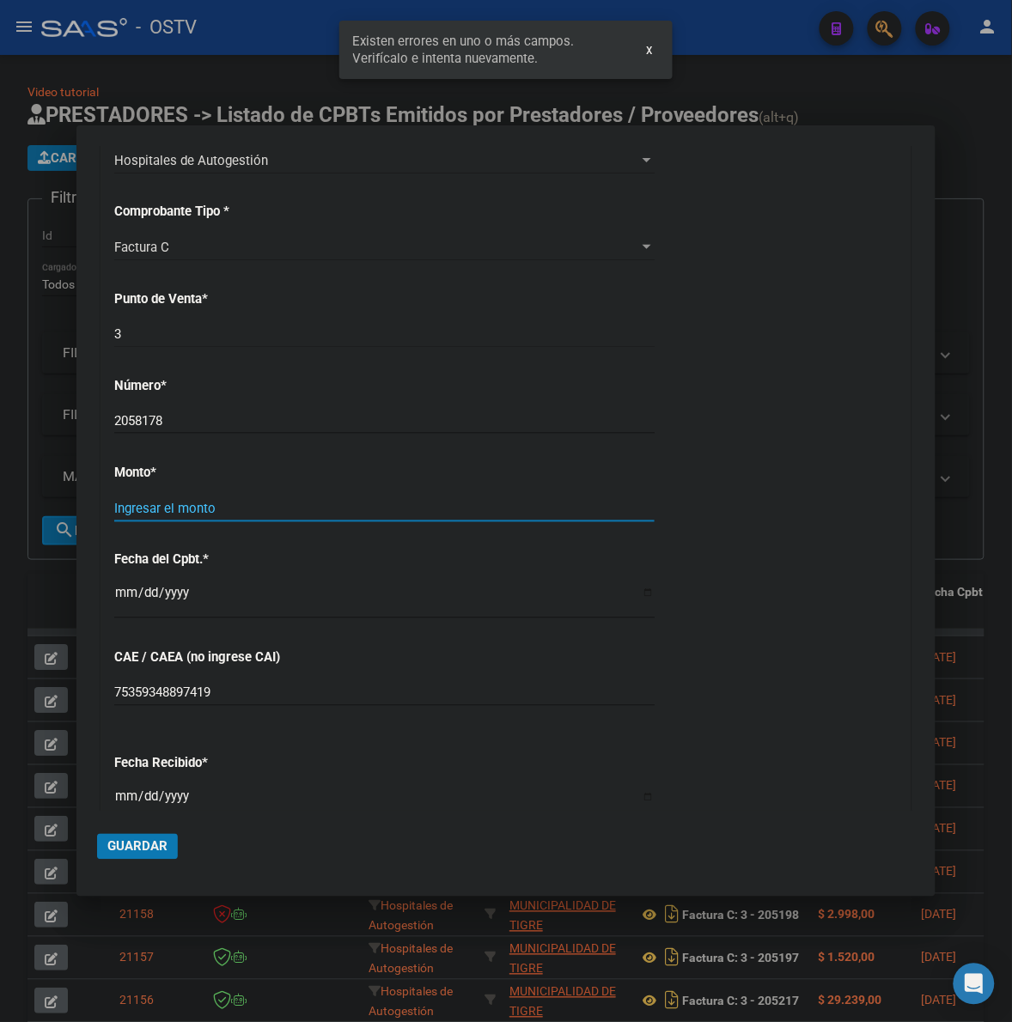
scroll to position [458, 0]
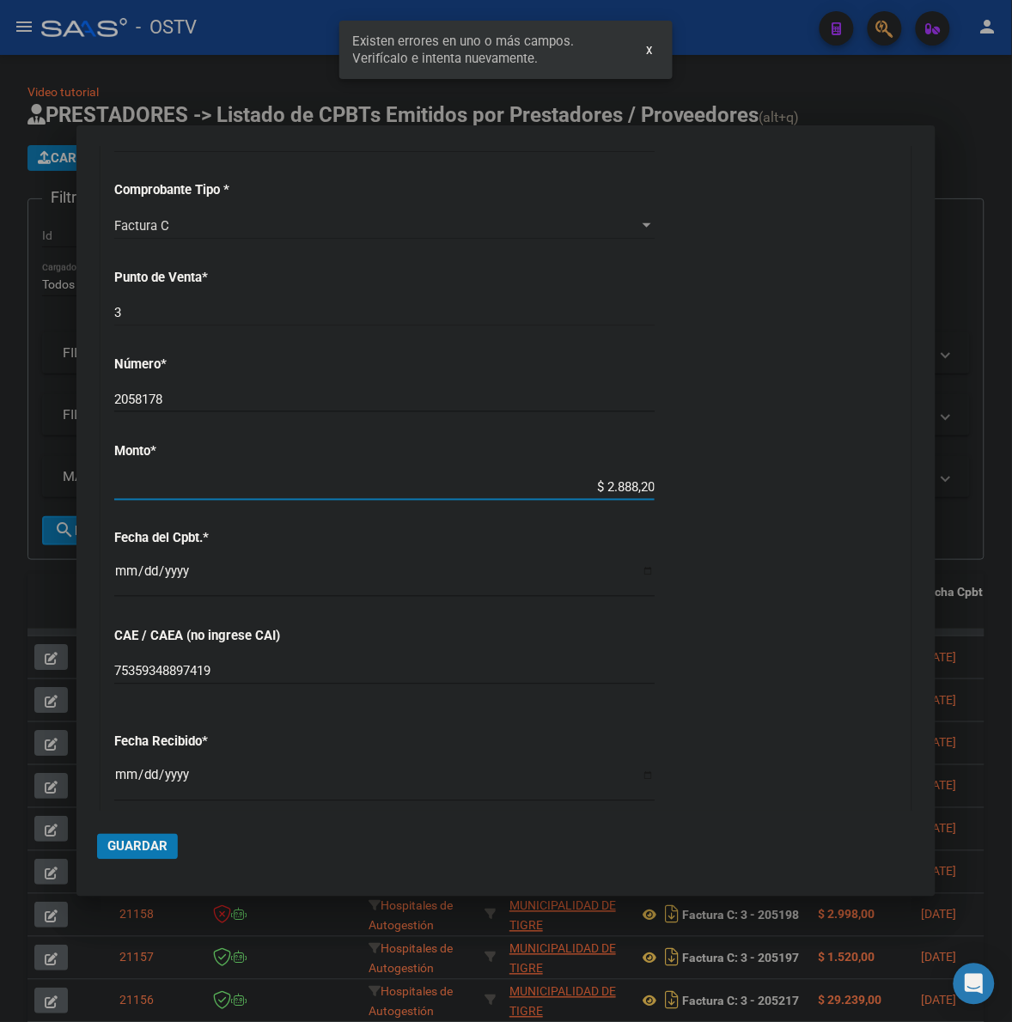
type input "$ 28.882,00"
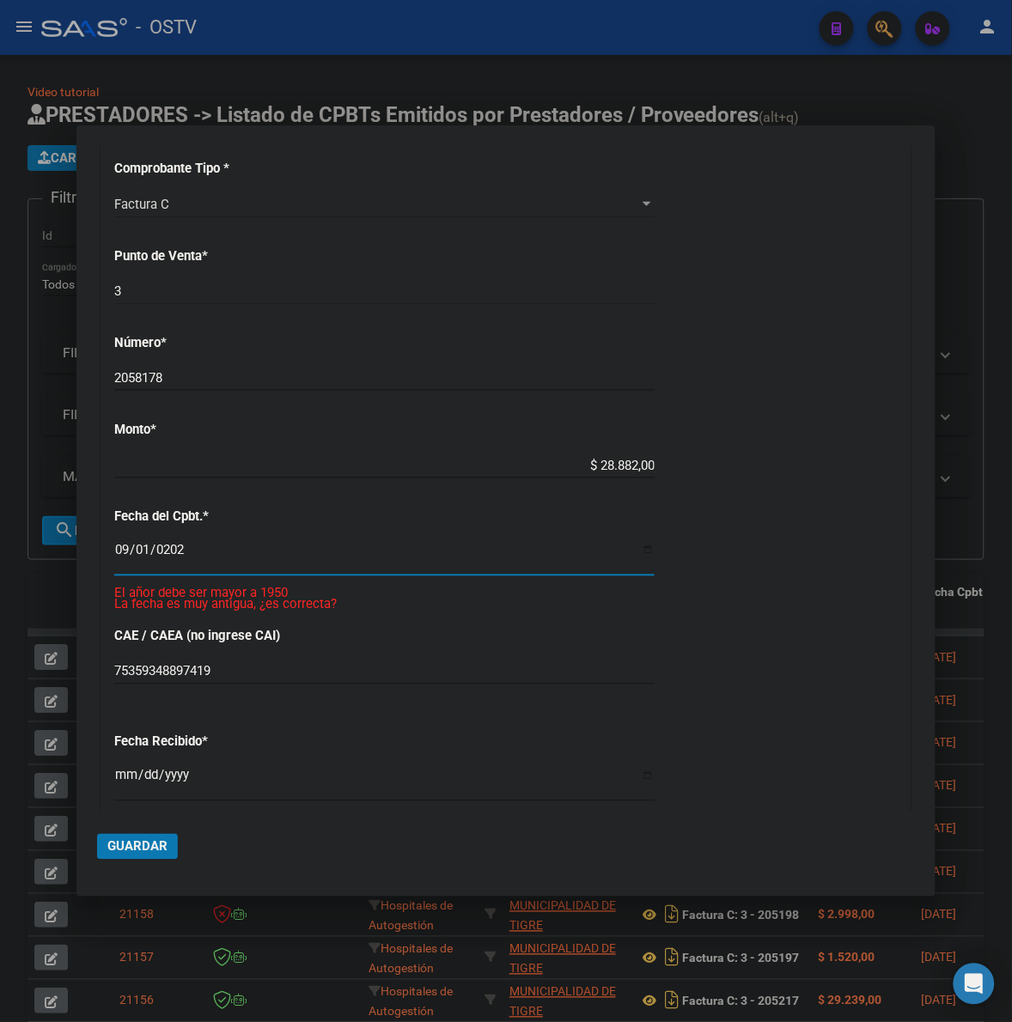
type input "[DATE]"
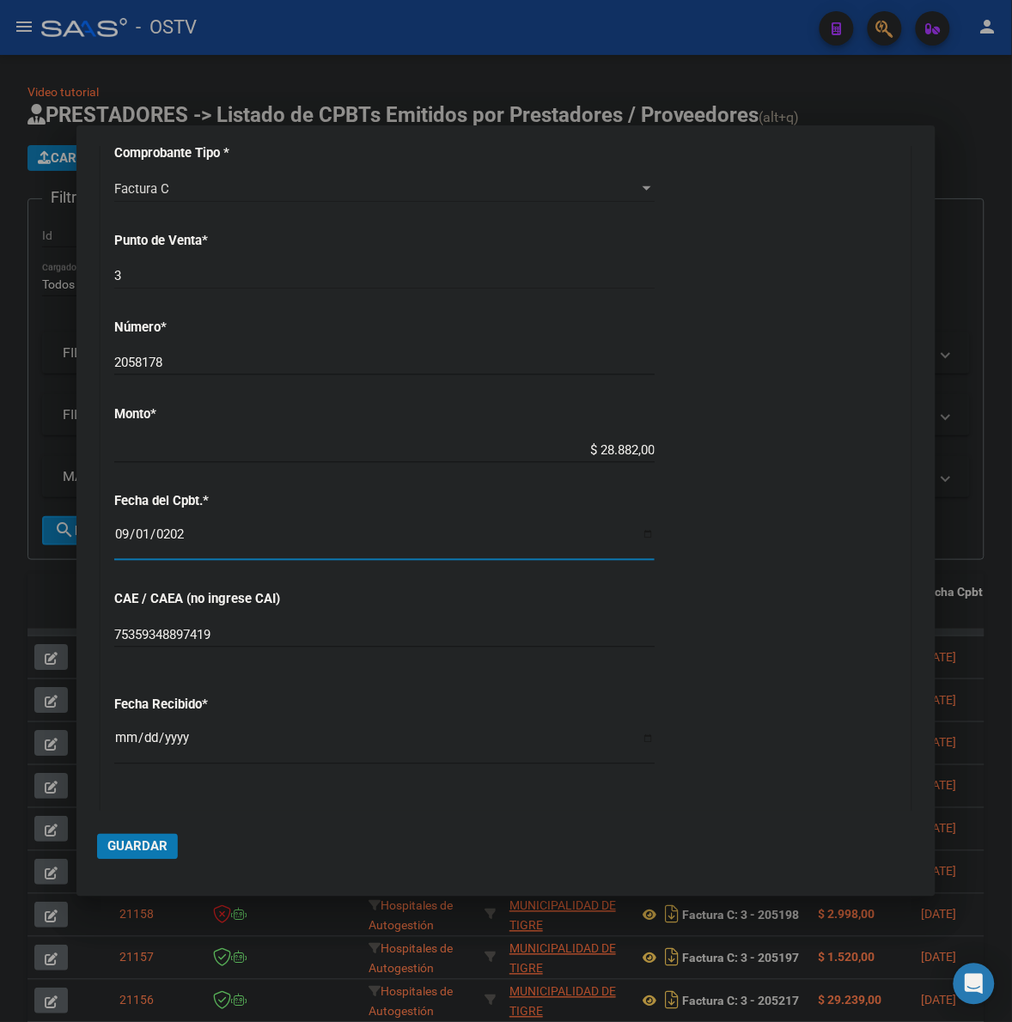
click at [126, 740] on input "[DATE]" at bounding box center [384, 745] width 540 height 27
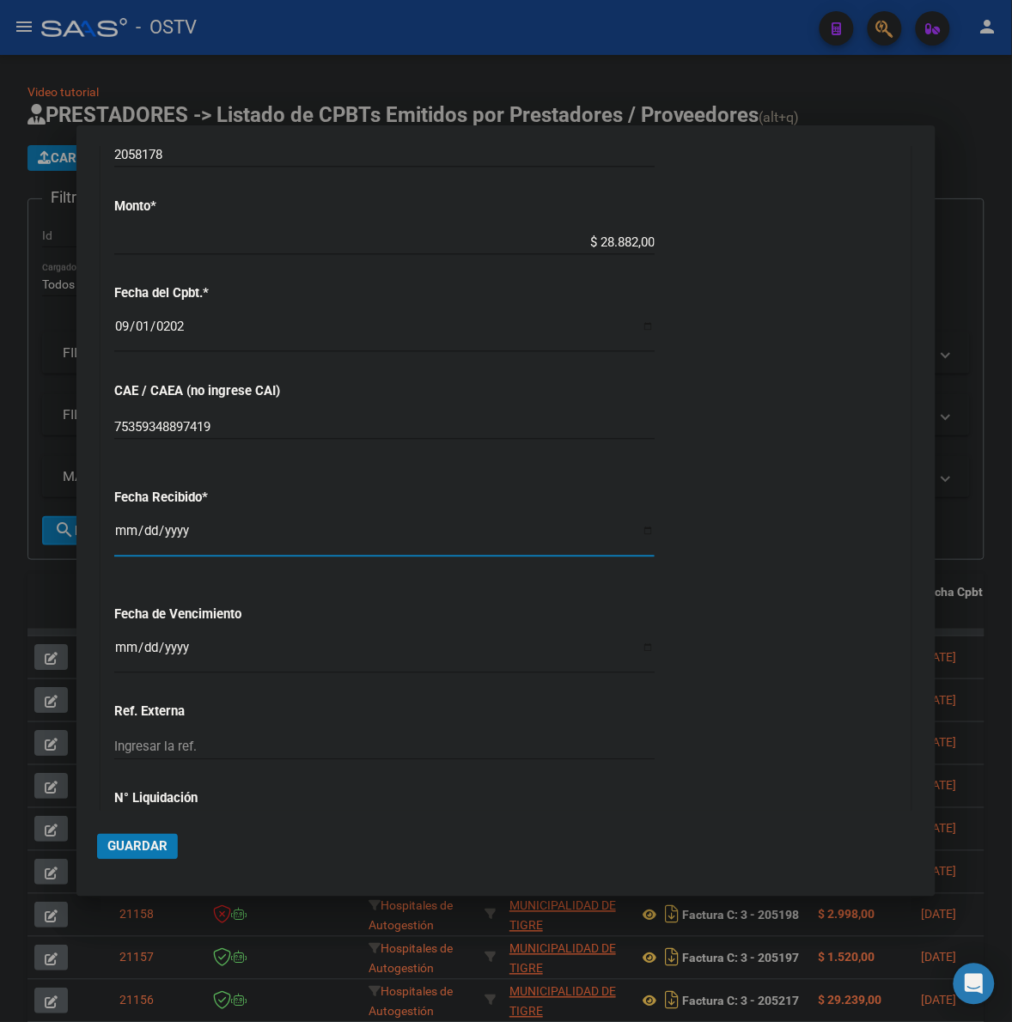
scroll to position [709, 0]
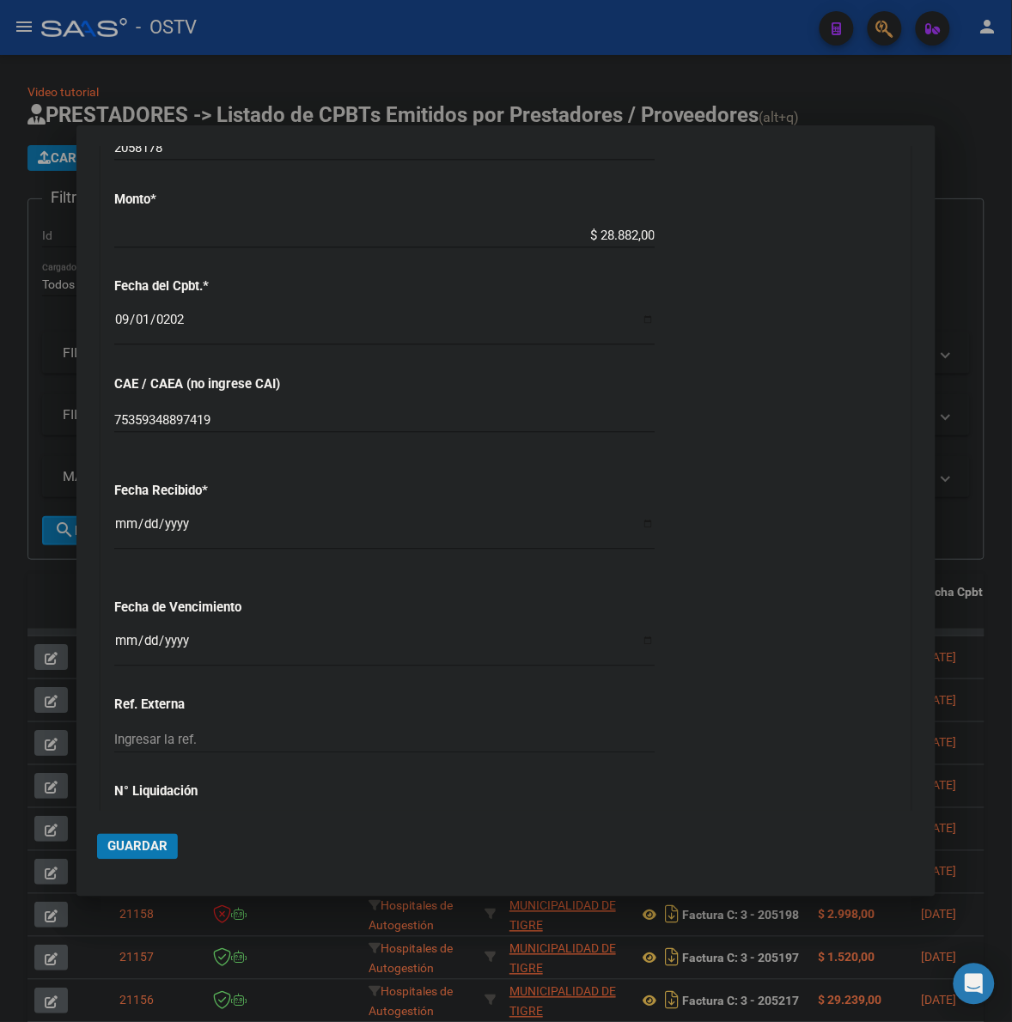
drag, startPoint x: 105, startPoint y: 644, endPoint x: 120, endPoint y: 642, distance: 15.6
click at [112, 644] on div "CUIT * 30-99928489-9 Ingresar CUIT ANALISIS PRESTADOR MUNICIPALIDAD DE TIGRE AR…" at bounding box center [505, 261] width 809 height 1218
click at [125, 642] on input "Ingresar la fecha" at bounding box center [384, 647] width 540 height 27
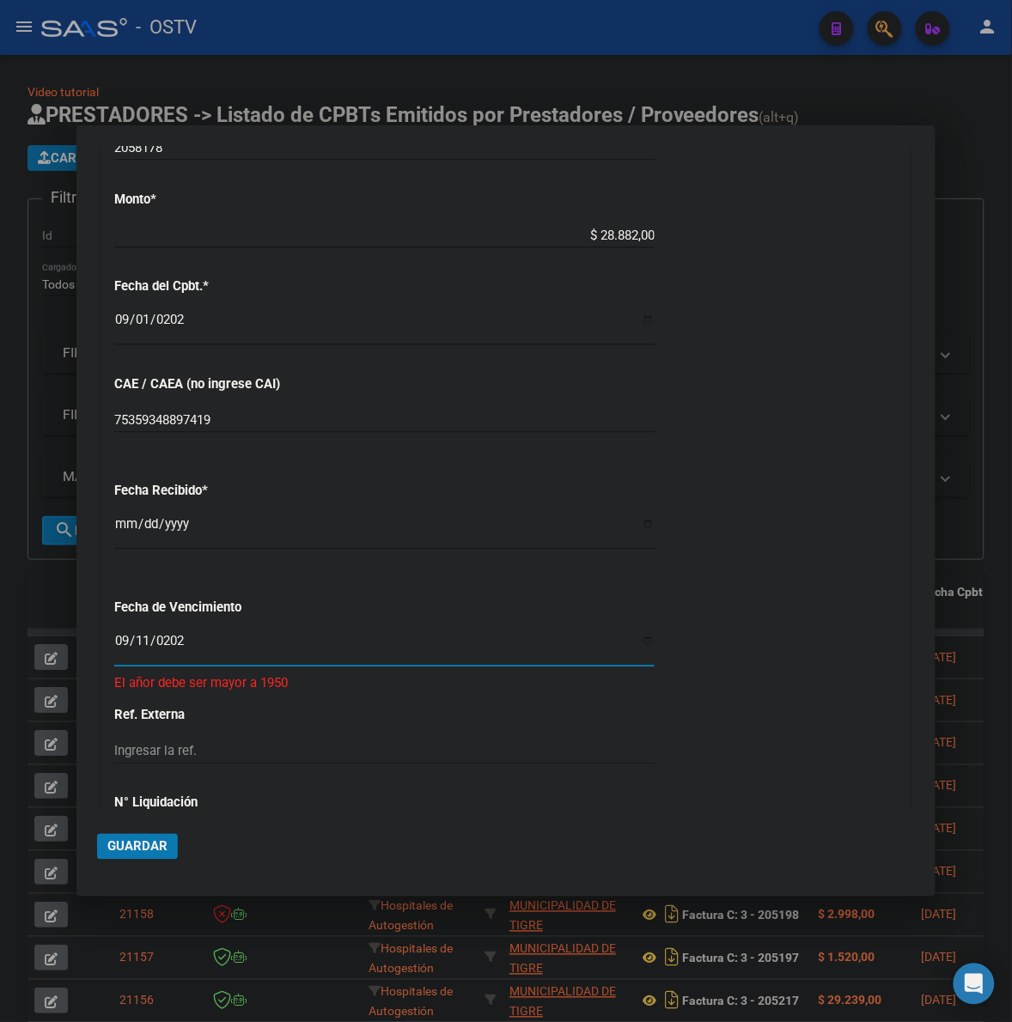
type input "[DATE]"
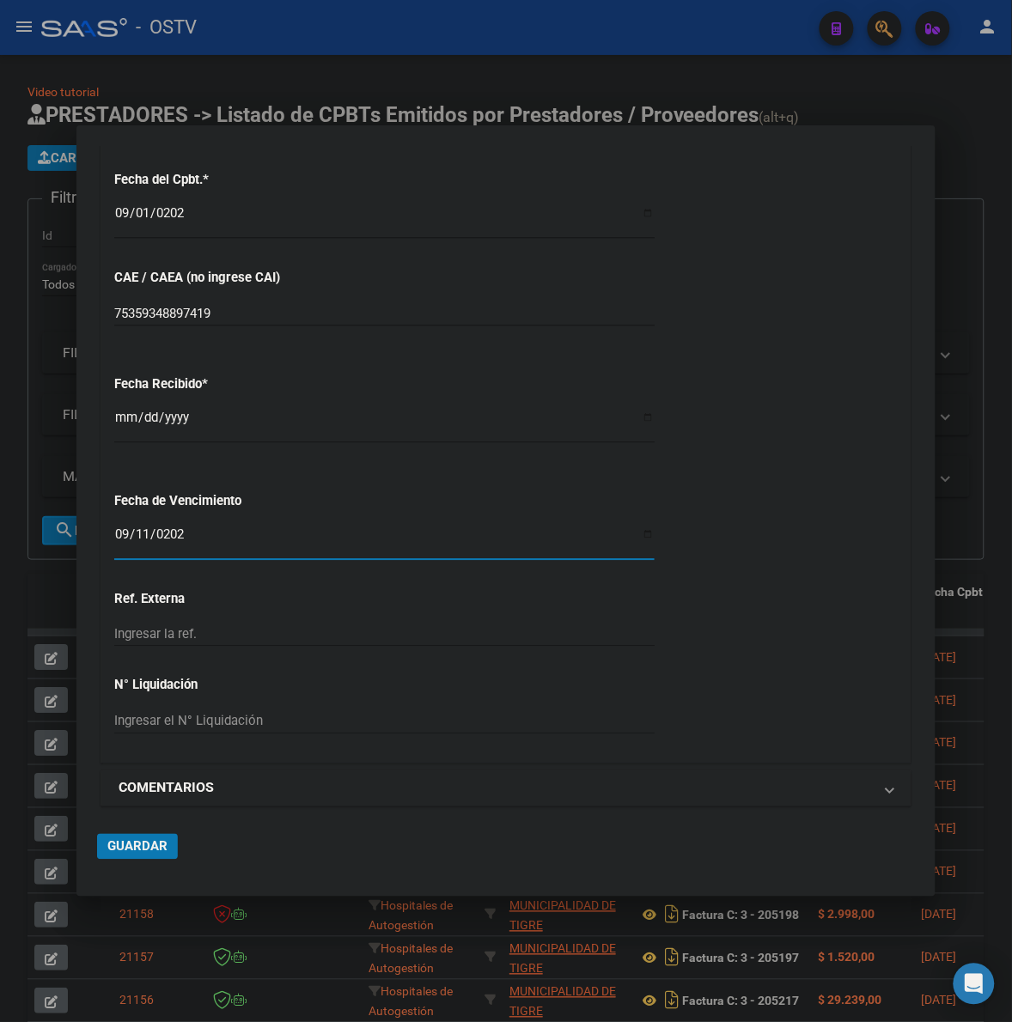
scroll to position [826, 0]
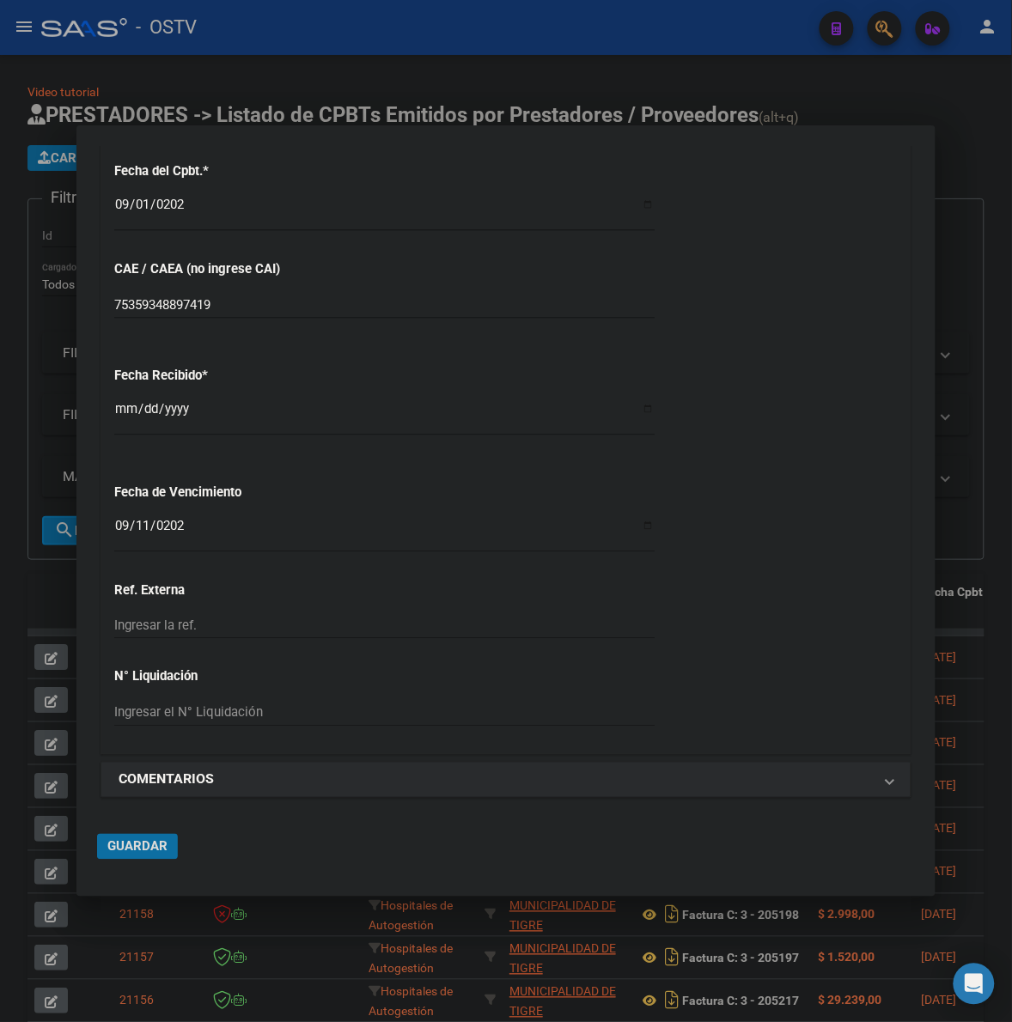
drag, startPoint x: 147, startPoint y: 850, endPoint x: 835, endPoint y: 684, distance: 707.9
click at [148, 850] on span "Guardar" at bounding box center [137, 846] width 60 height 15
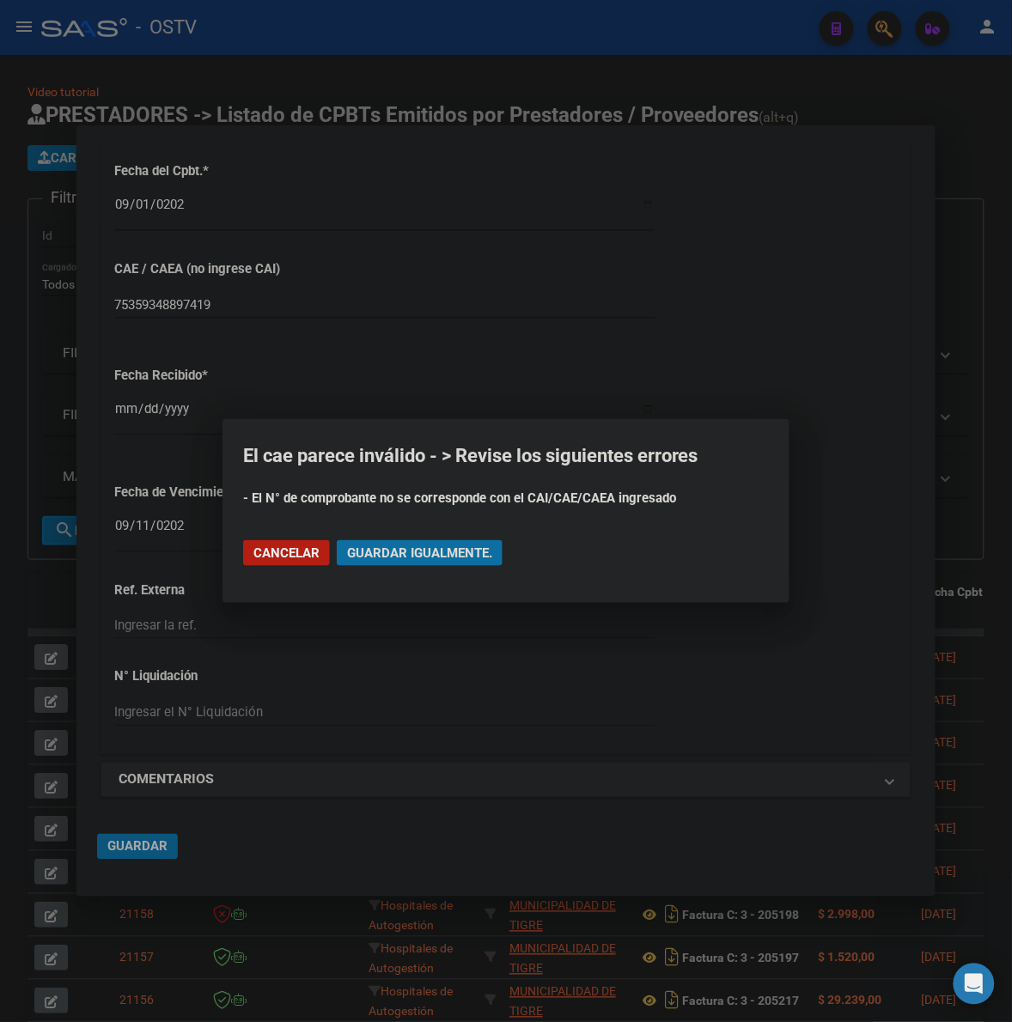
drag, startPoint x: 398, startPoint y: 554, endPoint x: 478, endPoint y: 552, distance: 79.9
click at [405, 552] on span "Guardar igualmente." at bounding box center [419, 552] width 145 height 15
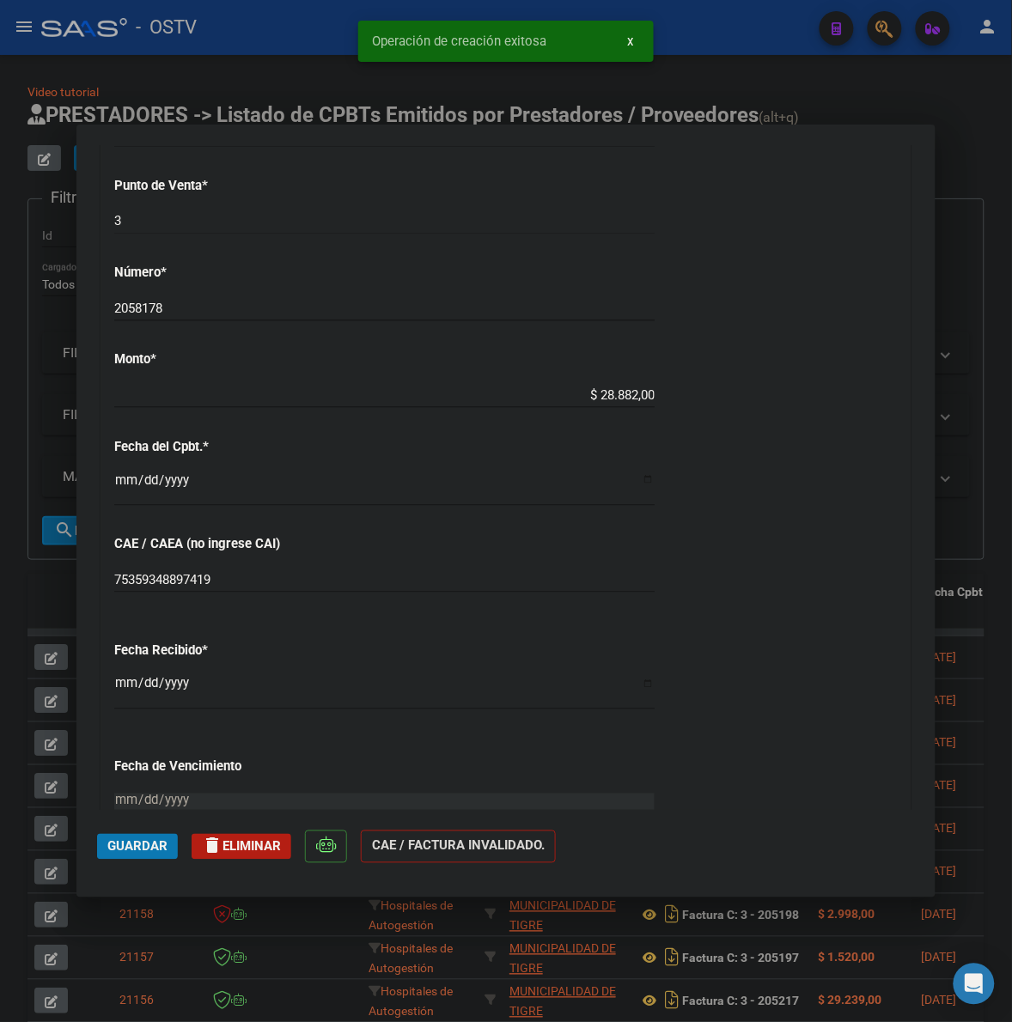
scroll to position [1162, 0]
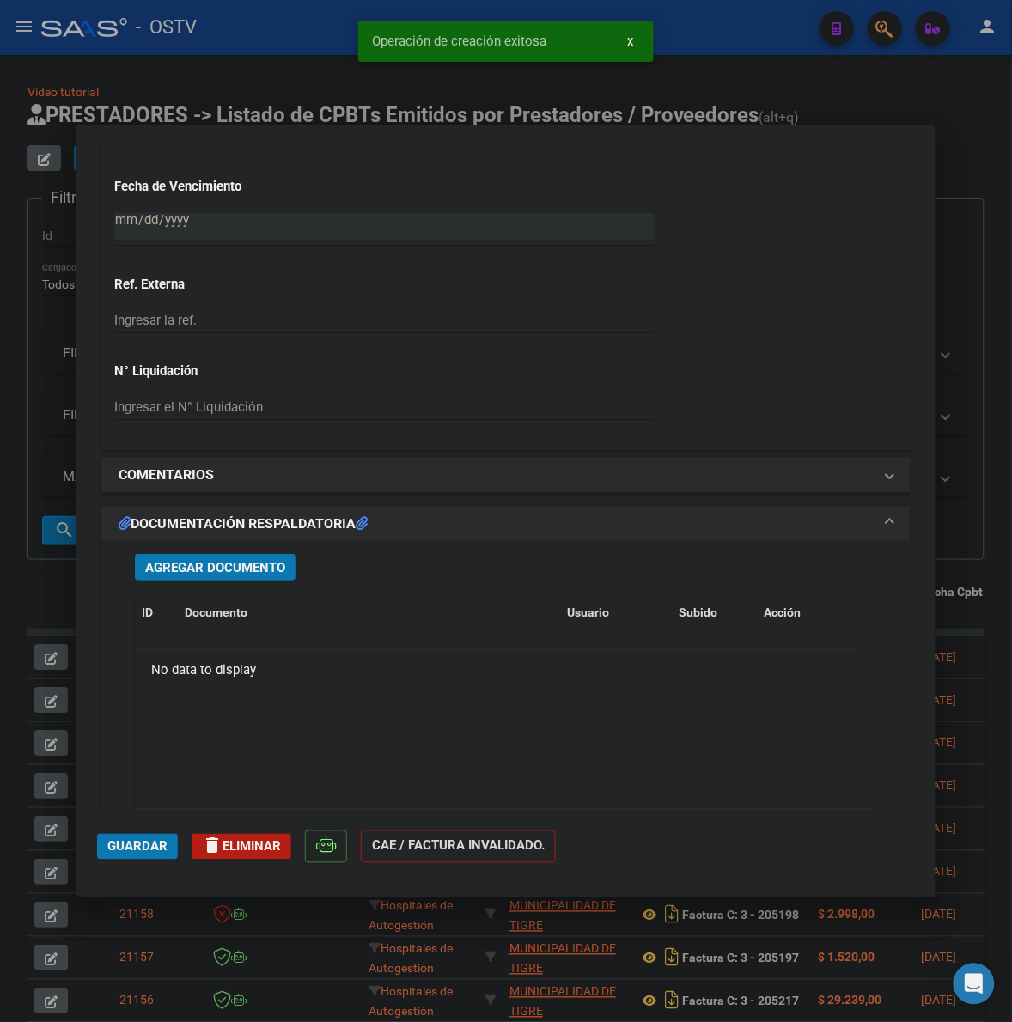
click at [251, 571] on span "Agregar Documento" at bounding box center [215, 567] width 140 height 15
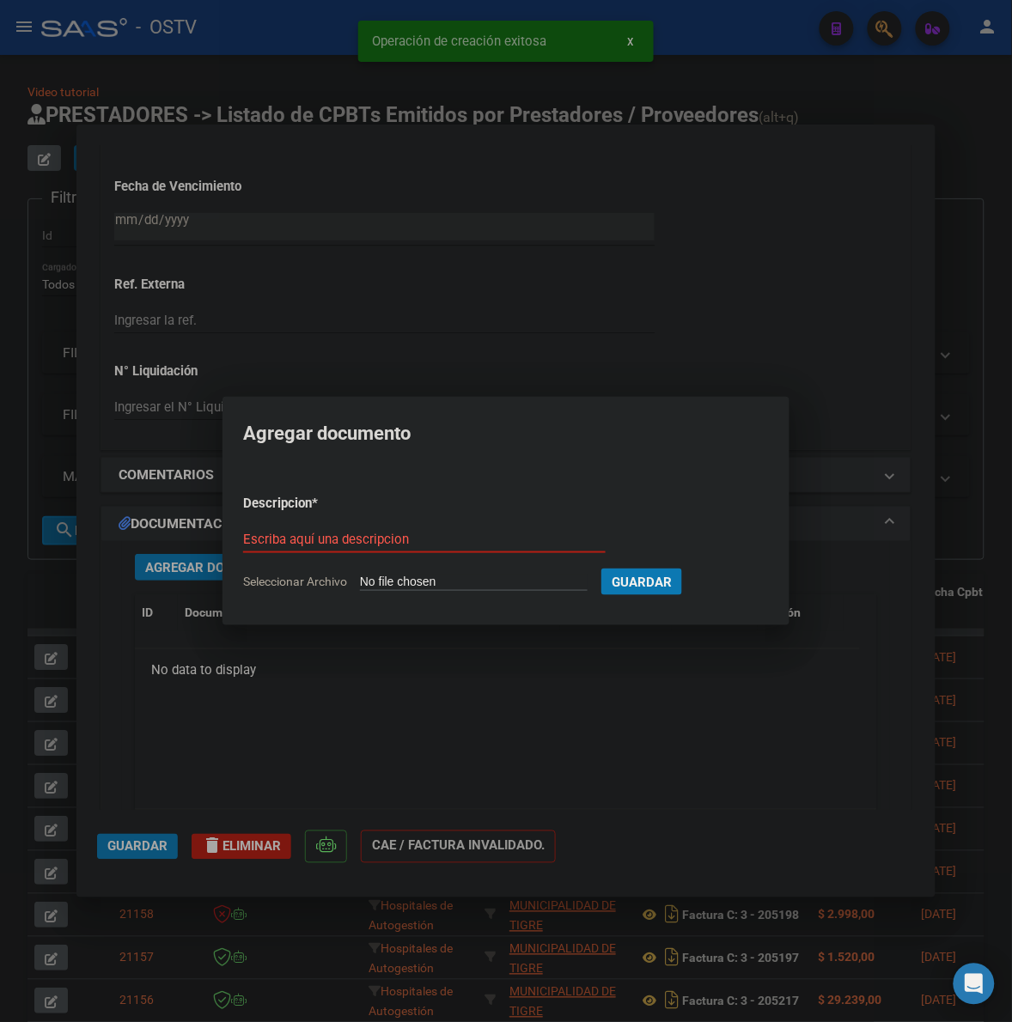
type input "C:\fakepath\FACTURA Y ANEXO - 3 205178 - MUNICIPALIDAD DE TIGRE.pdf"
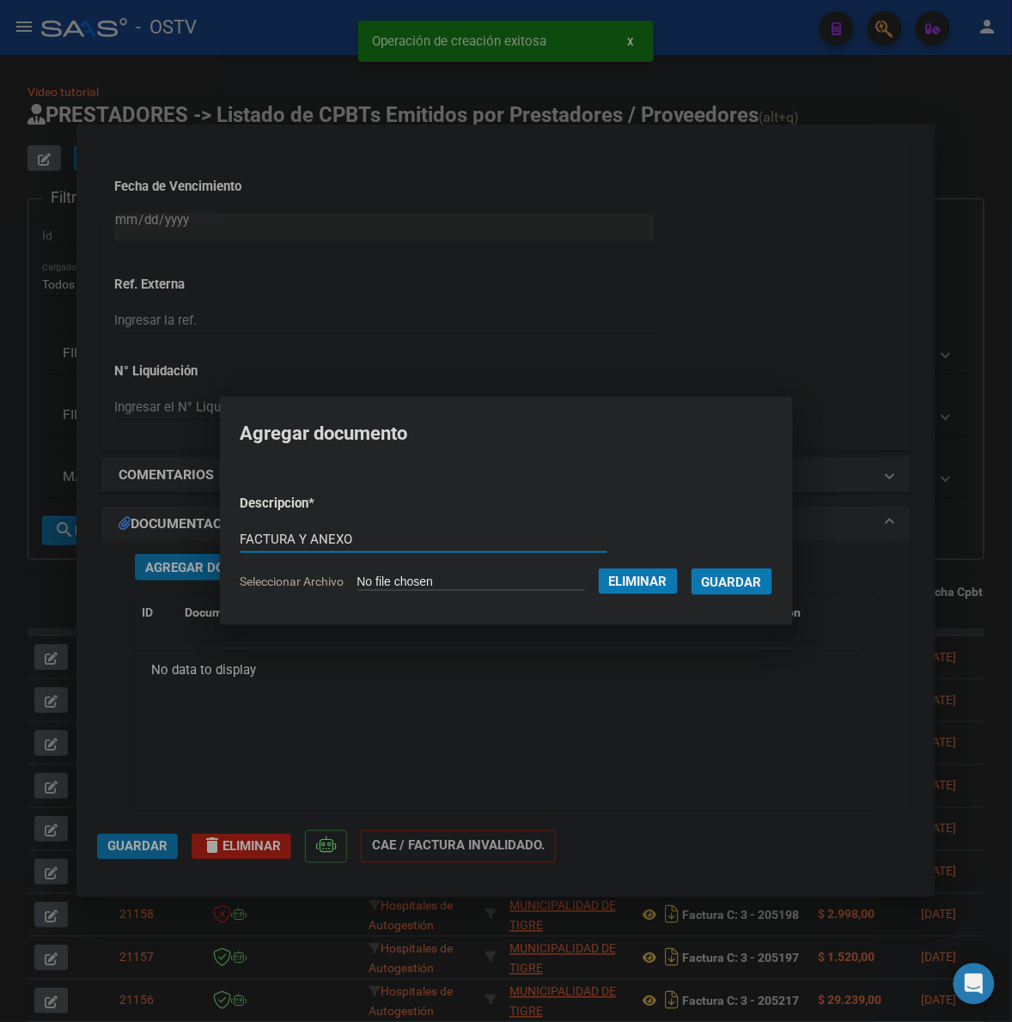
type input "FACTURA Y ANEXO"
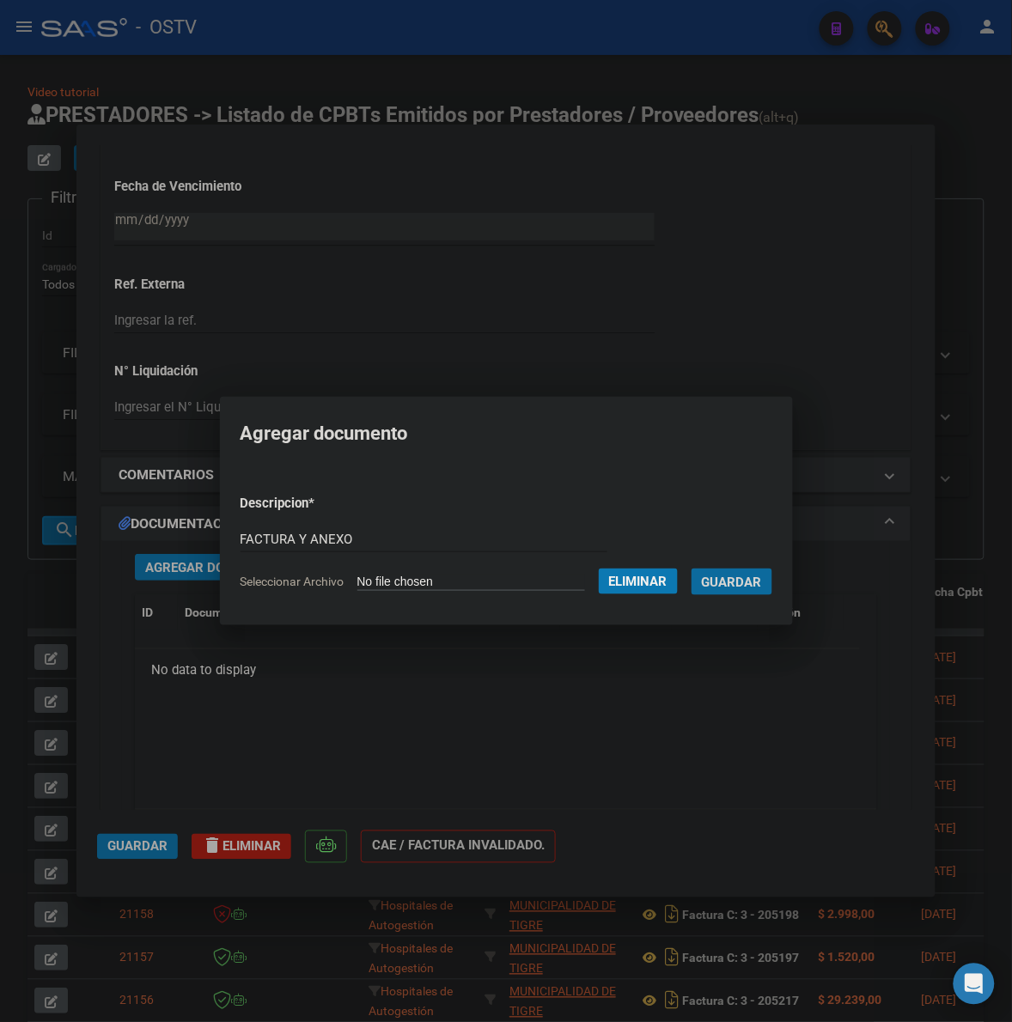
click at [691, 569] on button "Guardar" at bounding box center [731, 582] width 81 height 27
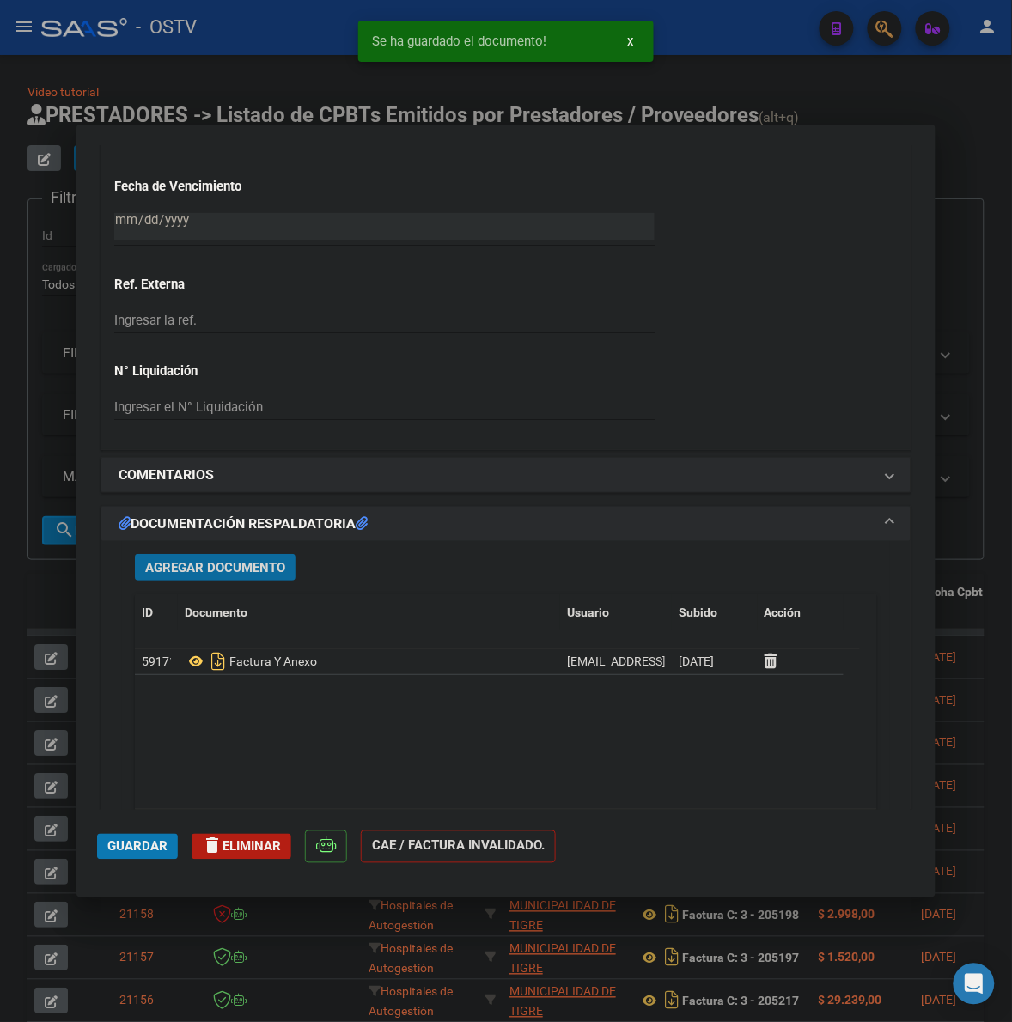
click at [134, 851] on span "Guardar" at bounding box center [137, 846] width 60 height 15
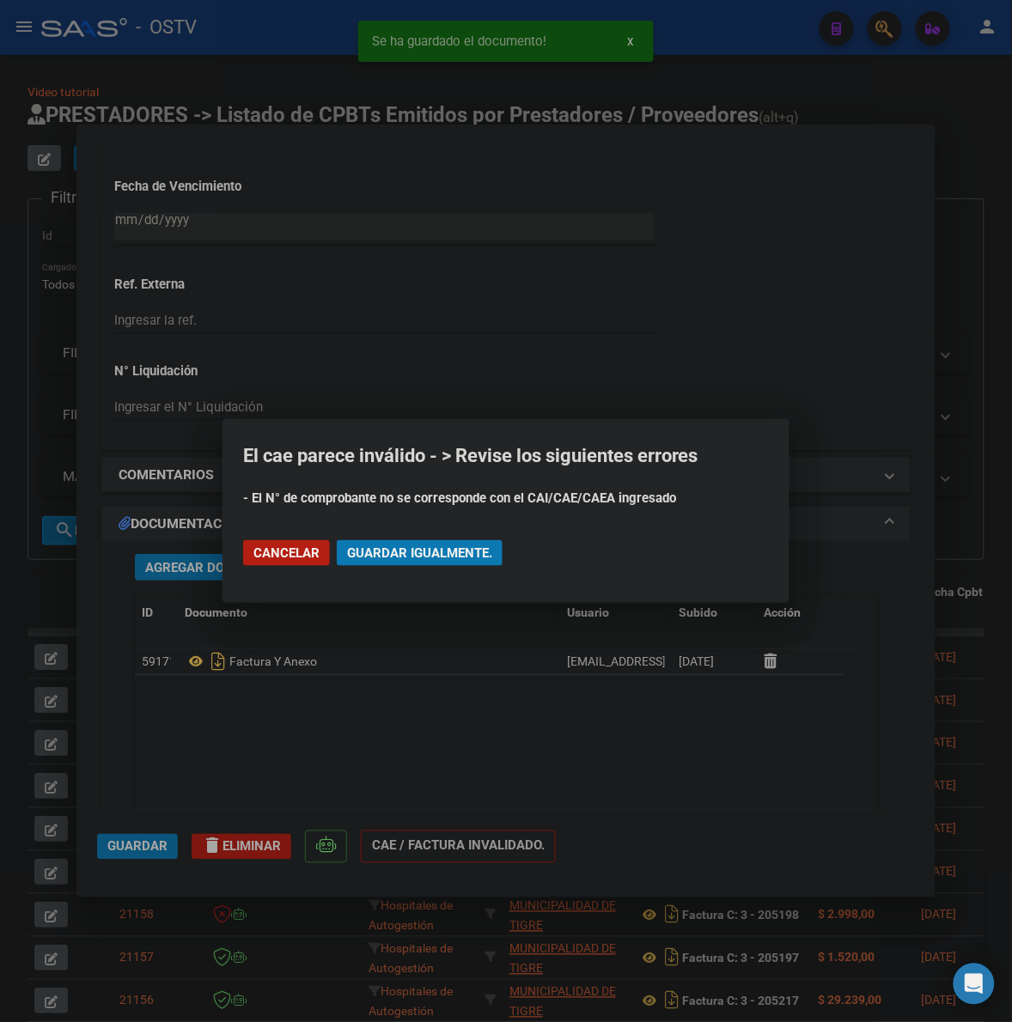
click at [393, 559] on span "Guardar igualmente." at bounding box center [419, 552] width 145 height 15
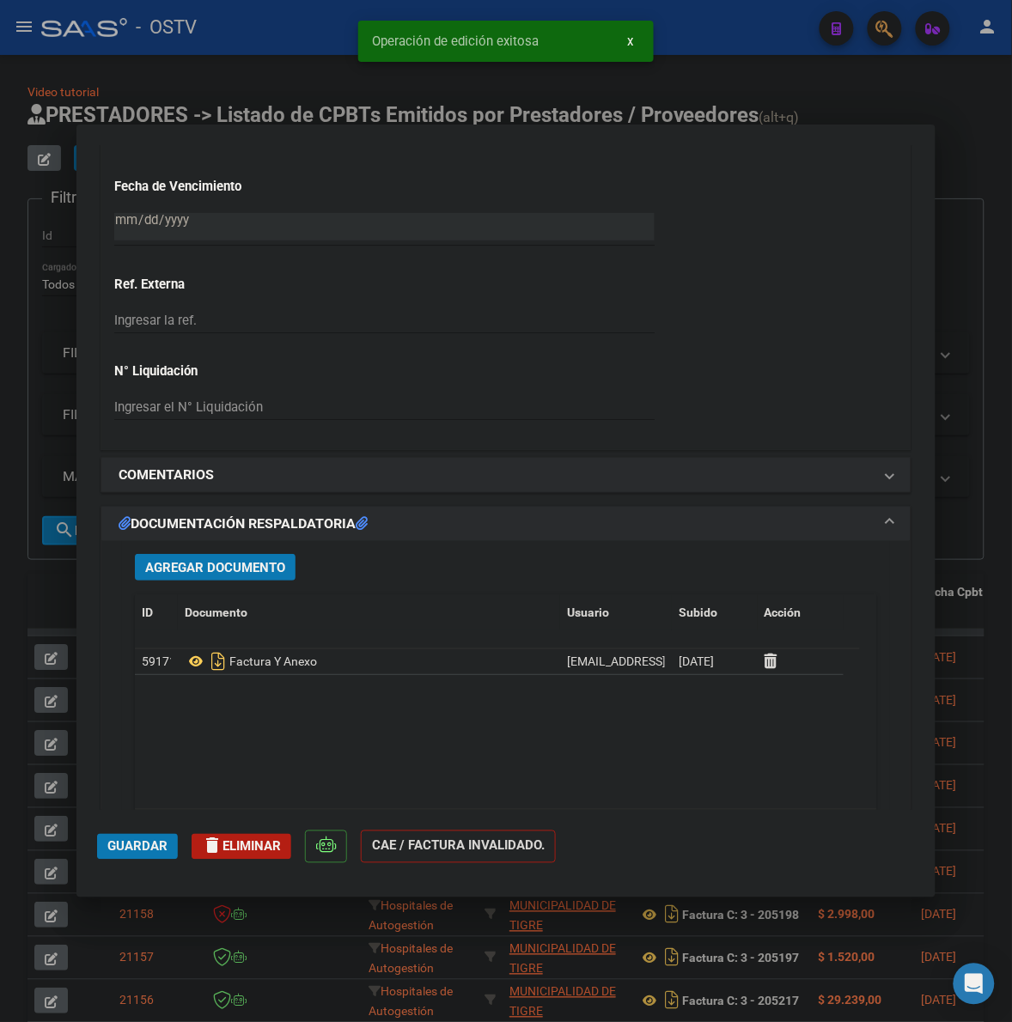
click at [988, 503] on div at bounding box center [506, 511] width 1012 height 1022
type input "$ 0,00"
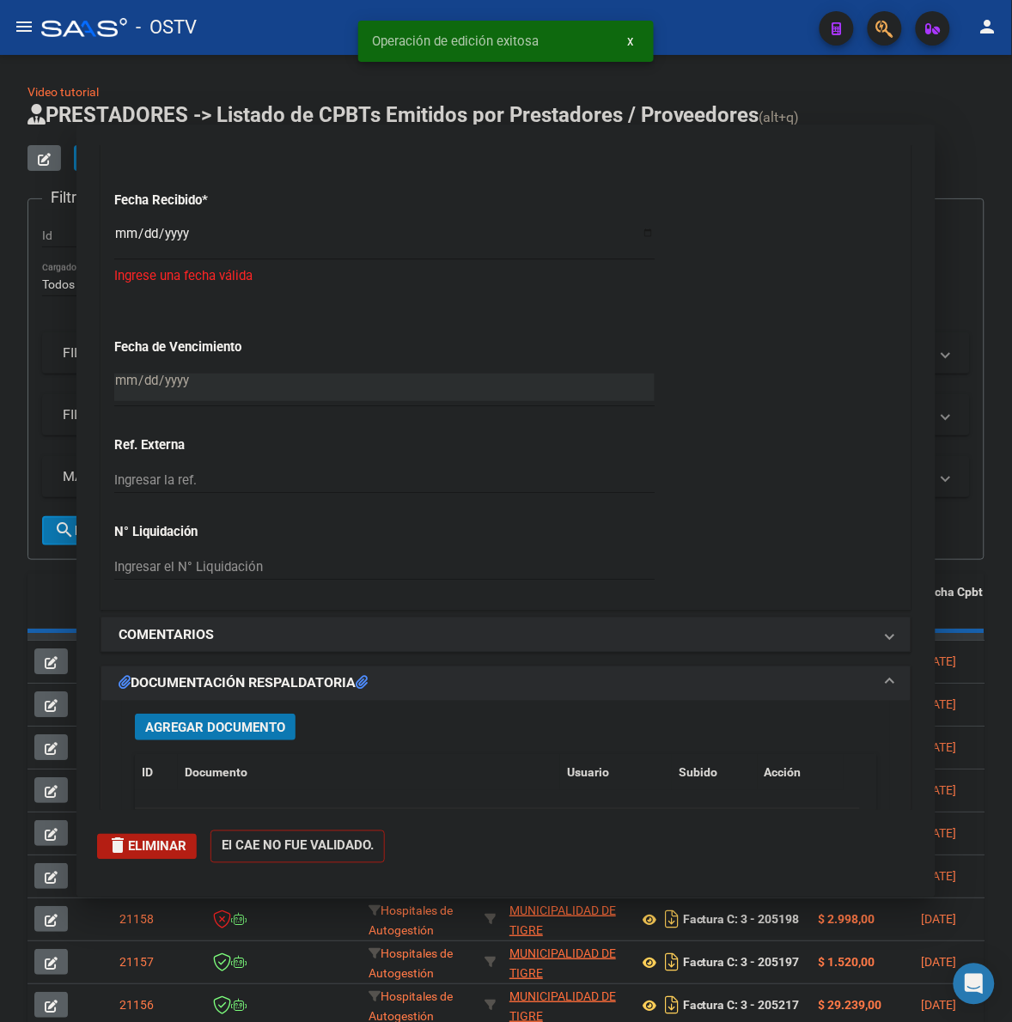
scroll to position [1323, 0]
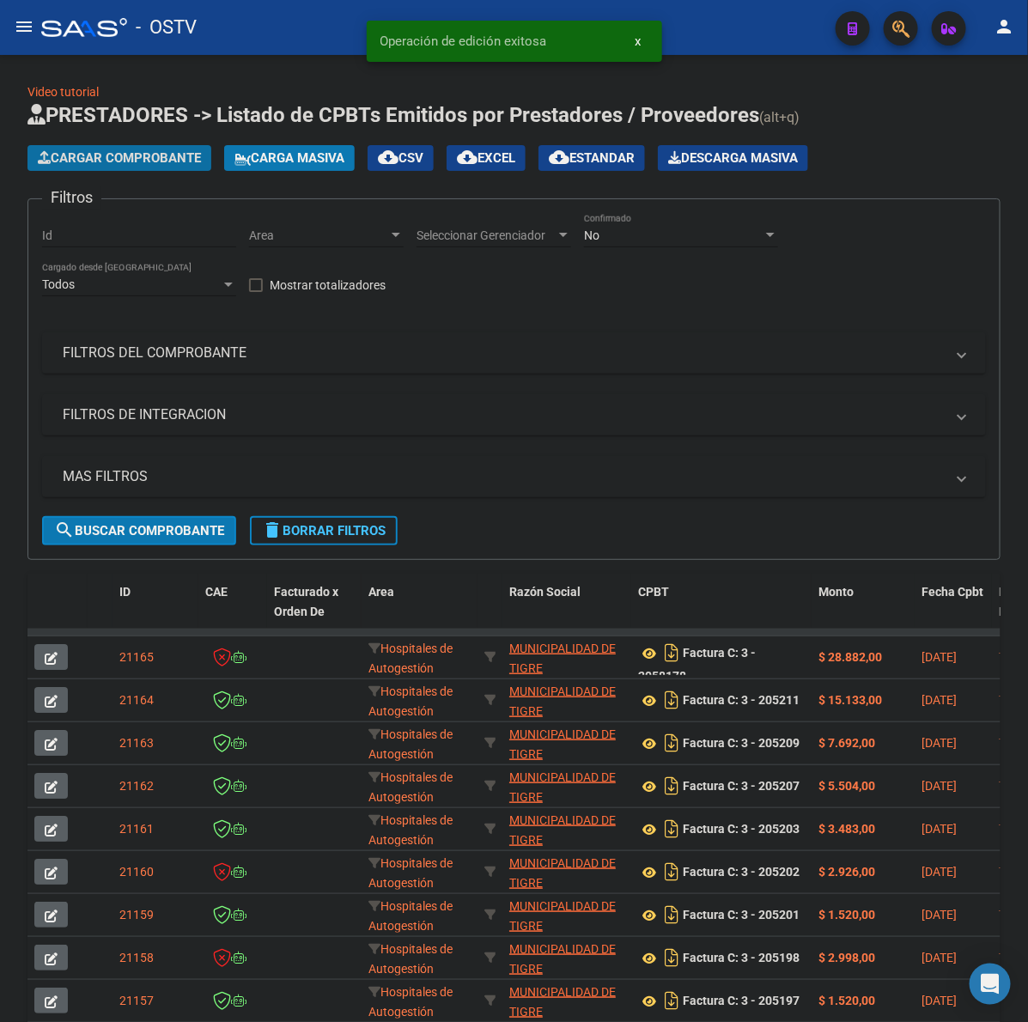
click at [110, 165] on button "Cargar Comprobante" at bounding box center [119, 158] width 184 height 26
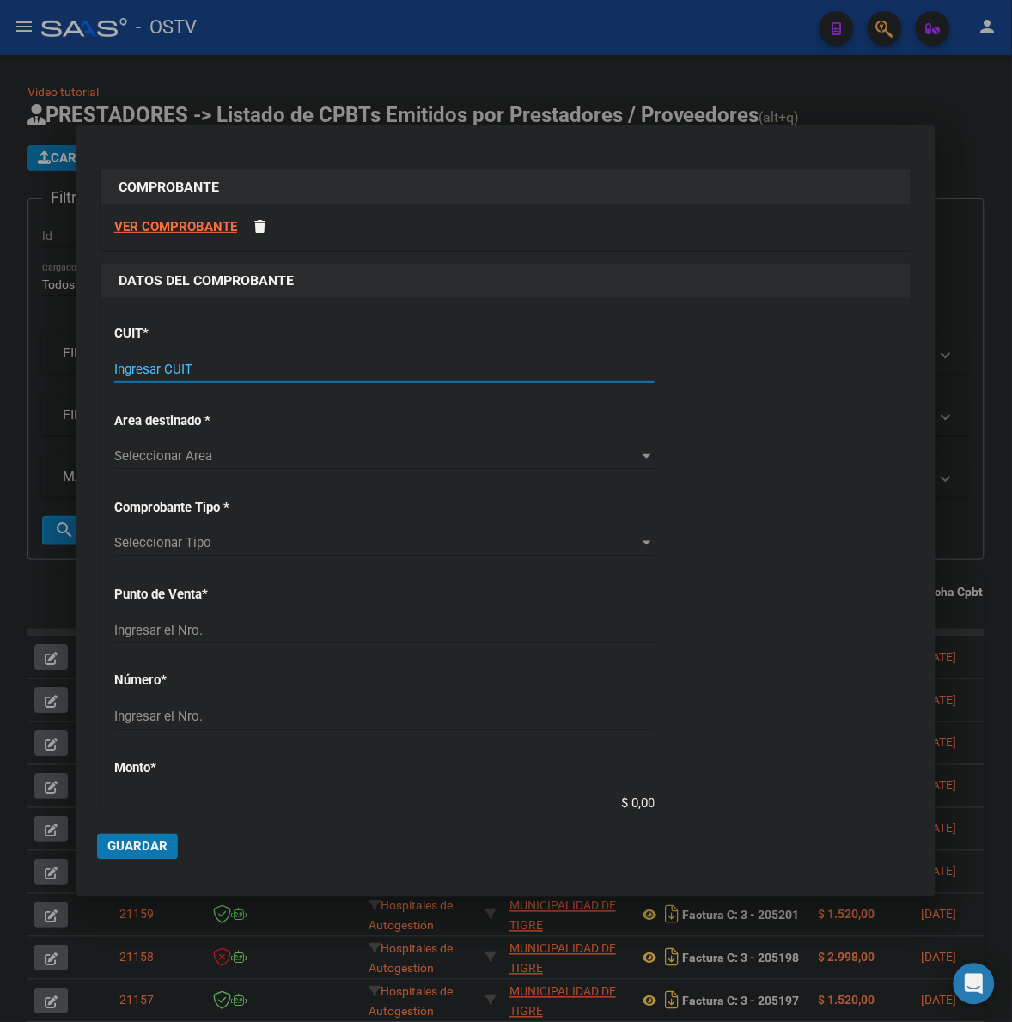
click at [239, 362] on input "Ingresar CUIT" at bounding box center [384, 369] width 540 height 15
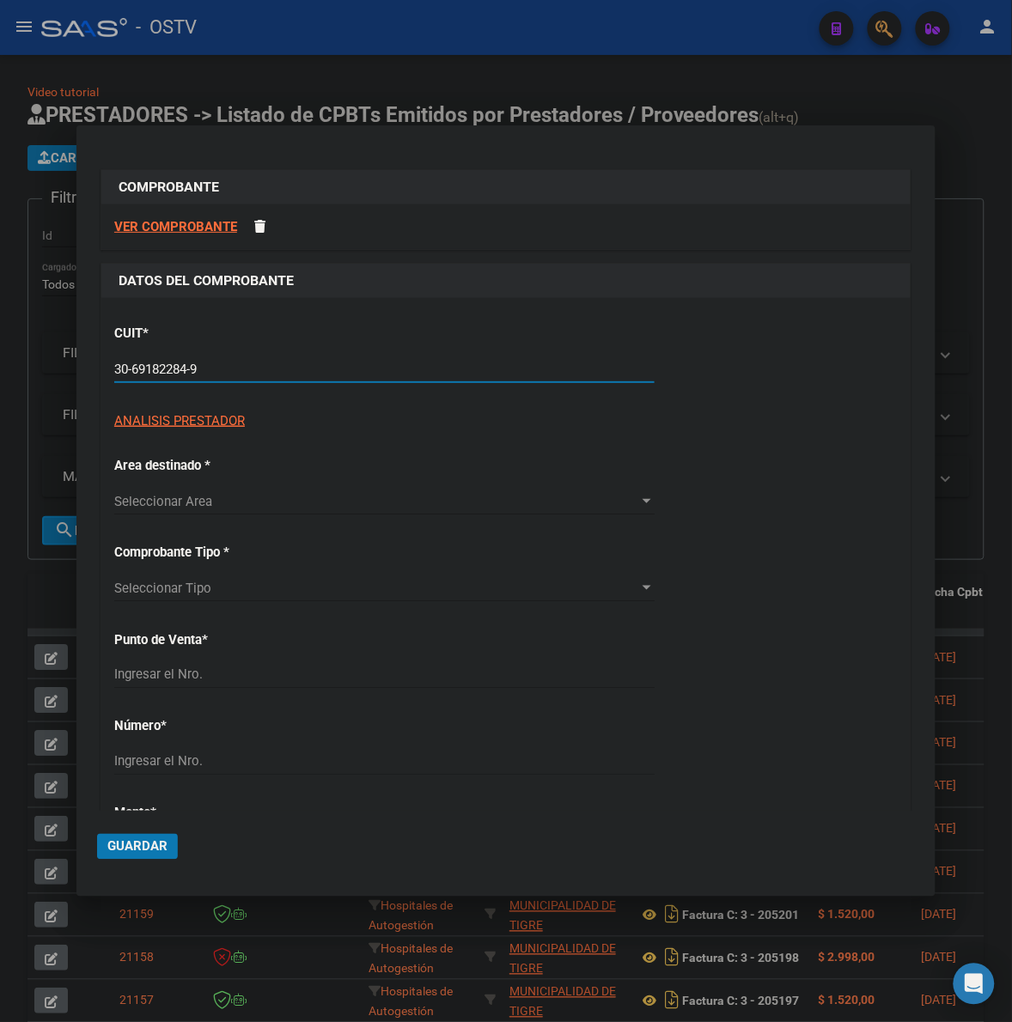
type input "30-69182284-9"
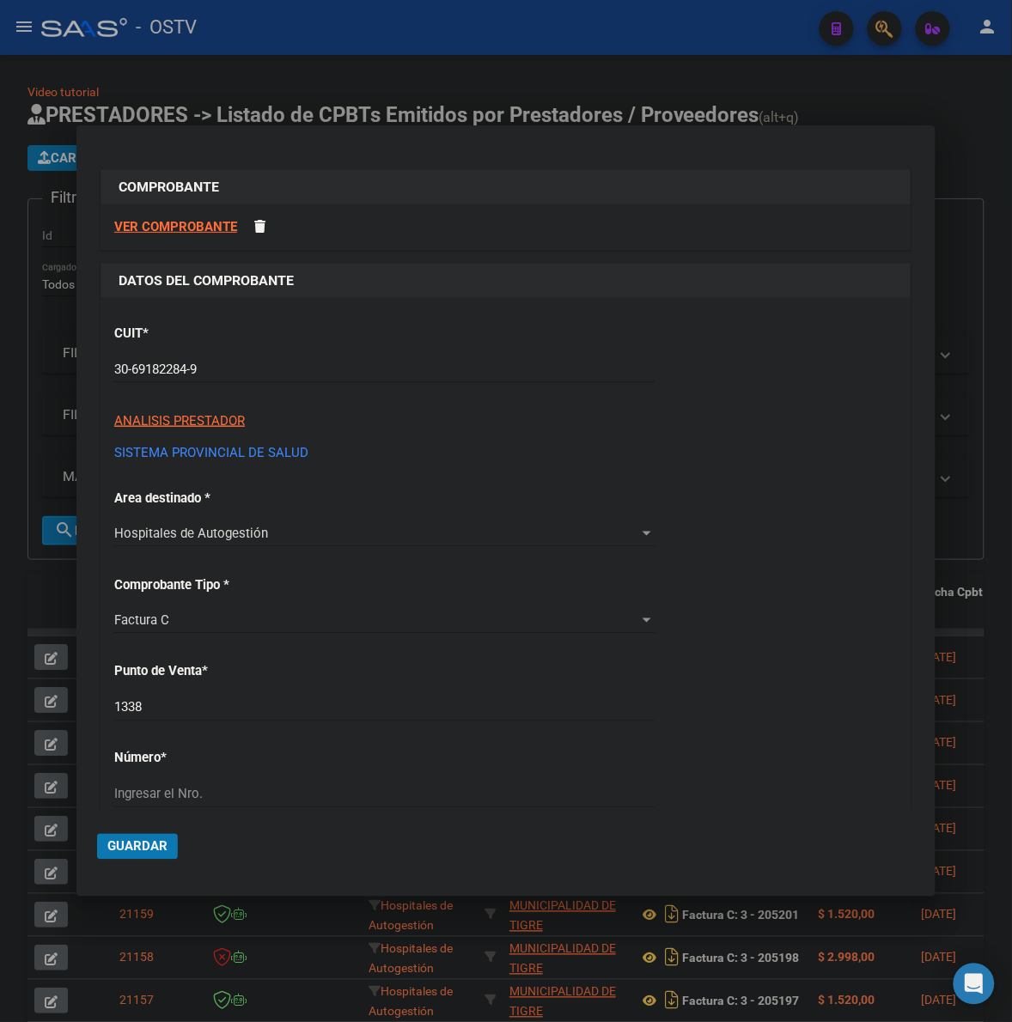
click at [220, 715] on div "1338 Ingresar el Nro." at bounding box center [384, 708] width 540 height 26
click at [238, 707] on input "1338" at bounding box center [384, 707] width 540 height 15
type input "1378"
type input "4112"
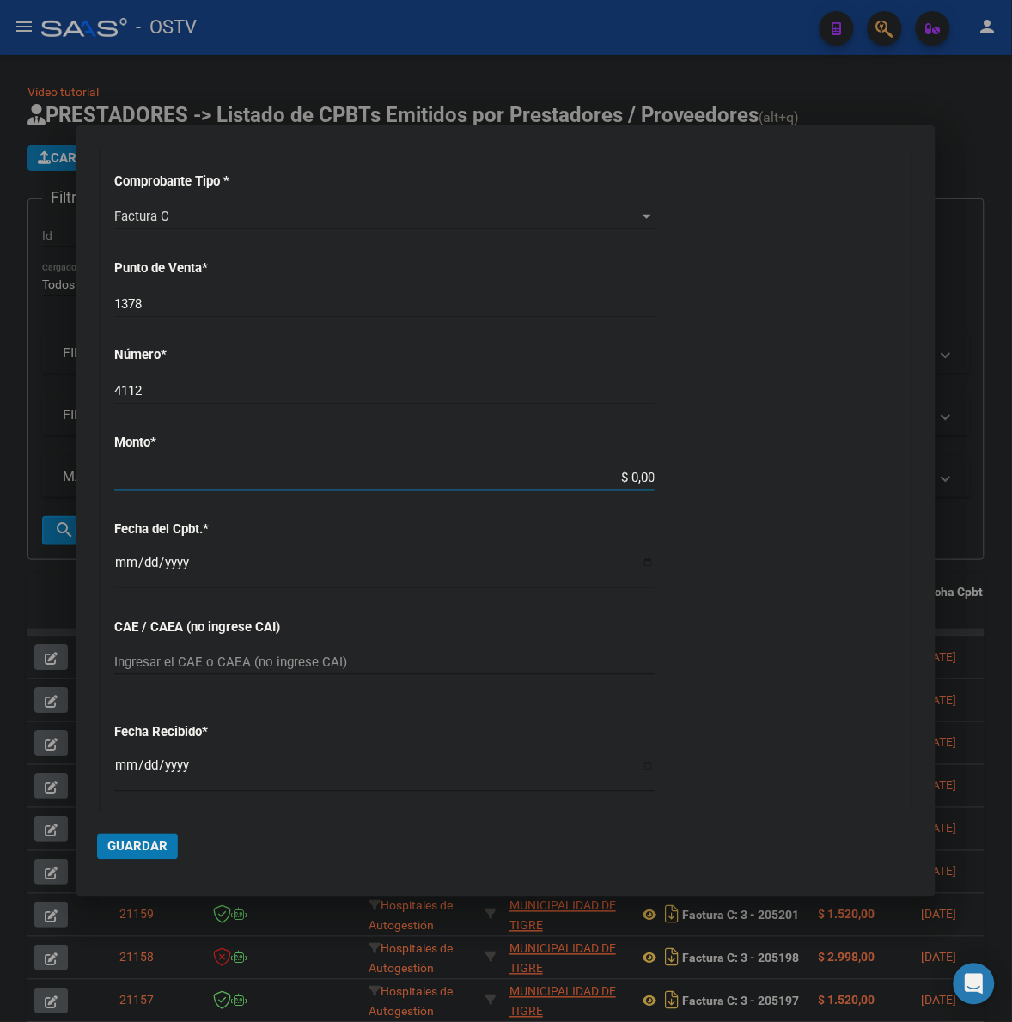
scroll to position [395, 0]
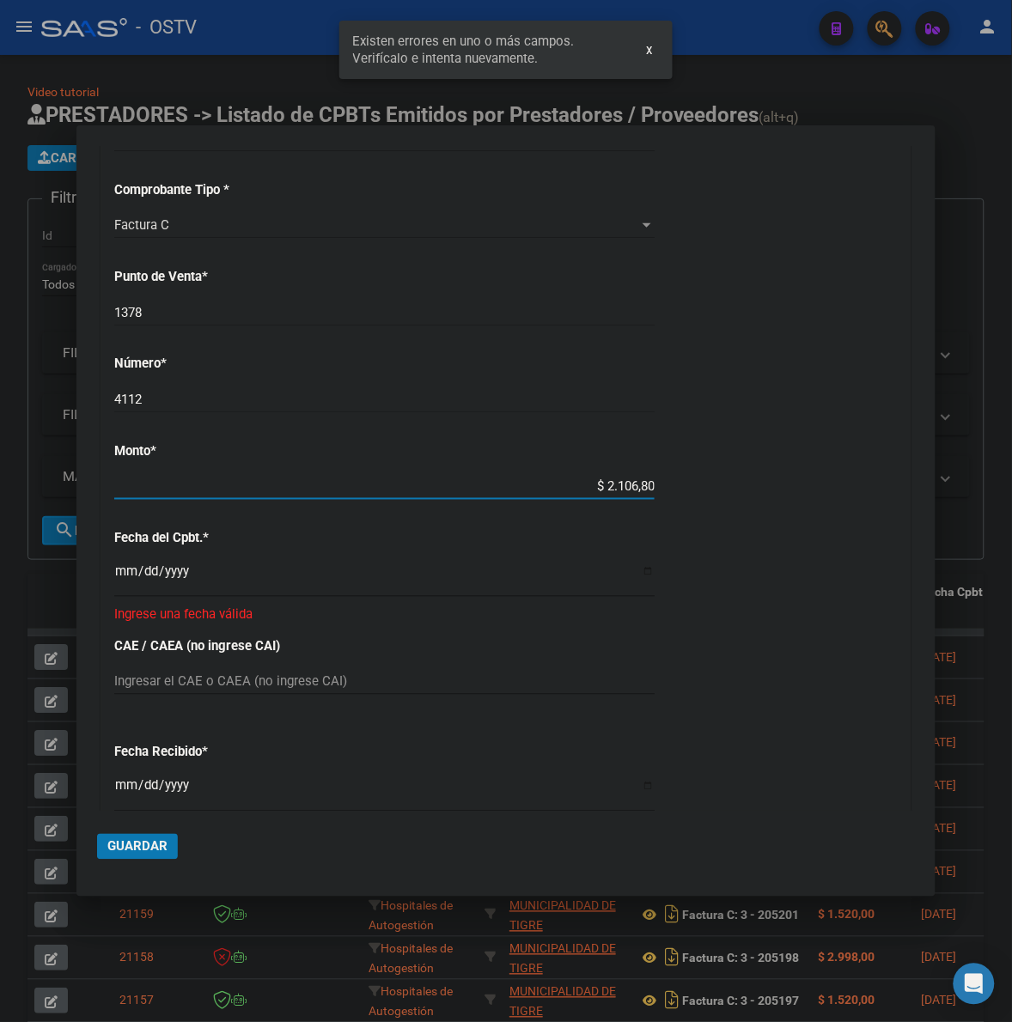
type input "$ 21.068,05"
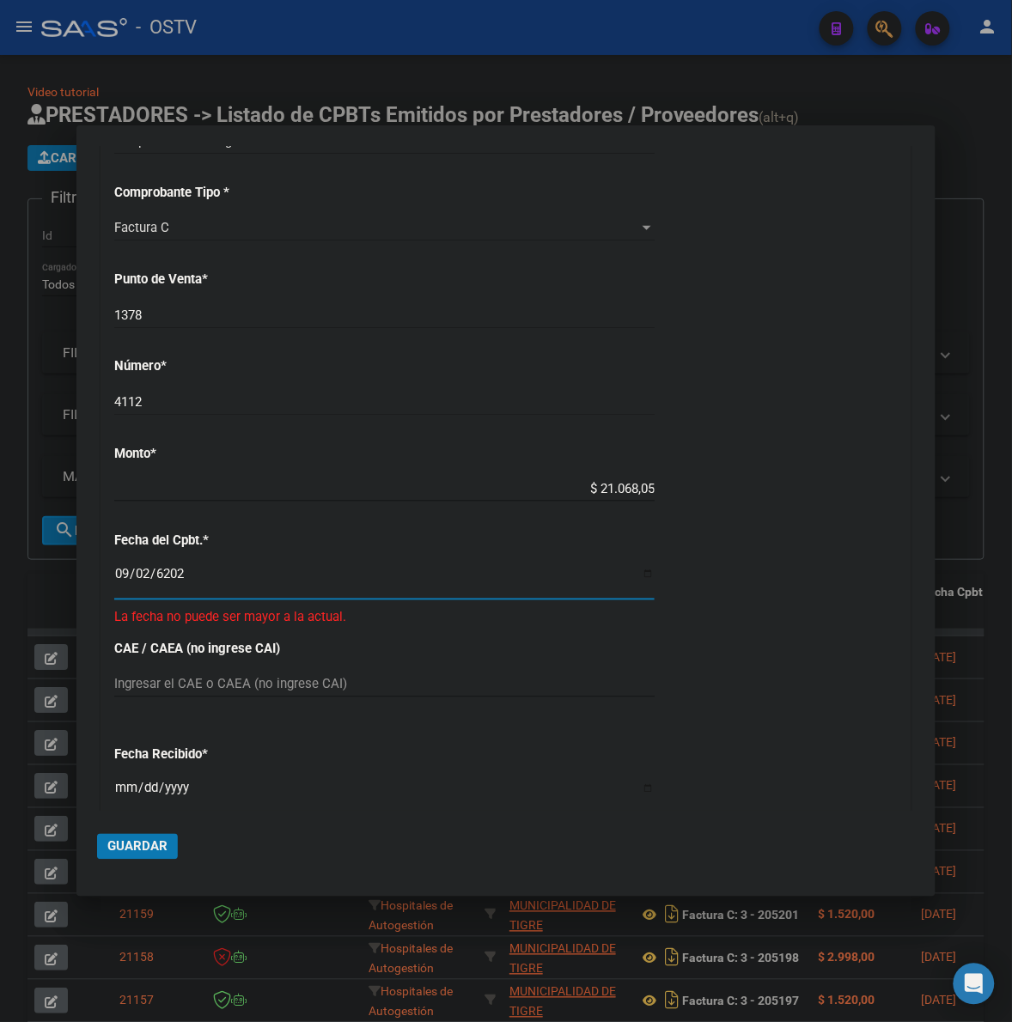
type input "[DATE]"
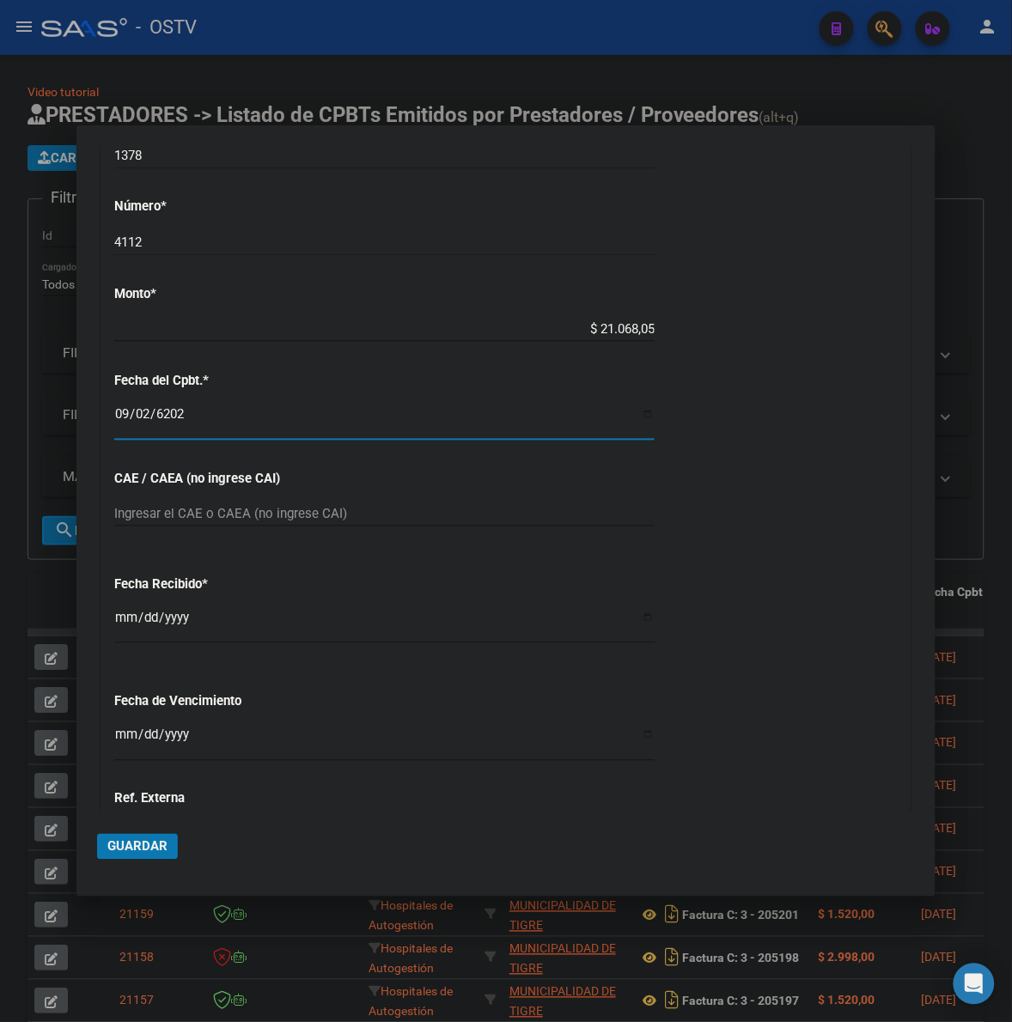
scroll to position [563, 0]
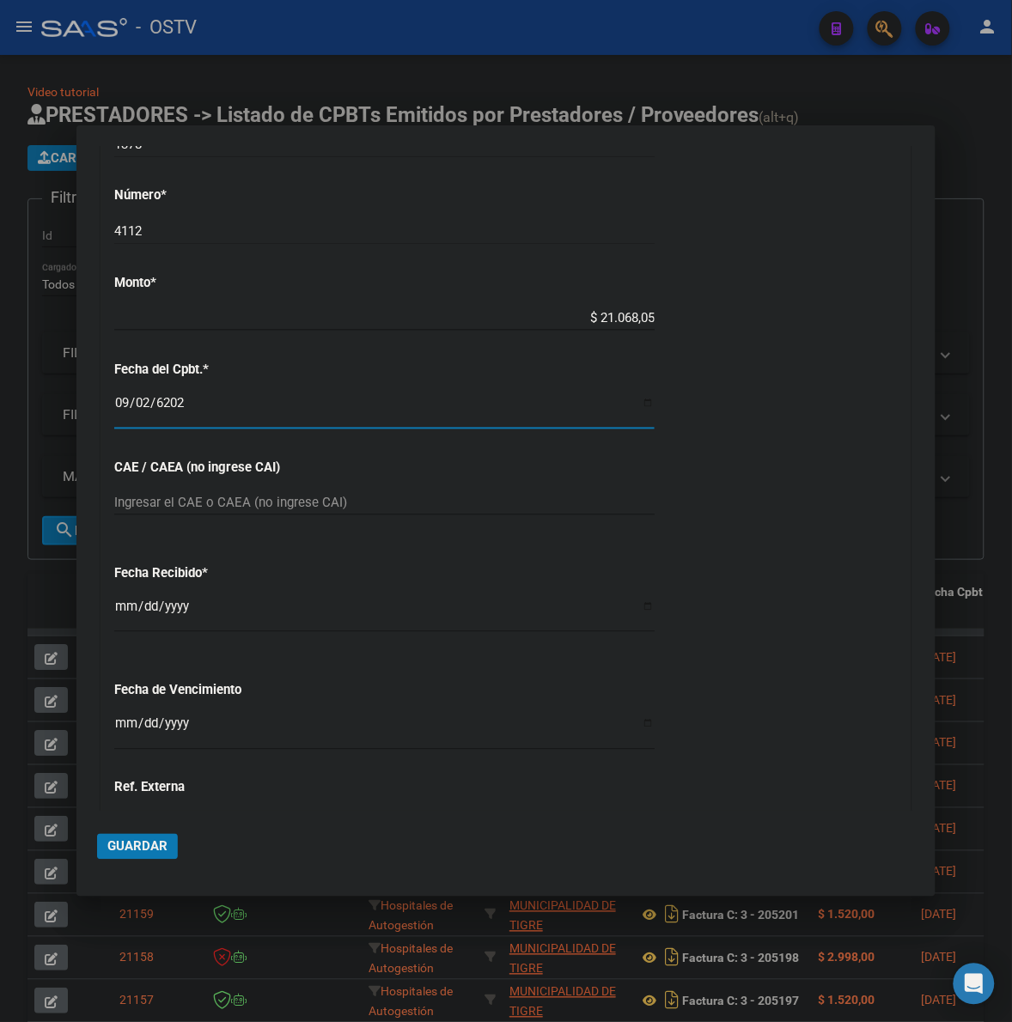
click at [122, 718] on input "Ingresar la fecha" at bounding box center [384, 730] width 540 height 27
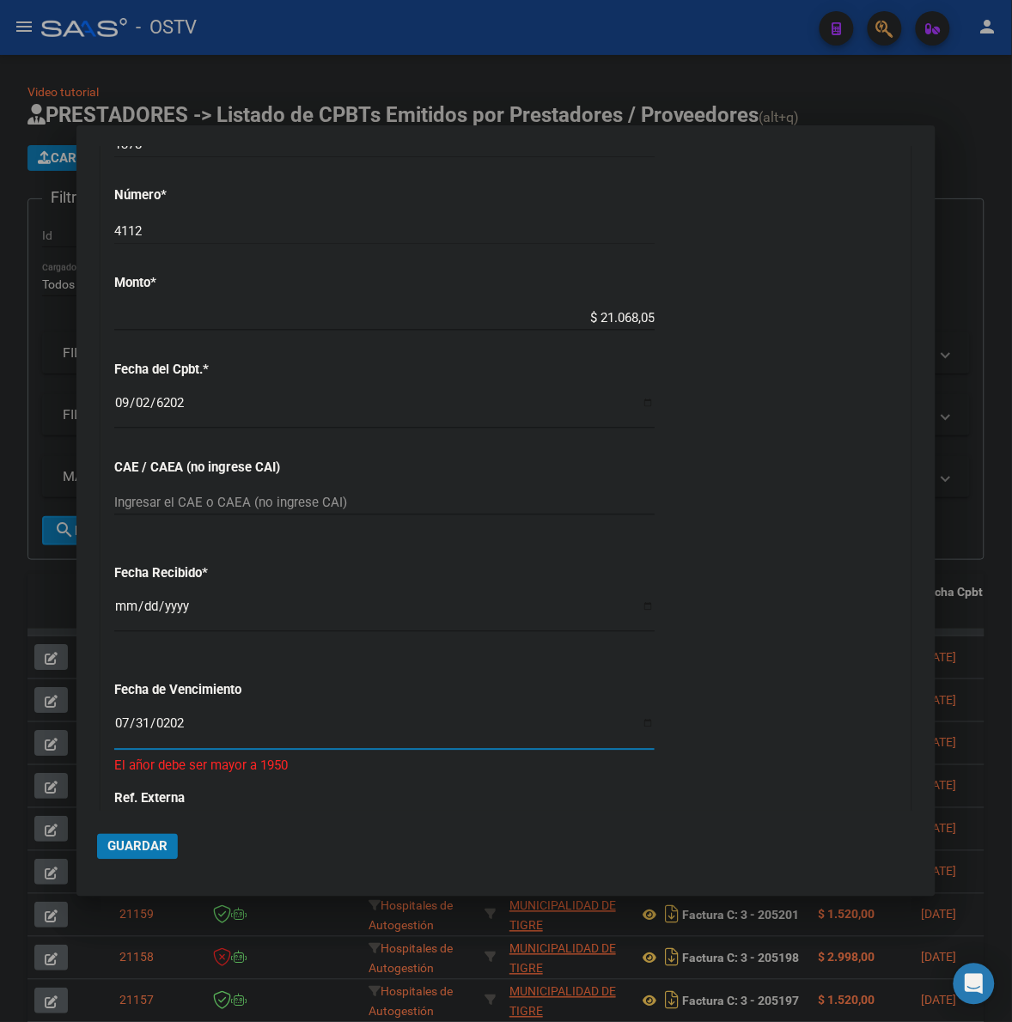
type input "[DATE]"
click at [134, 849] on span "Guardar" at bounding box center [137, 846] width 60 height 15
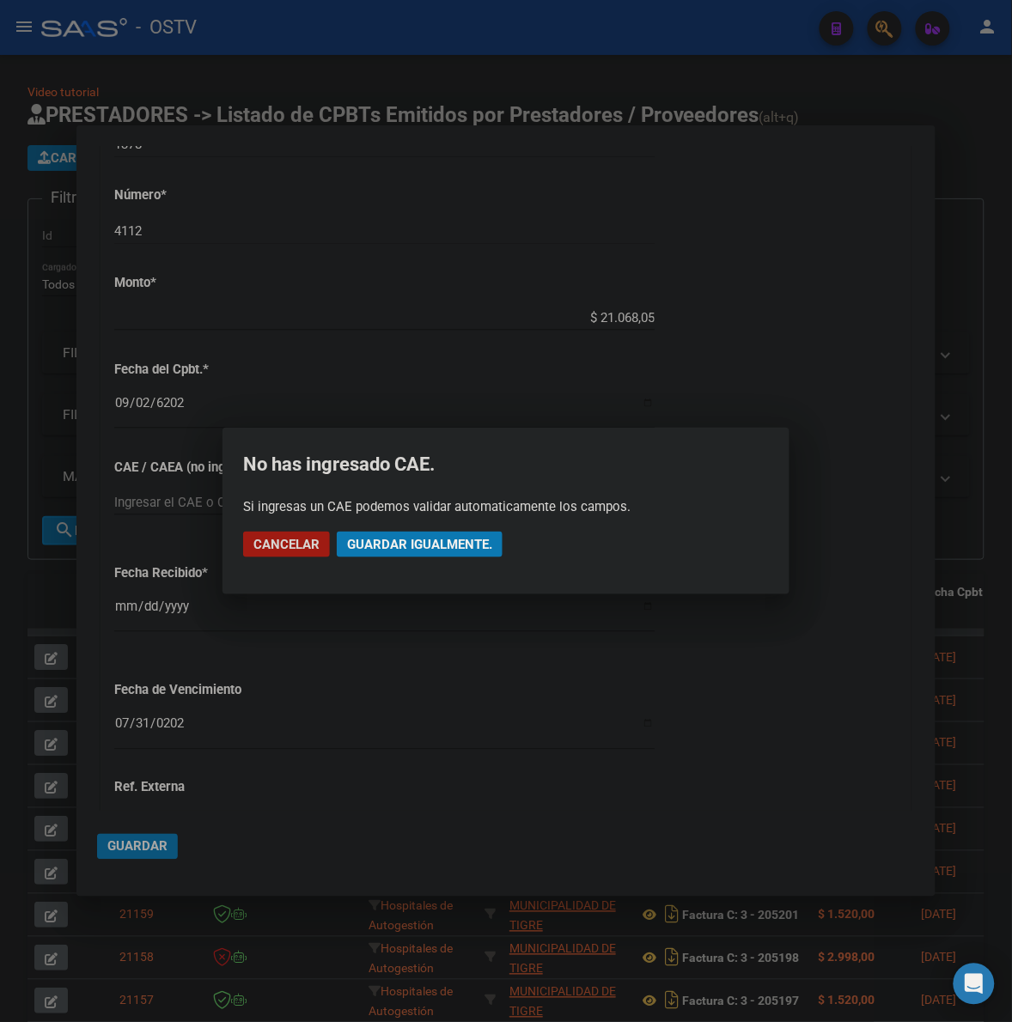
click at [447, 534] on button "Guardar igualmente." at bounding box center [420, 545] width 166 height 26
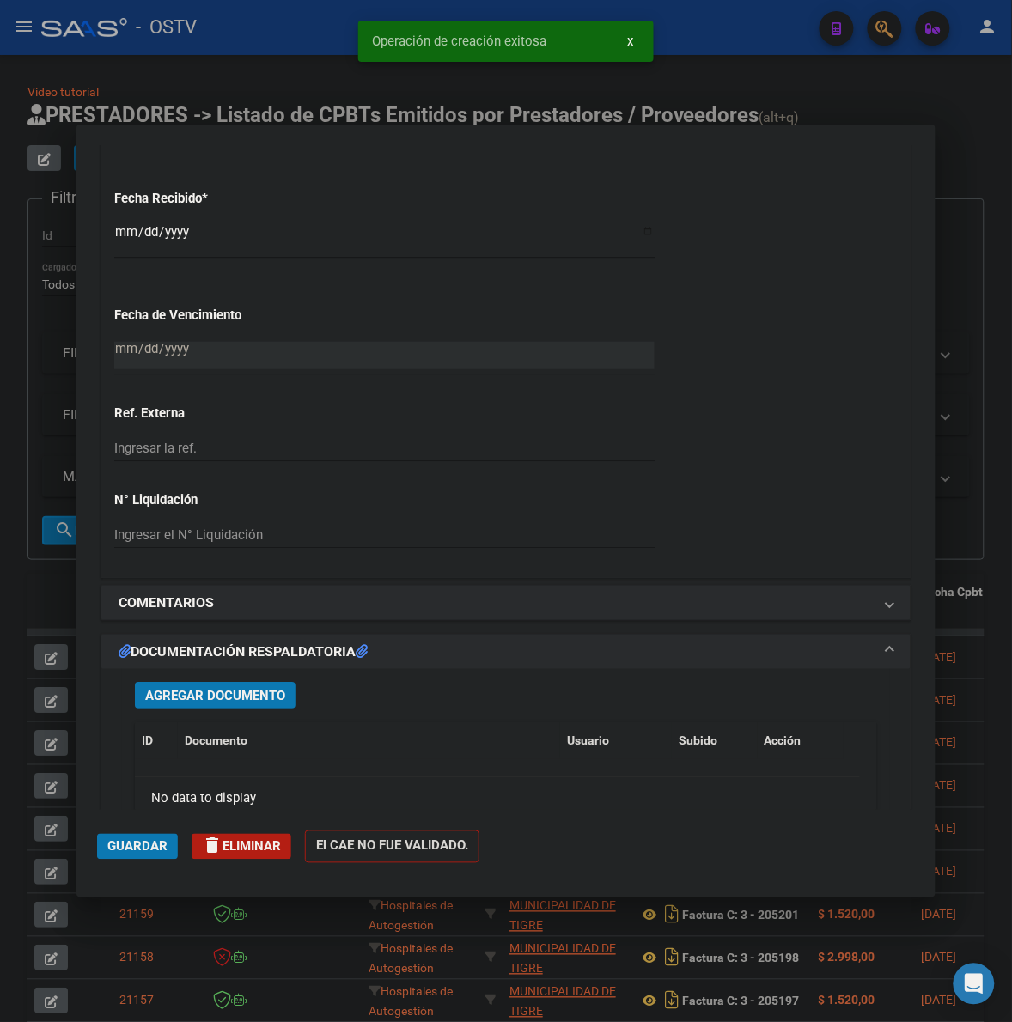
scroll to position [1001, 0]
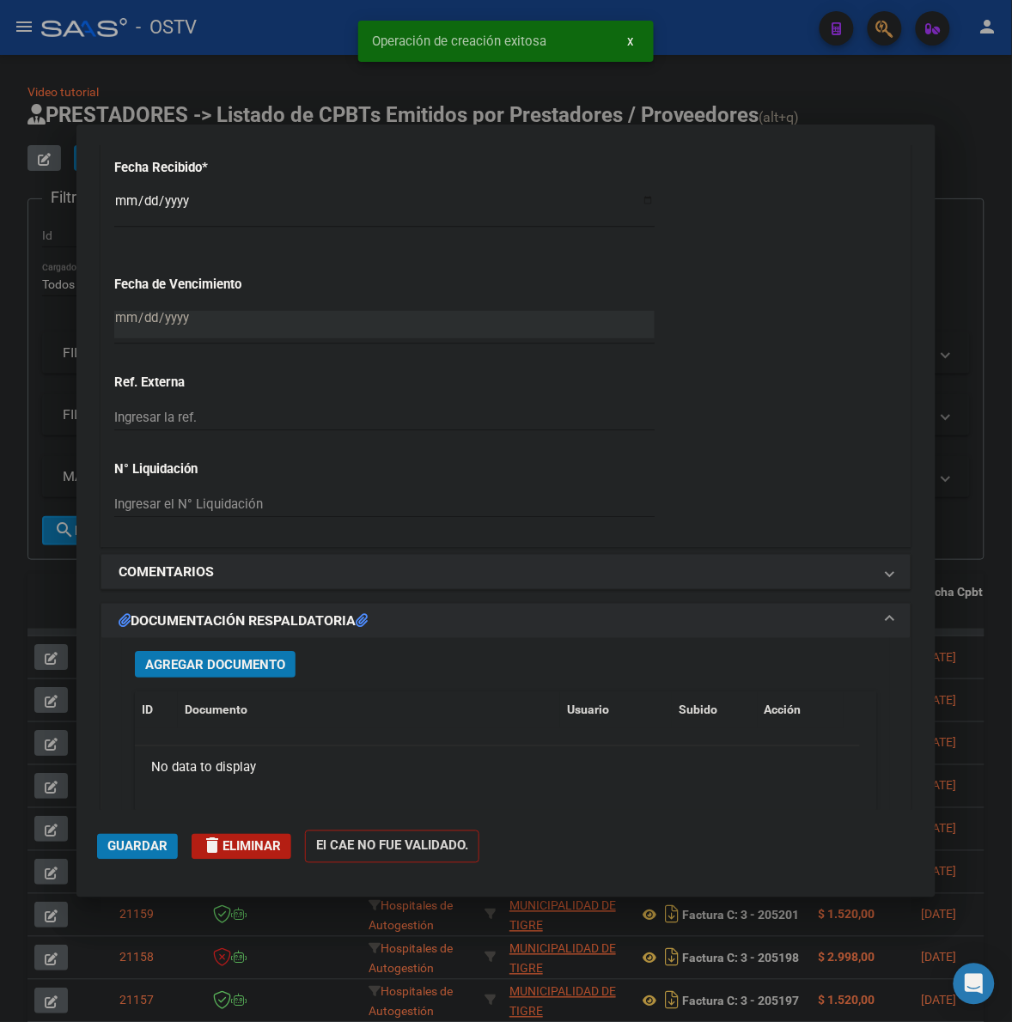
click at [226, 661] on span "Agregar Documento" at bounding box center [215, 664] width 140 height 15
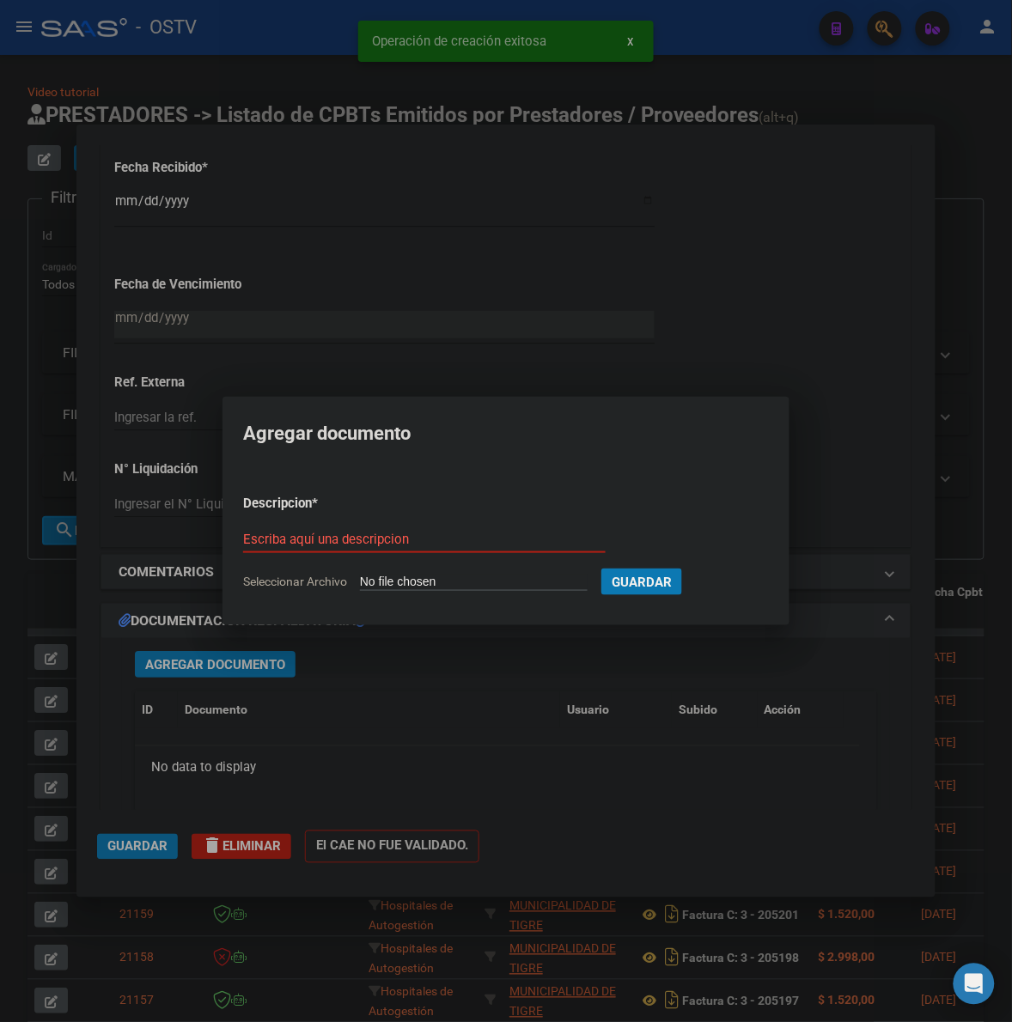
type input "C:\fakepath\FACTURA - 1378 4112 - AO [PERSON_NAME].pdf"
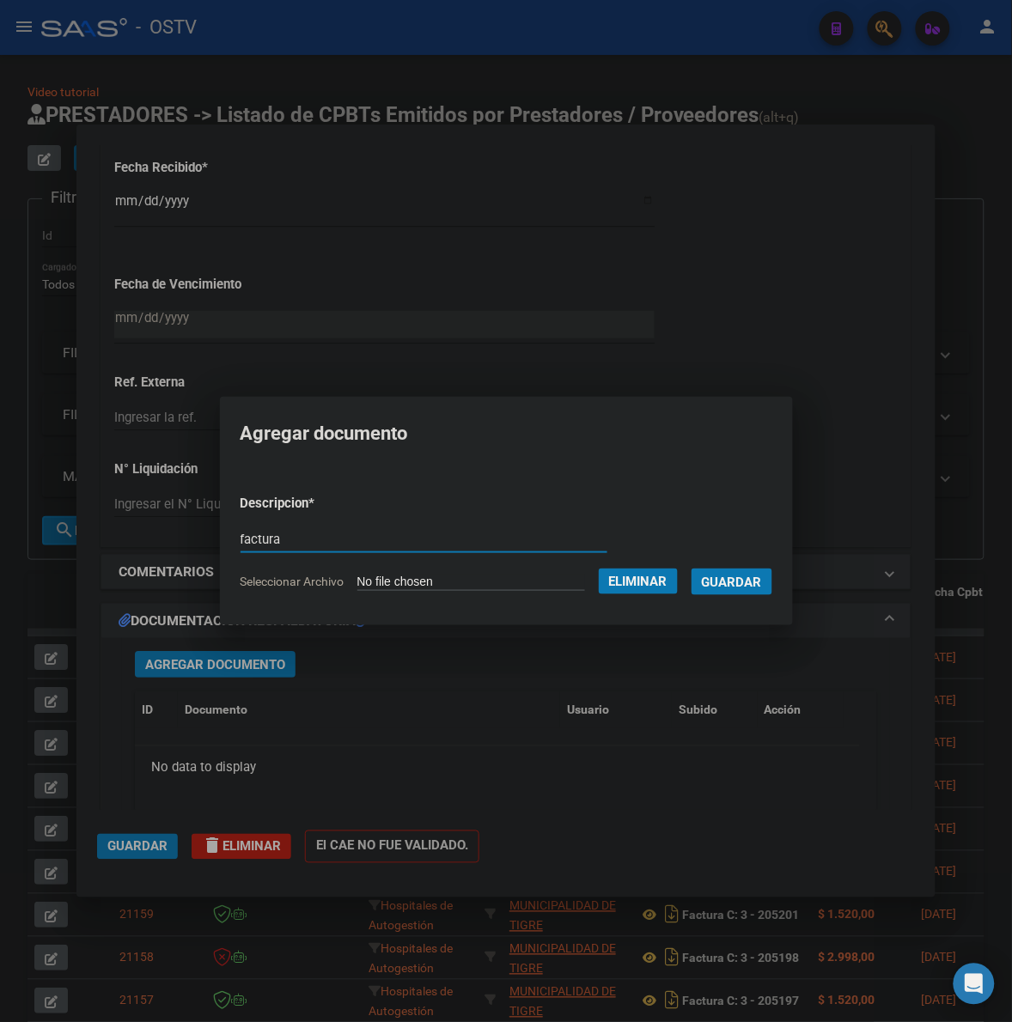
type input "factura"
click at [691, 569] on button "Guardar" at bounding box center [731, 582] width 81 height 27
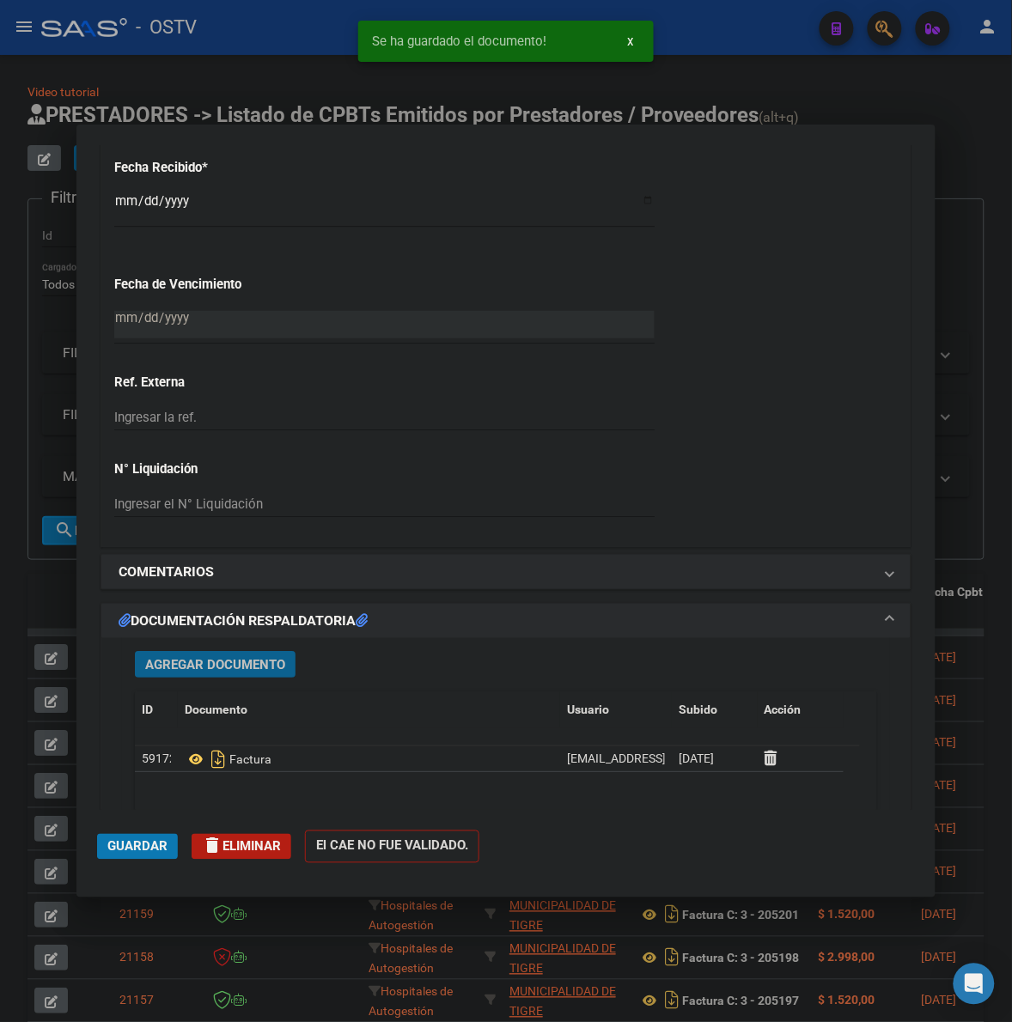
drag, startPoint x: 220, startPoint y: 667, endPoint x: 1018, endPoint y: 391, distance: 844.5
click at [220, 666] on span "Agregar Documento" at bounding box center [215, 664] width 140 height 15
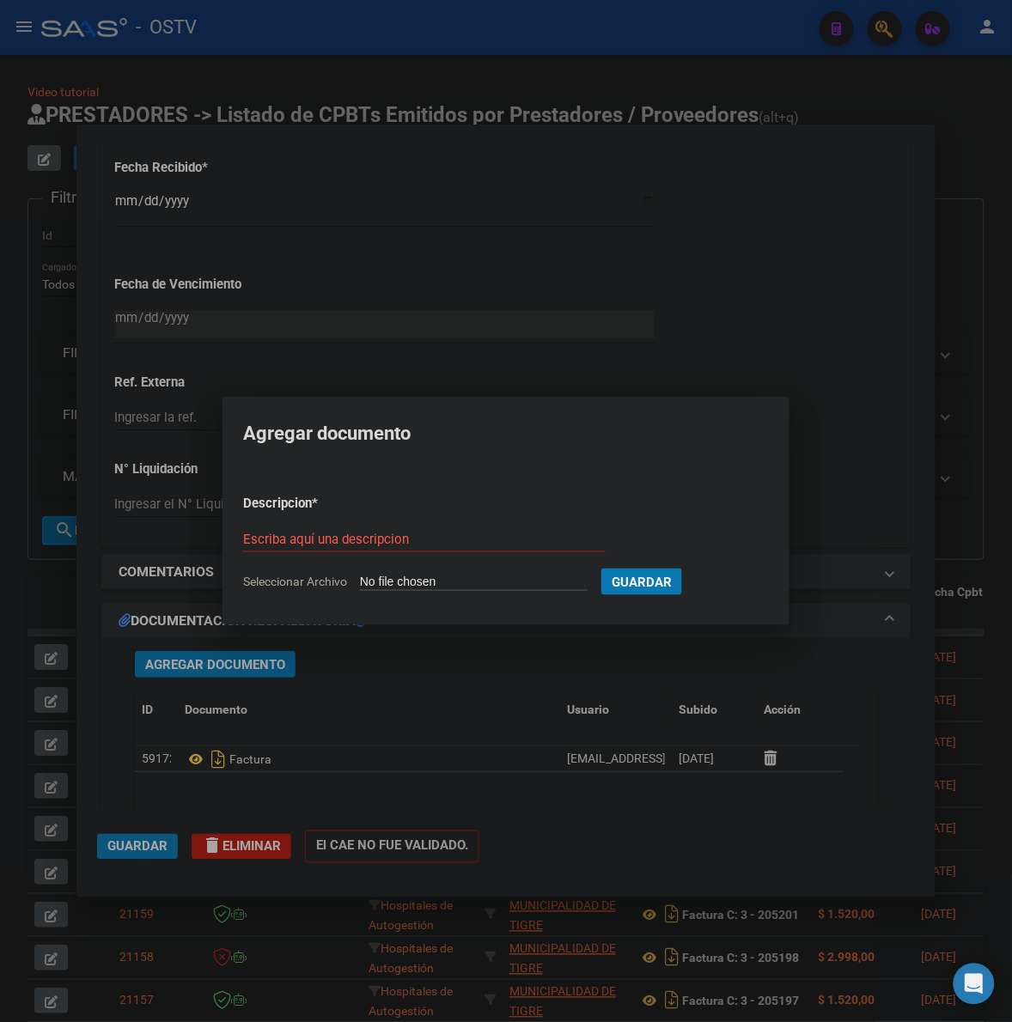
type input "C:\fakepath\ANEXO - 1378 4112 - AO [PERSON_NAME].pdf"
drag, startPoint x: 473, startPoint y: 543, endPoint x: 466, endPoint y: 538, distance: 9.3
click at [466, 539] on input "Escriba aquí una descripcion" at bounding box center [423, 539] width 367 height 15
click at [466, 538] on input "Escriba aquí una descripcion" at bounding box center [423, 539] width 367 height 15
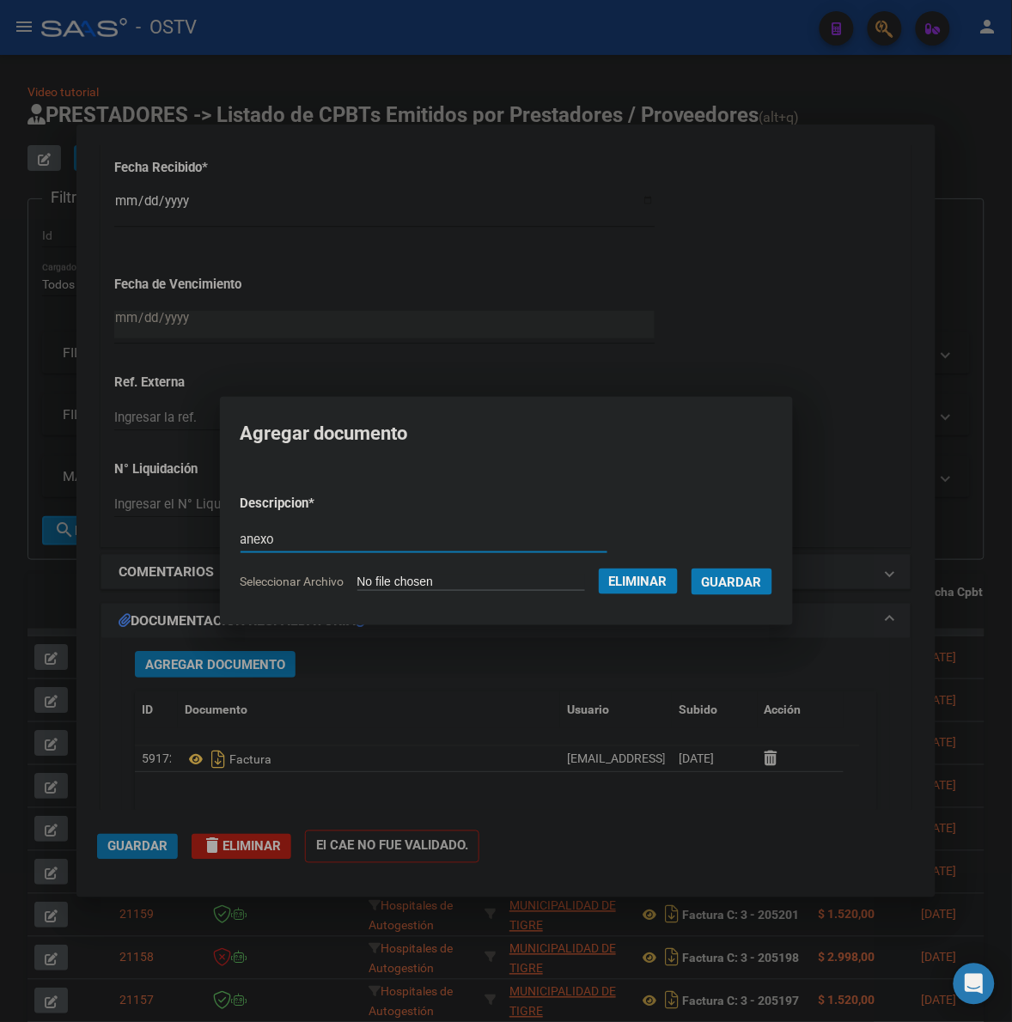
type input "anexo"
drag, startPoint x: 717, startPoint y: 581, endPoint x: 593, endPoint y: 615, distance: 129.2
click at [718, 581] on button "Guardar" at bounding box center [731, 582] width 81 height 27
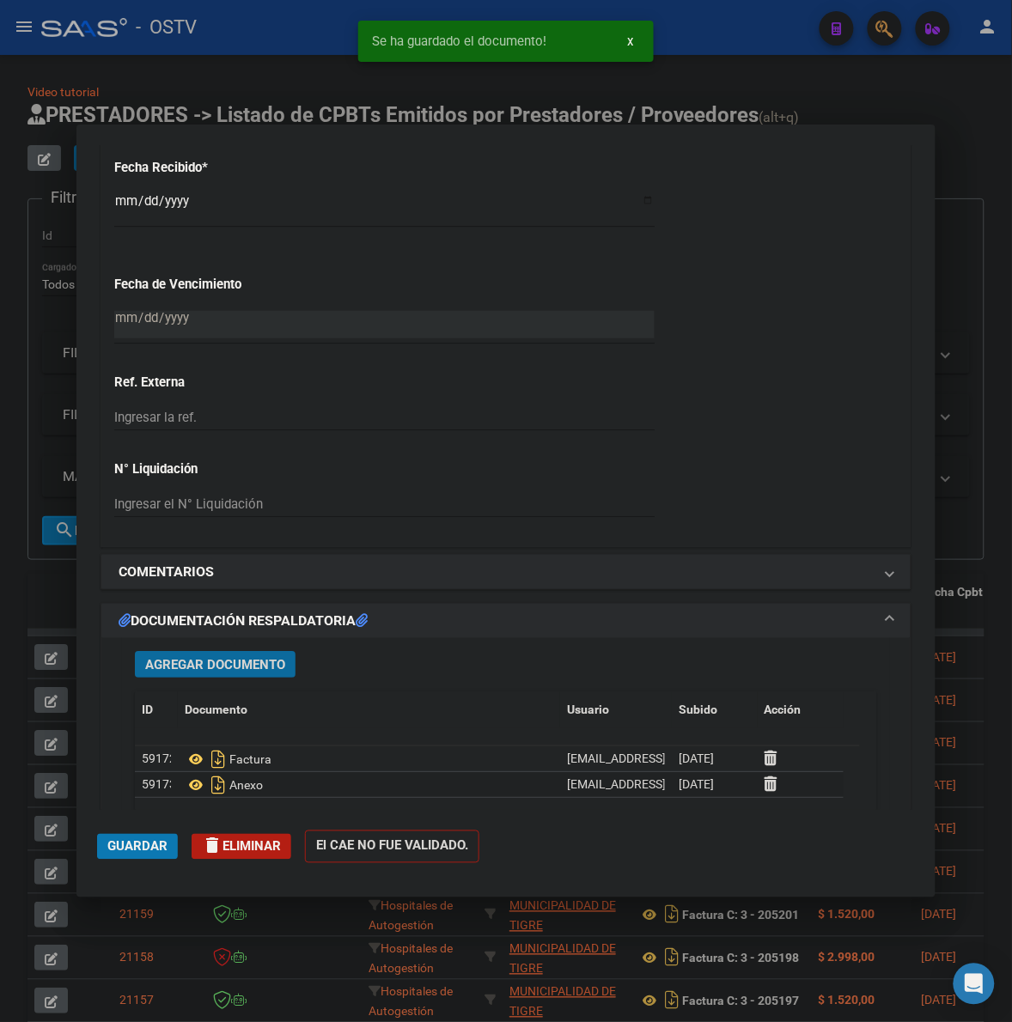
click at [135, 831] on mat-dialog-actions "Guardar delete Eliminar El CAE NO FUE VALIDADO." at bounding box center [506, 844] width 818 height 68
click at [118, 834] on button "Guardar" at bounding box center [137, 847] width 81 height 26
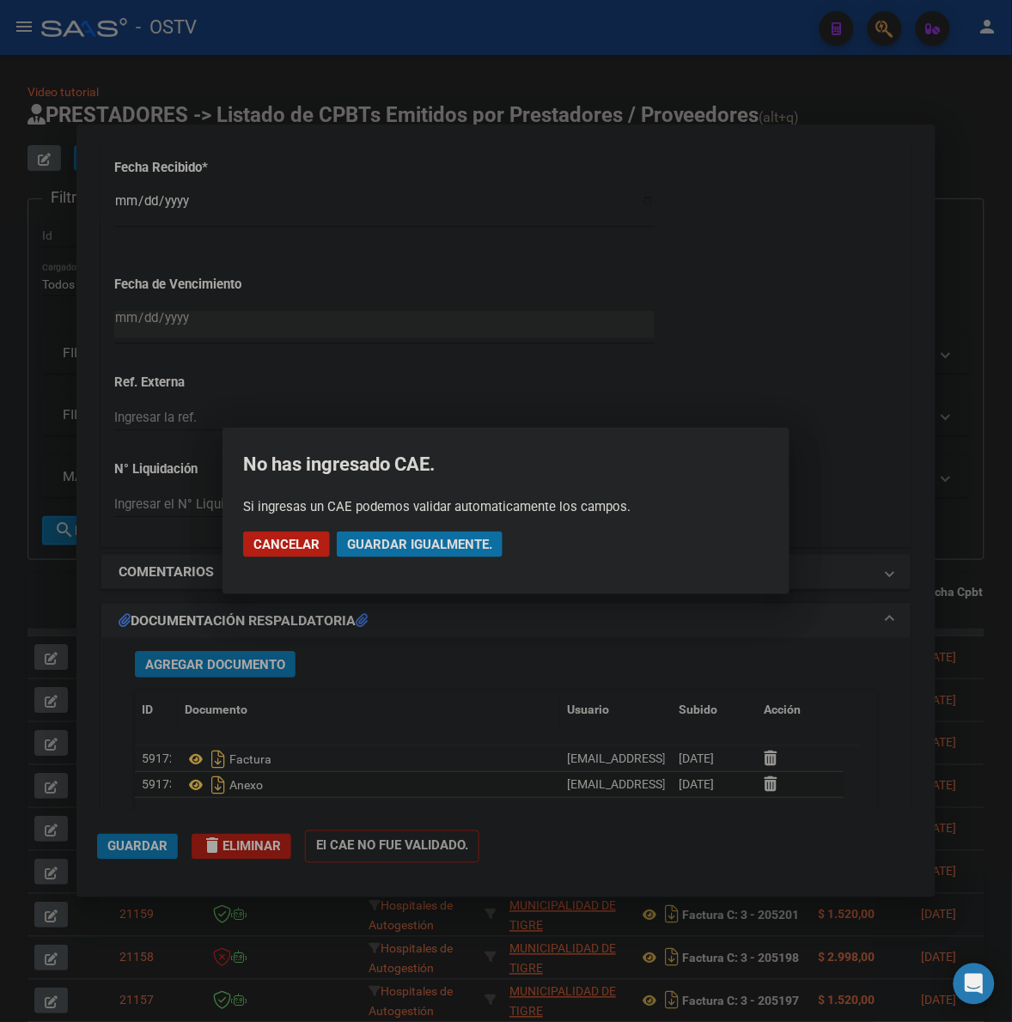
click at [406, 546] on span "Guardar igualmente." at bounding box center [419, 544] width 145 height 15
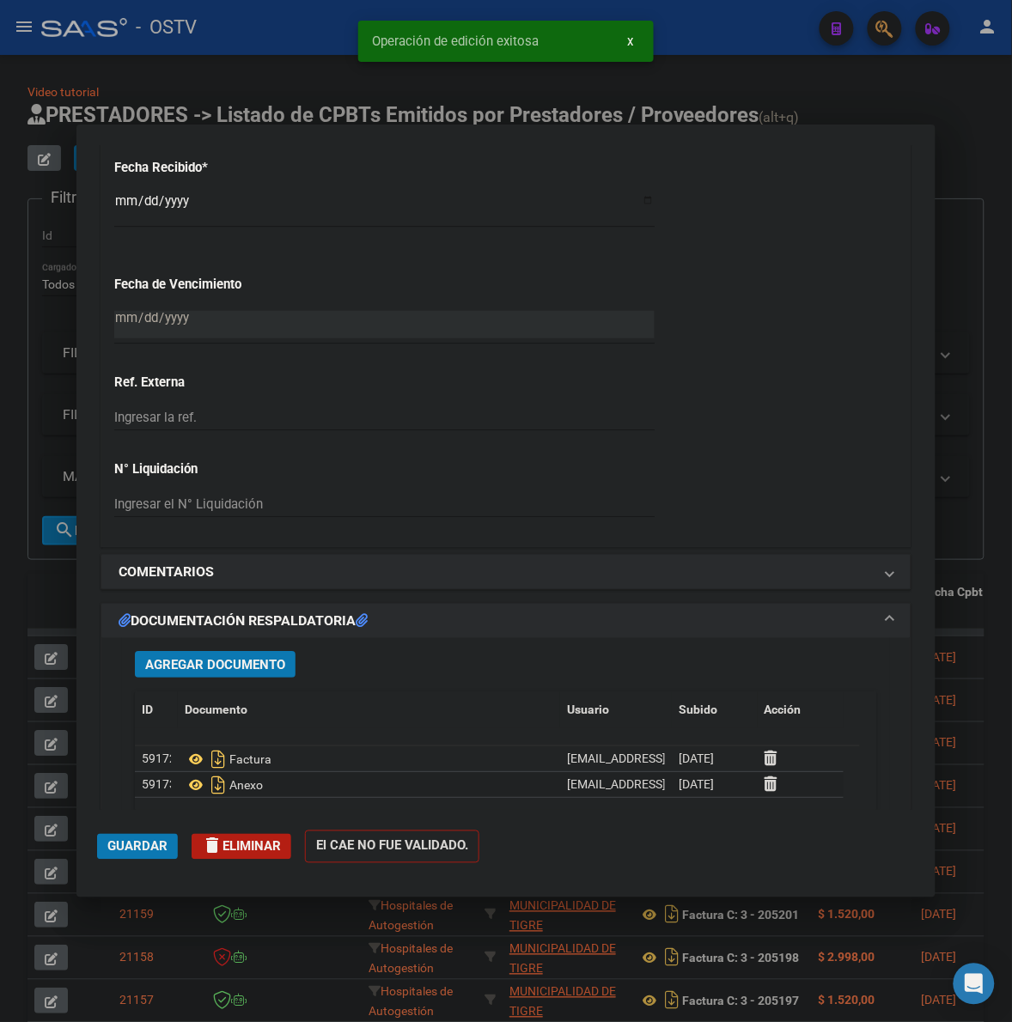
click at [999, 436] on div at bounding box center [506, 511] width 1012 height 1022
type input "$ 0,00"
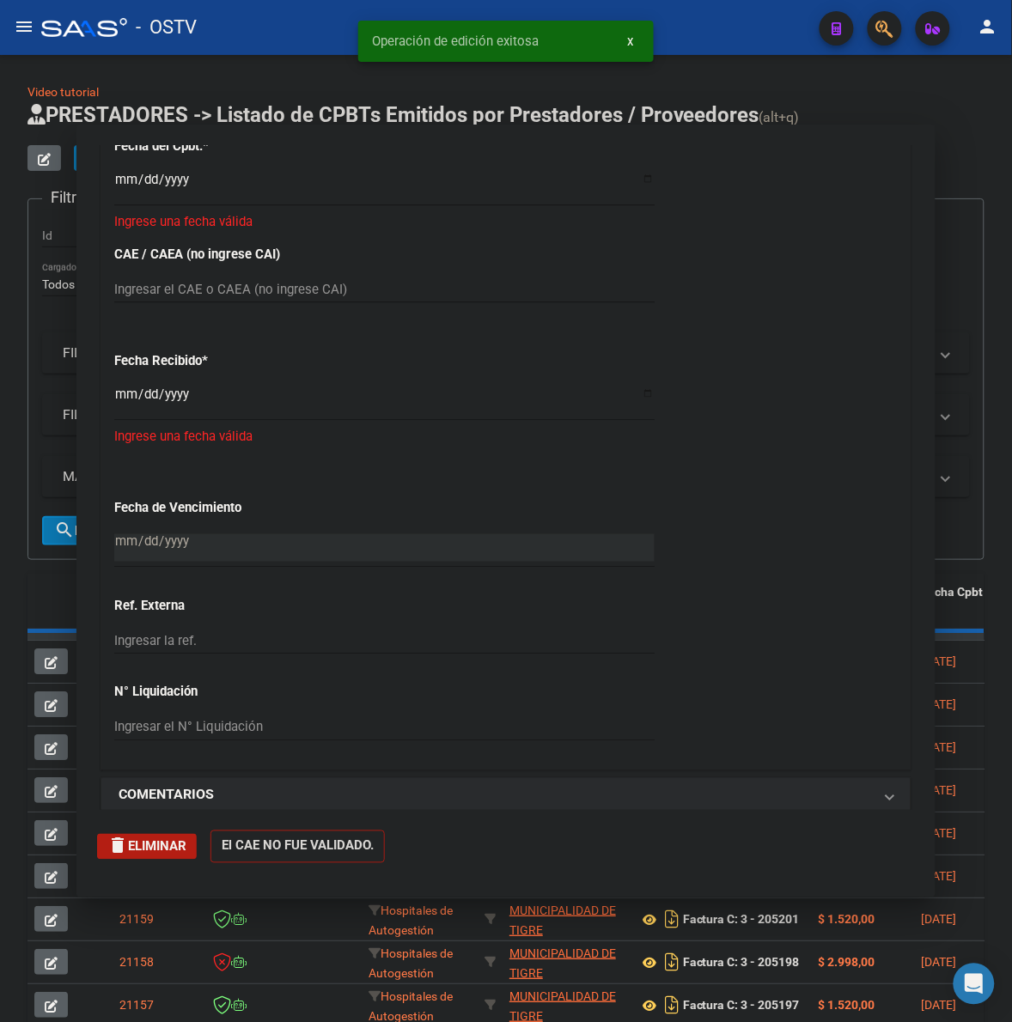
scroll to position [1195, 0]
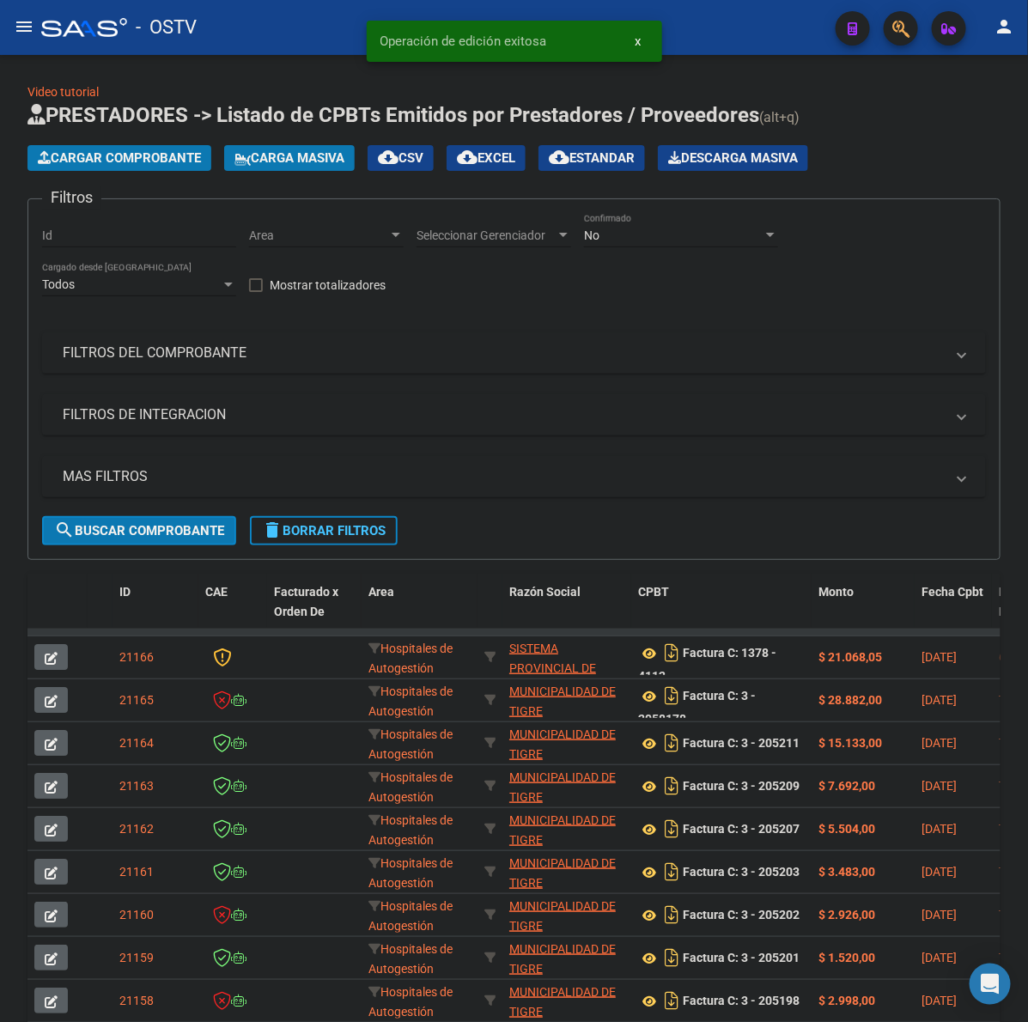
drag, startPoint x: 126, startPoint y: 151, endPoint x: 1016, endPoint y: 155, distance: 889.8
click at [126, 150] on span "Cargar Comprobante" at bounding box center [119, 157] width 163 height 15
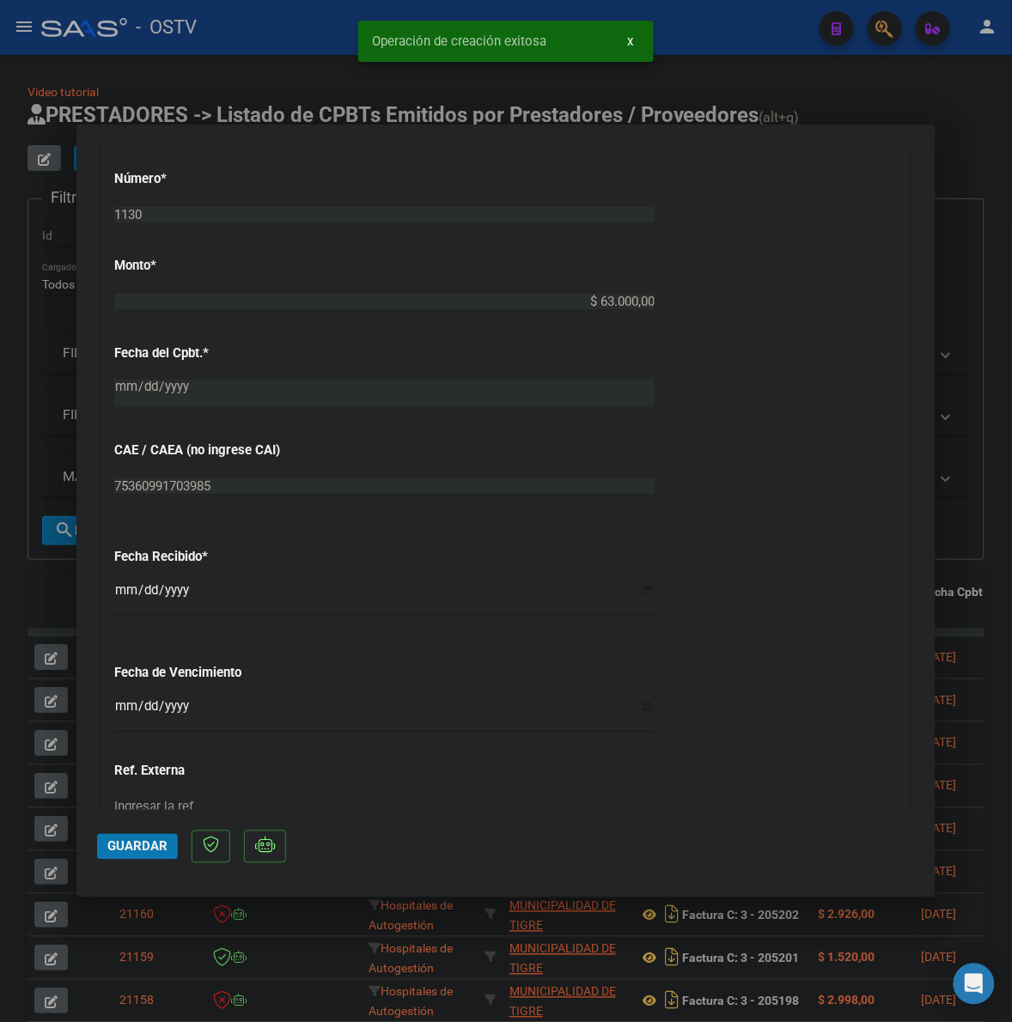
scroll to position [715, 0]
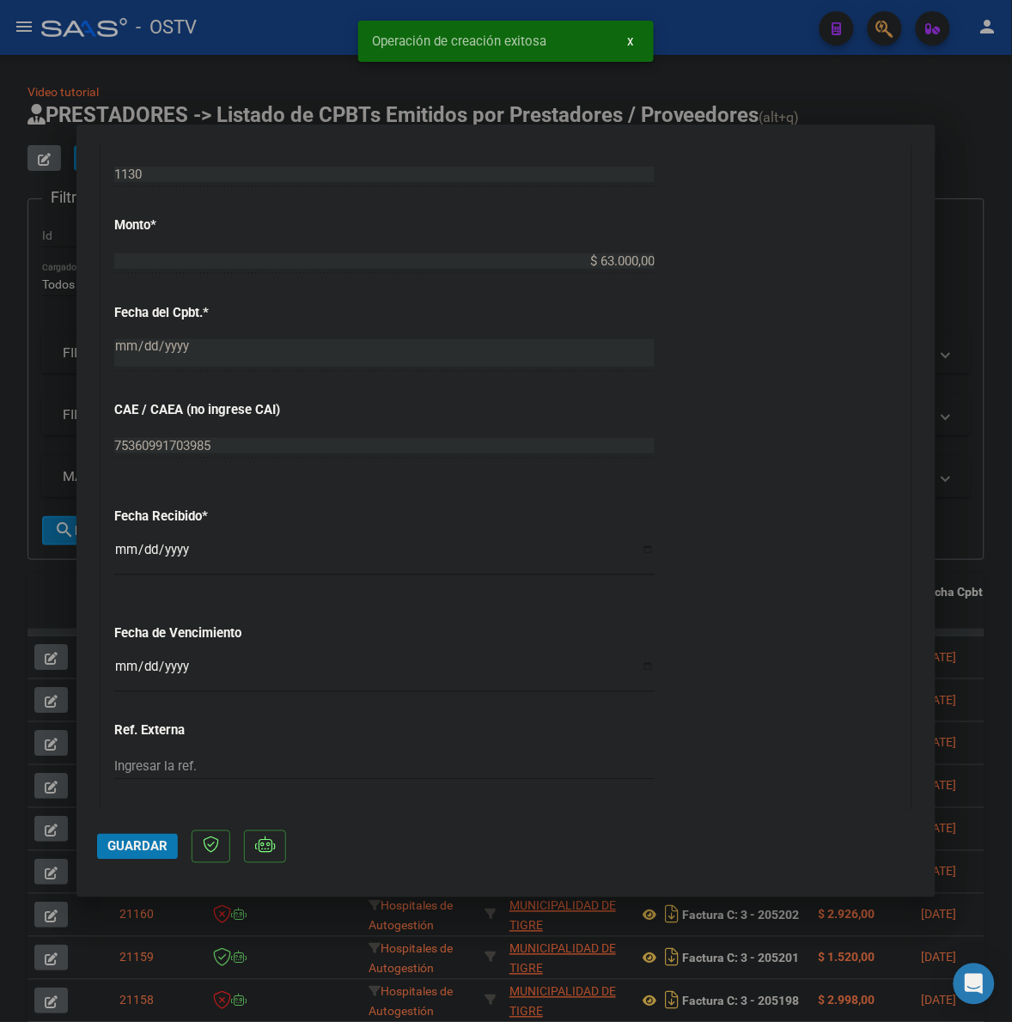
click at [126, 662] on input "Ingresar la fecha" at bounding box center [384, 673] width 540 height 27
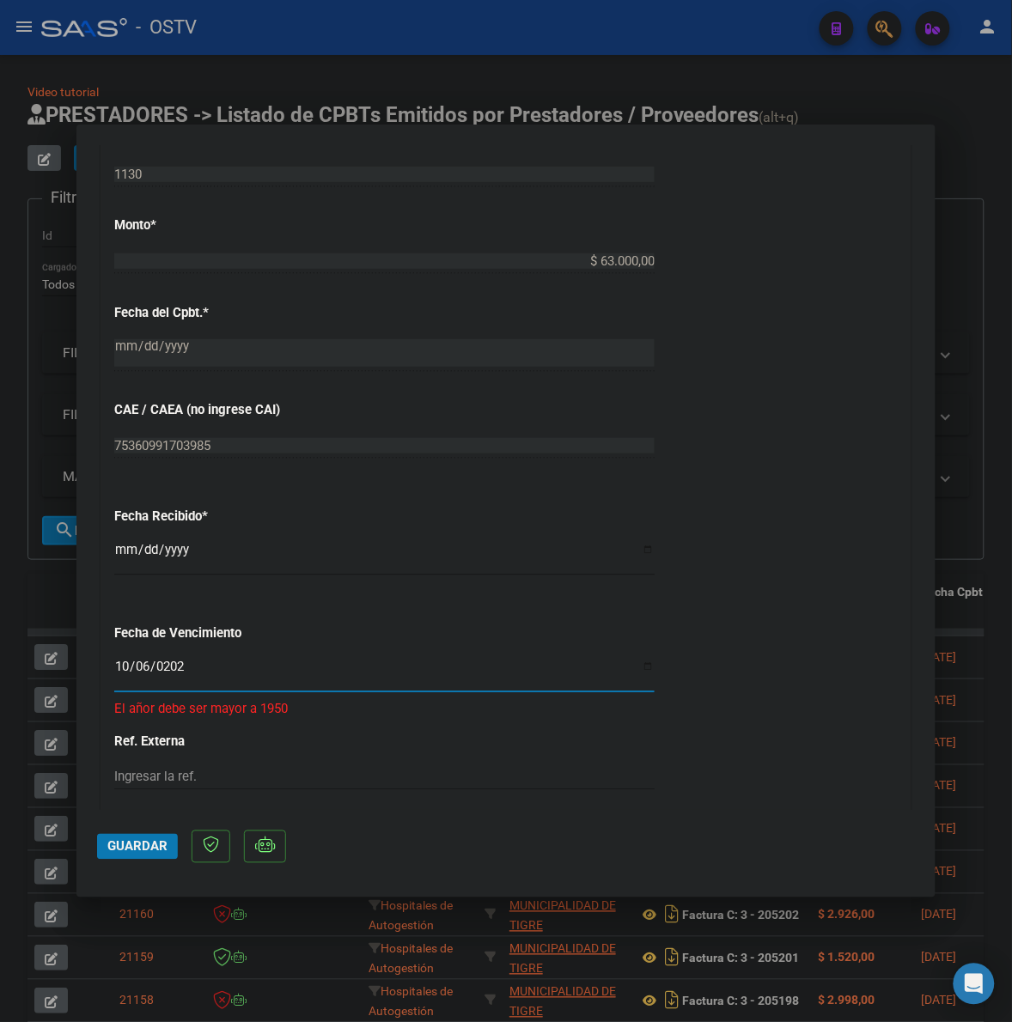
type input "[DATE]"
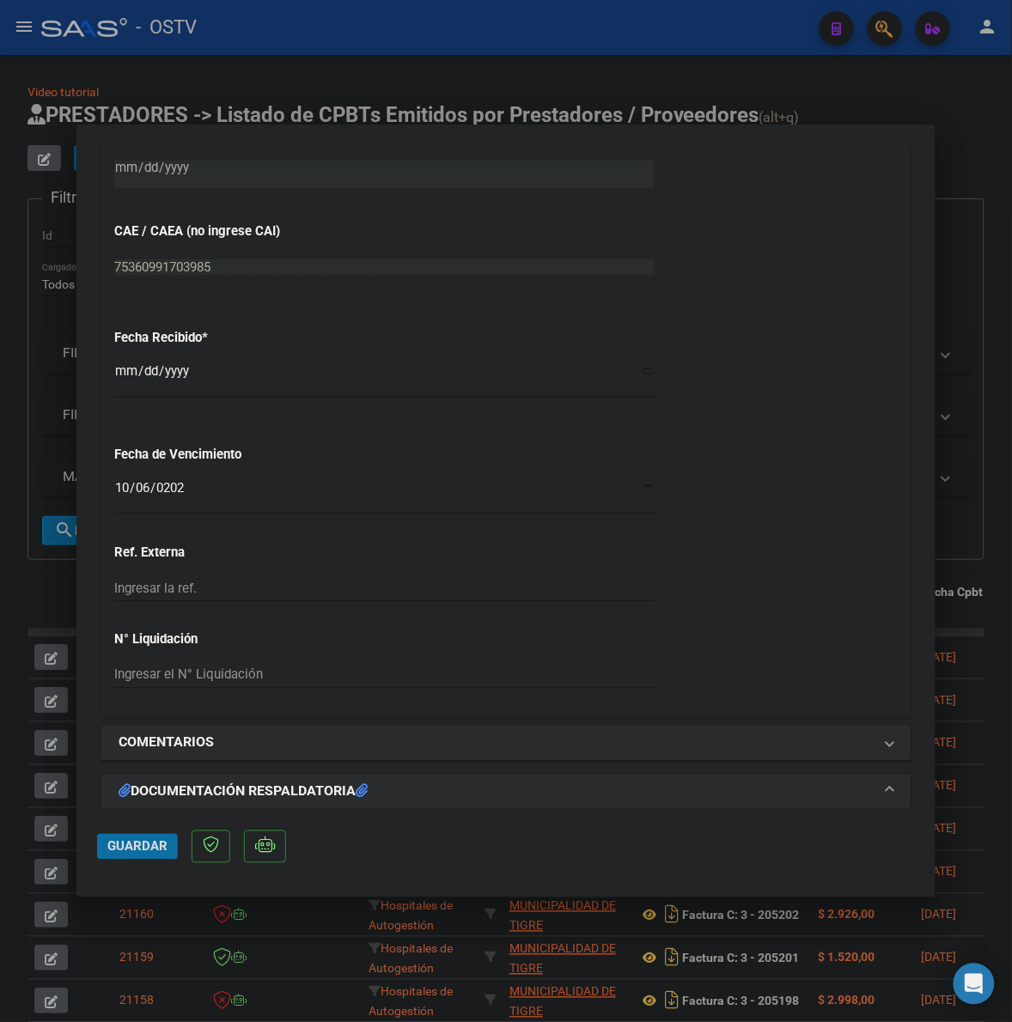
click at [131, 844] on span "Guardar" at bounding box center [137, 846] width 60 height 15
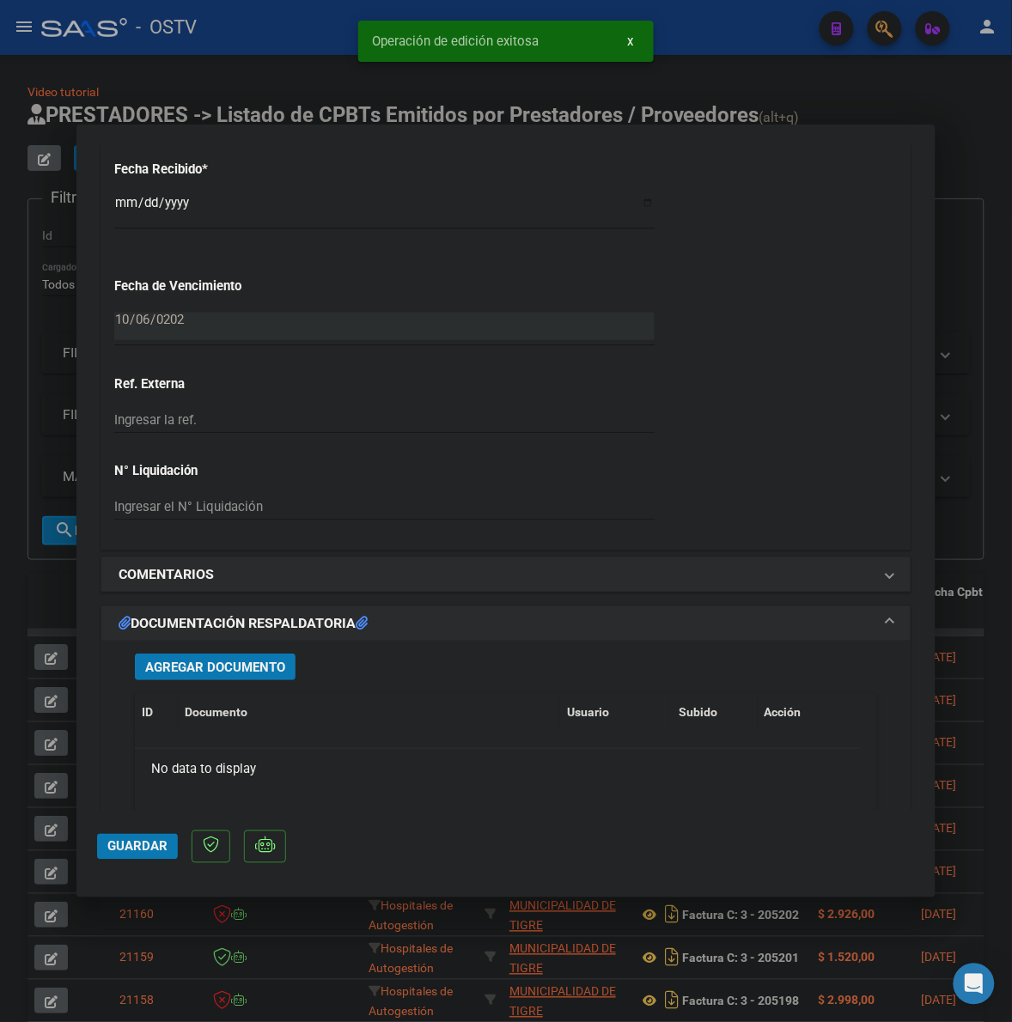
scroll to position [1109, 0]
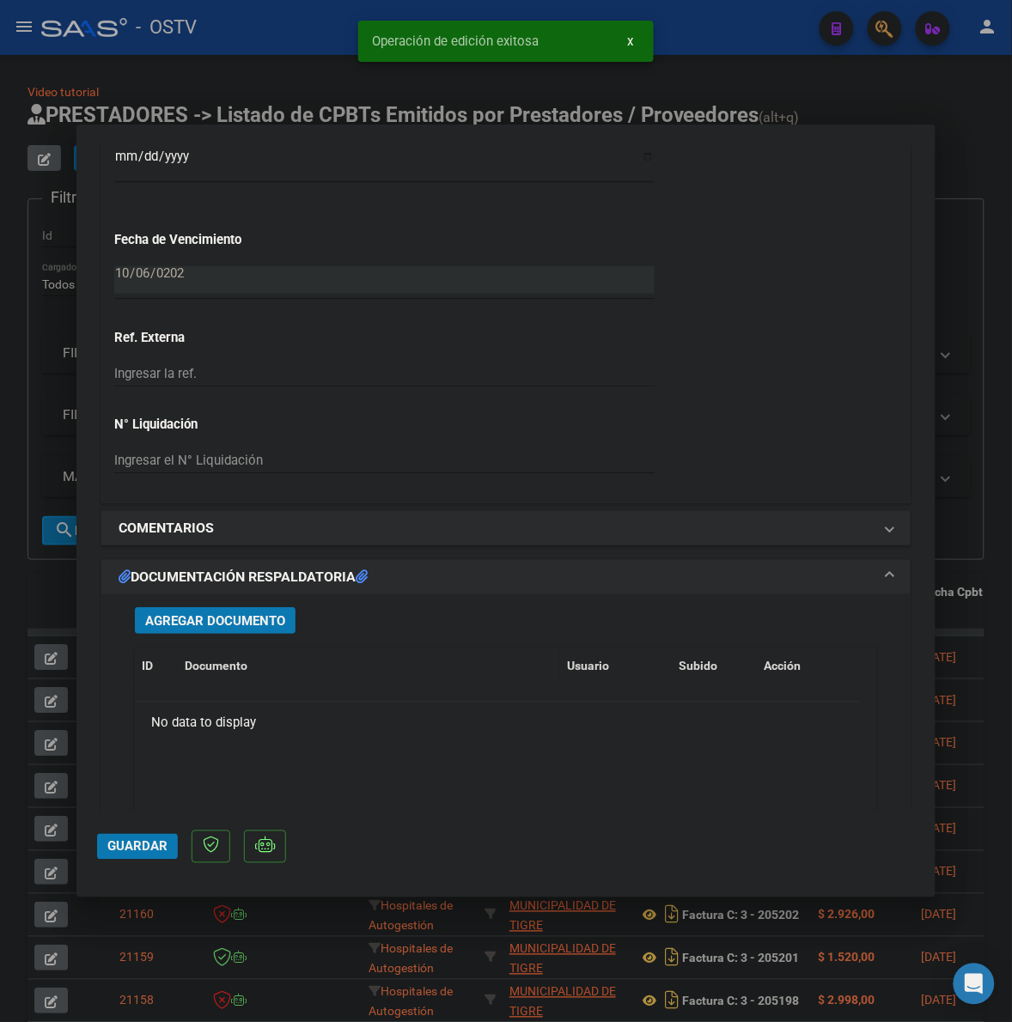
click at [237, 629] on button "Agregar Documento" at bounding box center [215, 620] width 161 height 27
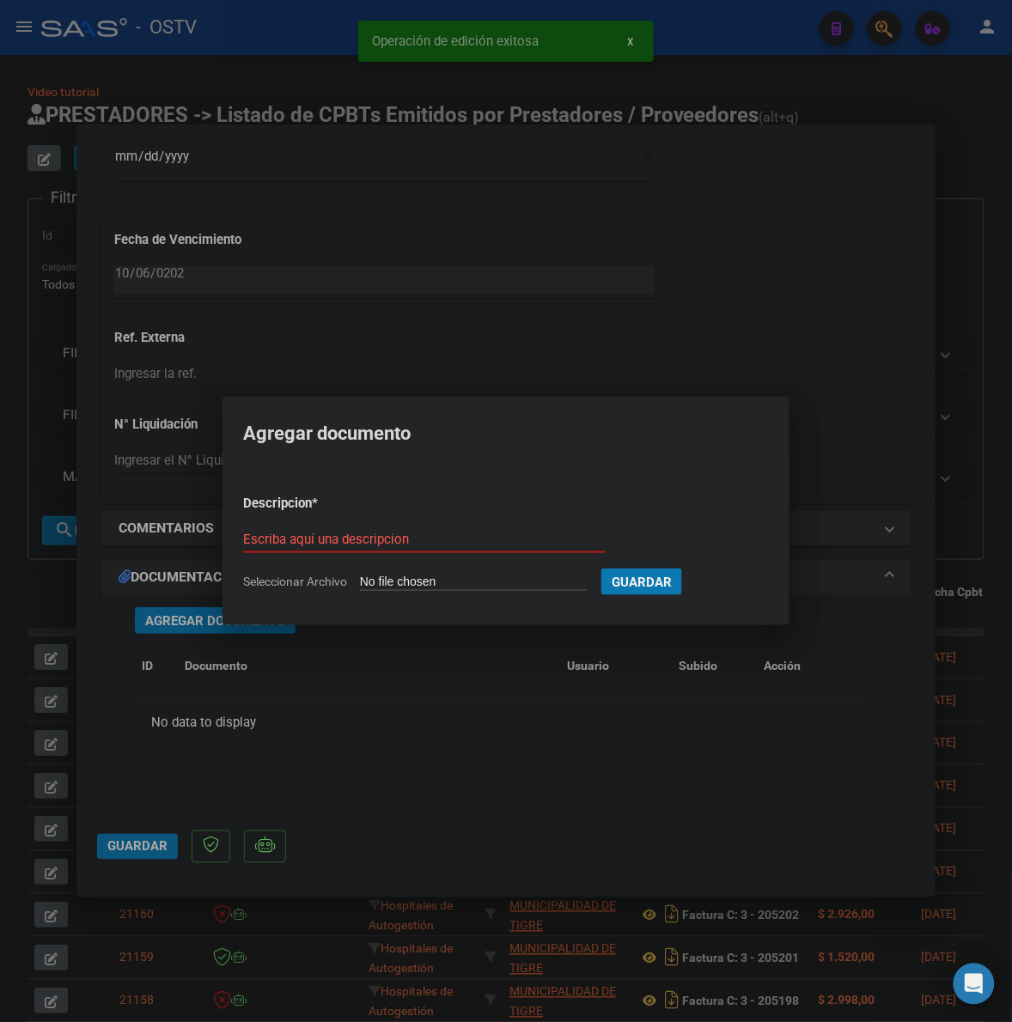
type input "C:\fakepath\FACTURA - 2 1130 - REFORSAL HOSPITAL NOTTI.pdf"
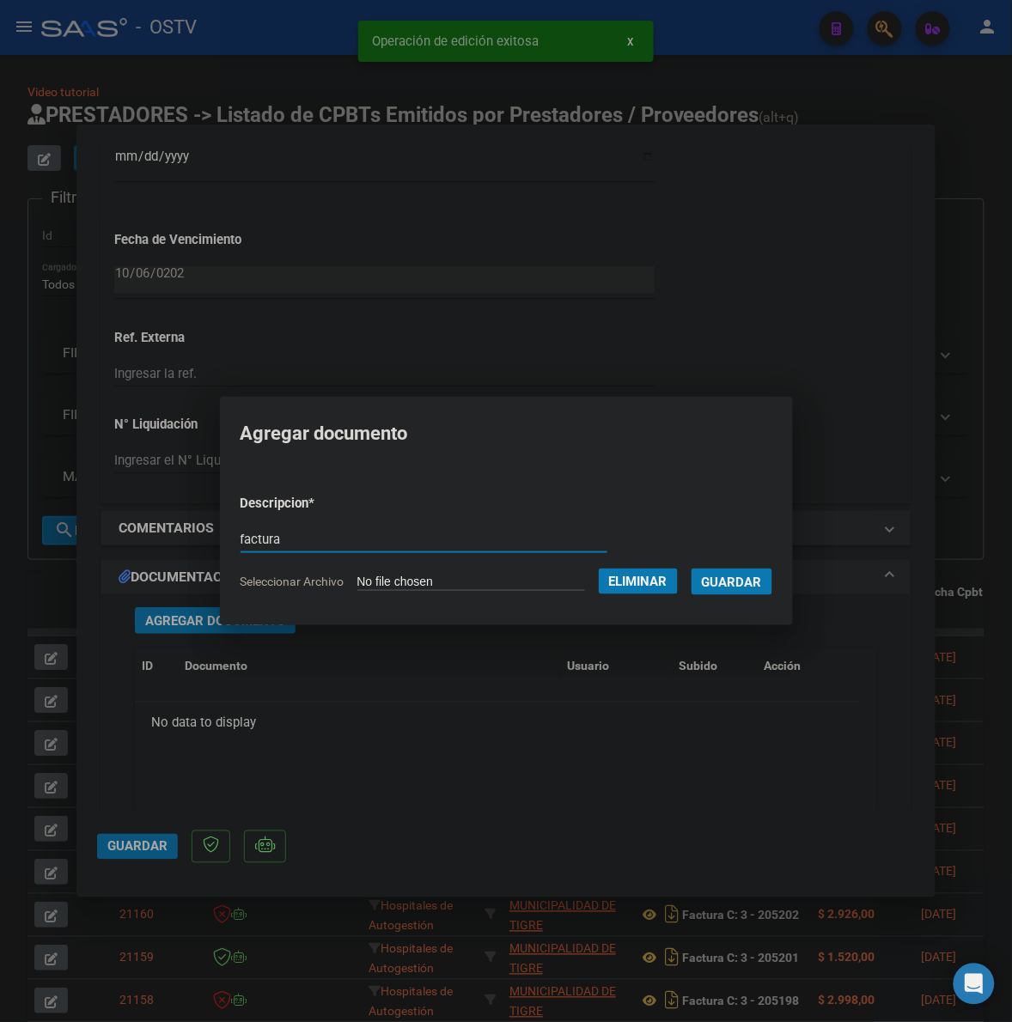
type input "factura"
click at [691, 569] on button "Guardar" at bounding box center [731, 582] width 81 height 27
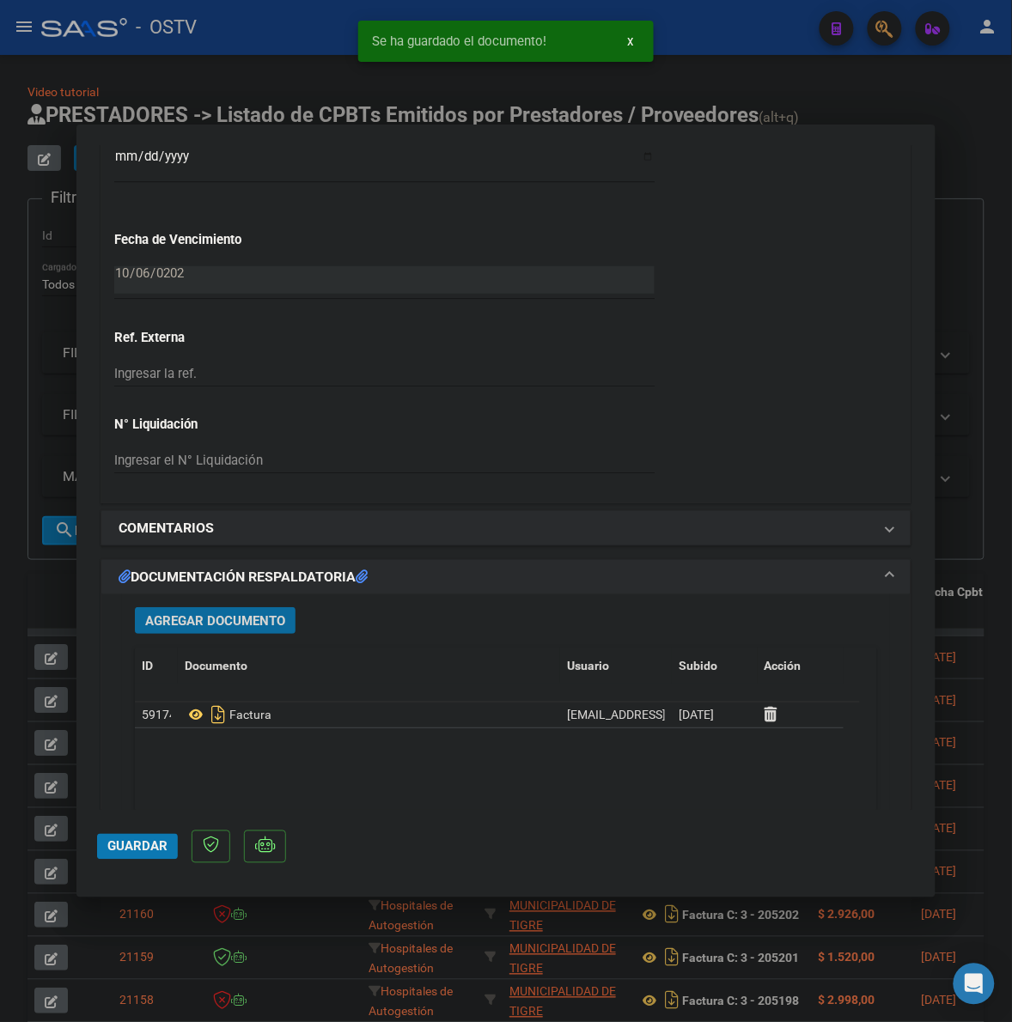
drag, startPoint x: 167, startPoint y: 620, endPoint x: 182, endPoint y: 617, distance: 15.0
click at [182, 617] on span "Agregar Documento" at bounding box center [215, 620] width 140 height 15
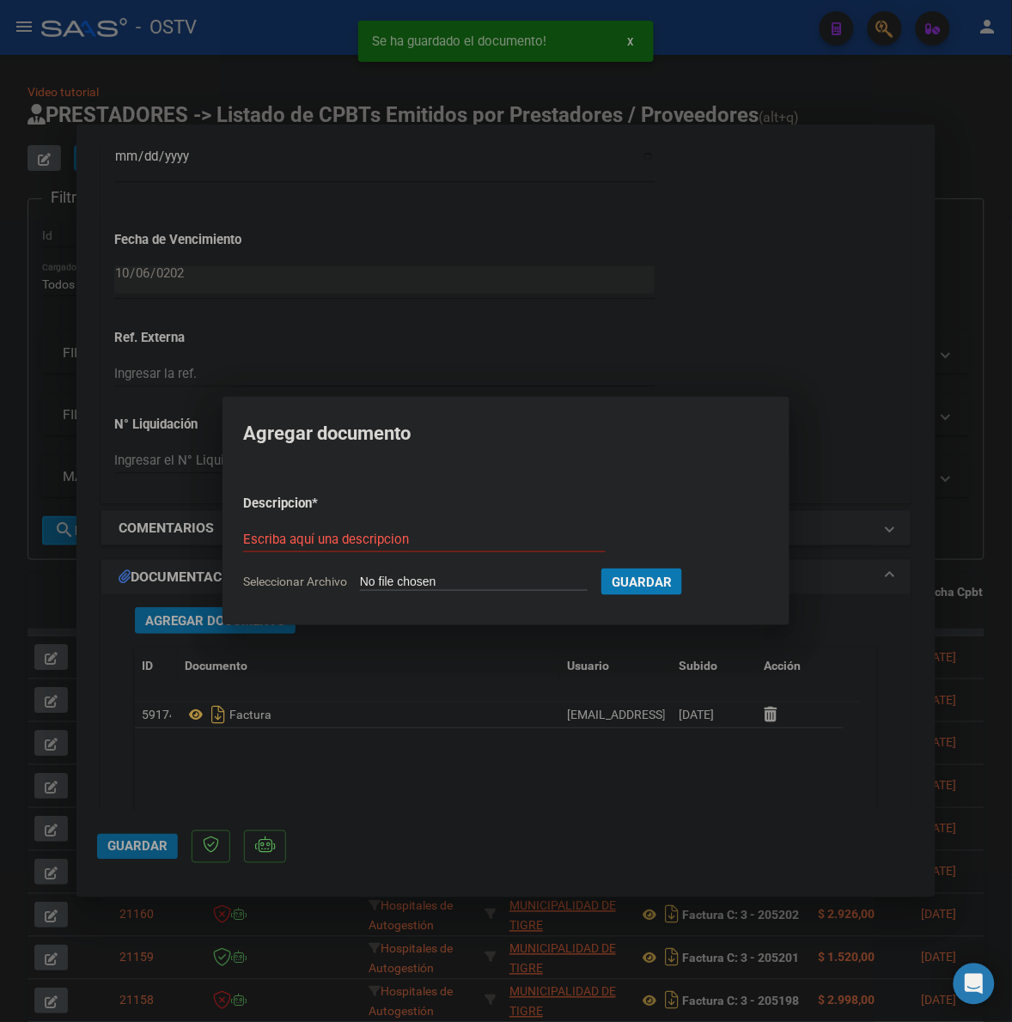
type input "C:\fakepath\ANEXO - 2 1130 - REFORSAL HOSPITAL NOTTI.pdf"
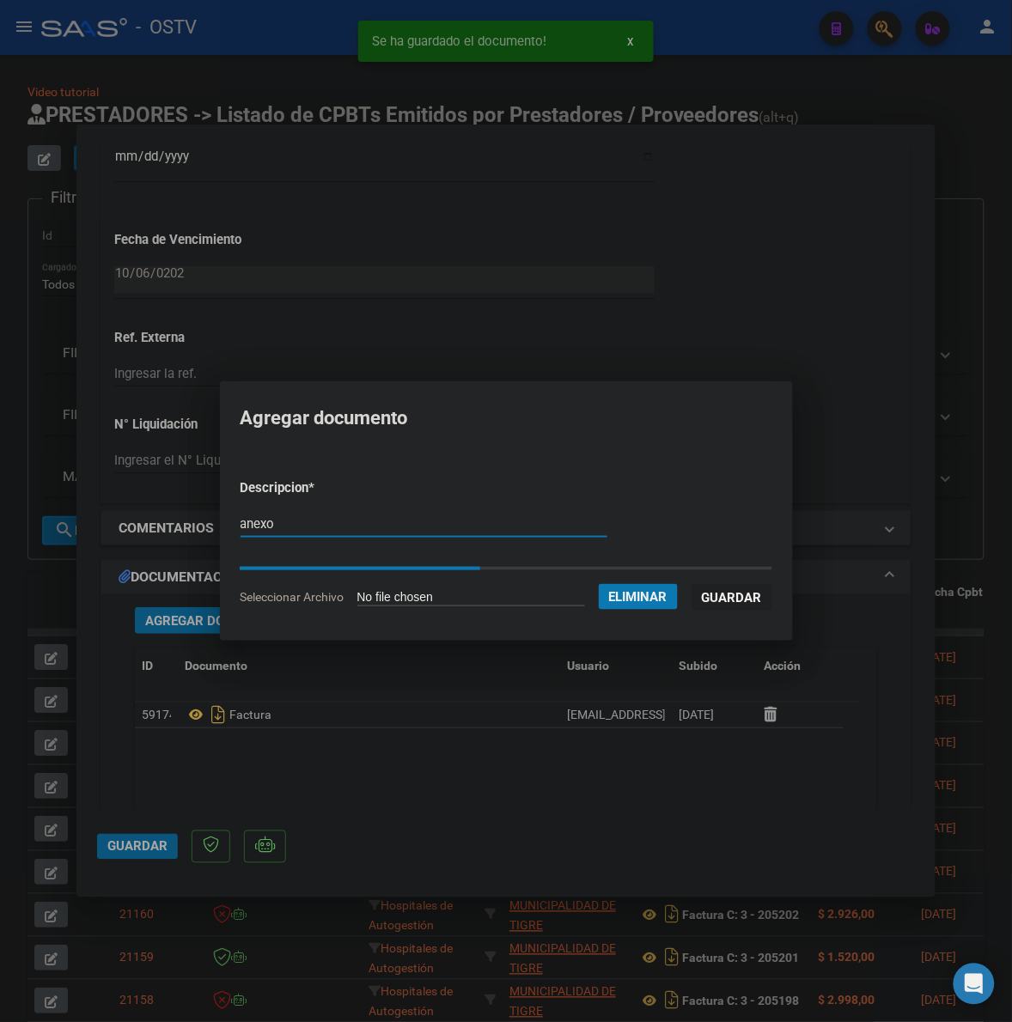
type input "anexo"
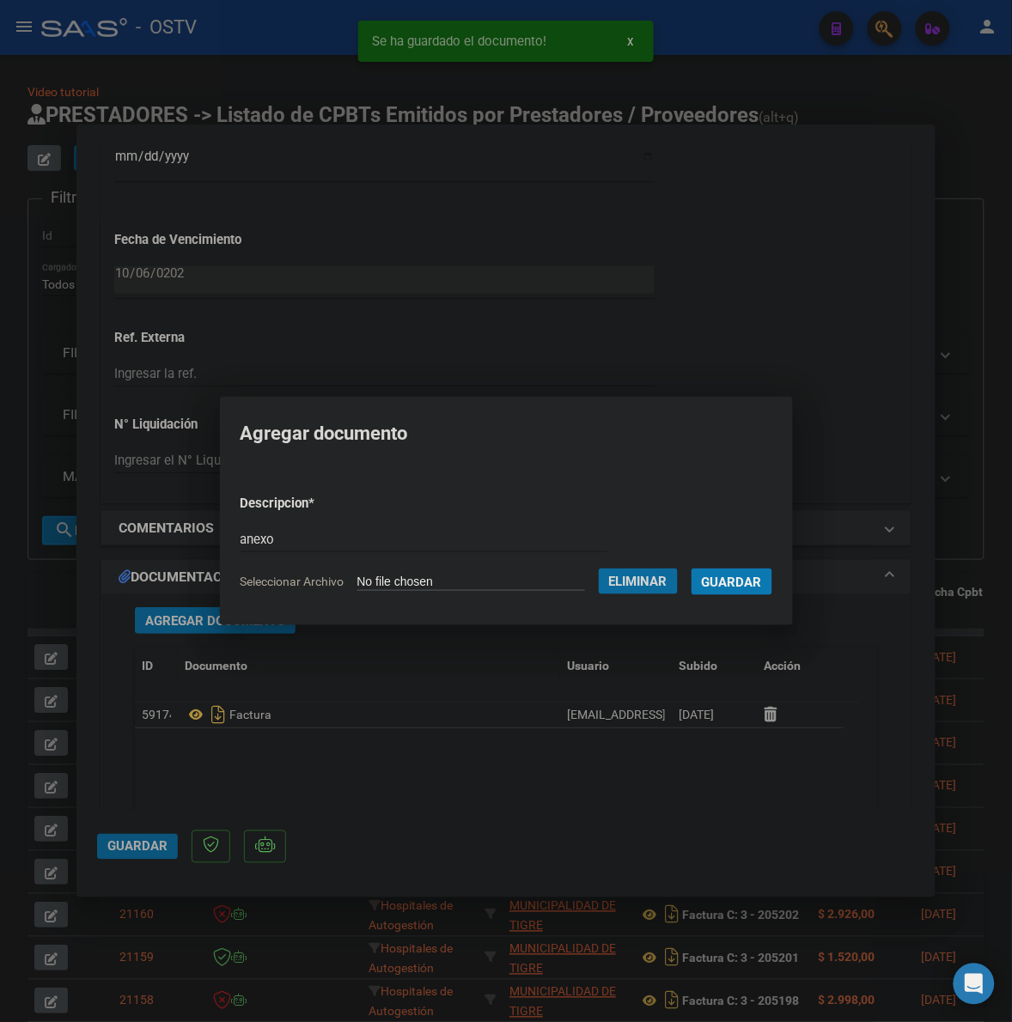
click at [736, 575] on span "Guardar" at bounding box center [732, 582] width 60 height 15
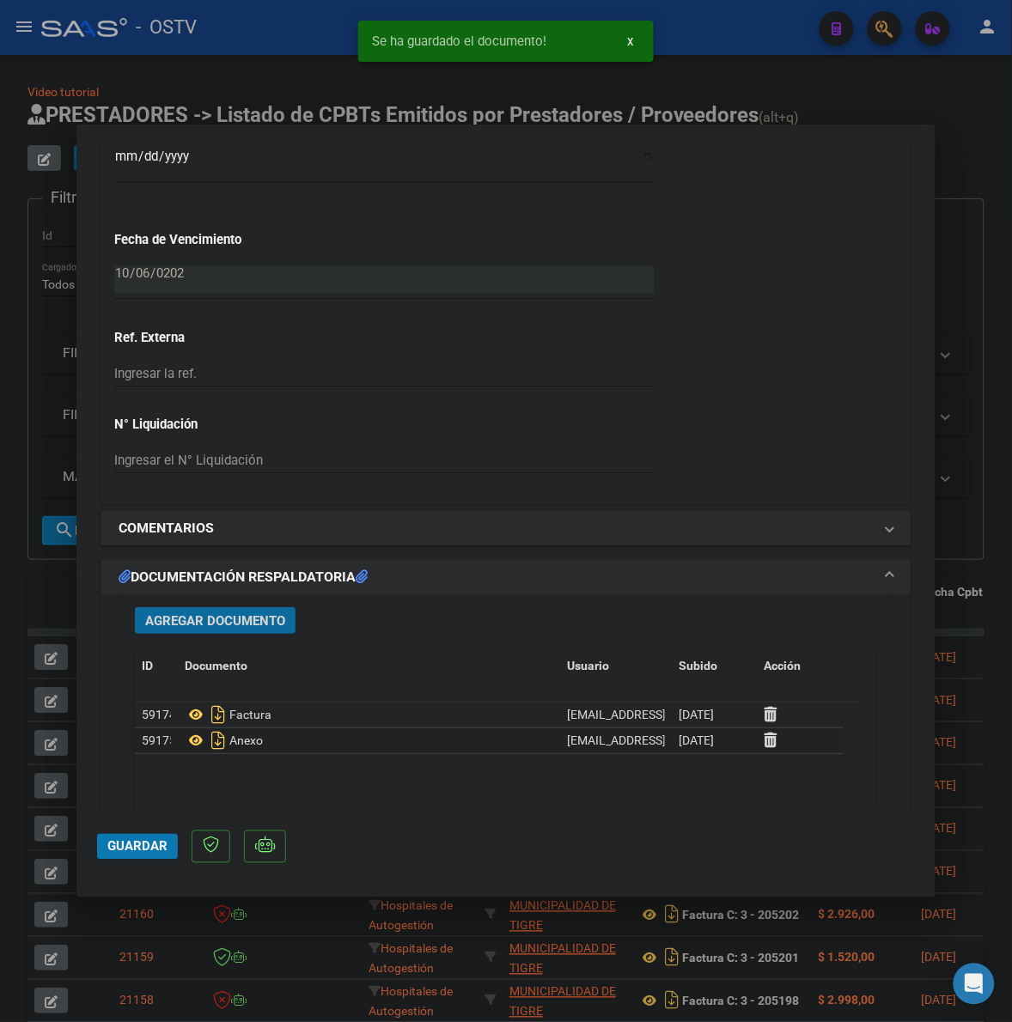
click at [125, 851] on span "Guardar" at bounding box center [137, 846] width 60 height 15
click at [133, 838] on button "Guardar" at bounding box center [137, 847] width 81 height 26
drag, startPoint x: 67, startPoint y: 593, endPoint x: 191, endPoint y: 209, distance: 403.4
click at [67, 591] on div at bounding box center [506, 511] width 1012 height 1022
type input "$ 0,00"
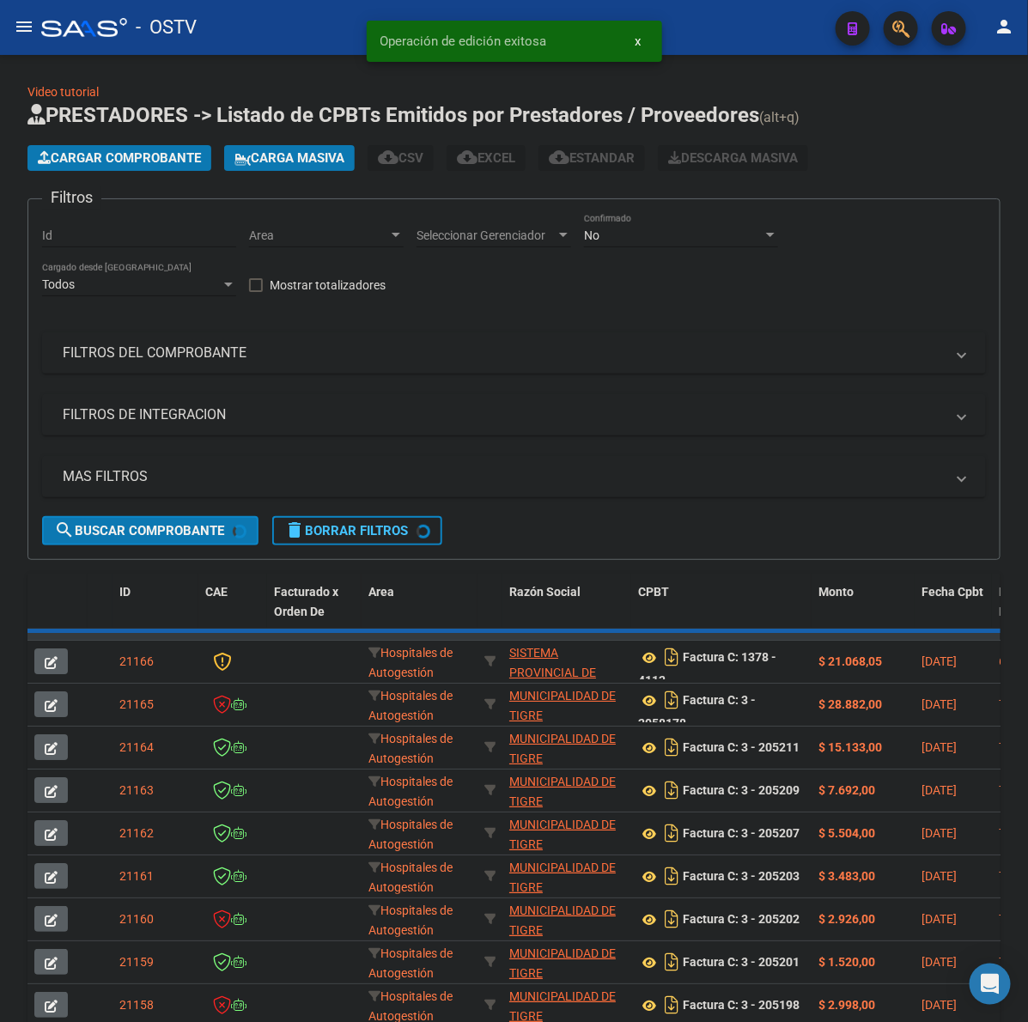
drag, startPoint x: 185, startPoint y: 161, endPoint x: 1022, endPoint y: 143, distance: 837.6
click at [187, 161] on span "Cargar Comprobante" at bounding box center [119, 157] width 163 height 15
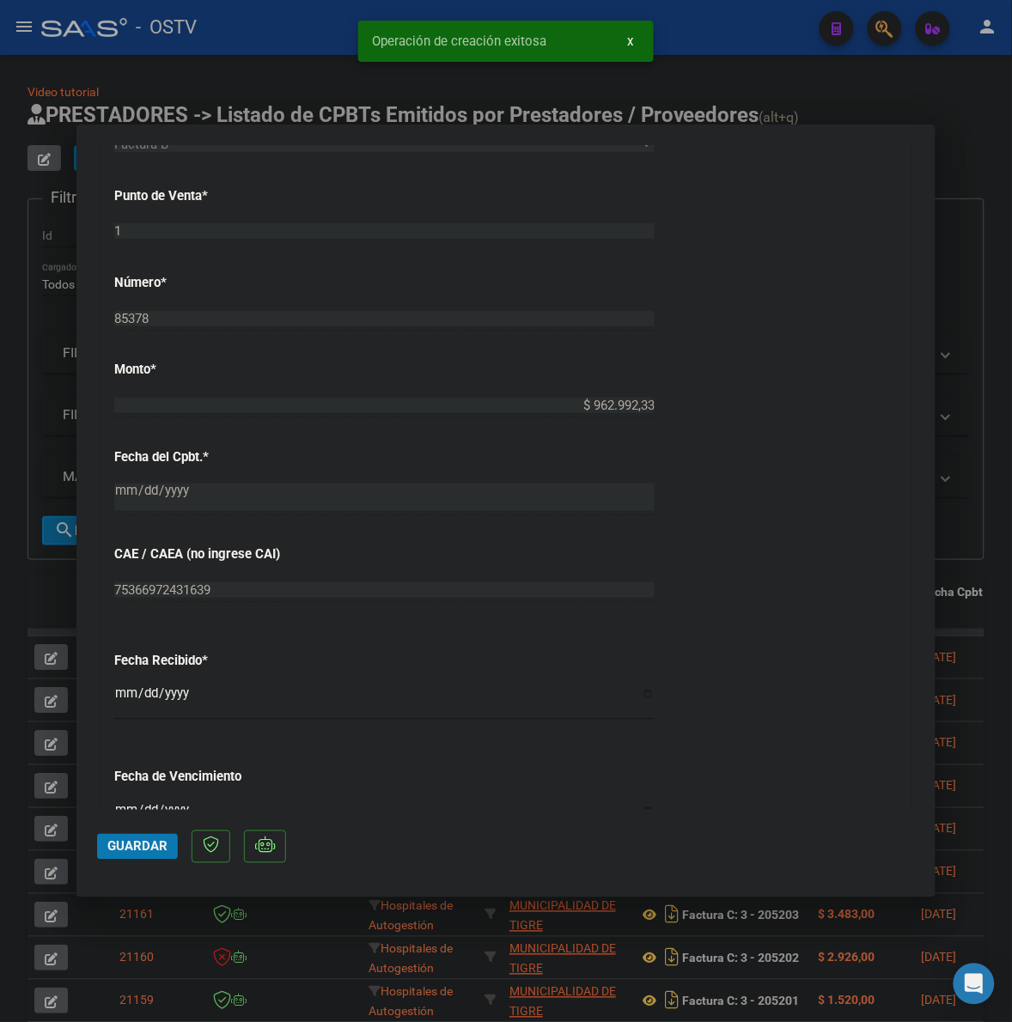
scroll to position [679, 0]
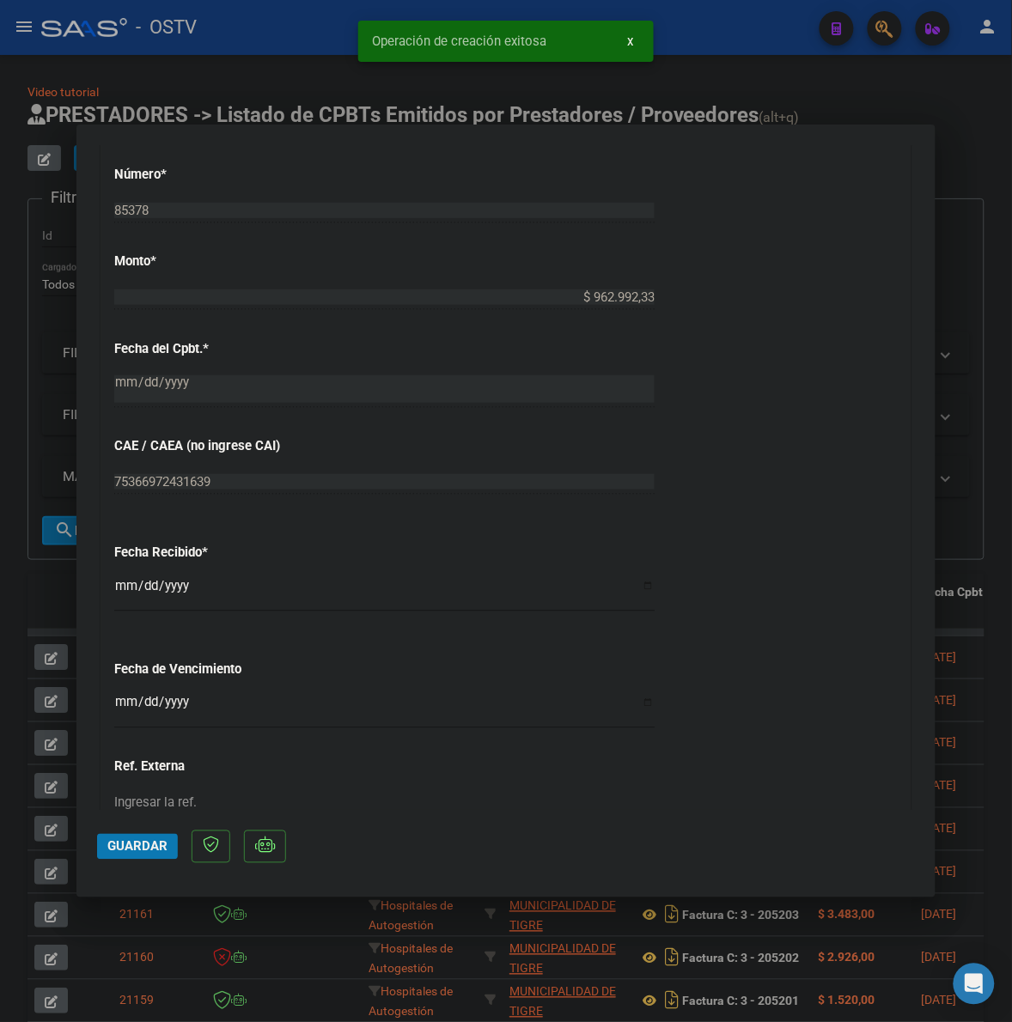
click at [119, 715] on input "Ingresar la fecha" at bounding box center [384, 709] width 540 height 27
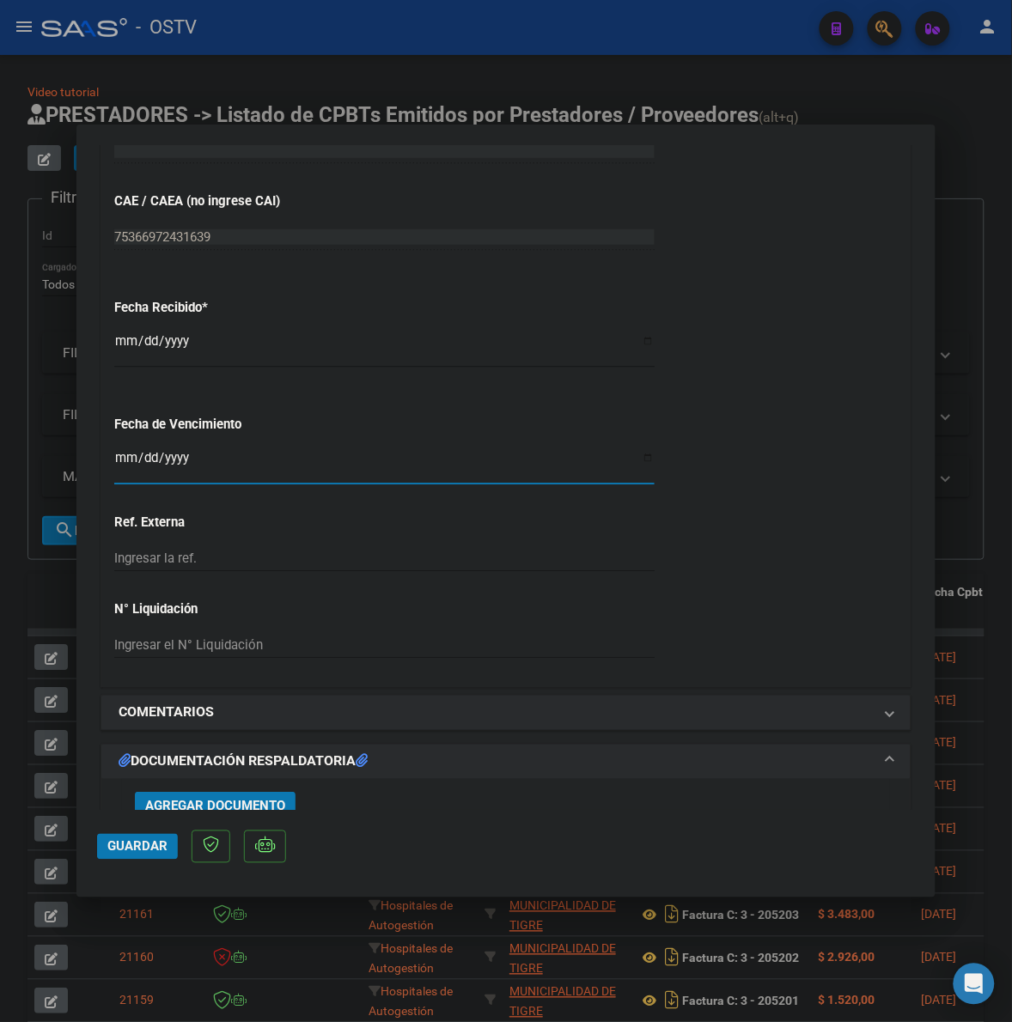
scroll to position [966, 0]
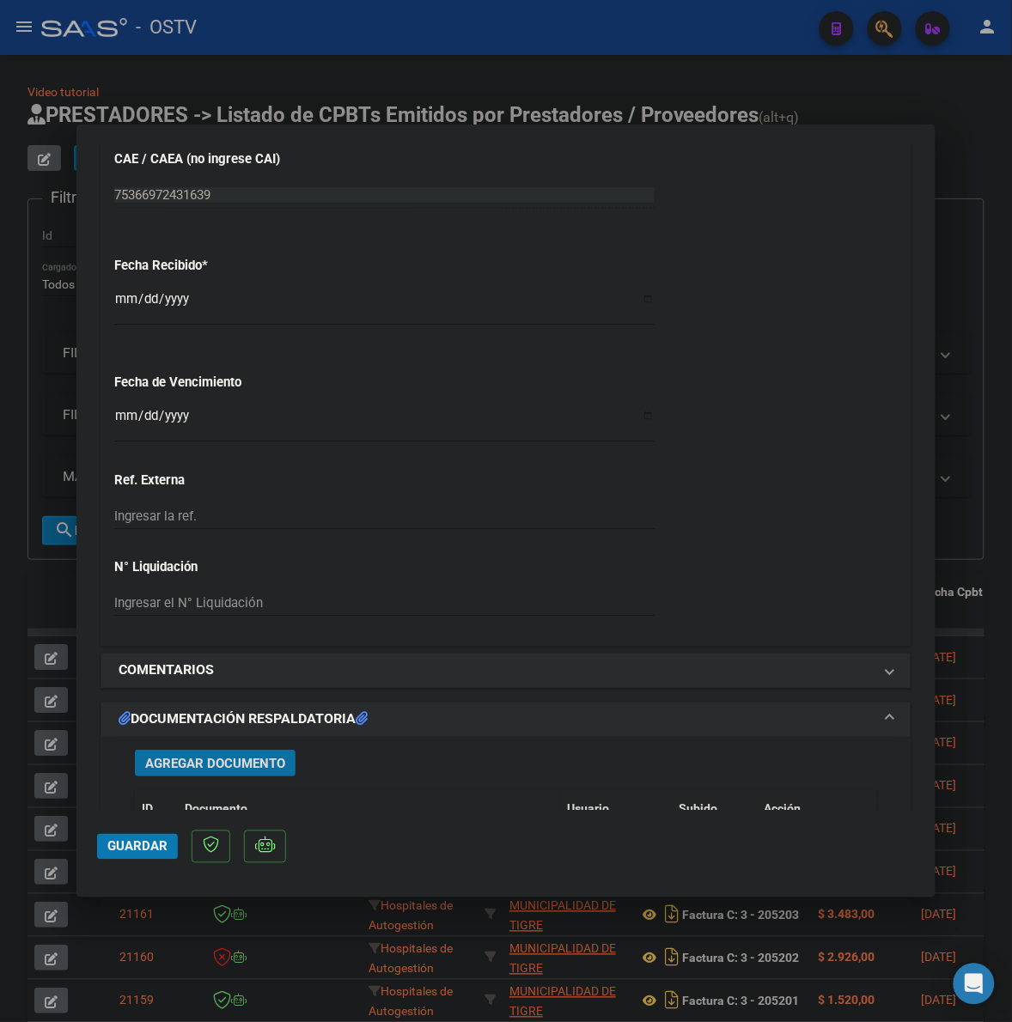
click at [168, 770] on span "Agregar Documento" at bounding box center [215, 763] width 140 height 15
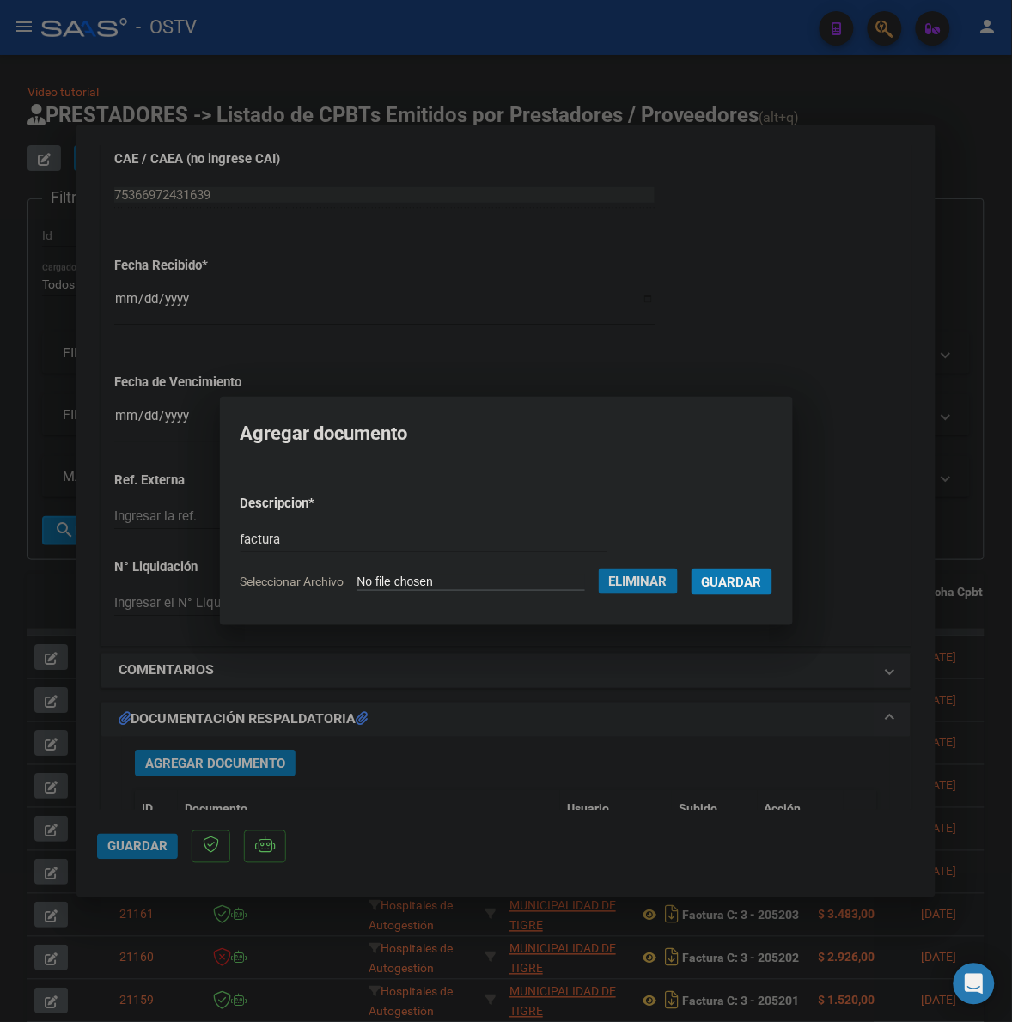
click at [691, 569] on button "Guardar" at bounding box center [731, 582] width 81 height 27
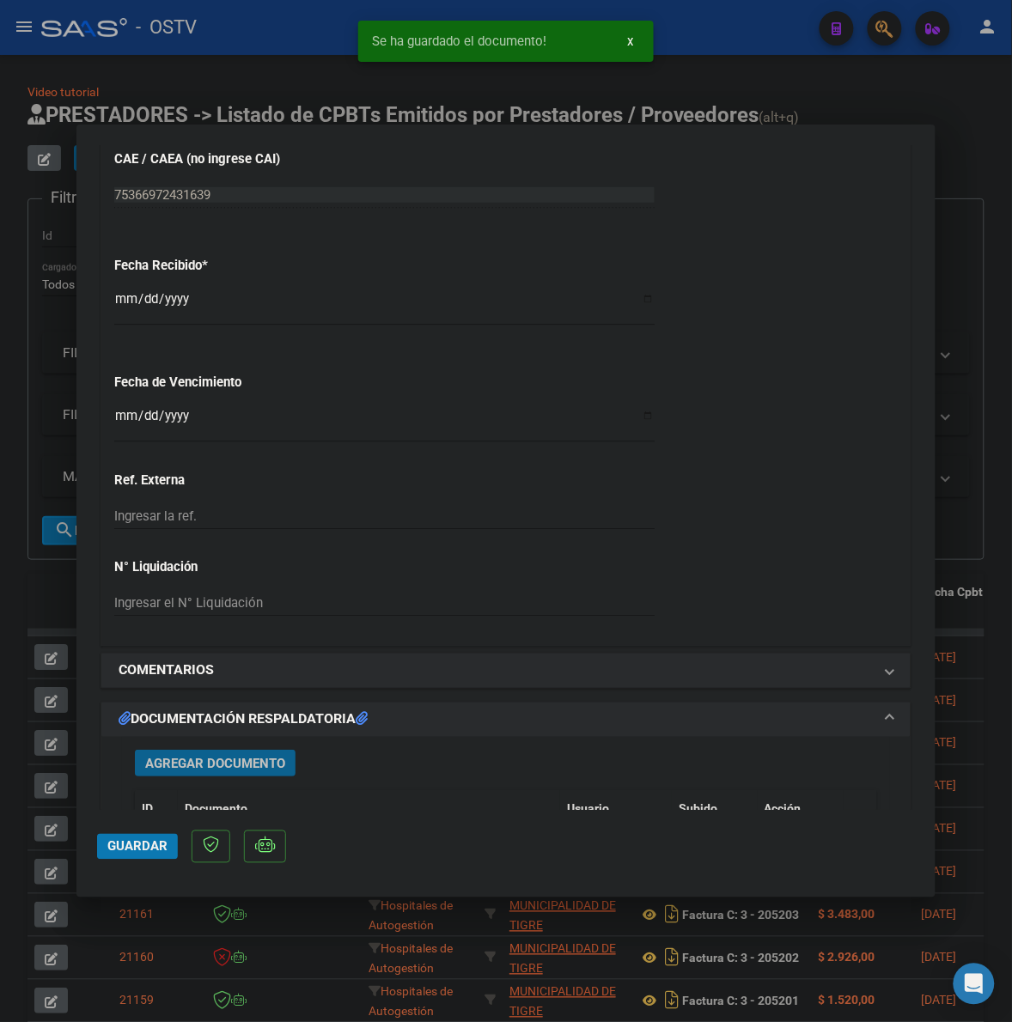
click at [199, 764] on span "Agregar Documento" at bounding box center [215, 763] width 140 height 15
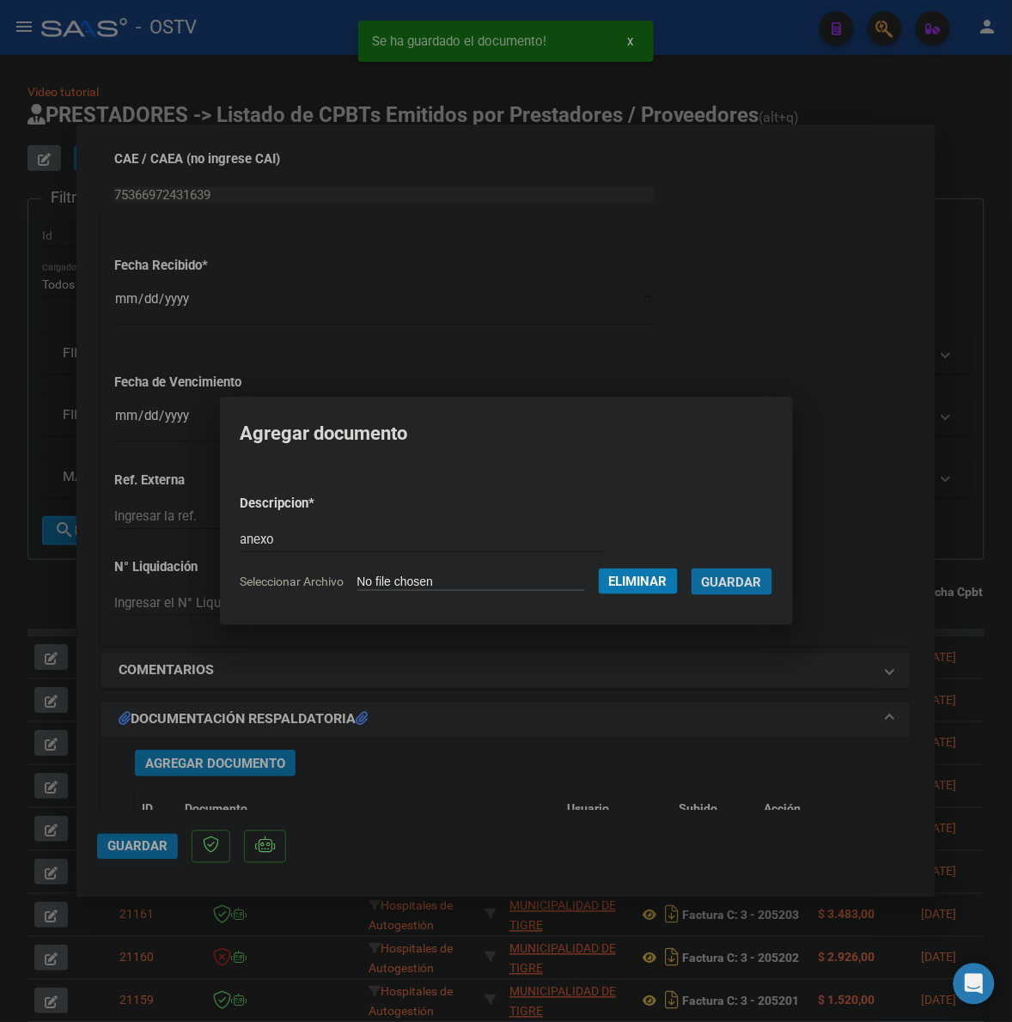
click at [691, 569] on button "Guardar" at bounding box center [731, 582] width 81 height 27
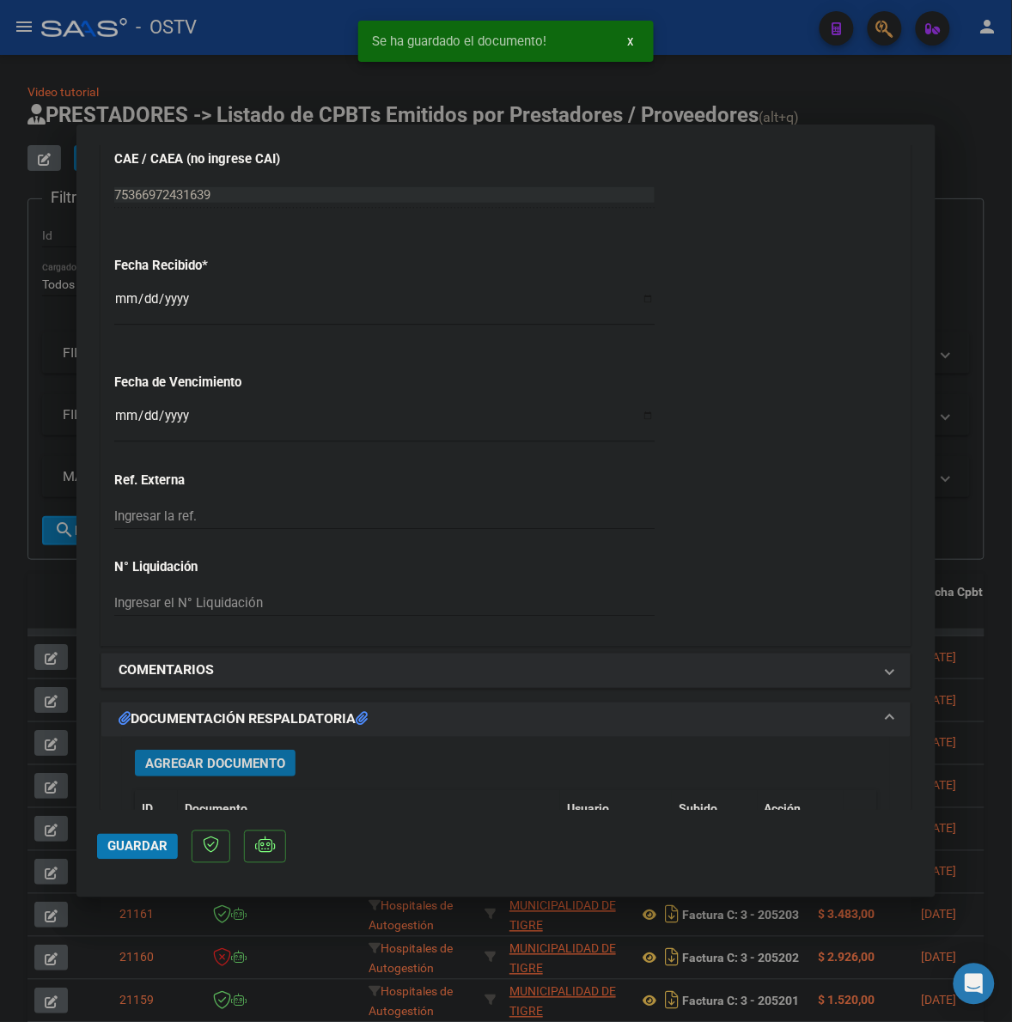
drag, startPoint x: 110, startPoint y: 848, endPoint x: 600, endPoint y: 608, distance: 545.1
click at [113, 847] on span "Guardar" at bounding box center [137, 846] width 60 height 15
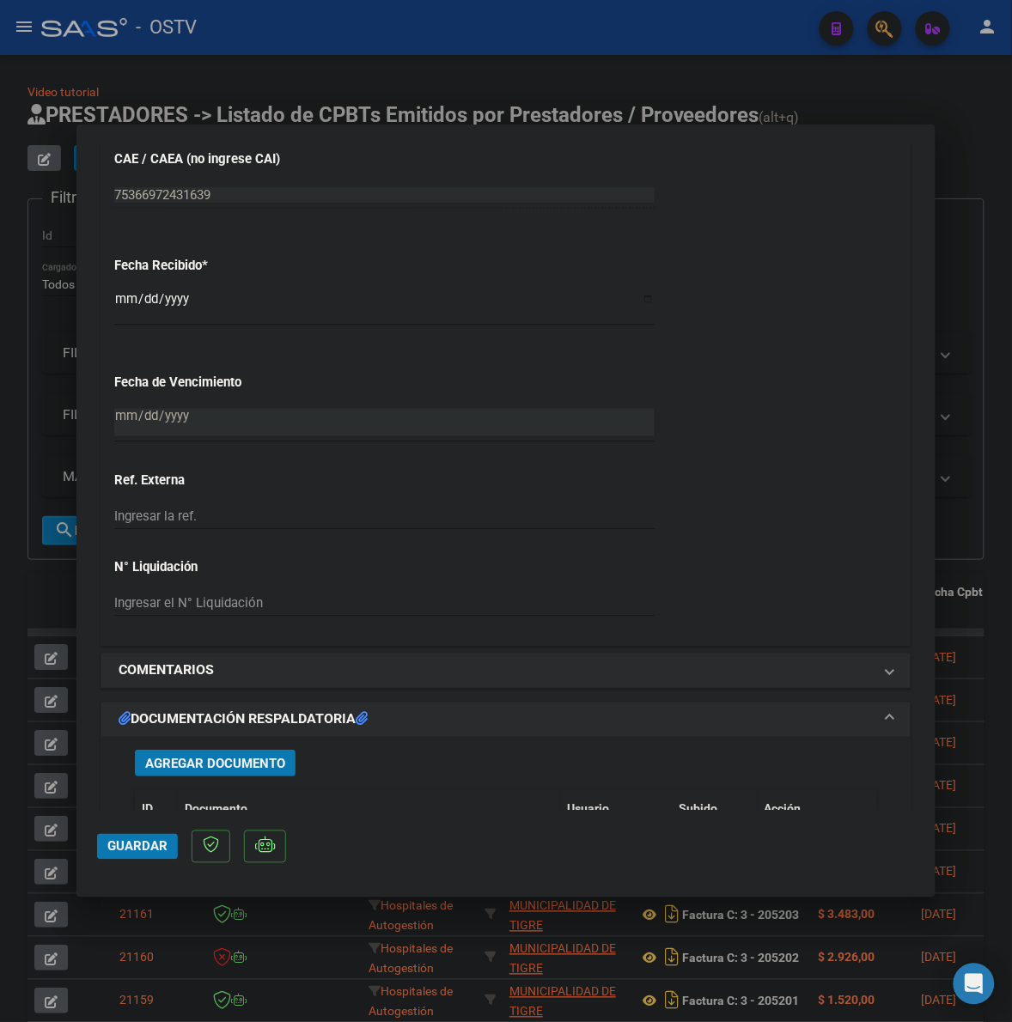
click at [149, 855] on button "Guardar" at bounding box center [137, 847] width 81 height 26
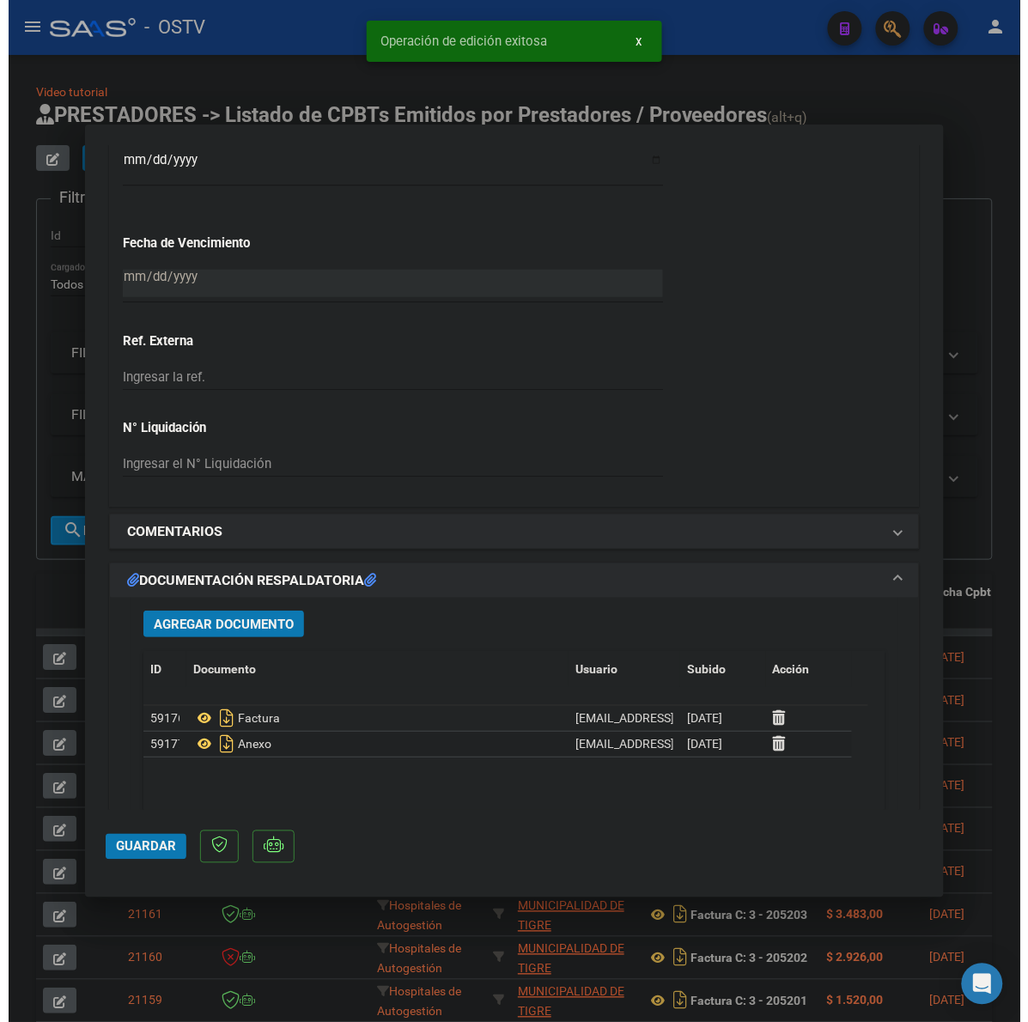
scroll to position [1109, 0]
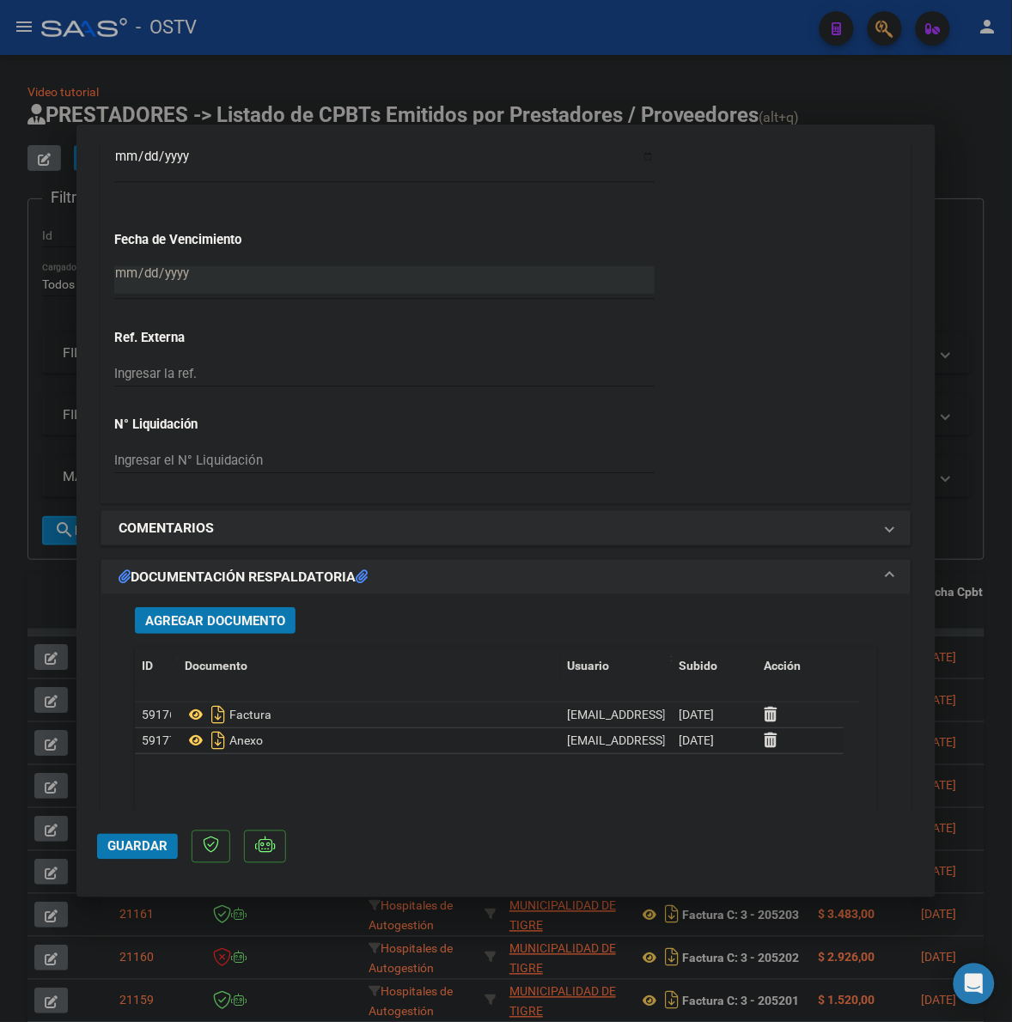
drag, startPoint x: 34, startPoint y: 604, endPoint x: 120, endPoint y: 362, distance: 256.2
click at [37, 602] on div at bounding box center [506, 511] width 1012 height 1022
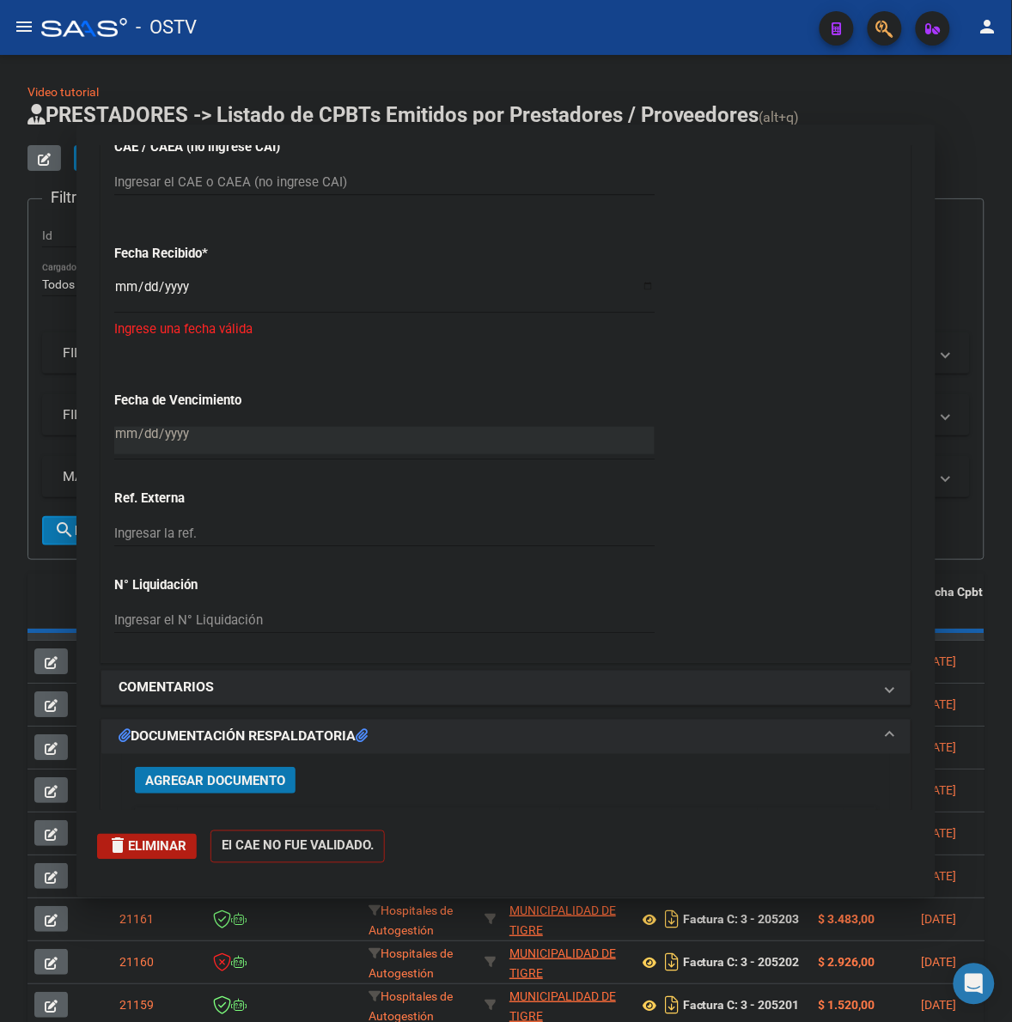
scroll to position [0, 0]
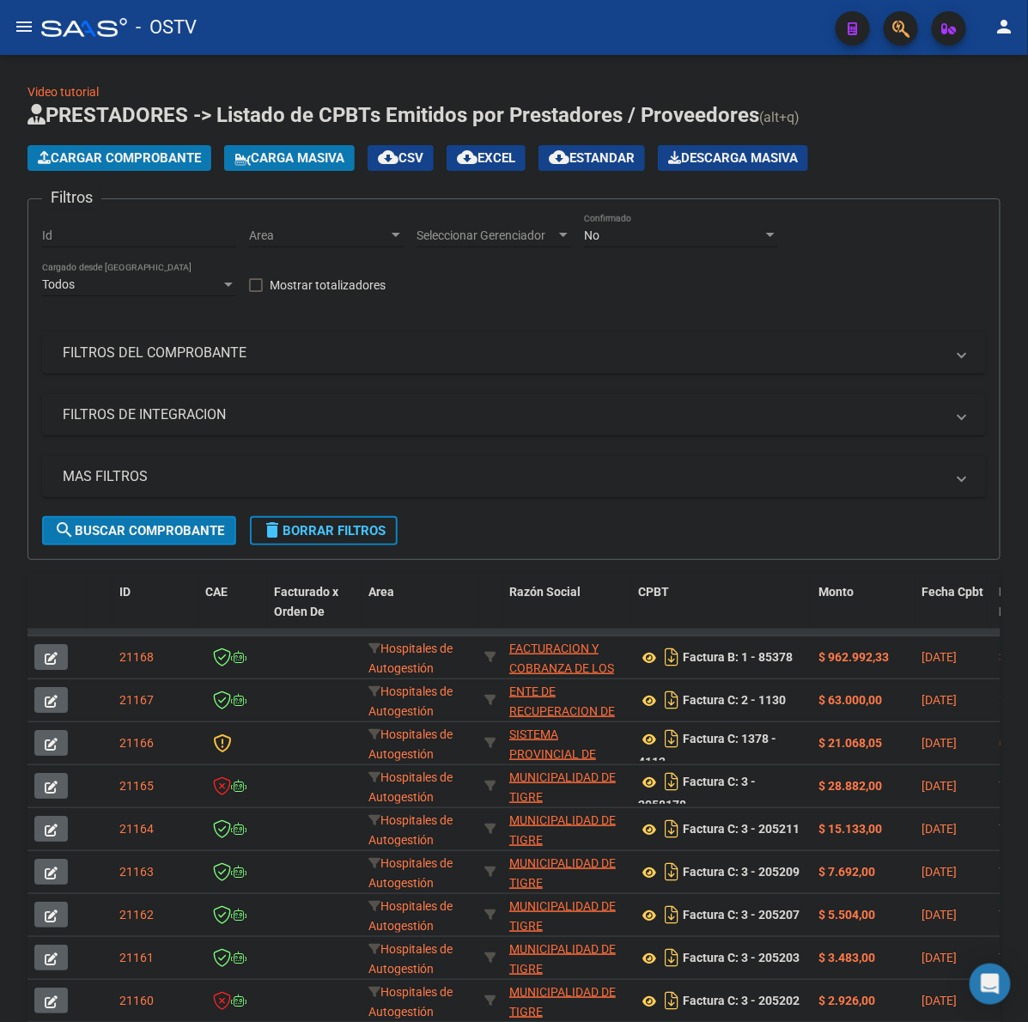
click at [137, 153] on span "Cargar Comprobante" at bounding box center [119, 157] width 163 height 15
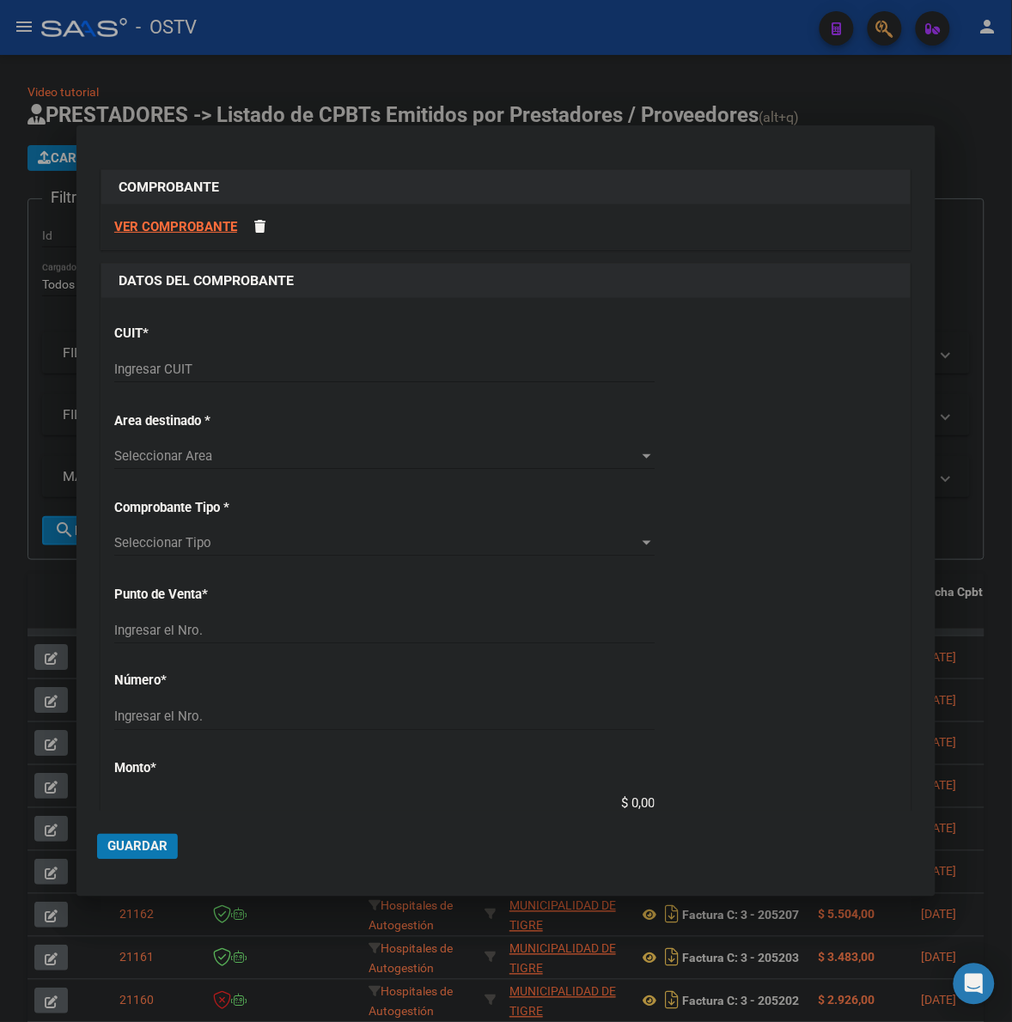
drag, startPoint x: 259, startPoint y: 387, endPoint x: 260, endPoint y: 379, distance: 8.6
click at [259, 383] on div "Ingresar CUIT" at bounding box center [384, 377] width 540 height 42
click at [264, 370] on input "Ingresar CUIT" at bounding box center [384, 369] width 540 height 15
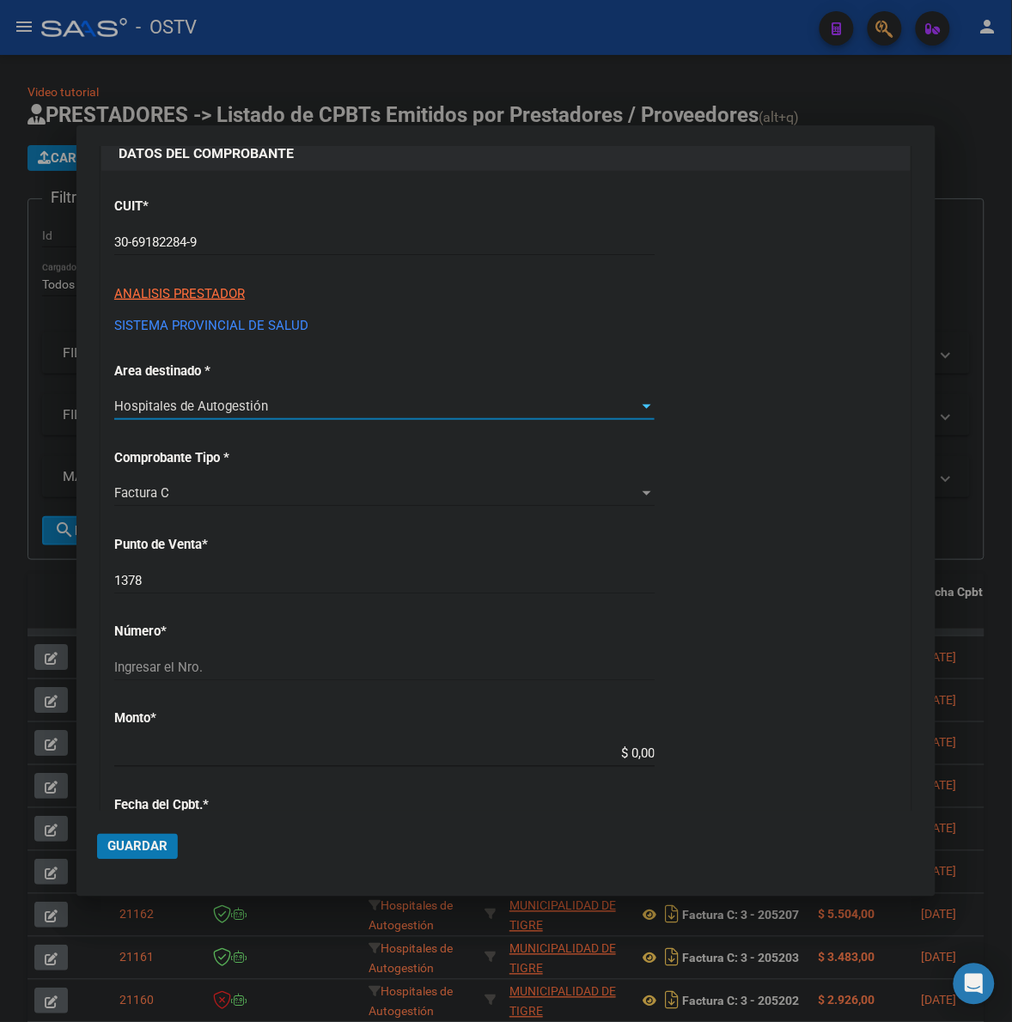
scroll to position [143, 0]
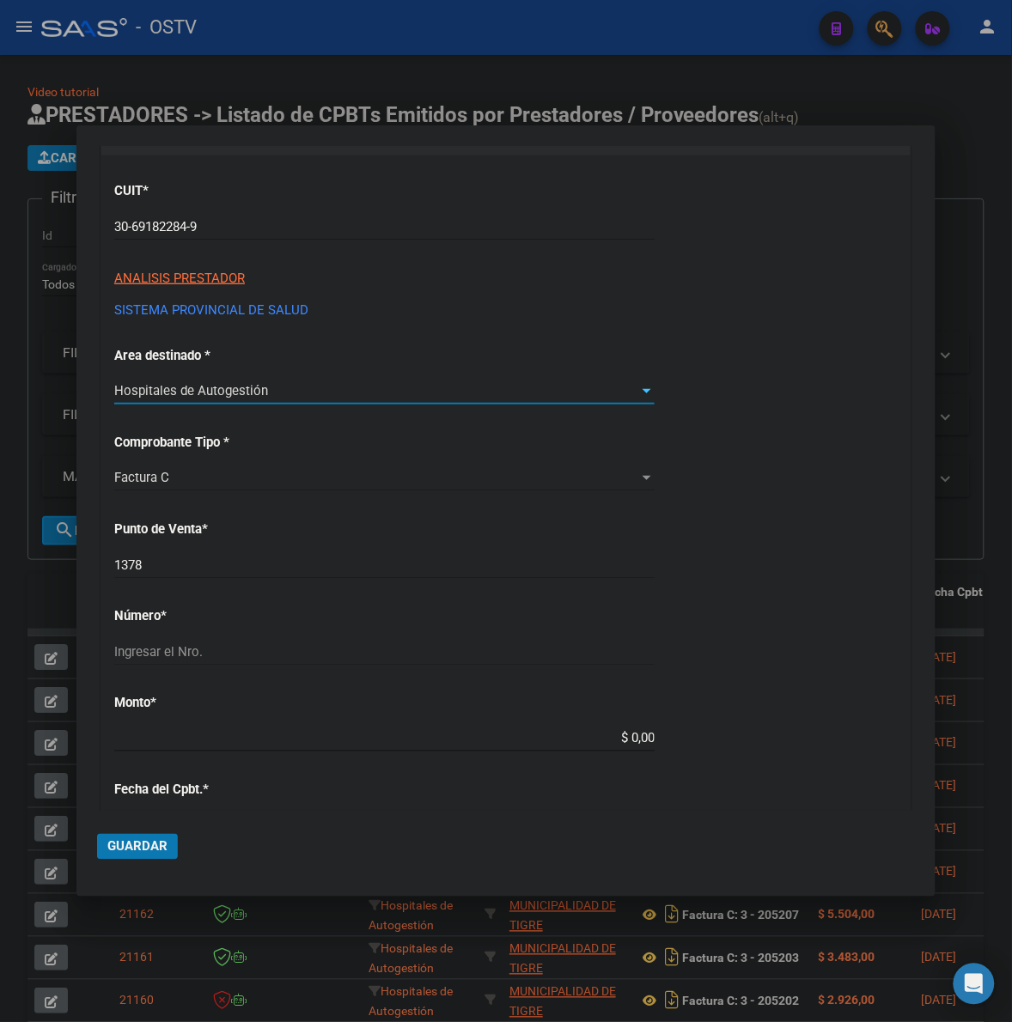
click at [323, 563] on input "1378" at bounding box center [384, 564] width 540 height 15
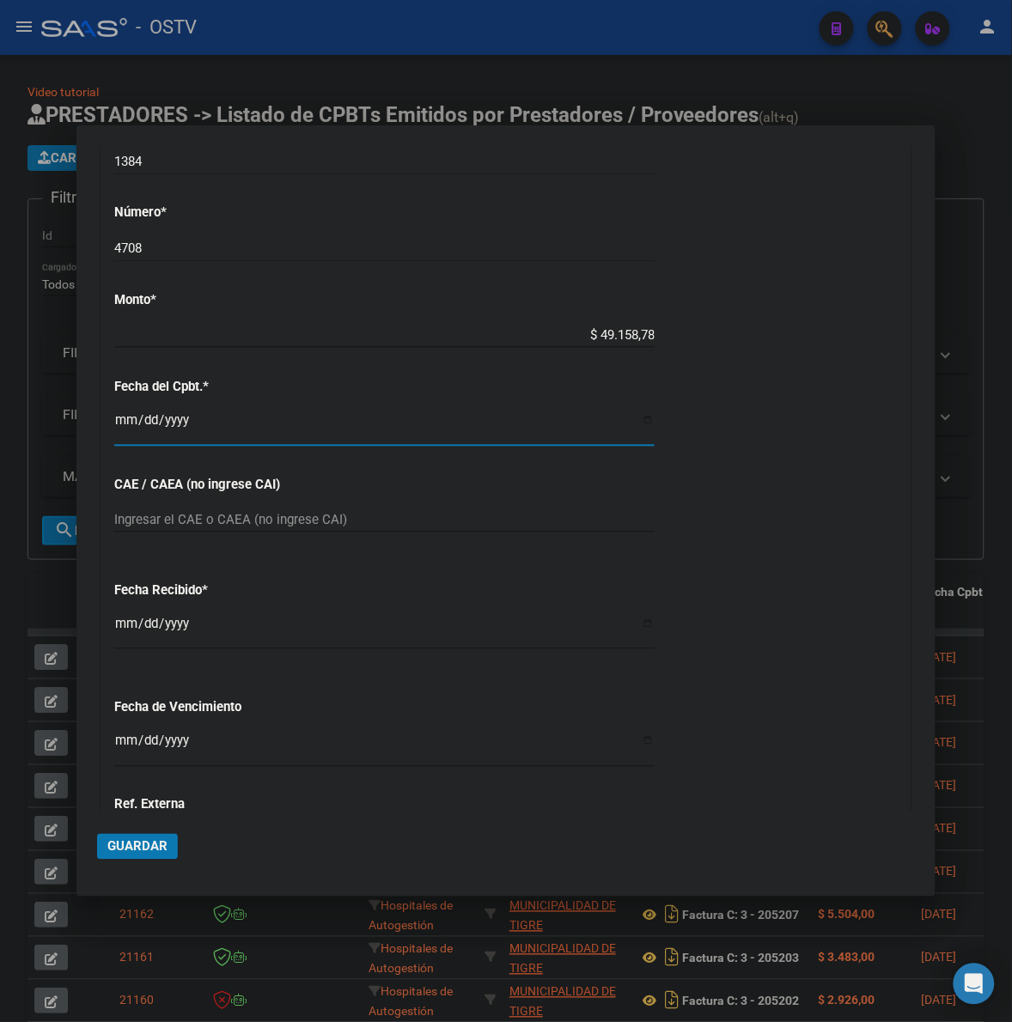
scroll to position [563, 0]
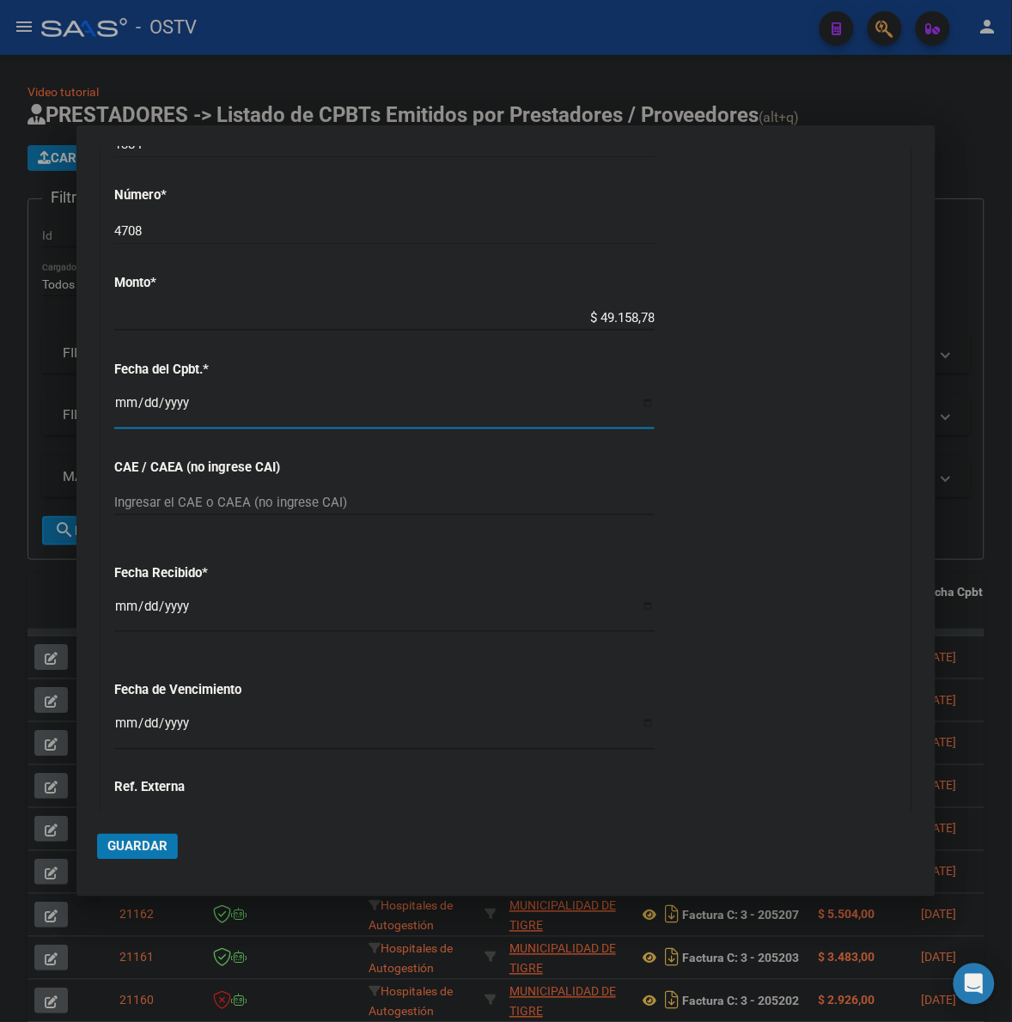
click at [106, 720] on div "CUIT * 30-69182284-9 Ingresar CUIT ANALISIS PRESTADOR SISTEMA PROVINCIAL DE [PE…" at bounding box center [505, 344] width 809 height 1218
click at [129, 720] on input "Ingresar la fecha" at bounding box center [384, 730] width 540 height 27
click at [97, 847] on mat-dialog-container "COMPROBANTE VER COMPROBANTE DATOS DEL COMPROBANTE CUIT * 30-69182284-9 Ingresar…" at bounding box center [505, 510] width 859 height 771
click at [139, 836] on button "Guardar" at bounding box center [137, 847] width 81 height 26
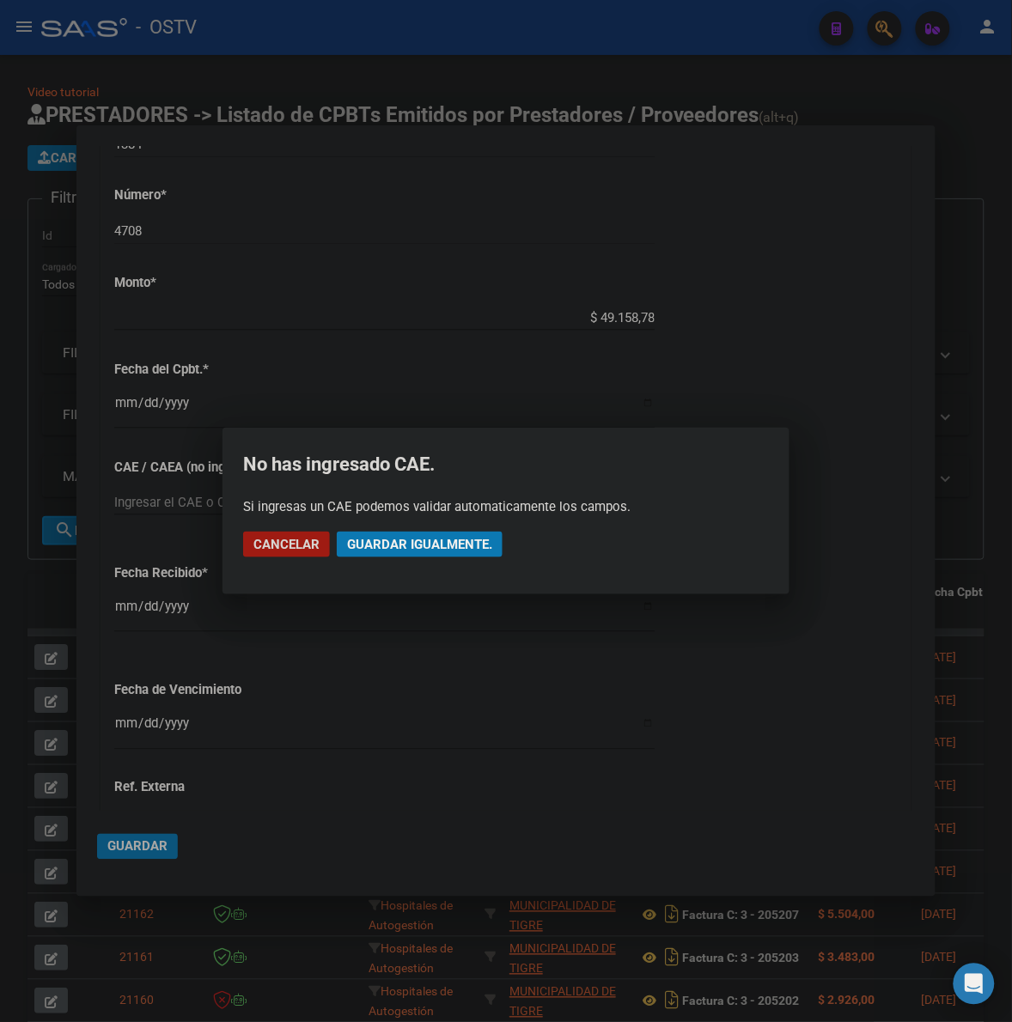
click at [469, 539] on span "Guardar igualmente." at bounding box center [419, 544] width 145 height 15
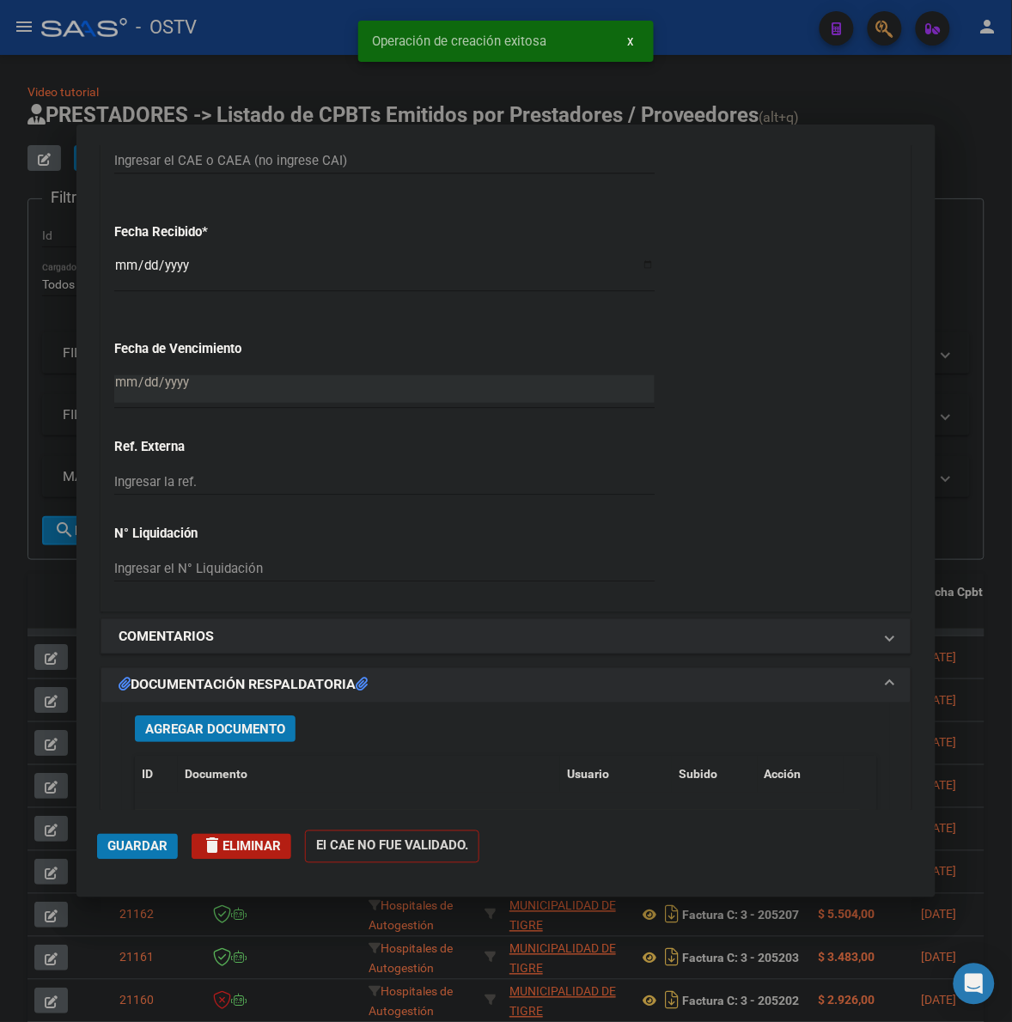
scroll to position [1145, 0]
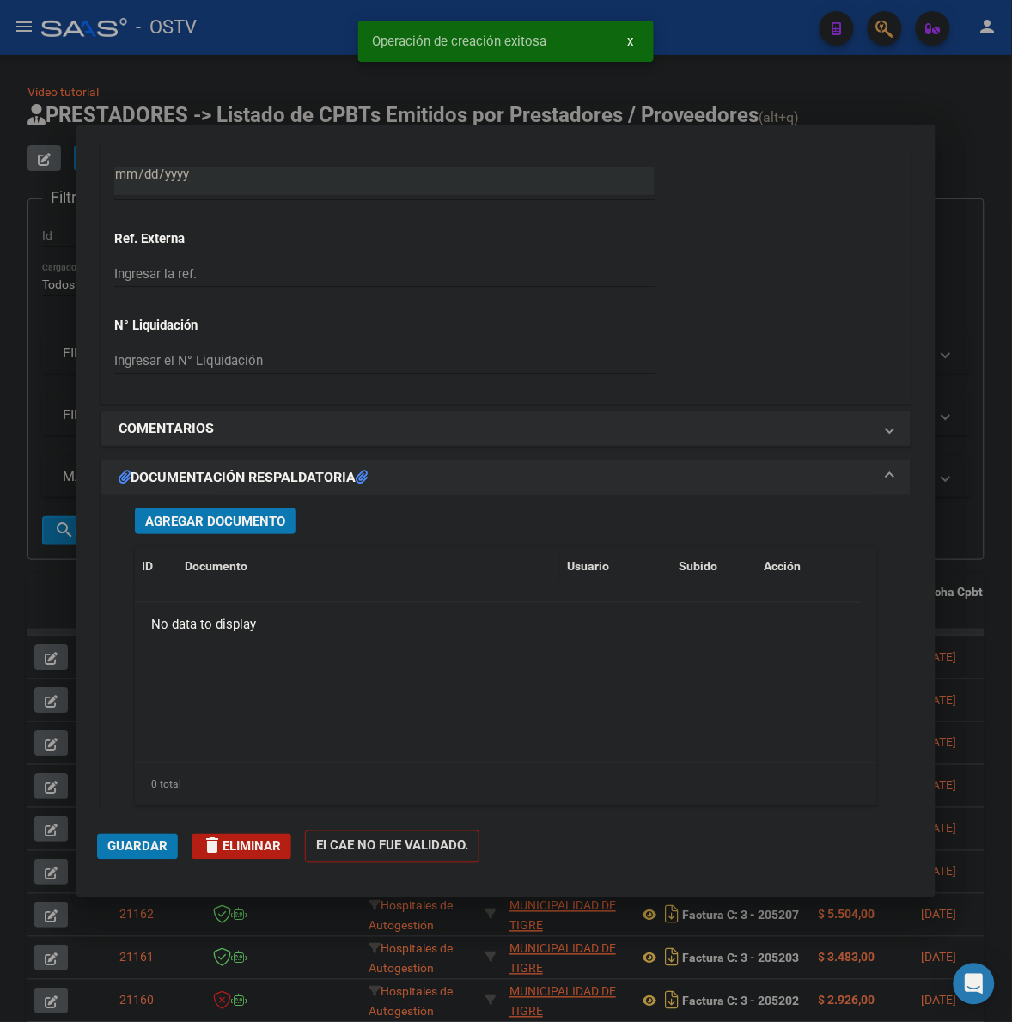
click at [240, 526] on span "Agregar Documento" at bounding box center [215, 521] width 140 height 15
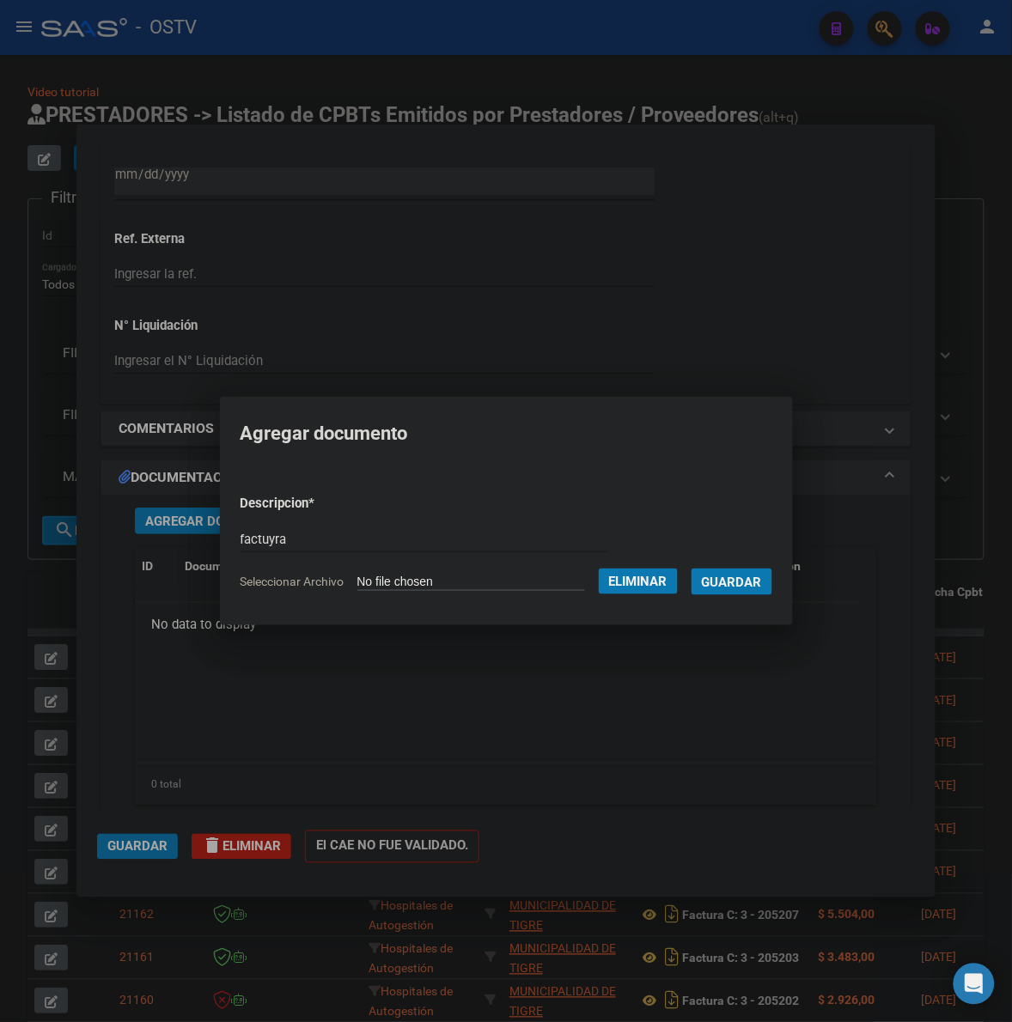
click at [761, 356] on div at bounding box center [506, 511] width 1012 height 1022
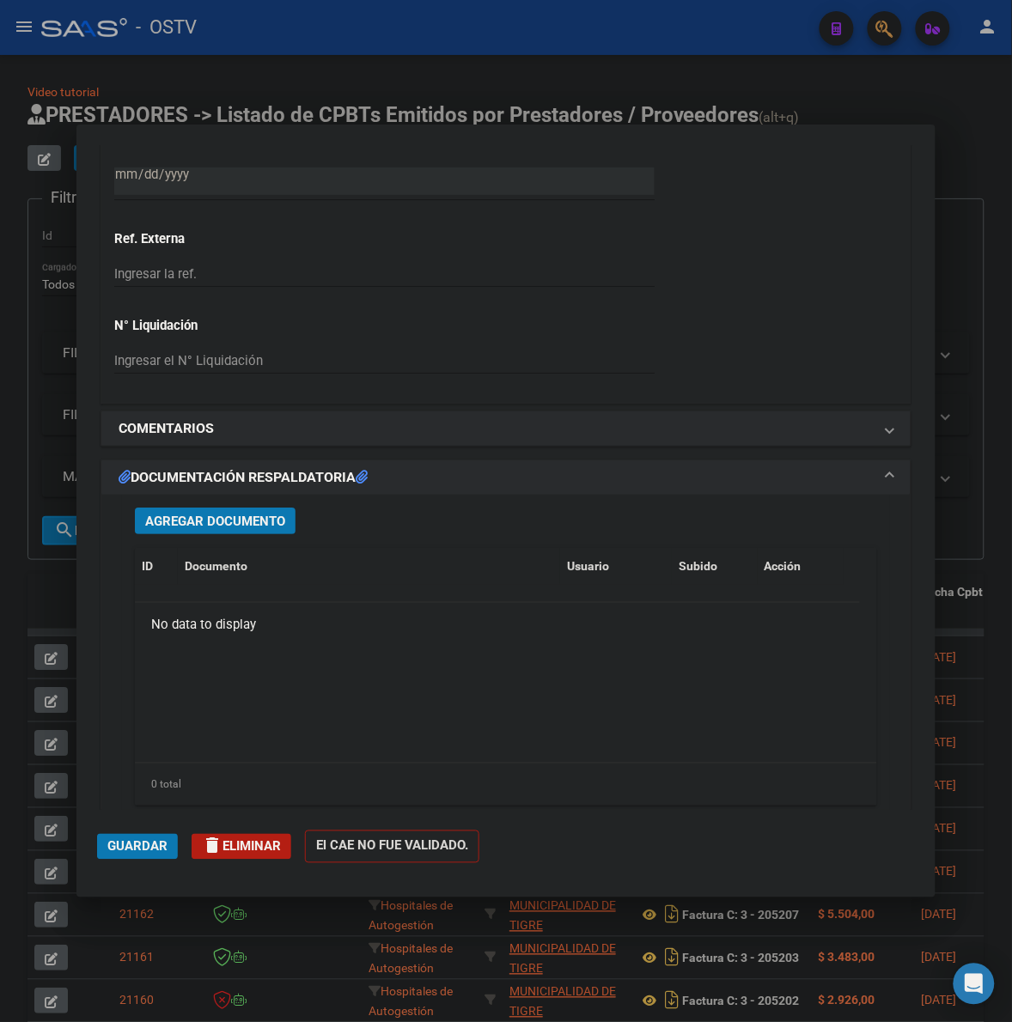
click at [254, 522] on span "Agregar Documento" at bounding box center [215, 521] width 140 height 15
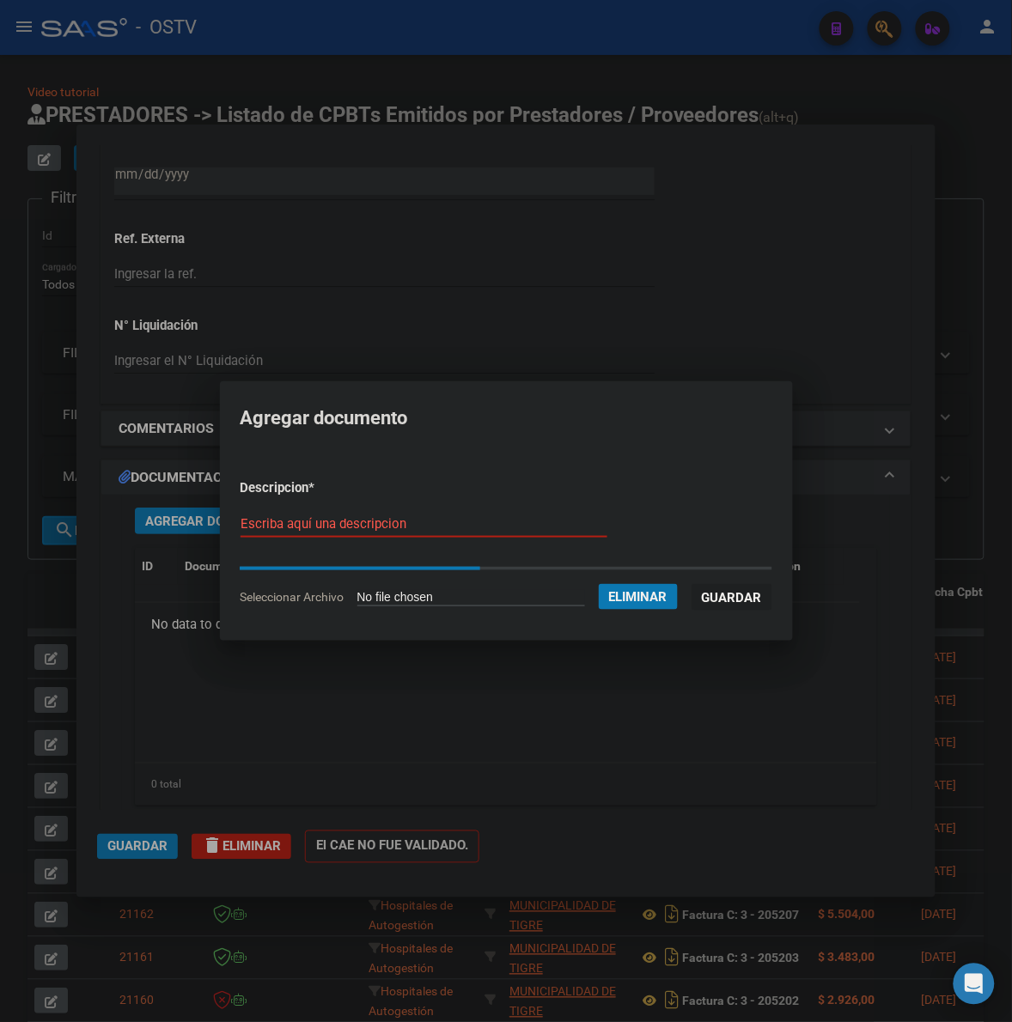
click at [299, 516] on input "Escriba aquí una descripcion" at bounding box center [423, 523] width 367 height 15
paste input "FACTURA Y ANEXO"
click at [654, 598] on span "Eliminar" at bounding box center [638, 596] width 58 height 15
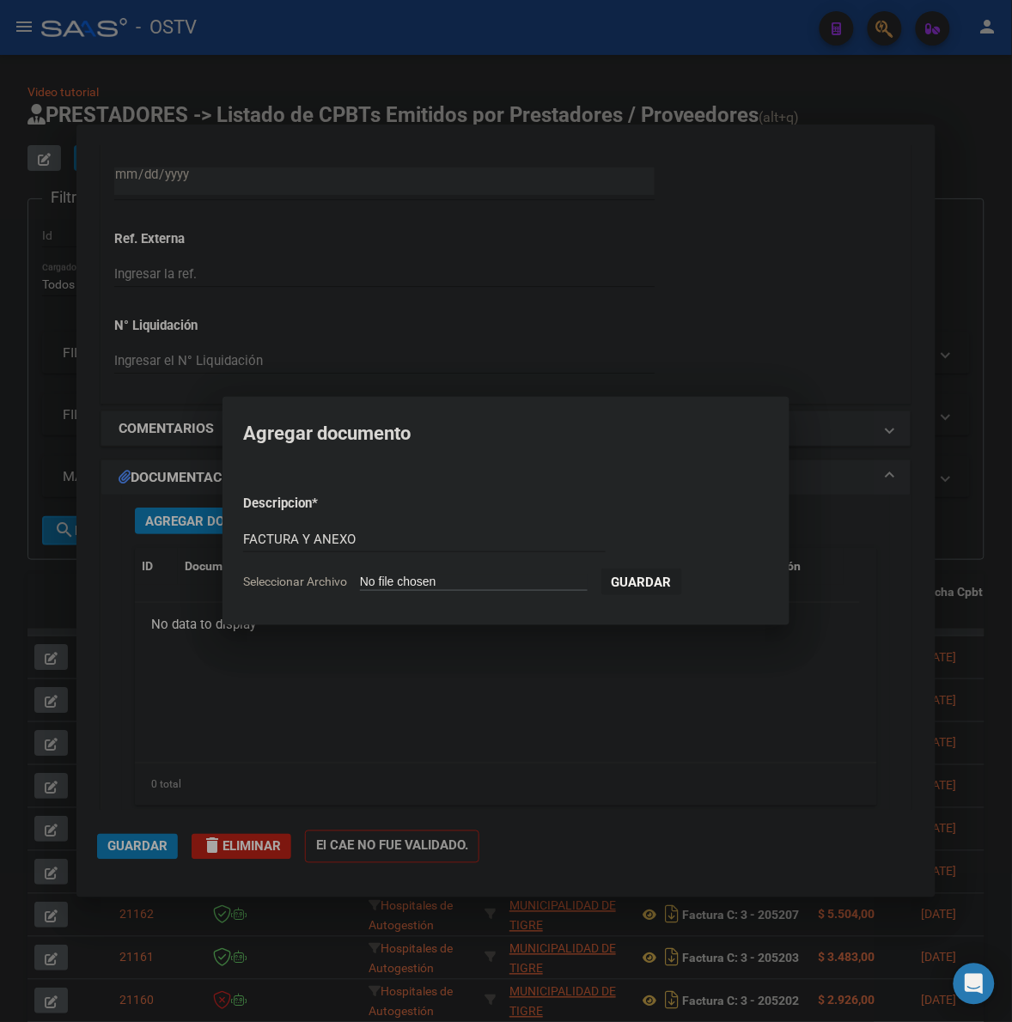
click at [488, 632] on div at bounding box center [506, 511] width 1012 height 1022
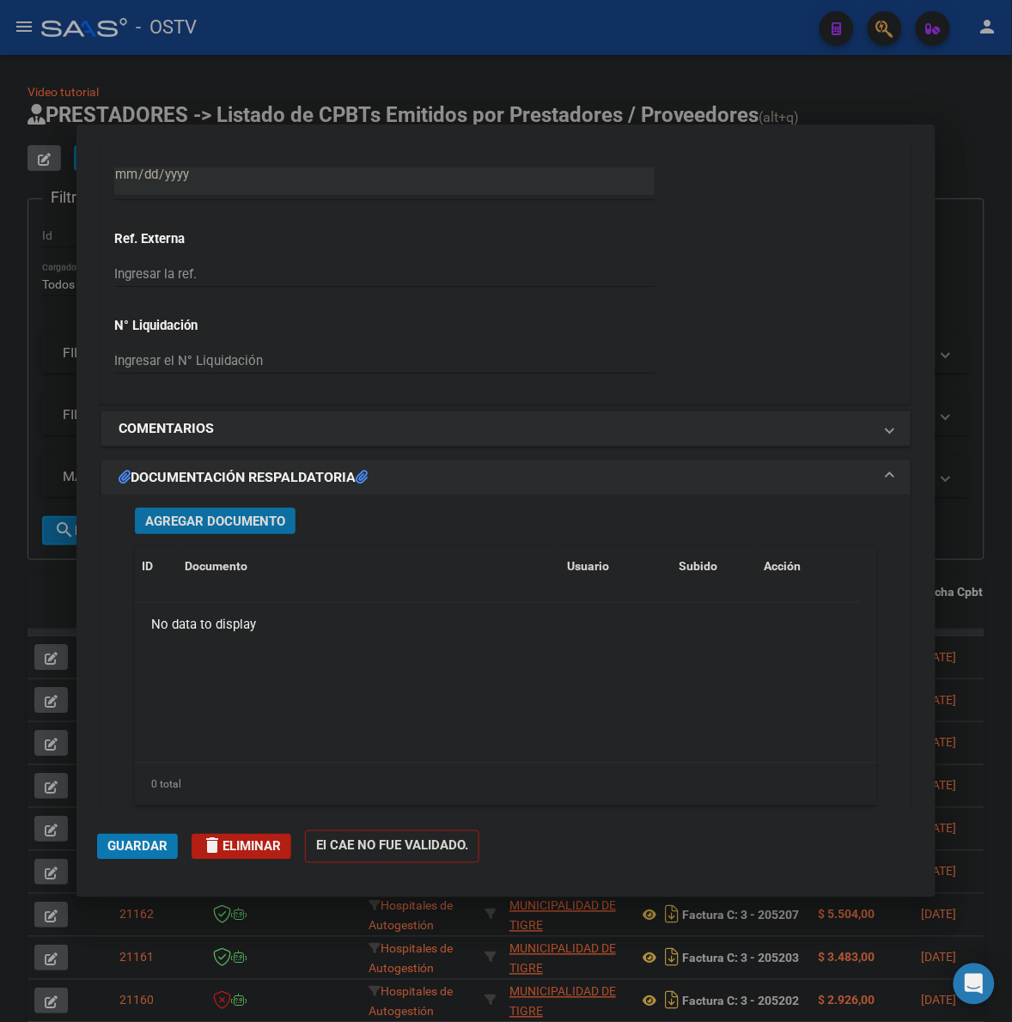
drag, startPoint x: 268, startPoint y: 528, endPoint x: 277, endPoint y: 525, distance: 10.1
click at [277, 525] on span "Agregar Documento" at bounding box center [215, 521] width 140 height 15
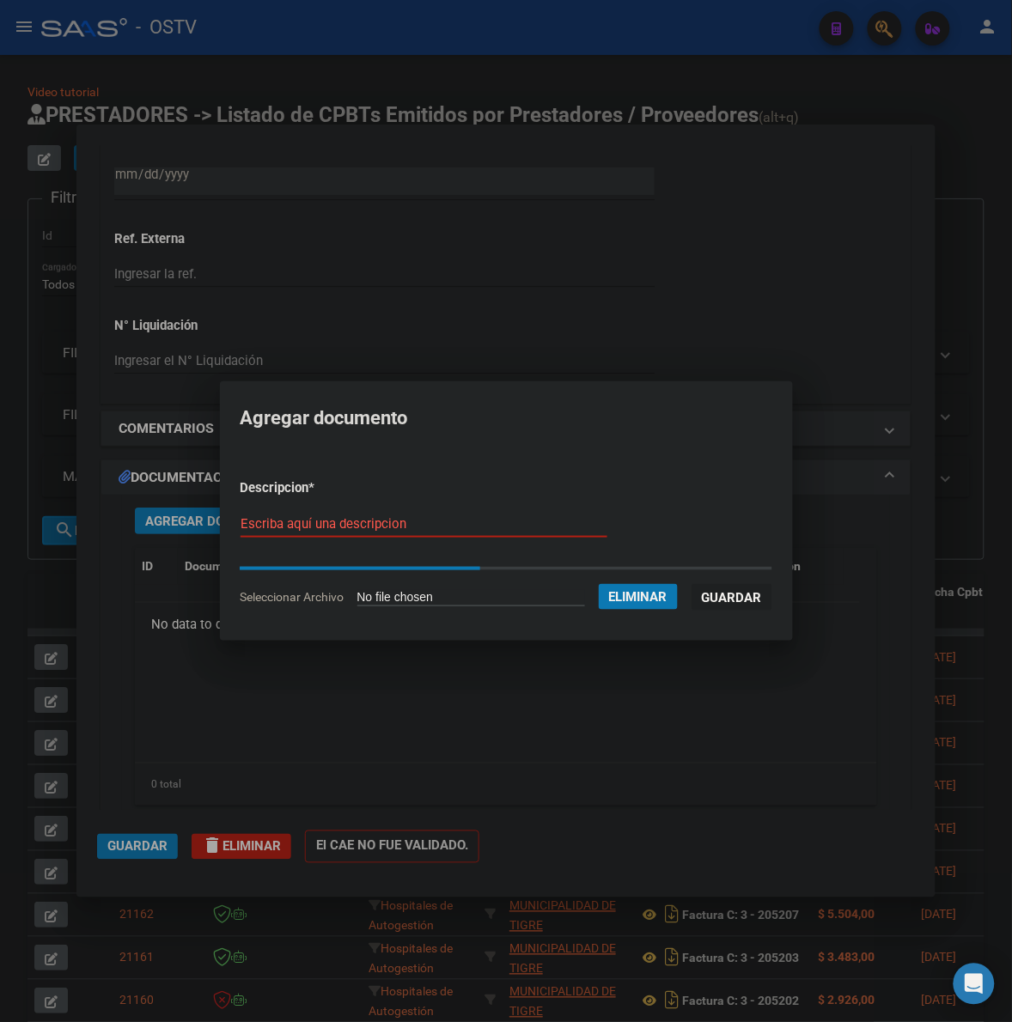
paste input "FACTURA Y ANEXO"
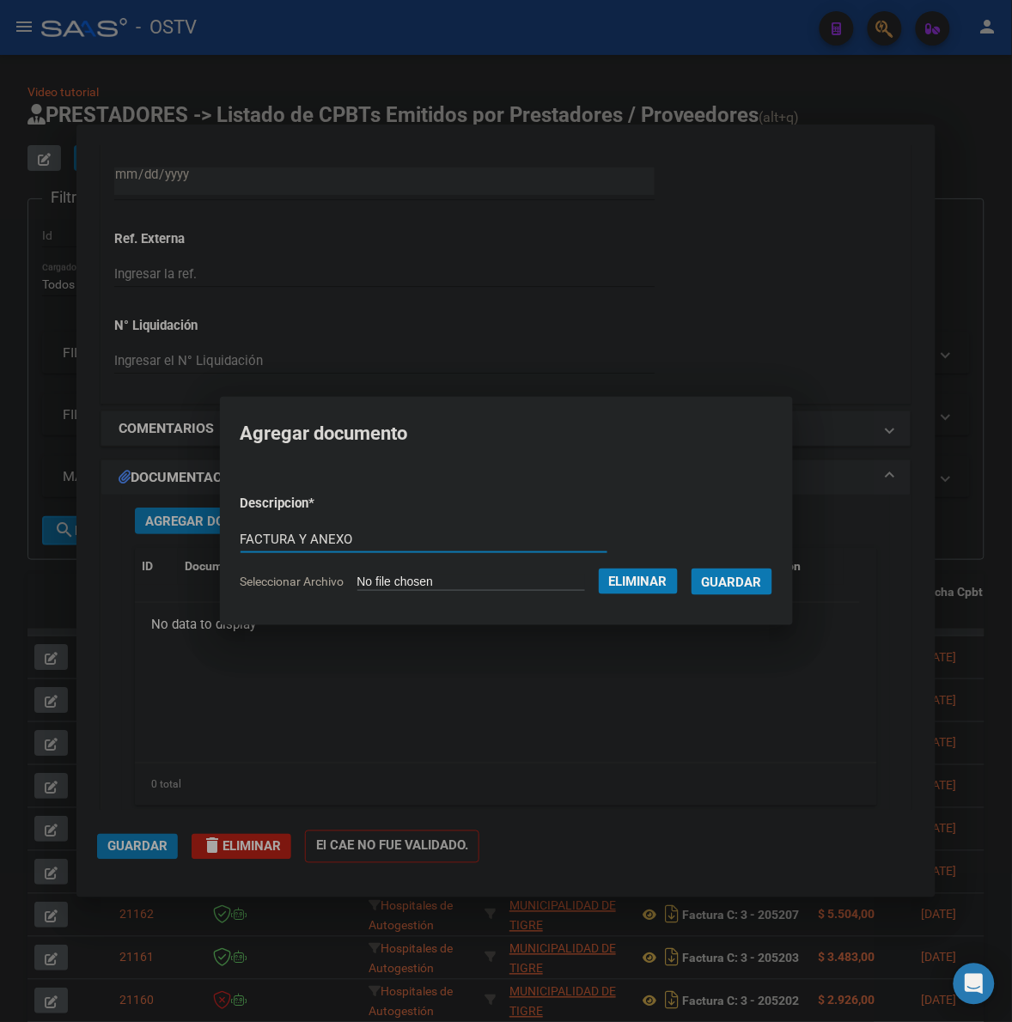
click at [750, 591] on button "Guardar" at bounding box center [731, 582] width 81 height 27
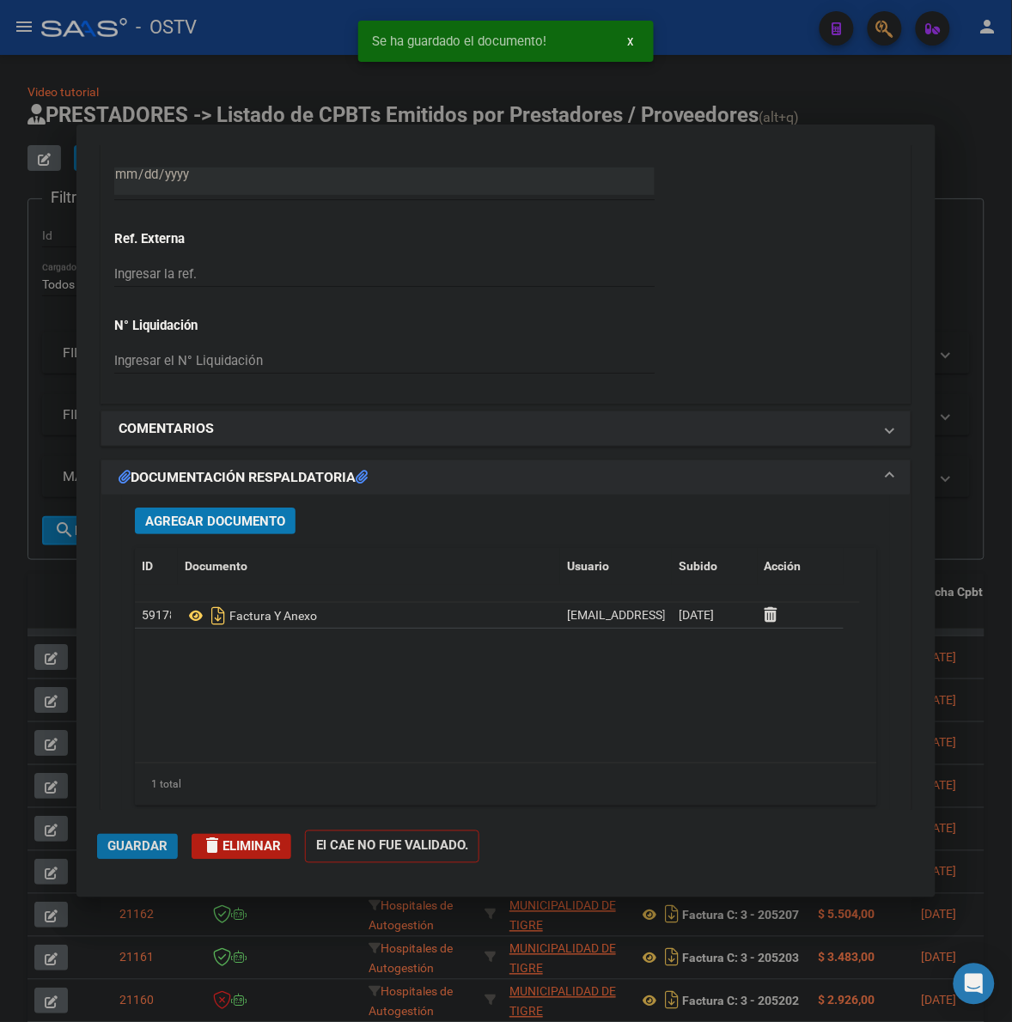
click at [149, 853] on button "Guardar" at bounding box center [137, 847] width 81 height 26
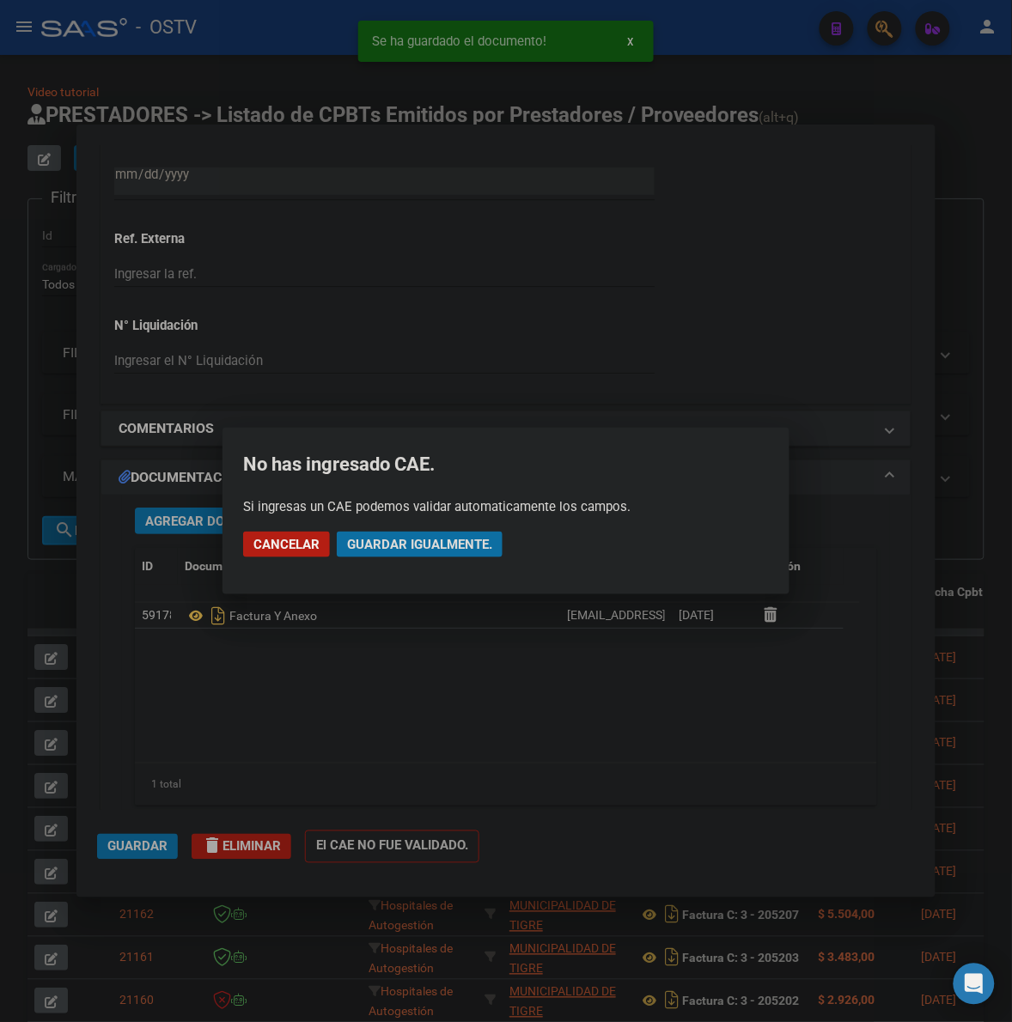
drag, startPoint x: 442, startPoint y: 539, endPoint x: 904, endPoint y: 464, distance: 468.2
click at [445, 539] on span "Guardar igualmente." at bounding box center [419, 544] width 145 height 15
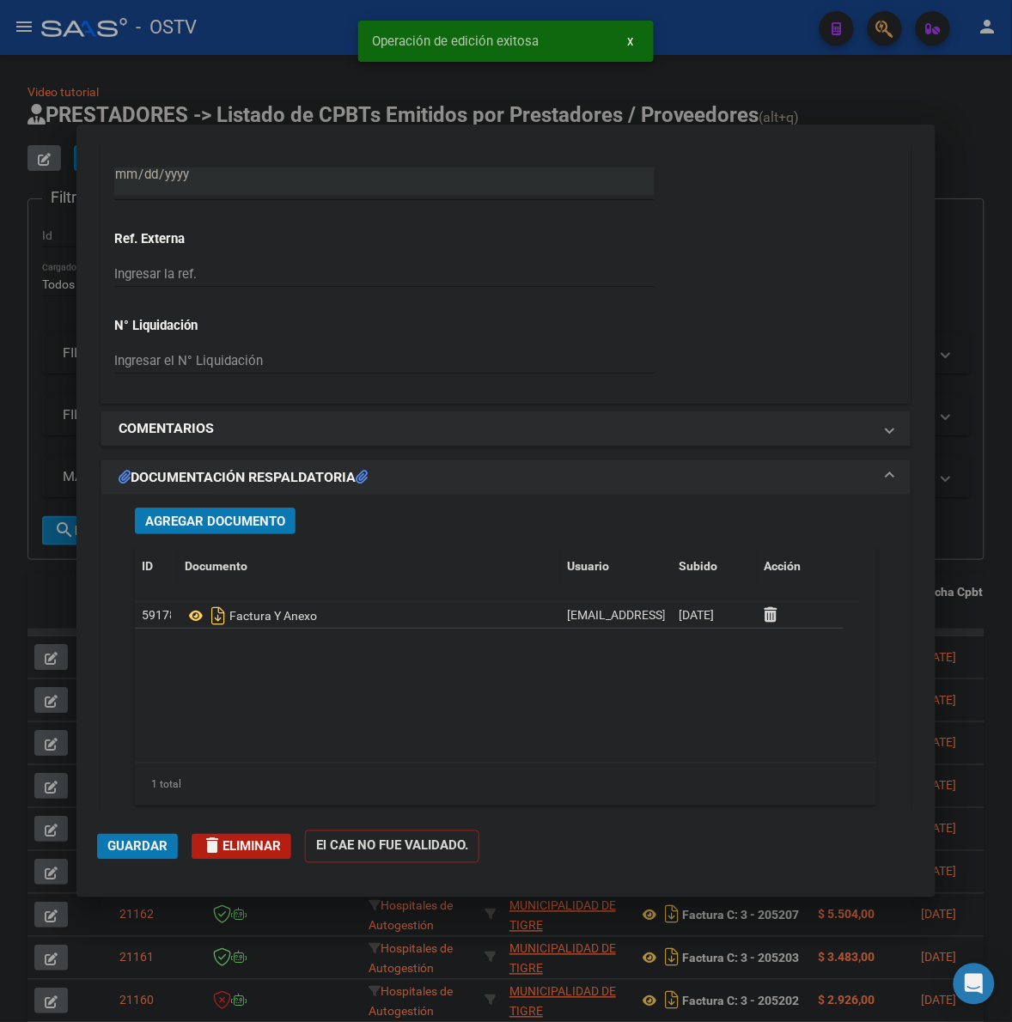
click at [968, 449] on div at bounding box center [506, 511] width 1012 height 1022
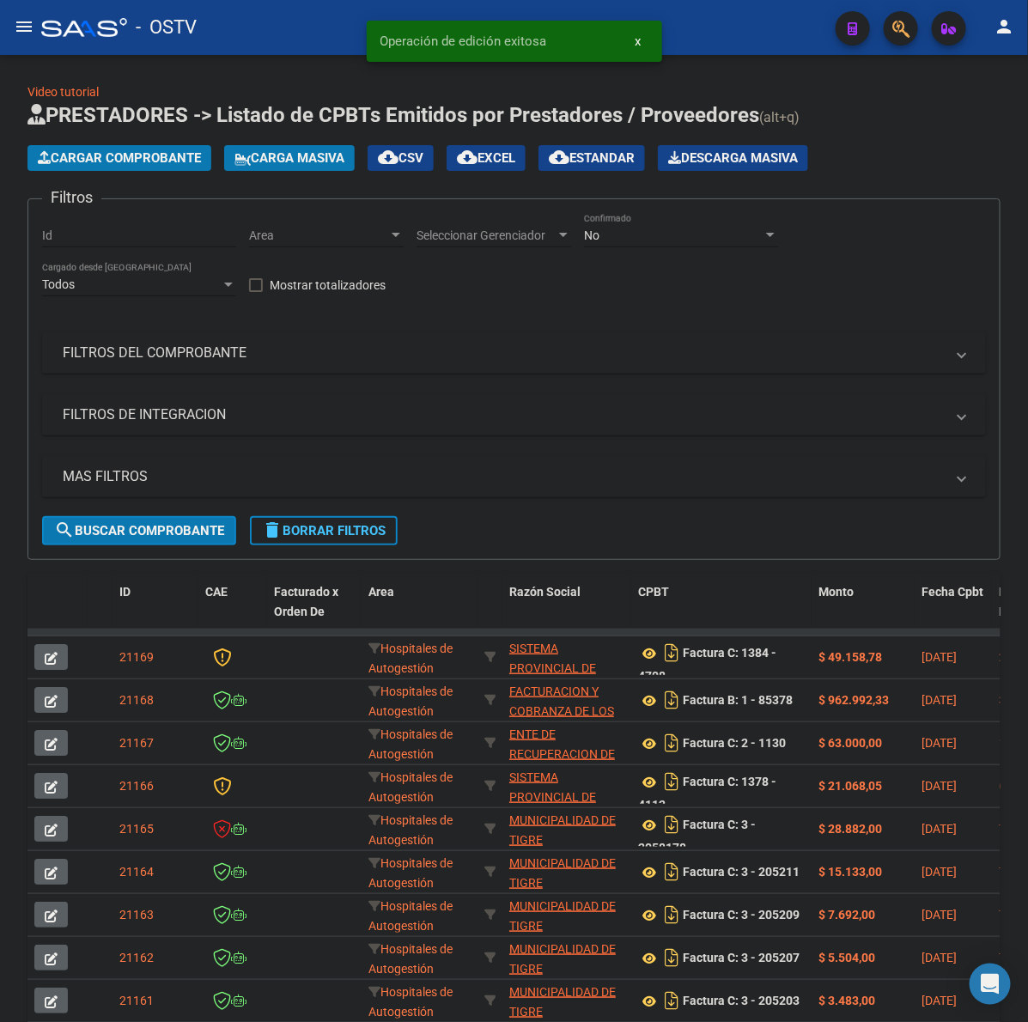
click at [95, 155] on span "Cargar Comprobante" at bounding box center [119, 157] width 163 height 15
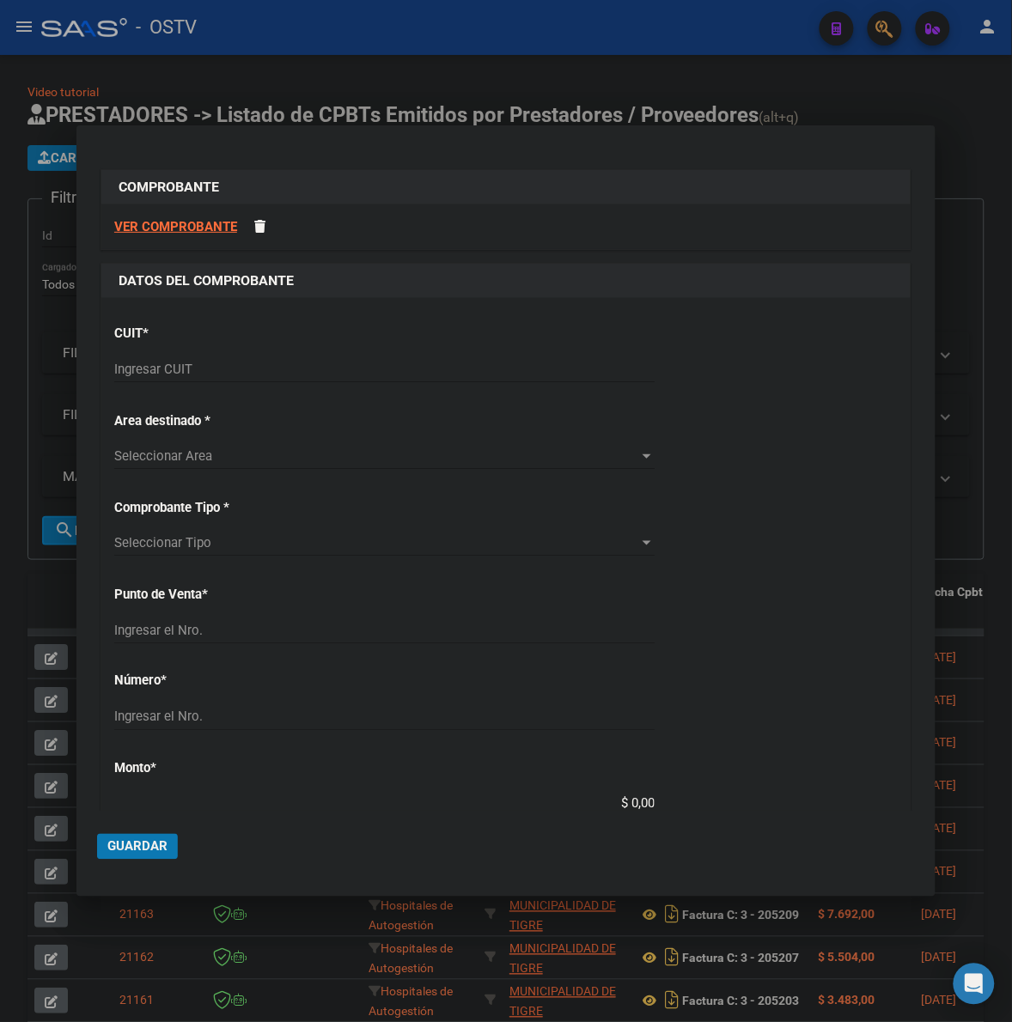
click at [219, 368] on input "Ingresar CUIT" at bounding box center [384, 369] width 540 height 15
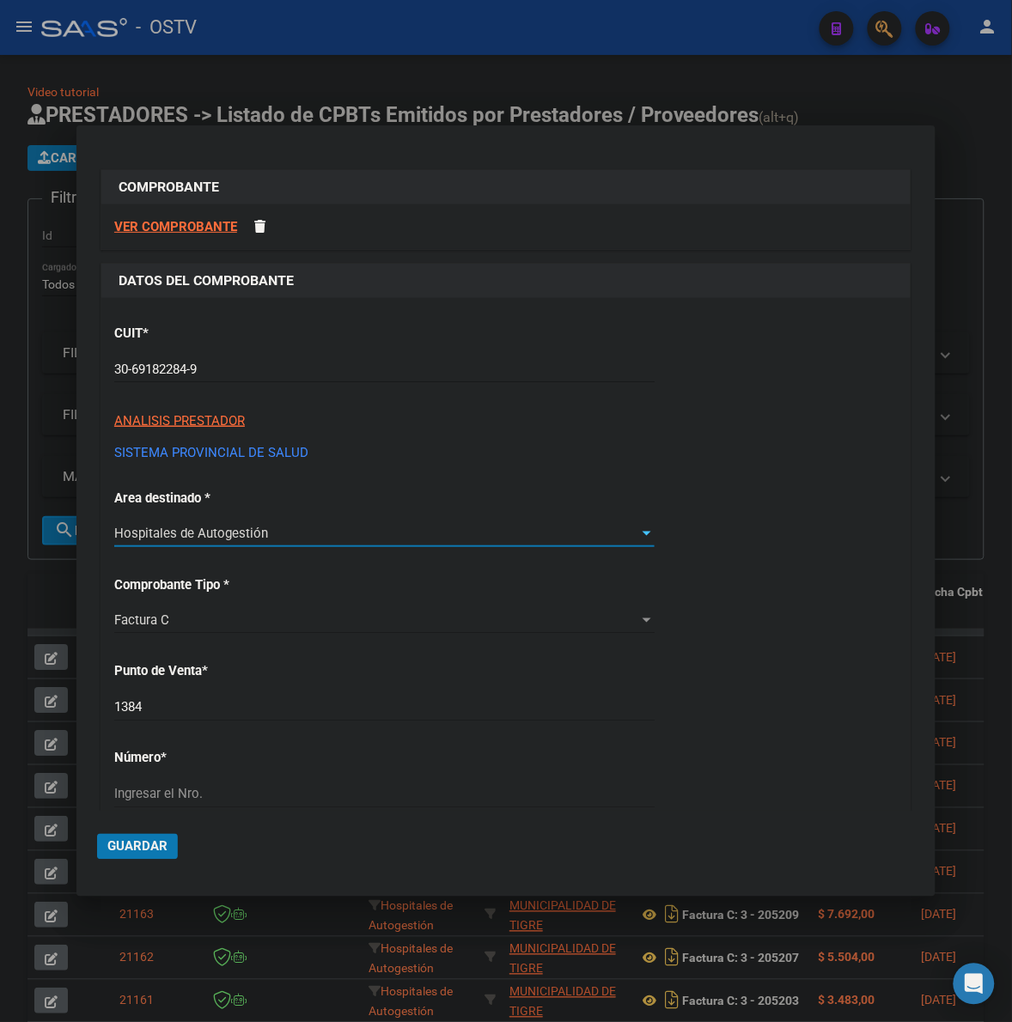
scroll to position [35, 0]
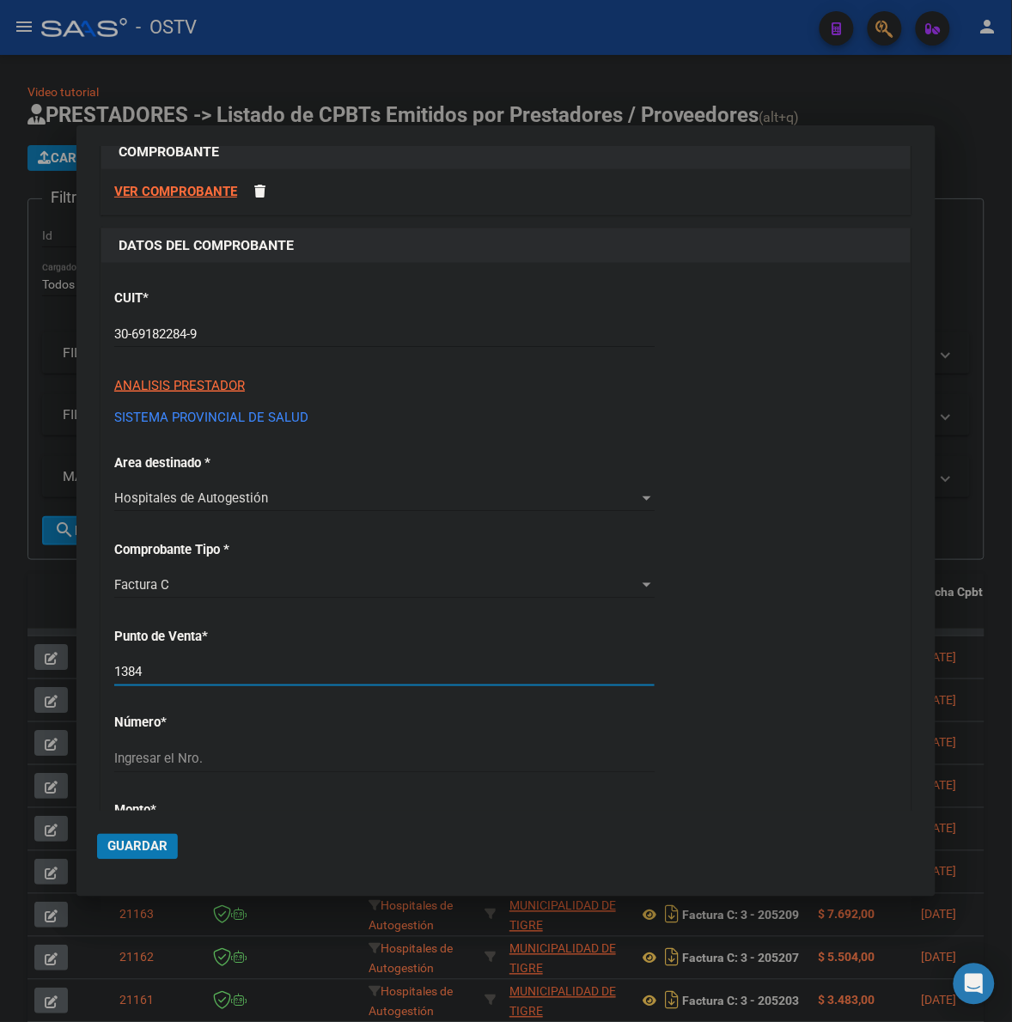
click at [242, 671] on input "1384" at bounding box center [384, 672] width 540 height 15
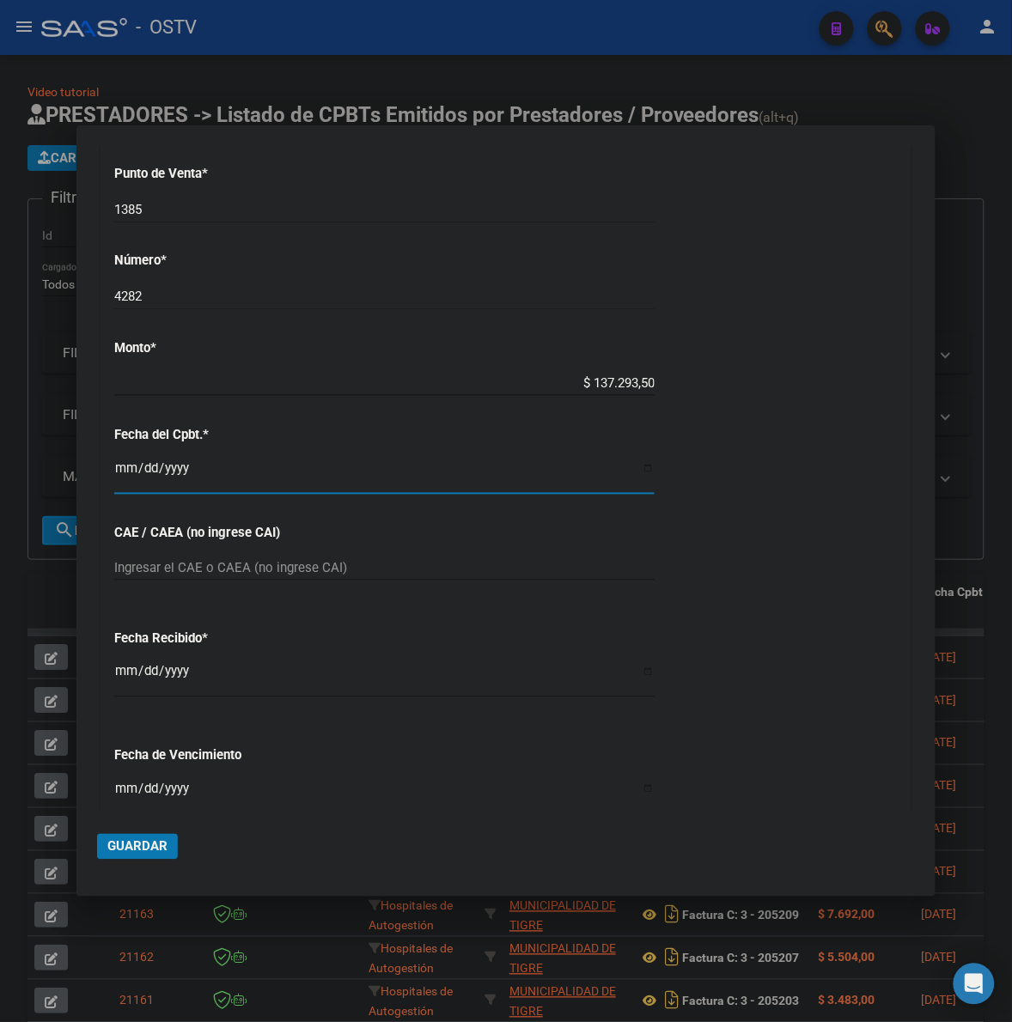
scroll to position [563, 0]
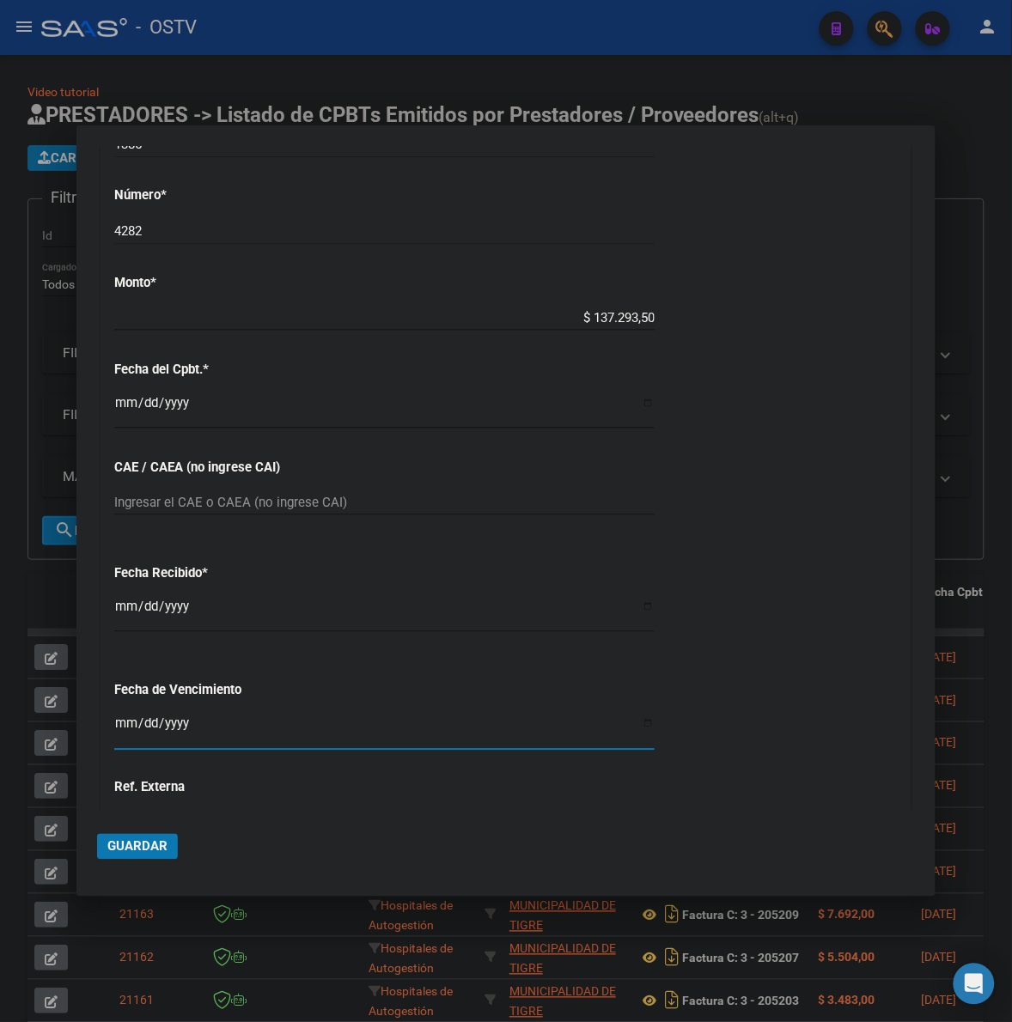
click at [122, 724] on input "Ingresar la fecha" at bounding box center [384, 730] width 540 height 27
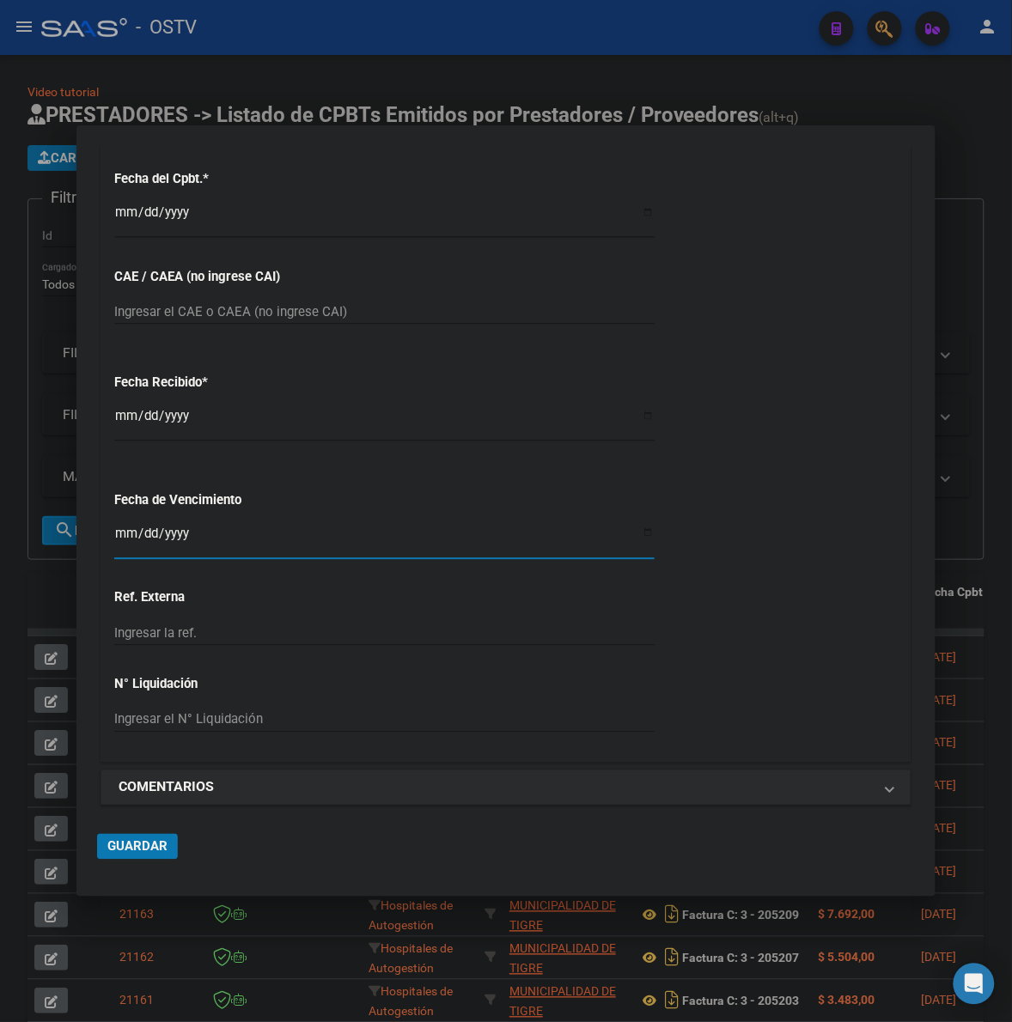
scroll to position [762, 0]
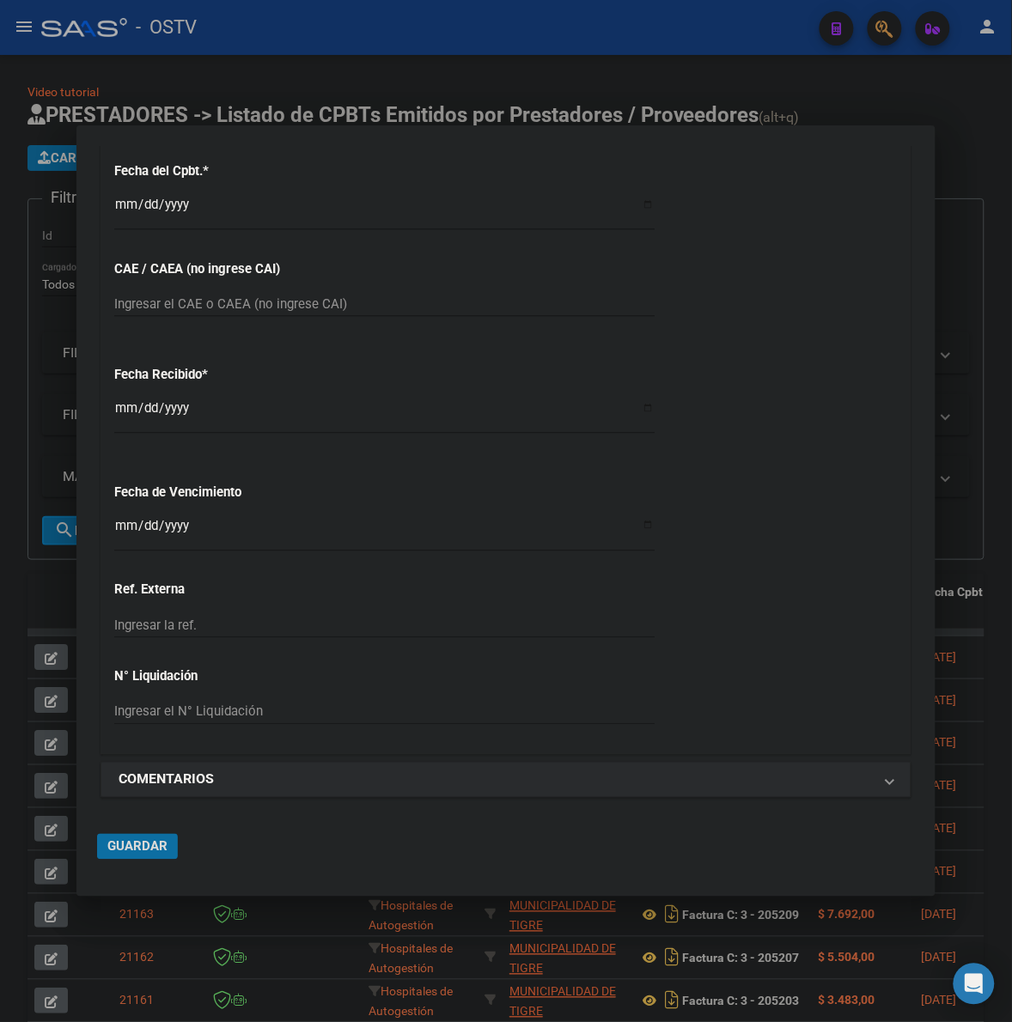
click at [137, 856] on button "Guardar" at bounding box center [137, 847] width 81 height 26
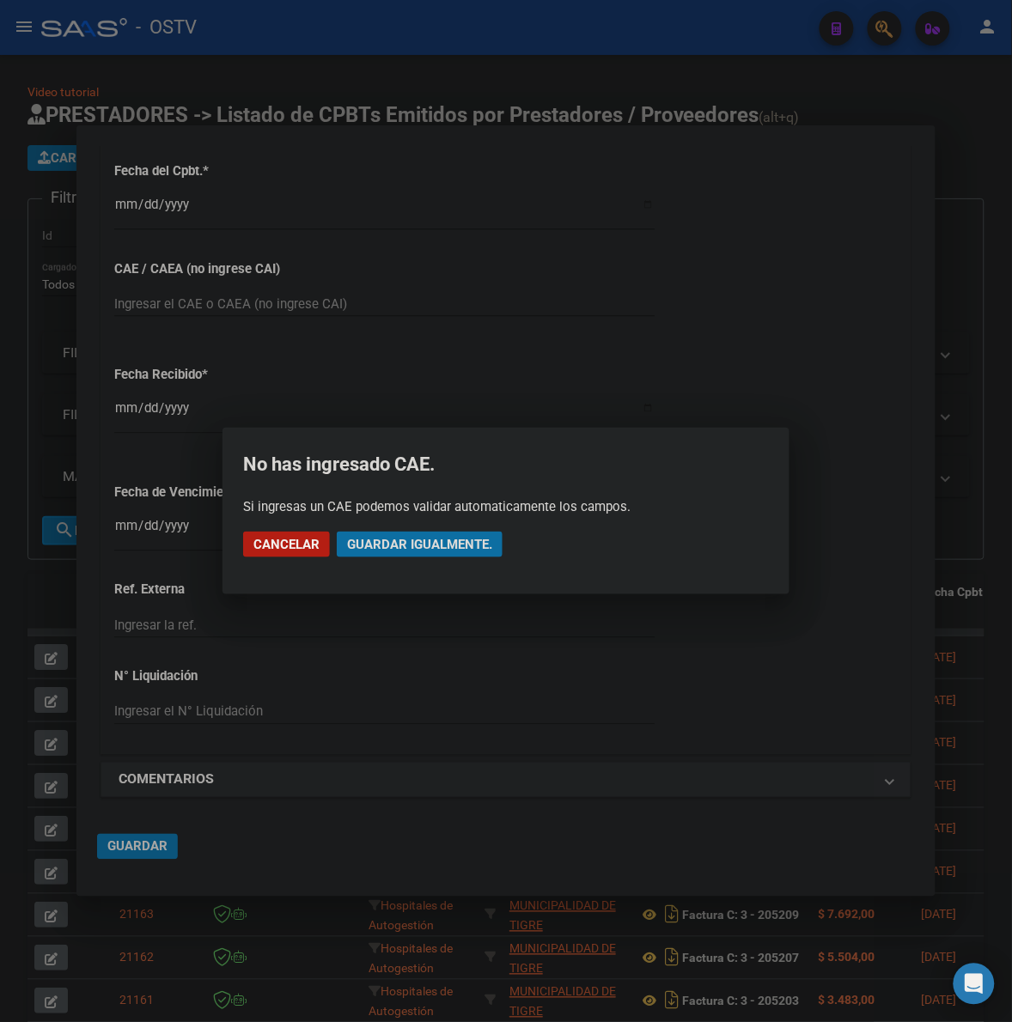
click at [447, 537] on span "Guardar igualmente." at bounding box center [419, 544] width 145 height 15
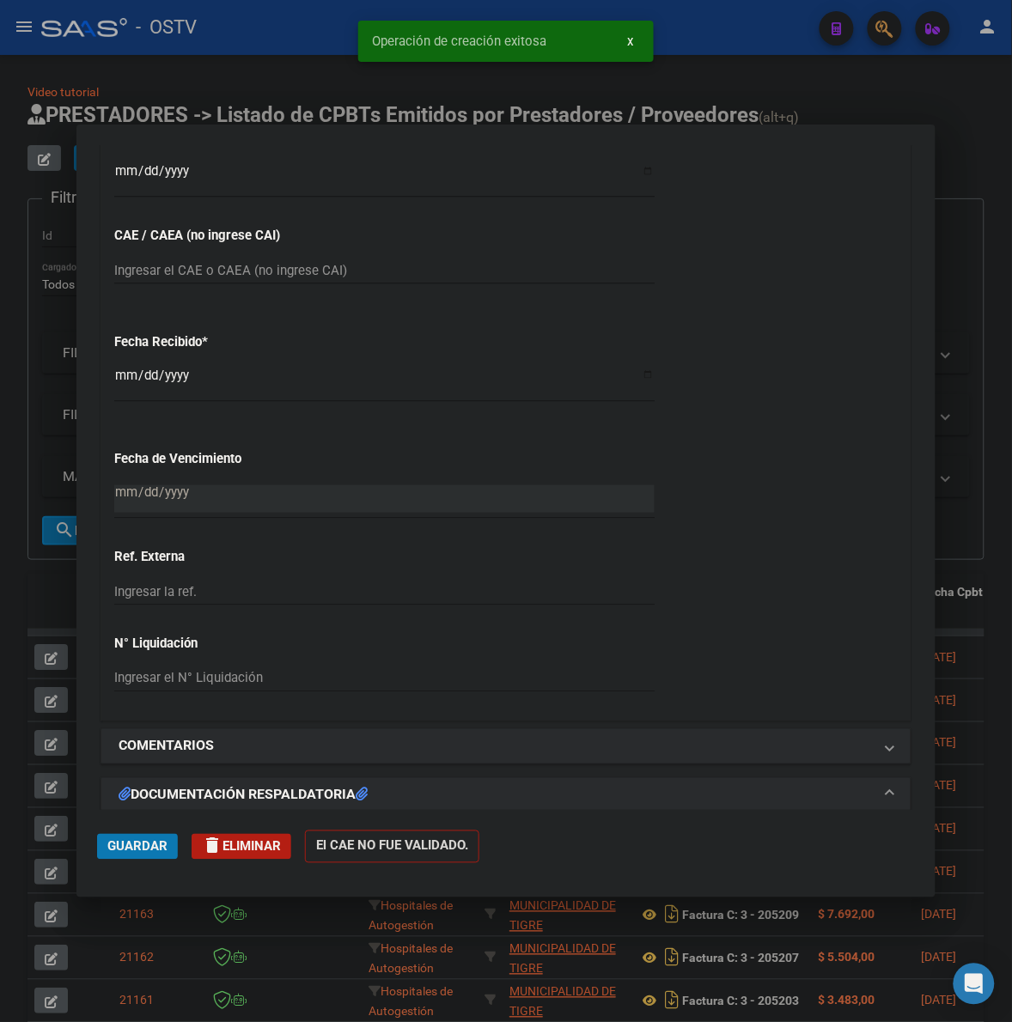
scroll to position [966, 0]
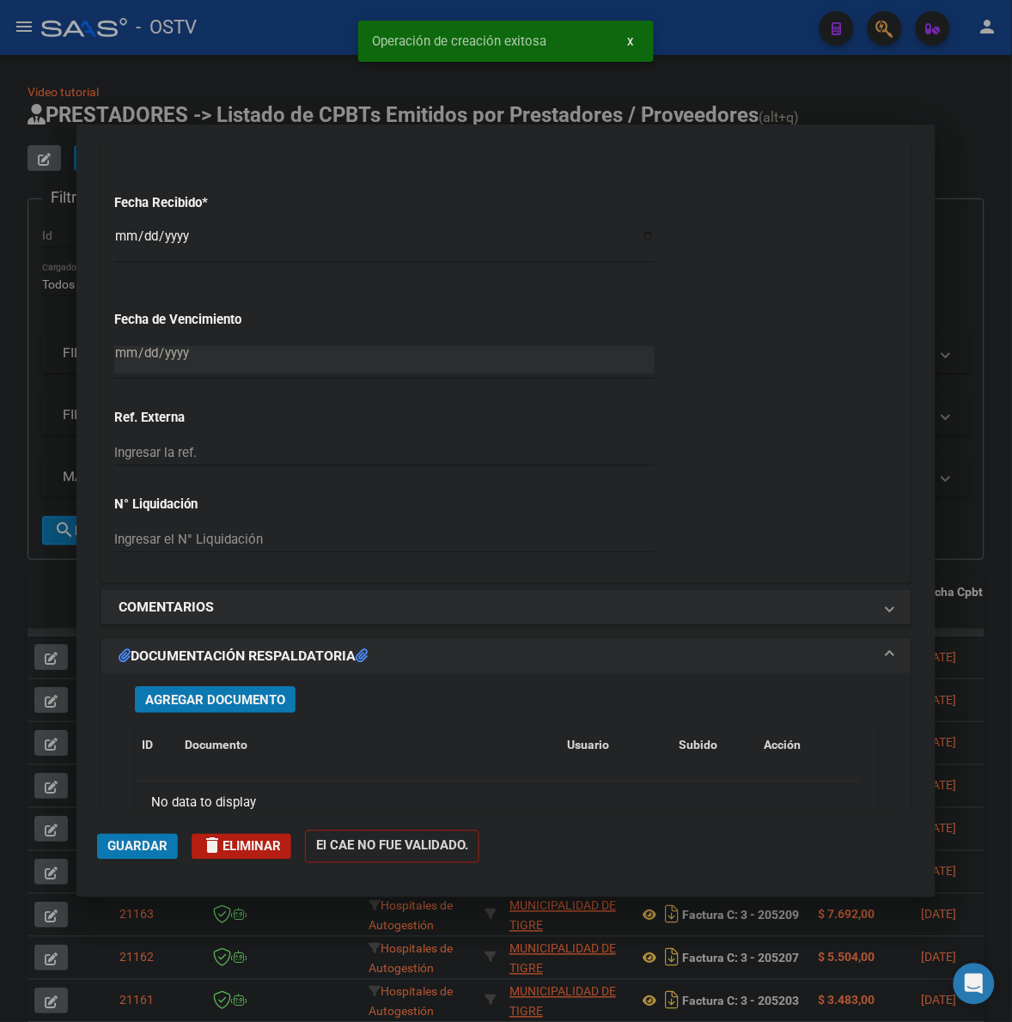
click at [226, 685] on div "Agregar Documento ID Documento Usuario Subido Acción No data to display 0 total…" at bounding box center [506, 842] width 768 height 338
click at [254, 701] on span "Agregar Documento" at bounding box center [215, 699] width 140 height 15
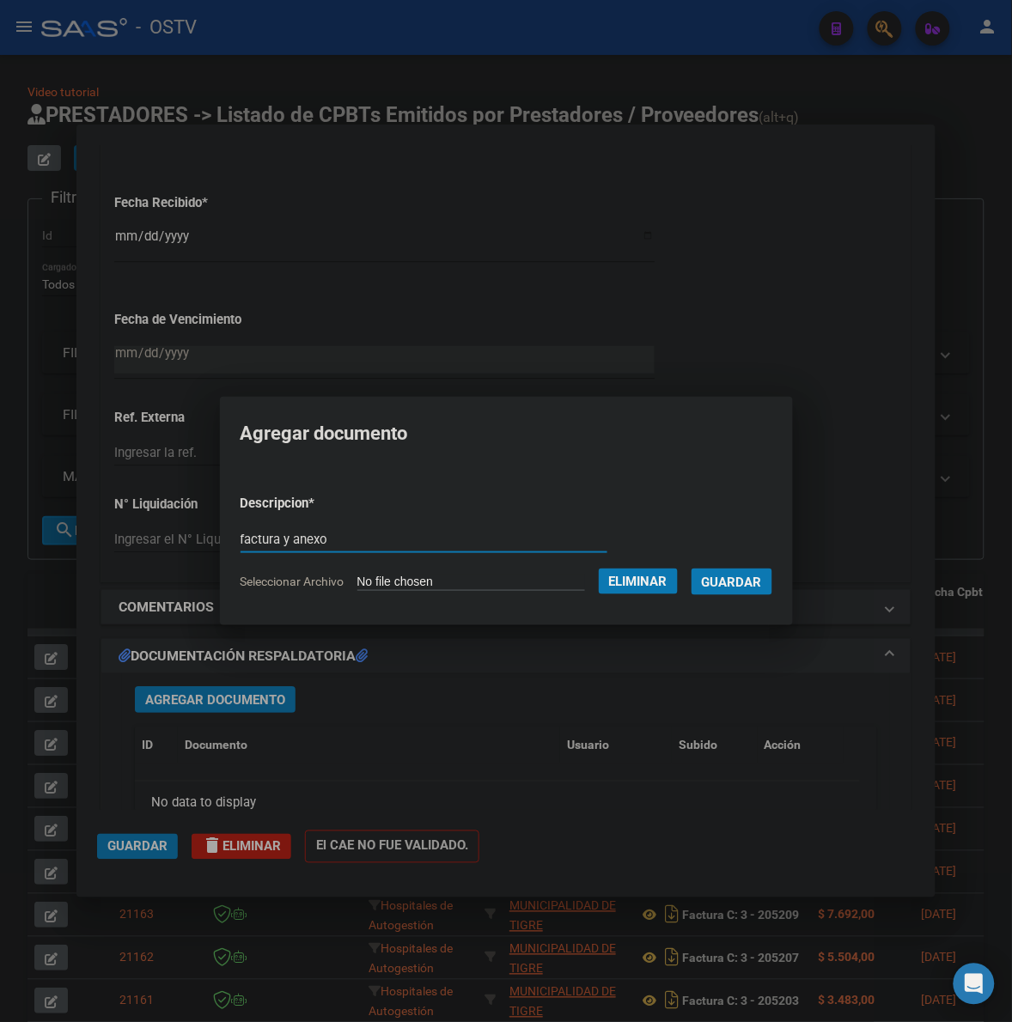
click at [750, 590] on button "Guardar" at bounding box center [731, 582] width 81 height 27
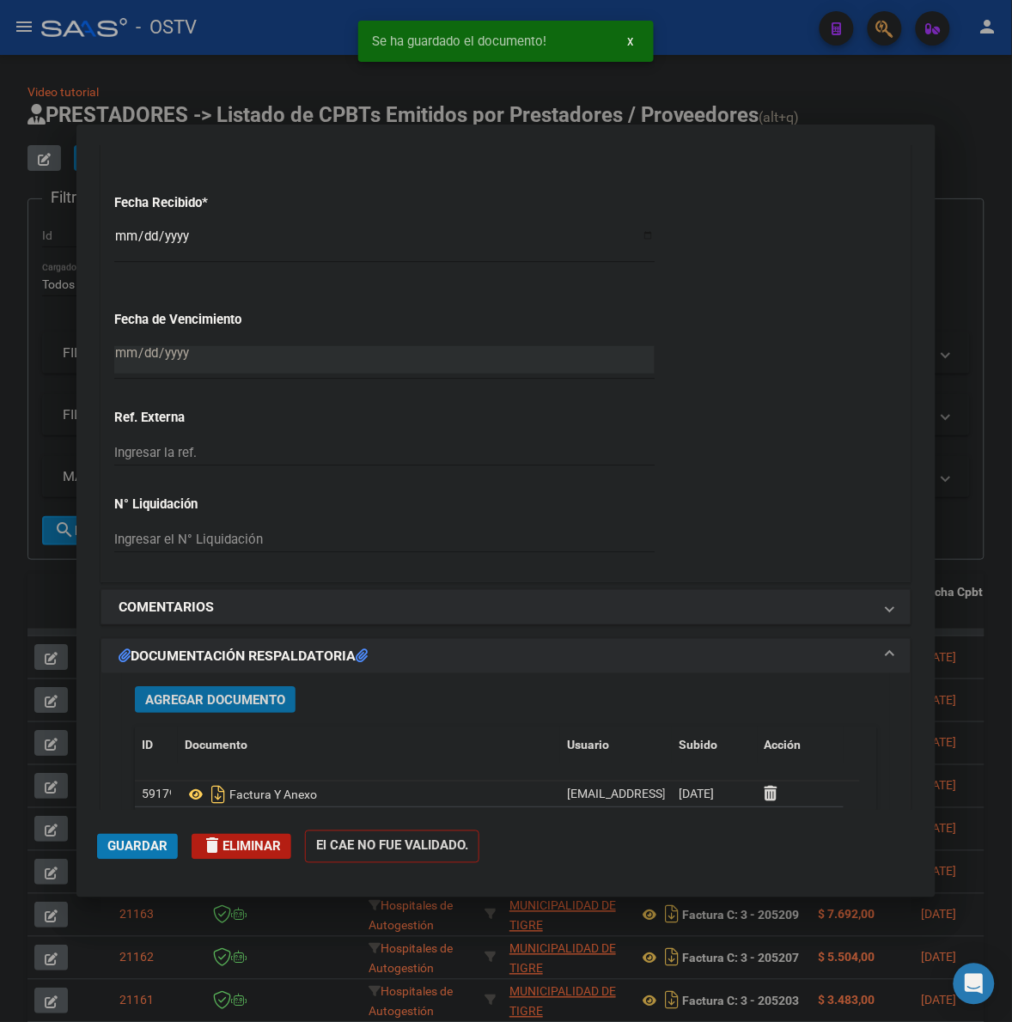
click at [117, 853] on span "Guardar" at bounding box center [137, 846] width 60 height 15
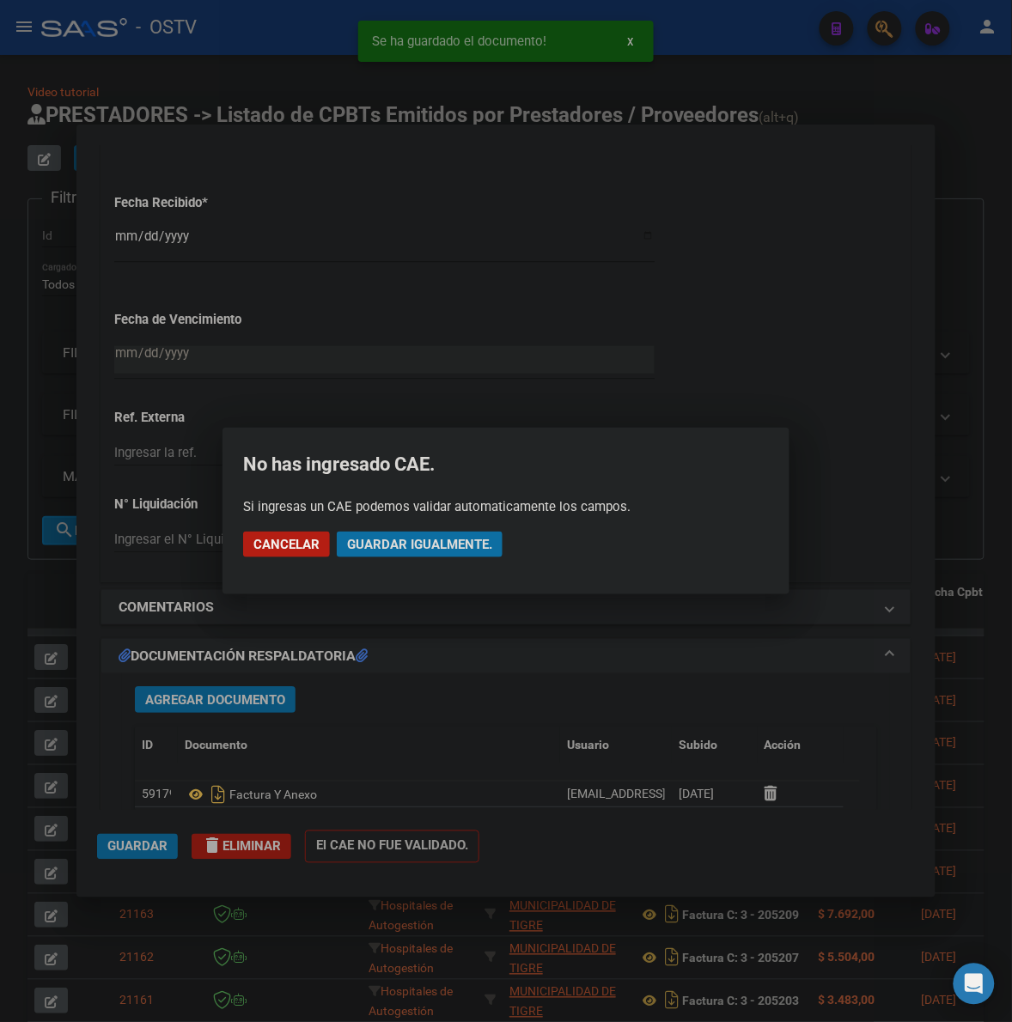
click at [406, 551] on span "Guardar igualmente." at bounding box center [419, 544] width 145 height 15
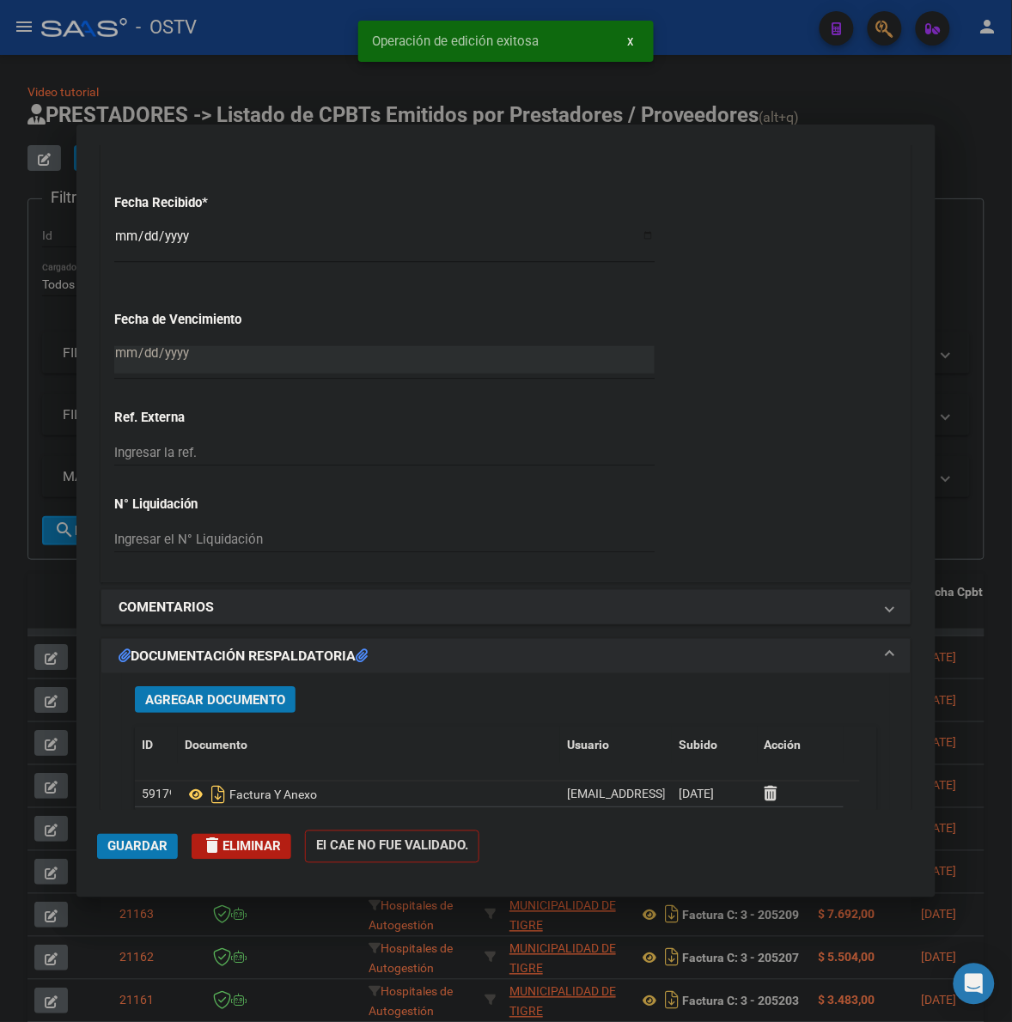
click at [27, 593] on div at bounding box center [506, 511] width 1012 height 1022
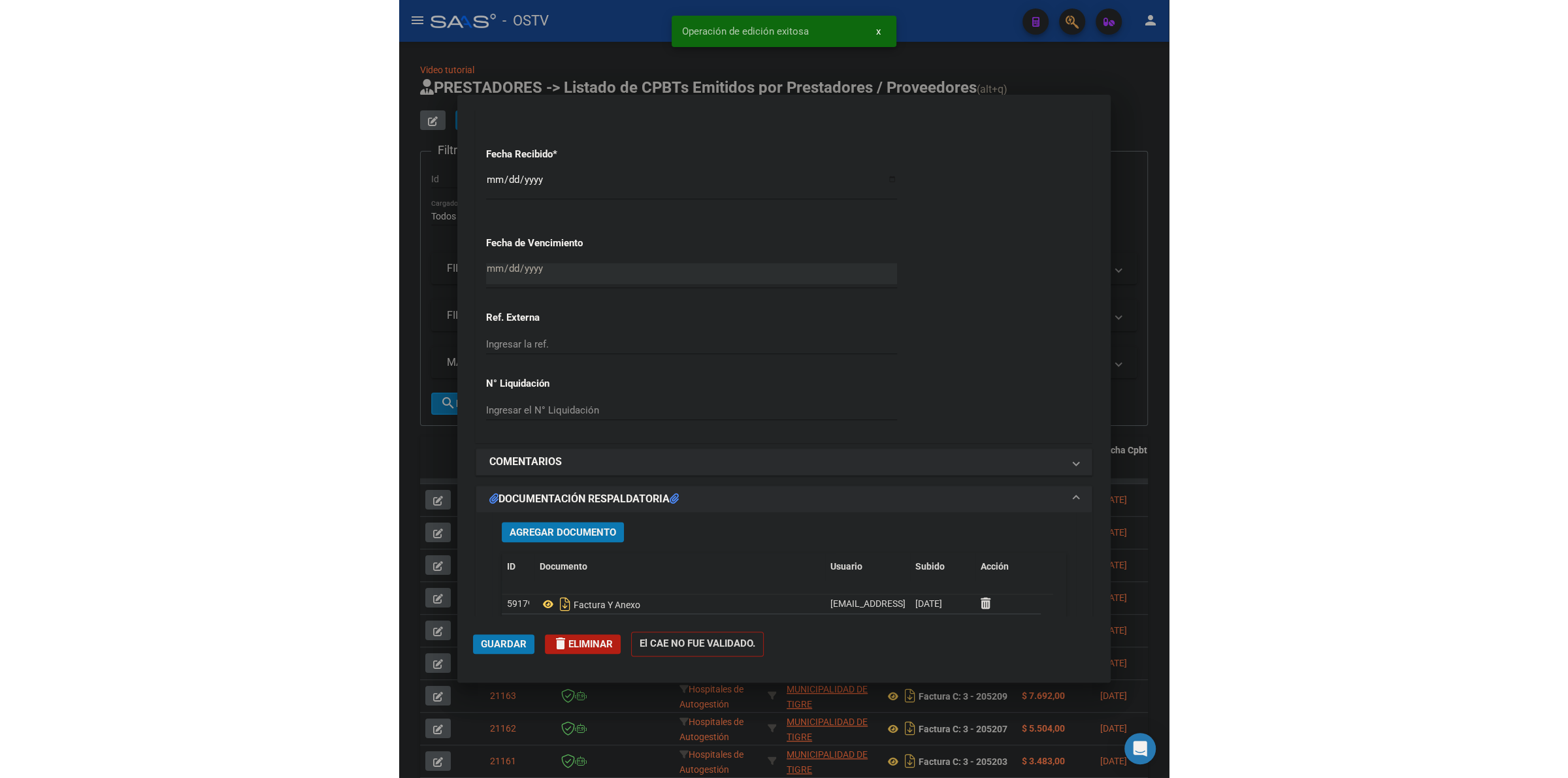
scroll to position [881, 0]
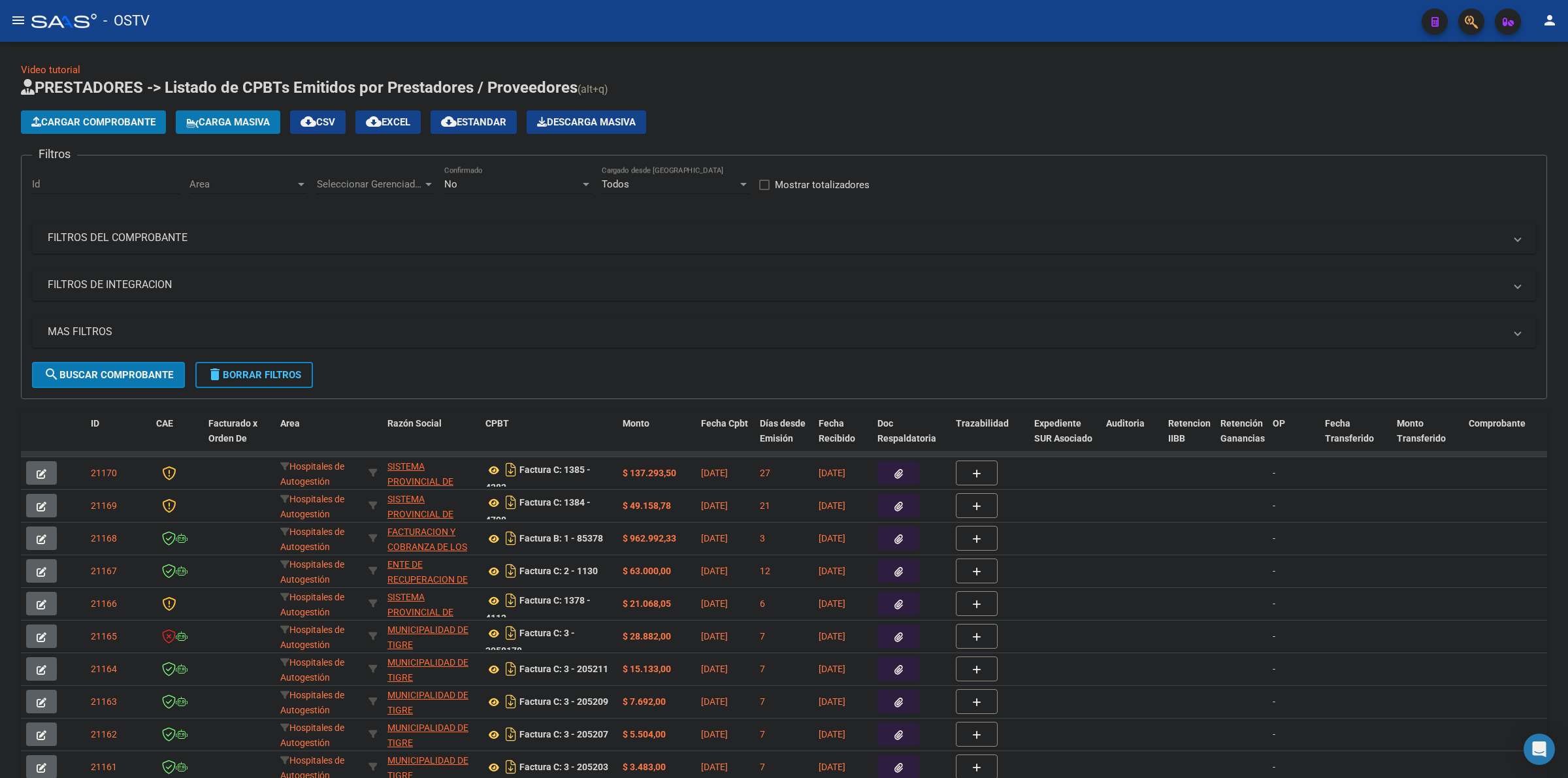
click at [456, 186] on span "No" at bounding box center [450, 183] width 13 height 11
click at [469, 128] on span "Todos" at bounding box center [518, 124] width 148 height 30
click at [369, 179] on span "Seleccionar Gerenciador" at bounding box center [370, 183] width 106 height 11
click at [360, 273] on span "A01 - OSTV" at bounding box center [342, 271] width 49 height 11
click at [257, 186] on span "Area" at bounding box center [242, 183] width 106 height 11
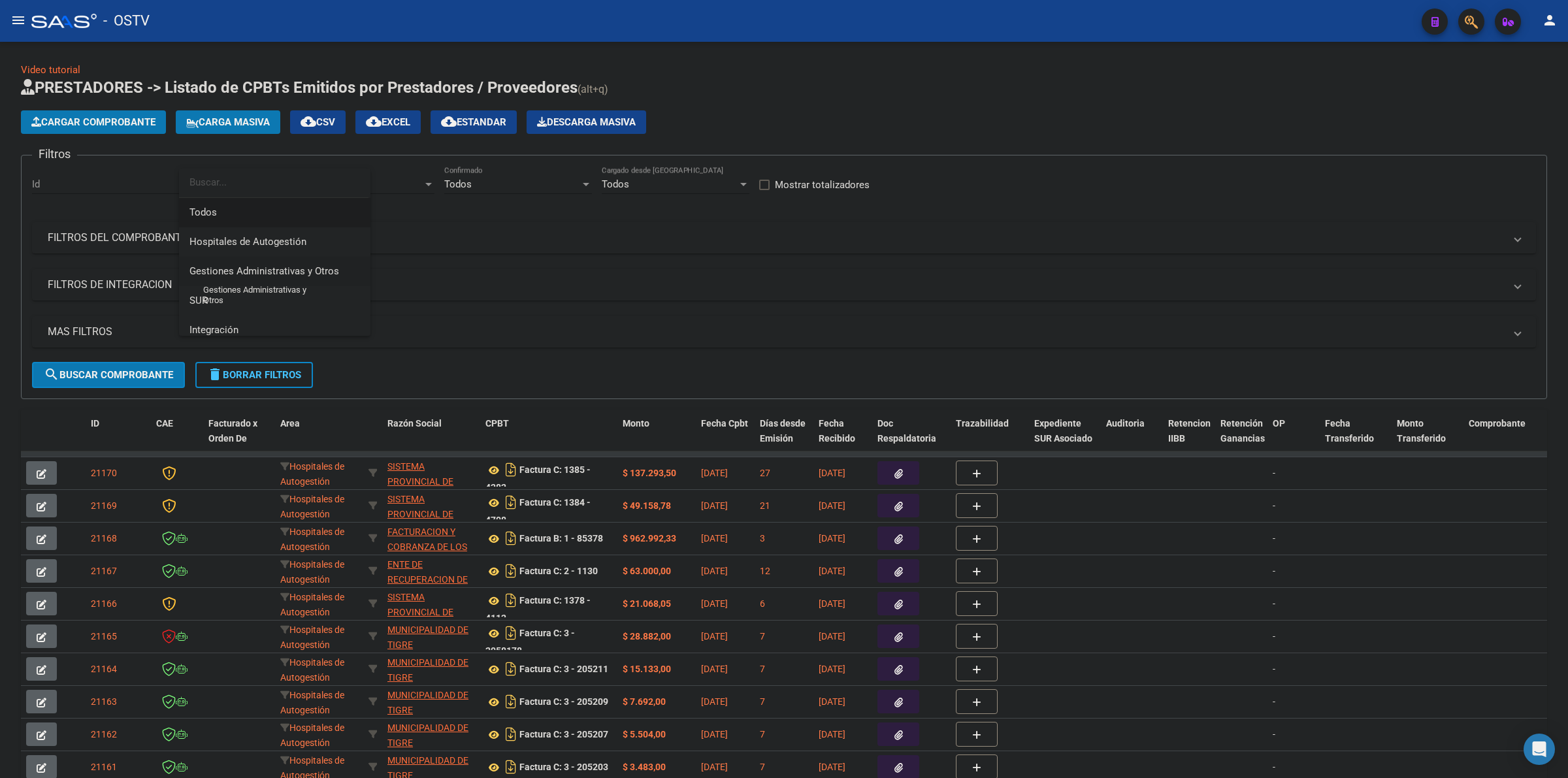
click at [249, 271] on span "Gestiones Administrativas y Otros" at bounding box center [264, 271] width 150 height 11
drag, startPoint x: 119, startPoint y: 333, endPoint x: 262, endPoint y: 332, distance: 143.0
click at [121, 333] on mat-panel-title "MAS FILTROS" at bounding box center [776, 332] width 1457 height 14
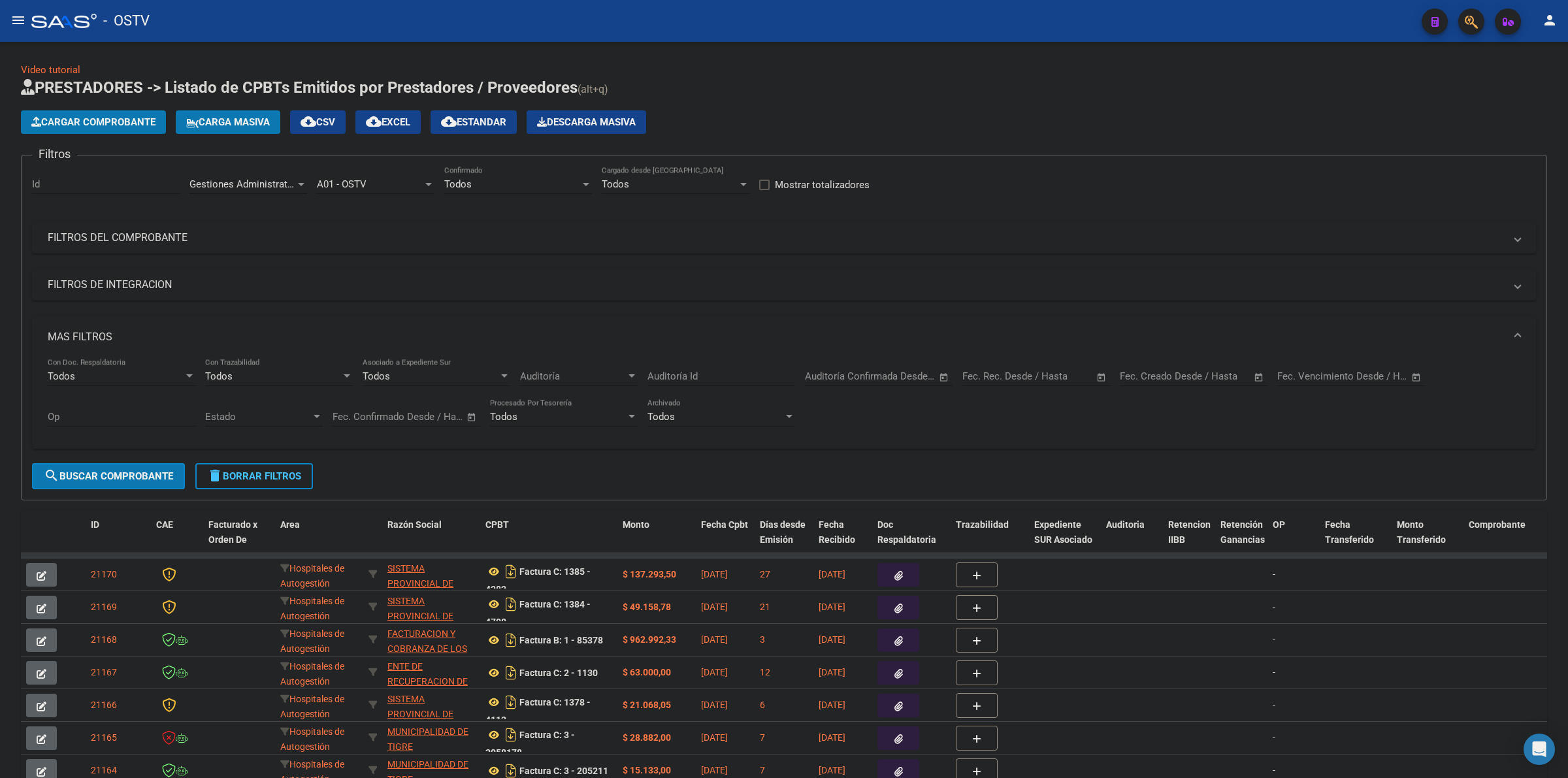
click at [1182, 377] on div "Fecha inicio – Fecha fin" at bounding box center [1185, 376] width 132 height 11
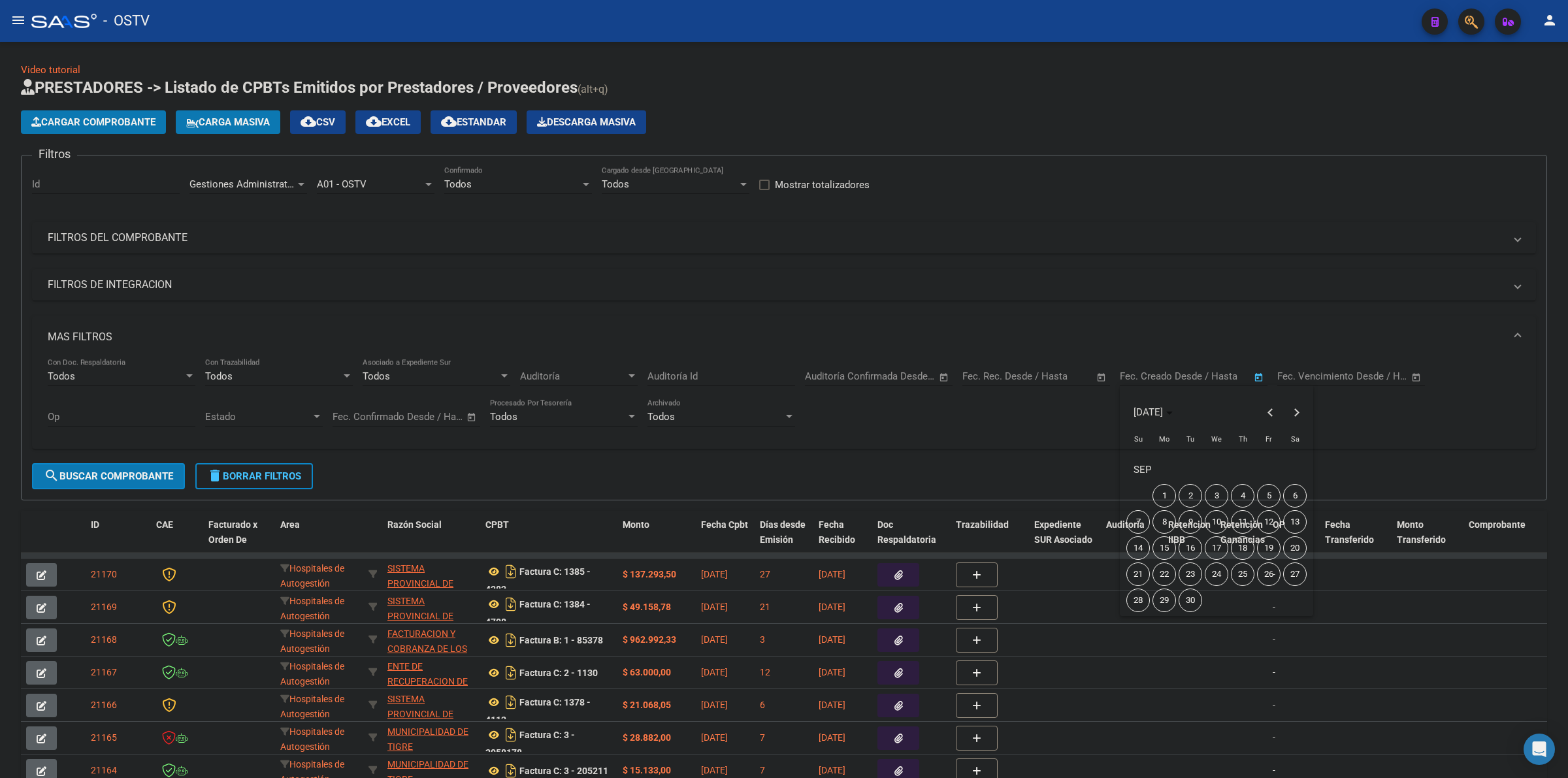
click at [1262, 494] on span "5" at bounding box center [1269, 495] width 24 height 24
click at [1132, 524] on span "7" at bounding box center [1138, 522] width 24 height 24
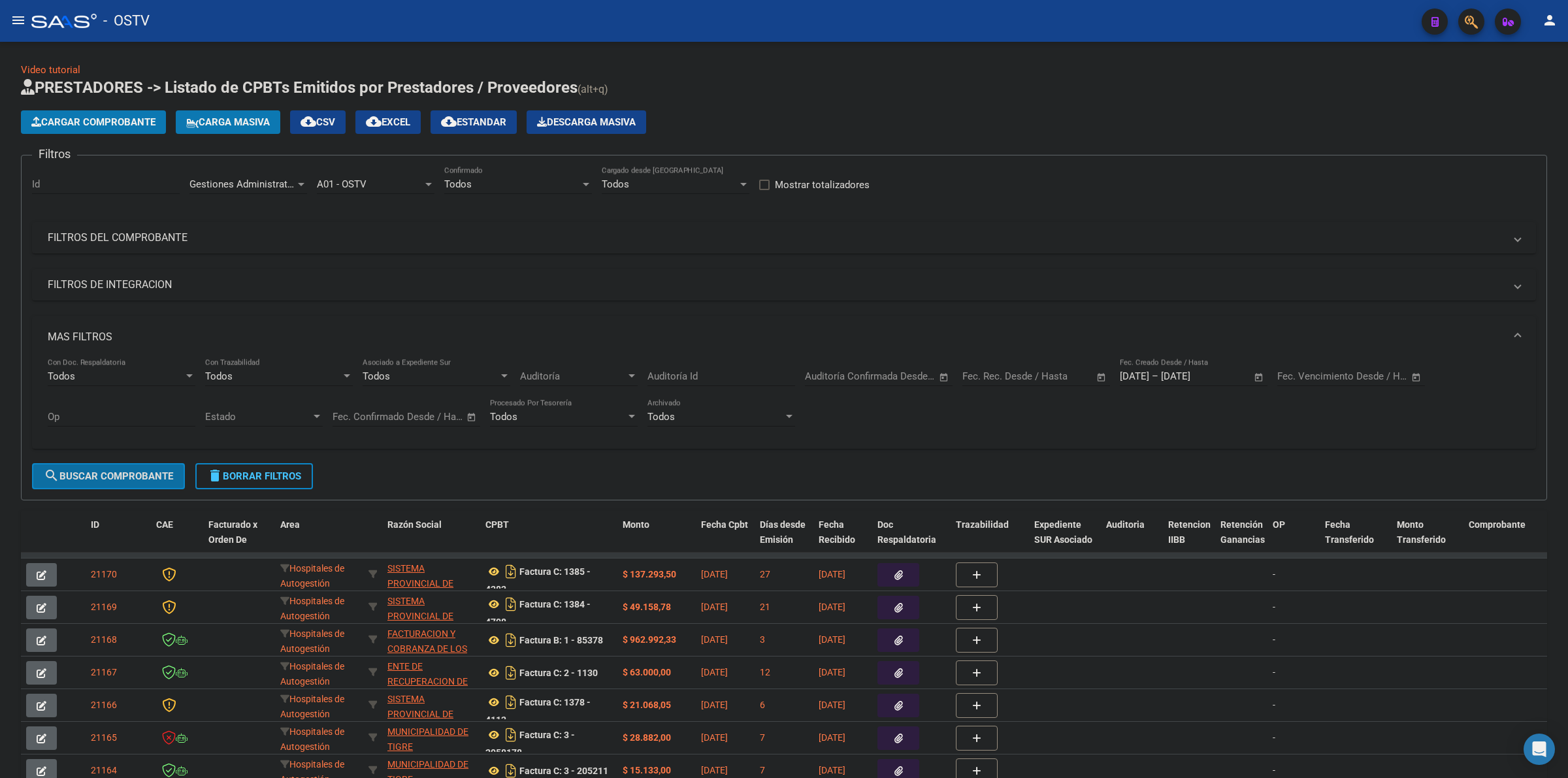
click at [118, 484] on button "search Buscar Comprobante" at bounding box center [108, 476] width 153 height 26
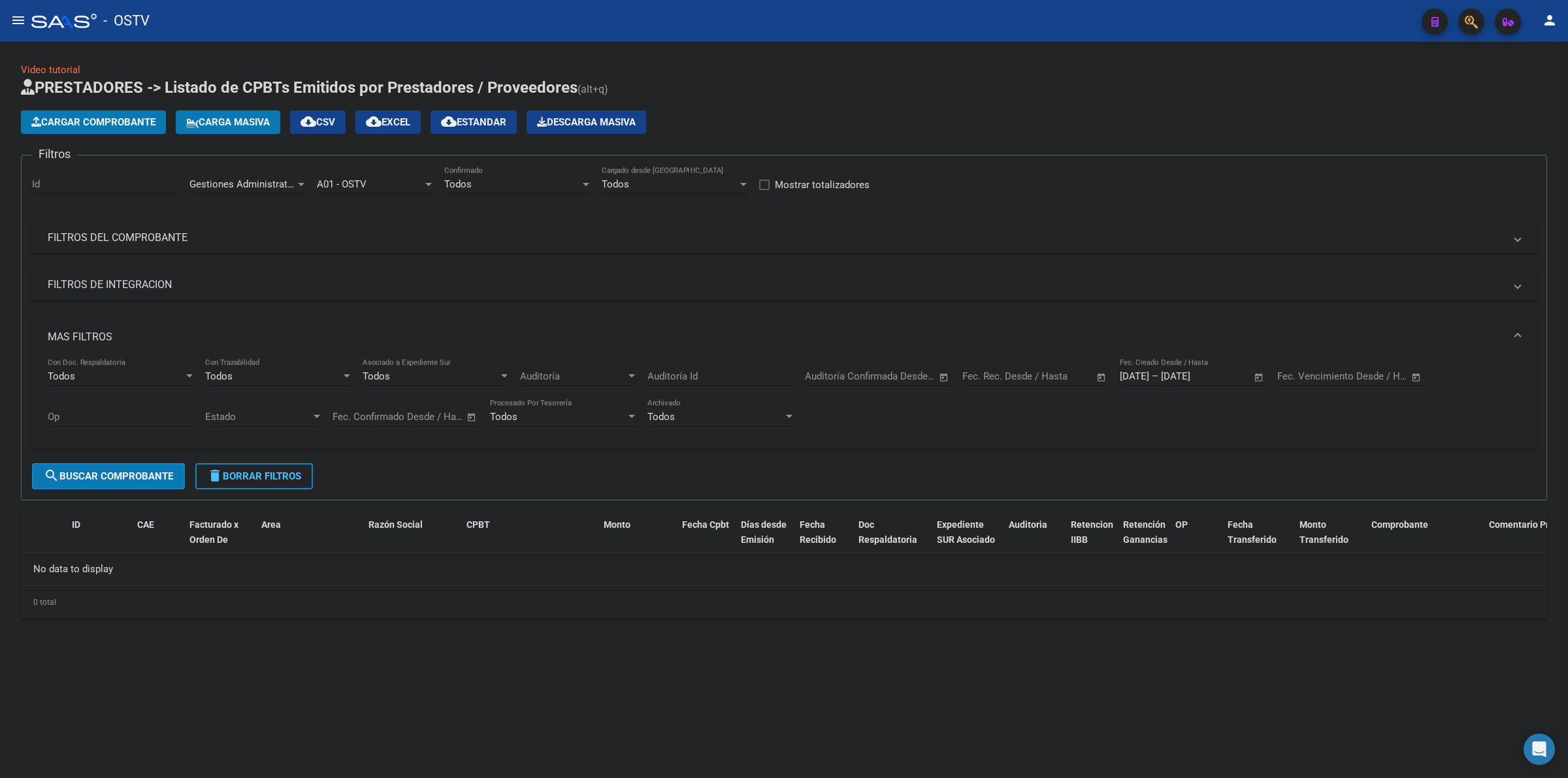
click at [256, 184] on span "Gestiones Administrativas y Otros" at bounding box center [264, 183] width 150 height 11
click at [256, 253] on span "Prestaciones Propias" at bounding box center [275, 244] width 170 height 30
click at [132, 475] on span "search Buscar Comprobante" at bounding box center [109, 475] width 129 height 11
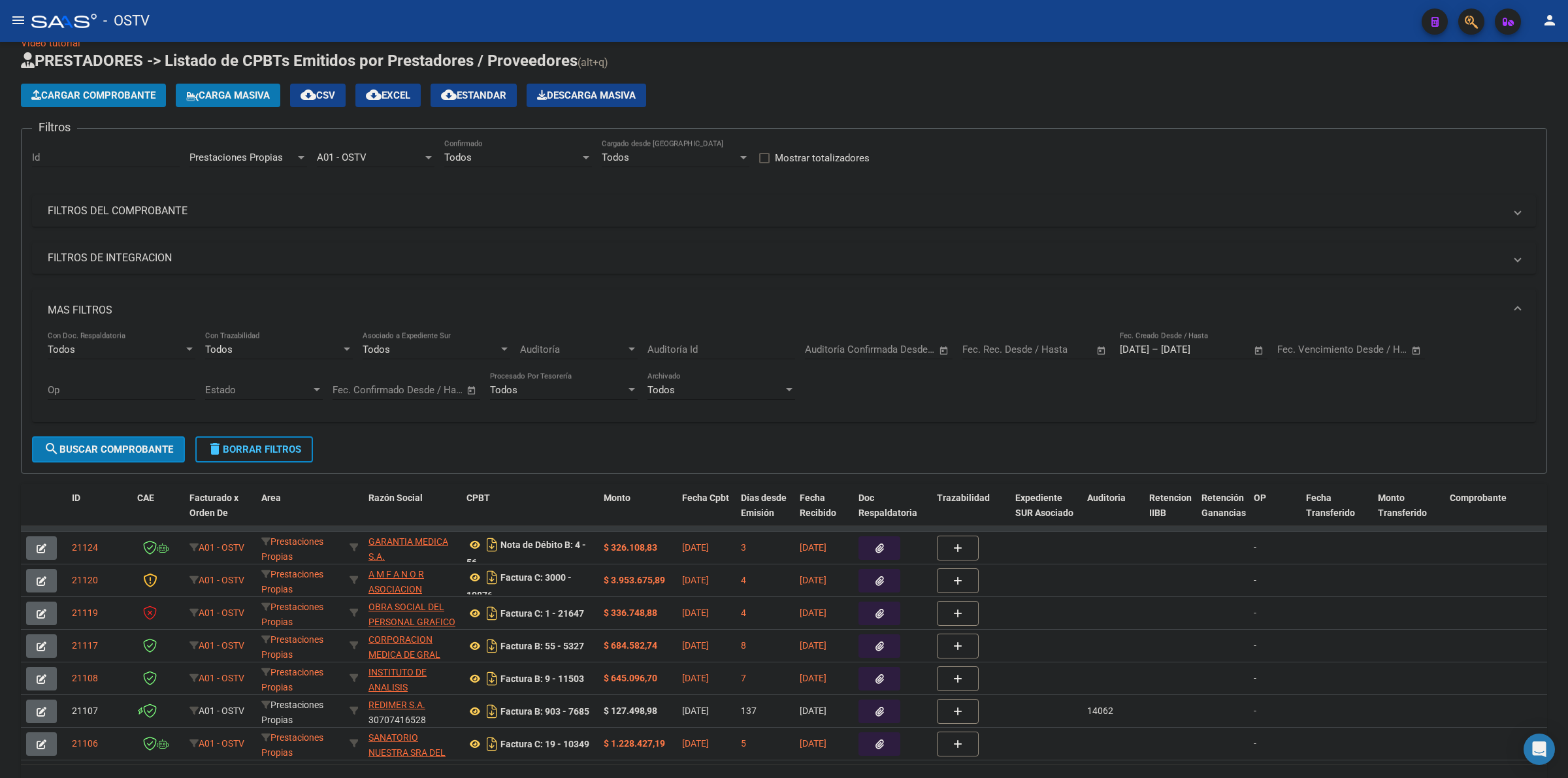
scroll to position [0, 0]
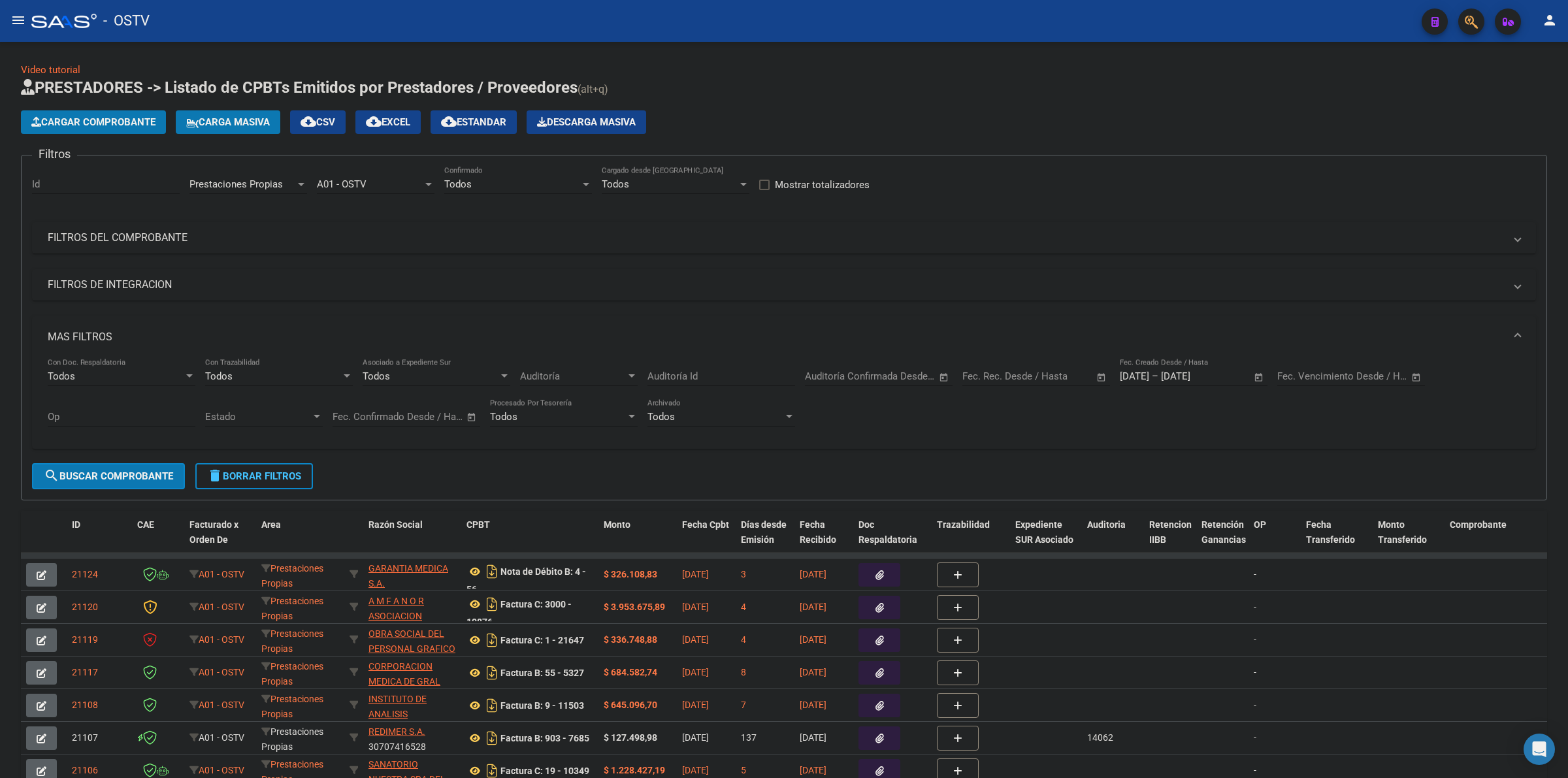
click at [1167, 368] on div "[DATE] [DATE] – [DATE] Fecha fin Fec. Creado Desde / Hasta" at bounding box center [1185, 372] width 132 height 28
click at [1128, 376] on input "[DATE]" at bounding box center [1134, 376] width 30 height 11
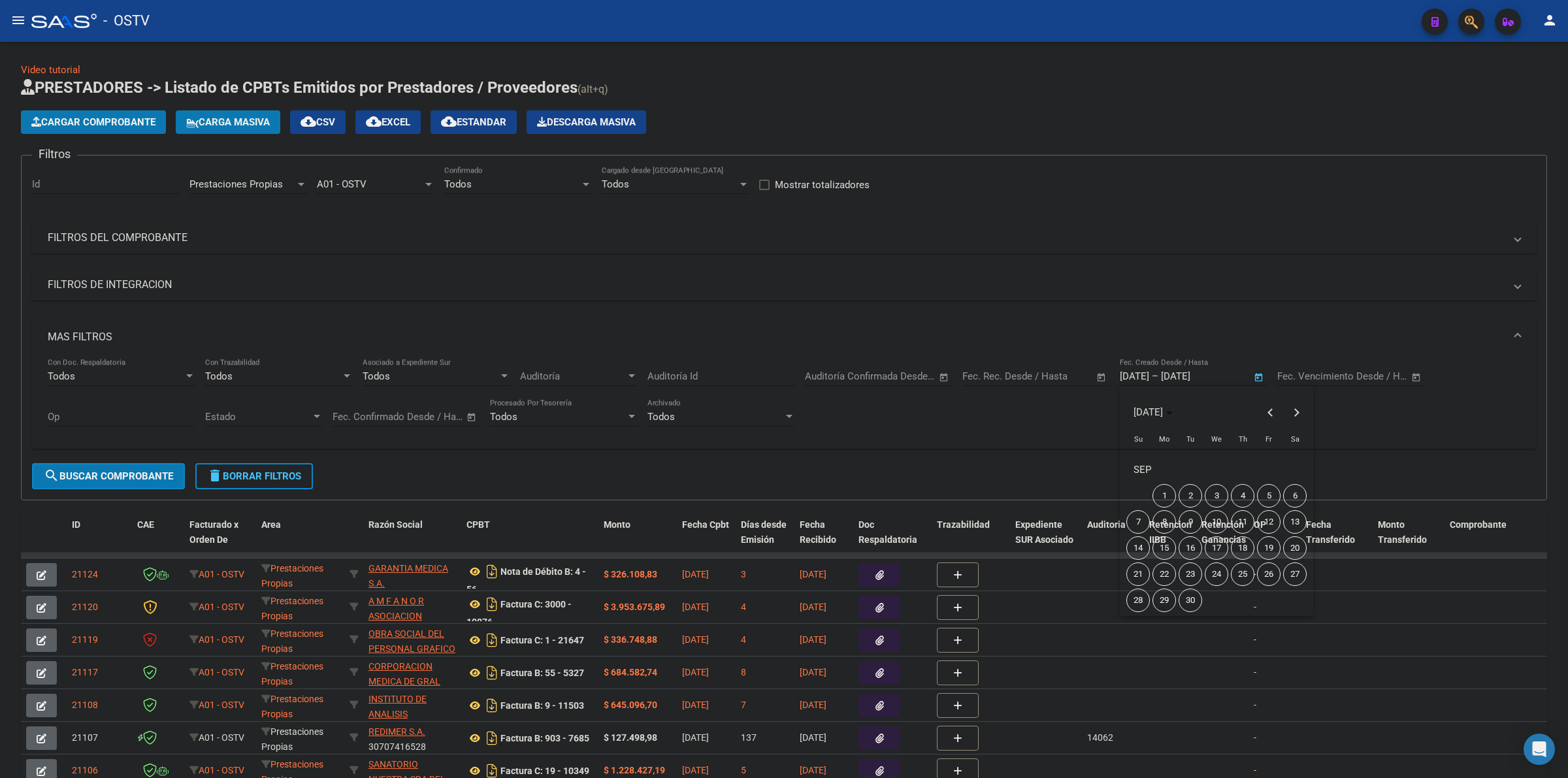
click at [1234, 491] on span "4" at bounding box center [1242, 495] width 24 height 24
click at [1144, 520] on span "7" at bounding box center [1138, 522] width 24 height 24
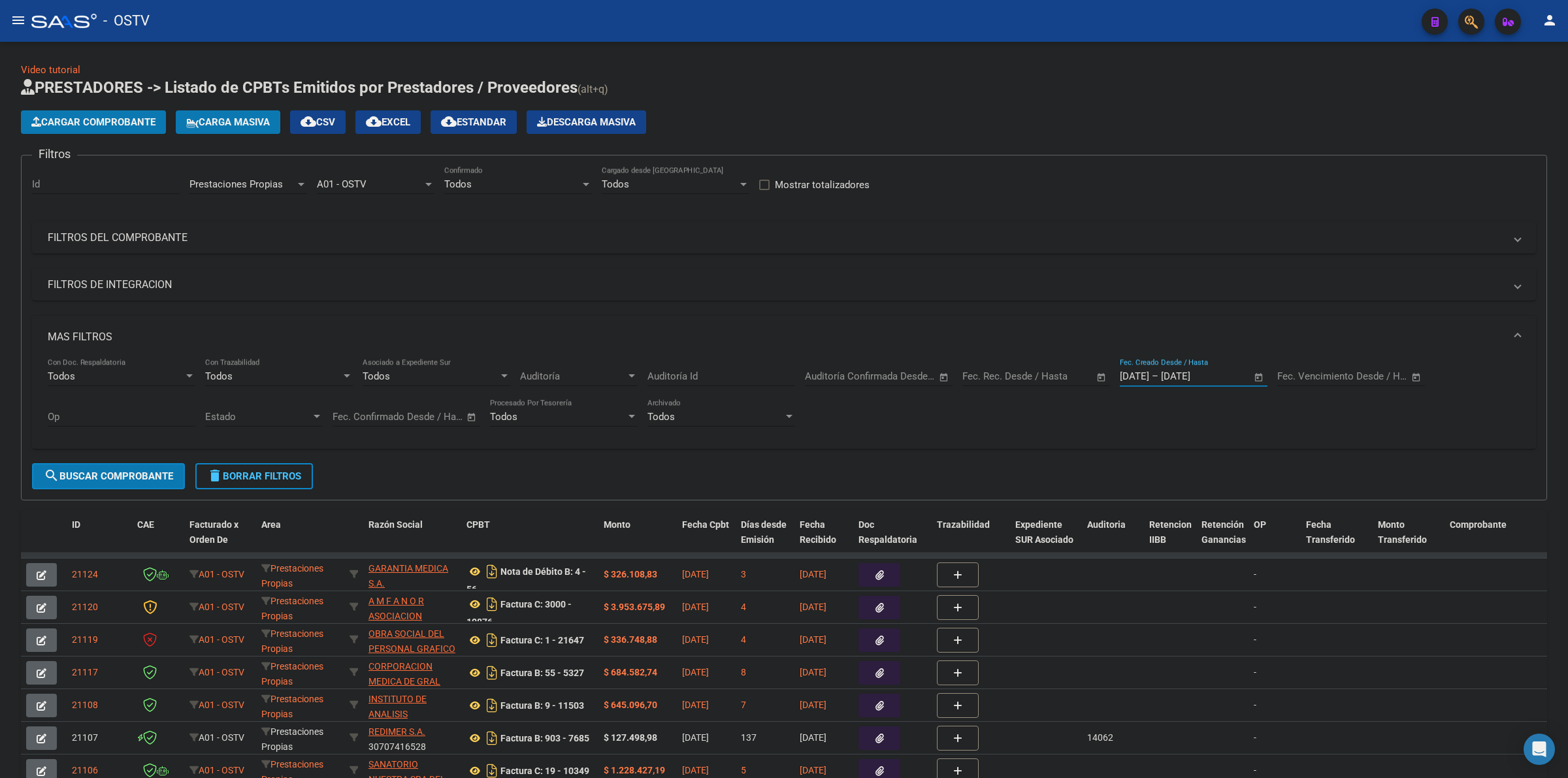
click at [107, 470] on span "search Buscar Comprobante" at bounding box center [109, 475] width 129 height 11
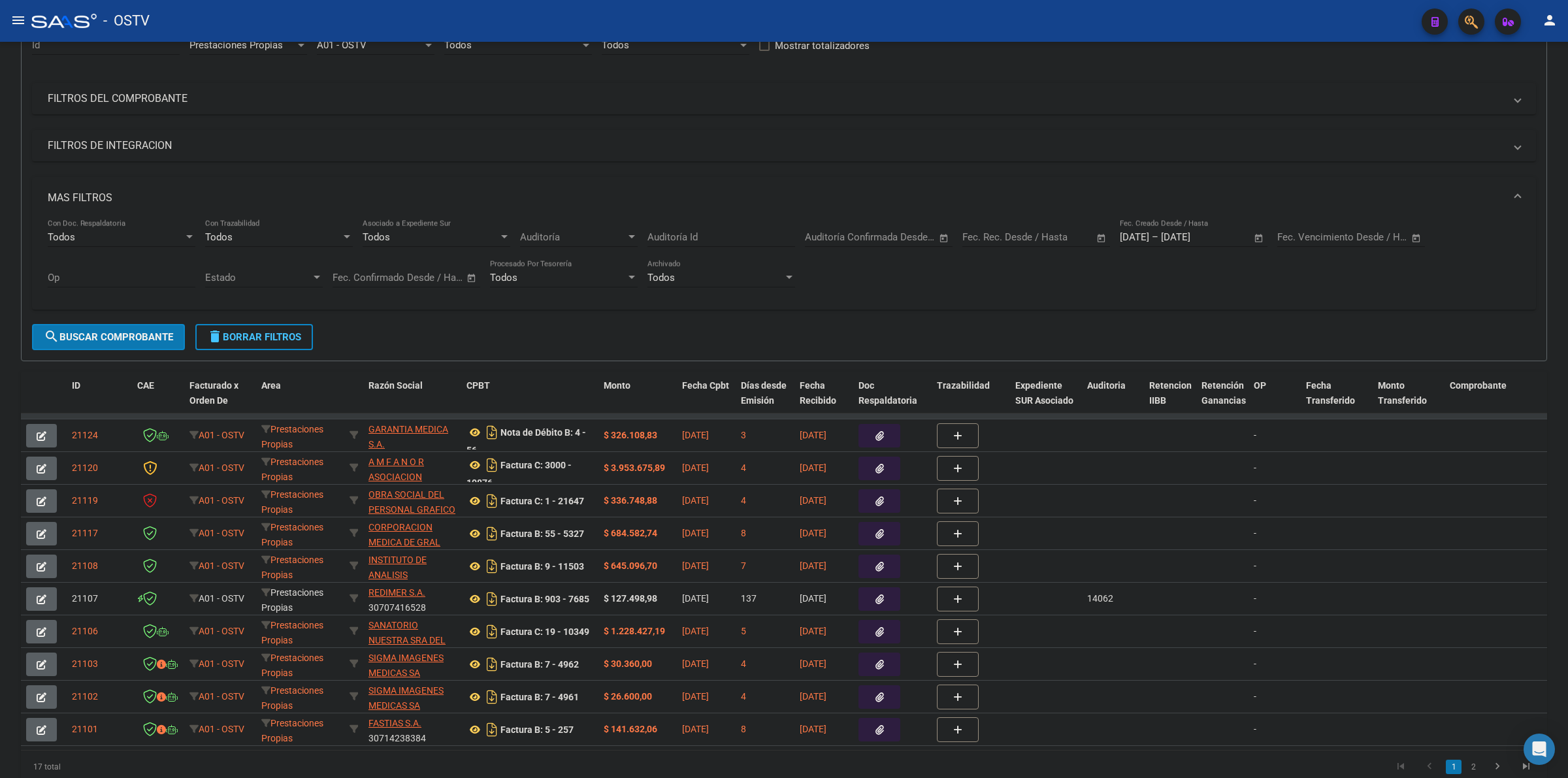
scroll to position [54, 0]
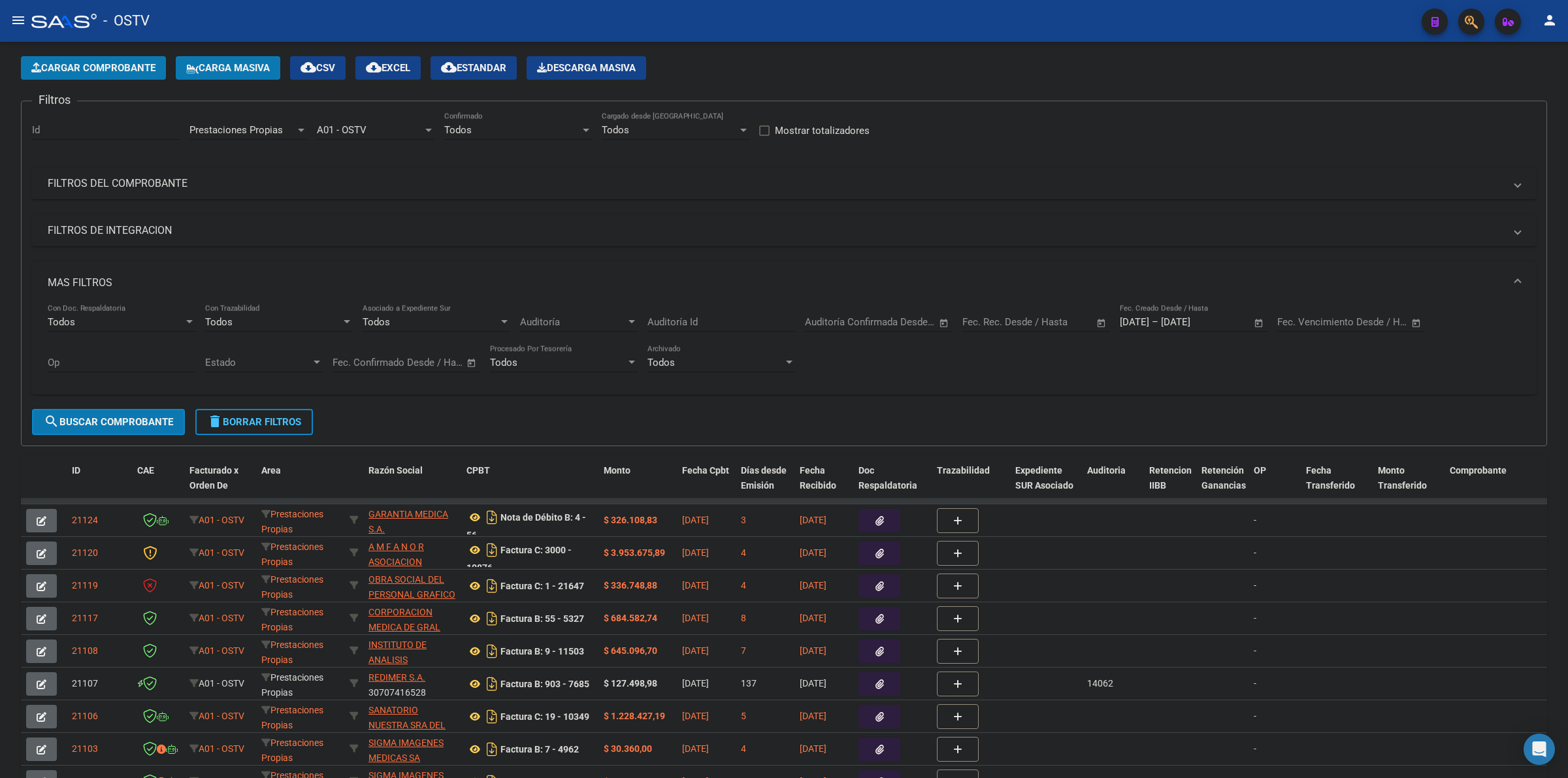
click at [272, 132] on span "Prestaciones Propias" at bounding box center [236, 129] width 94 height 11
click at [272, 183] on span "Discapacidad sin recupero" at bounding box center [247, 189] width 116 height 11
click at [235, 119] on div "Discapacidad sin recupero Area" at bounding box center [248, 125] width 118 height 28
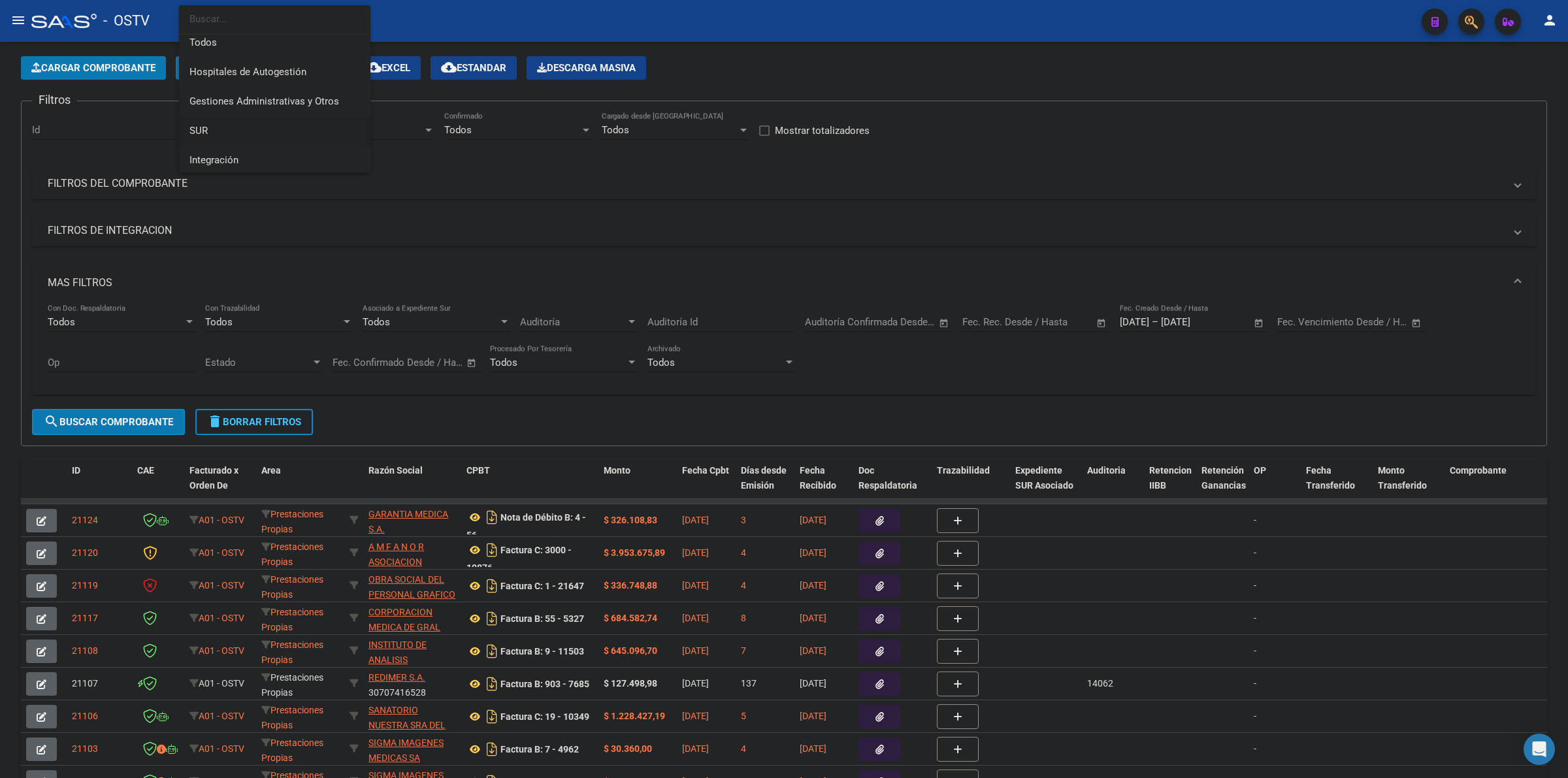
scroll to position [0, 0]
click at [259, 110] on span "Gestiones Administrativas y Otros" at bounding box center [264, 107] width 150 height 11
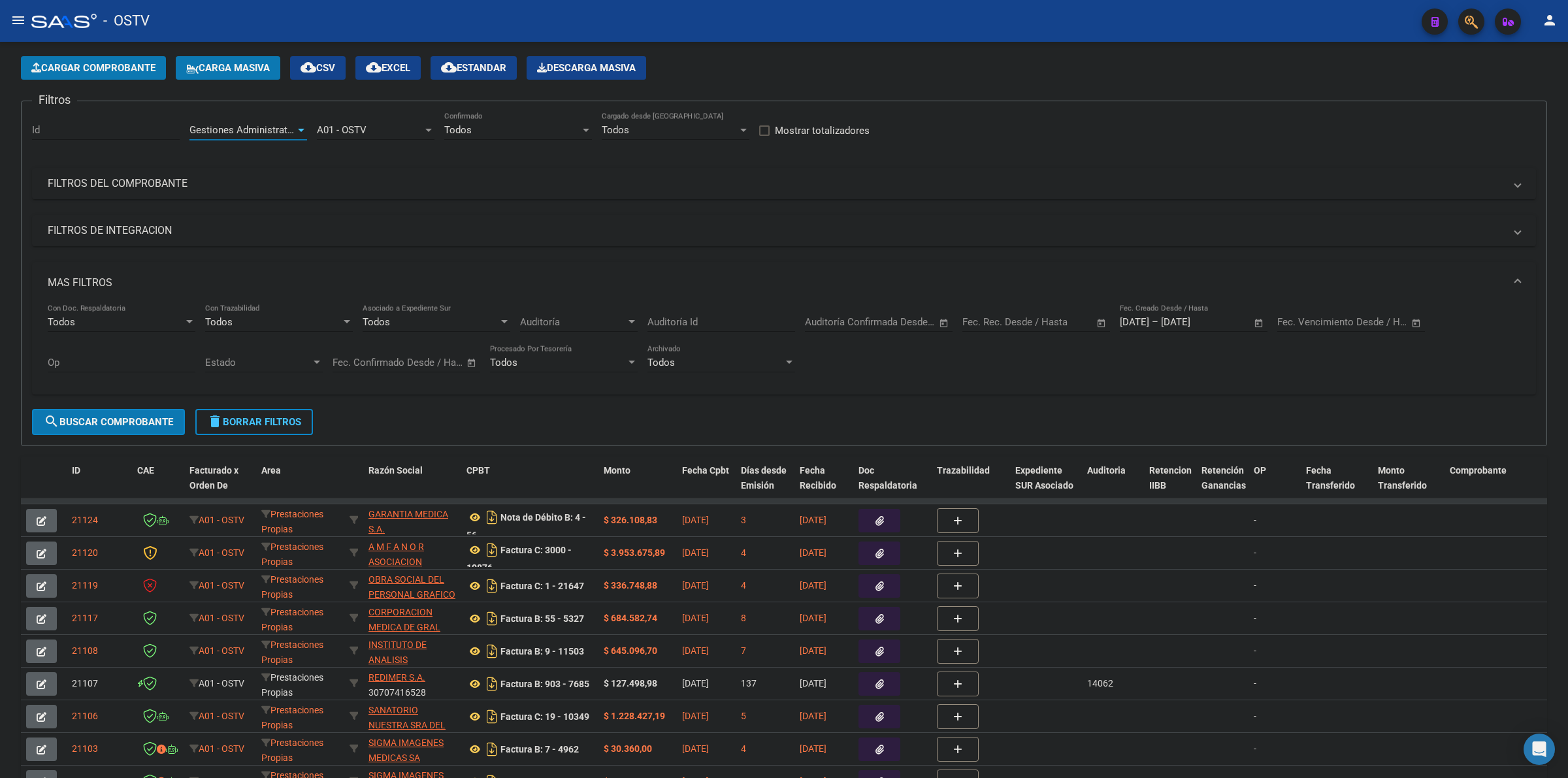
click at [108, 416] on span "search Buscar Comprobante" at bounding box center [109, 421] width 129 height 11
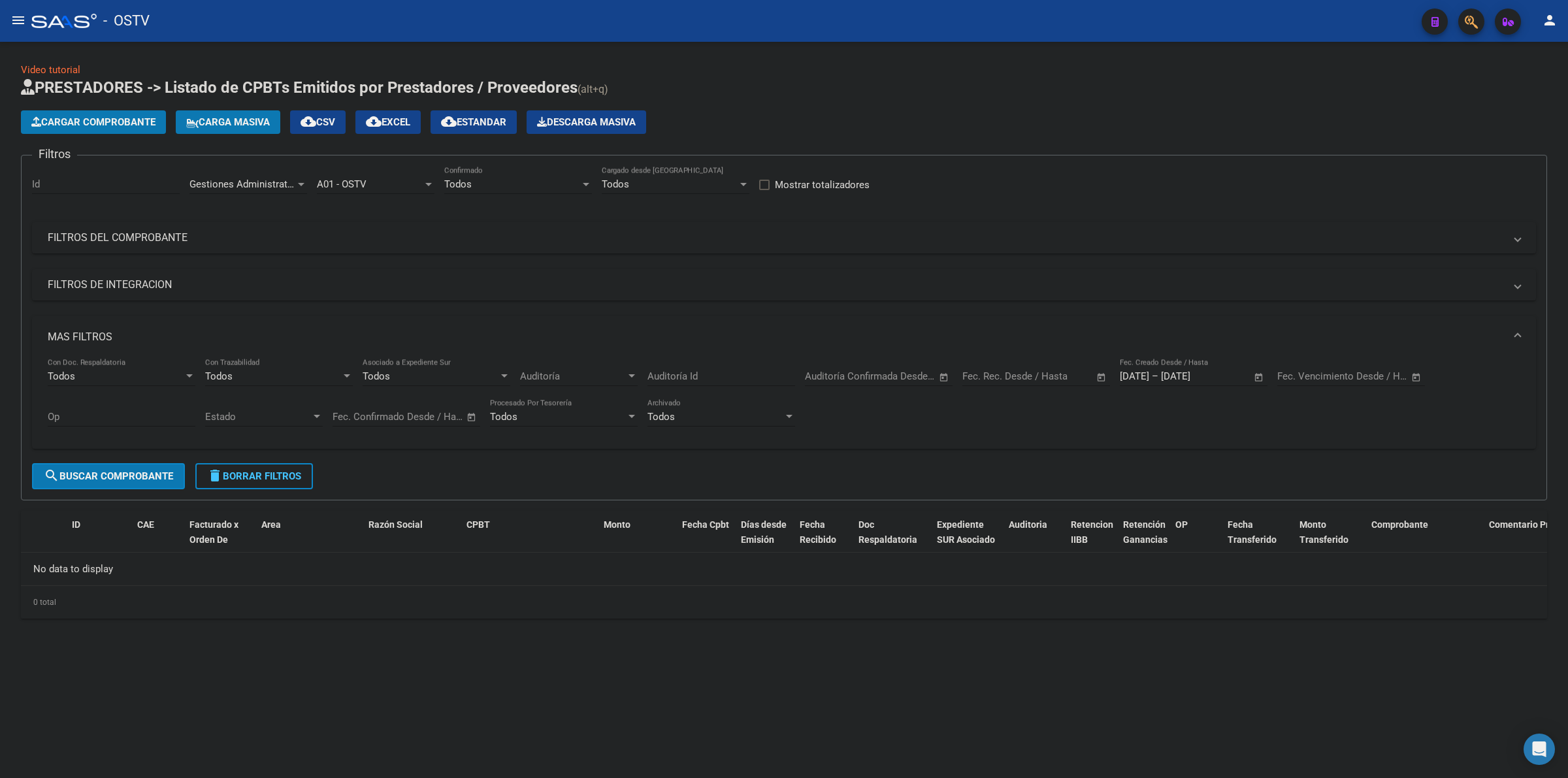
click at [257, 475] on span "delete Borrar Filtros" at bounding box center [254, 475] width 94 height 11
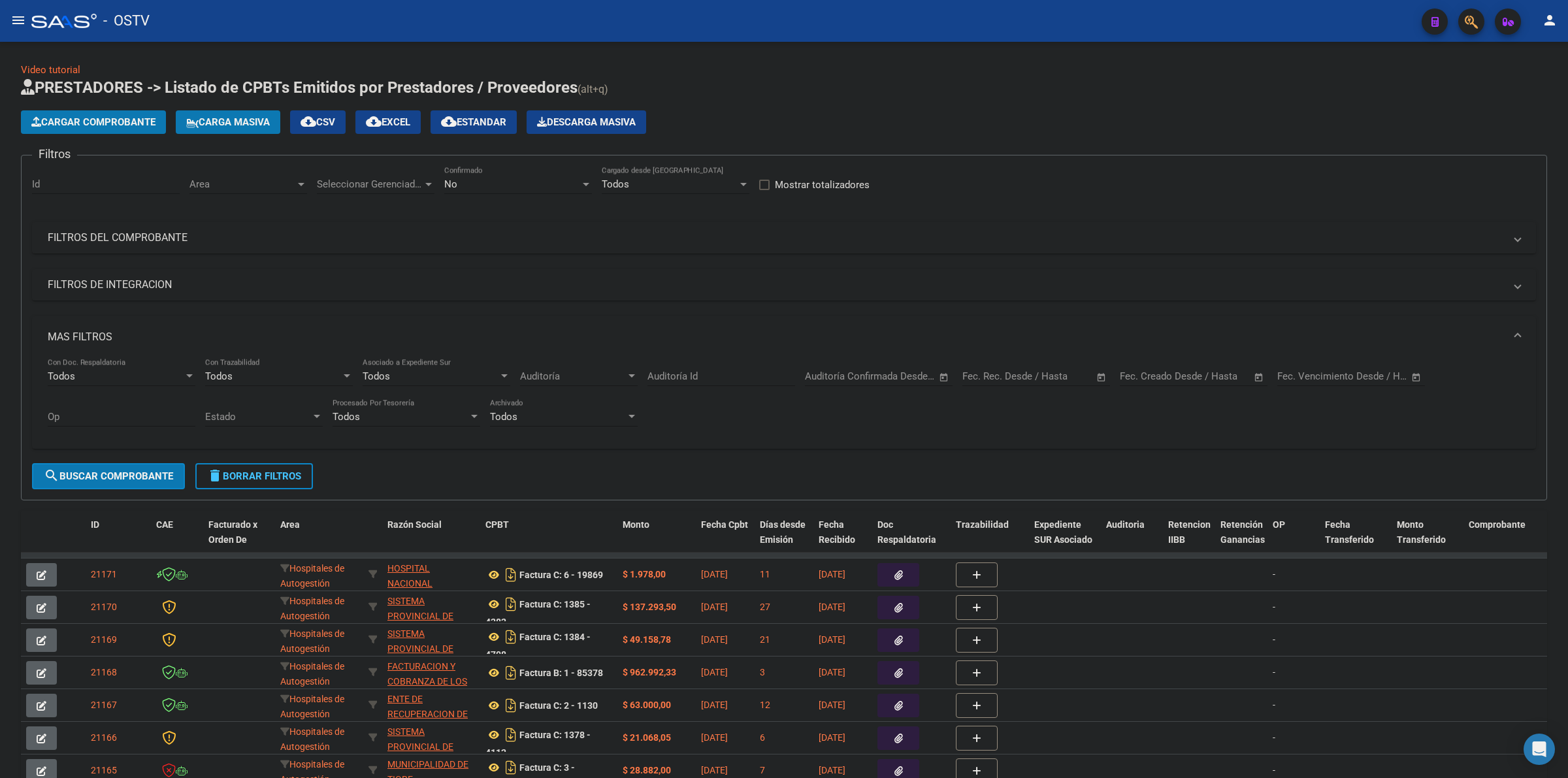
click at [180, 232] on mat-panel-title "FILTROS DEL COMPROBANTE" at bounding box center [776, 237] width 1457 height 14
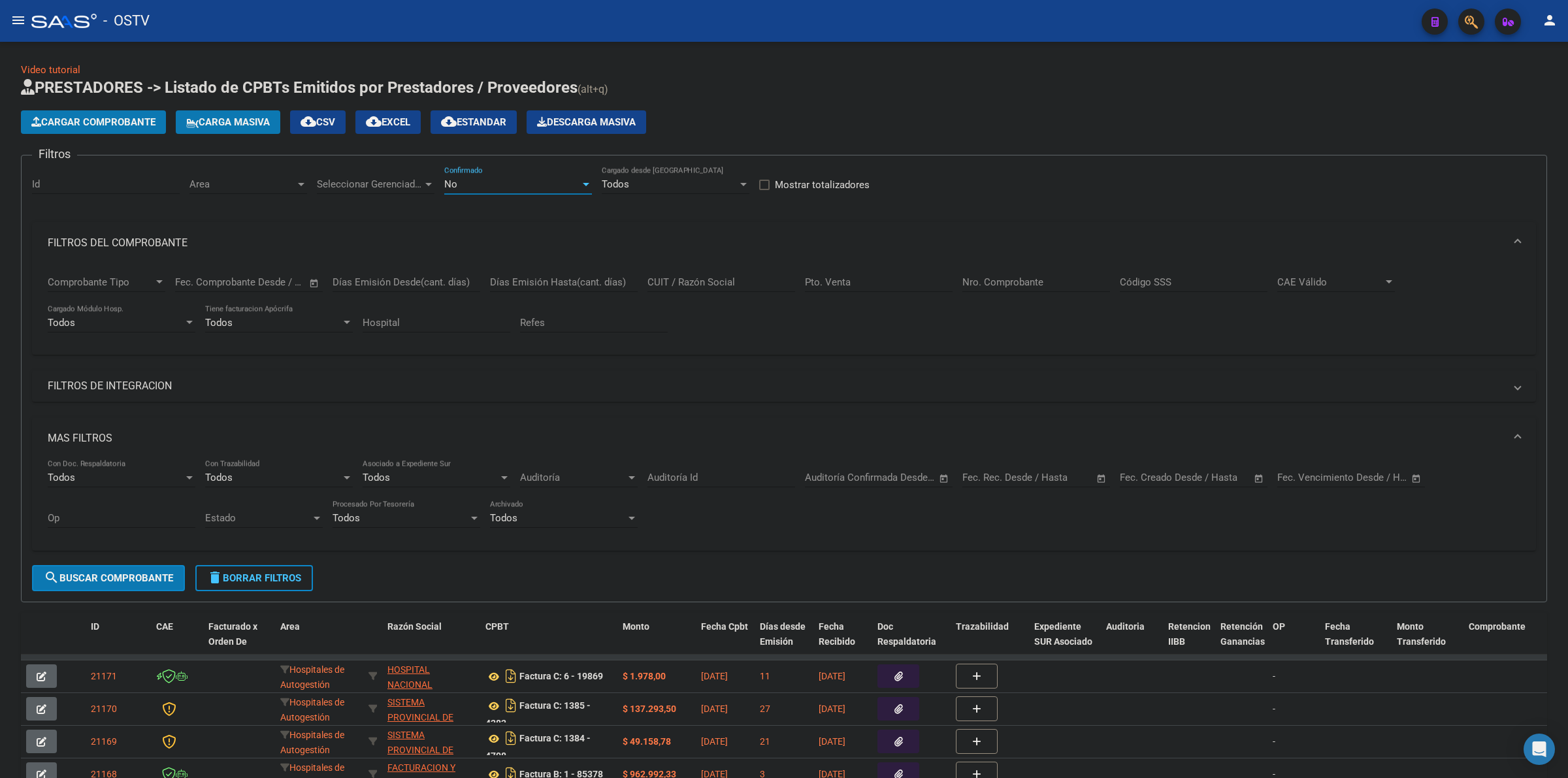
click at [533, 181] on div "No" at bounding box center [512, 183] width 136 height 11
click at [487, 119] on span "Todos" at bounding box center [518, 124] width 148 height 30
click at [1004, 264] on div "Nro. Comprobante" at bounding box center [1036, 278] width 148 height 28
click at [1005, 276] on input "Nro. Comprobante" at bounding box center [1036, 281] width 148 height 11
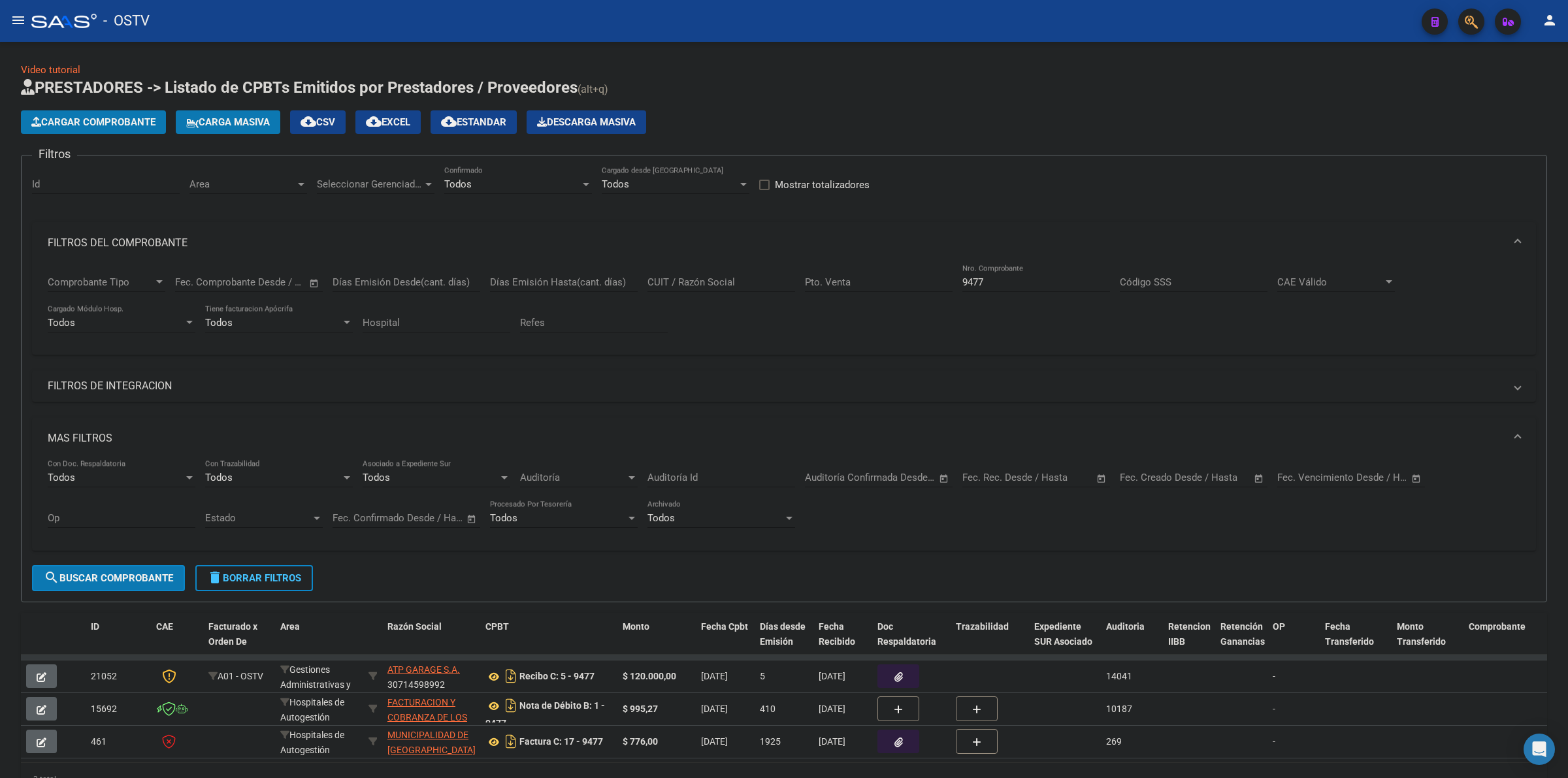
drag, startPoint x: 1204, startPoint y: 147, endPoint x: 841, endPoint y: 281, distance: 386.9
click at [1204, 147] on app-list-header "PRESTADORES -> Listado de CPBTs Emitidos por Prestadores / Proveedores (alt+q) …" at bounding box center [784, 339] width 1526 height 526
click at [275, 578] on span "delete Borrar Filtros" at bounding box center [254, 577] width 94 height 11
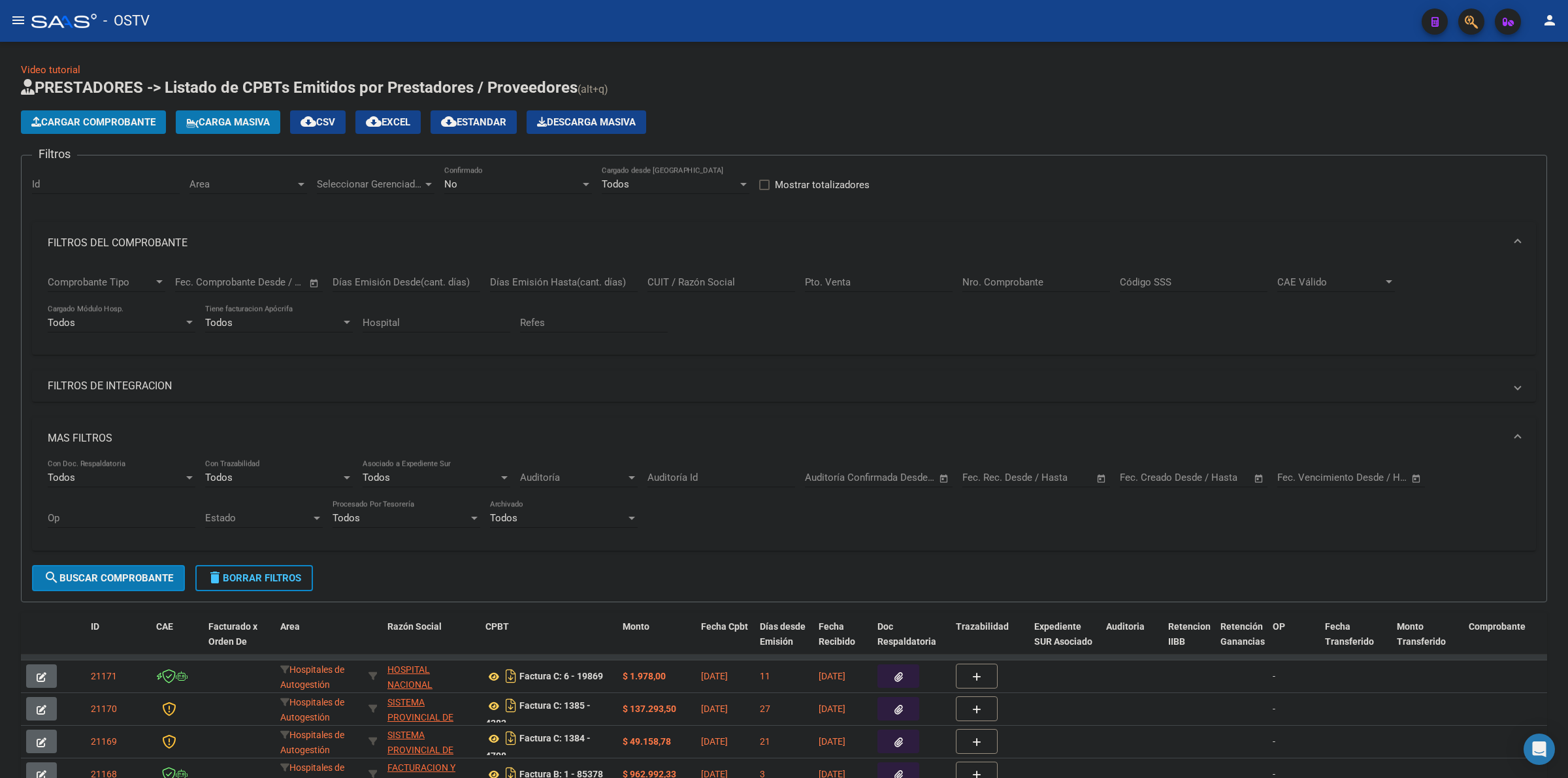
click at [1137, 160] on form "Filtros Id Area Area Seleccionar Gerenciador Seleccionar Gerenciador No Confirm…" at bounding box center [784, 379] width 1526 height 447
